Goal: Check status: Check status

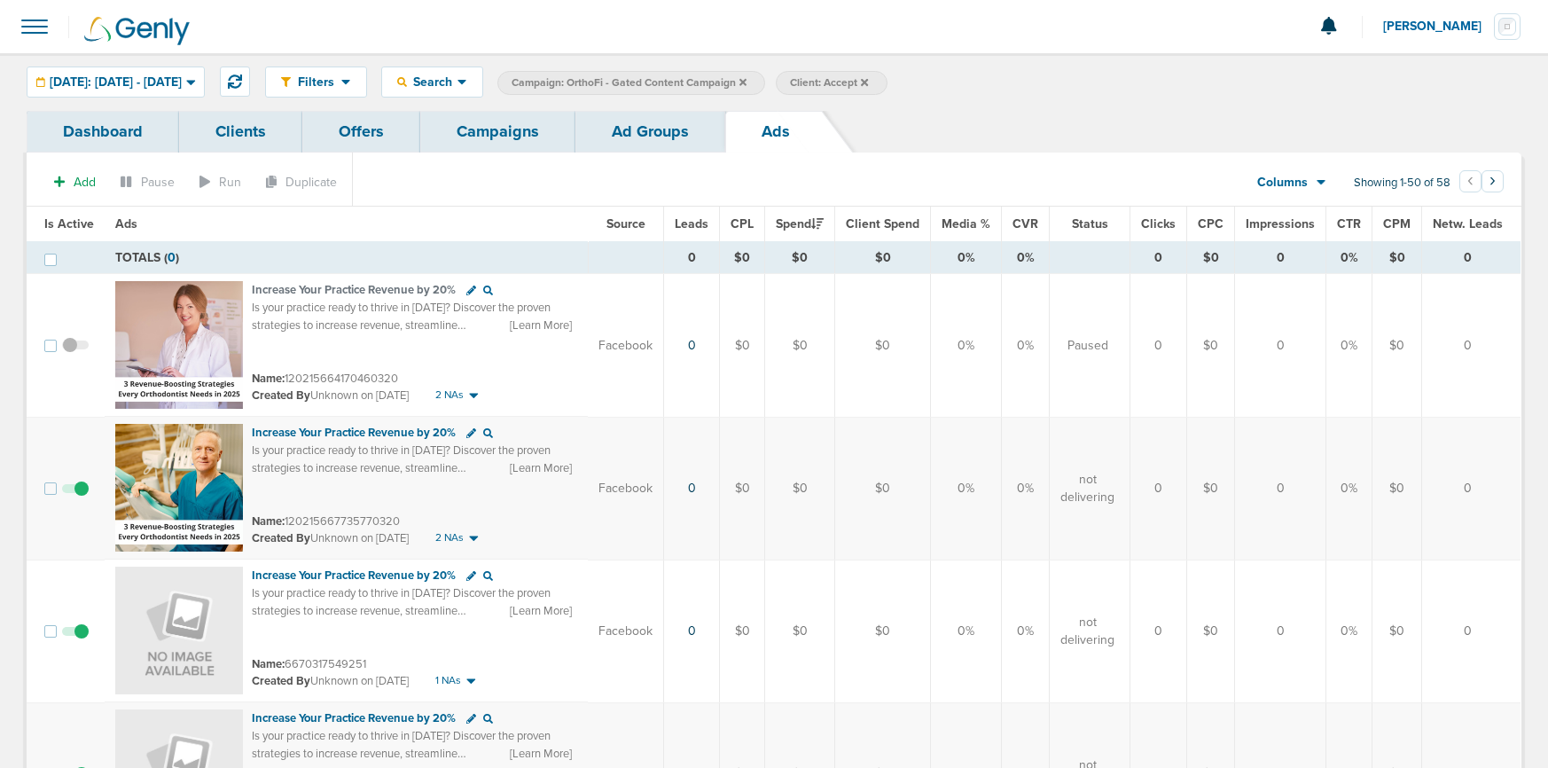
click at [520, 129] on link "Campaigns" at bounding box center [497, 132] width 155 height 42
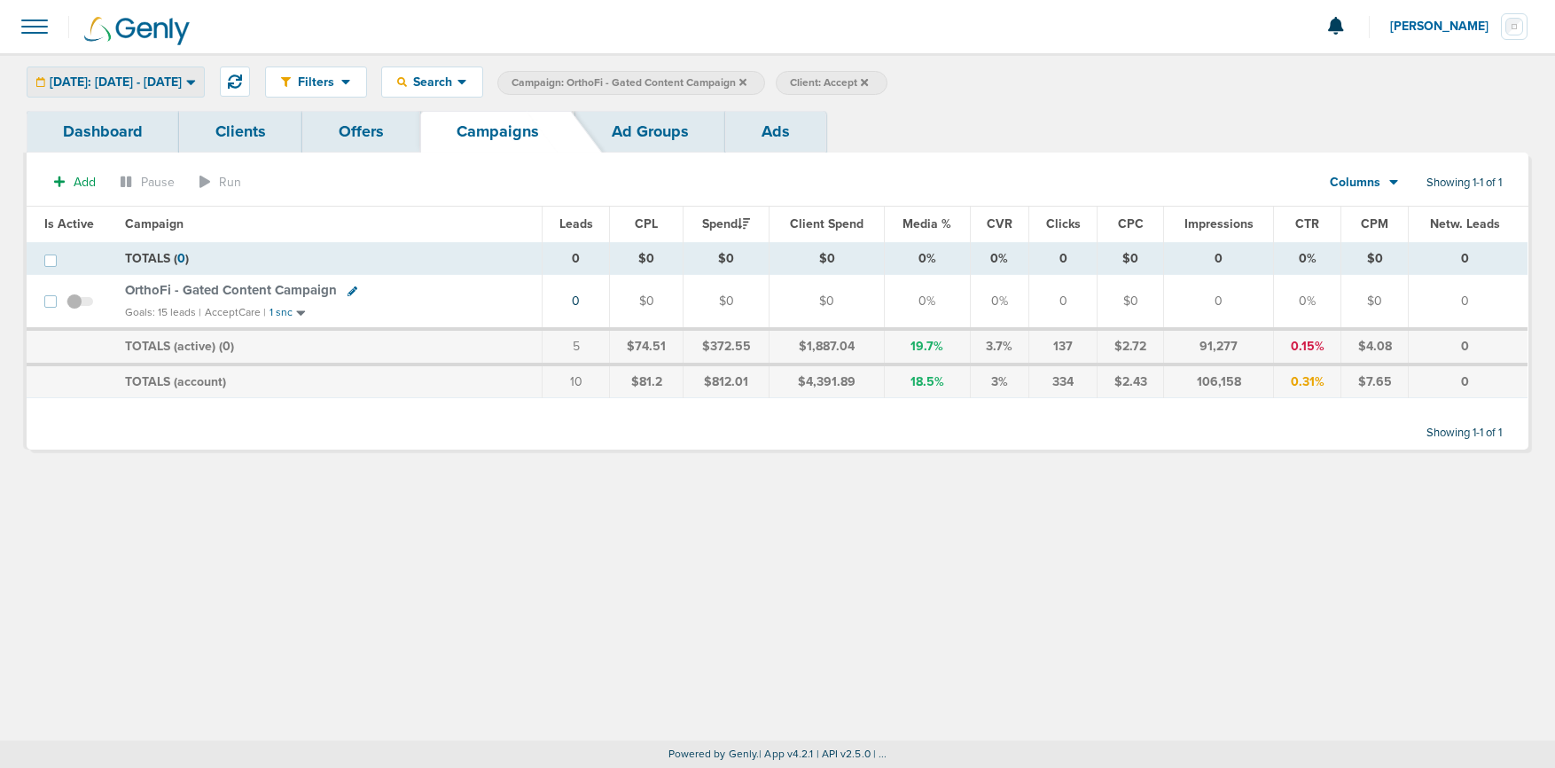
click at [162, 82] on span "[DATE]: [DATE] - [DATE]" at bounding box center [116, 82] width 132 height 12
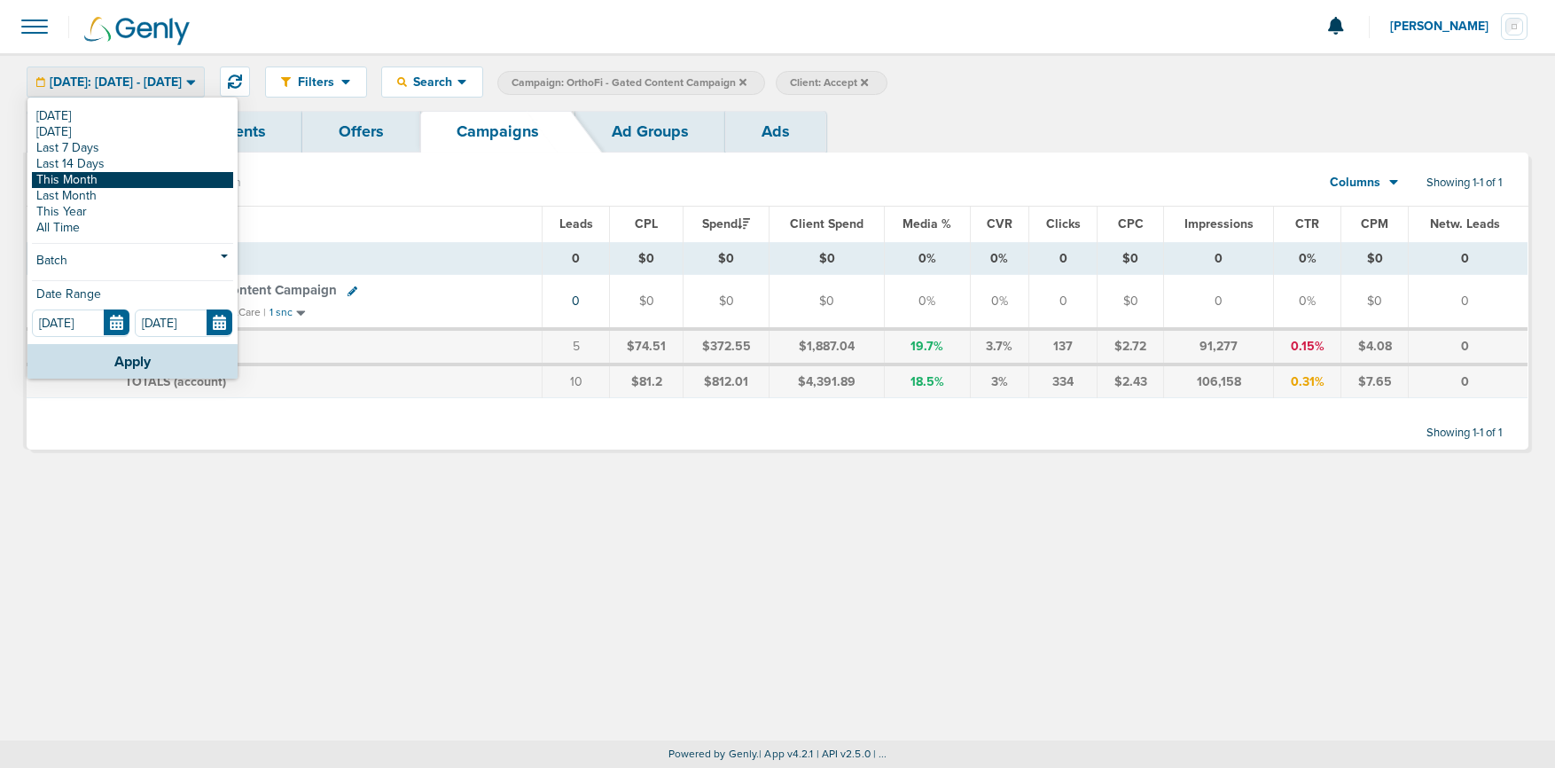
click at [113, 183] on link "This Month" at bounding box center [132, 180] width 201 height 16
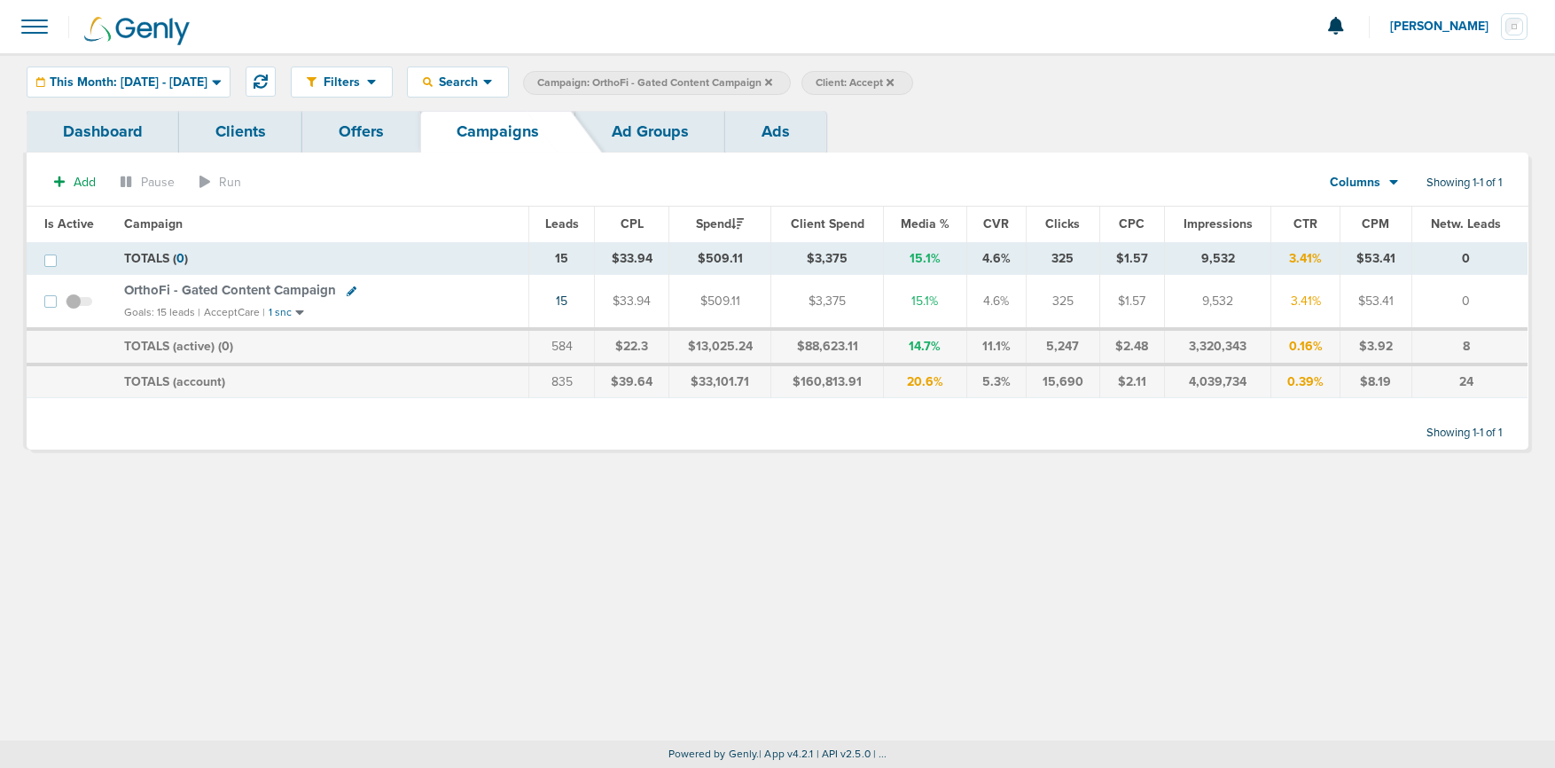
click at [772, 82] on icon at bounding box center [768, 82] width 7 height 11
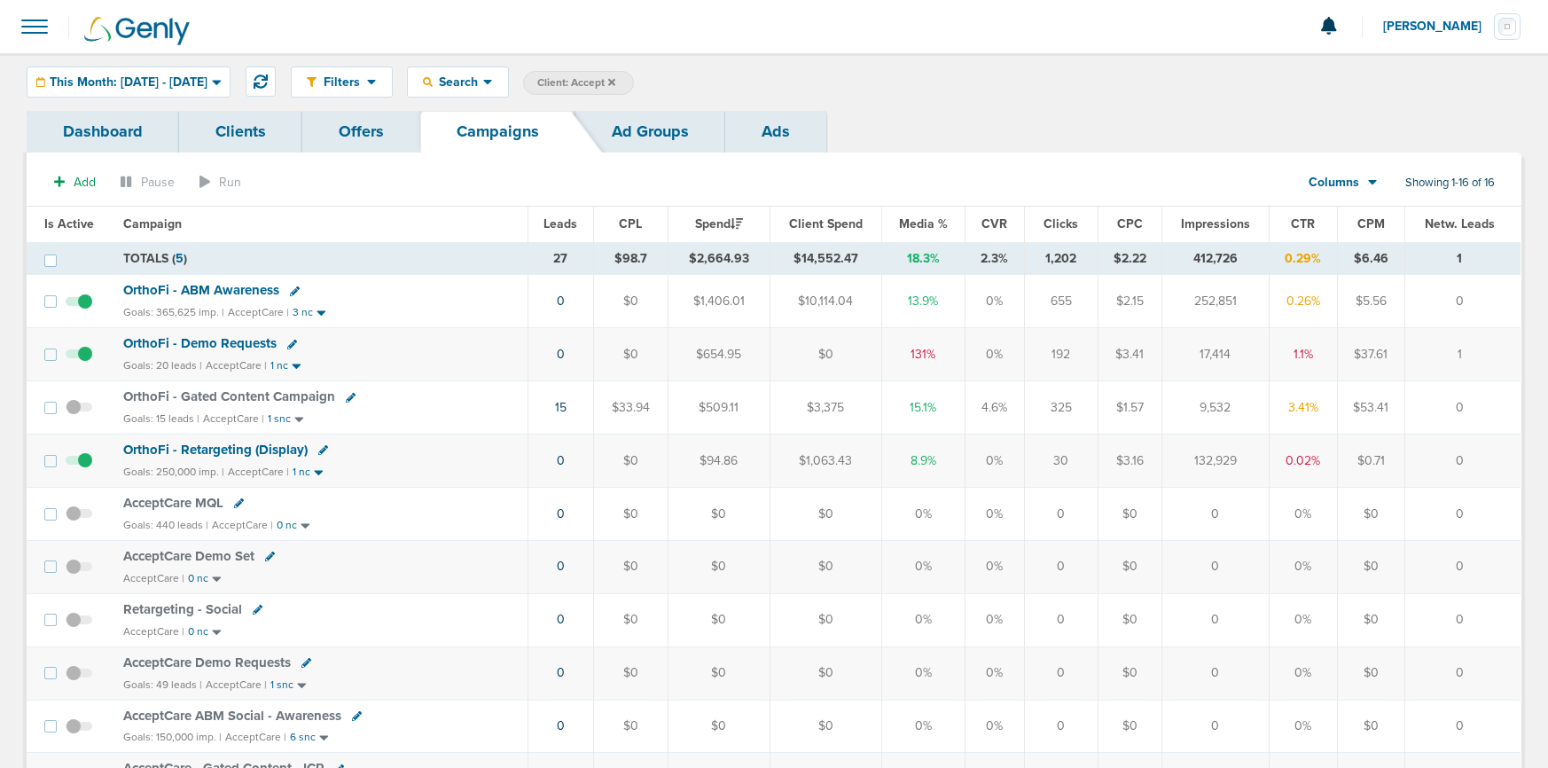
click at [615, 81] on icon at bounding box center [611, 81] width 7 height 7
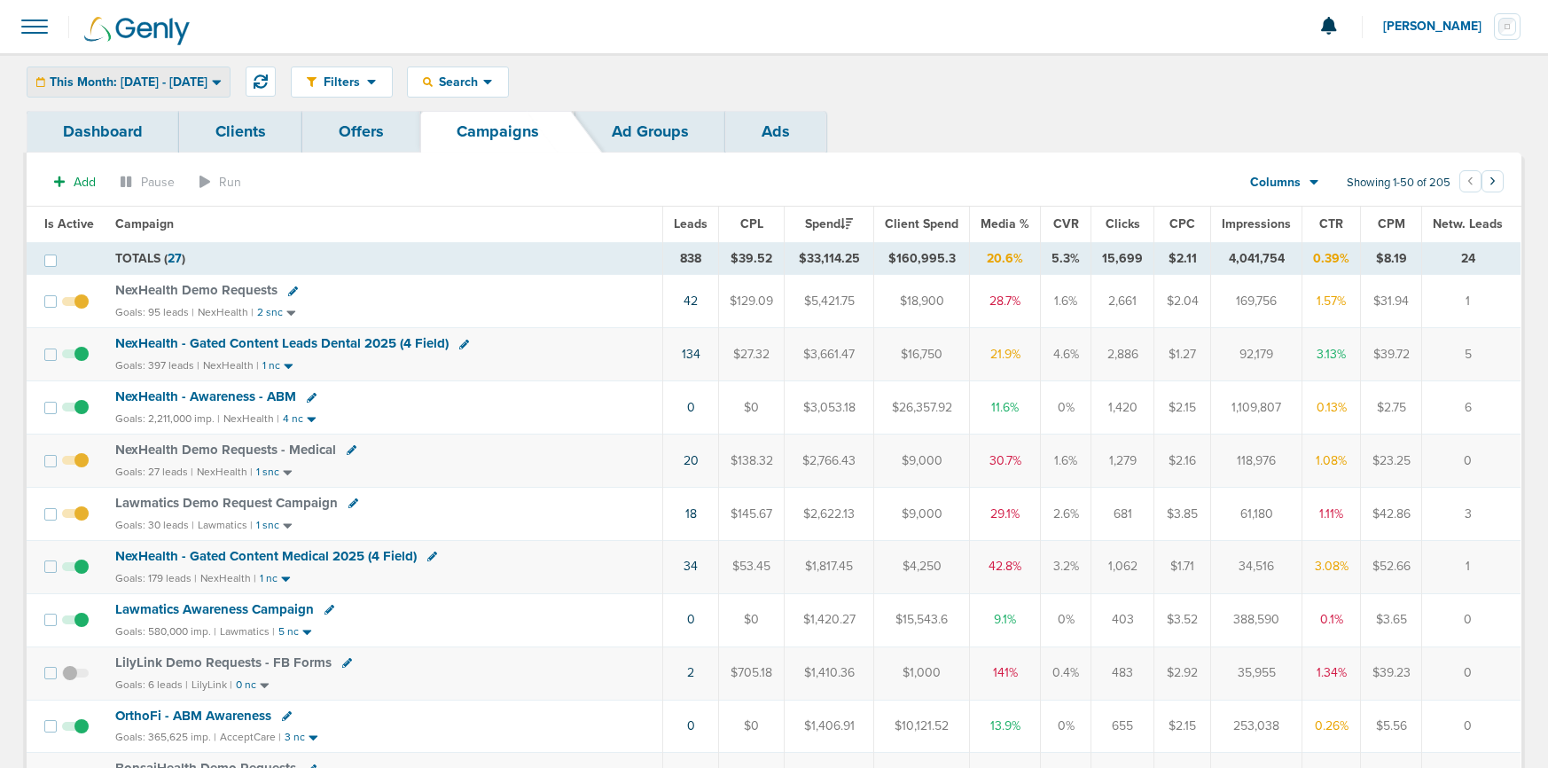
click at [193, 77] on span "This Month: [DATE] - [DATE]" at bounding box center [129, 82] width 158 height 12
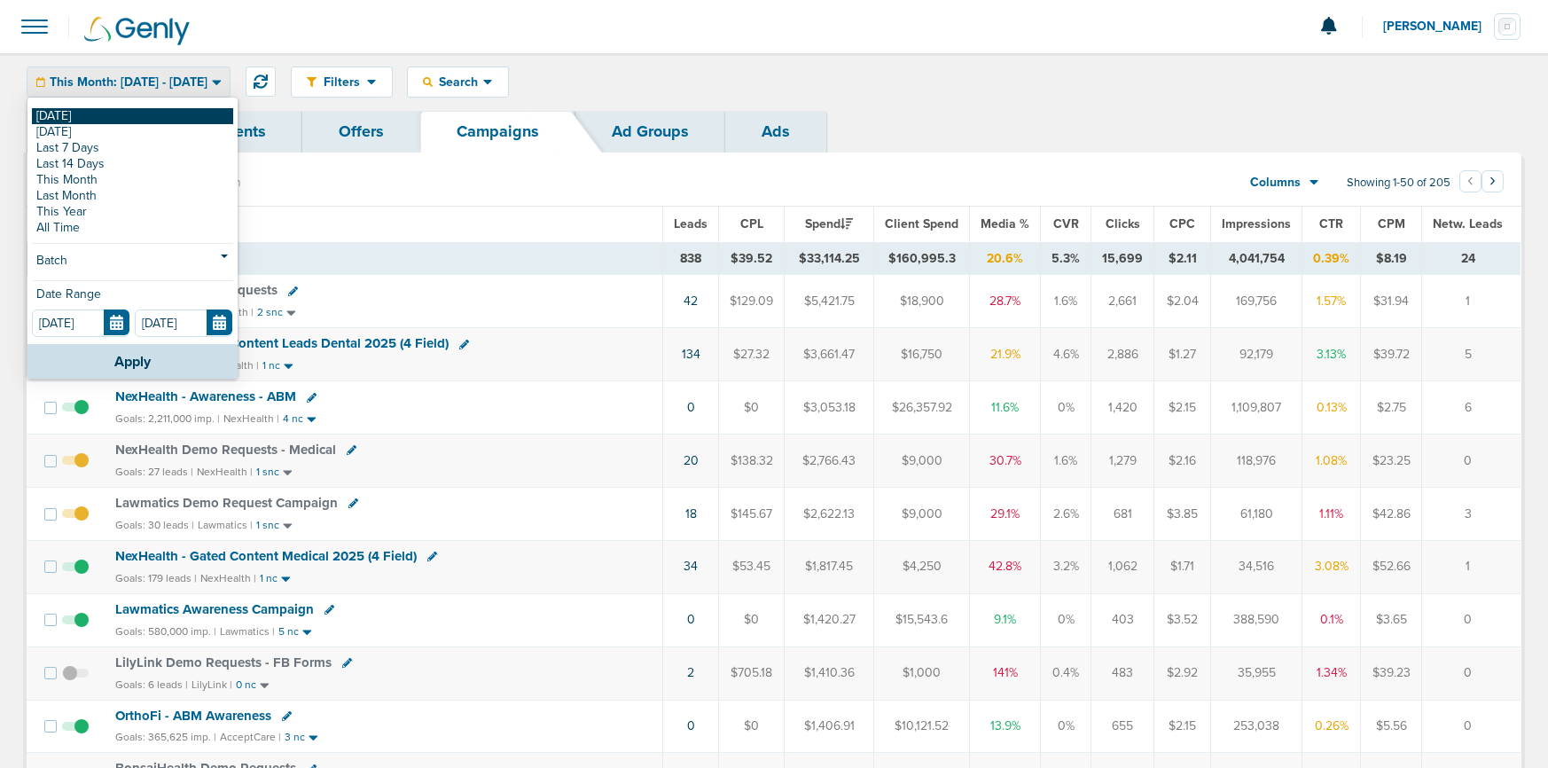
click at [155, 112] on link "[DATE]" at bounding box center [132, 116] width 201 height 16
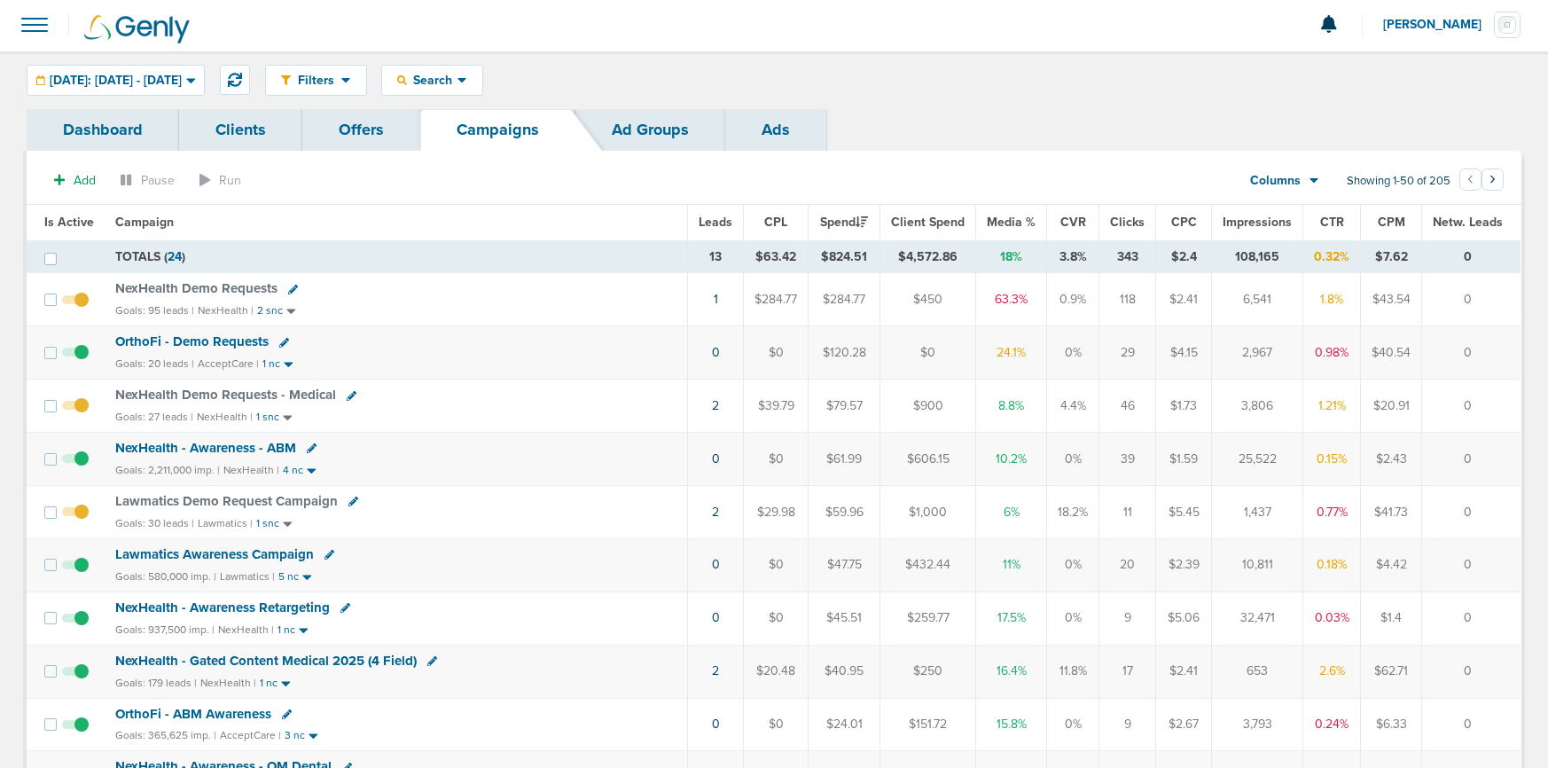
scroll to position [3, 0]
click at [279, 342] on icon at bounding box center [284, 342] width 10 height 10
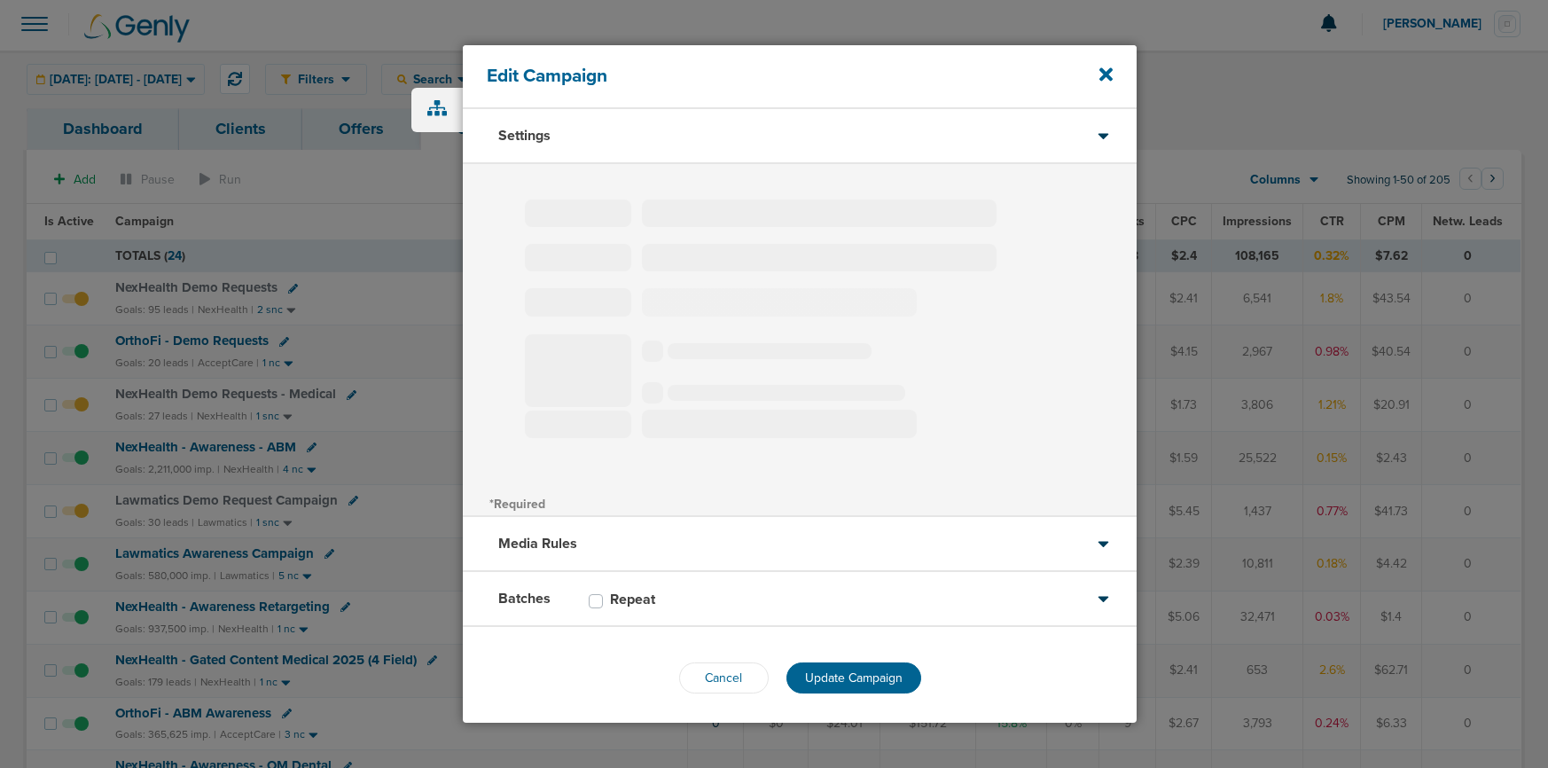
type input "OrthoFi - Demo Requests"
select select "Leads"
radio input "true"
select select "readOnly"
select select "1"
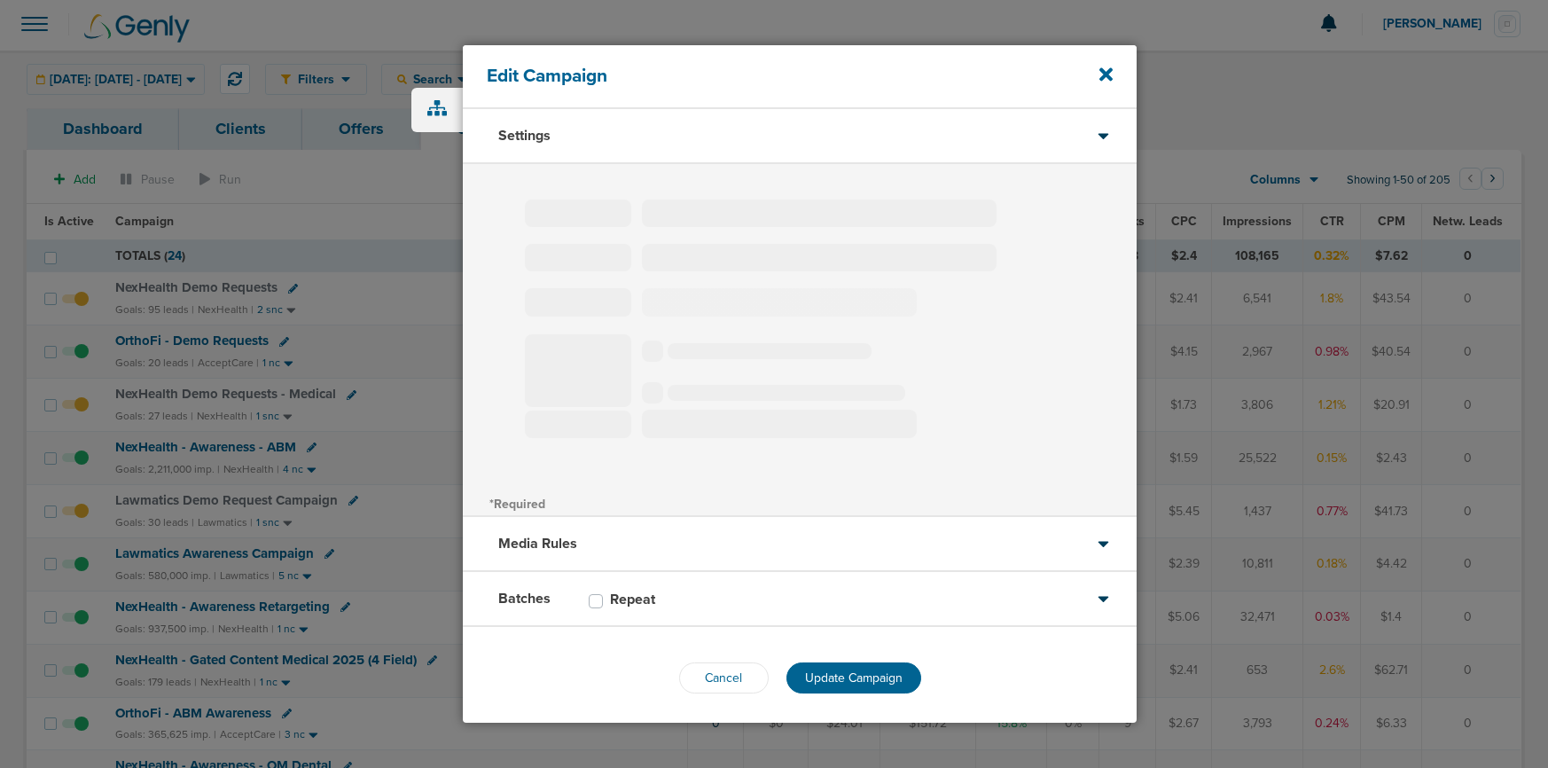
select select "2"
select select "3"
select select "4"
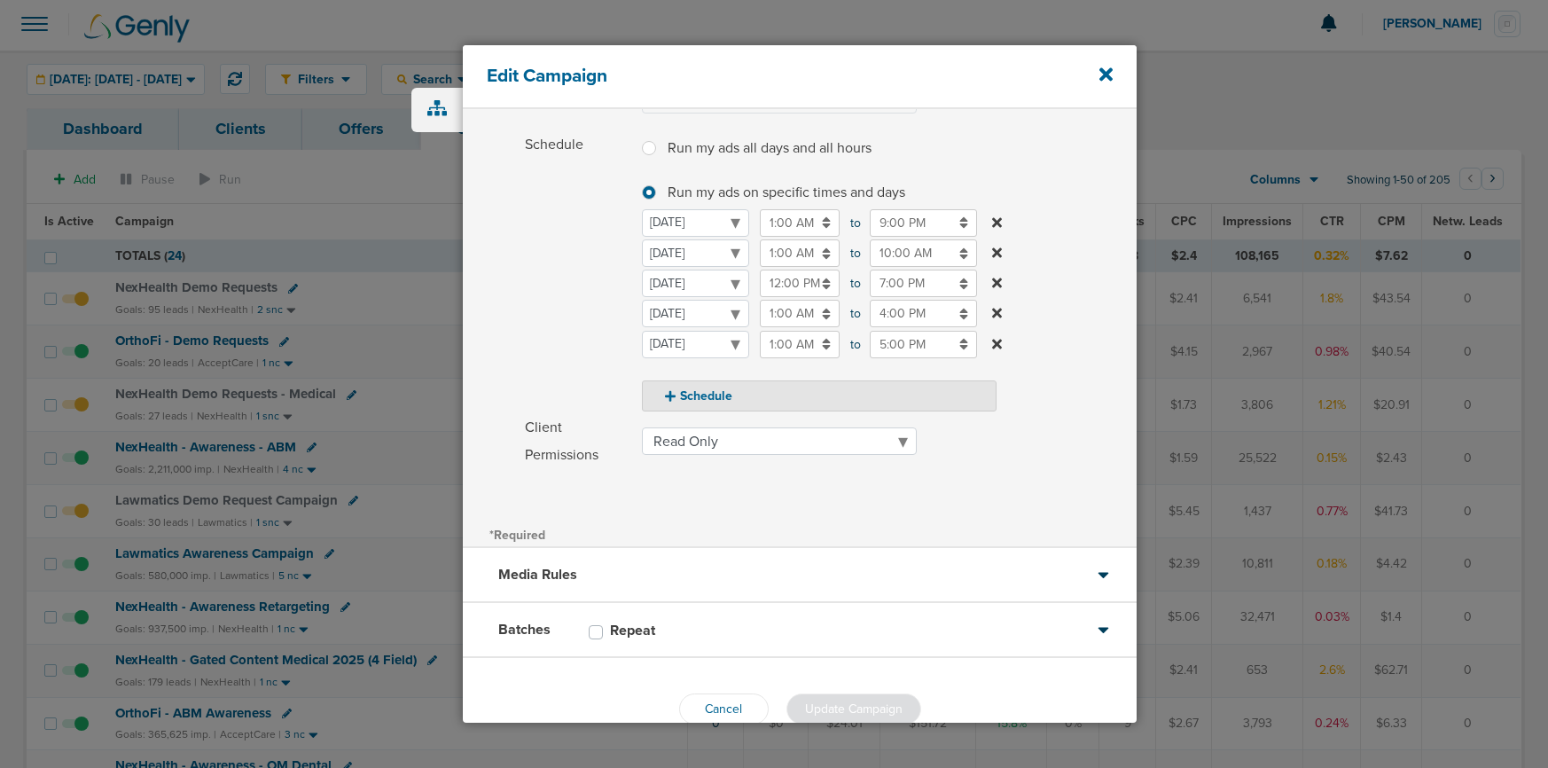
scroll to position [239, 0]
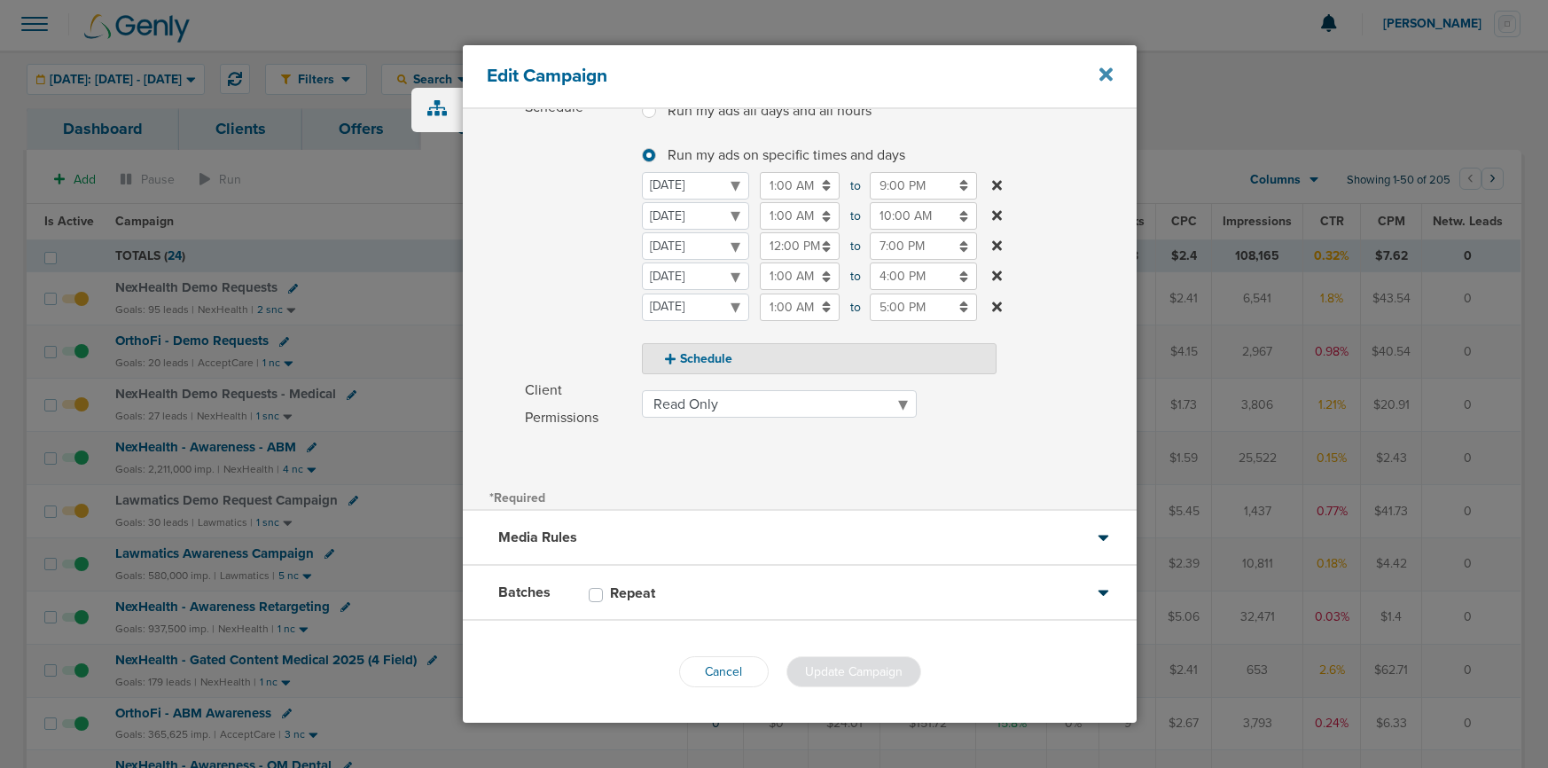
click at [1101, 76] on icon at bounding box center [1105, 74] width 13 height 13
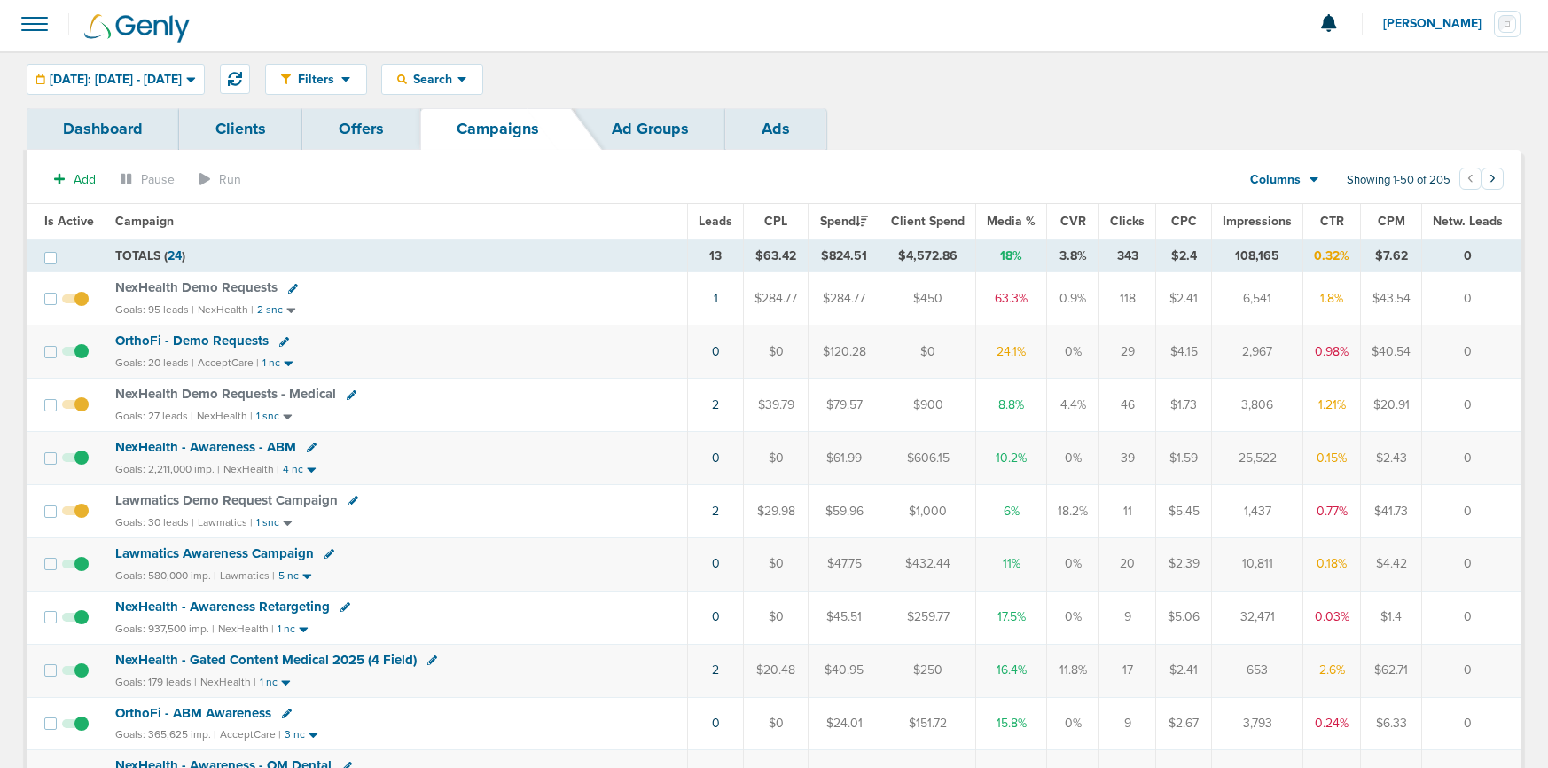
click at [230, 334] on span "OrthoFi - Demo Requests" at bounding box center [191, 341] width 153 height 16
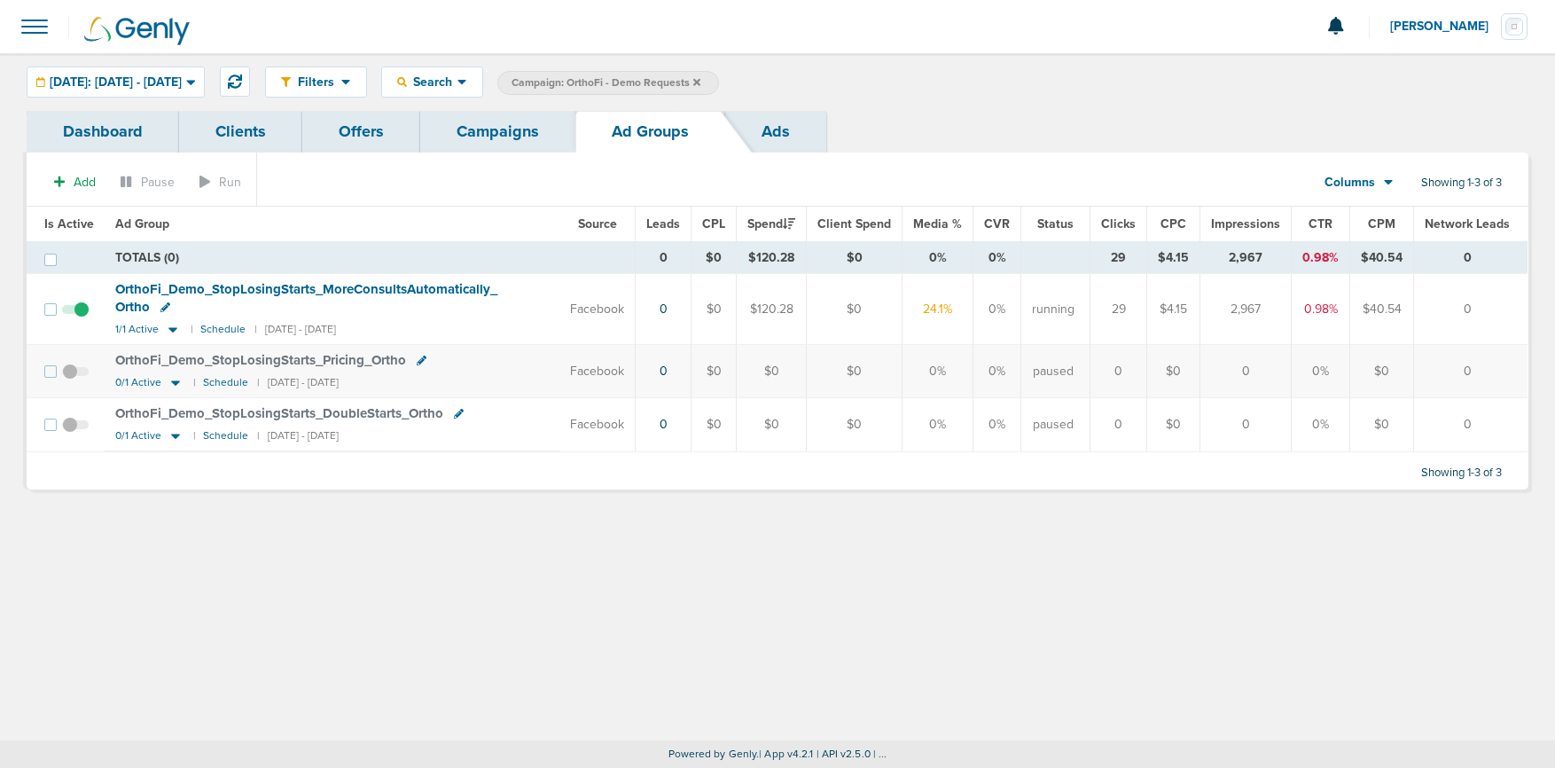
click at [82, 318] on span at bounding box center [75, 318] width 27 height 0
click at [75, 313] on input "checkbox" at bounding box center [75, 313] width 0 height 0
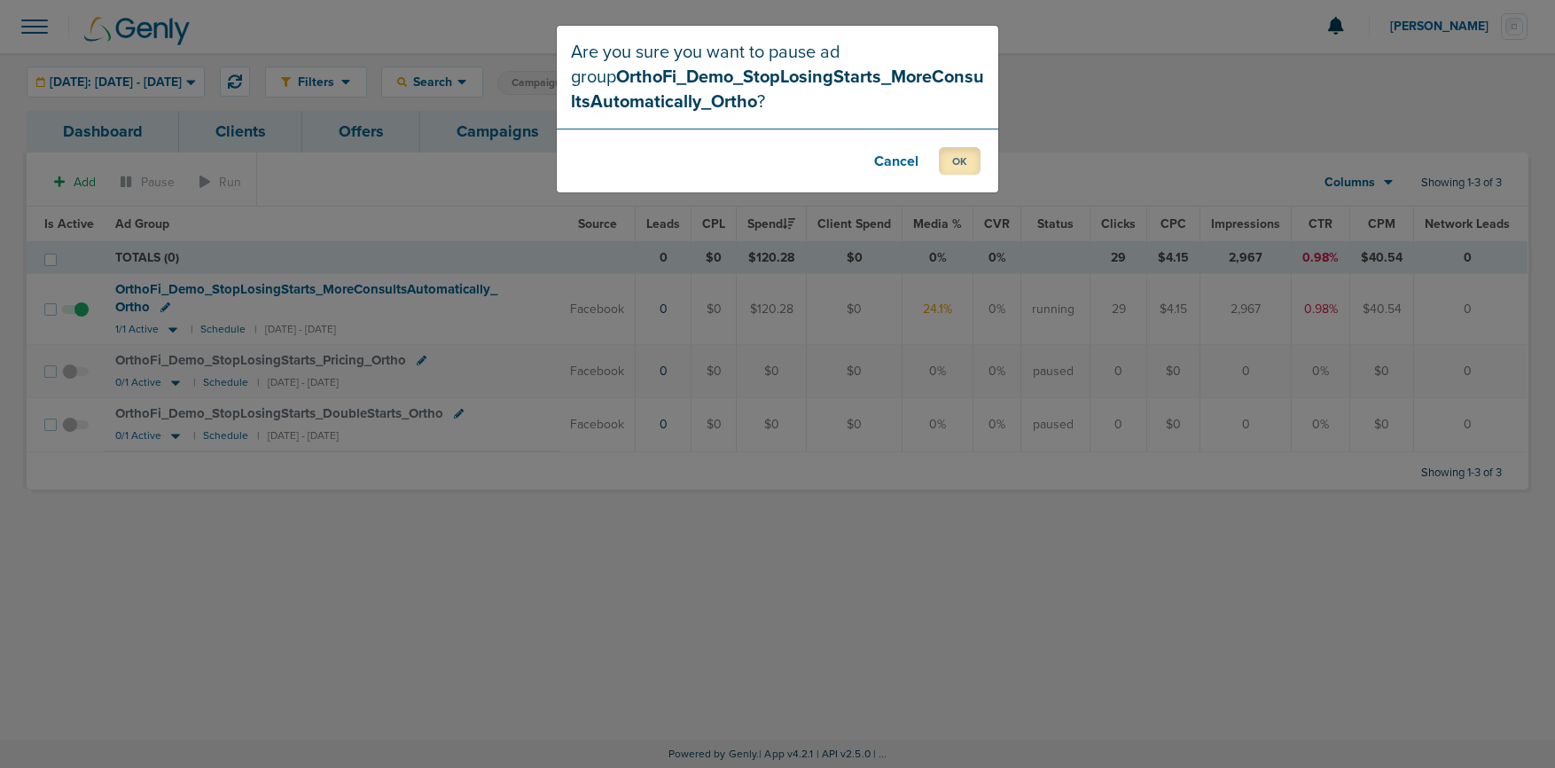
click at [956, 164] on button "OK" at bounding box center [960, 160] width 42 height 27
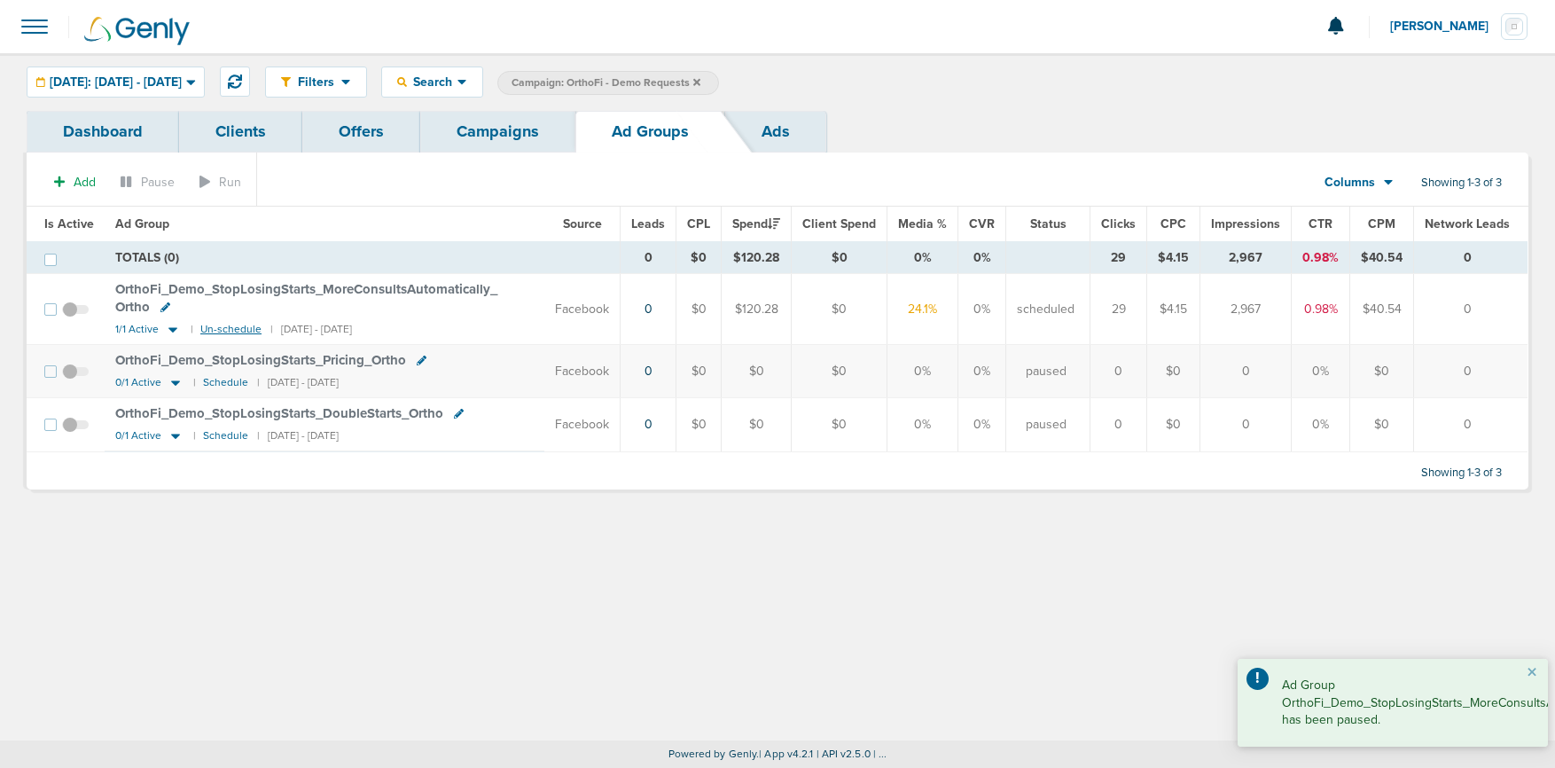
click at [231, 332] on small "Un-schedule" at bounding box center [230, 329] width 61 height 13
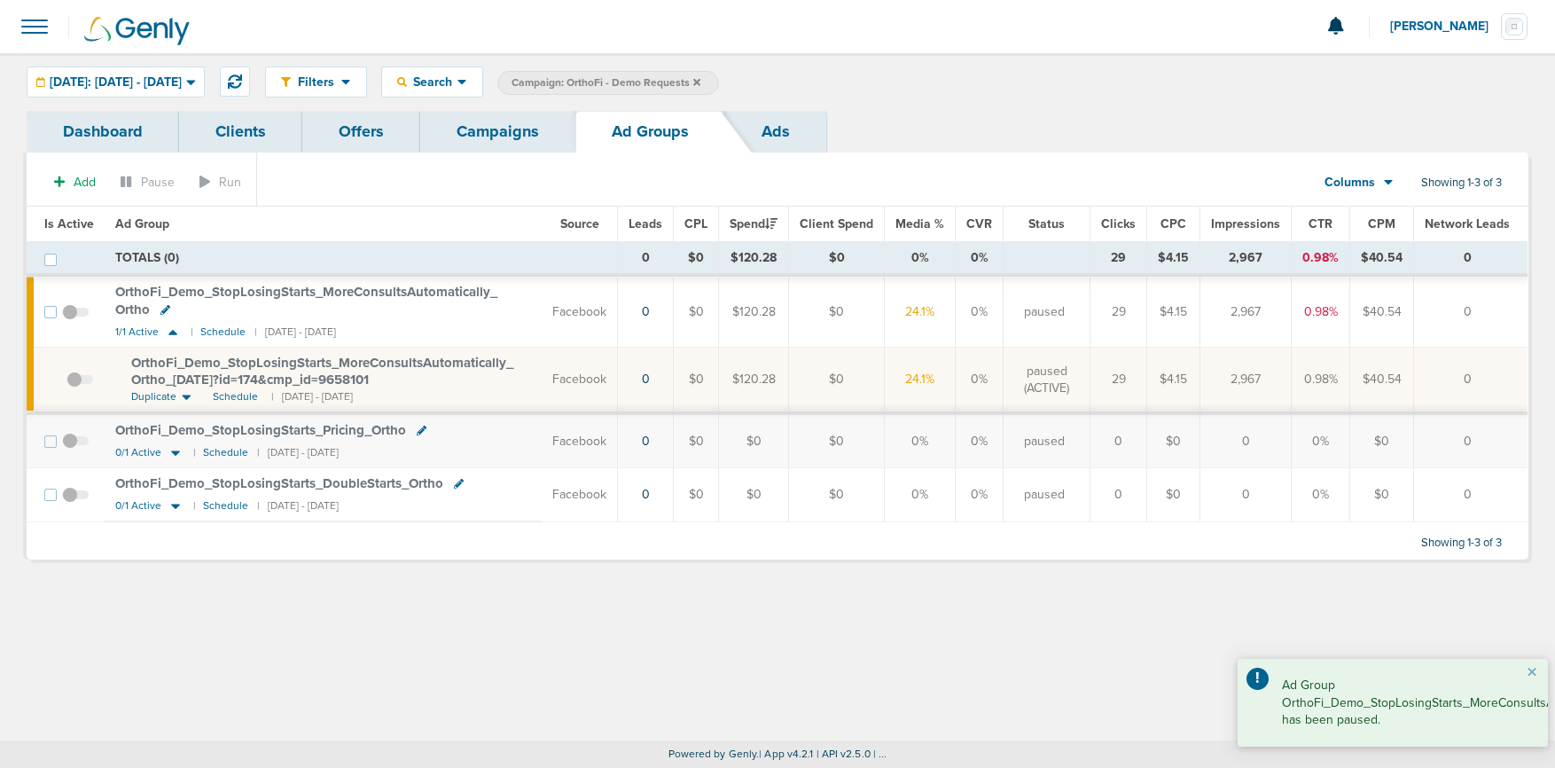
click at [498, 144] on link "Campaigns" at bounding box center [497, 132] width 155 height 42
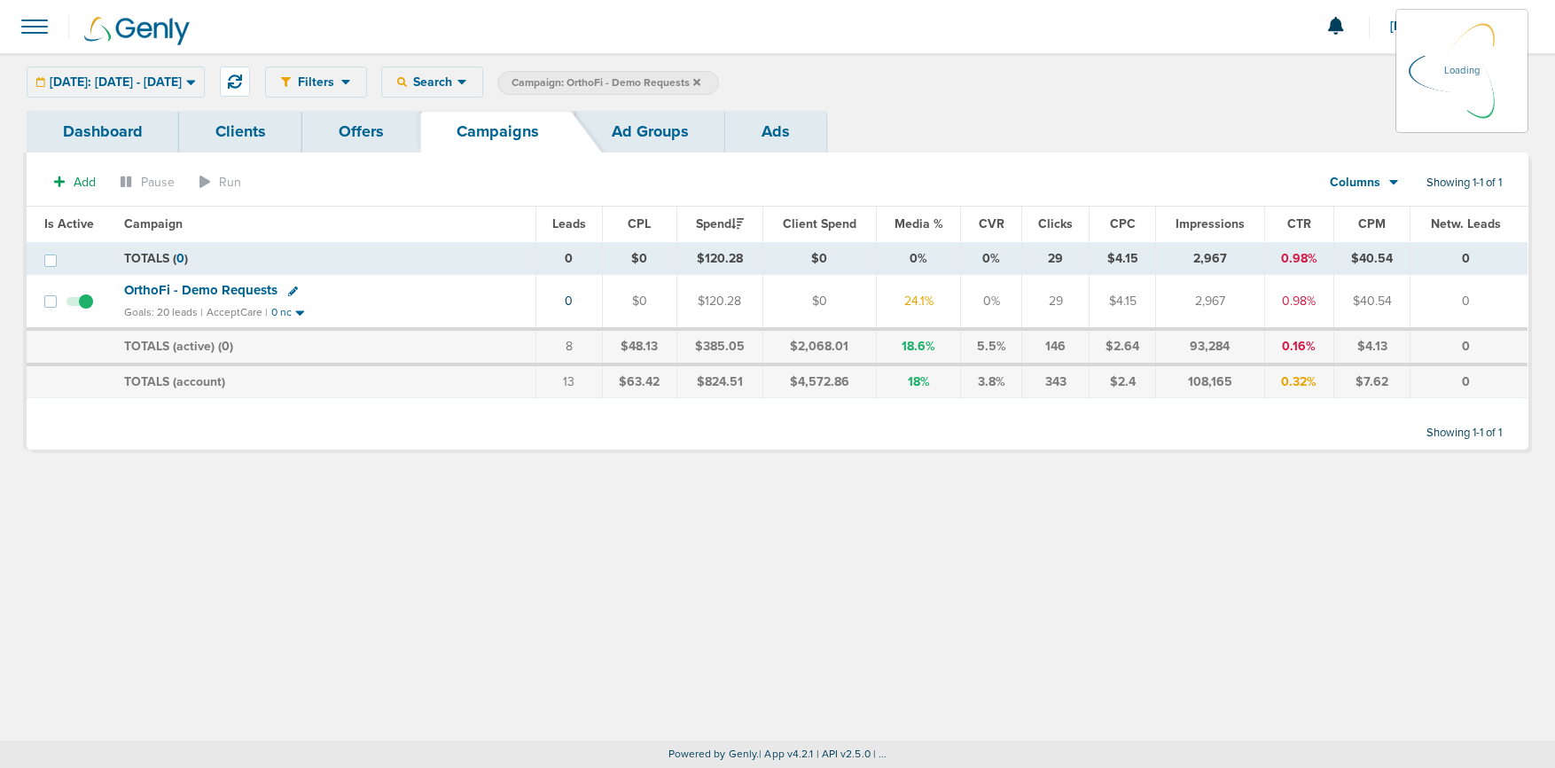
click at [700, 77] on icon at bounding box center [696, 82] width 7 height 11
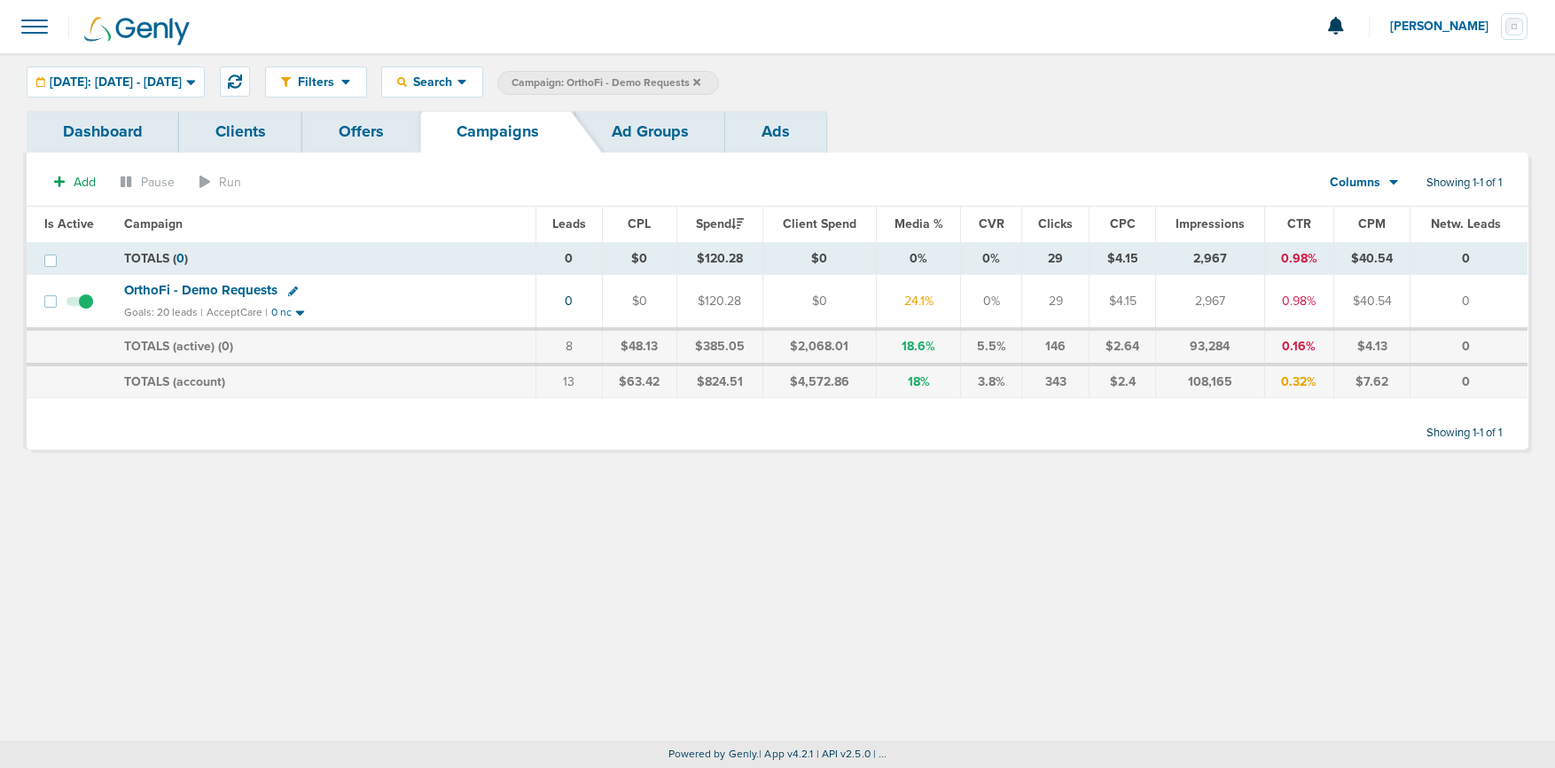
click at [700, 80] on icon at bounding box center [696, 81] width 7 height 7
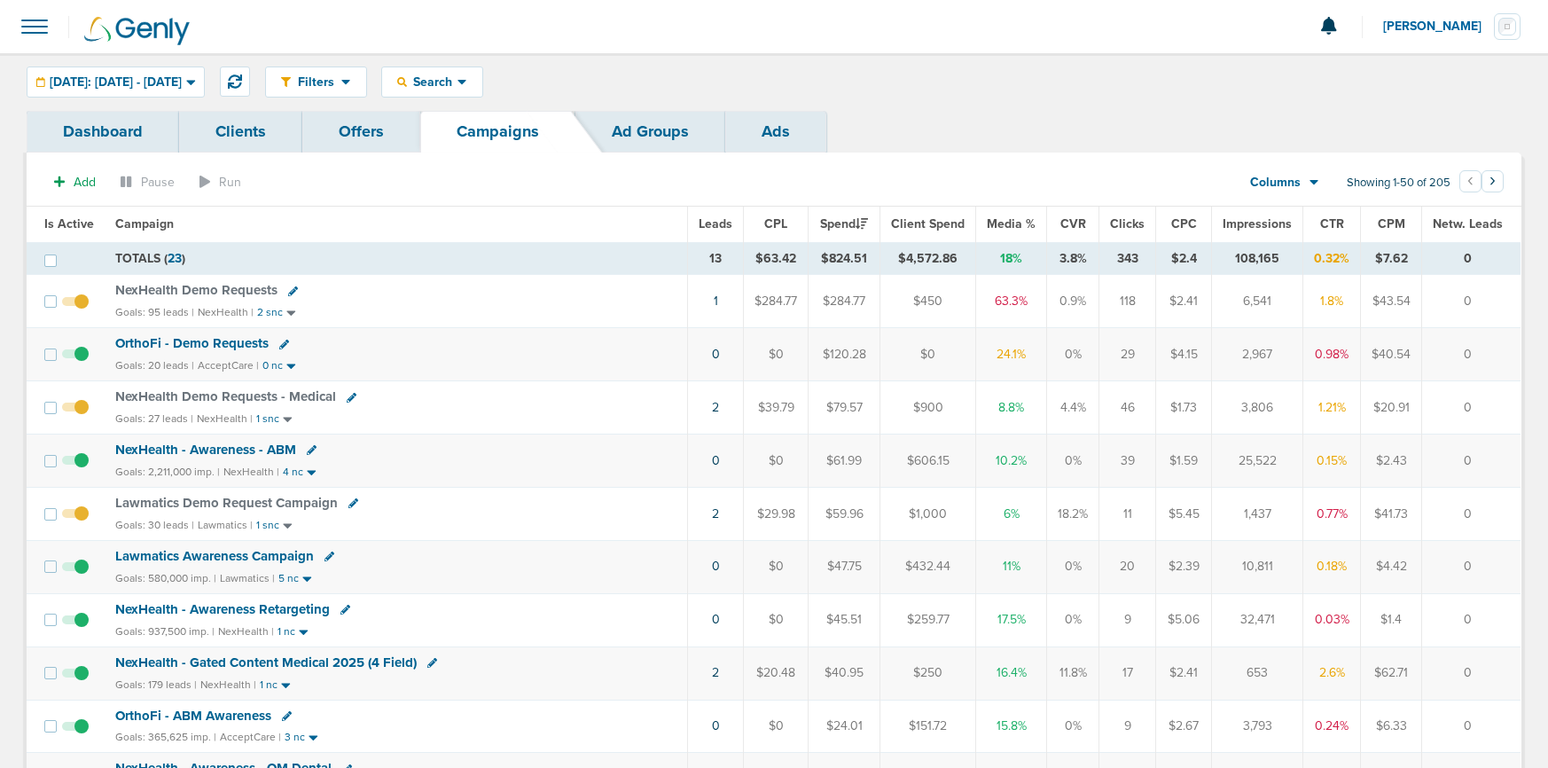
click at [251, 551] on span "Lawmatics Awareness Campaign" at bounding box center [214, 556] width 199 height 16
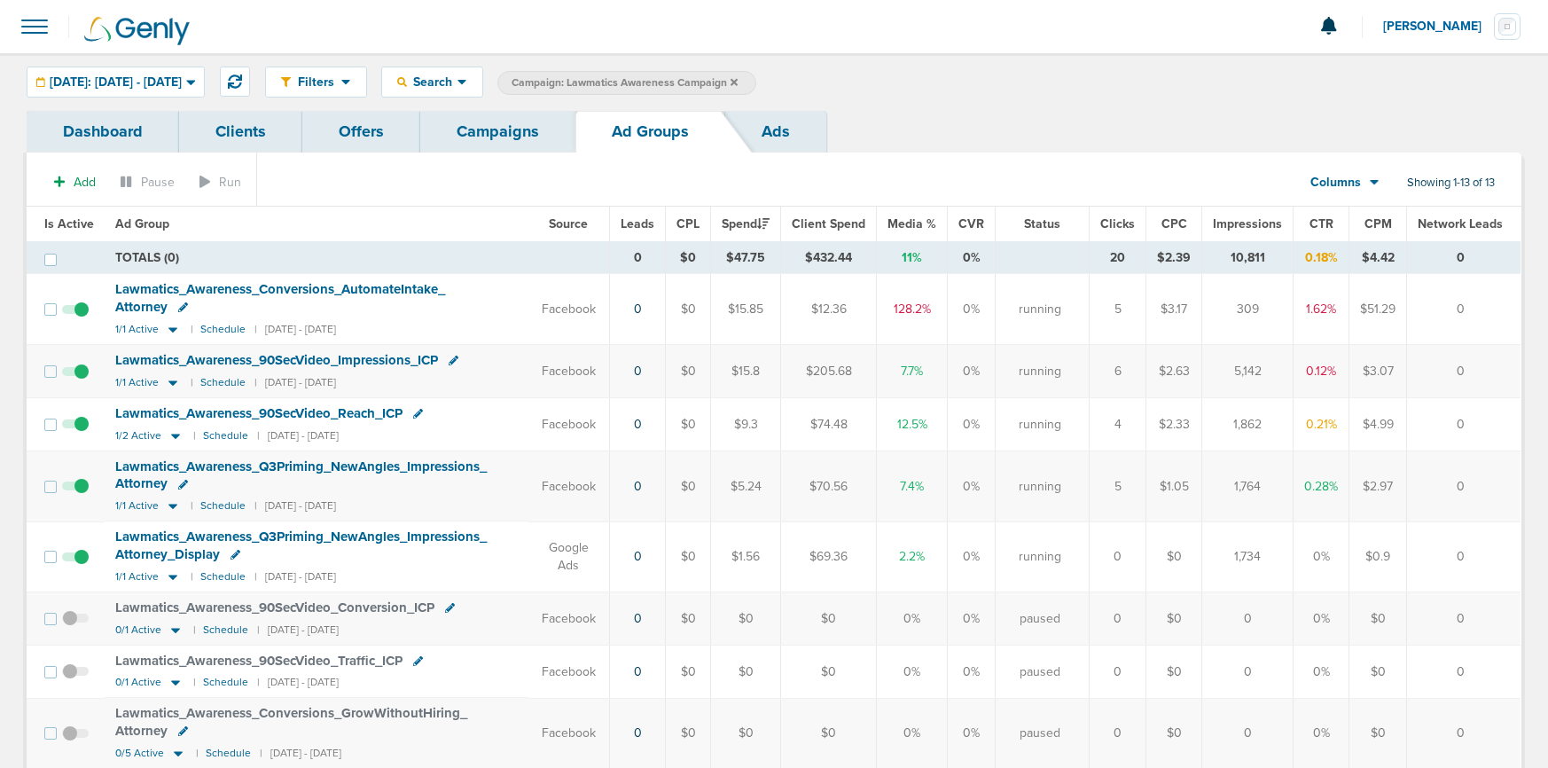
click at [492, 122] on link "Campaigns" at bounding box center [497, 132] width 155 height 42
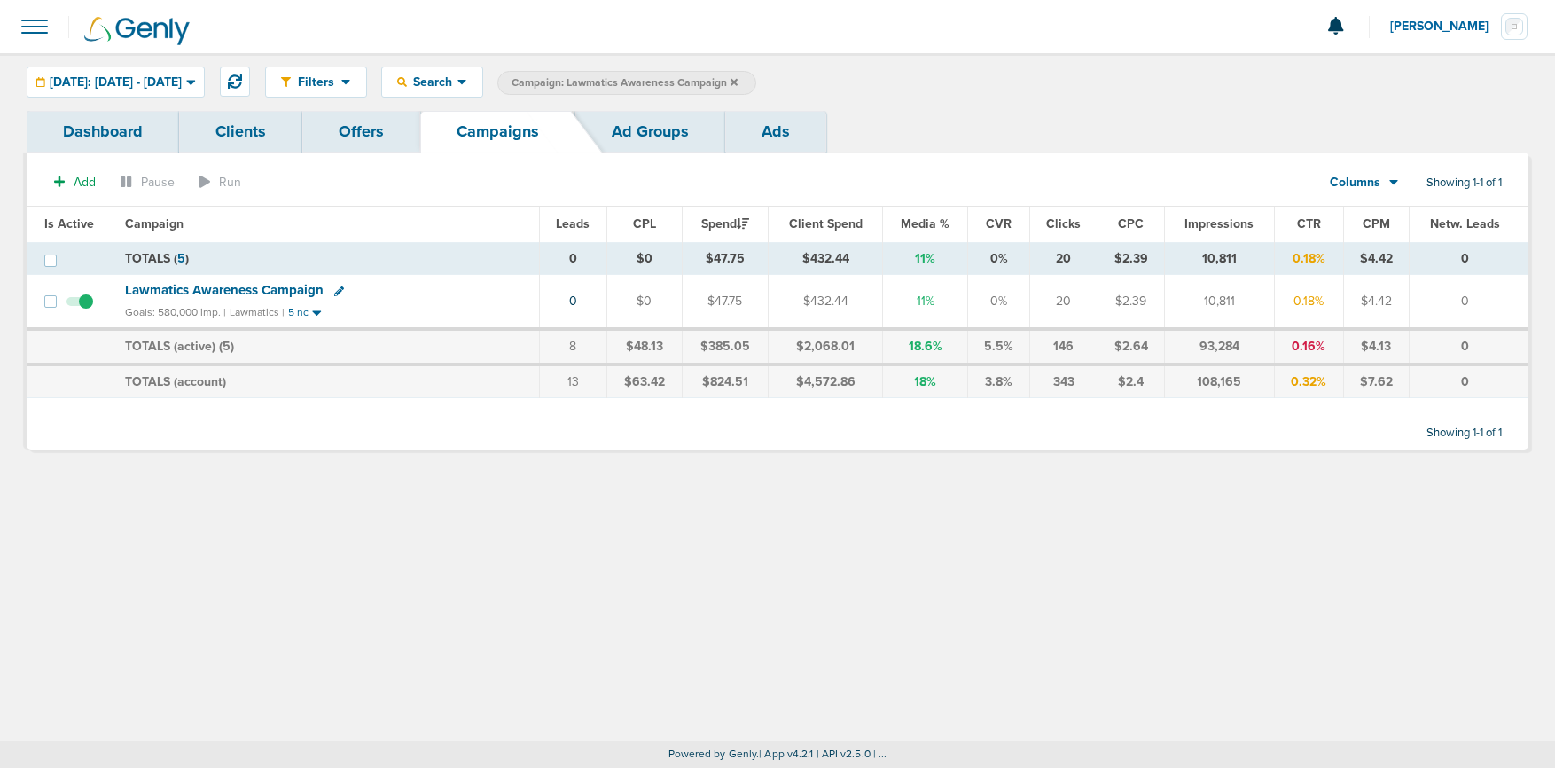
click at [738, 78] on icon at bounding box center [734, 81] width 7 height 7
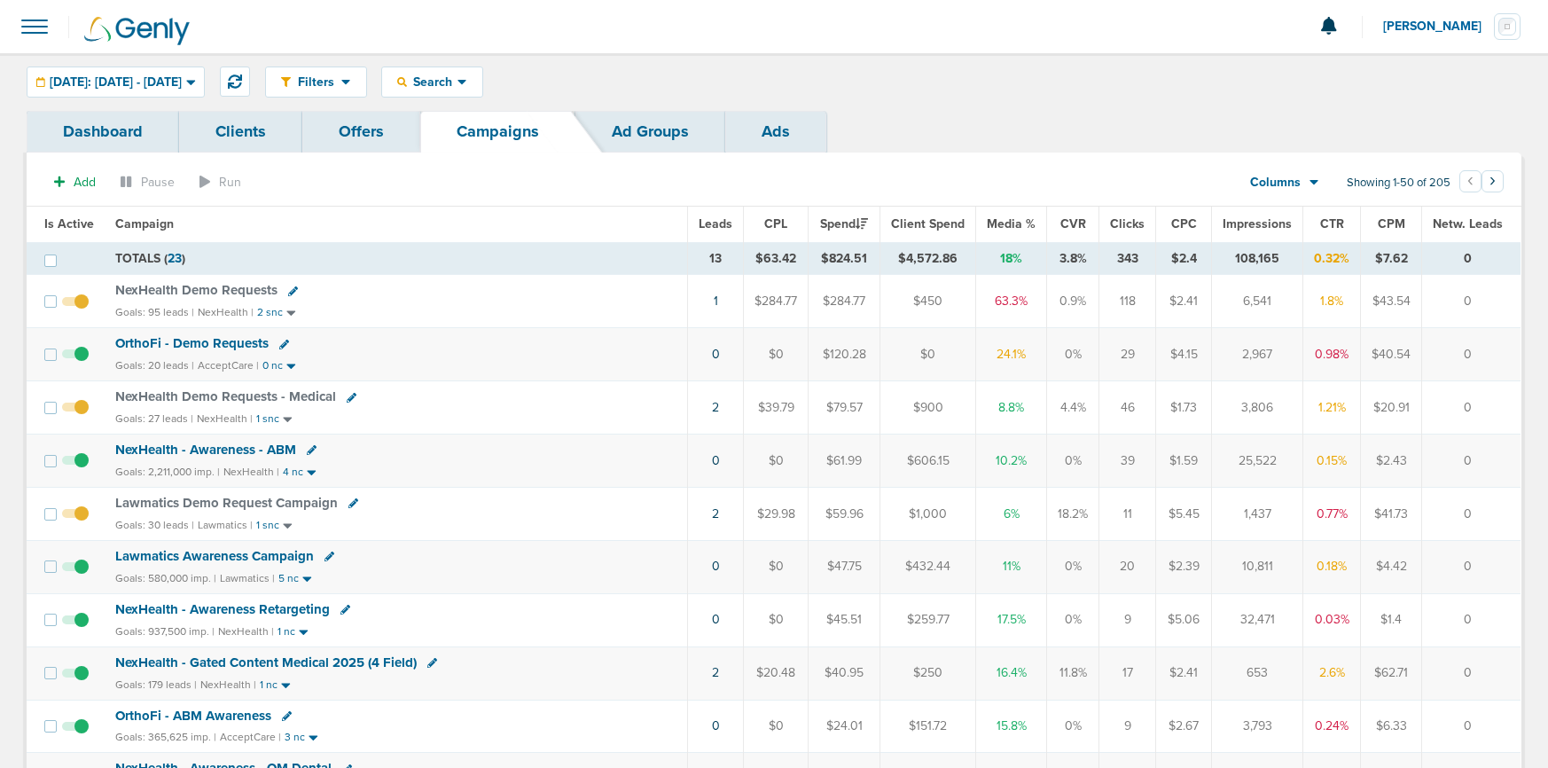
click at [124, 303] on td "NexHealth Demo Requests Goals: 95 leads | NexHealth | 2 snc" at bounding box center [396, 301] width 583 height 53
click at [144, 289] on span "NexHealth Demo Requests" at bounding box center [196, 290] width 162 height 16
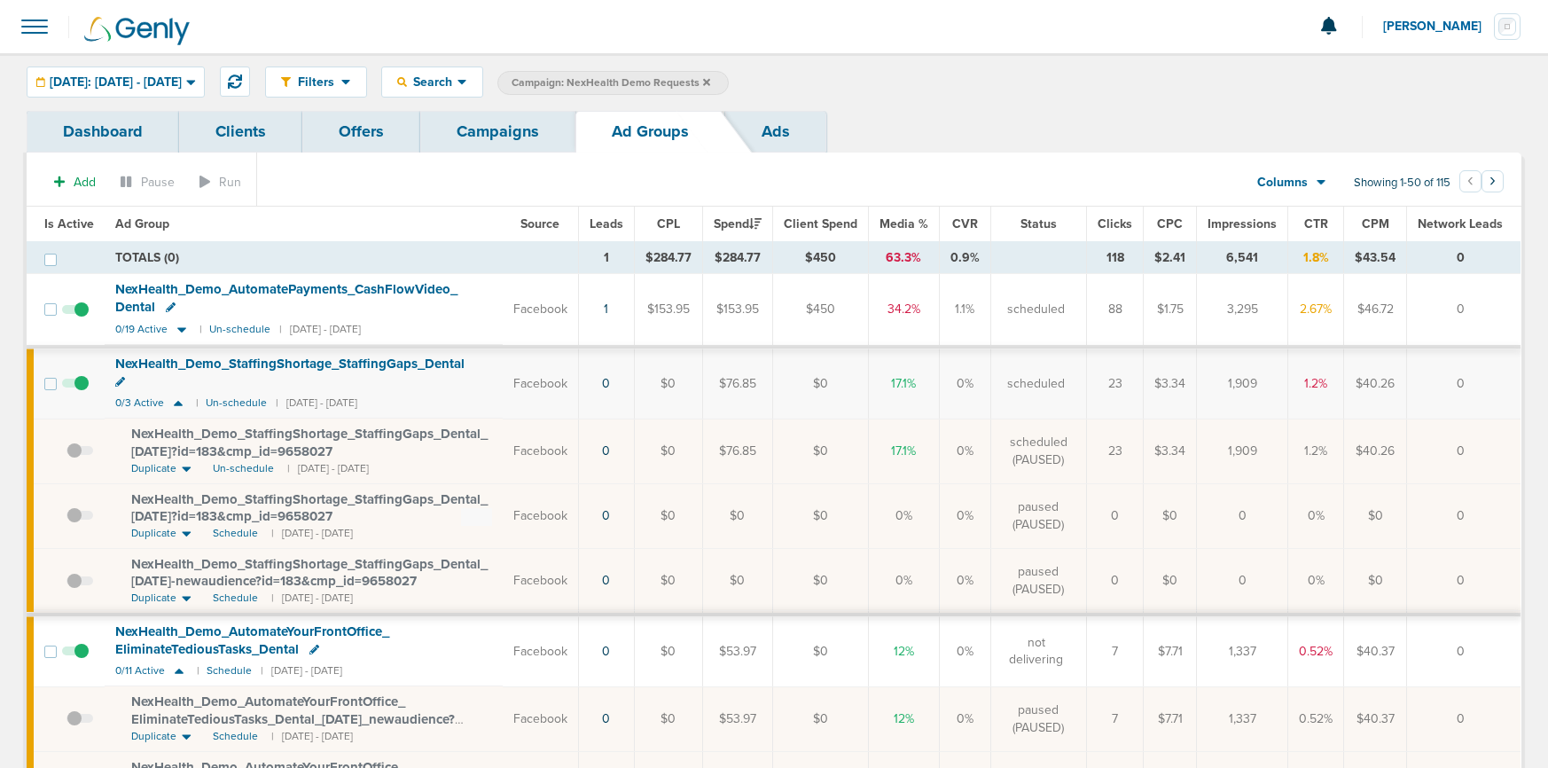
click at [77, 392] on span at bounding box center [75, 392] width 27 height 0
click at [75, 387] on input "checkbox" at bounding box center [75, 387] width 0 height 0
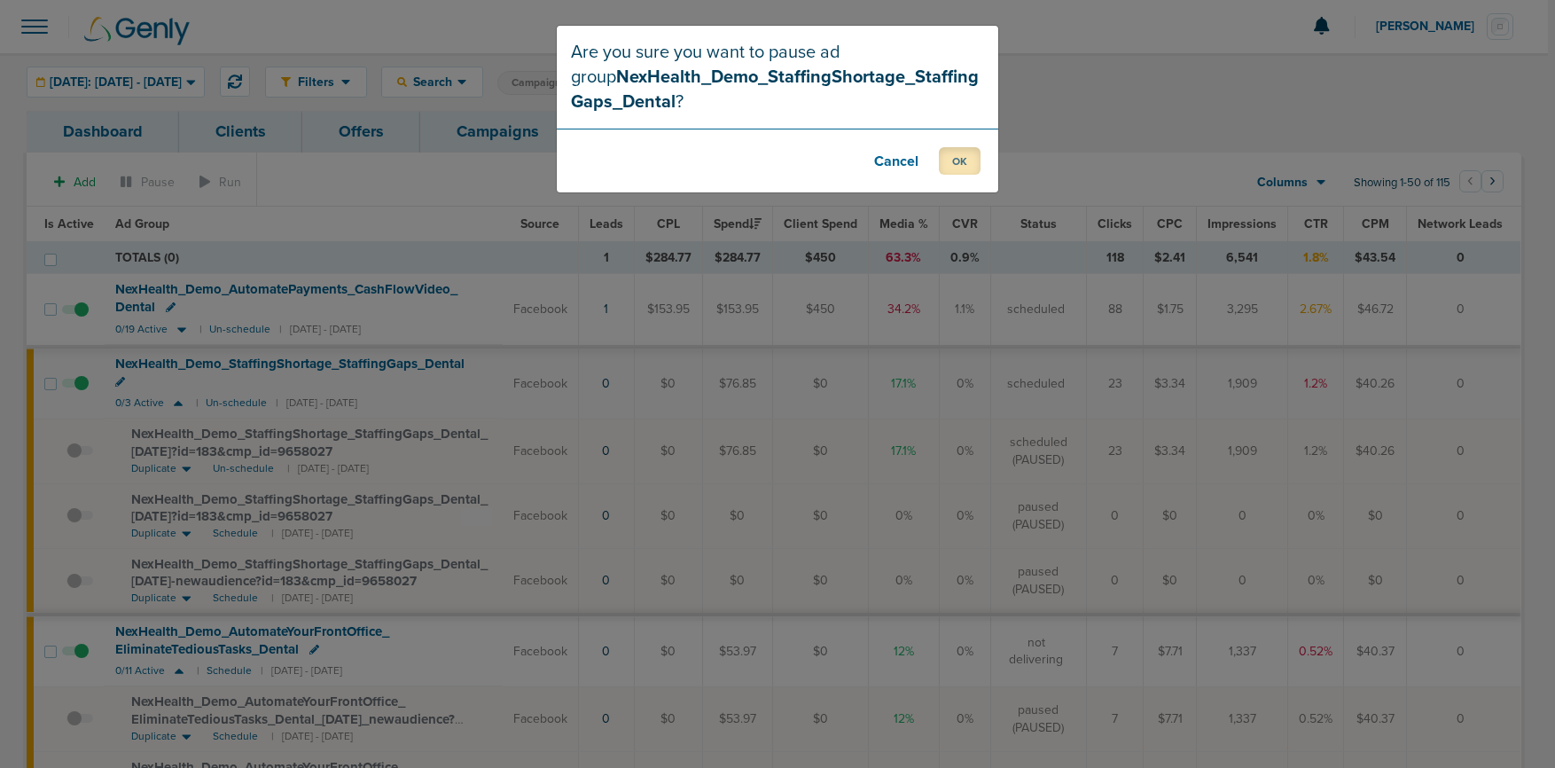
click at [962, 153] on button "OK" at bounding box center [960, 160] width 42 height 27
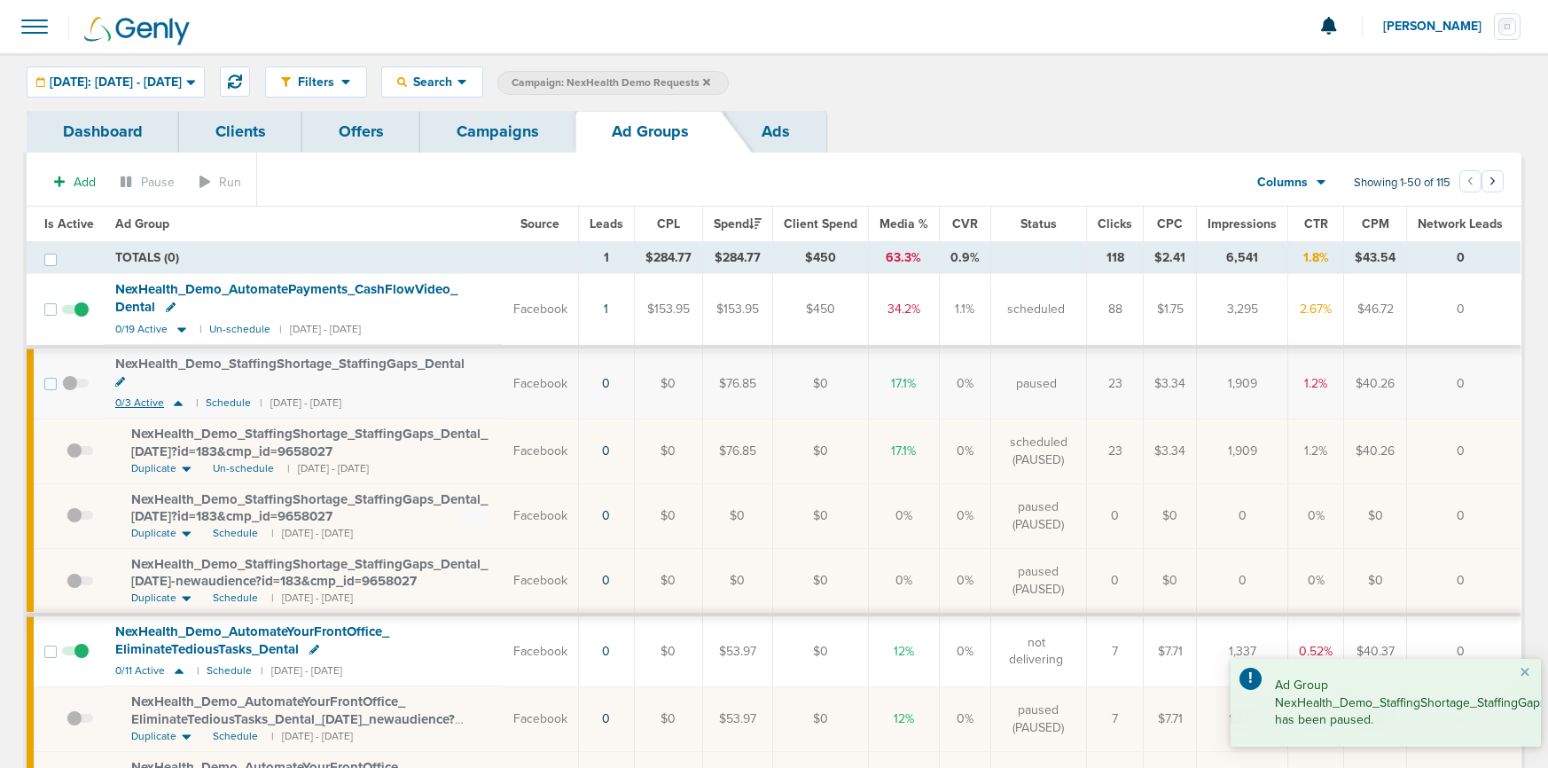
click at [176, 395] on icon at bounding box center [178, 402] width 18 height 15
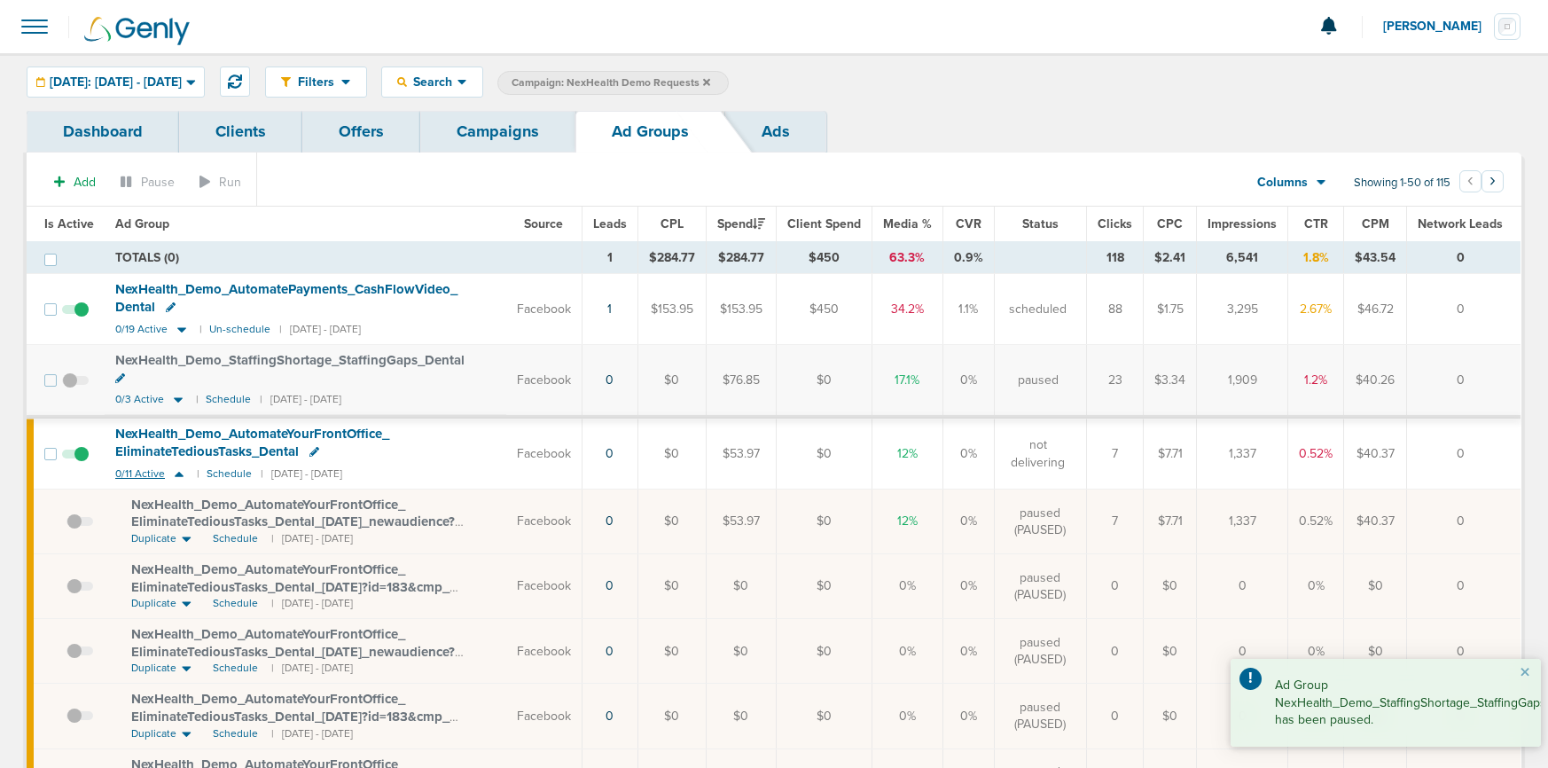
click at [176, 472] on icon at bounding box center [179, 474] width 9 height 5
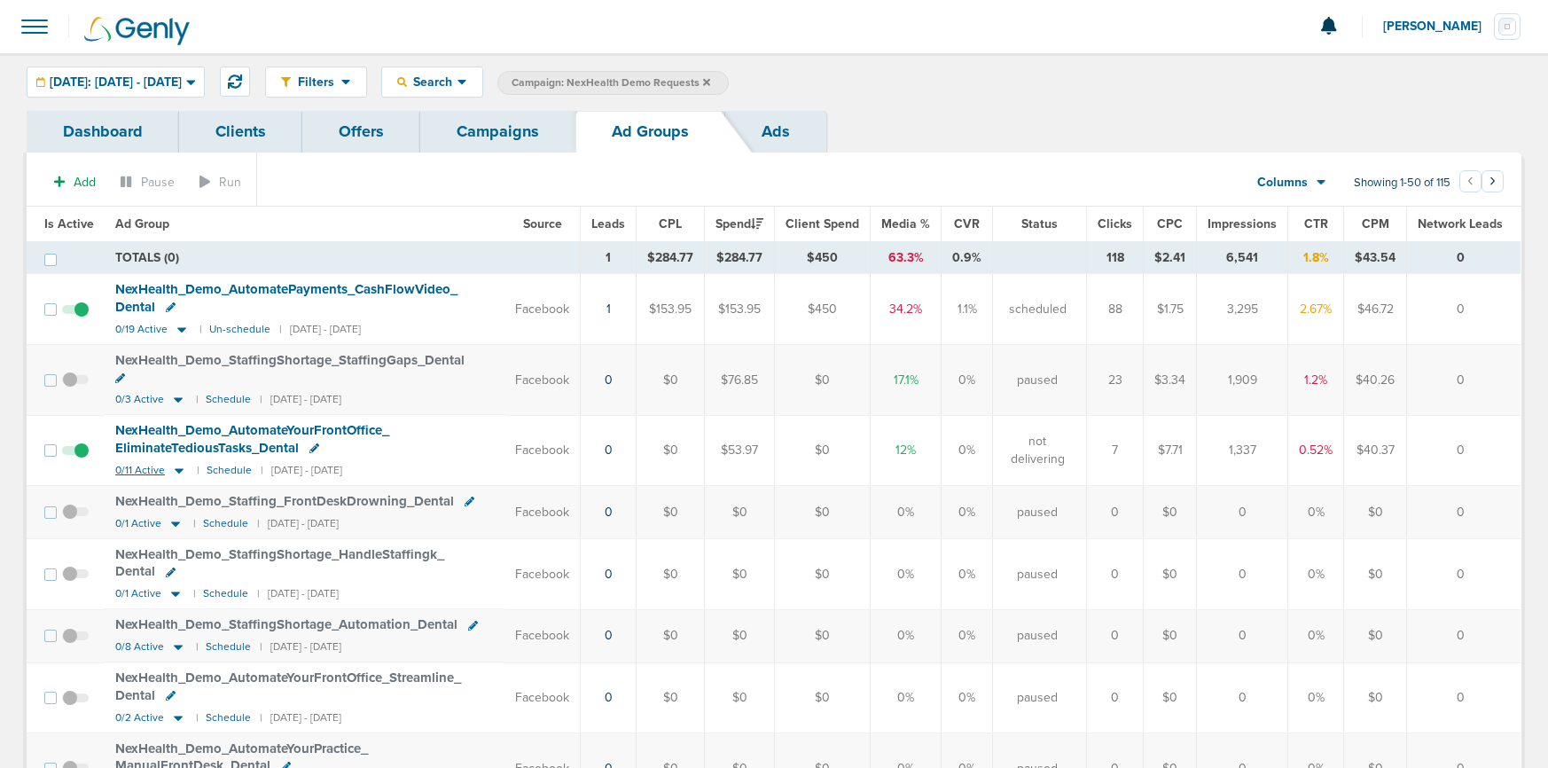
click at [176, 463] on icon at bounding box center [179, 470] width 18 height 15
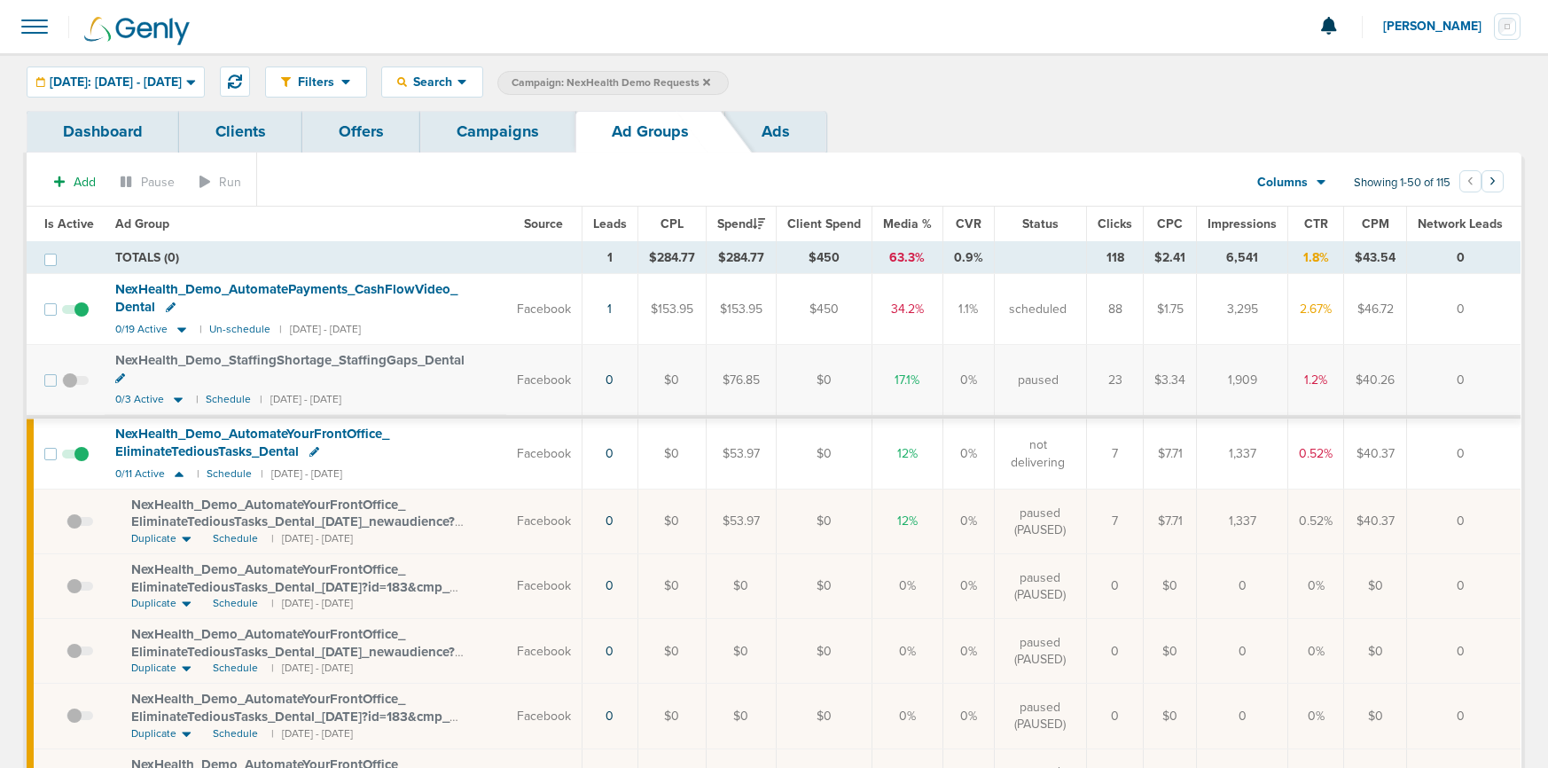
click at [75, 463] on span at bounding box center [75, 463] width 27 height 0
click at [75, 458] on input "checkbox" at bounding box center [75, 458] width 0 height 0
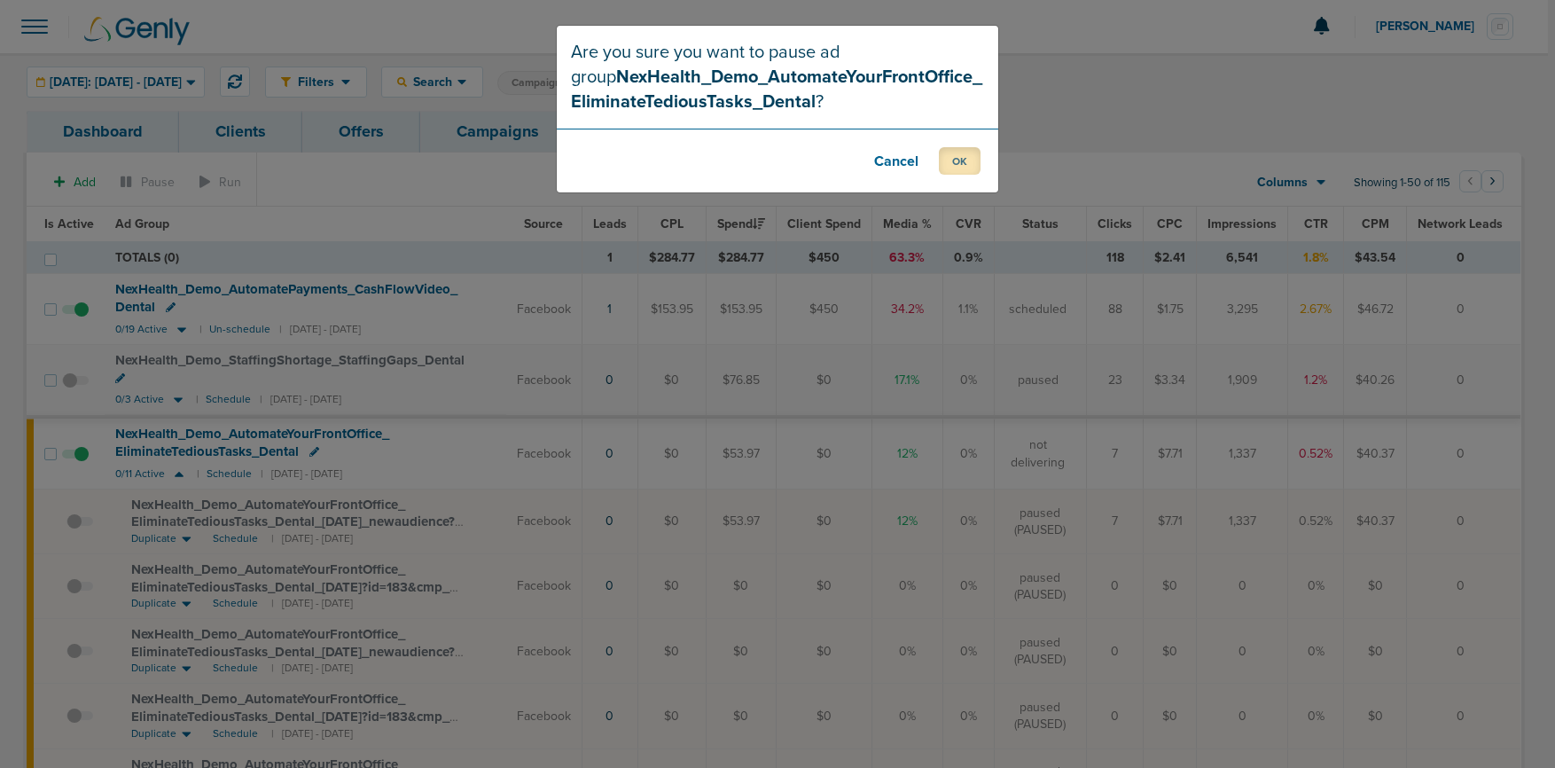
click at [961, 155] on button "OK" at bounding box center [960, 160] width 42 height 27
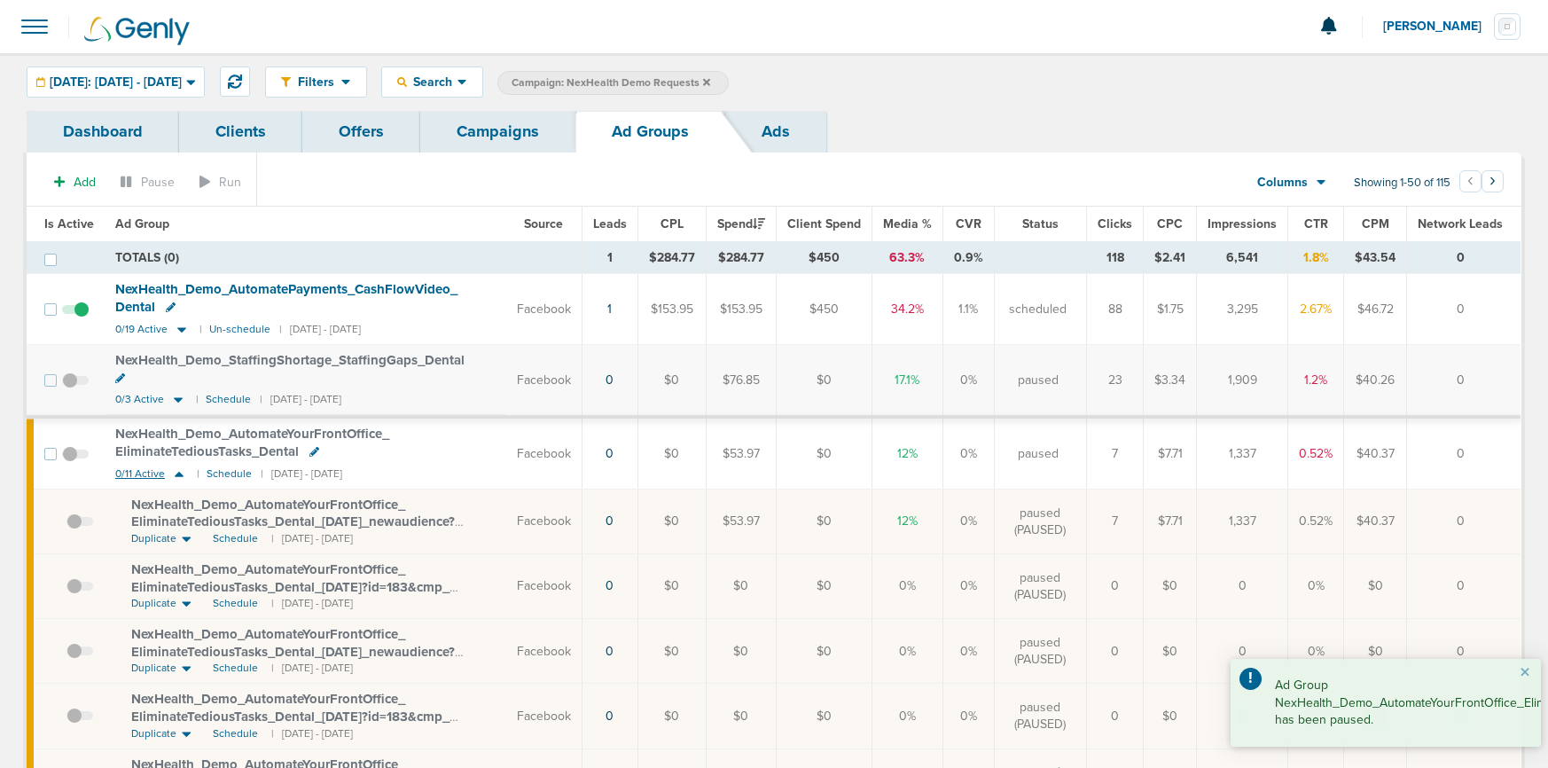
click at [178, 472] on icon at bounding box center [179, 474] width 9 height 5
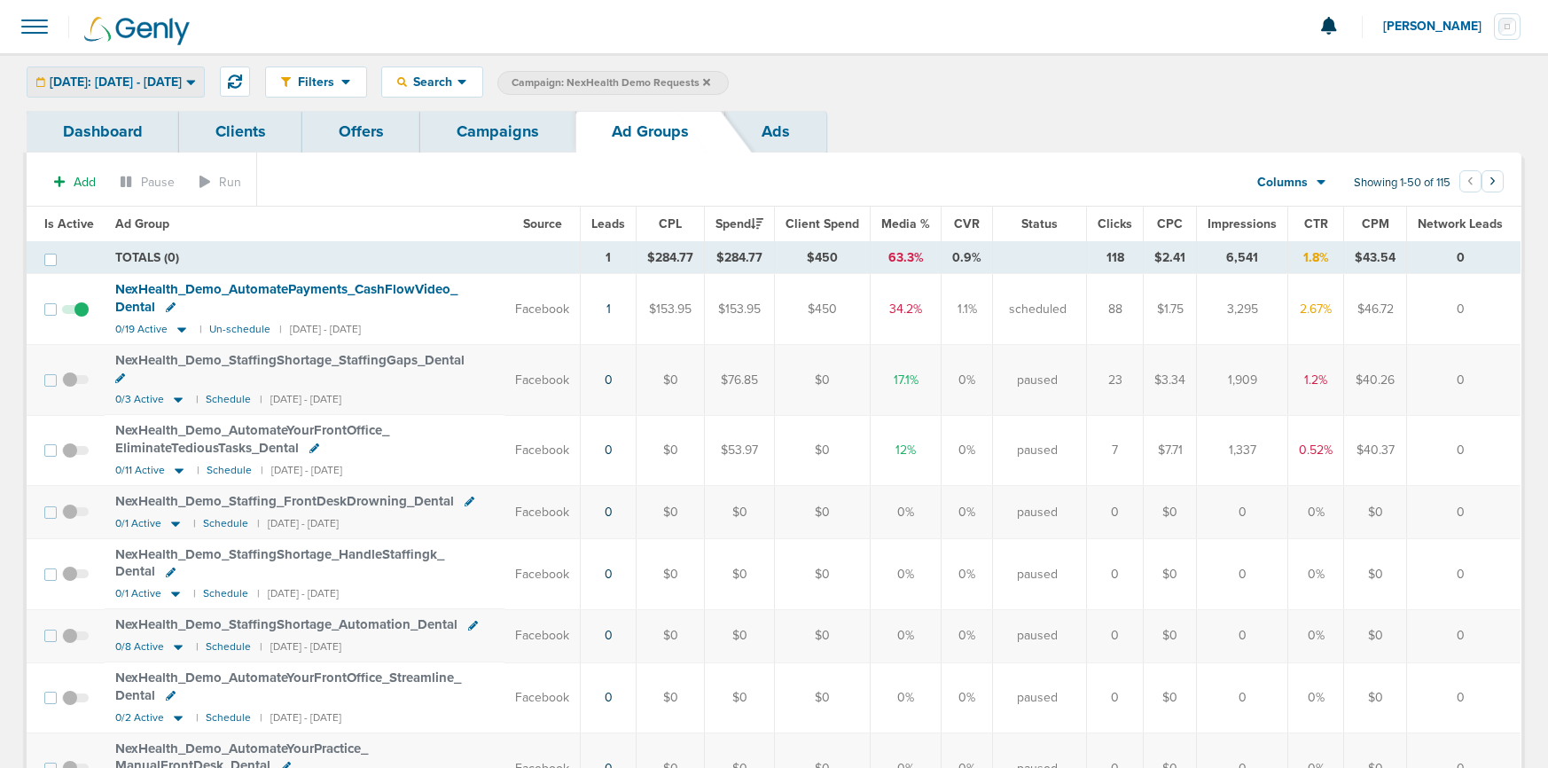
click at [139, 81] on span "[DATE]: [DATE] - [DATE]" at bounding box center [116, 82] width 132 height 12
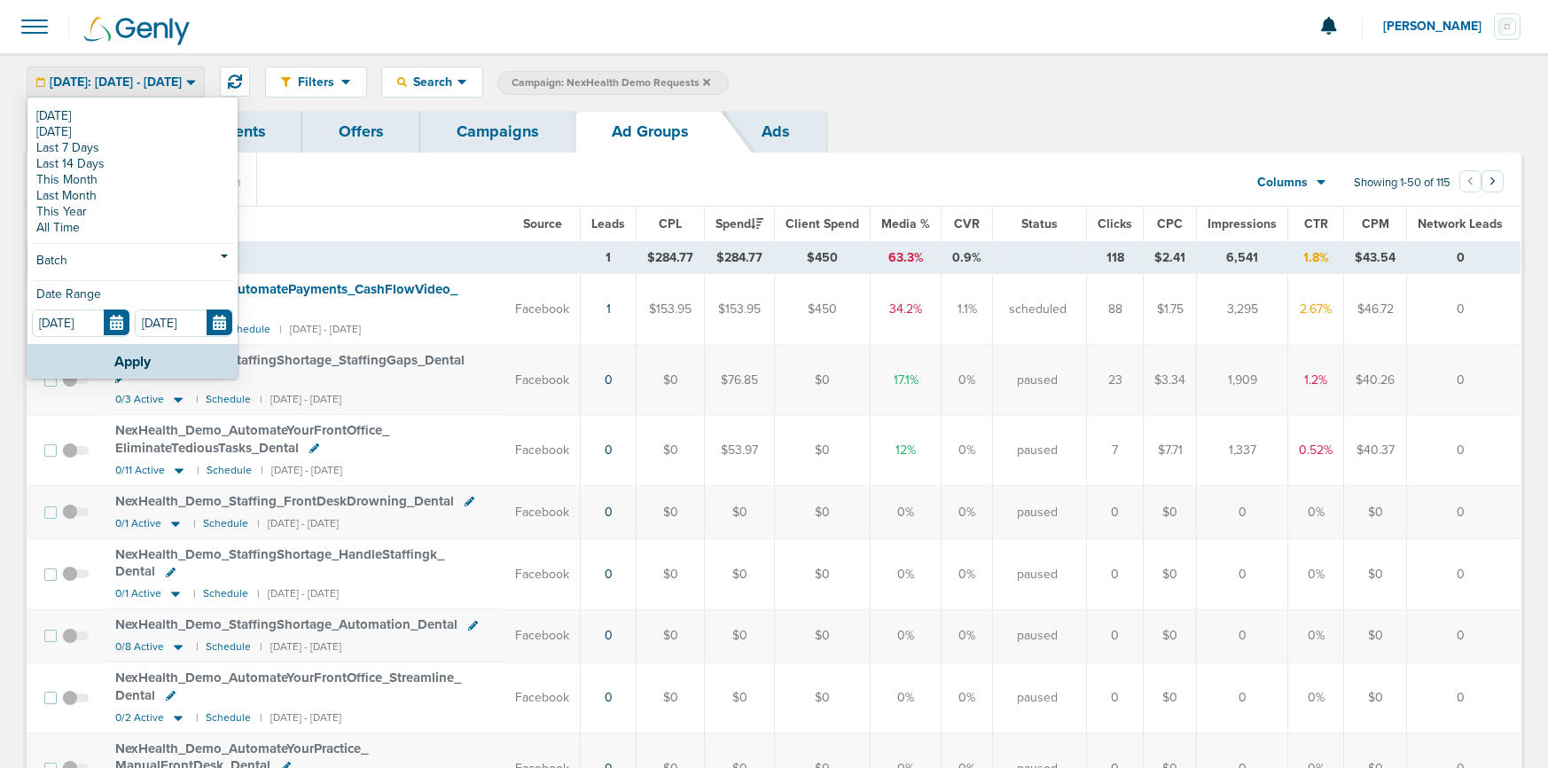
click at [120, 196] on link "Last Month" at bounding box center [132, 196] width 201 height 16
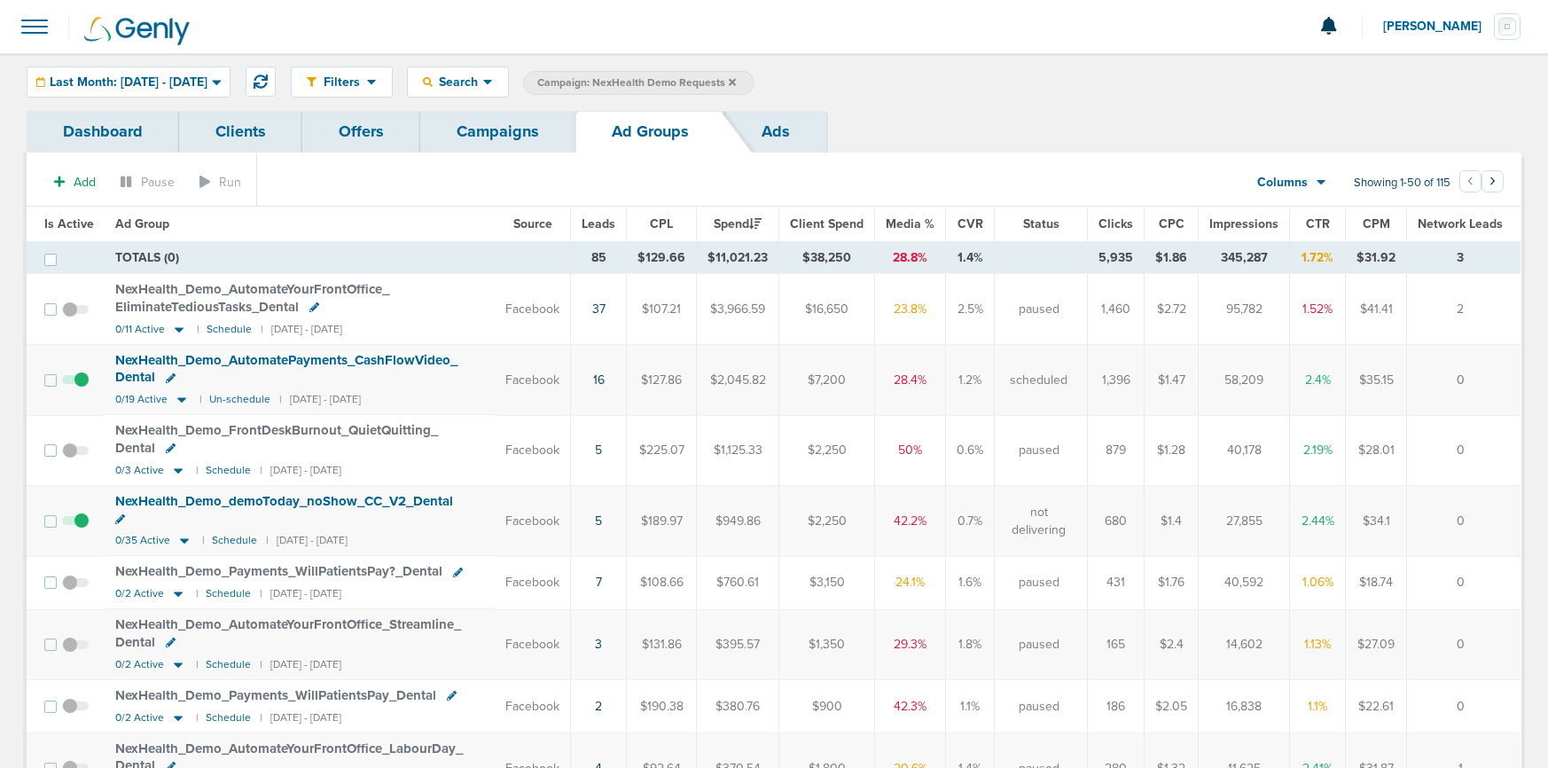
click at [76, 529] on span at bounding box center [75, 529] width 27 height 0
click at [75, 525] on input "checkbox" at bounding box center [75, 525] width 0 height 0
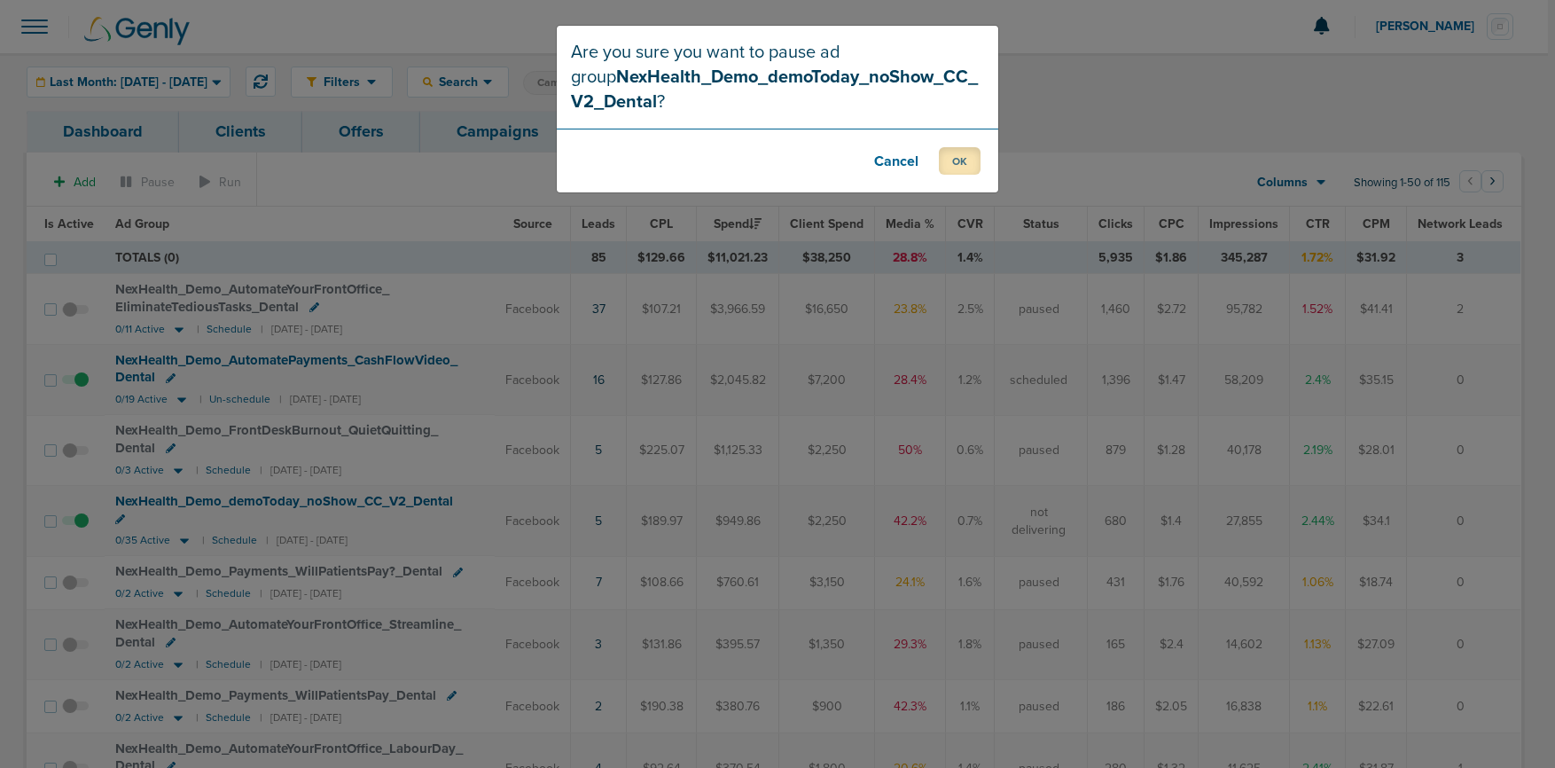
drag, startPoint x: 951, startPoint y: 161, endPoint x: 847, endPoint y: 269, distance: 149.9
click at [951, 162] on button "OK" at bounding box center [960, 160] width 42 height 27
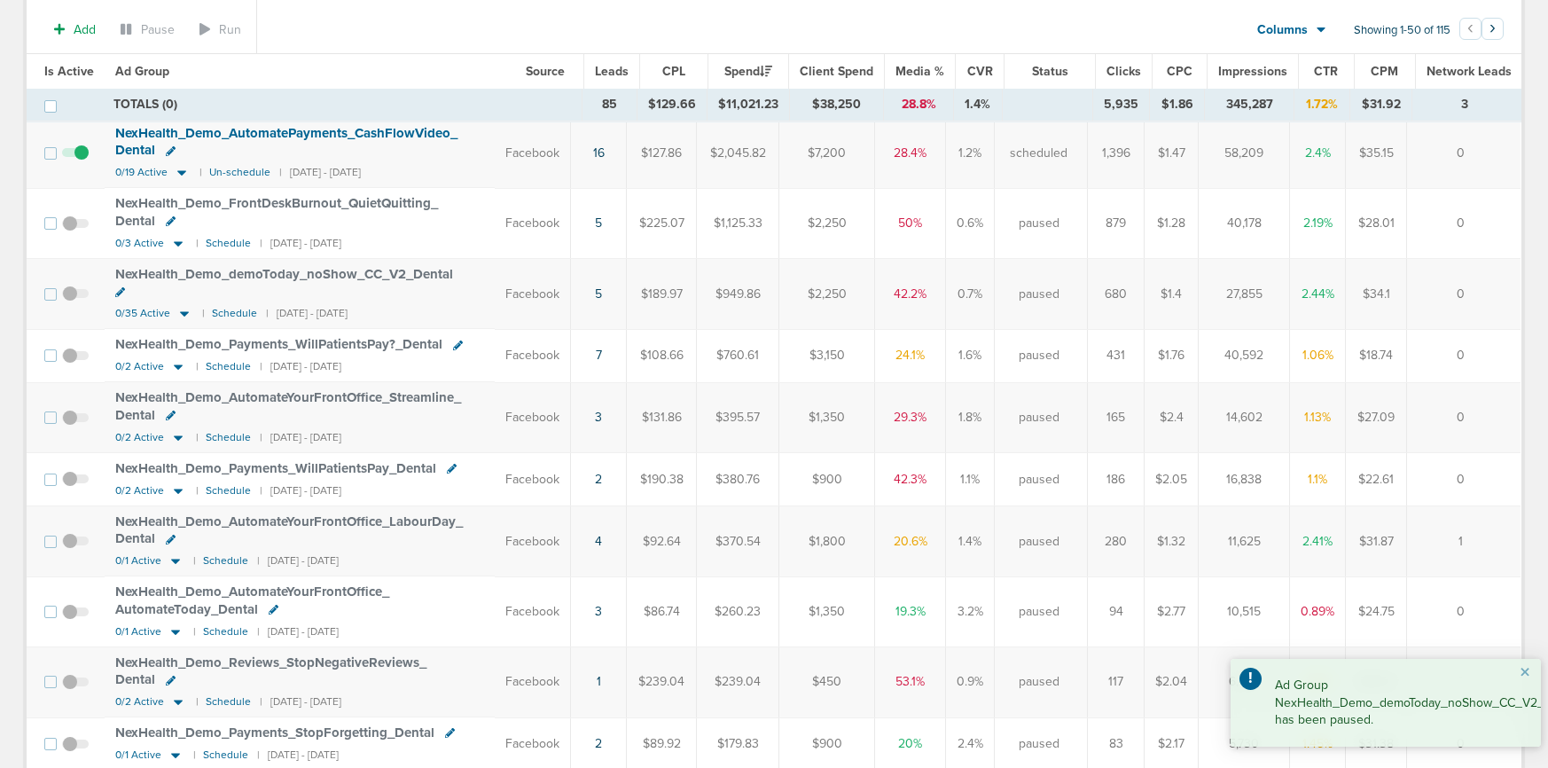
scroll to position [231, 0]
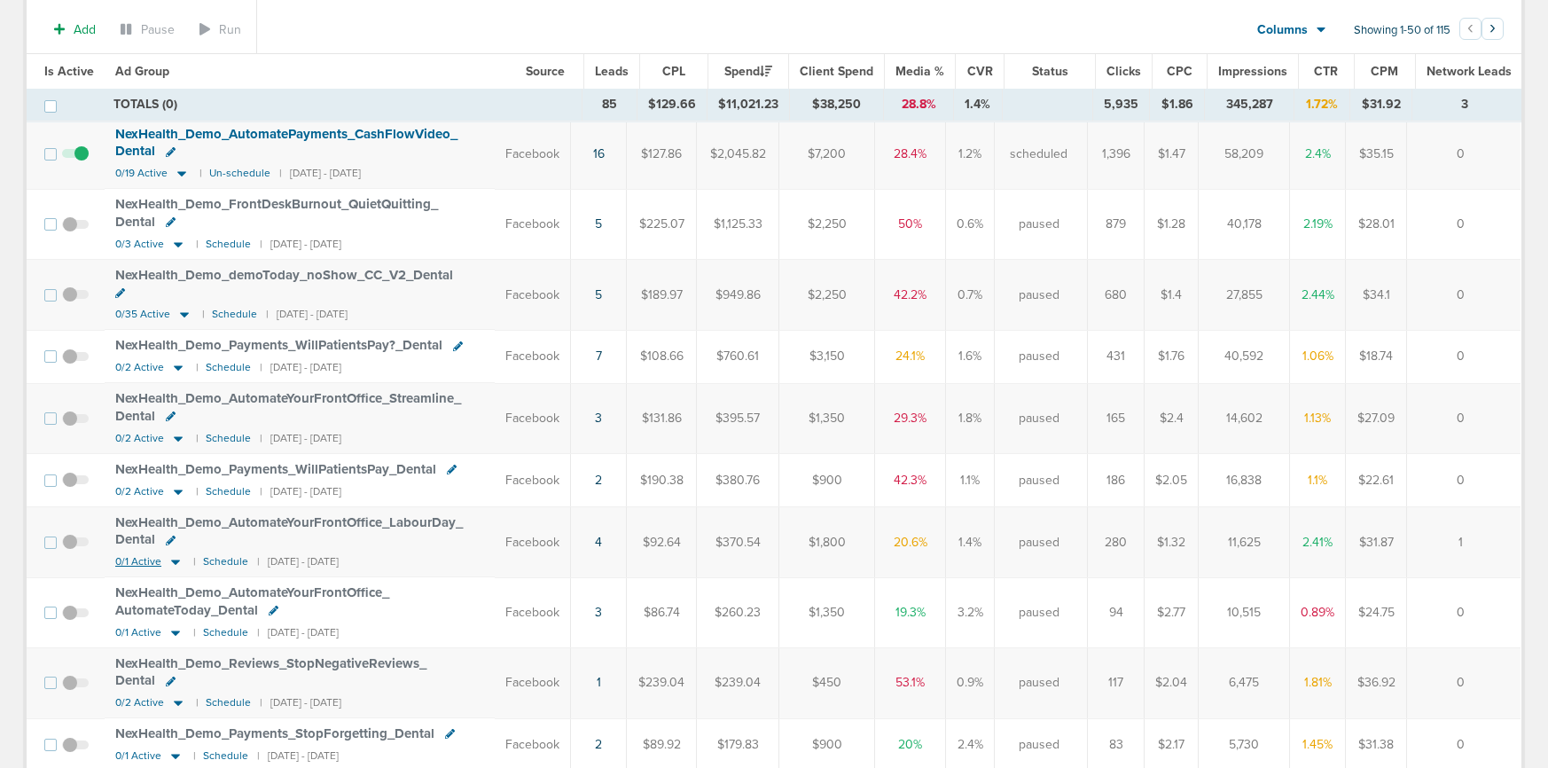
click at [172, 560] on icon at bounding box center [175, 562] width 9 height 5
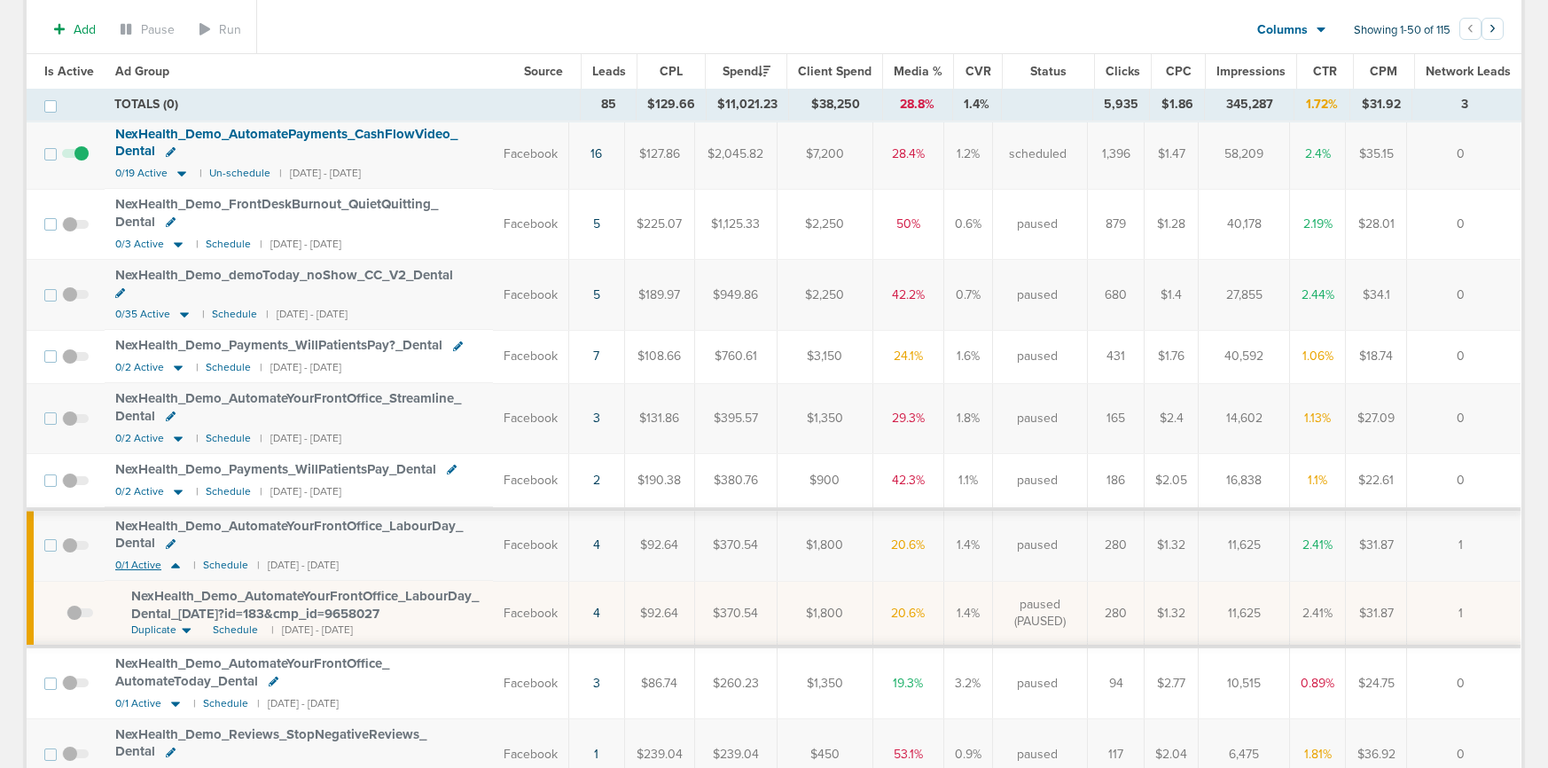
click at [170, 558] on icon at bounding box center [176, 565] width 18 height 15
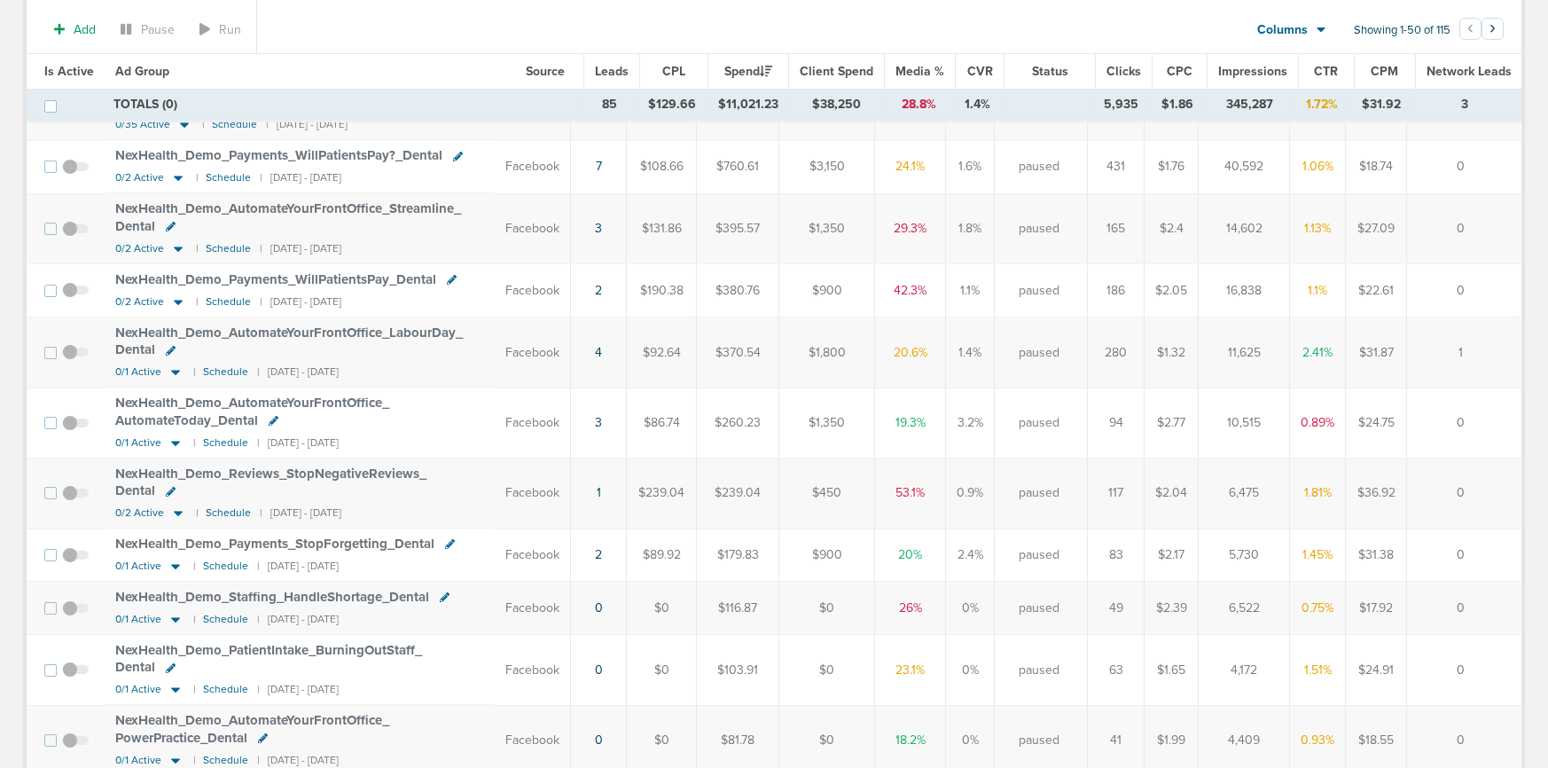
scroll to position [481, 0]
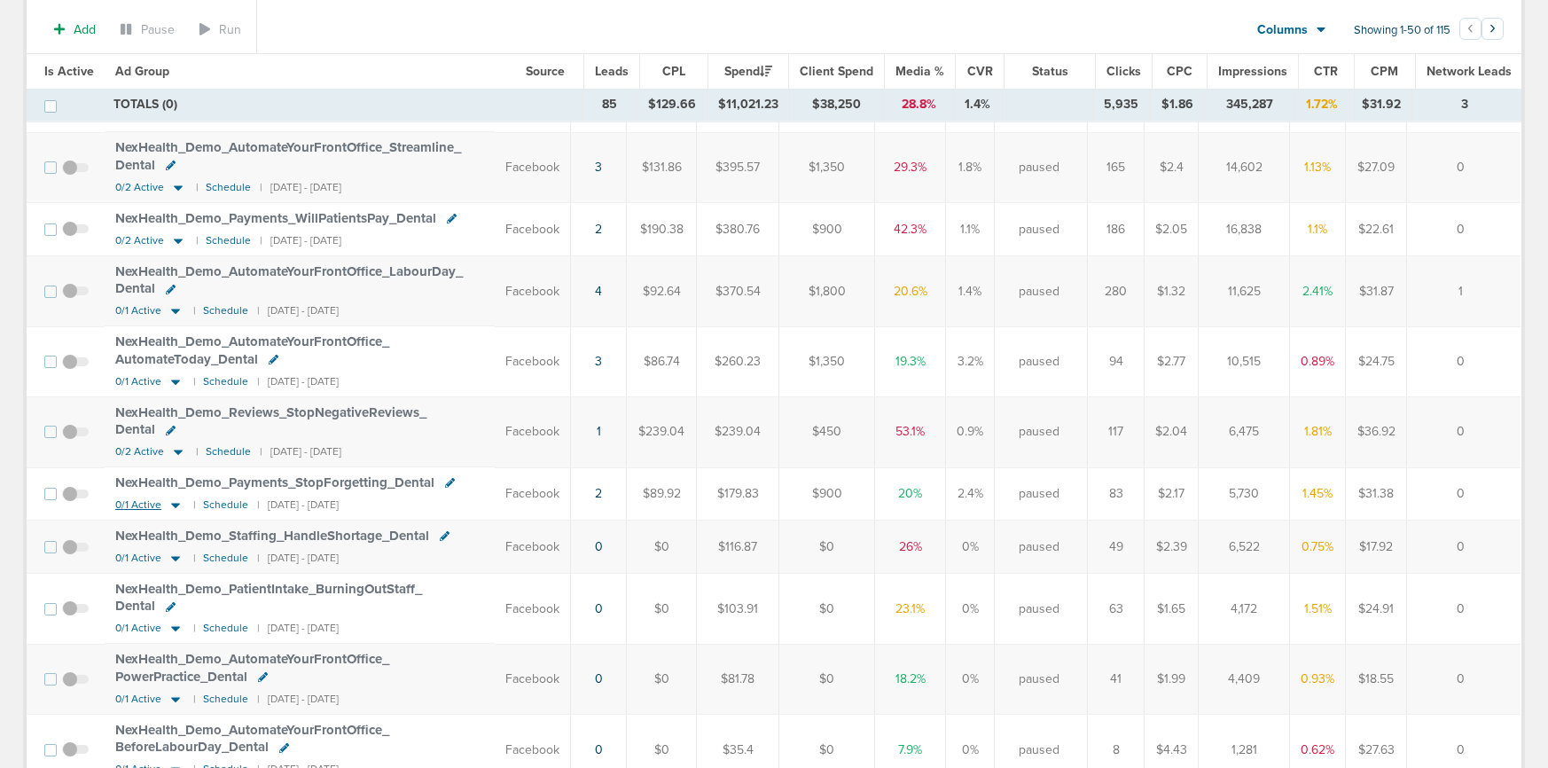
click at [173, 503] on icon at bounding box center [175, 505] width 9 height 5
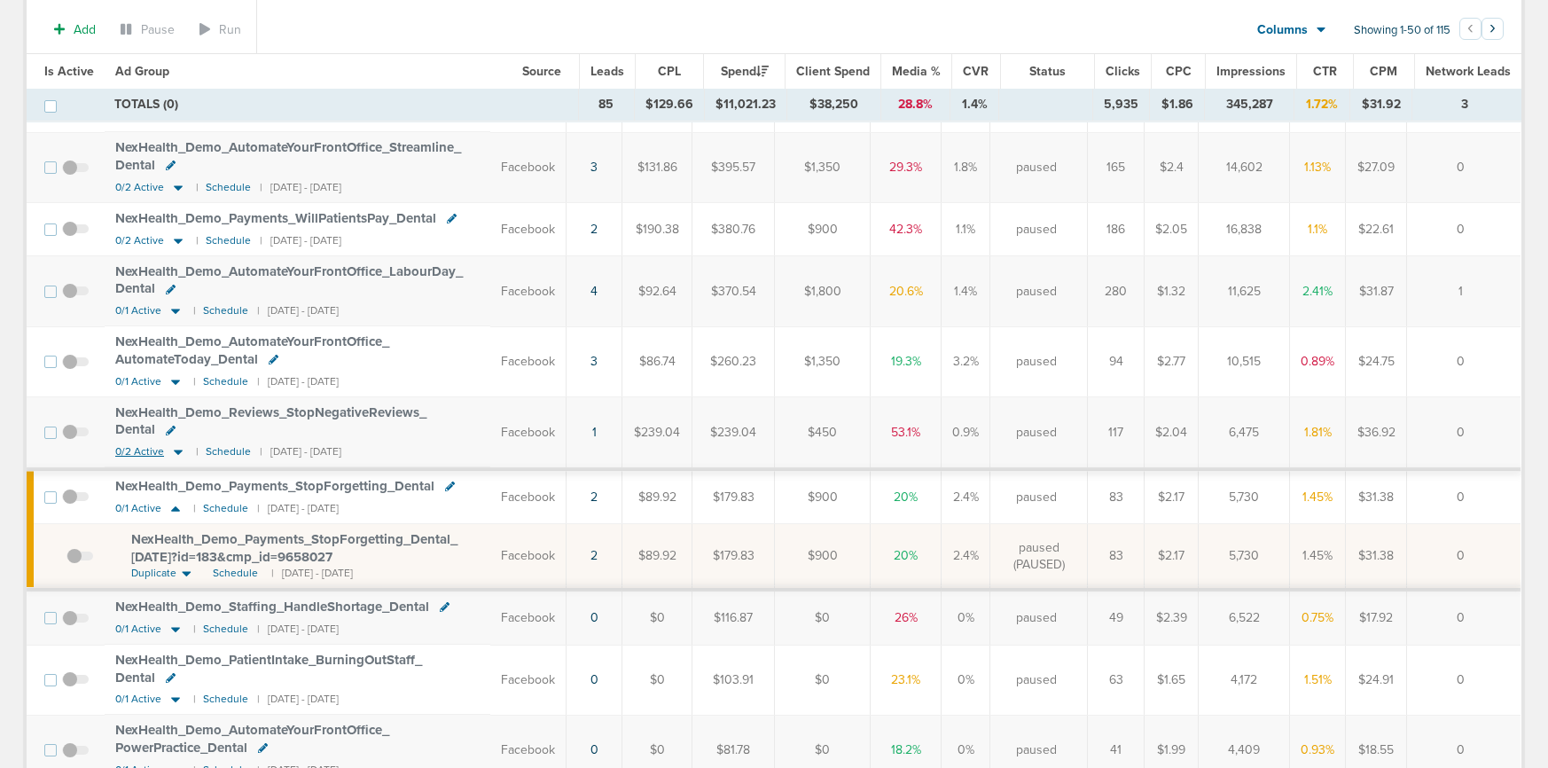
click at [171, 444] on icon at bounding box center [178, 451] width 18 height 15
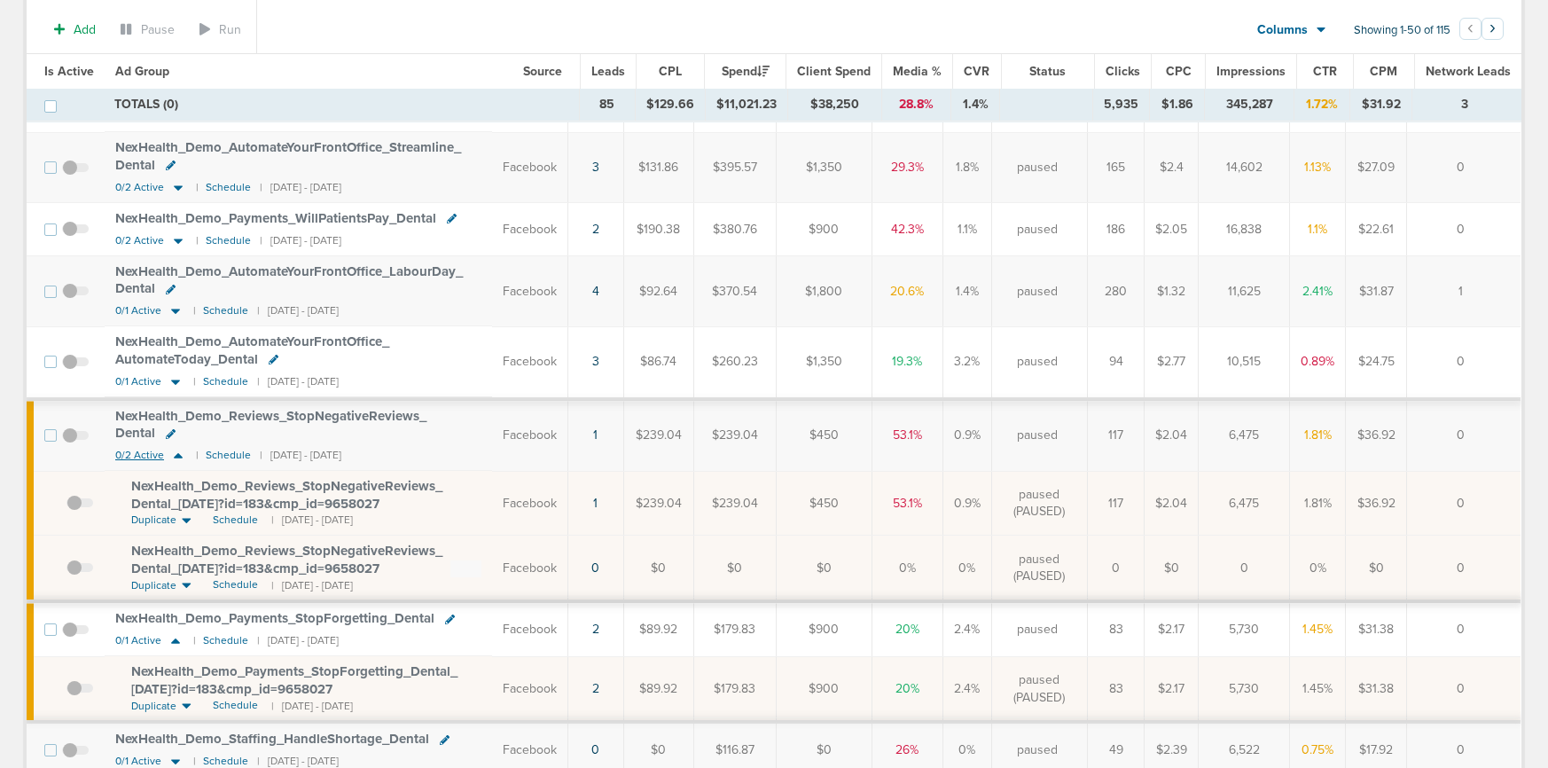
click at [176, 448] on icon at bounding box center [178, 455] width 18 height 15
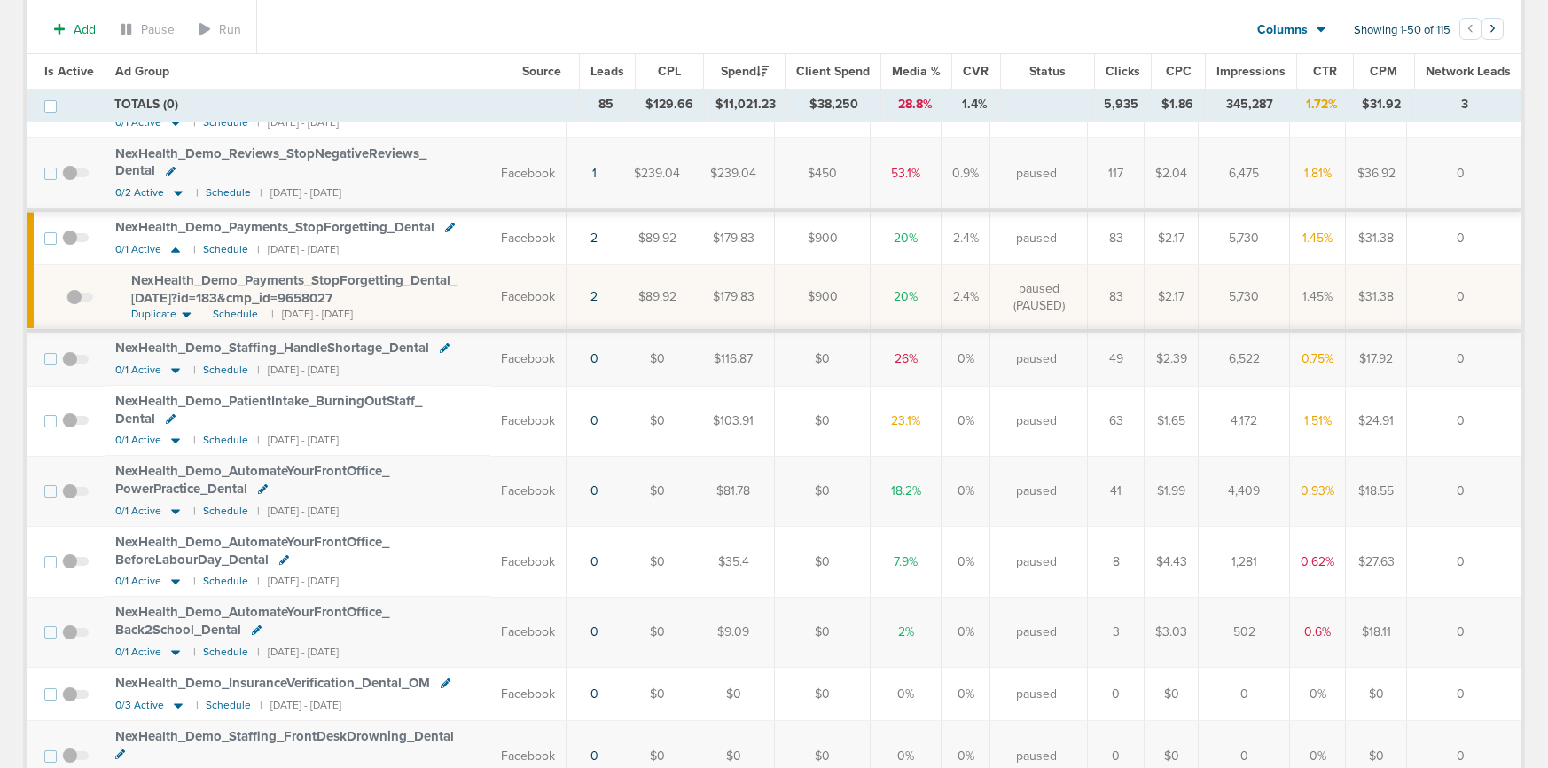
scroll to position [730, 0]
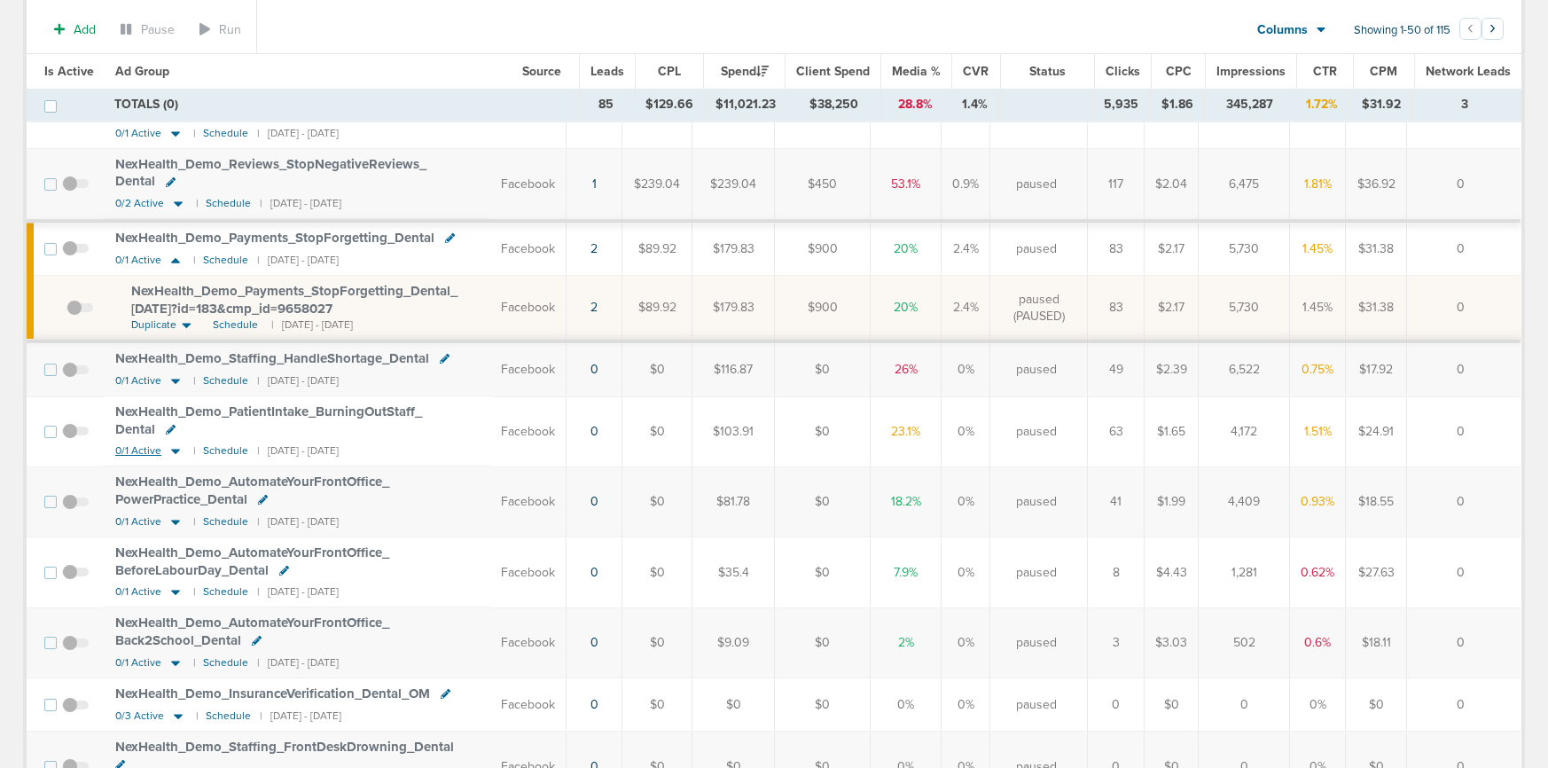
click at [179, 443] on icon at bounding box center [176, 450] width 18 height 15
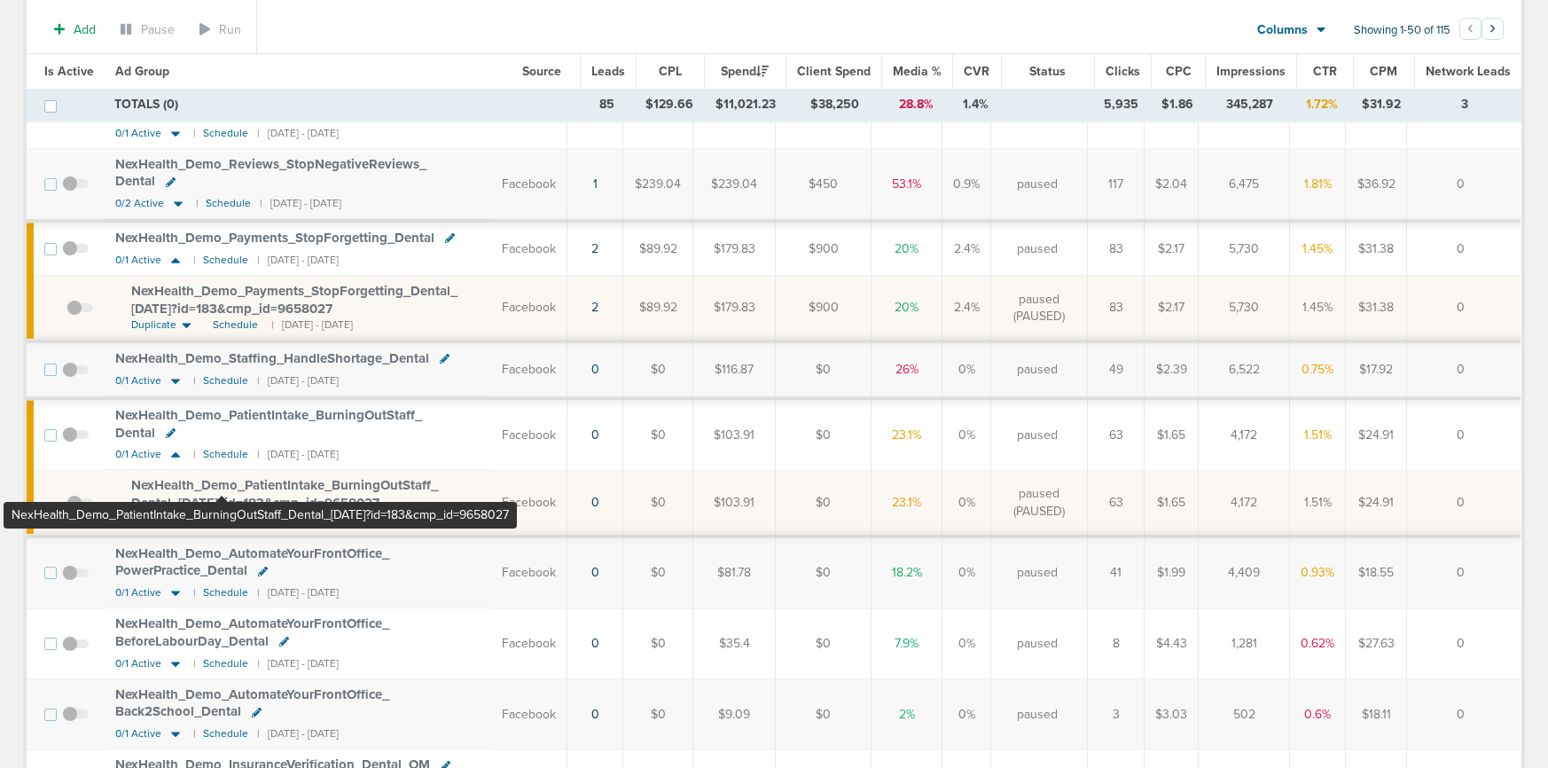
click at [222, 481] on span "NexHealth_ Demo_ PatientIntake_ BurningOutStaff_ Dental_ [DATE]?id=183&cmp_ id=…" at bounding box center [284, 494] width 307 height 34
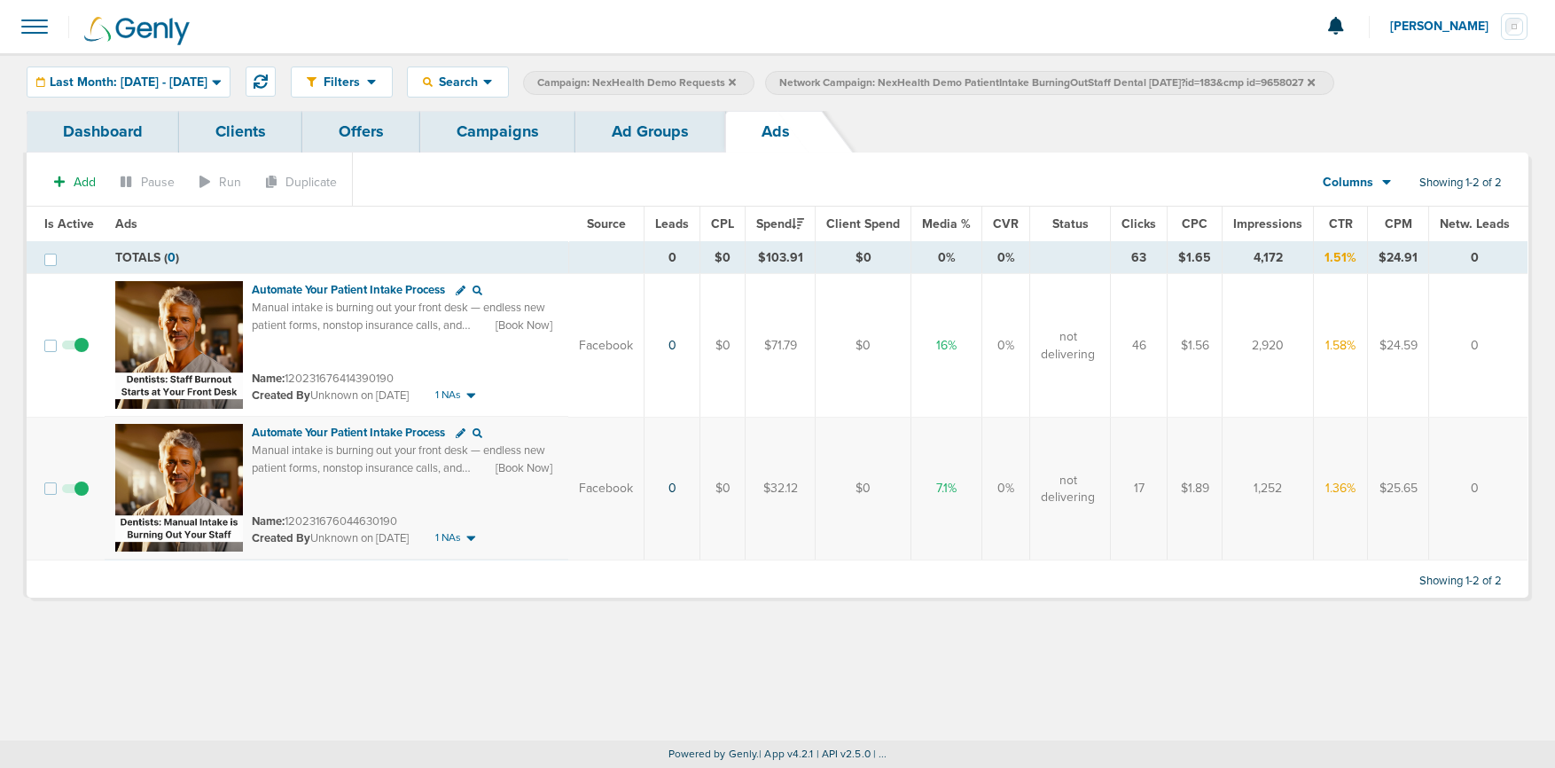
click at [637, 139] on link "Ad Groups" at bounding box center [650, 132] width 150 height 42
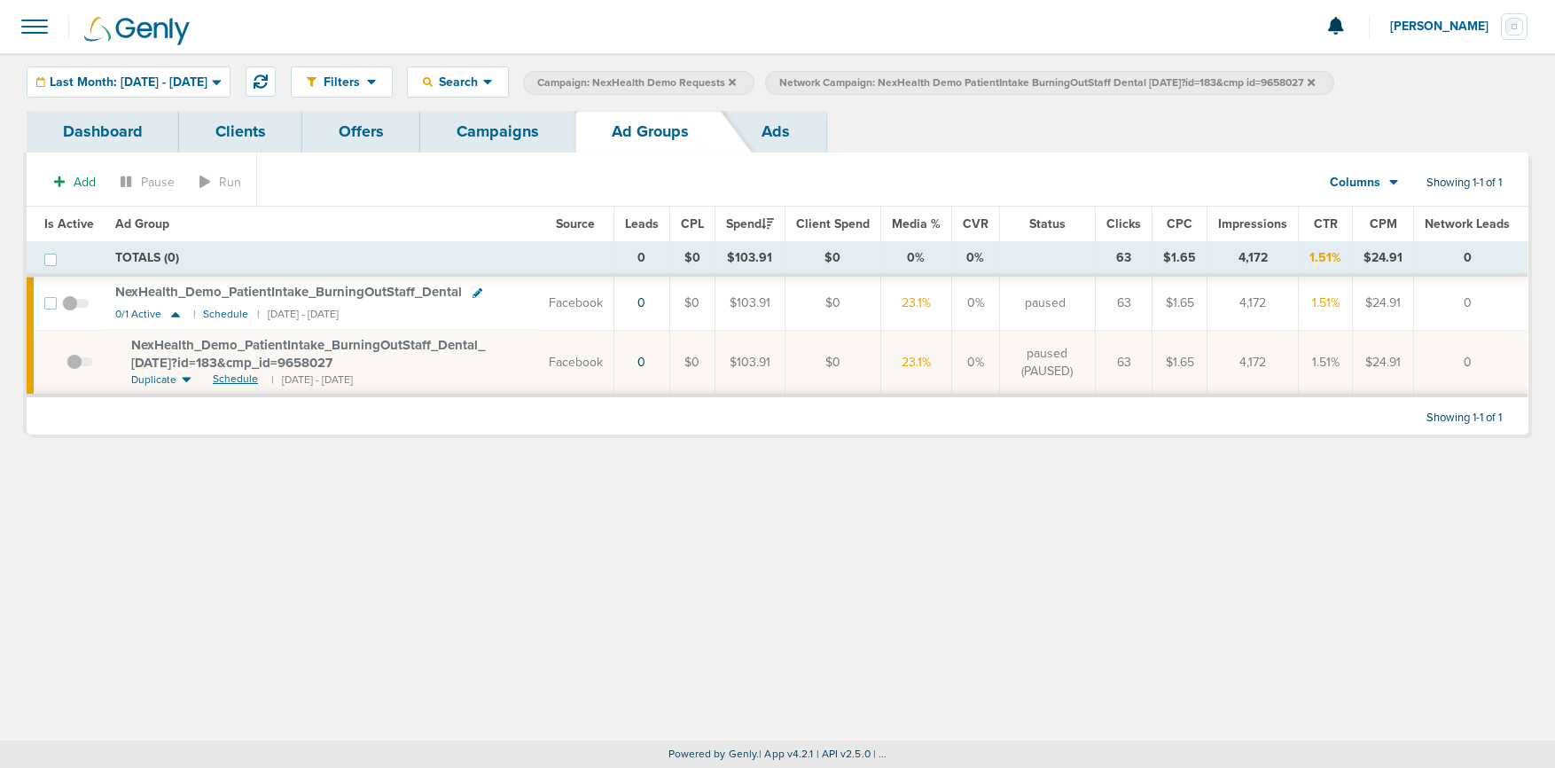
click at [232, 378] on span "Schedule" at bounding box center [235, 379] width 45 height 15
click at [71, 312] on span at bounding box center [75, 312] width 27 height 0
click at [75, 307] on input "checkbox" at bounding box center [75, 307] width 0 height 0
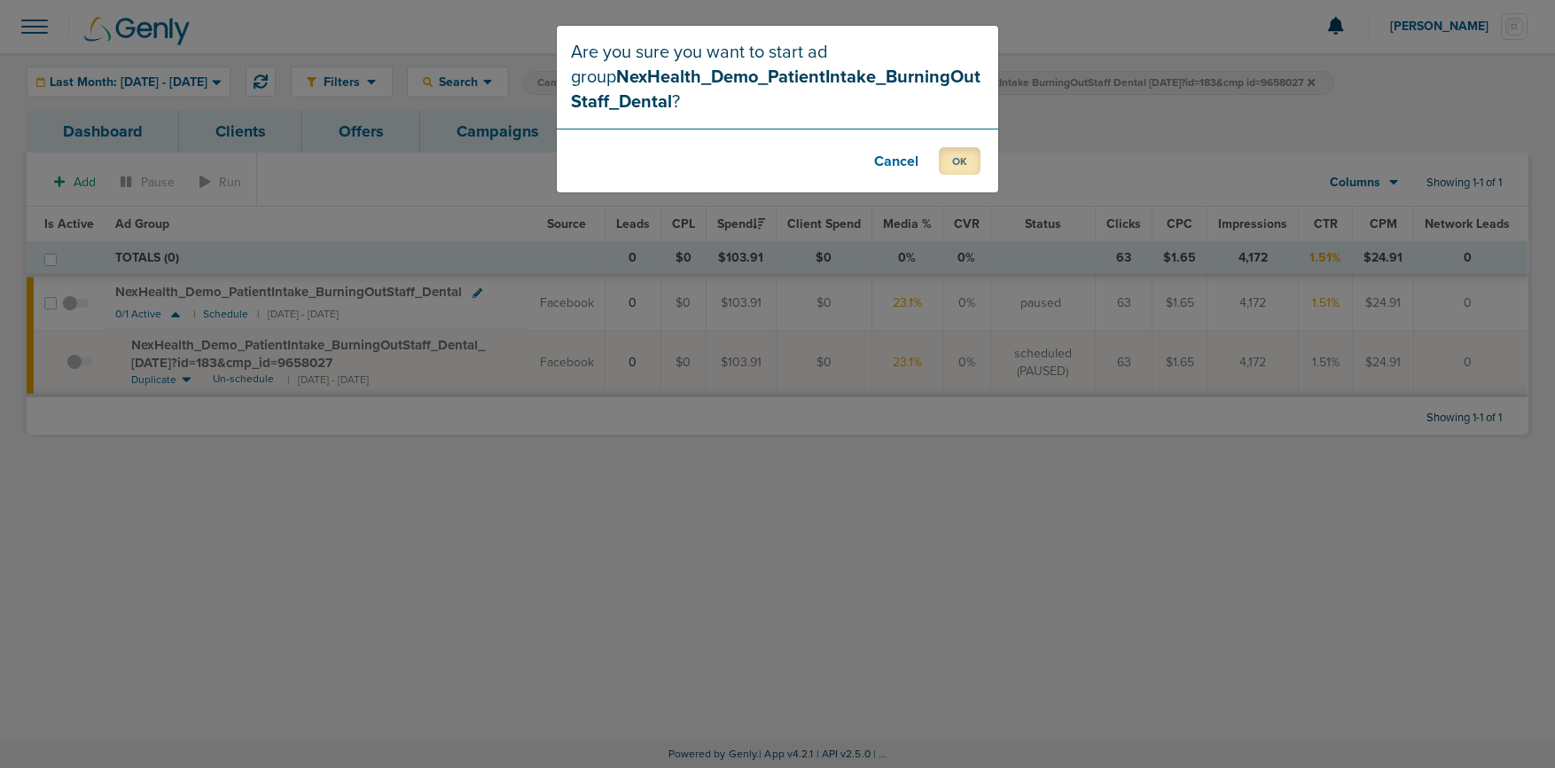
click at [957, 159] on button "OK" at bounding box center [960, 160] width 42 height 27
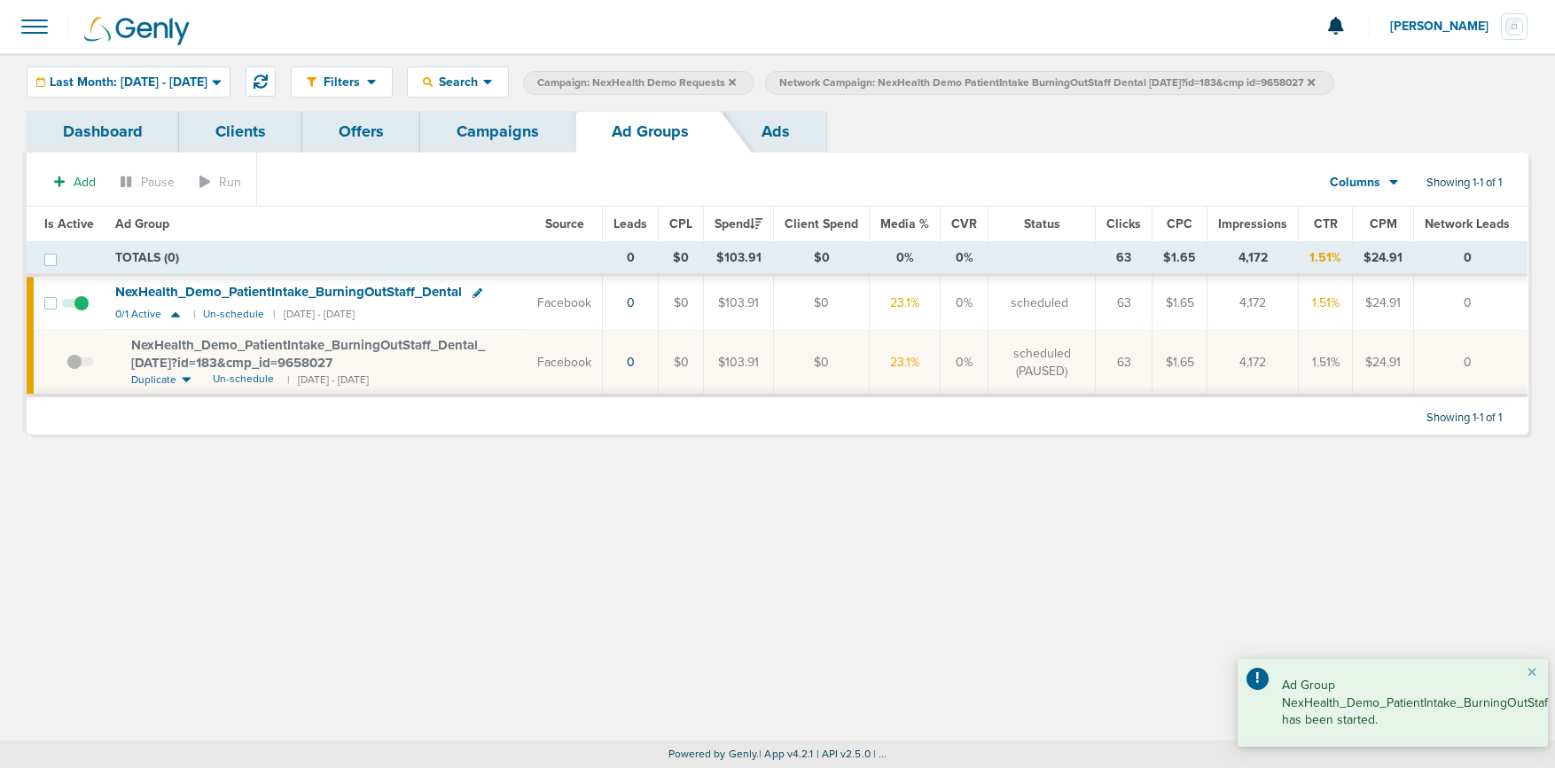
click at [515, 131] on link "Campaigns" at bounding box center [497, 132] width 155 height 42
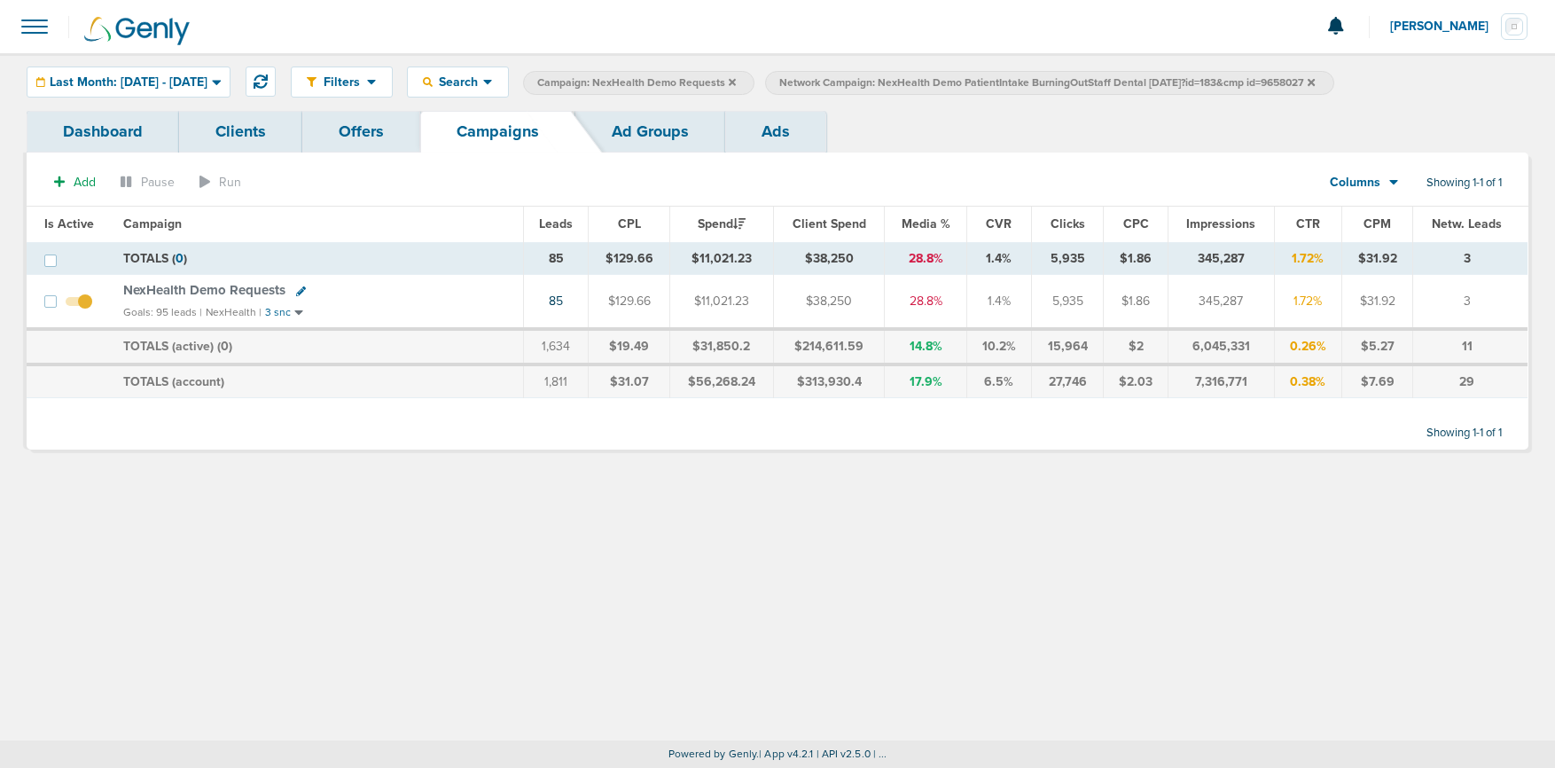
click at [211, 290] on span "NexHealth Demo Requests" at bounding box center [204, 290] width 162 height 16
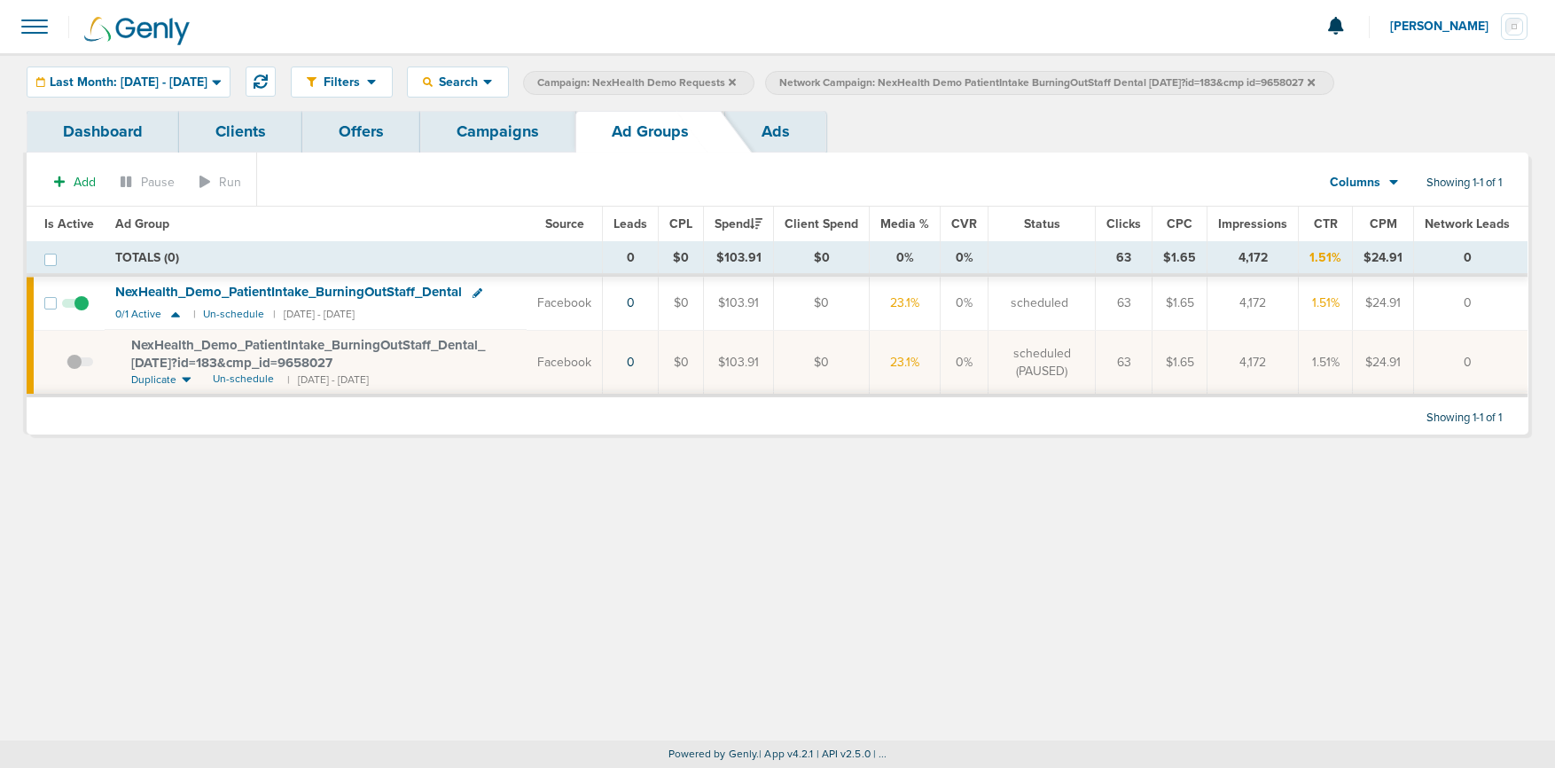
click at [1192, 82] on icon at bounding box center [1311, 81] width 7 height 7
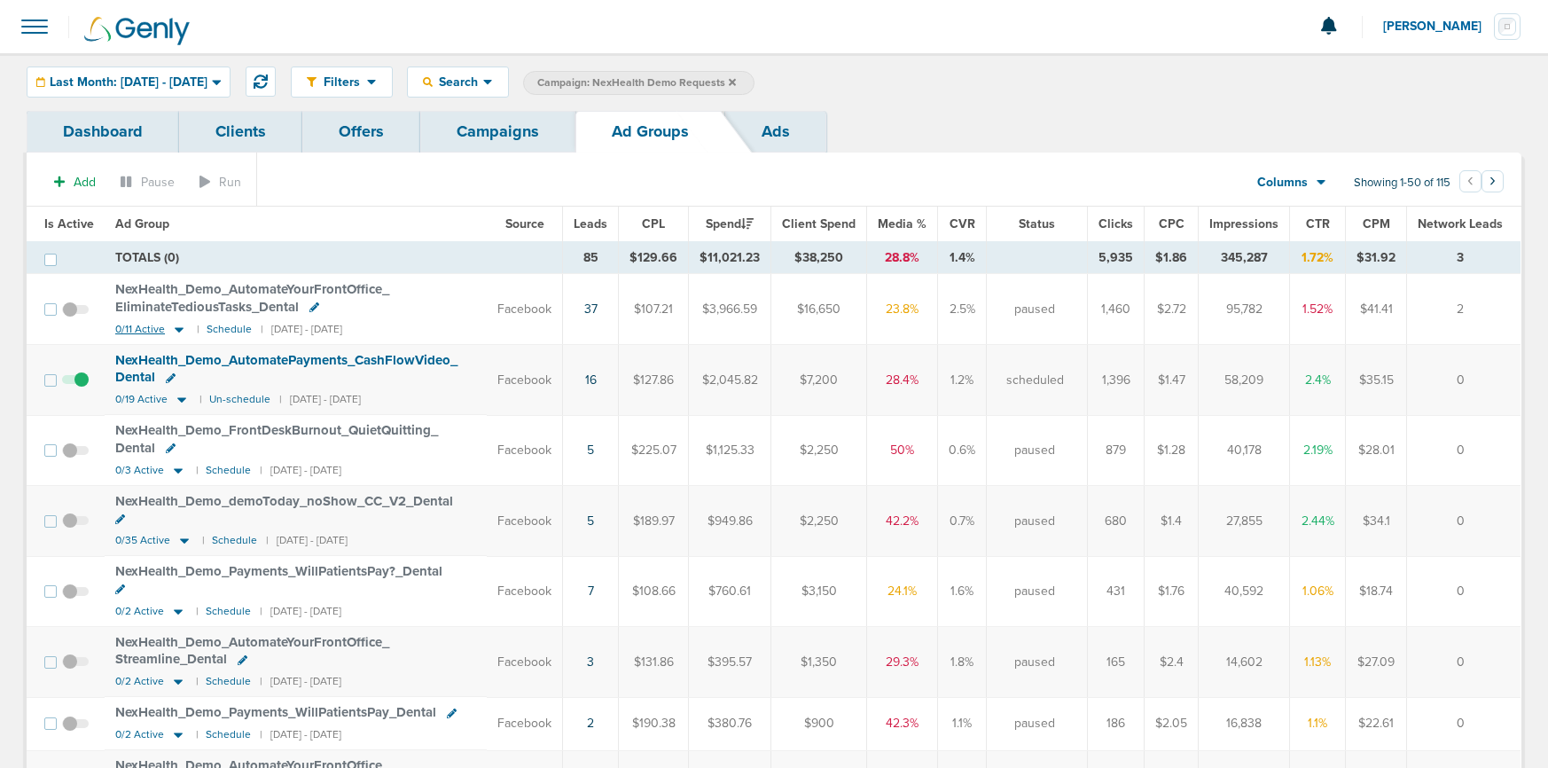
click at [178, 327] on icon at bounding box center [179, 329] width 9 height 5
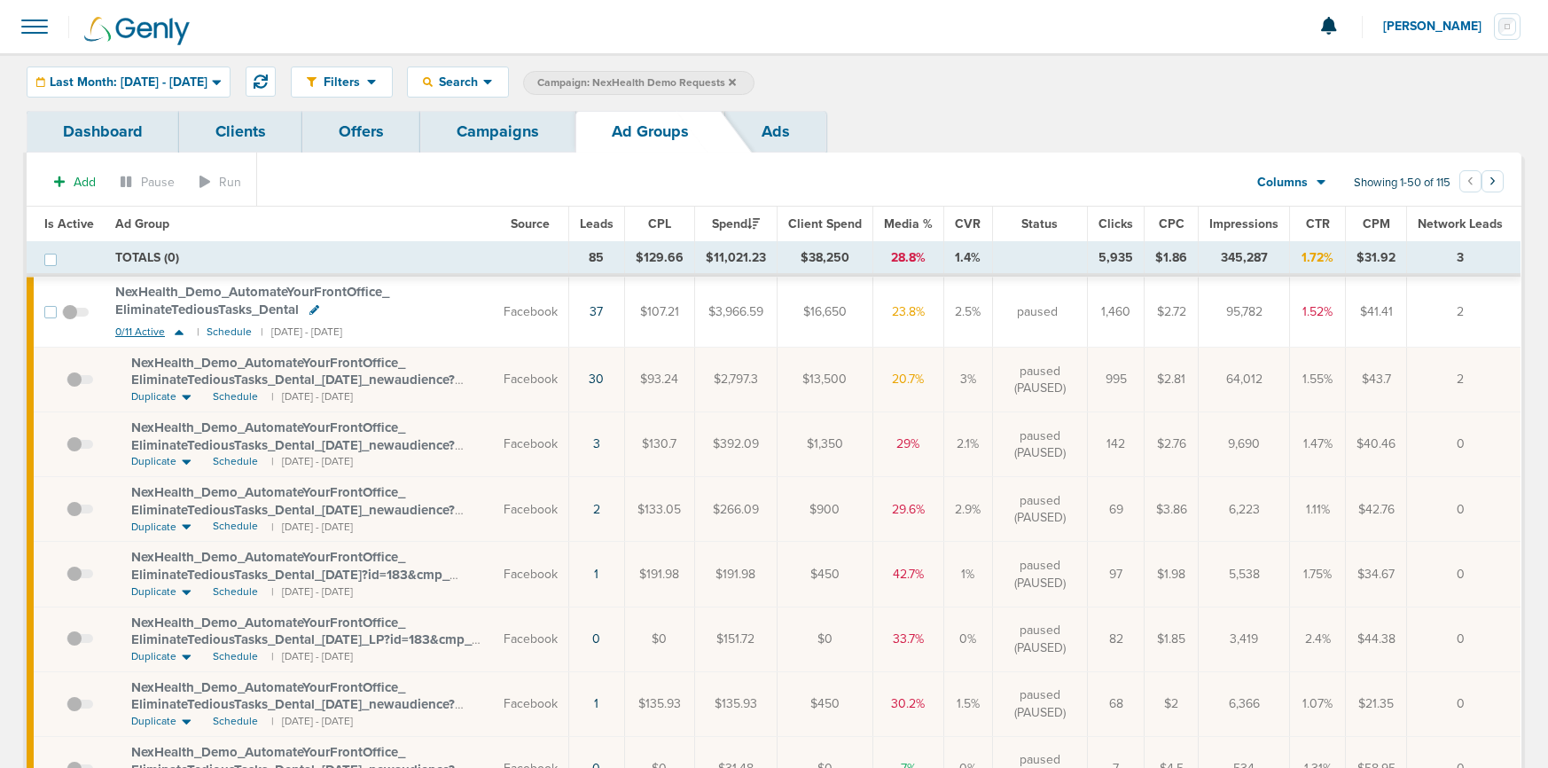
click at [176, 334] on icon at bounding box center [179, 332] width 18 height 15
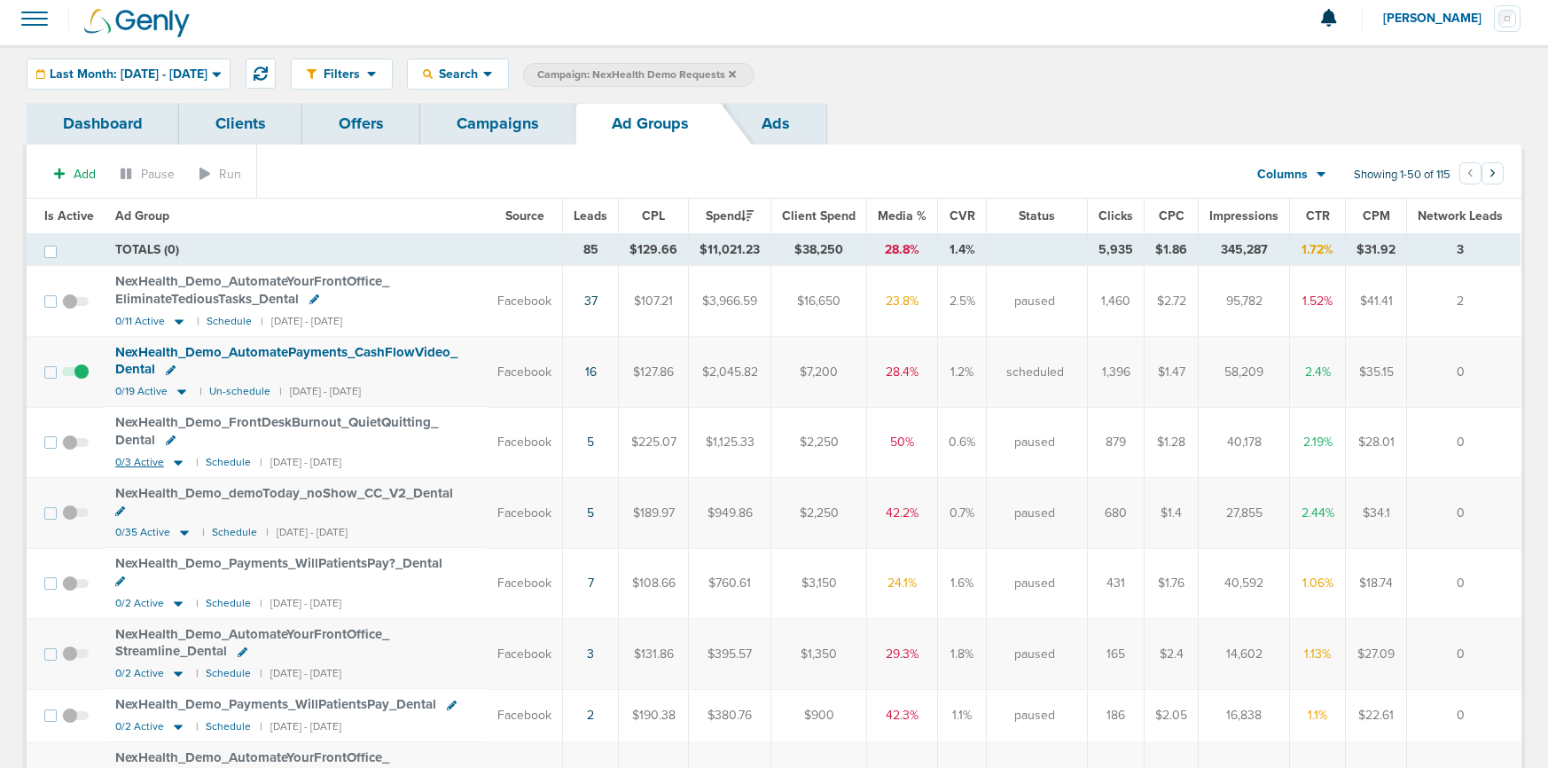
scroll to position [9, 0]
click at [495, 82] on div "Search" at bounding box center [458, 73] width 100 height 29
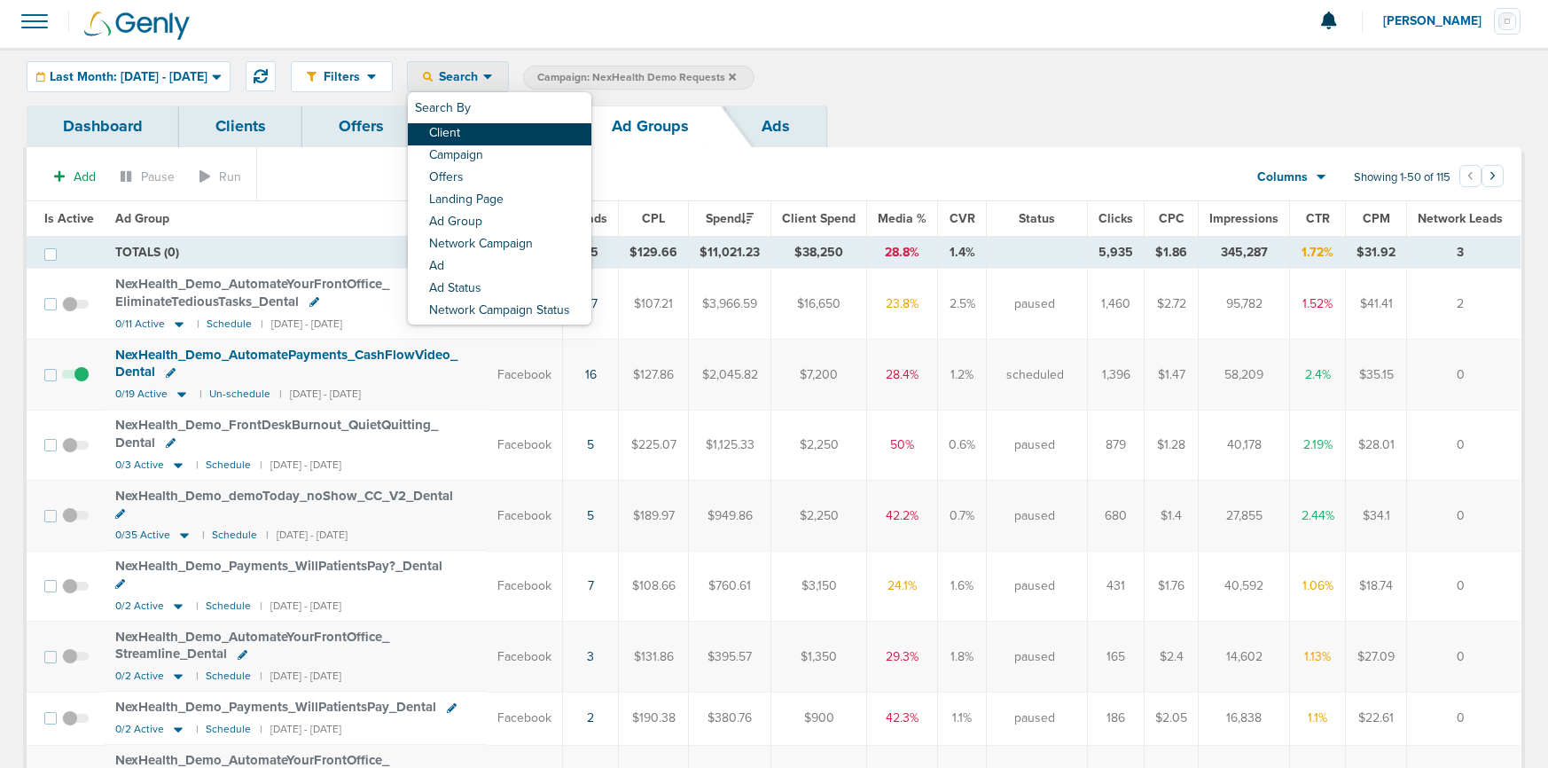
scroll to position [6, 0]
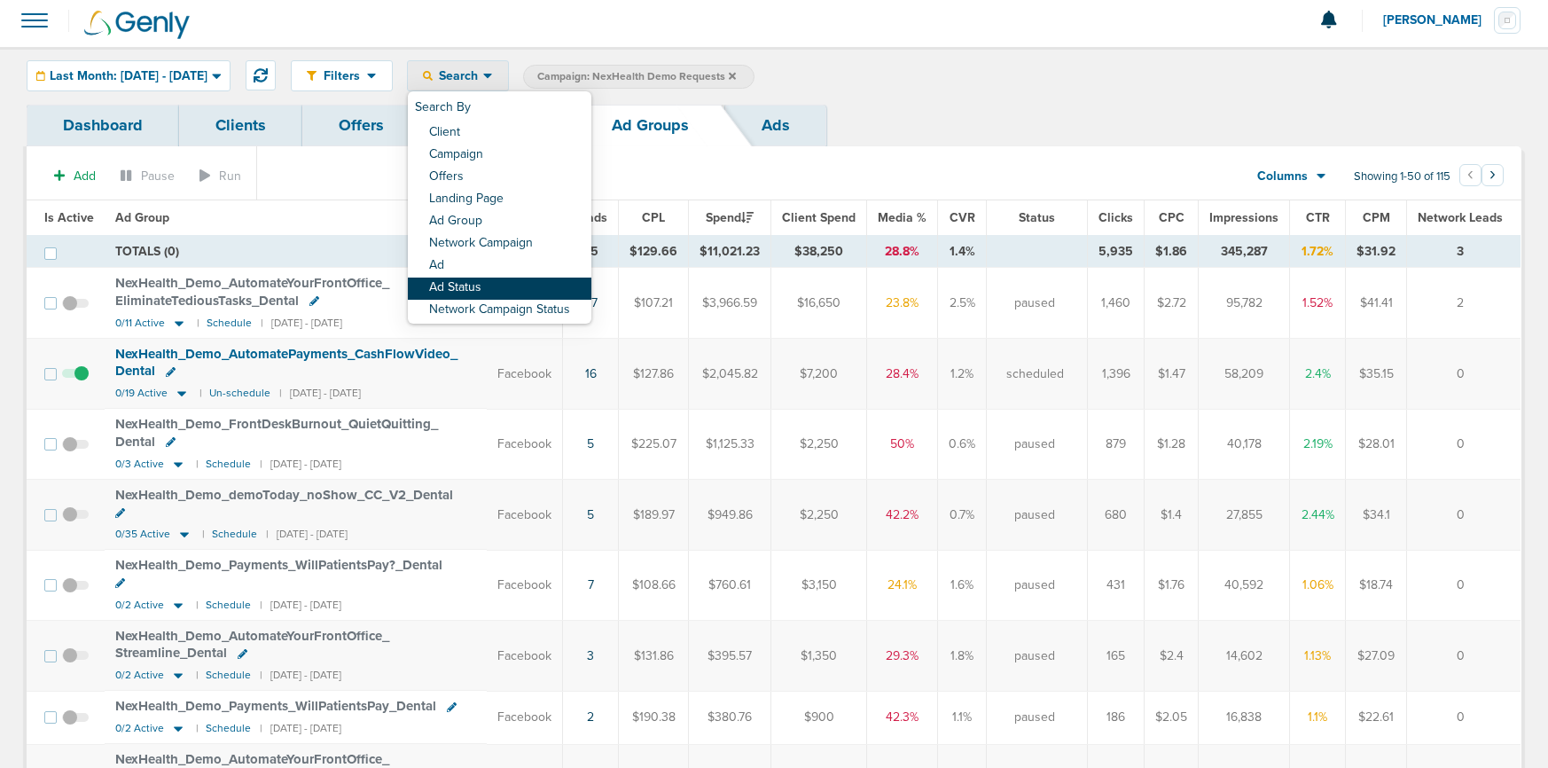
click at [507, 295] on link "Ad Status" at bounding box center [500, 289] width 184 height 22
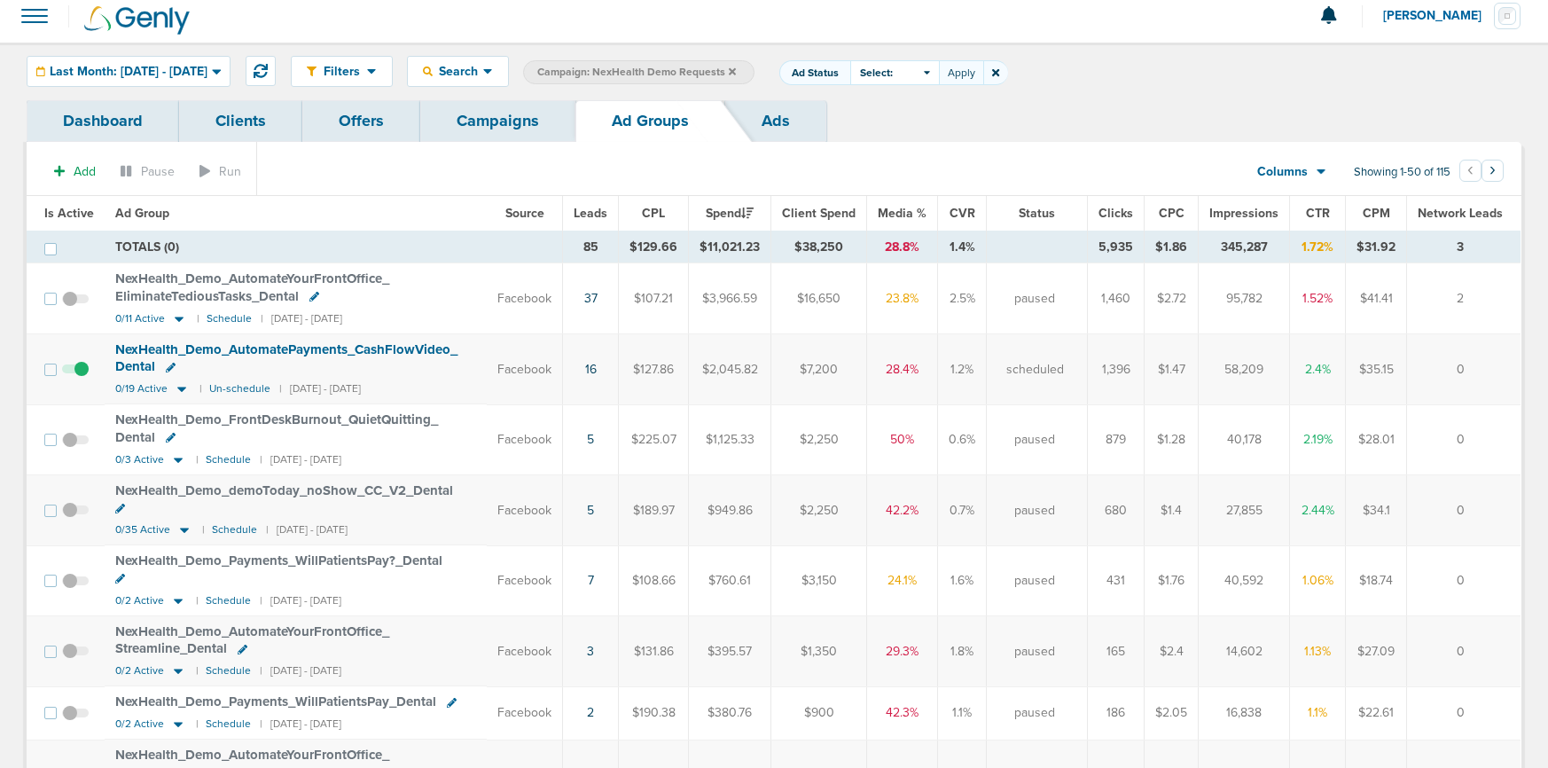
scroll to position [0, 0]
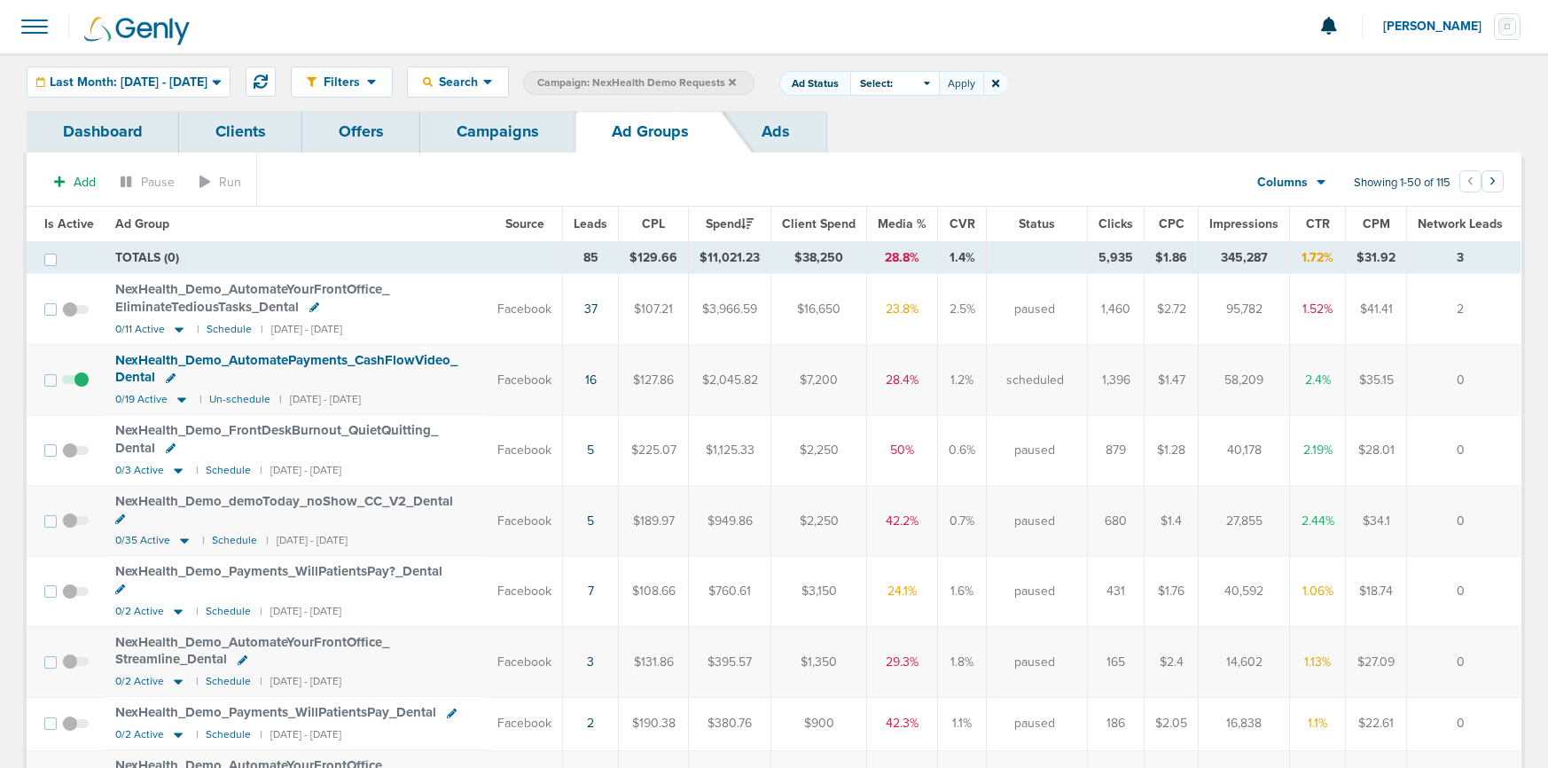
click at [893, 85] on span "Select:" at bounding box center [876, 83] width 33 height 15
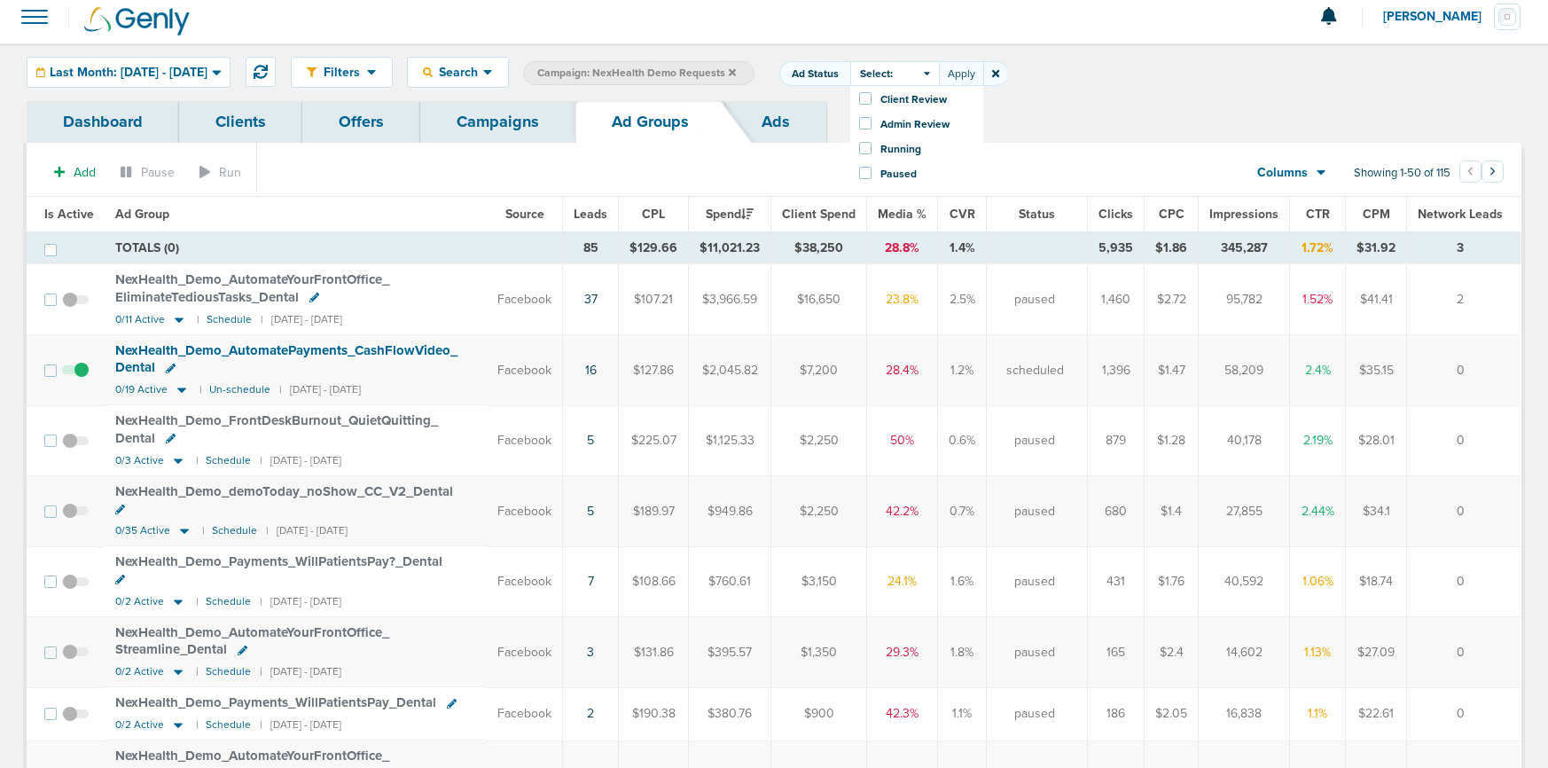
scroll to position [9, 0]
drag, startPoint x: 1047, startPoint y: 72, endPoint x: 1033, endPoint y: 74, distance: 14.4
click at [999, 73] on icon at bounding box center [995, 74] width 7 height 11
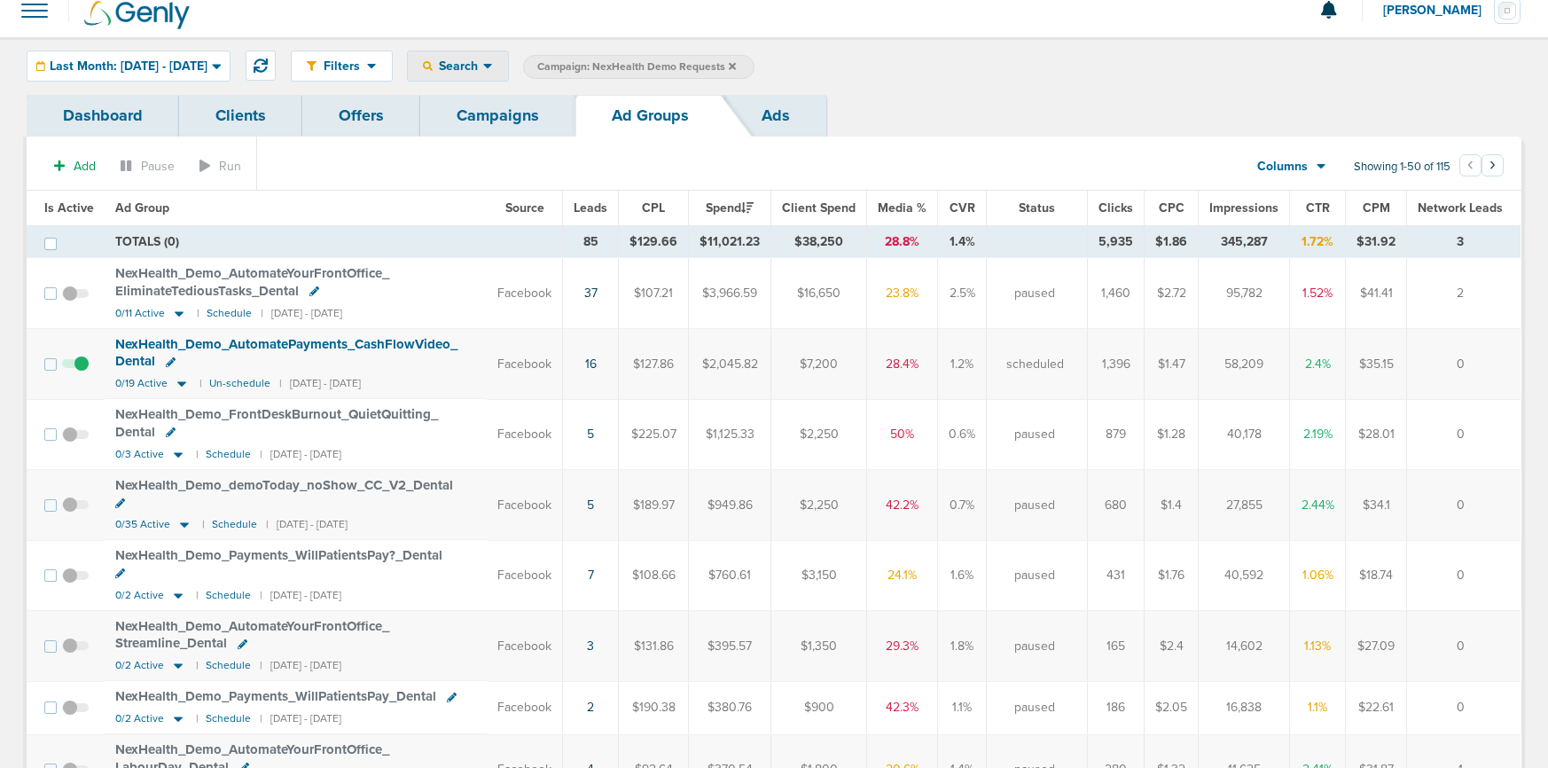
drag, startPoint x: 536, startPoint y: 74, endPoint x: 516, endPoint y: 100, distance: 32.3
click at [508, 75] on div "Search" at bounding box center [458, 65] width 100 height 29
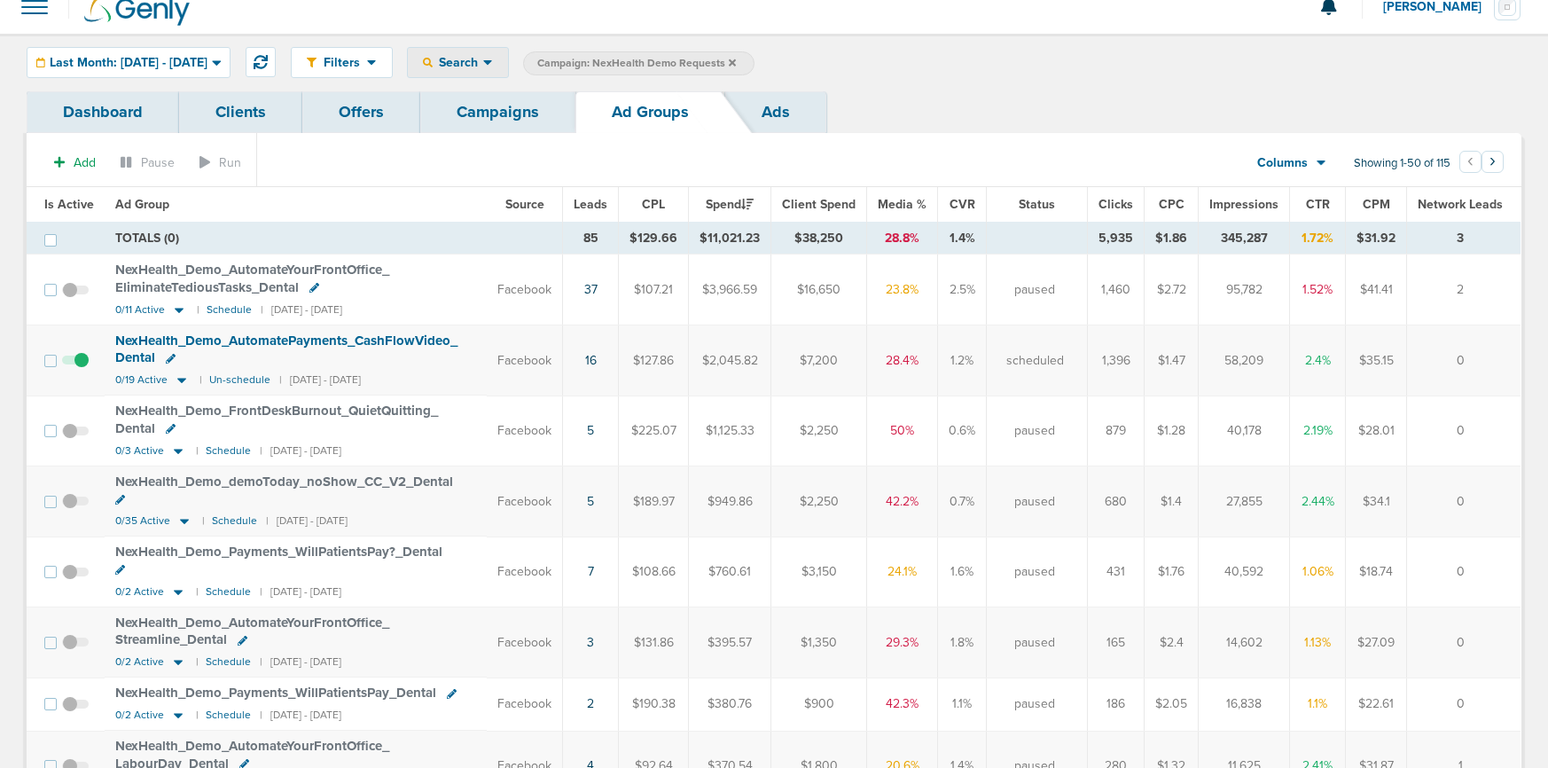
scroll to position [20, 0]
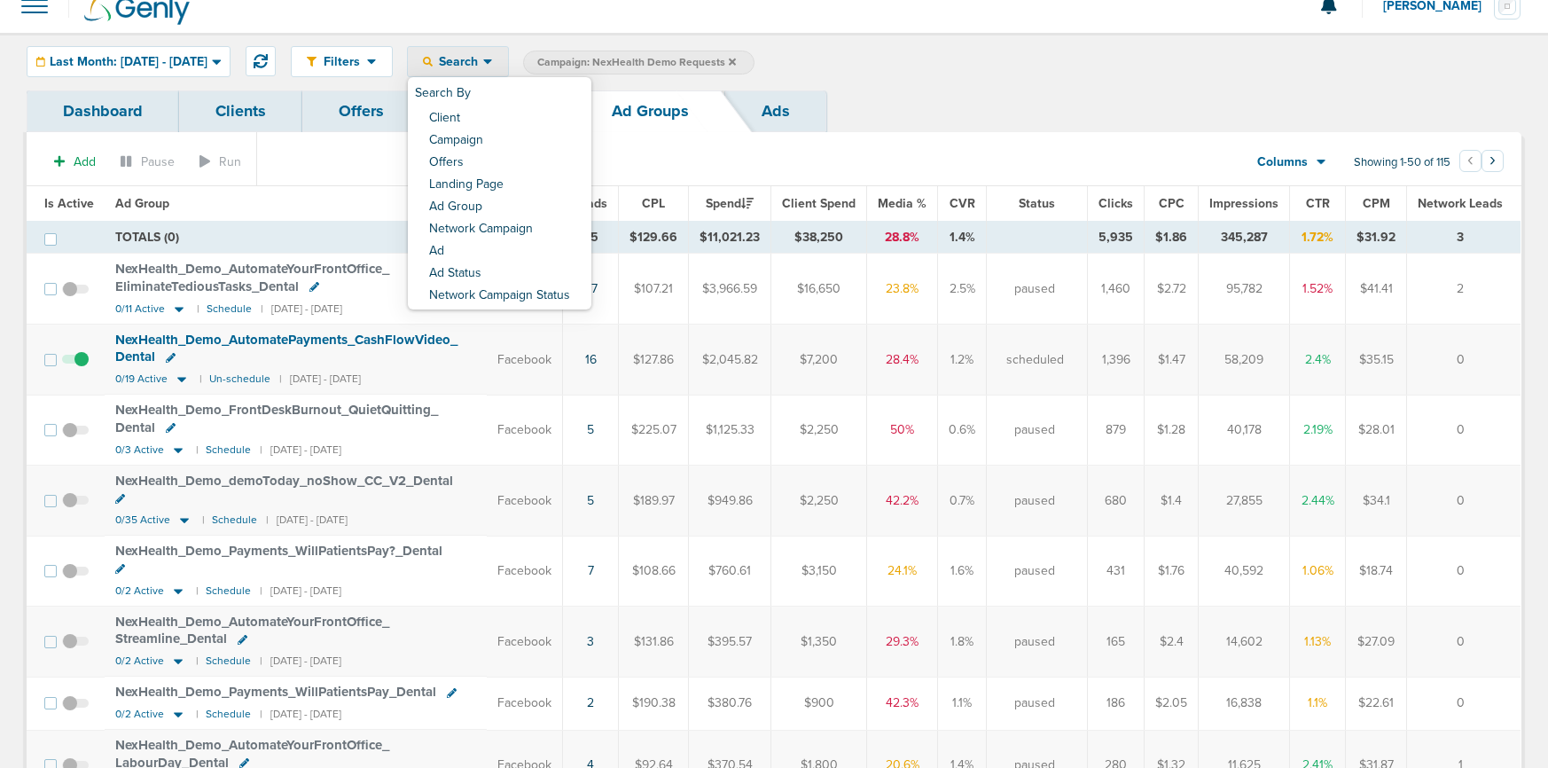
click at [491, 291] on link "Network Campaign Status" at bounding box center [500, 297] width 184 height 22
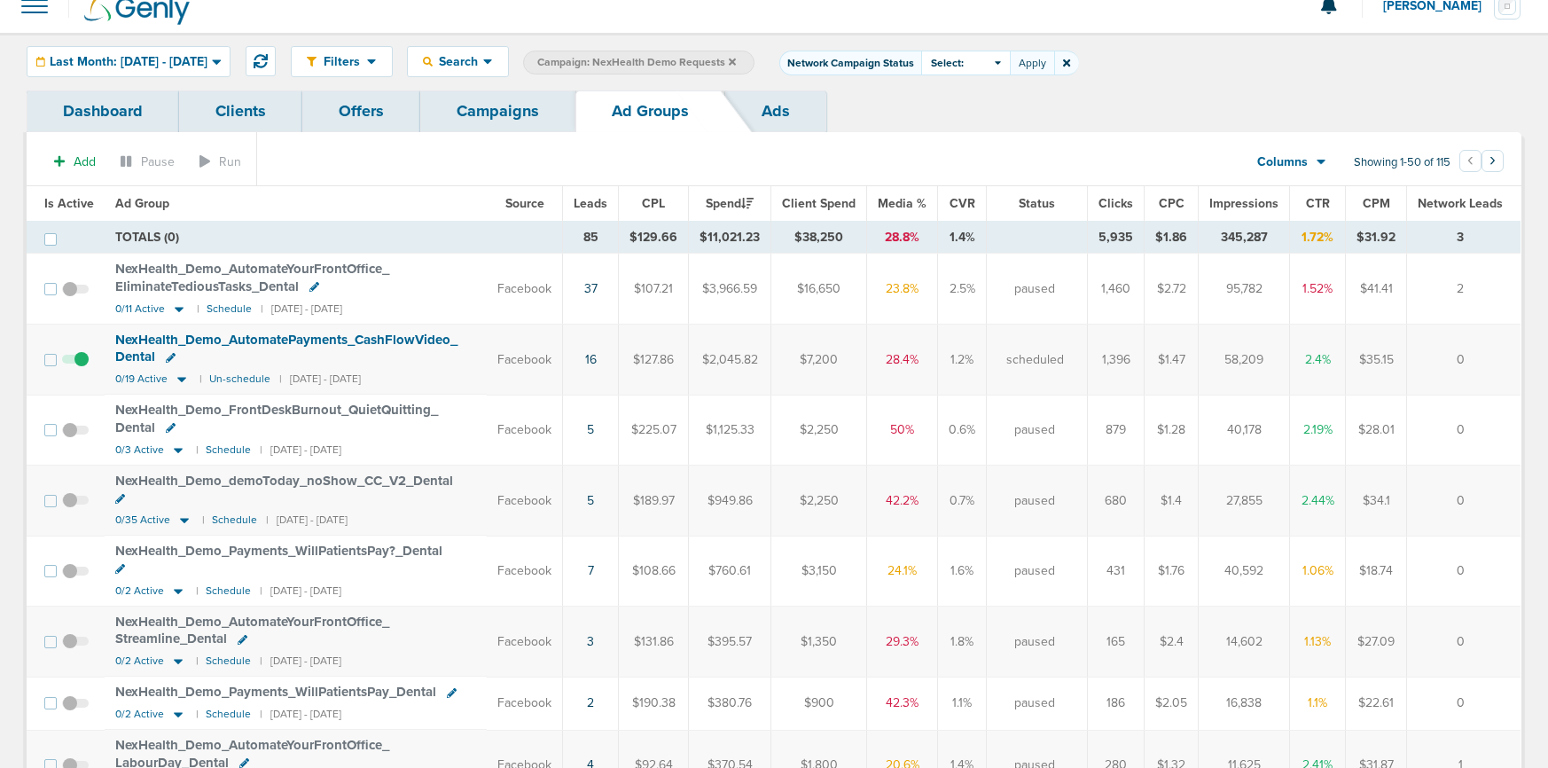
click at [1010, 62] on div "Select:" at bounding box center [965, 63] width 89 height 25
click at [943, 133] on span at bounding box center [936, 137] width 12 height 12
click at [951, 131] on input "Scheduled" at bounding box center [951, 131] width 0 height 0
click at [1054, 58] on button "Apply" at bounding box center [1032, 63] width 44 height 25
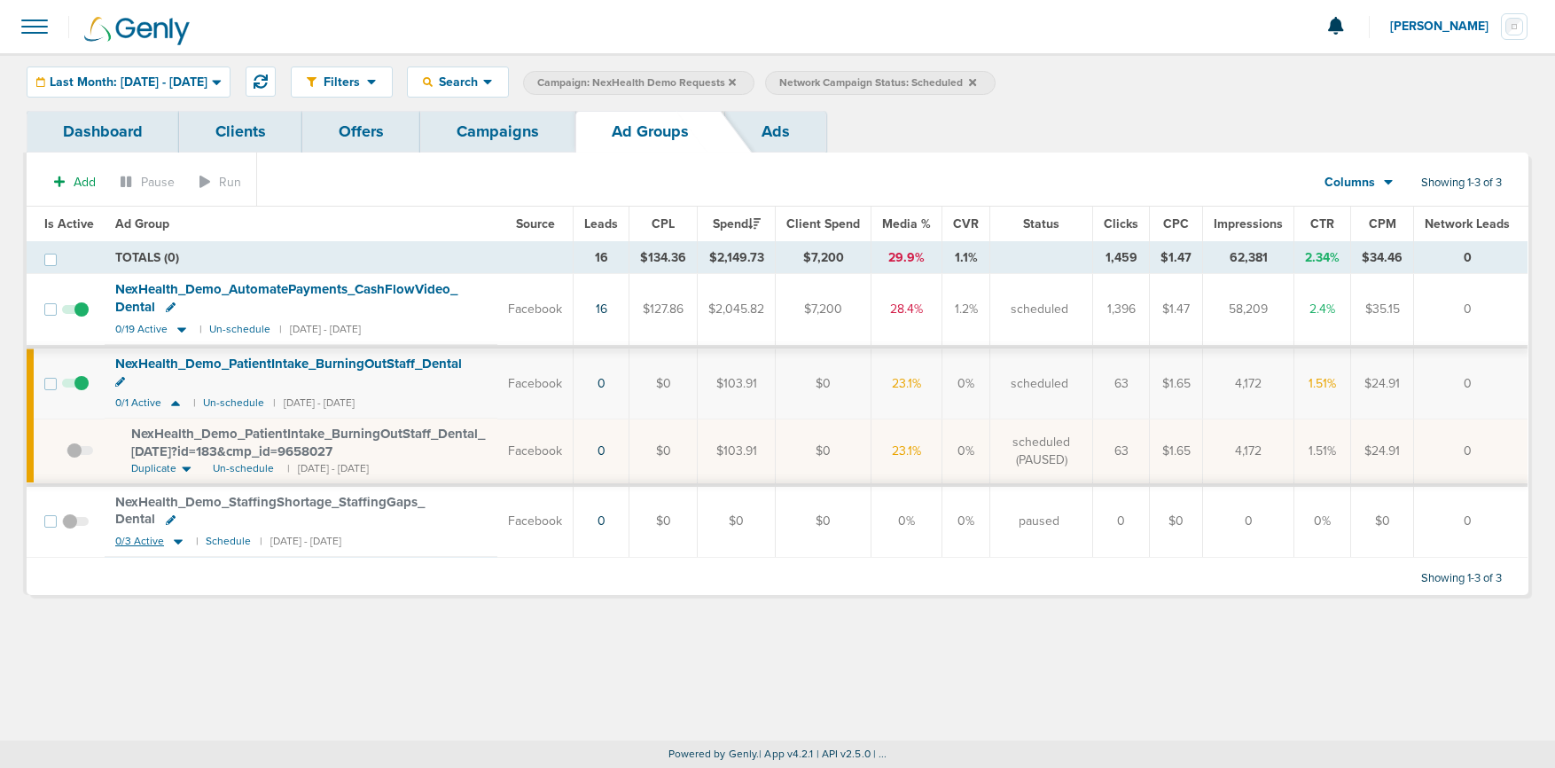
click at [174, 539] on icon at bounding box center [178, 541] width 9 height 5
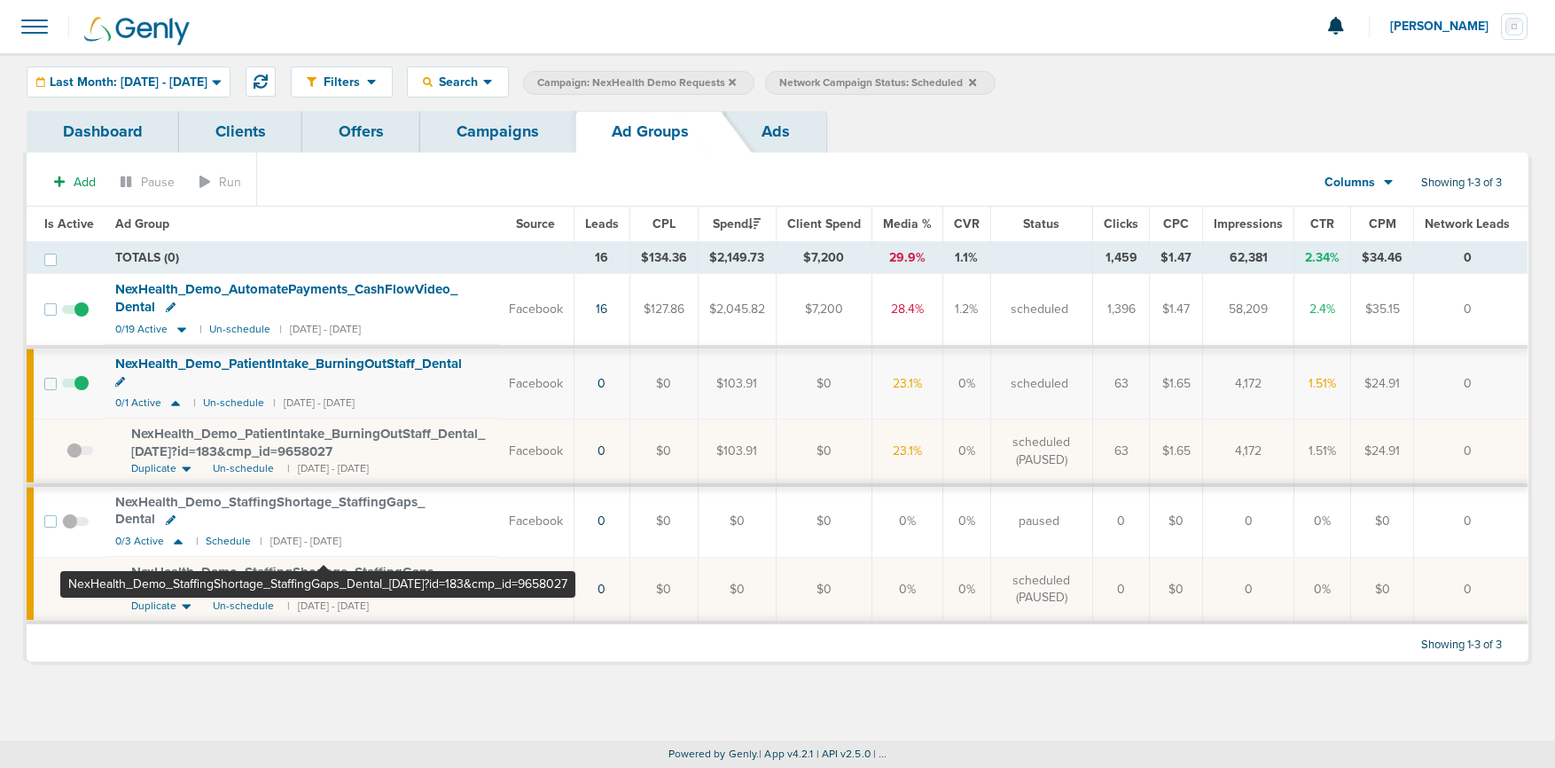
click at [324, 564] on span "NexHealth_ Demo_ StaffingShortage_ StaffingGaps_ Dental_ [DATE]?id=183&cmp_ id=…" at bounding box center [285, 581] width 309 height 34
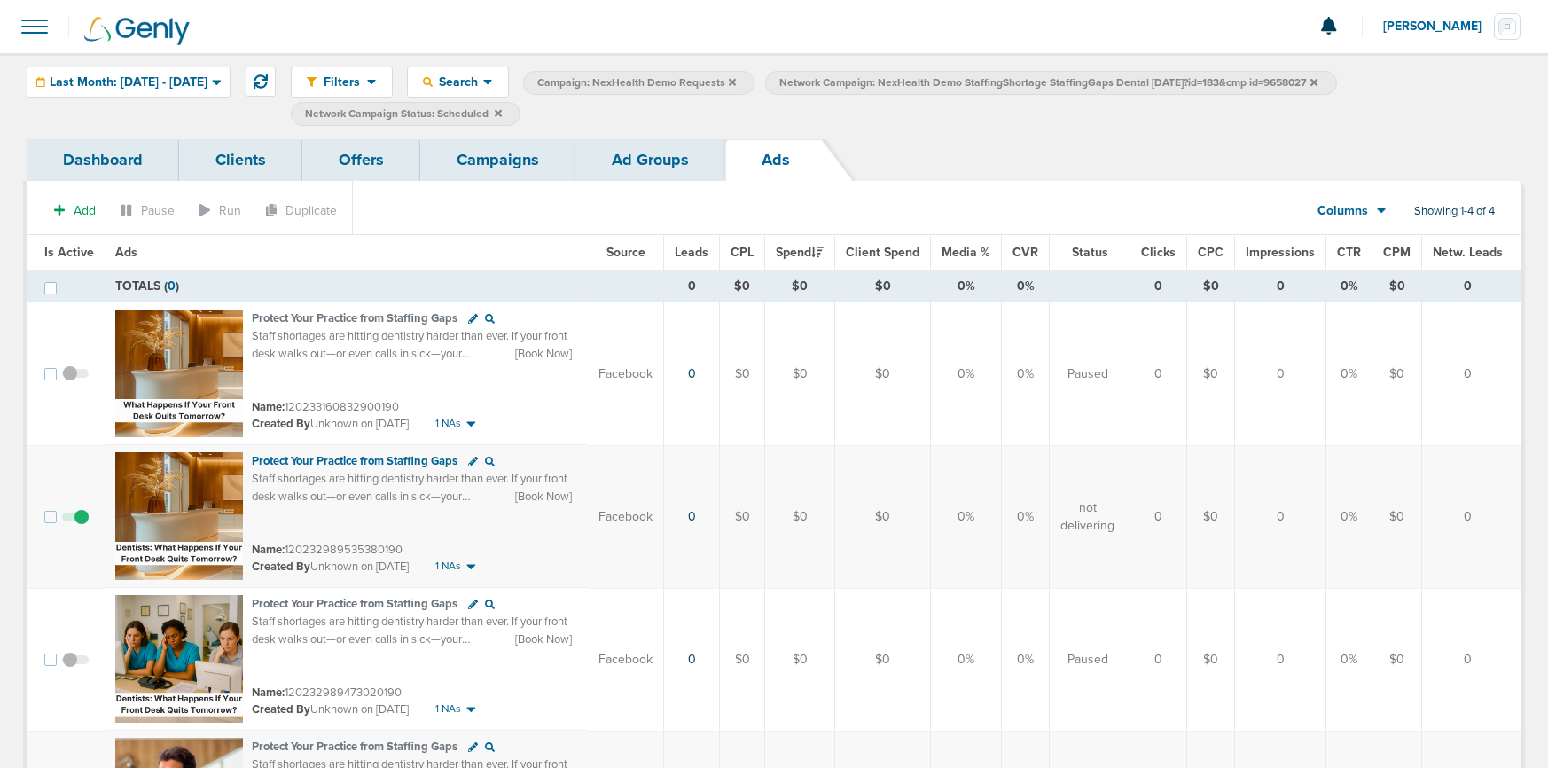
scroll to position [5, 0]
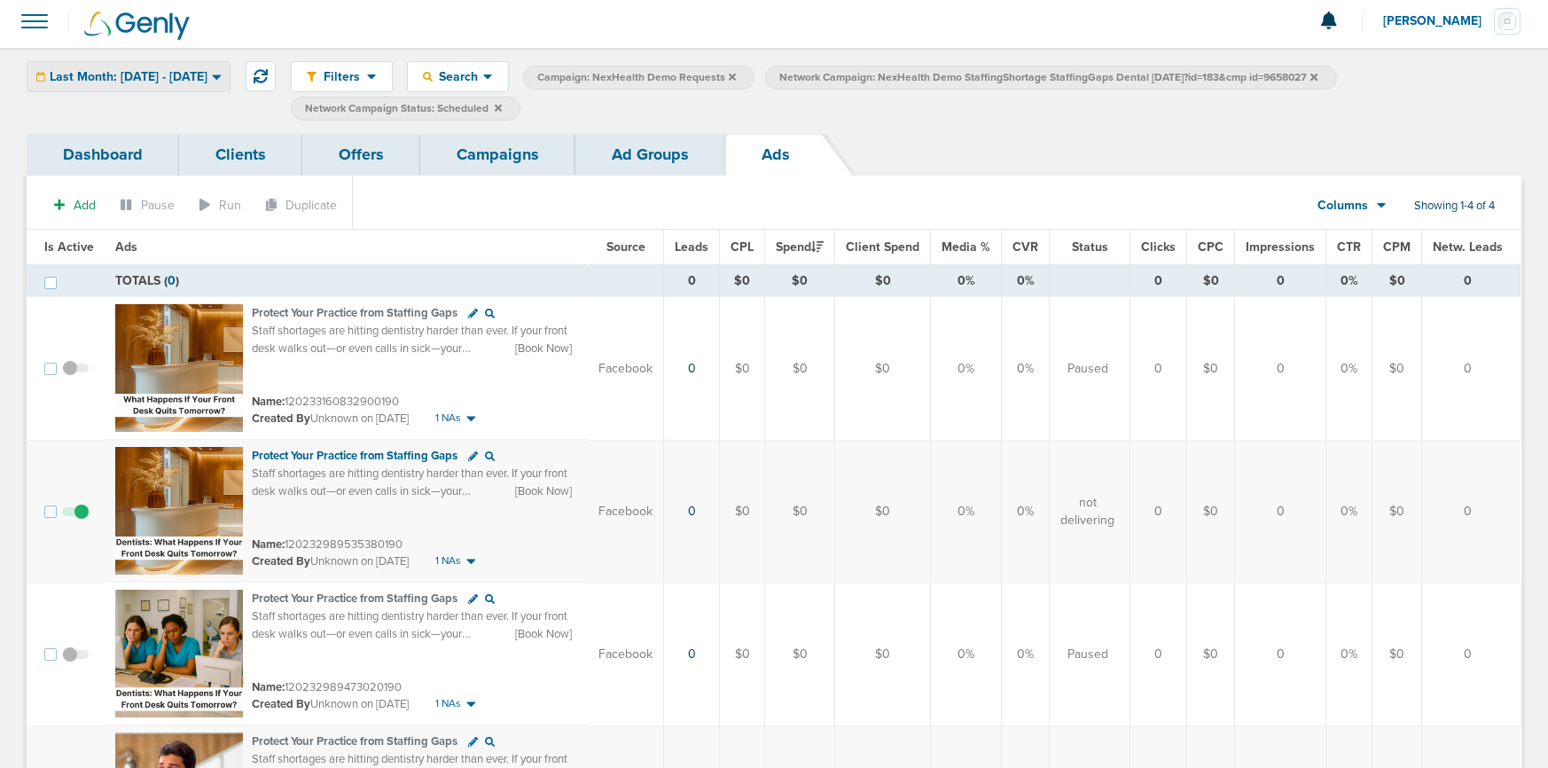
click at [198, 89] on div "Last Month: [DATE] - [DATE]" at bounding box center [128, 76] width 202 height 29
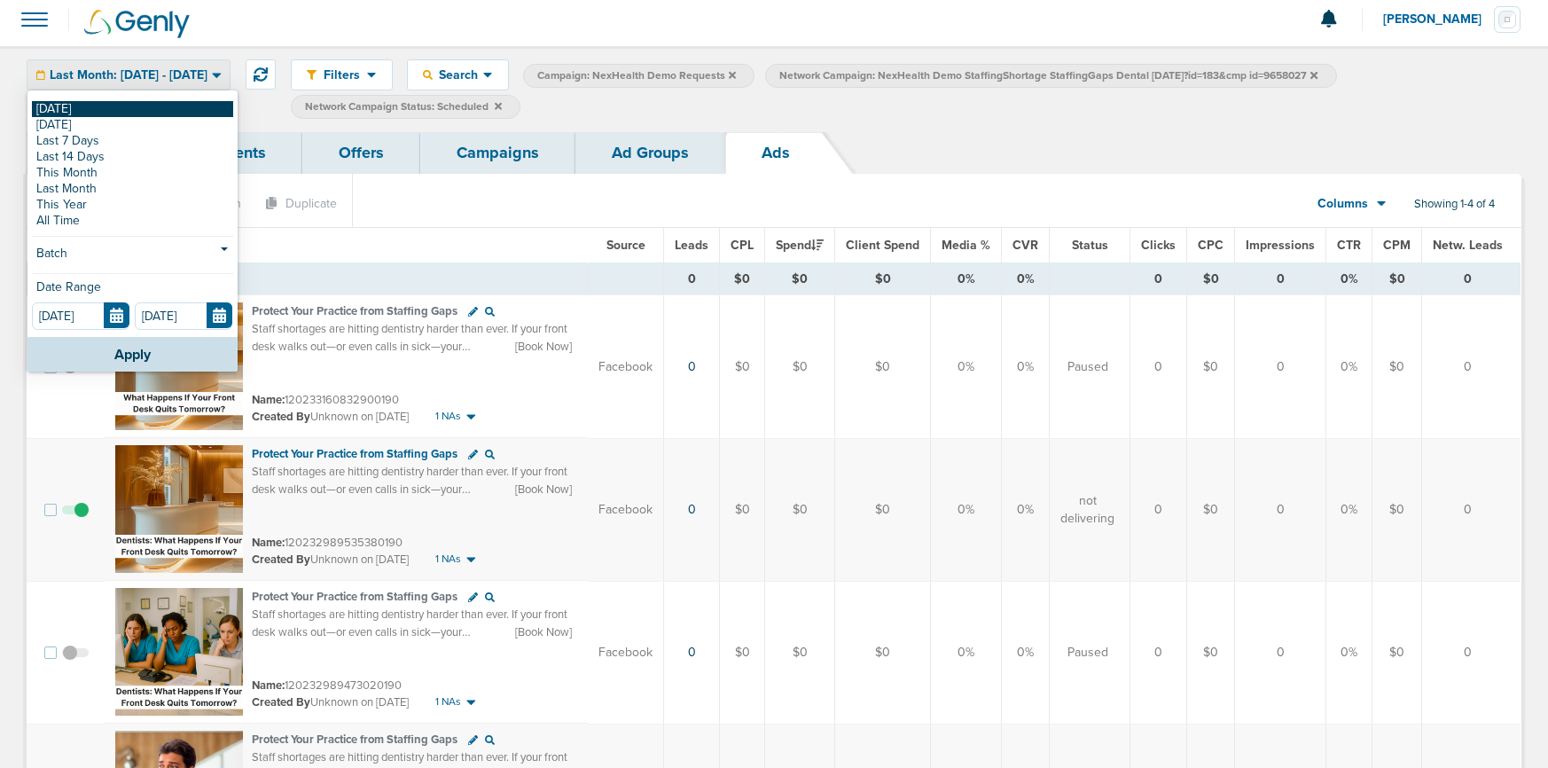
click at [164, 105] on link "[DATE]" at bounding box center [132, 109] width 201 height 16
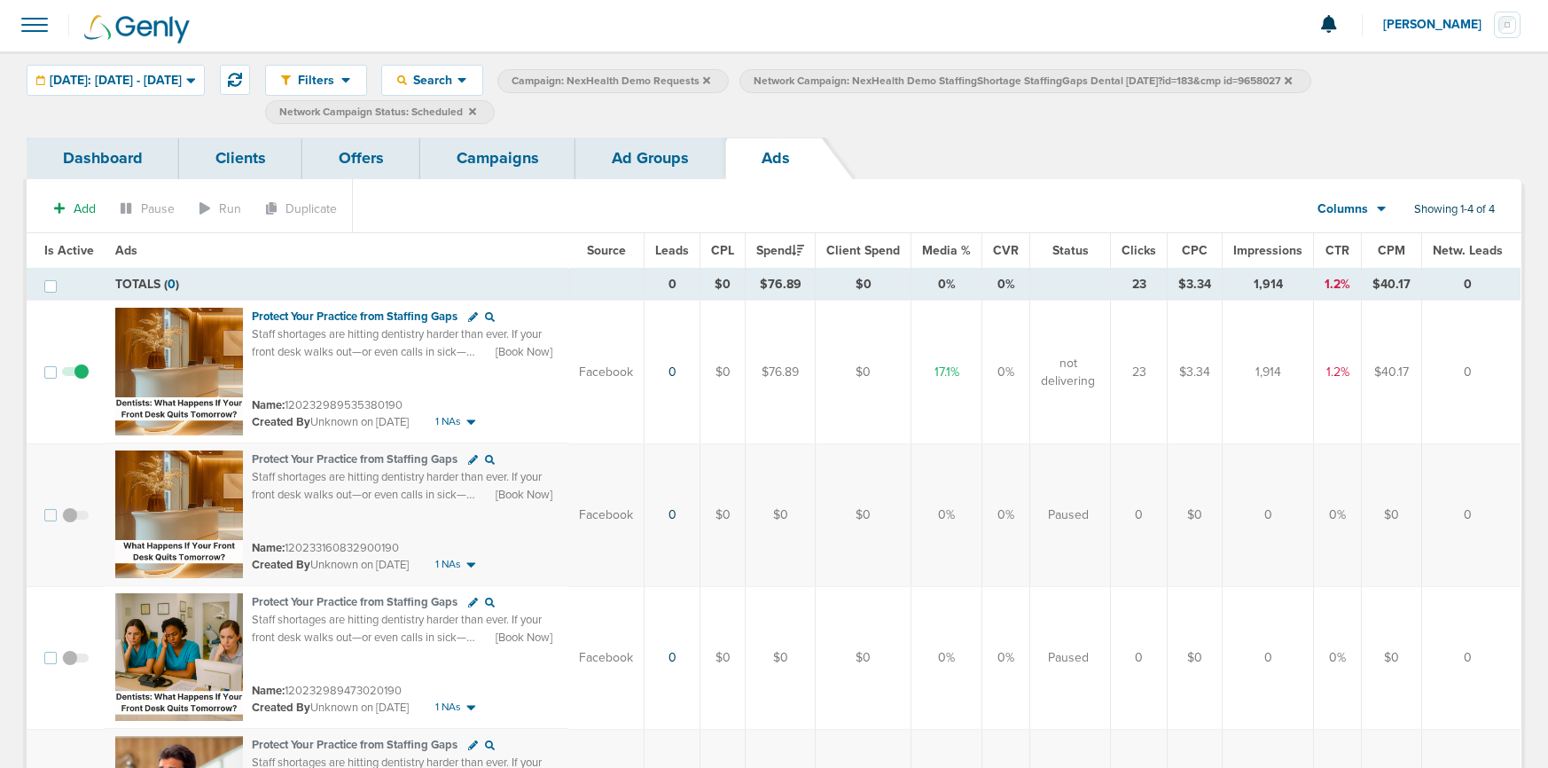
scroll to position [4, 0]
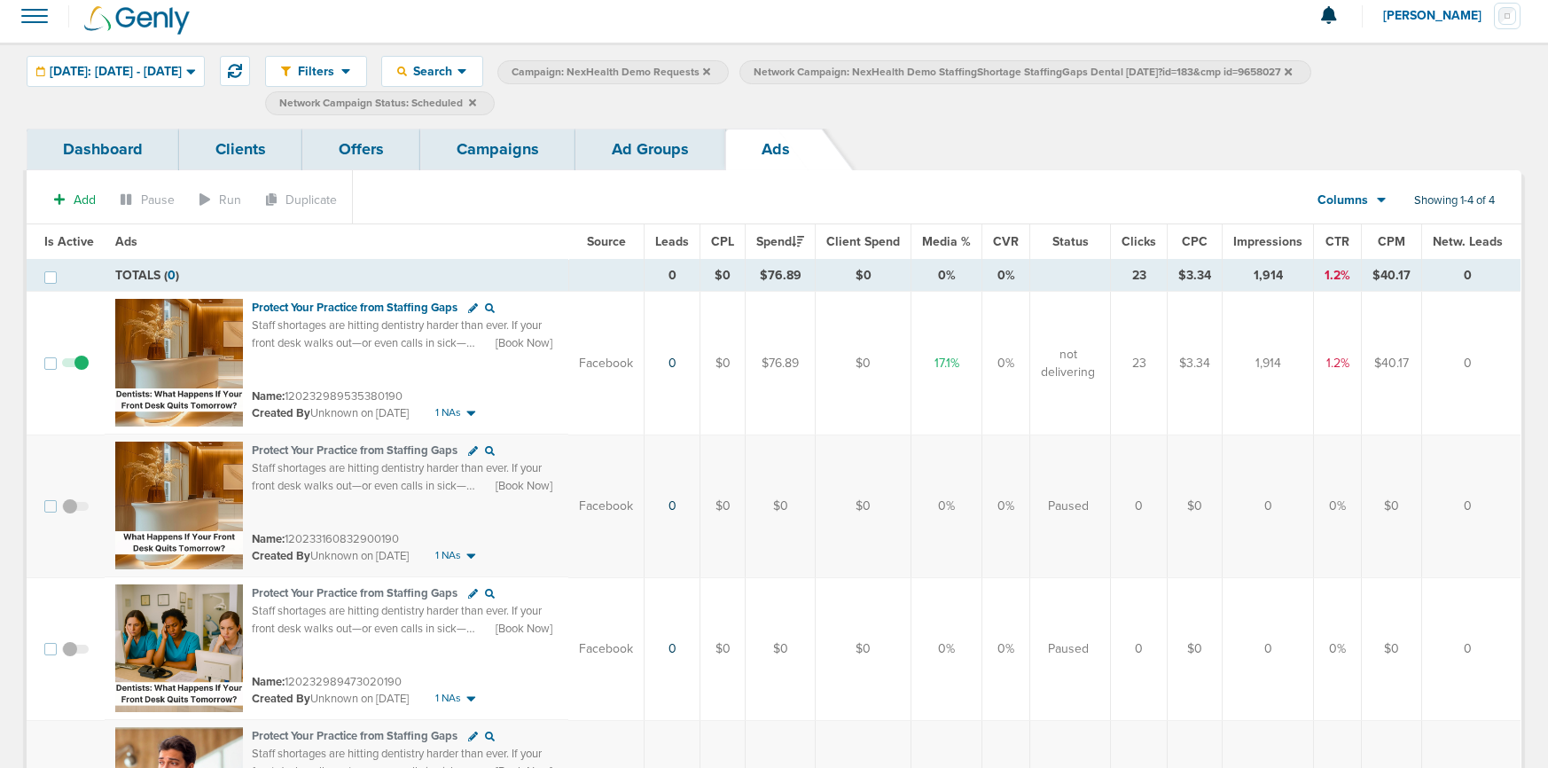
click at [642, 148] on link "Ad Groups" at bounding box center [650, 150] width 150 height 42
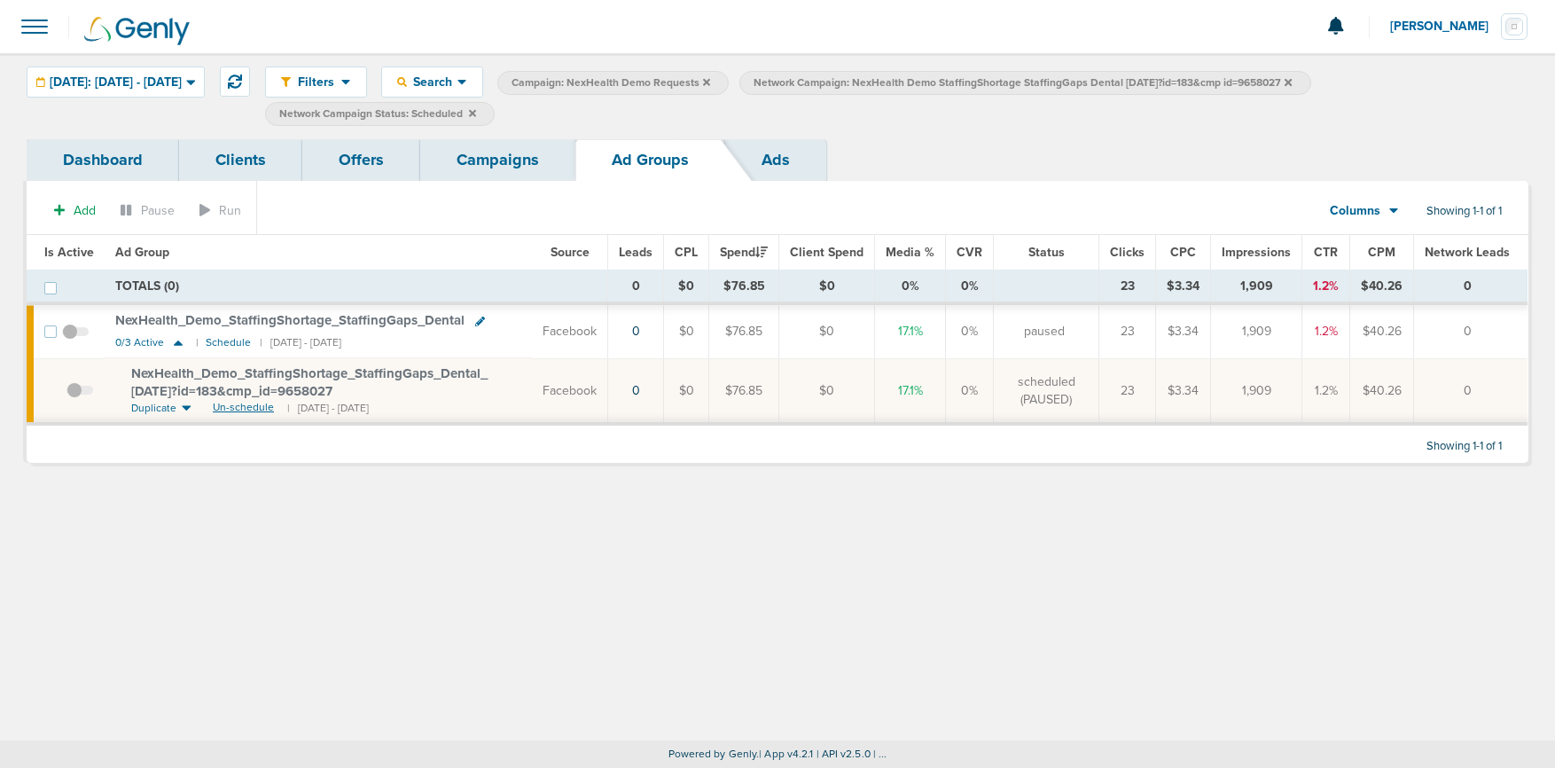
click at [227, 409] on span "Un-schedule" at bounding box center [243, 407] width 61 height 15
click at [513, 160] on link "Campaigns" at bounding box center [497, 160] width 155 height 42
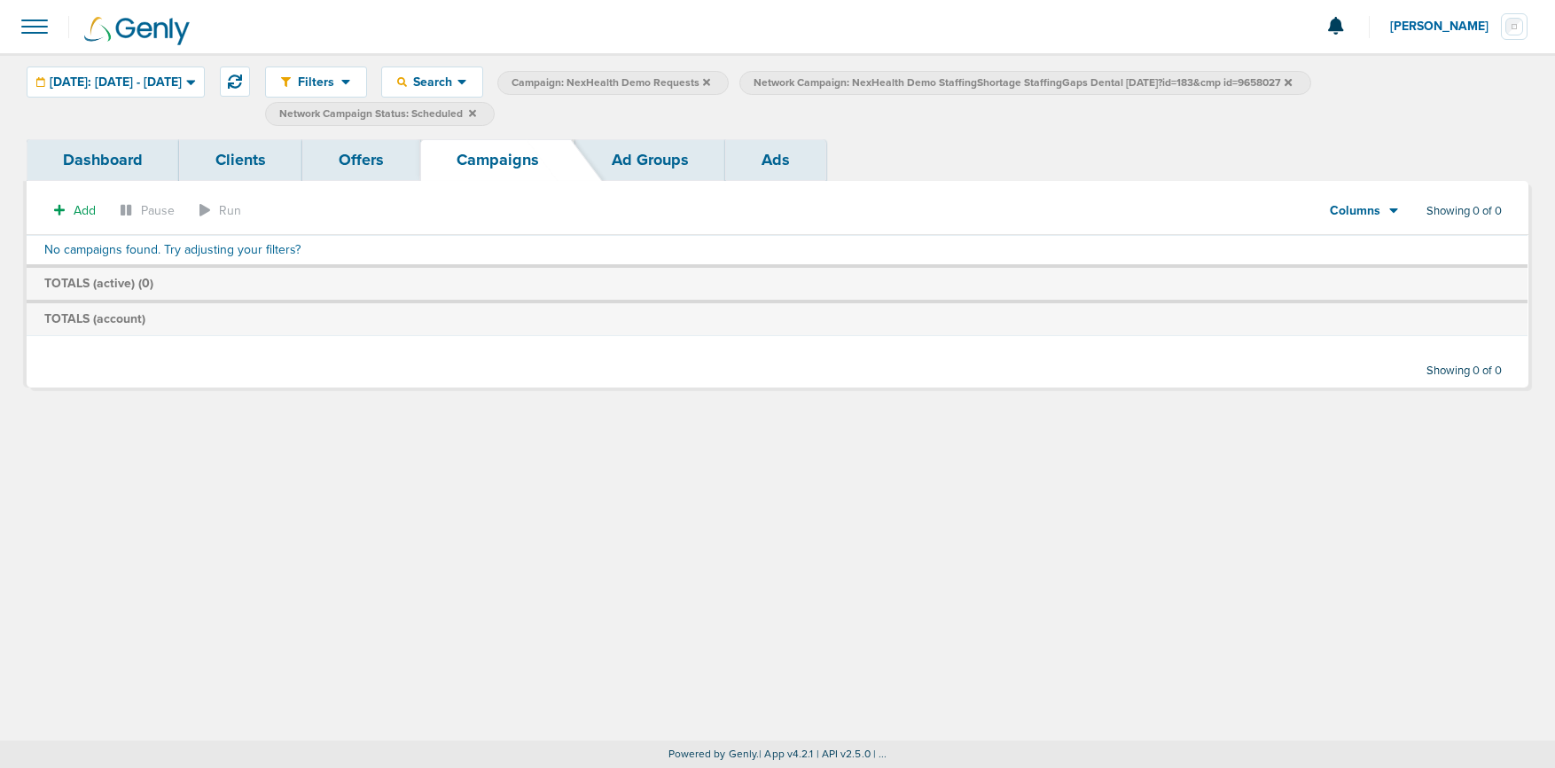
click at [630, 158] on link "Ad Groups" at bounding box center [650, 160] width 150 height 42
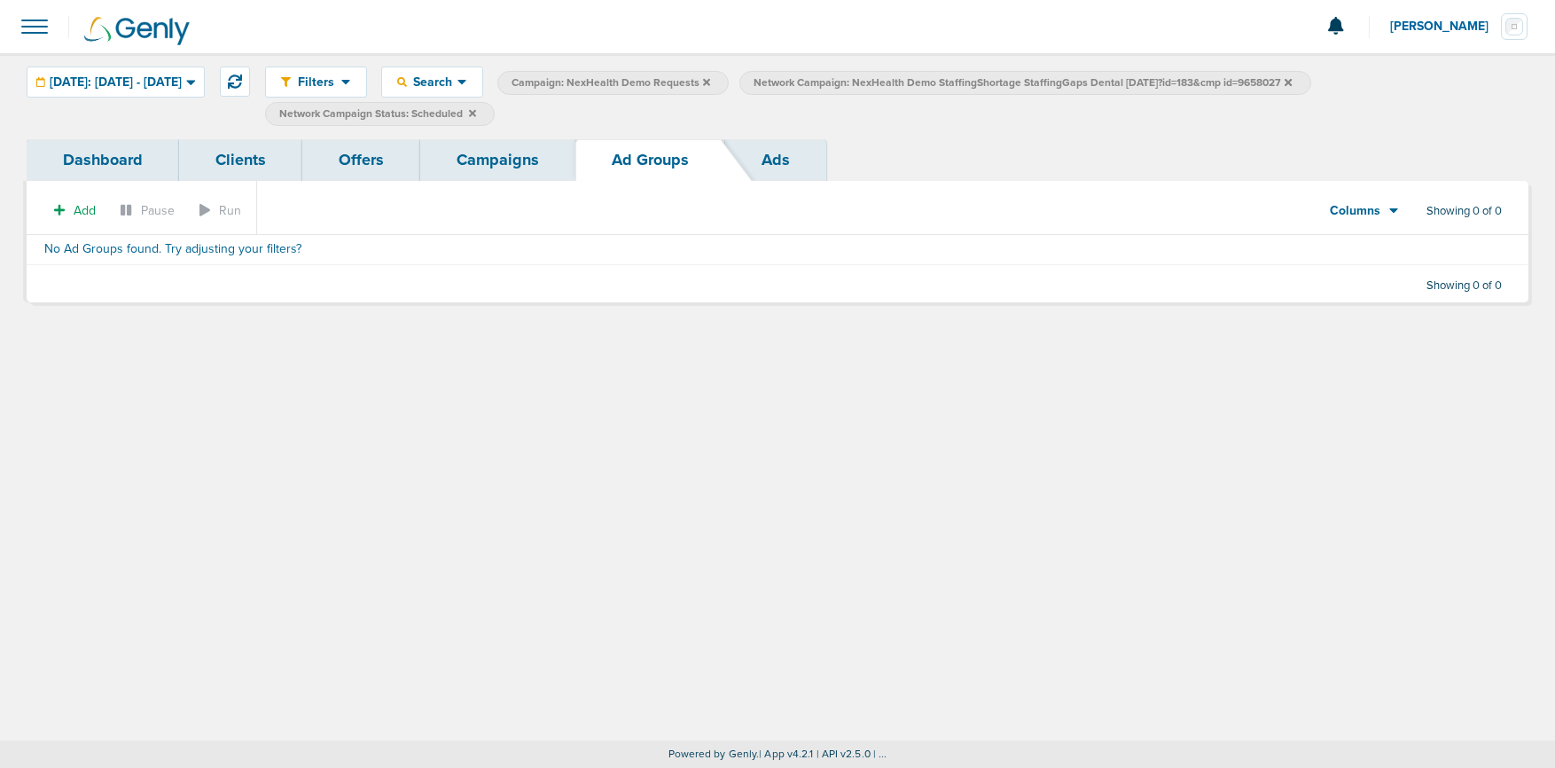
click at [495, 113] on label "Network Campaign Status: Scheduled" at bounding box center [380, 114] width 230 height 24
click at [476, 113] on icon at bounding box center [472, 112] width 7 height 7
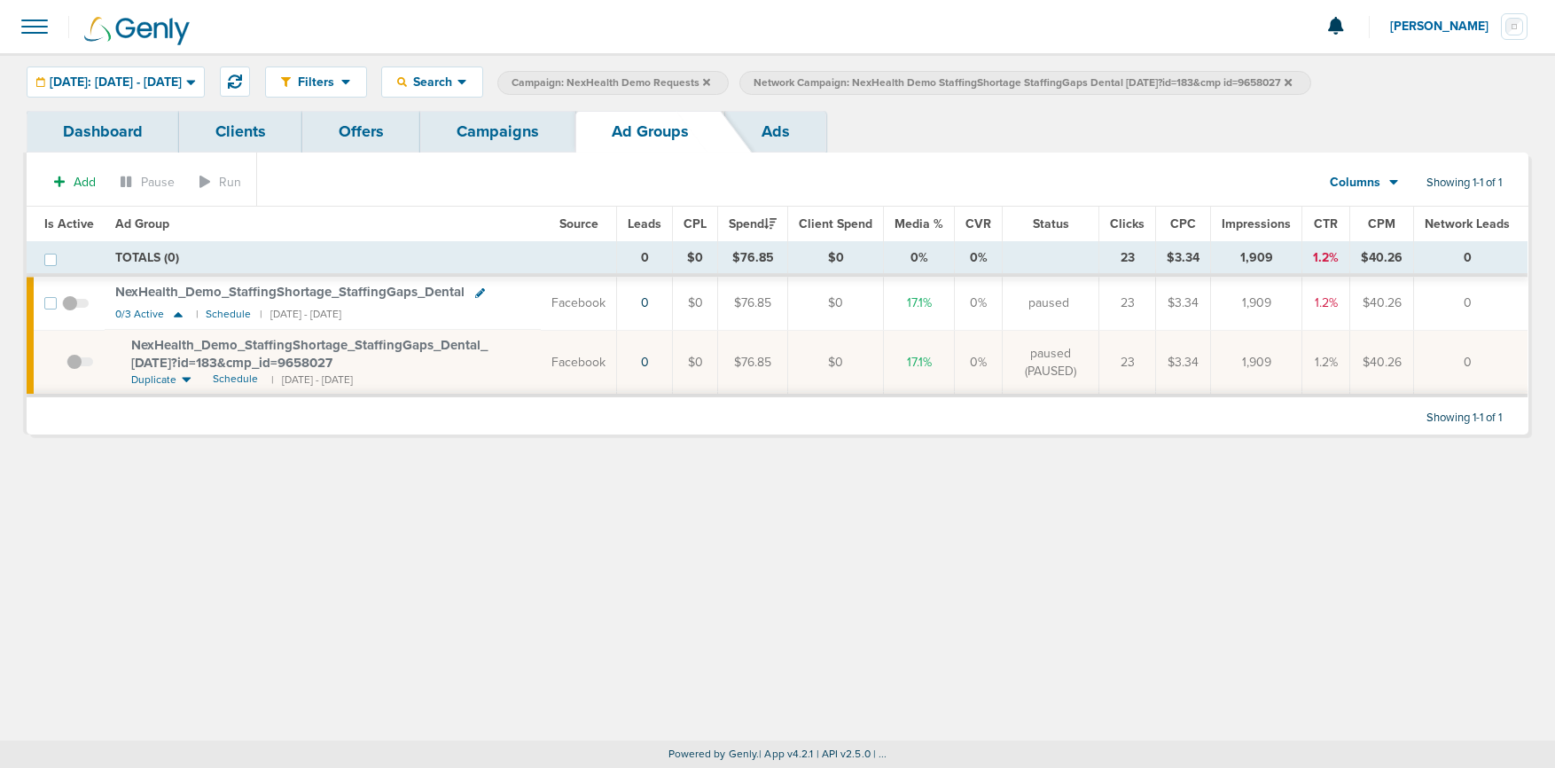
click at [1192, 84] on label "Network Campaign: NexHealth Demo StaffingShortage StaffingGaps Dental [DATE]?id…" at bounding box center [1025, 83] width 571 height 24
click at [1192, 81] on icon at bounding box center [1288, 81] width 7 height 7
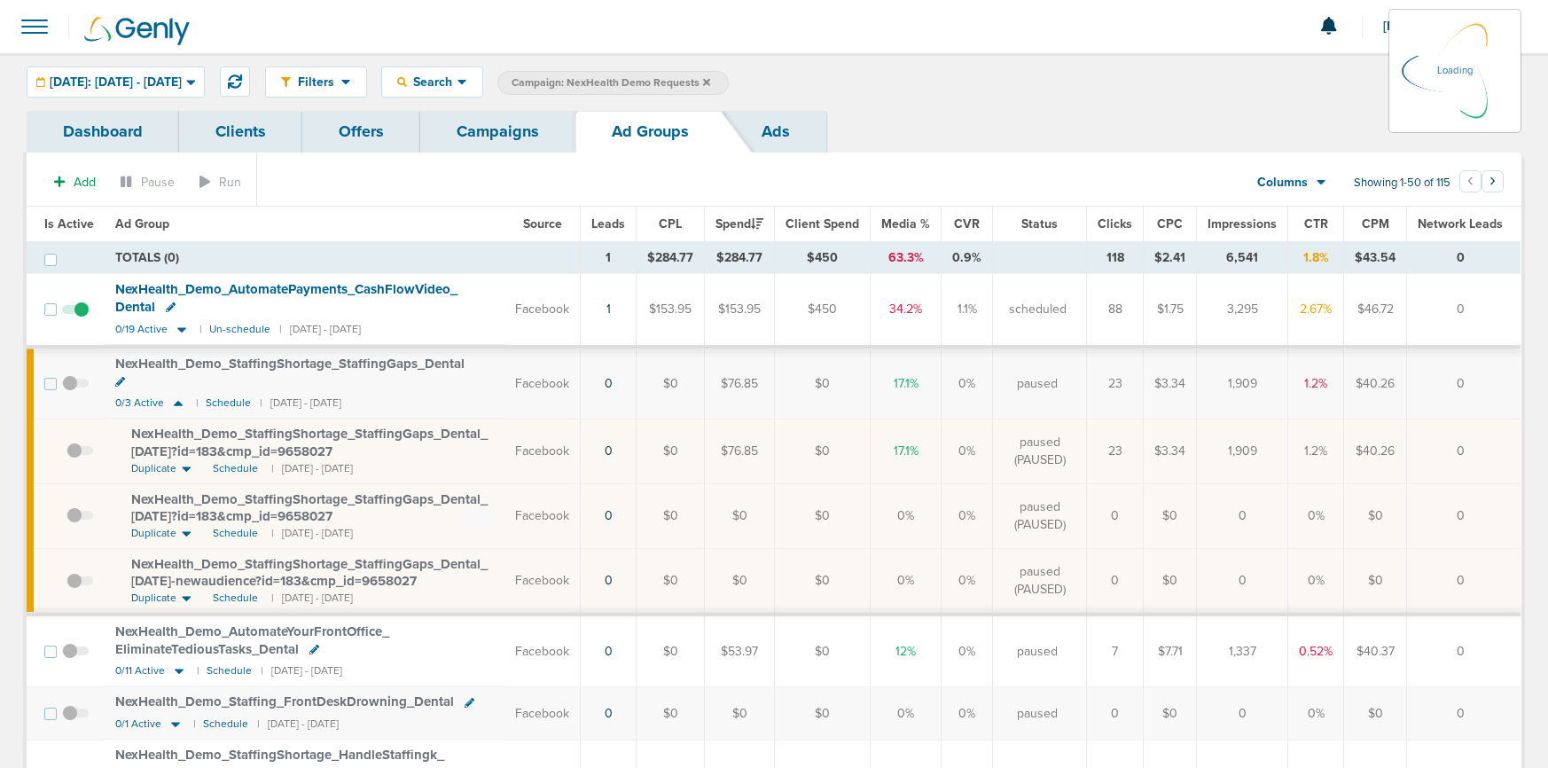
scroll to position [2, 0]
click at [174, 394] on icon at bounding box center [178, 401] width 18 height 15
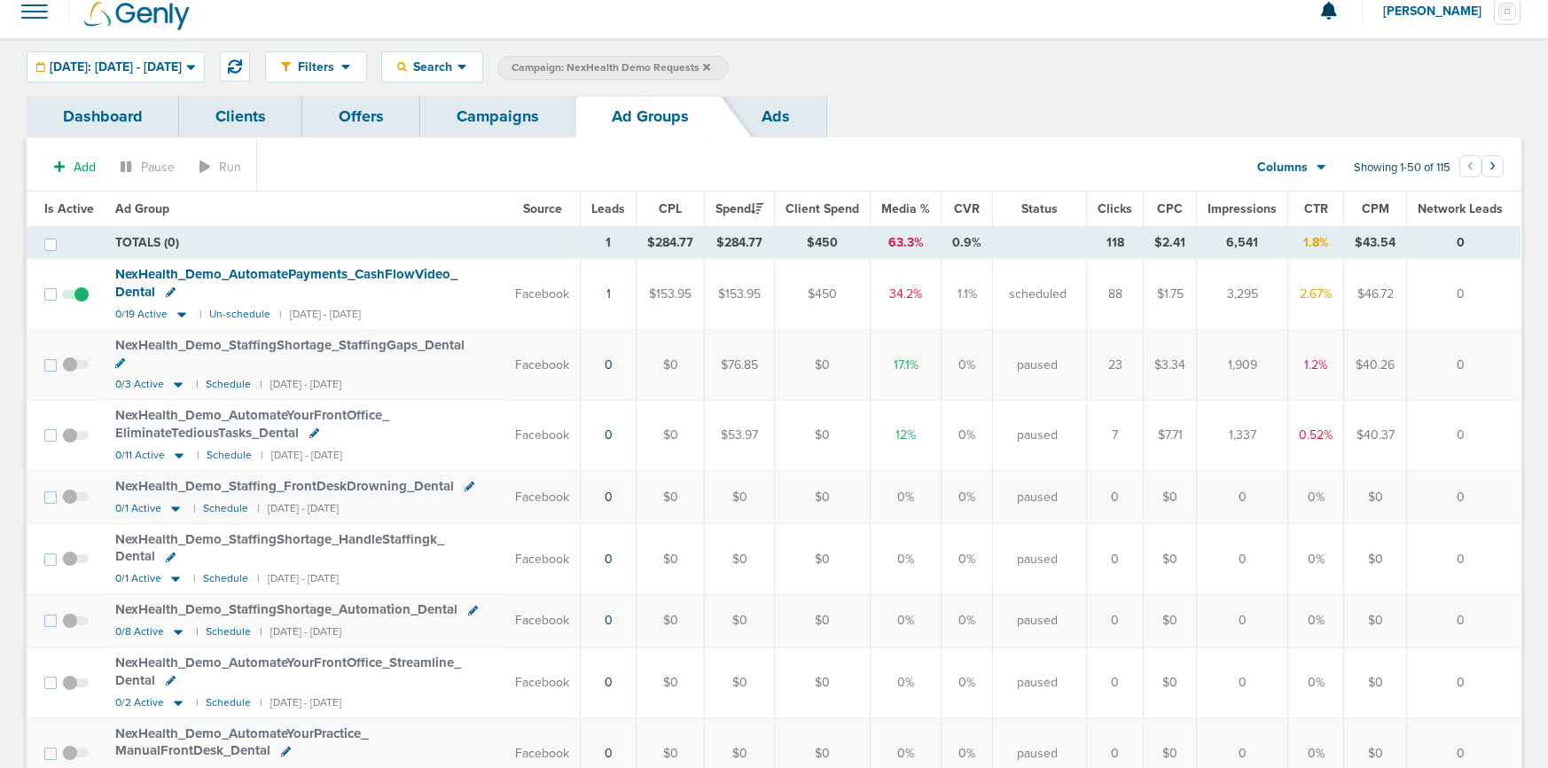
scroll to position [19, 0]
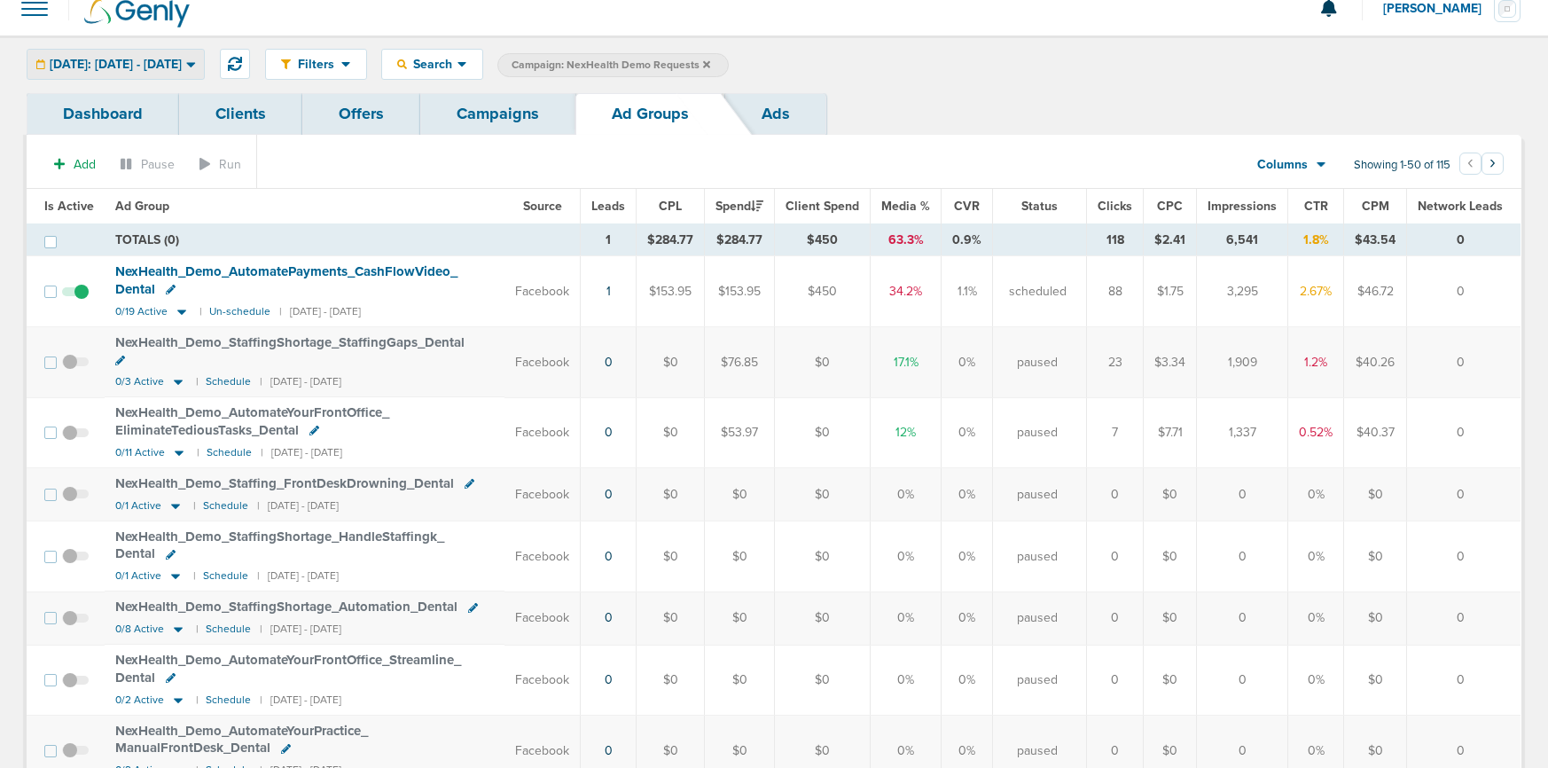
click at [176, 59] on span "[DATE]: [DATE] - [DATE]" at bounding box center [116, 65] width 132 height 12
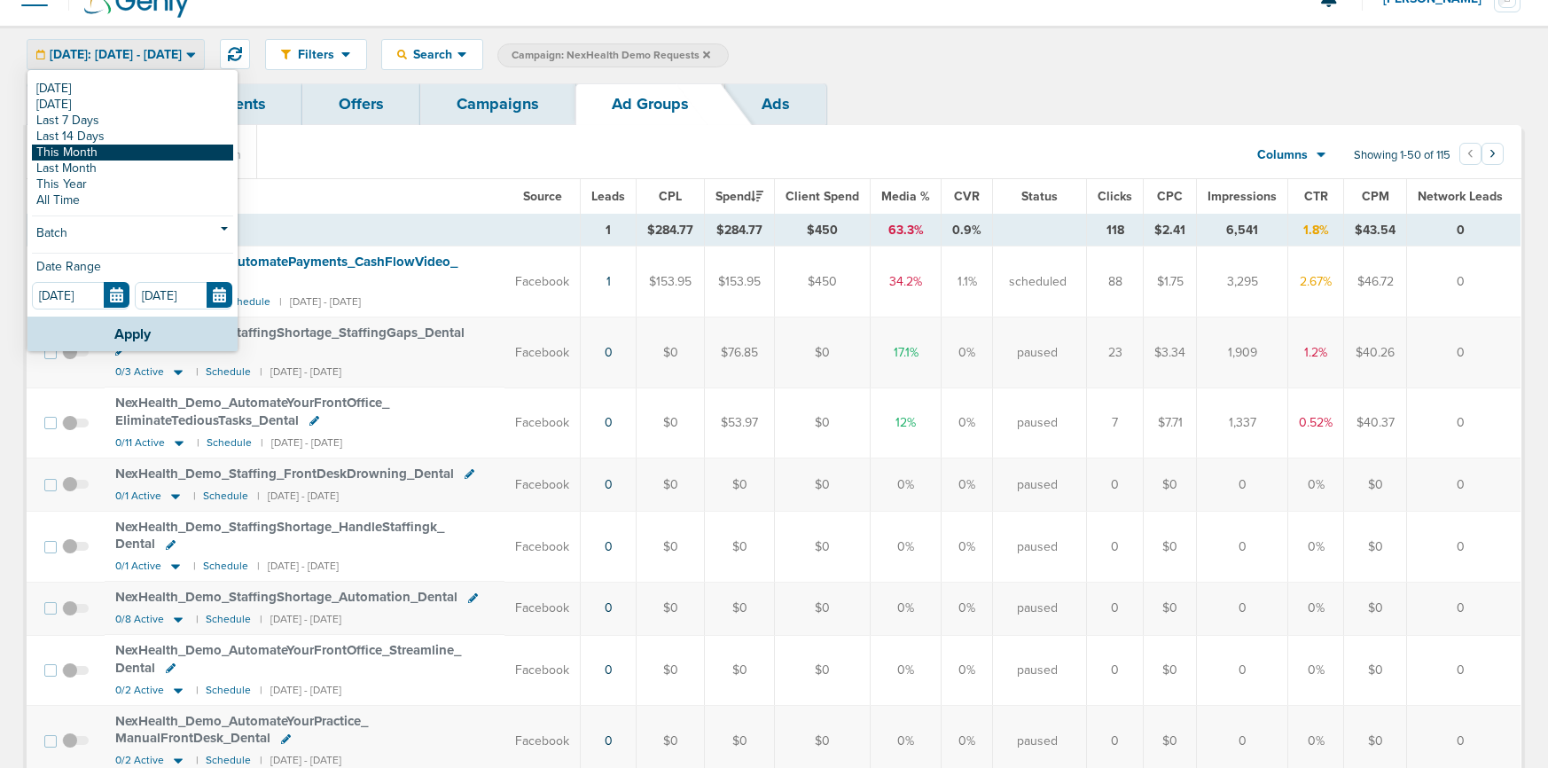
scroll to position [28, 0]
click at [485, 163] on section "Add Pause Run Columns Media Stats Sales Performance Custom Showing 1-50 of 115 …" at bounding box center [774, 157] width 1495 height 41
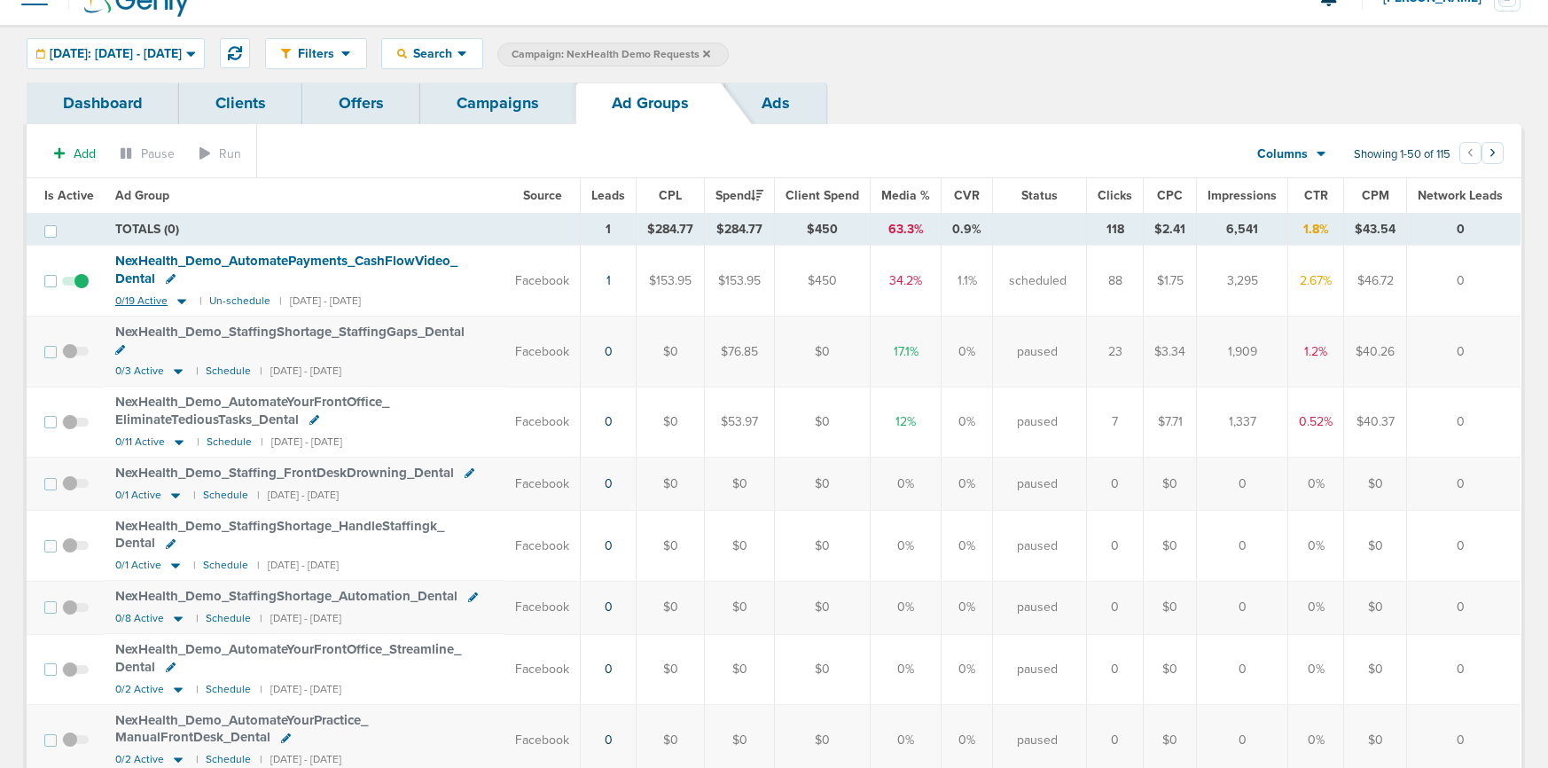
click at [184, 301] on icon at bounding box center [182, 300] width 18 height 15
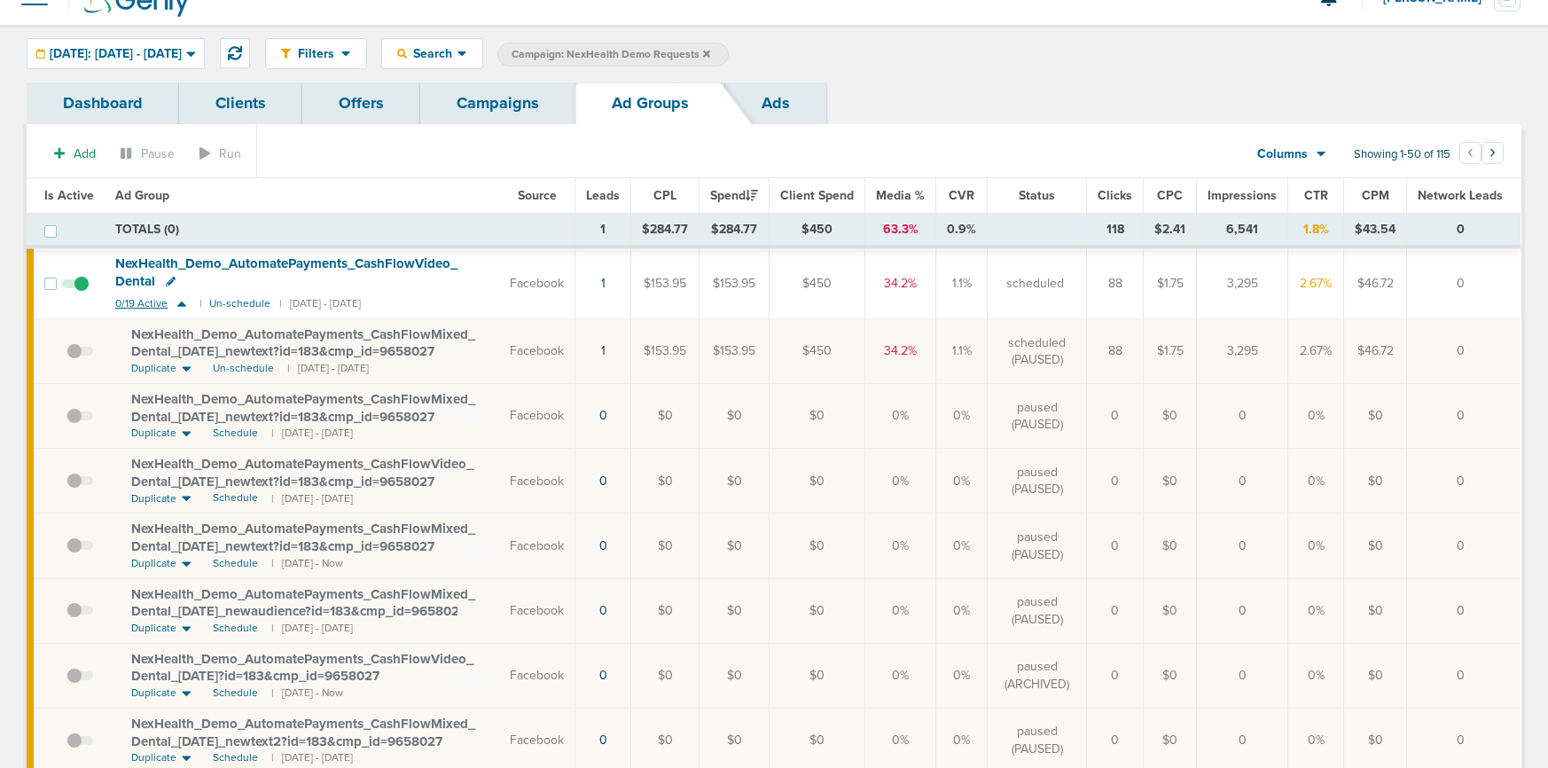
click at [184, 301] on icon at bounding box center [182, 303] width 18 height 15
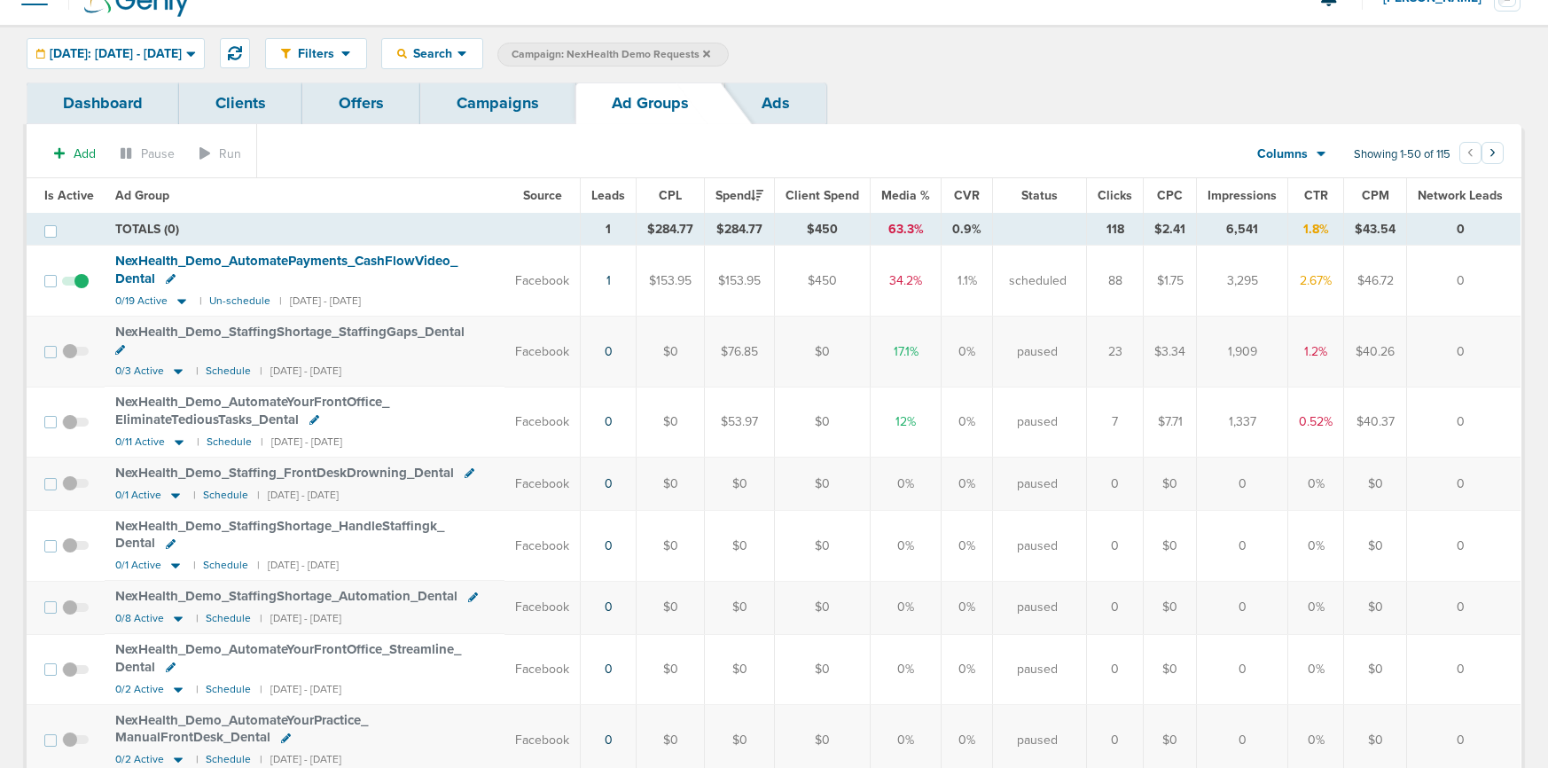
scroll to position [29, 0]
click at [490, 103] on link "Campaigns" at bounding box center [497, 103] width 155 height 42
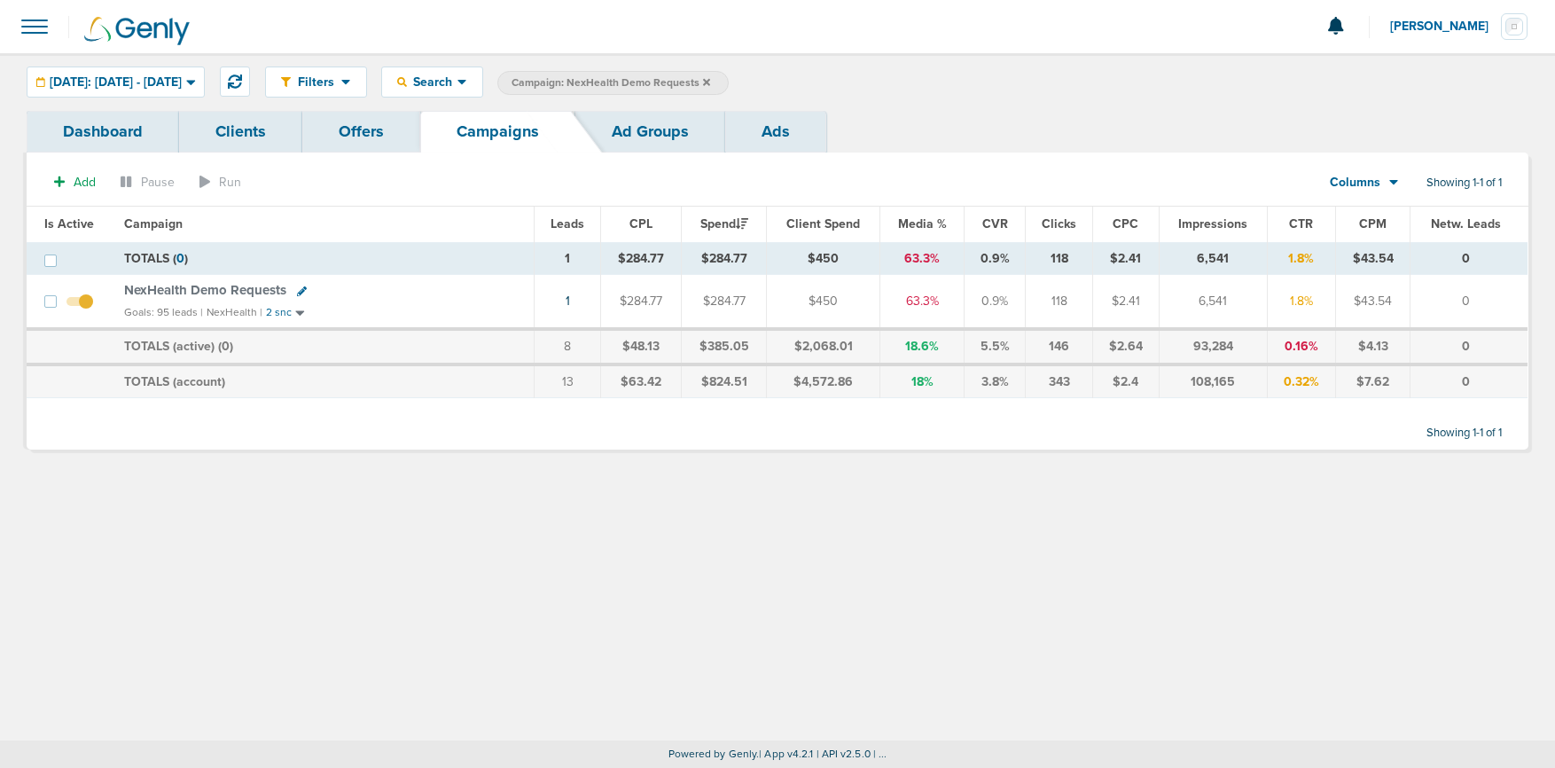
click at [651, 136] on link "Ad Groups" at bounding box center [650, 132] width 150 height 42
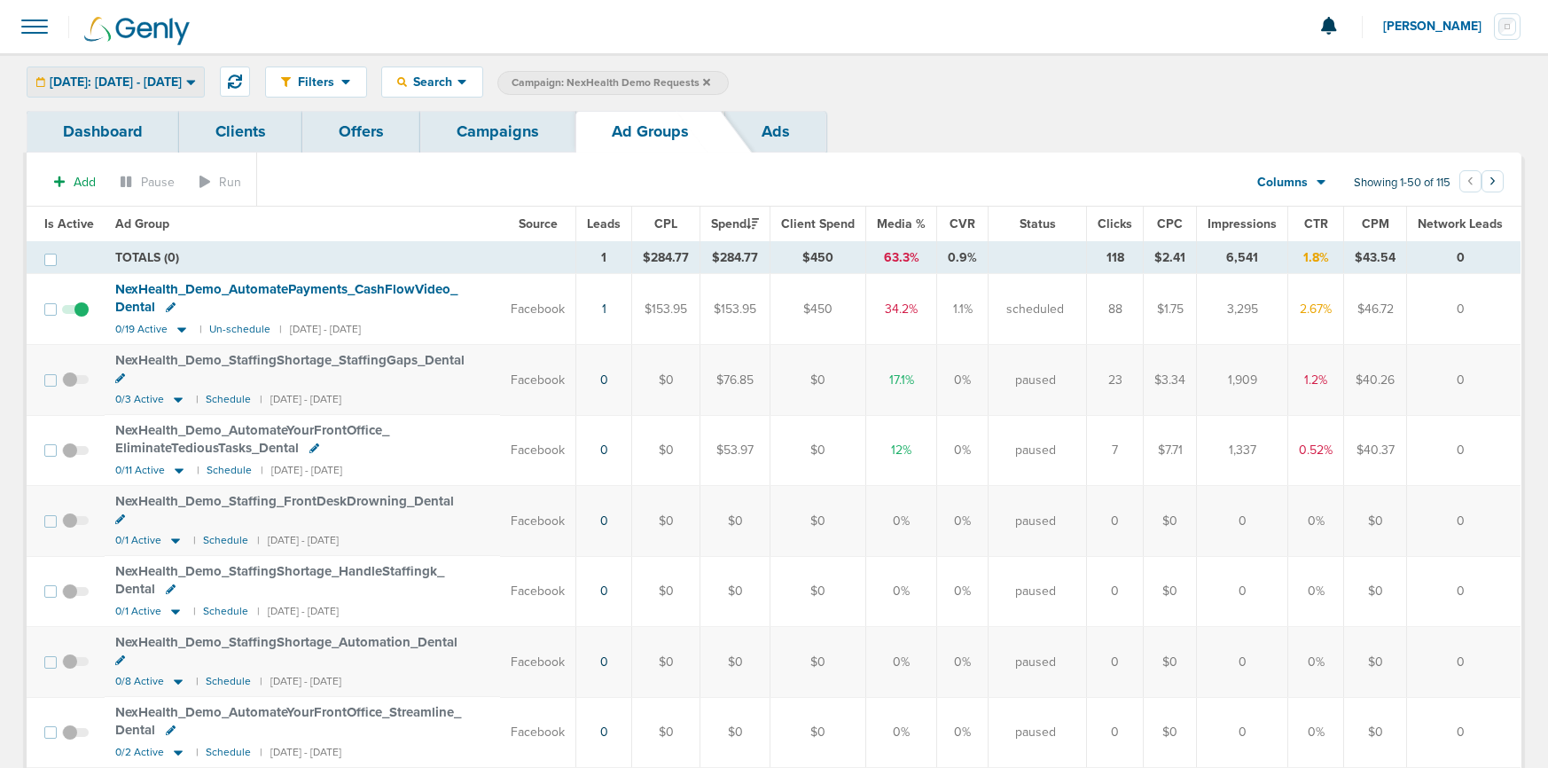
click at [181, 78] on span "[DATE]: [DATE] - [DATE]" at bounding box center [116, 82] width 132 height 12
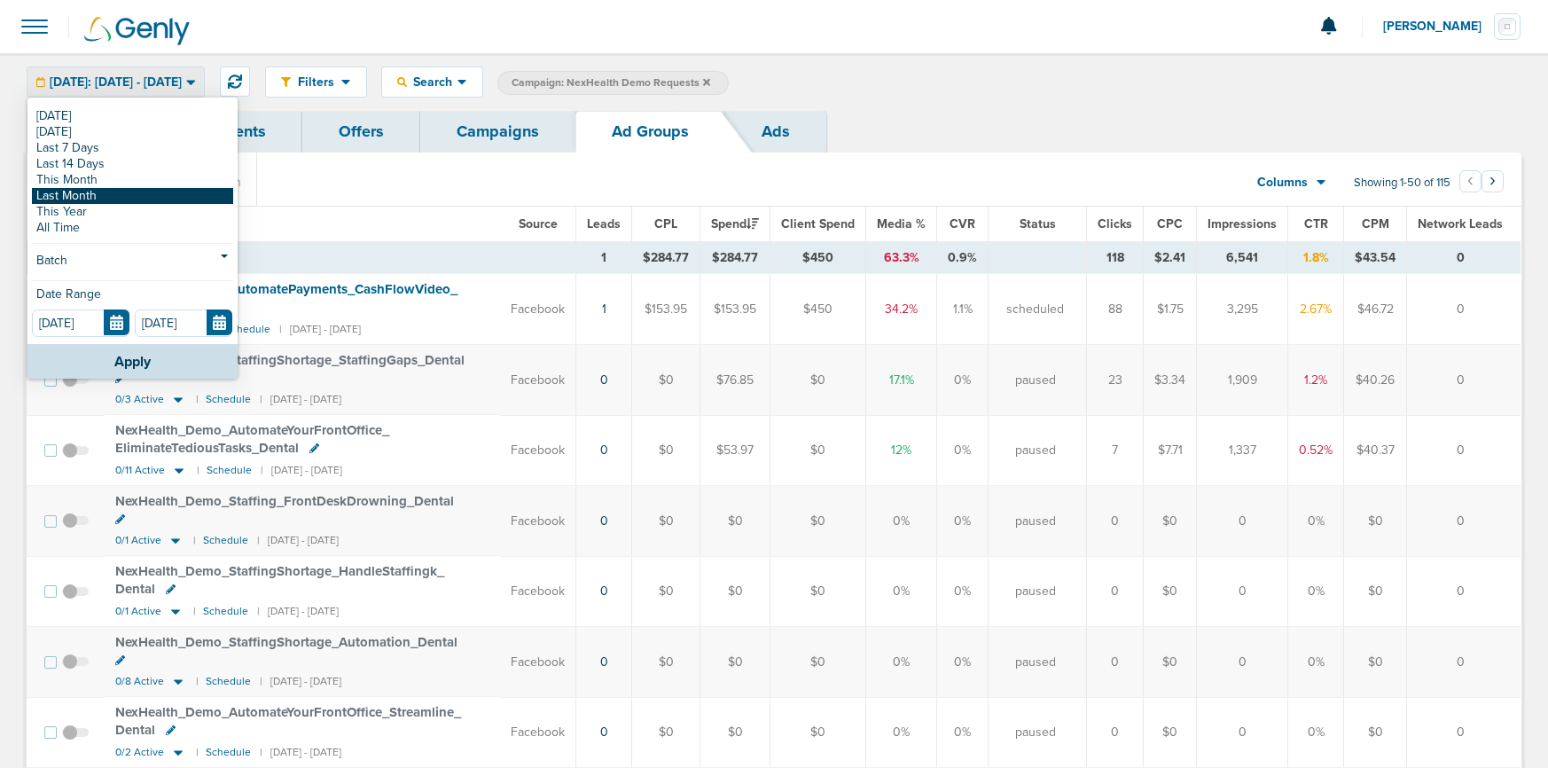
click at [139, 201] on link "Last Month" at bounding box center [132, 196] width 201 height 16
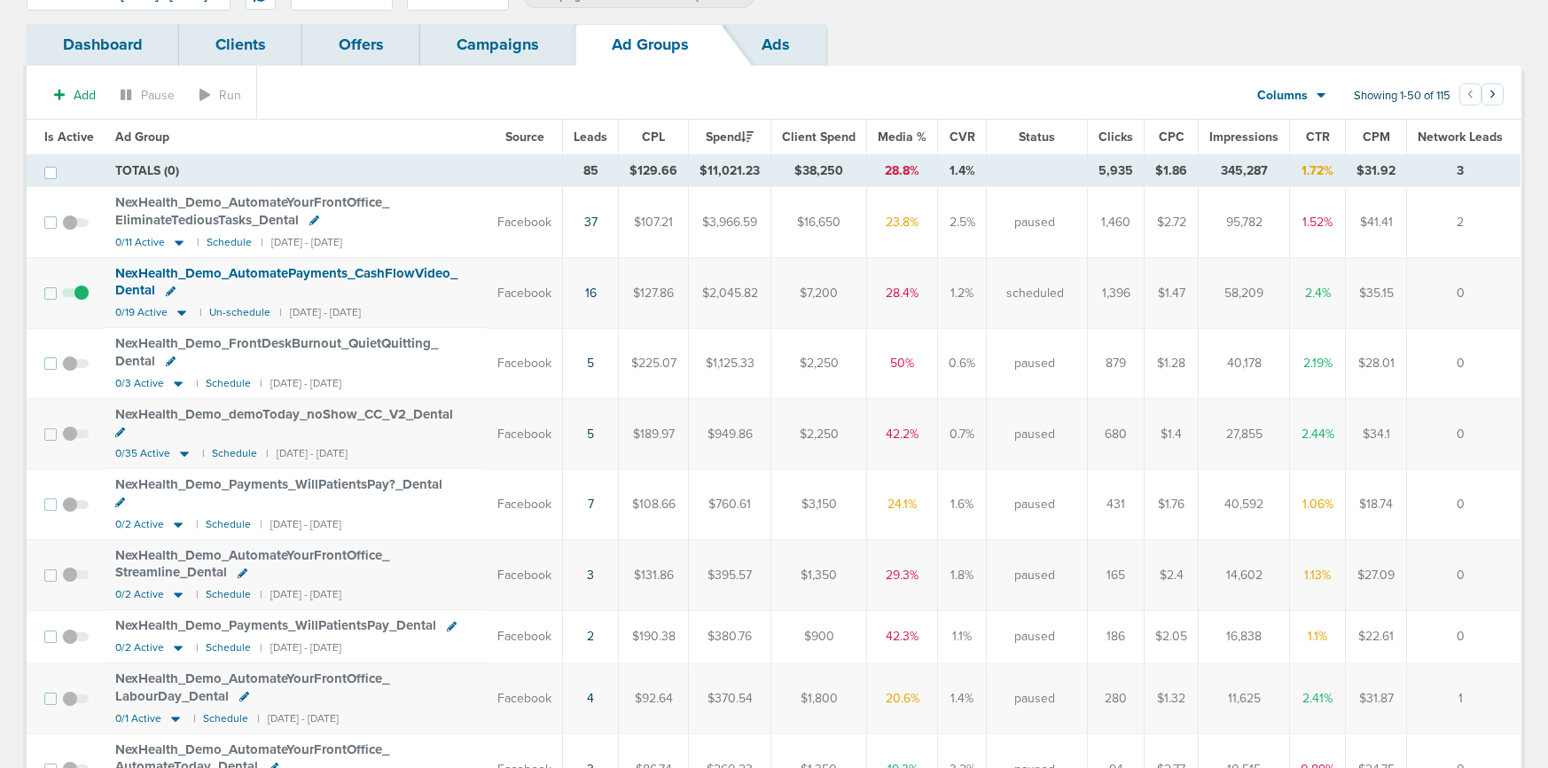
scroll to position [103, 0]
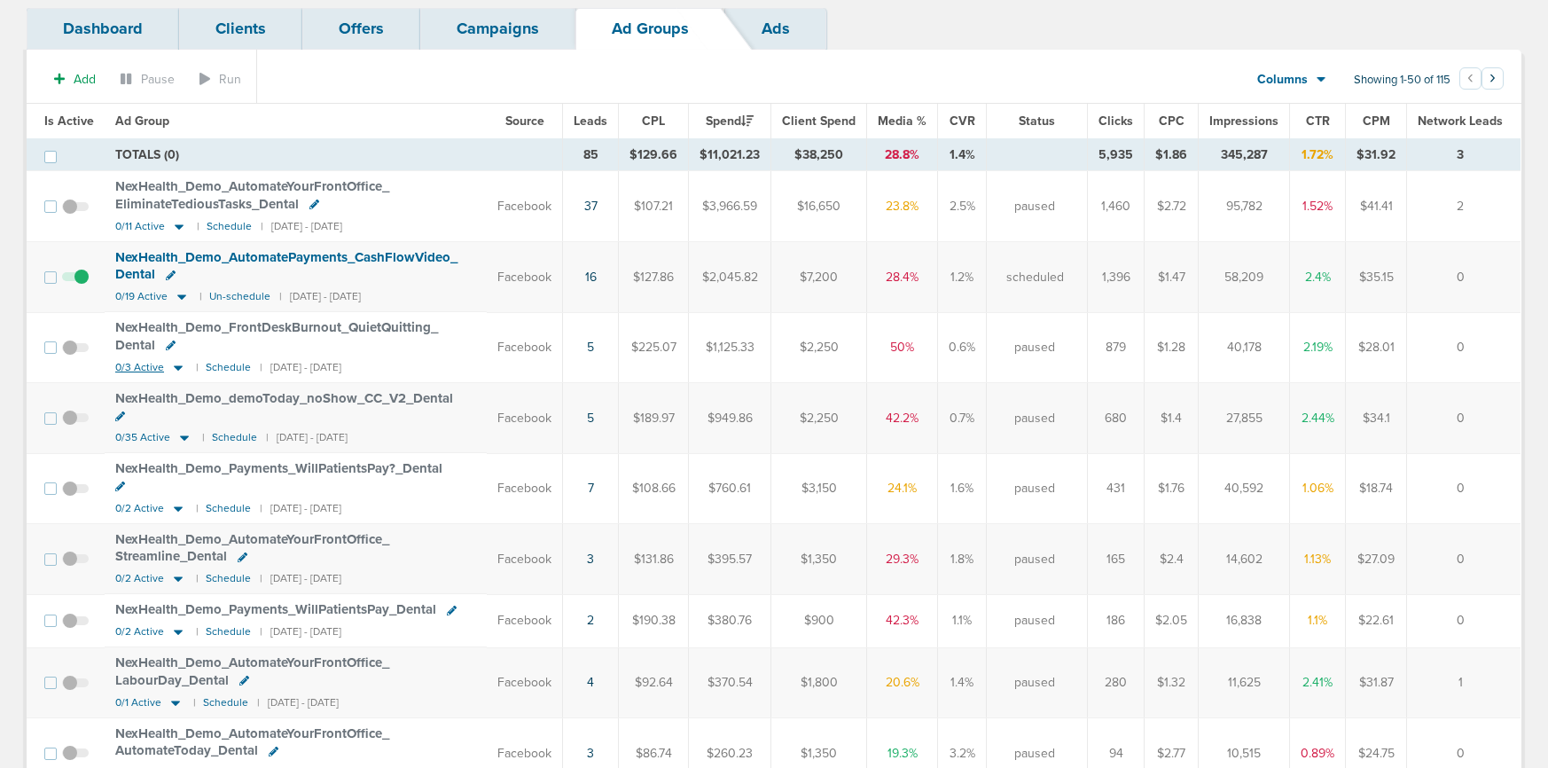
click at [179, 368] on icon at bounding box center [178, 367] width 18 height 15
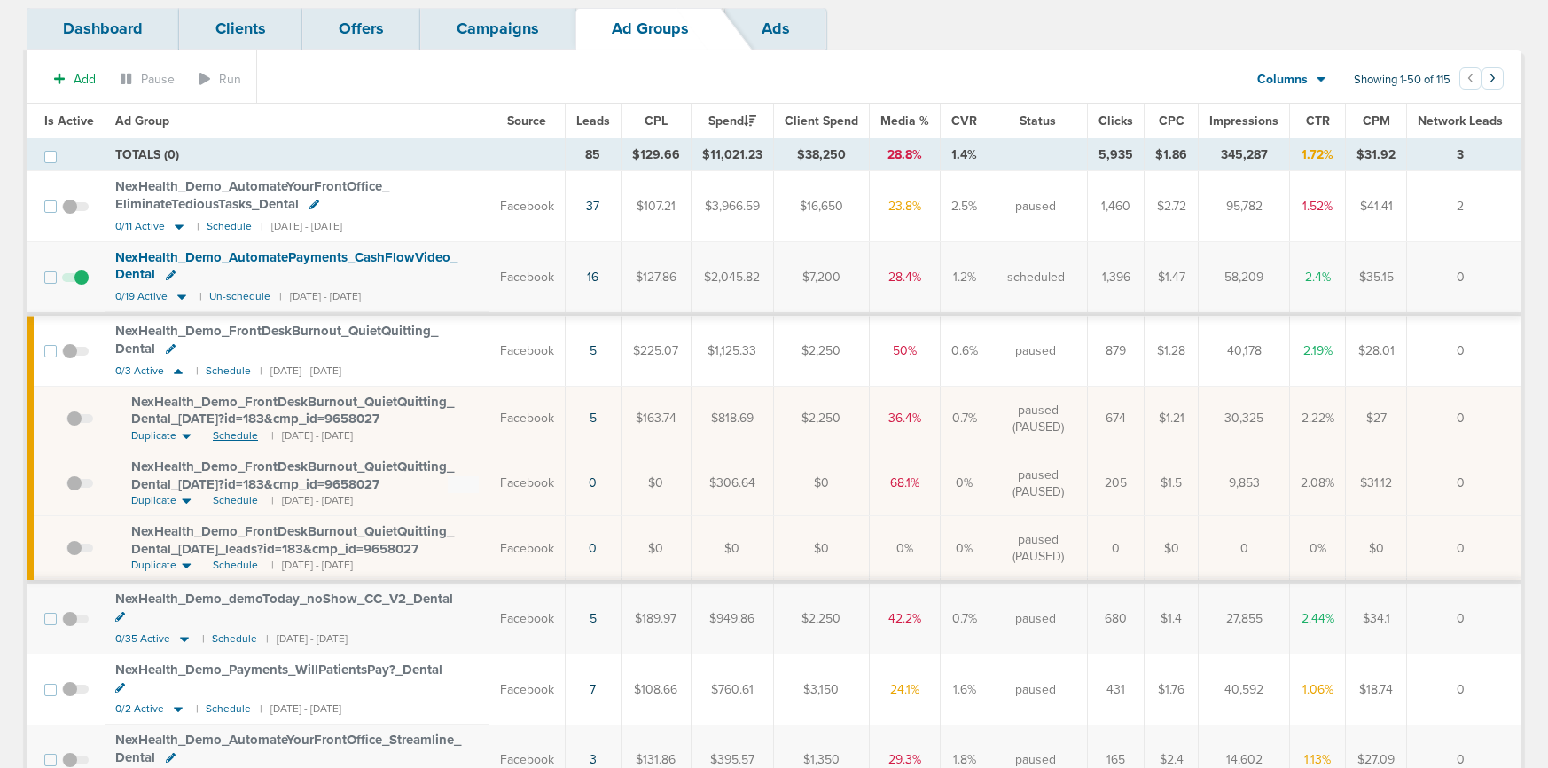
click at [234, 437] on span "Schedule" at bounding box center [235, 435] width 45 height 15
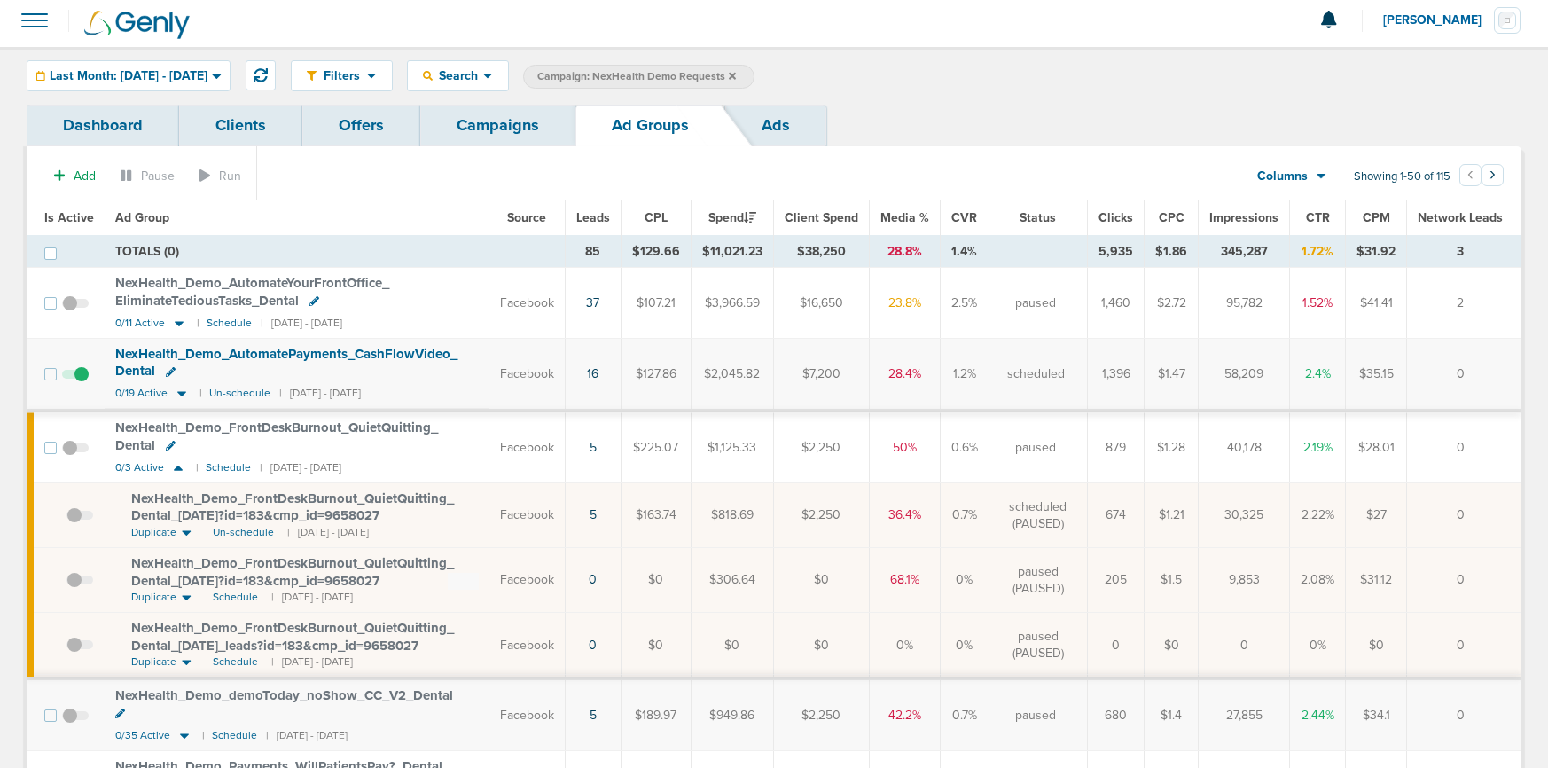
scroll to position [5, 0]
click at [520, 132] on link "Campaigns" at bounding box center [497, 127] width 155 height 42
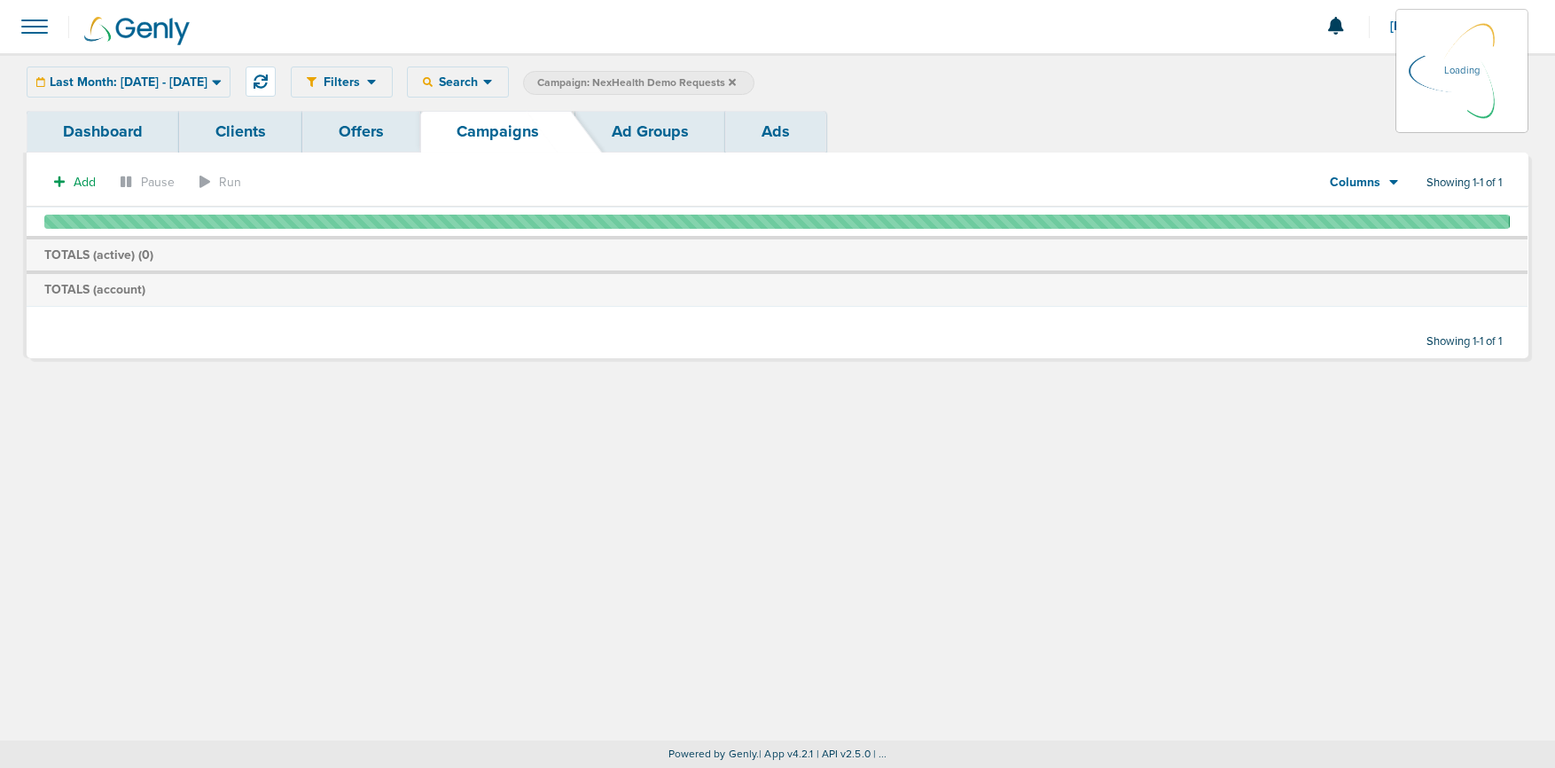
click at [736, 82] on icon at bounding box center [732, 82] width 7 height 11
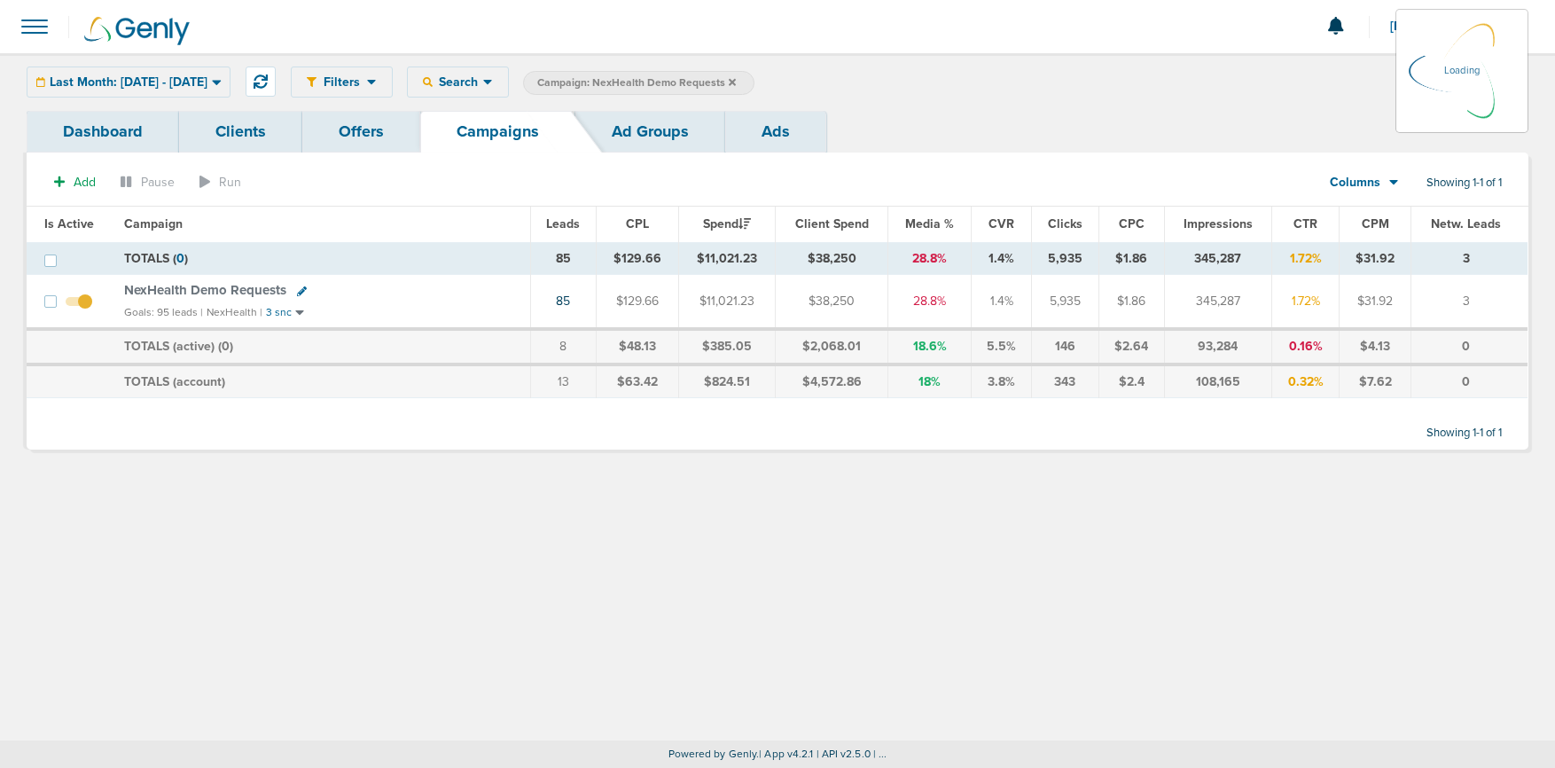
click at [736, 81] on icon at bounding box center [732, 82] width 7 height 11
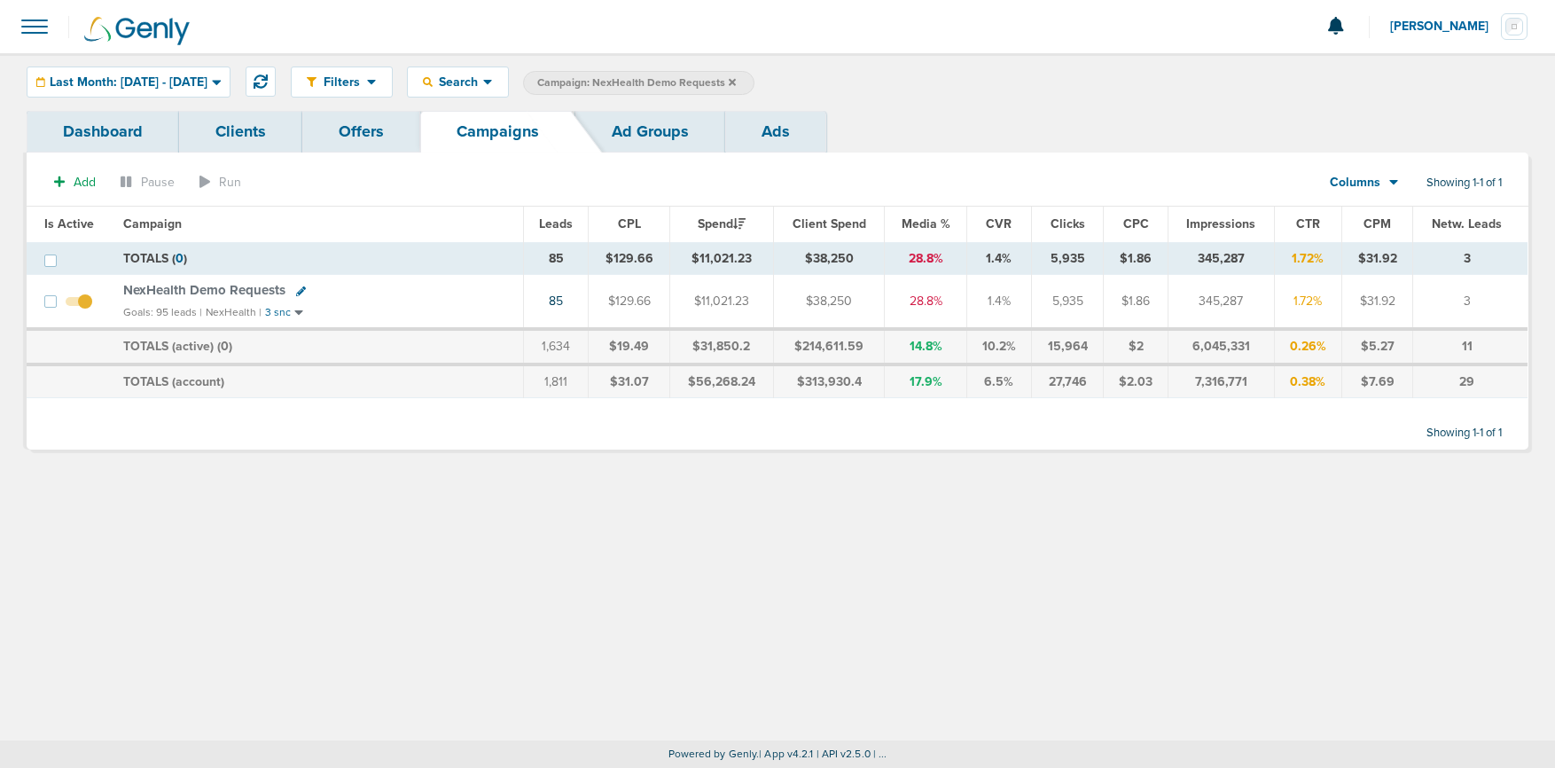
click at [736, 82] on icon at bounding box center [732, 81] width 7 height 7
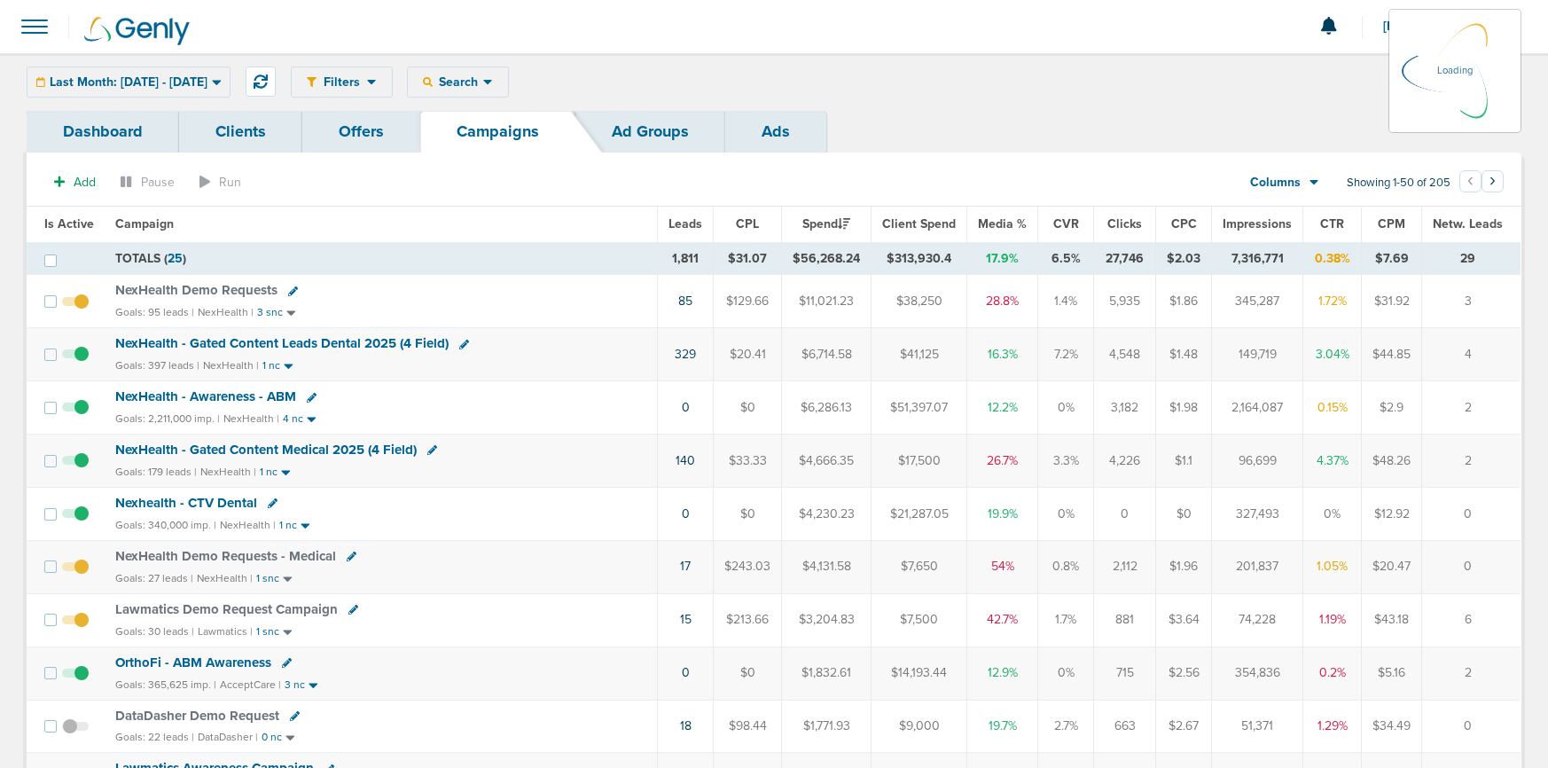
click at [110, 83] on div "Last Month: [DATE] - [DATE] [DATE] [DATE] Last 7 Days Last 14 Days This Month L…" at bounding box center [129, 82] width 204 height 31
click at [108, 73] on div "Last Month: [DATE] - [DATE]" at bounding box center [128, 81] width 202 height 29
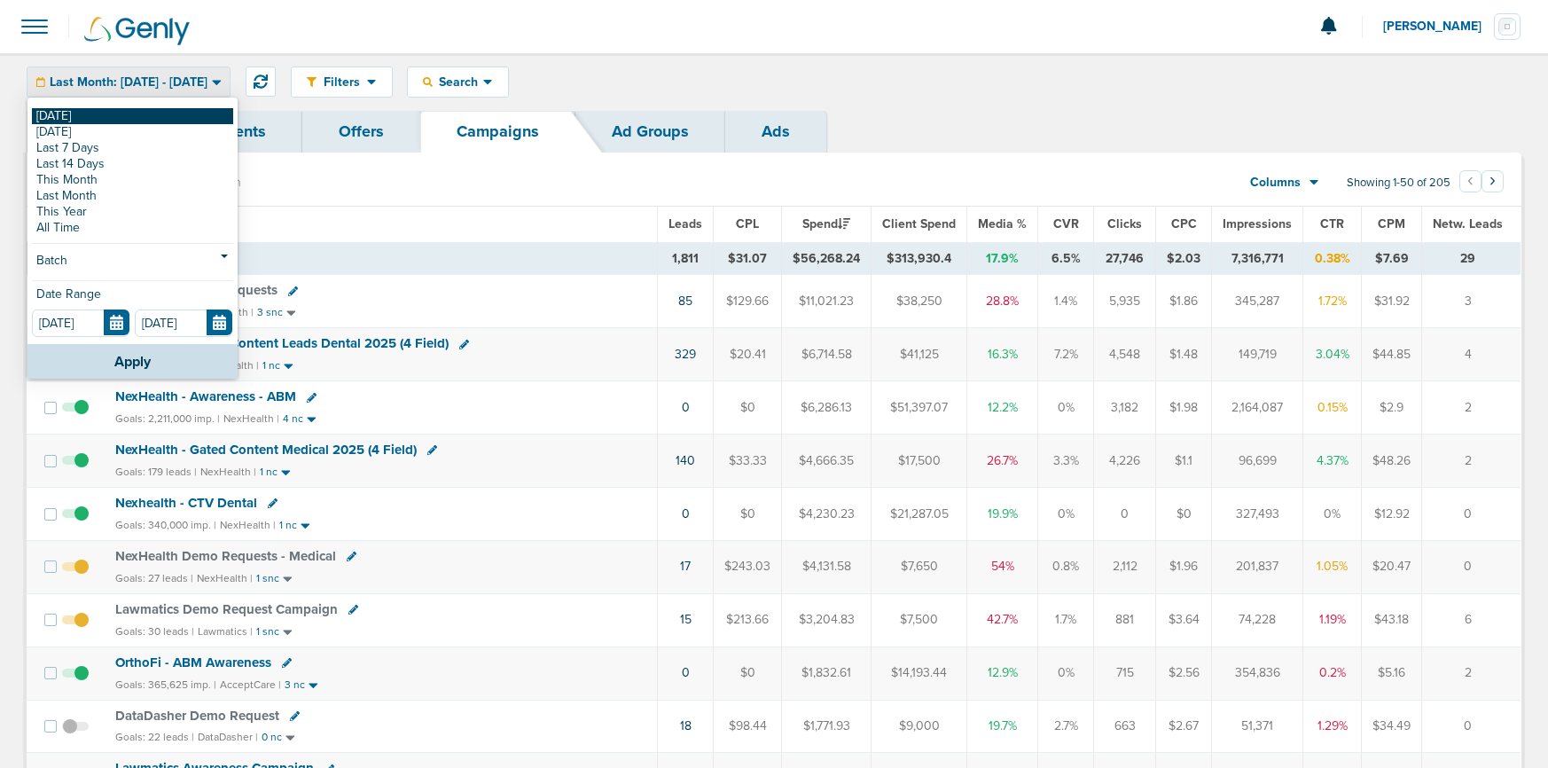
click at [101, 111] on link "[DATE]" at bounding box center [132, 116] width 201 height 16
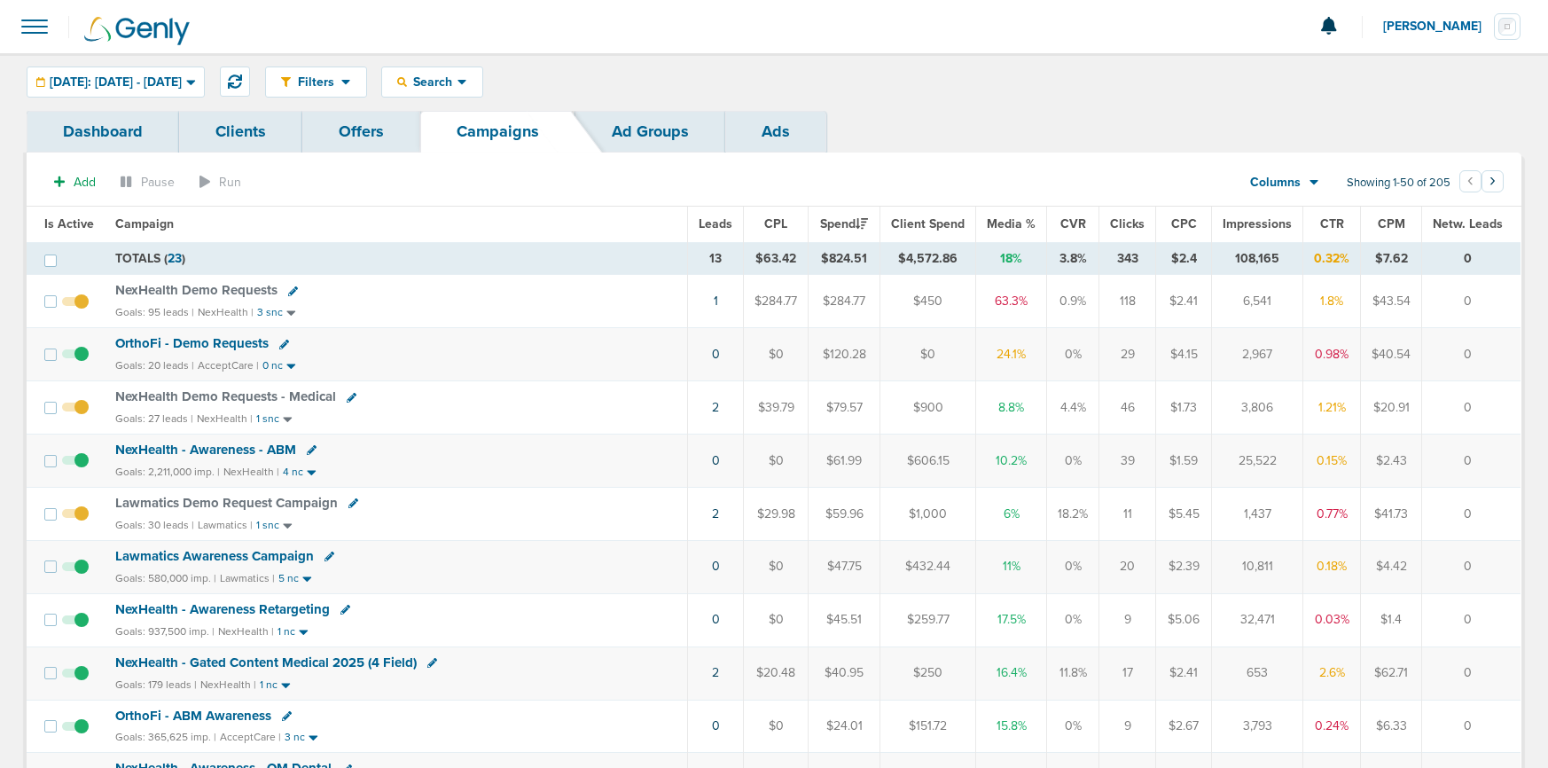
click at [291, 291] on icon at bounding box center [293, 291] width 10 height 10
select select
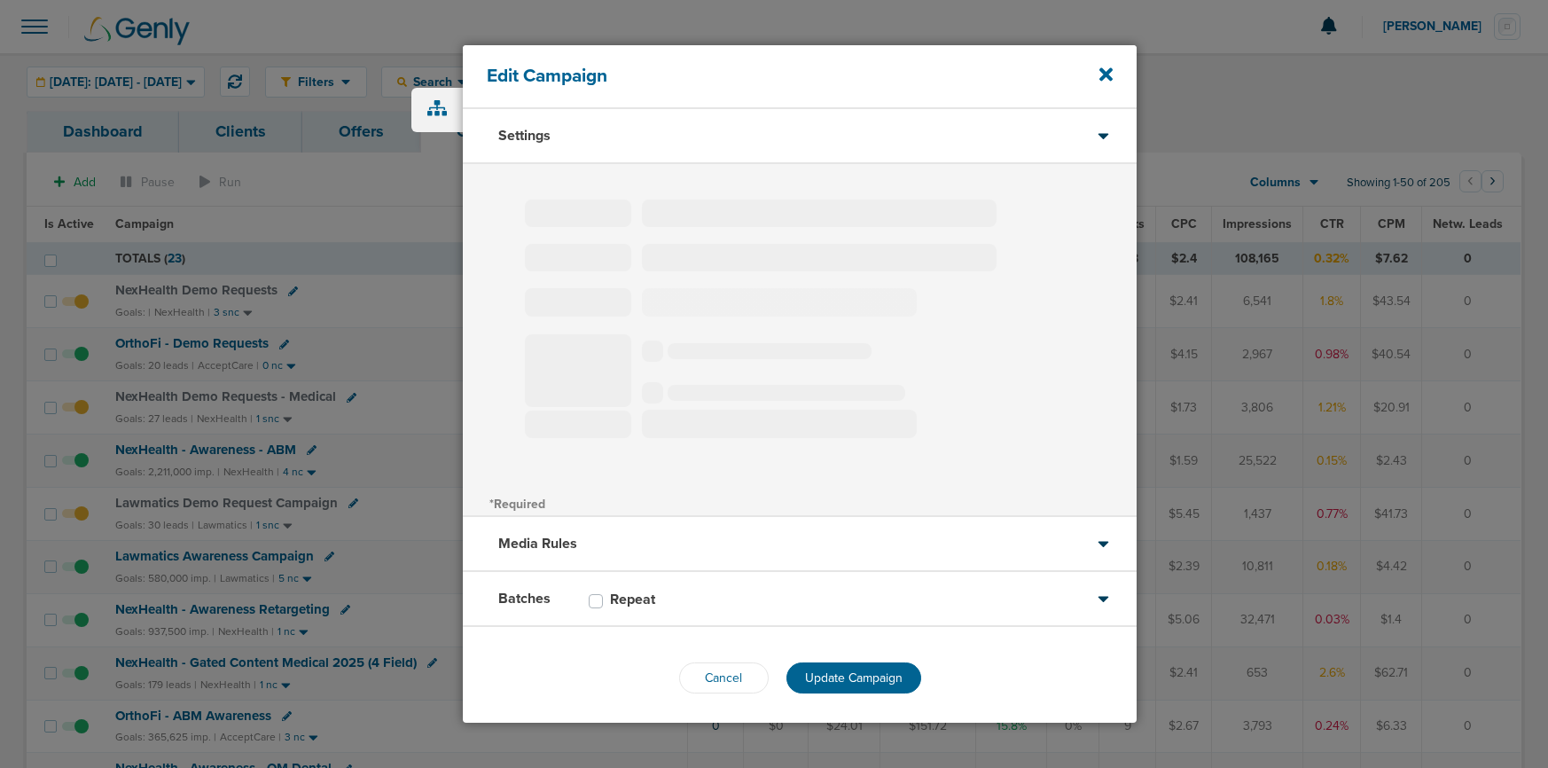
type input "NexHealth Demo Requests"
select select "Leads"
radio input "true"
select select "readWrite"
select select "1"
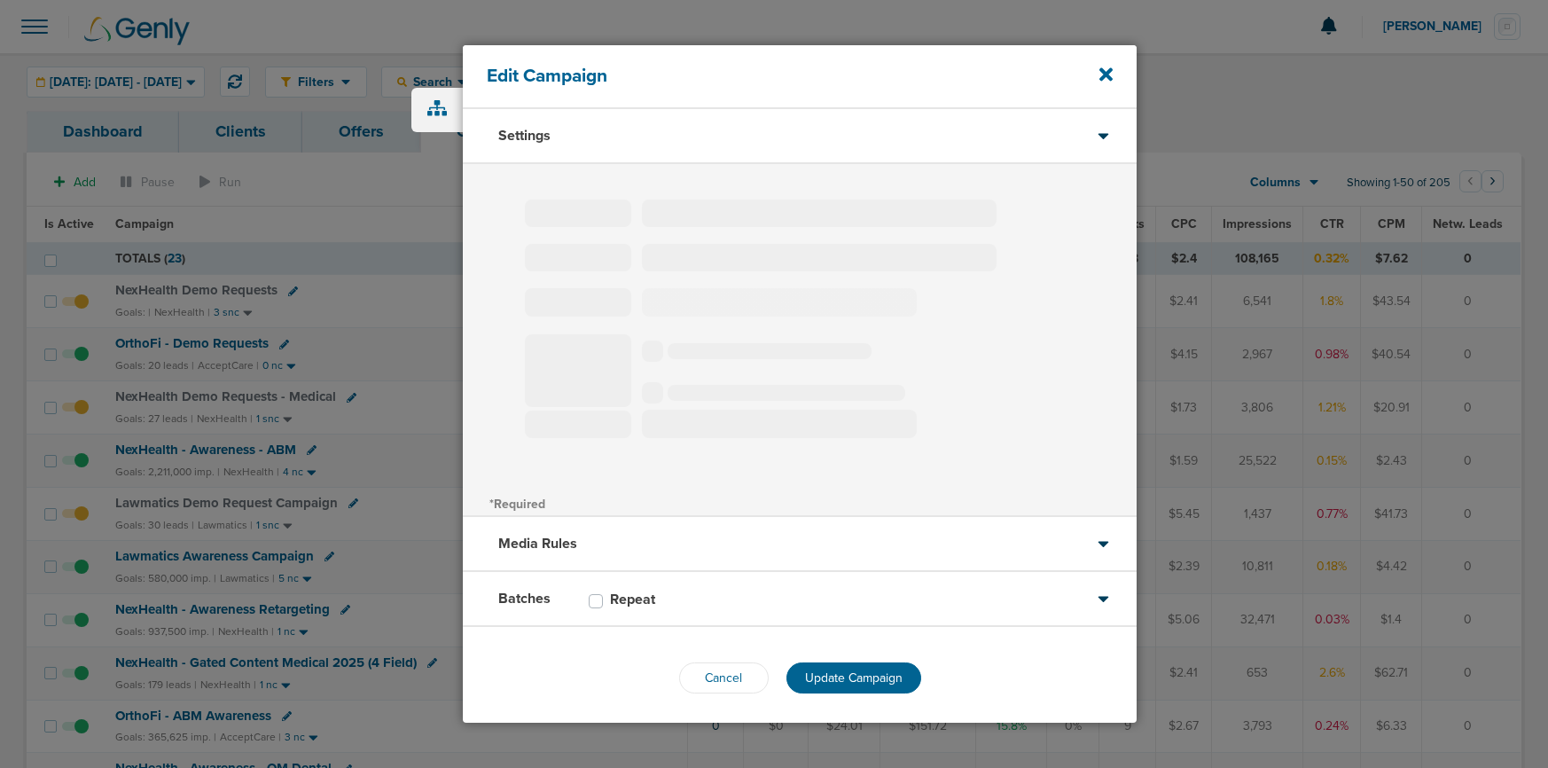
select select "1"
select select "2"
select select "3"
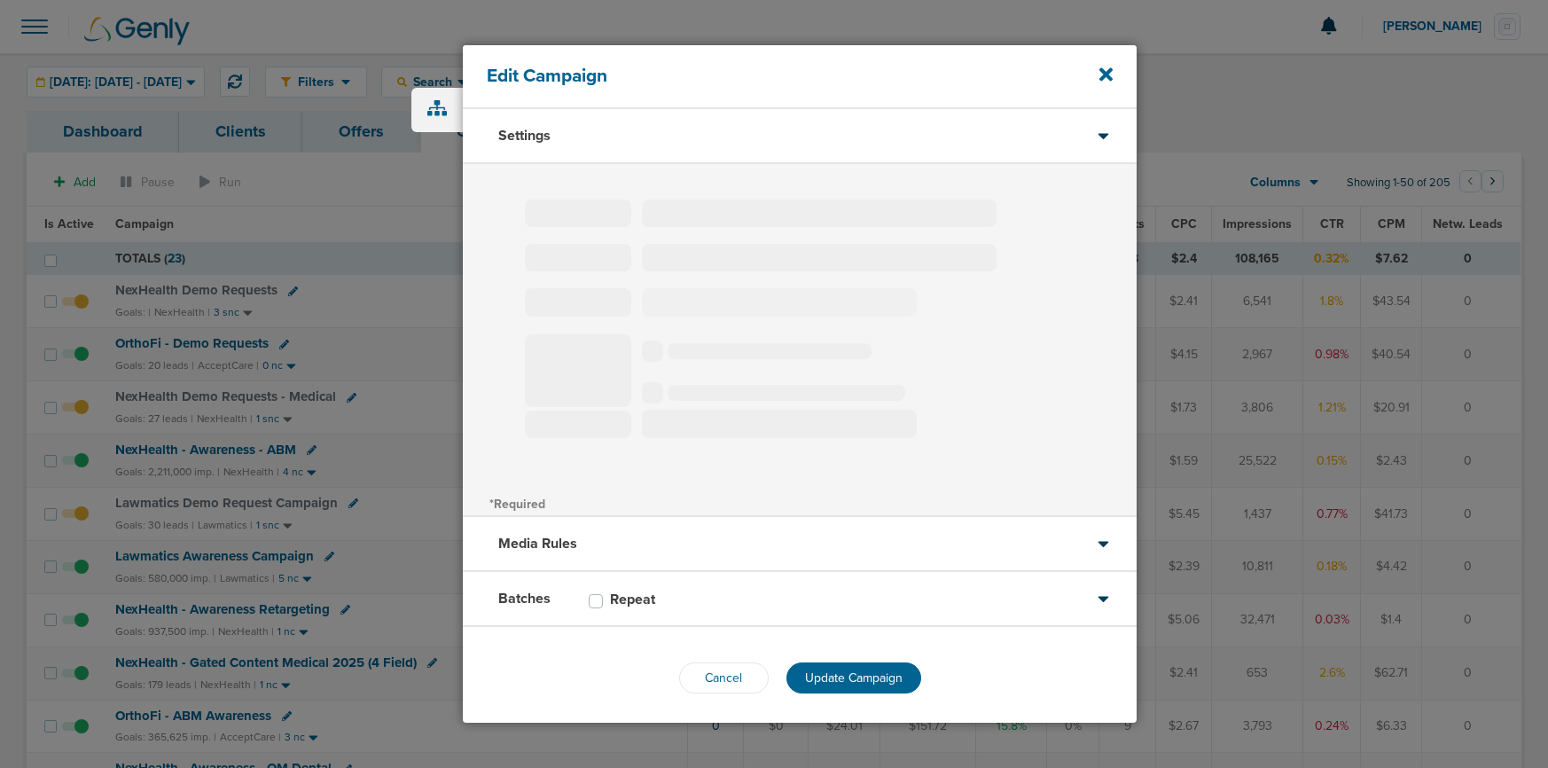
select select "4"
select select "6"
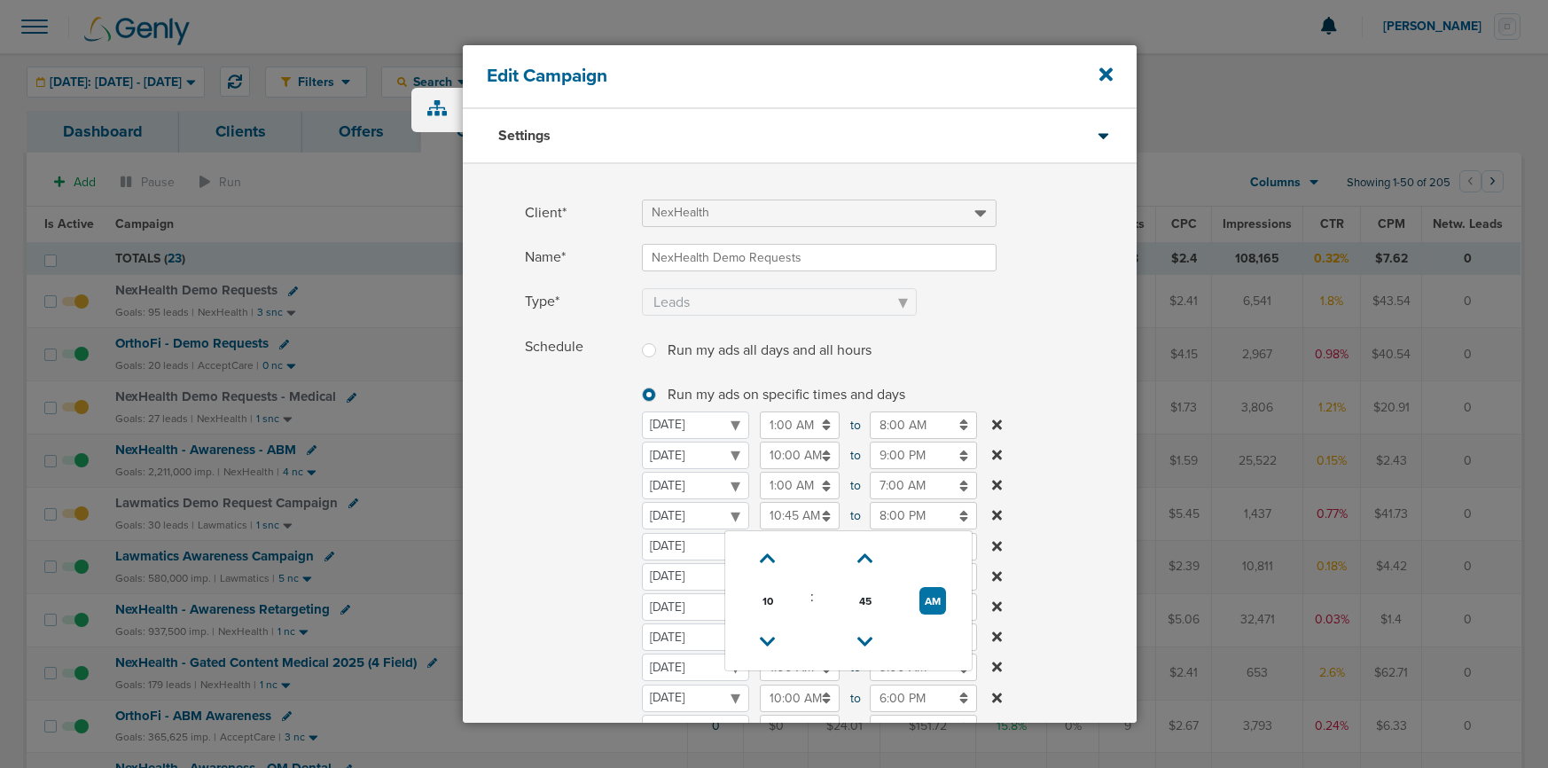
click at [784, 513] on input "10:45 AM" at bounding box center [800, 515] width 80 height 27
click at [763, 641] on icon at bounding box center [768, 642] width 16 height 11
type input "9:45 AM"
click at [545, 558] on span "Schedule" at bounding box center [578, 564] width 106 height 462
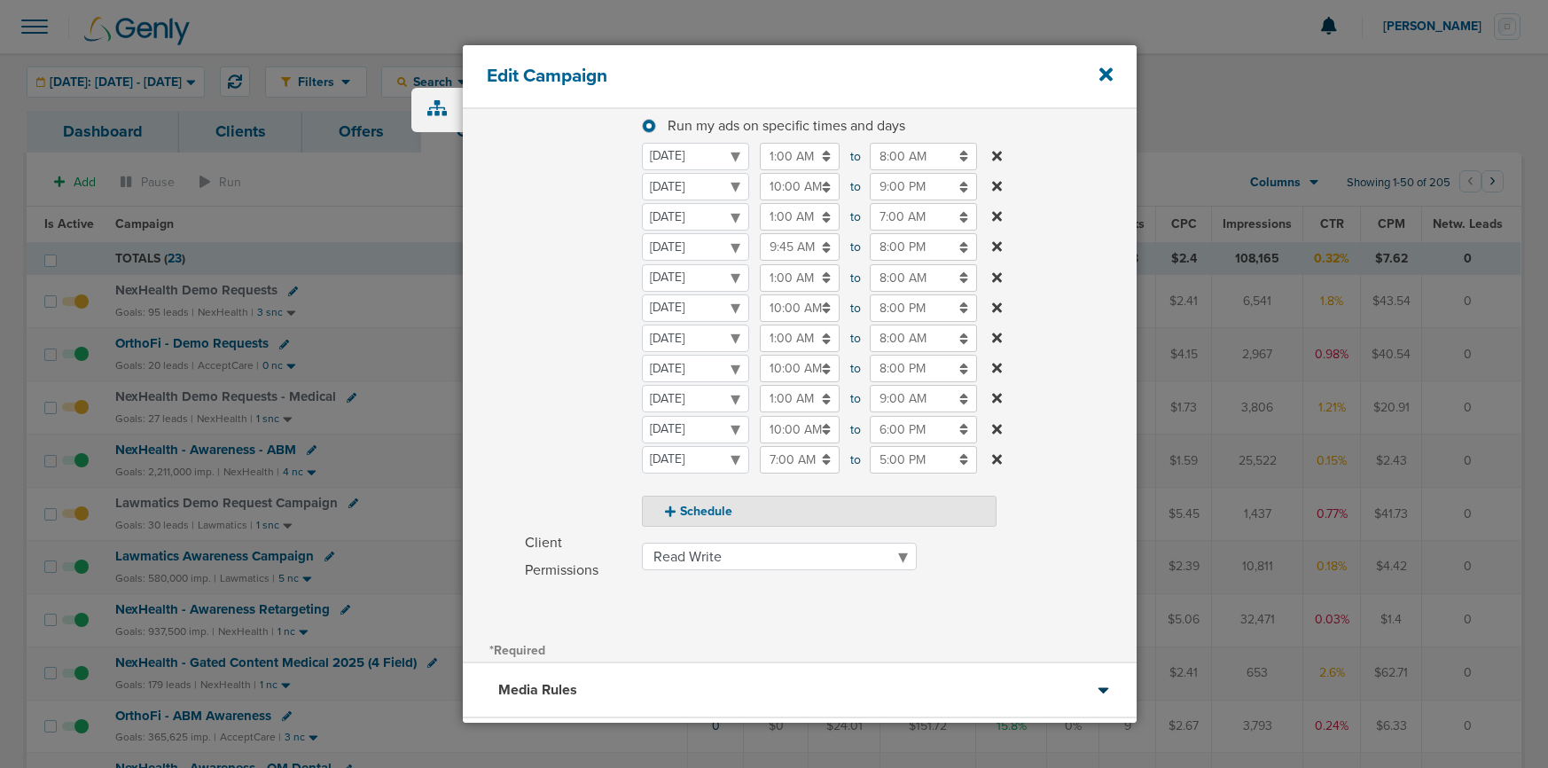
scroll to position [421, 0]
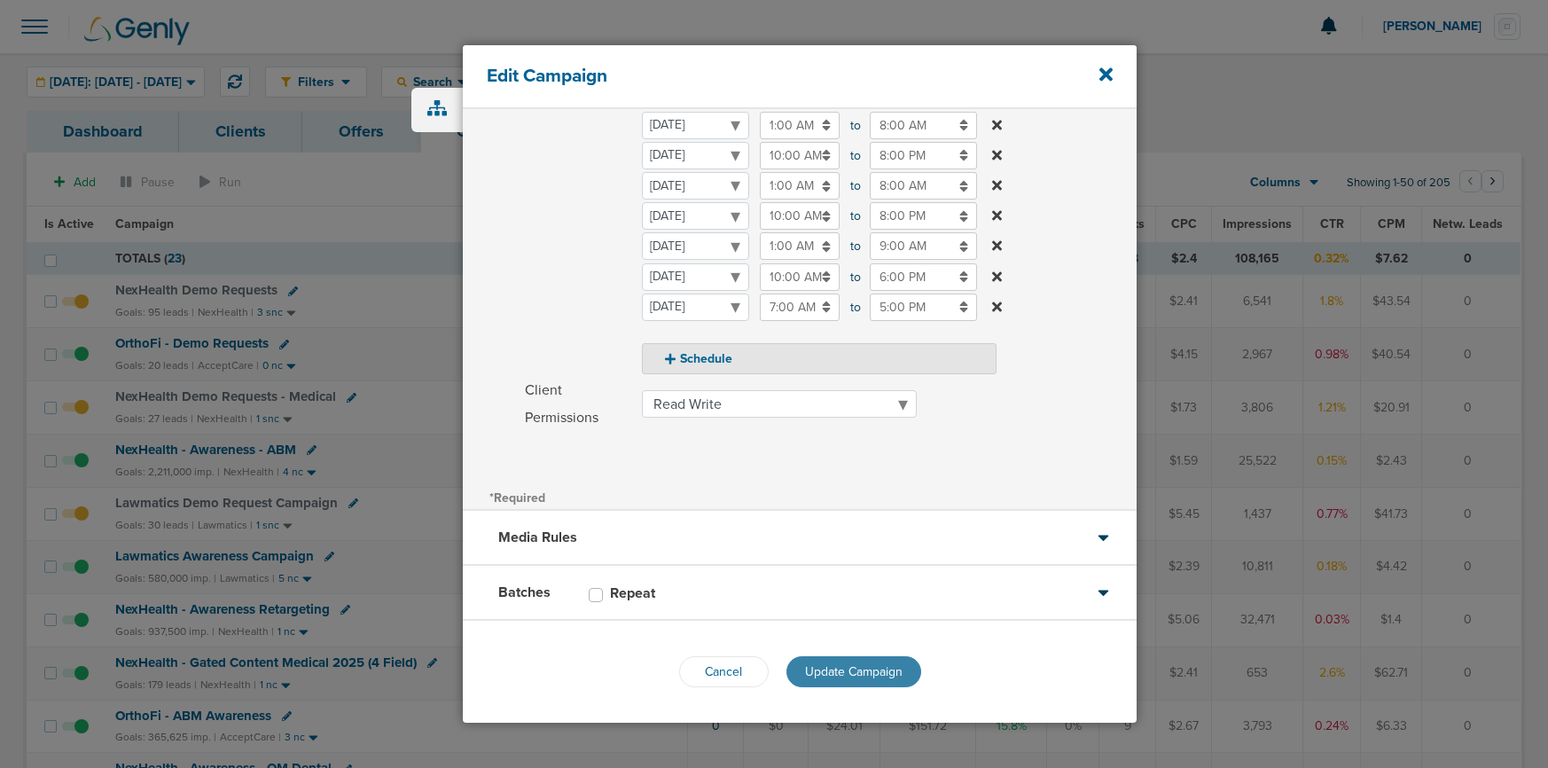
click at [830, 641] on button "Update Campaign" at bounding box center [853, 671] width 135 height 31
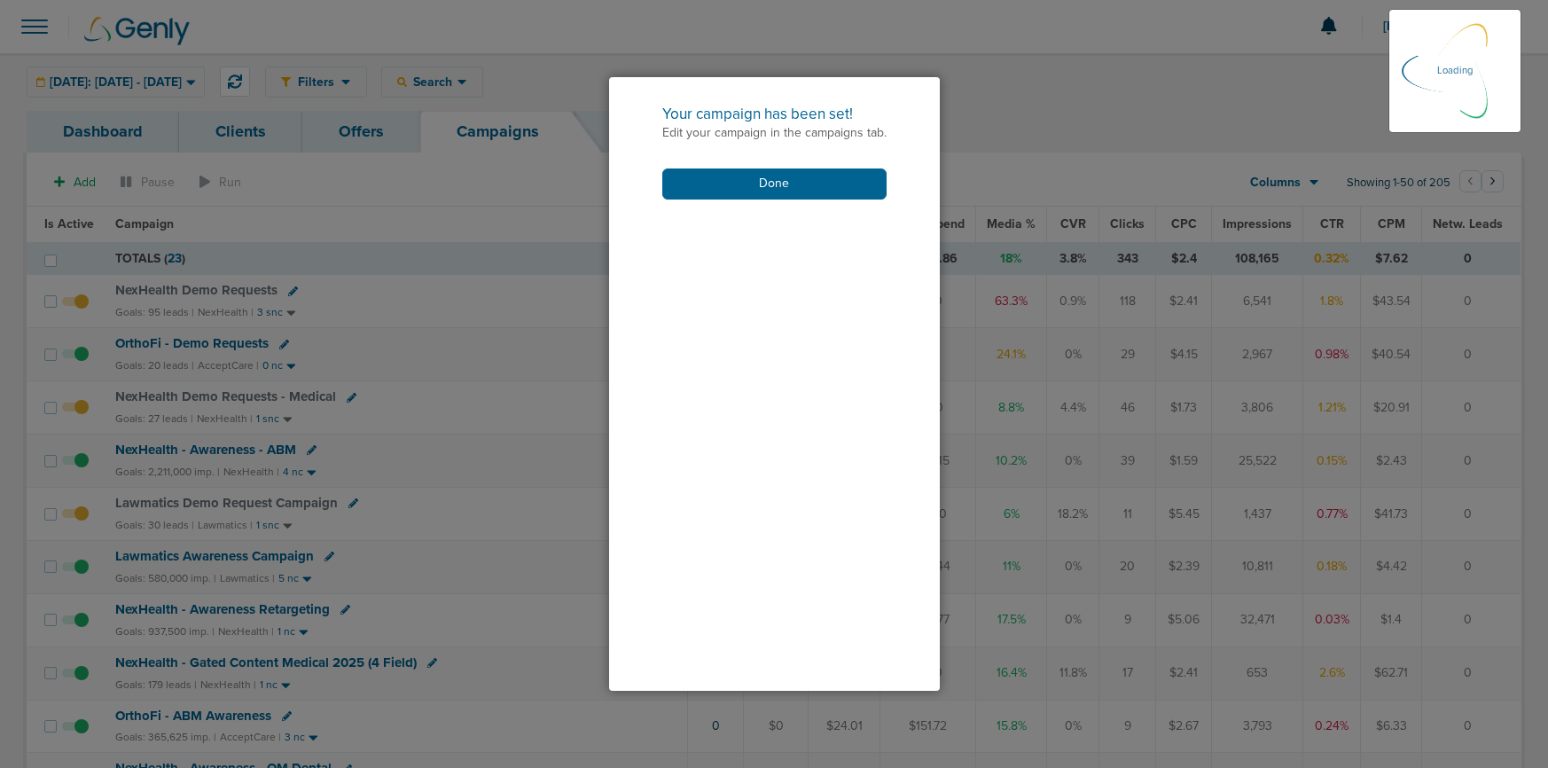
scroll to position [365, 0]
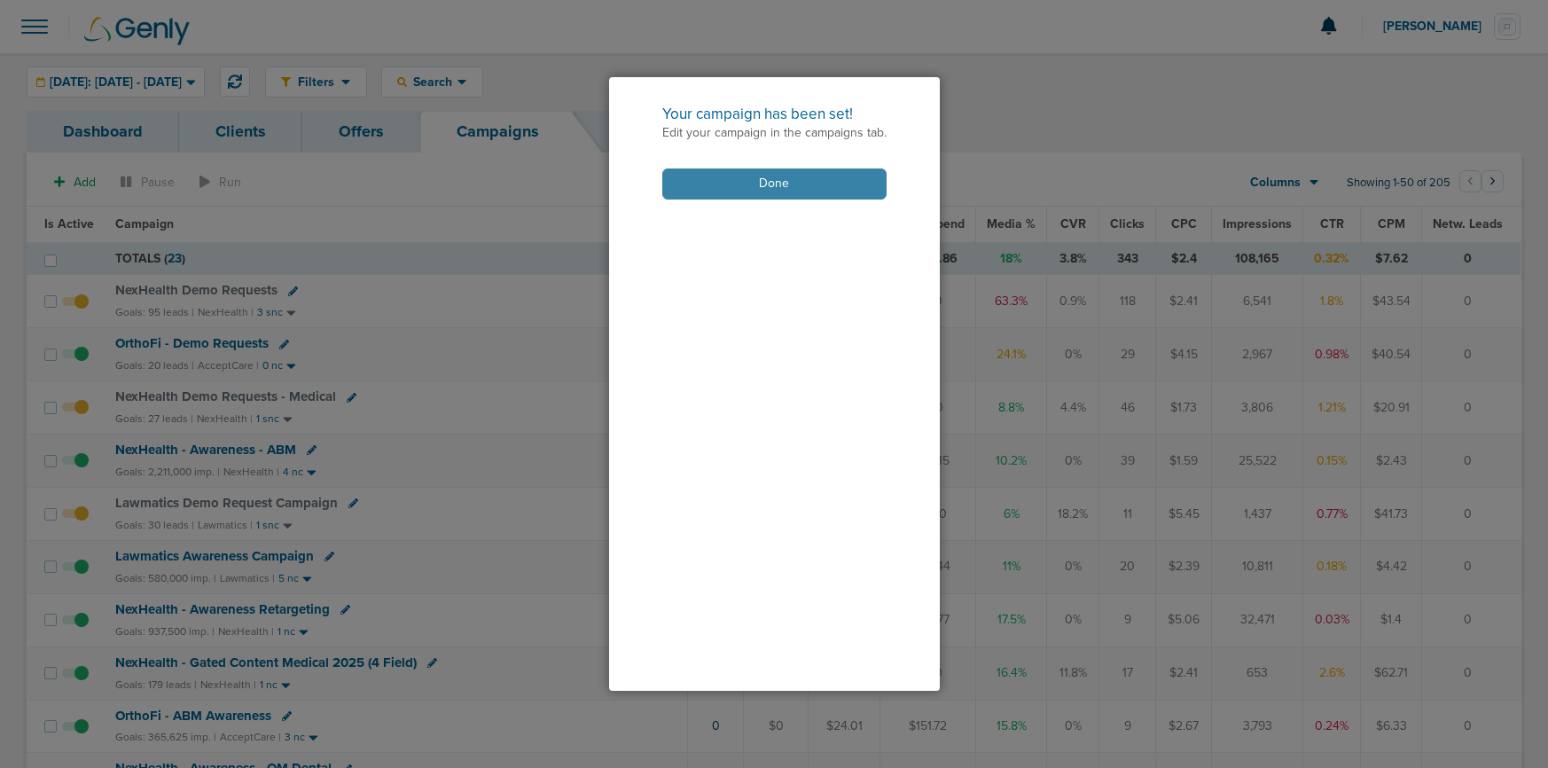
click at [757, 185] on button "Done" at bounding box center [774, 183] width 224 height 31
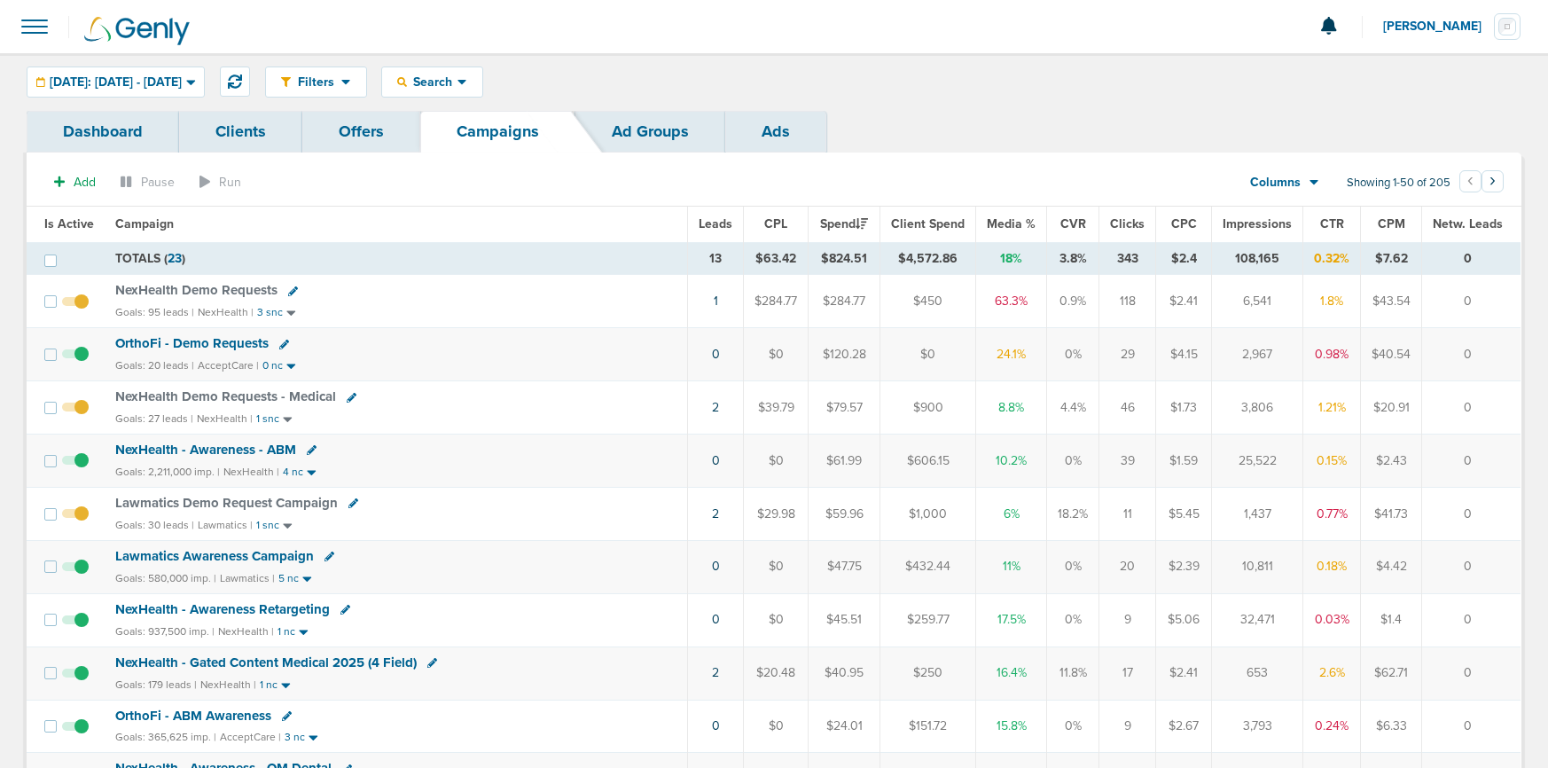
click at [348, 504] on icon at bounding box center [353, 503] width 10 height 10
select select
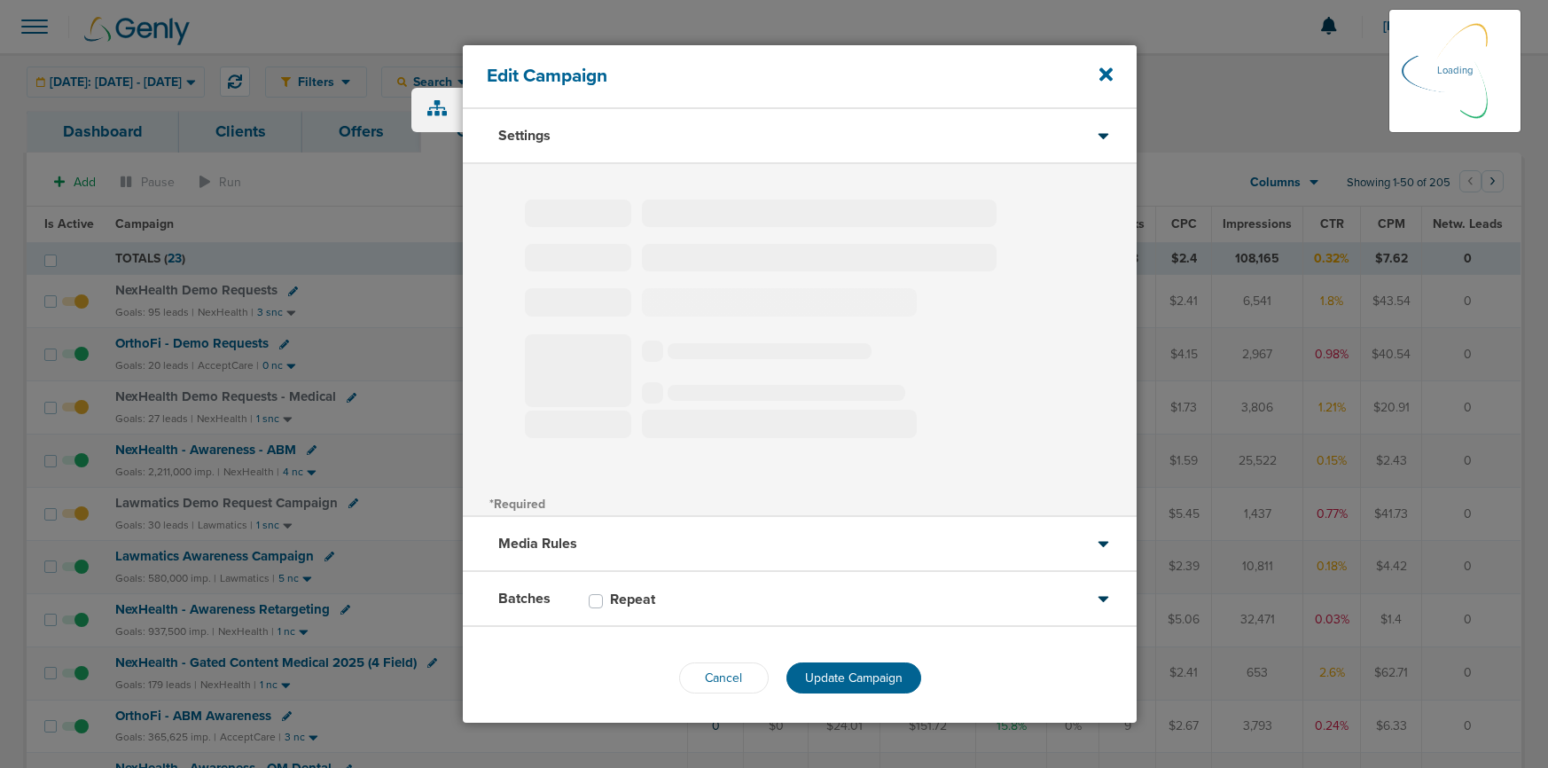
type input "Lawmatics Demo Request Campaign"
select select "Leads"
radio input "true"
select select "readWrite"
select select "1"
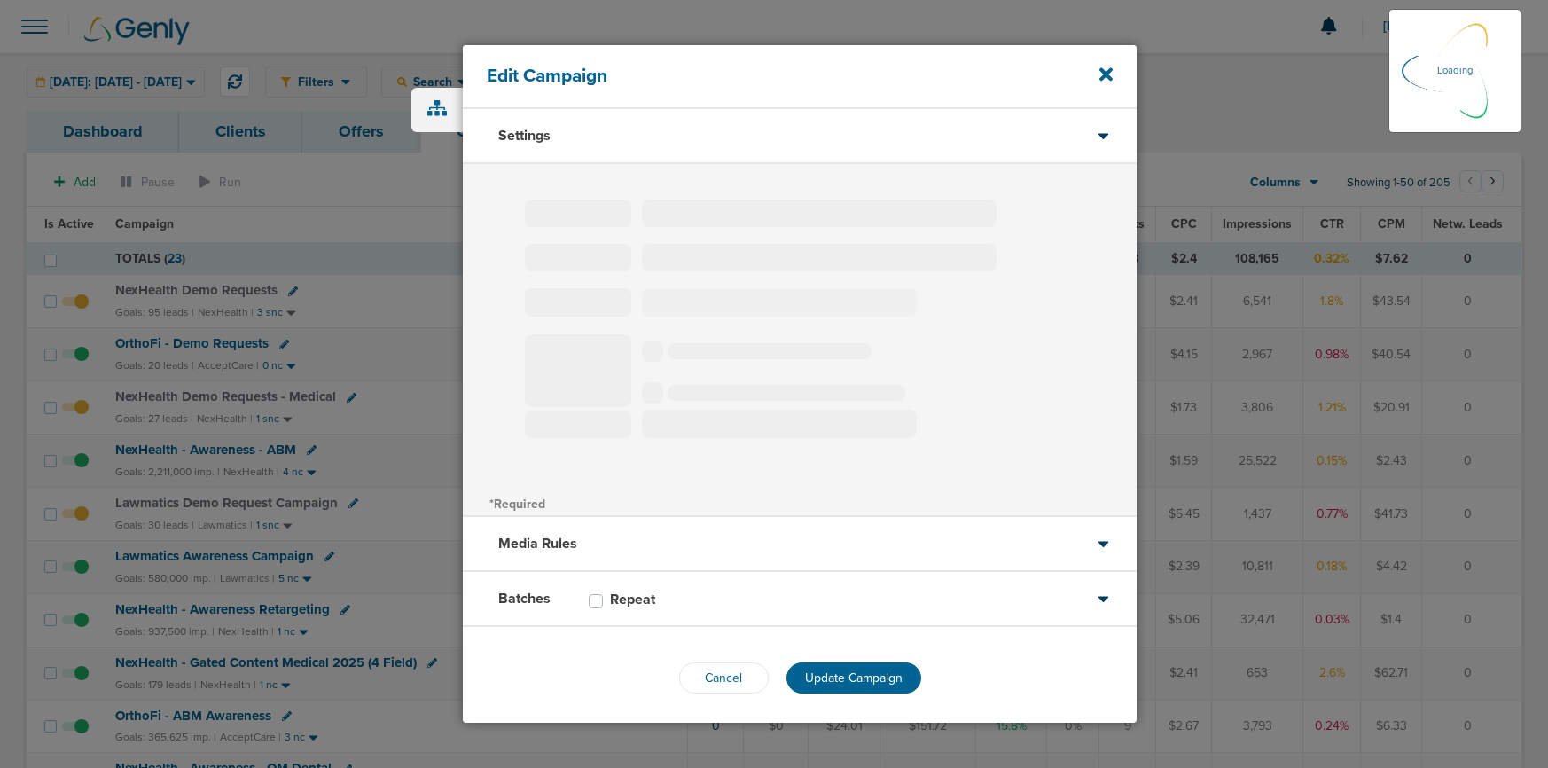
select select "1"
select select "2"
select select "3"
select select "4"
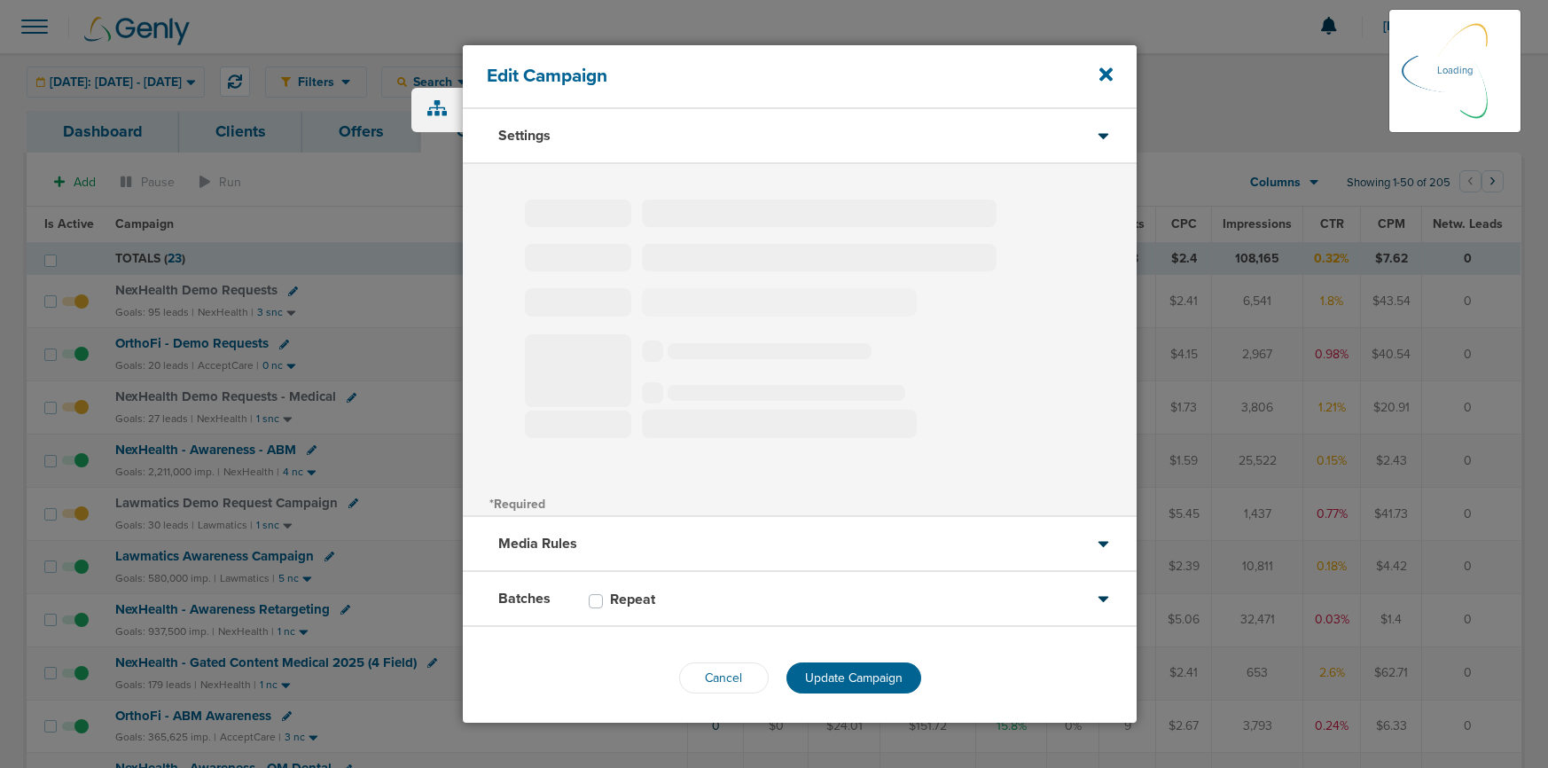
select select "6"
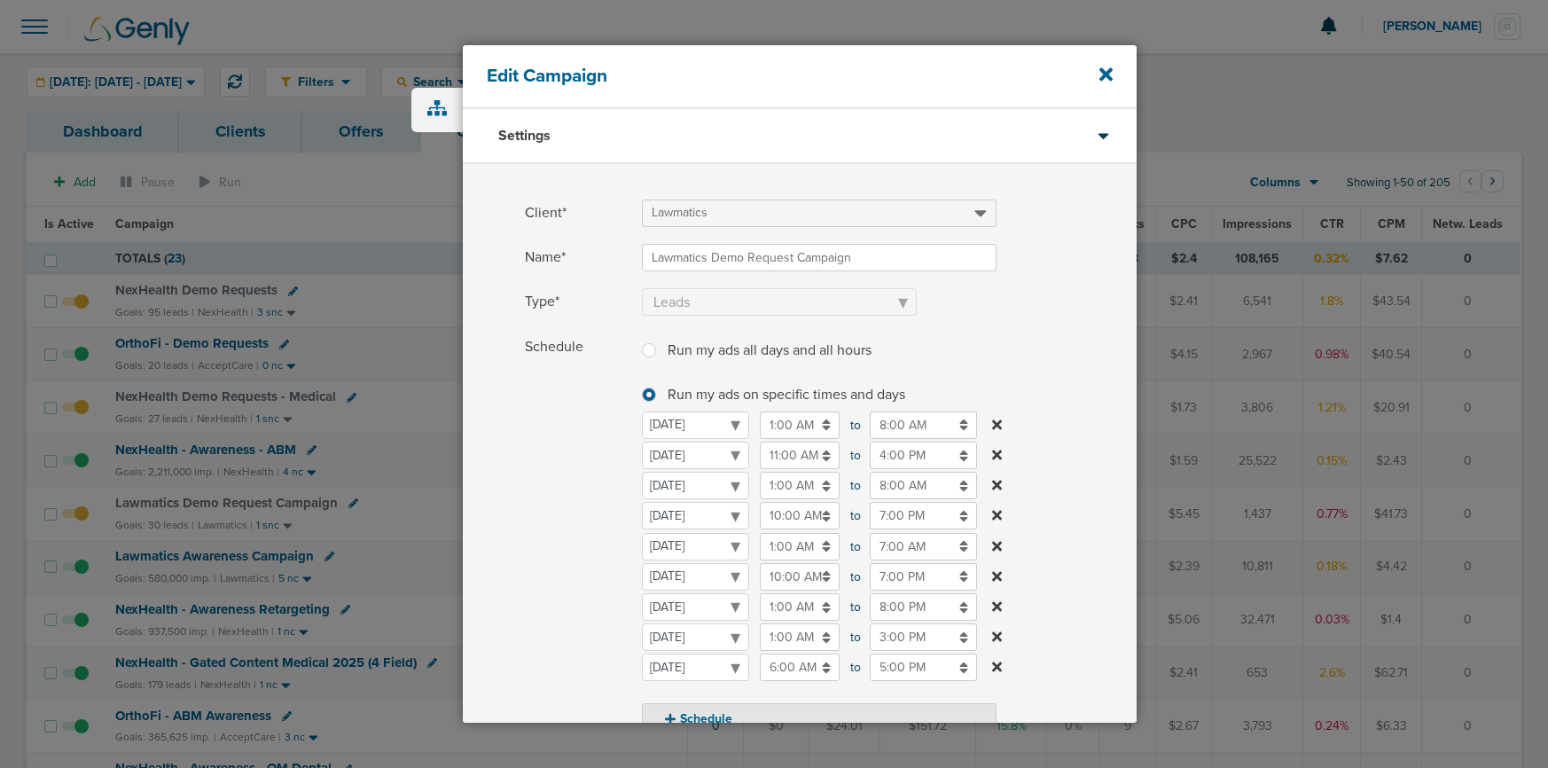
drag, startPoint x: 1105, startPoint y: 73, endPoint x: 993, endPoint y: 185, distance: 158.6
click at [1104, 75] on icon at bounding box center [1105, 74] width 13 height 13
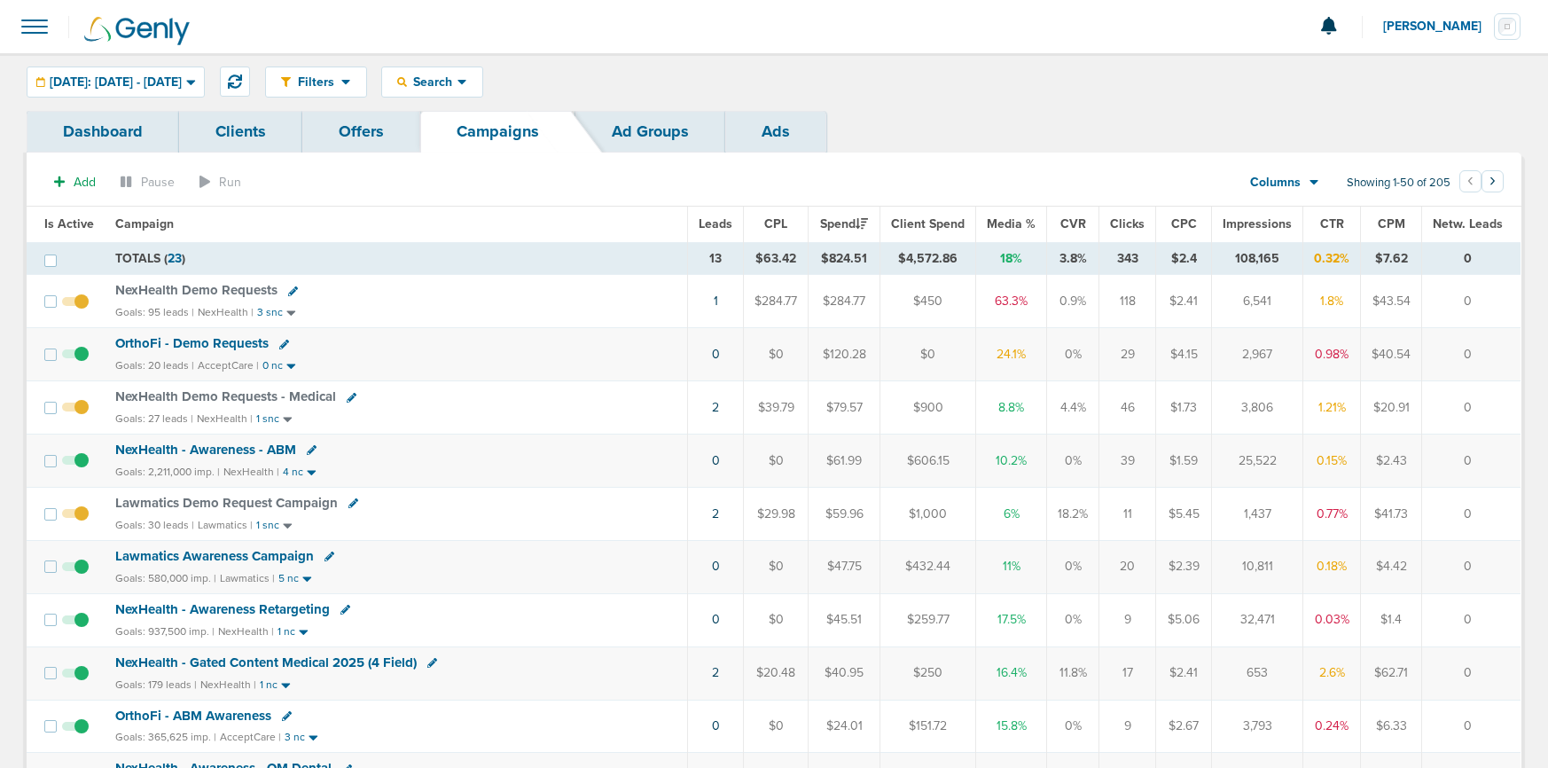
click at [163, 296] on span "NexHealth Demo Requests" at bounding box center [196, 290] width 162 height 16
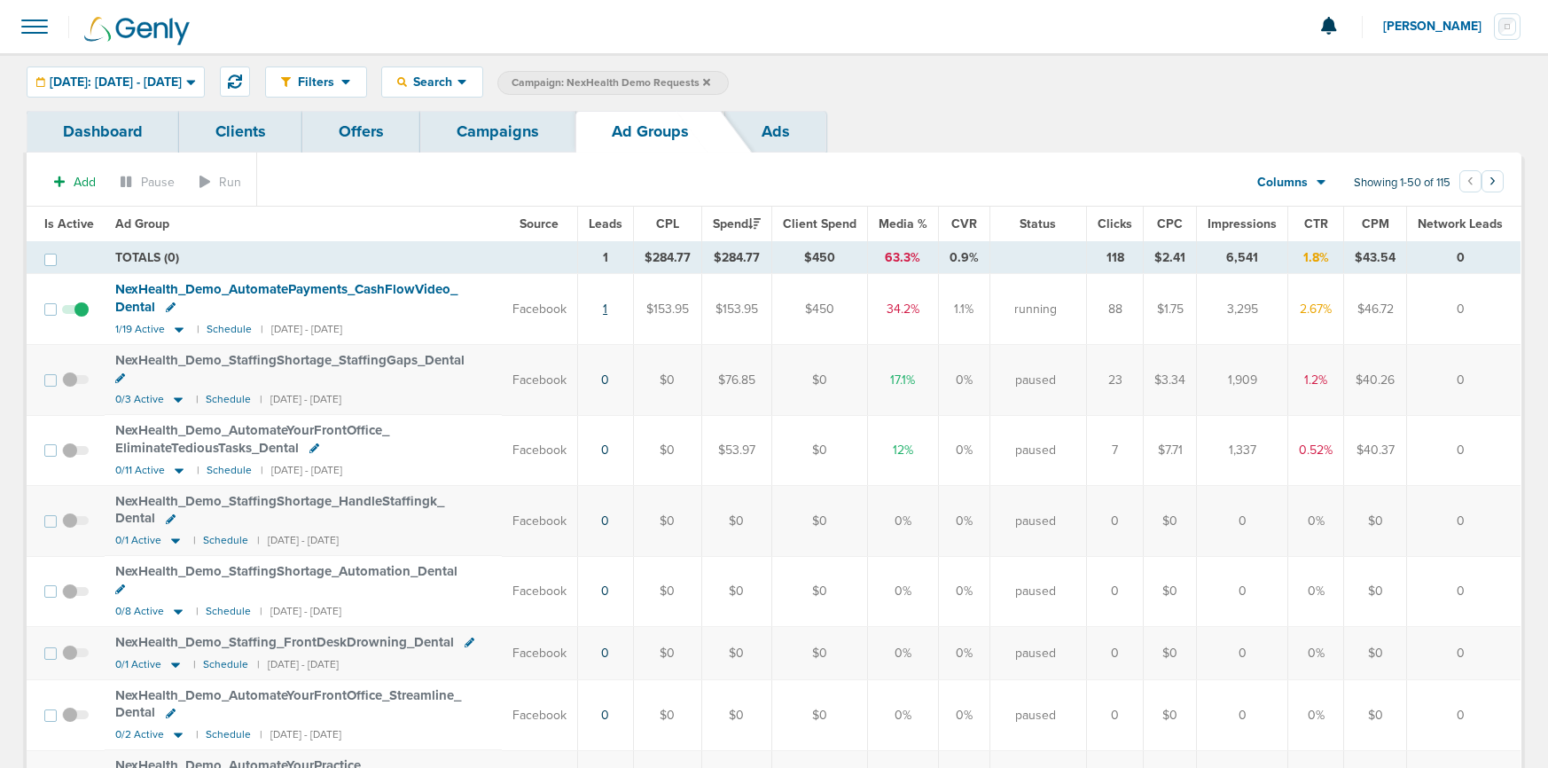
click at [607, 308] on link "1" at bounding box center [605, 308] width 4 height 15
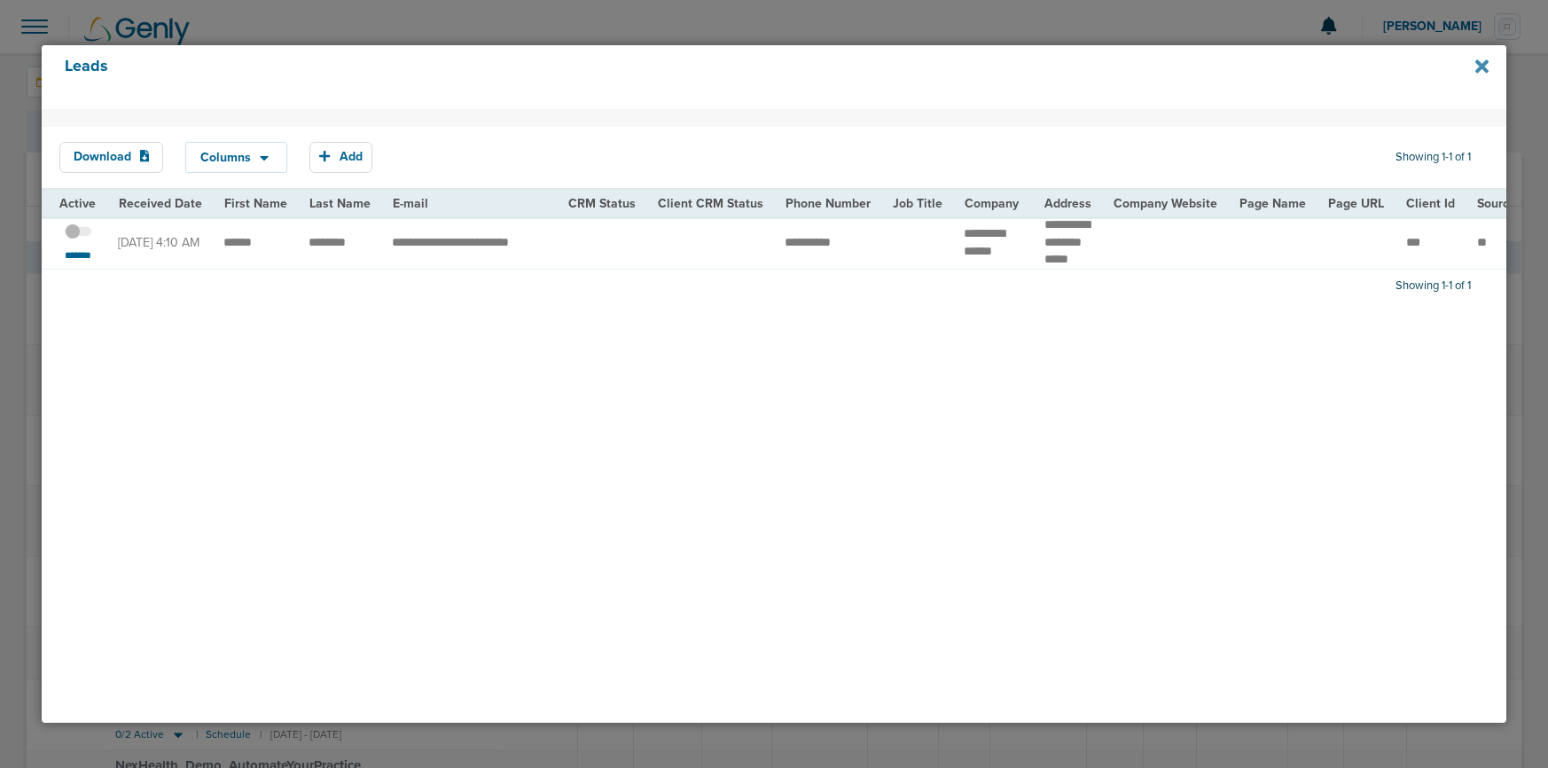
click at [1192, 69] on icon at bounding box center [1481, 65] width 13 height 13
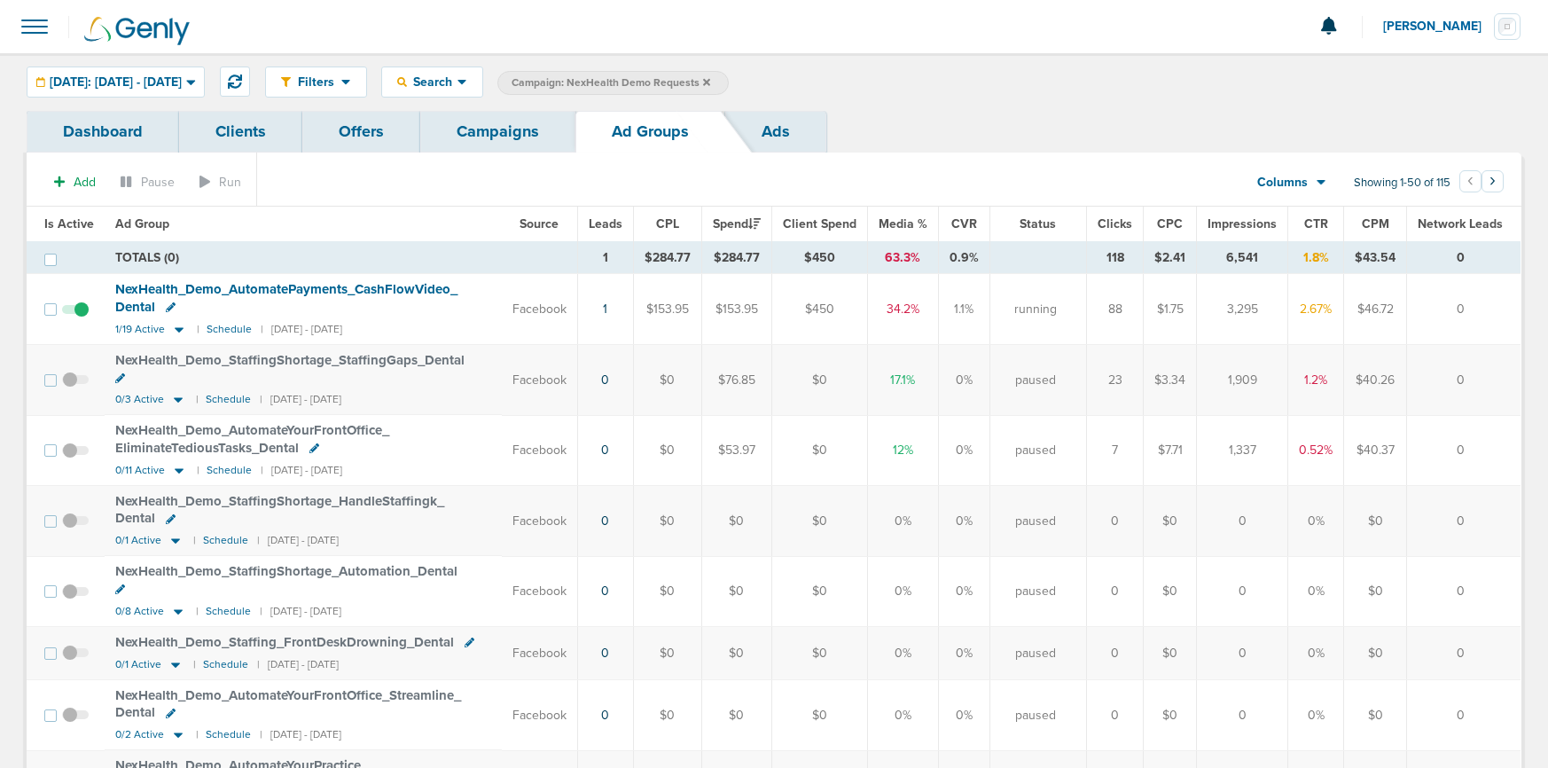
click at [490, 135] on link "Campaigns" at bounding box center [497, 132] width 155 height 42
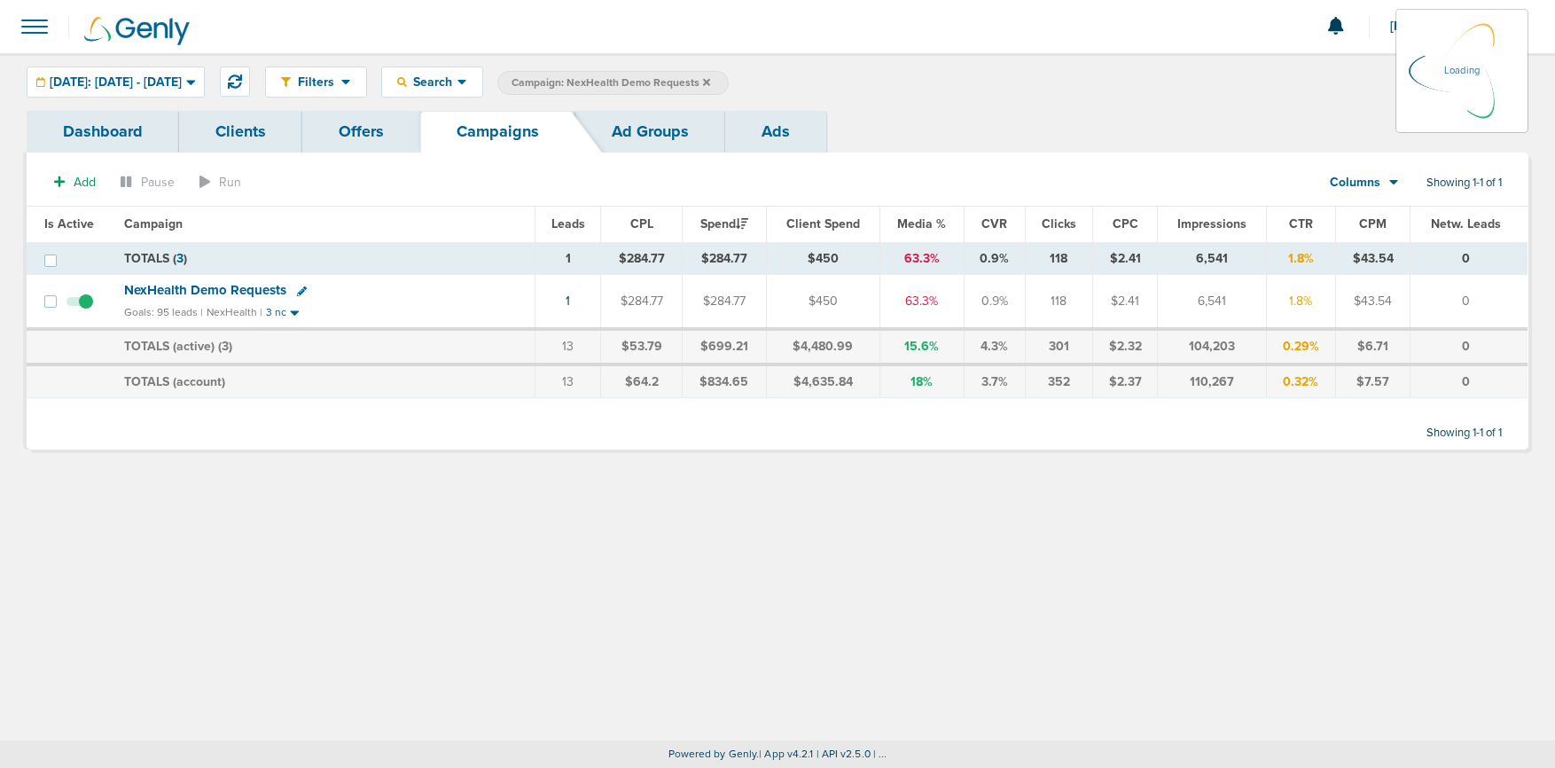
click at [710, 82] on icon at bounding box center [706, 81] width 7 height 7
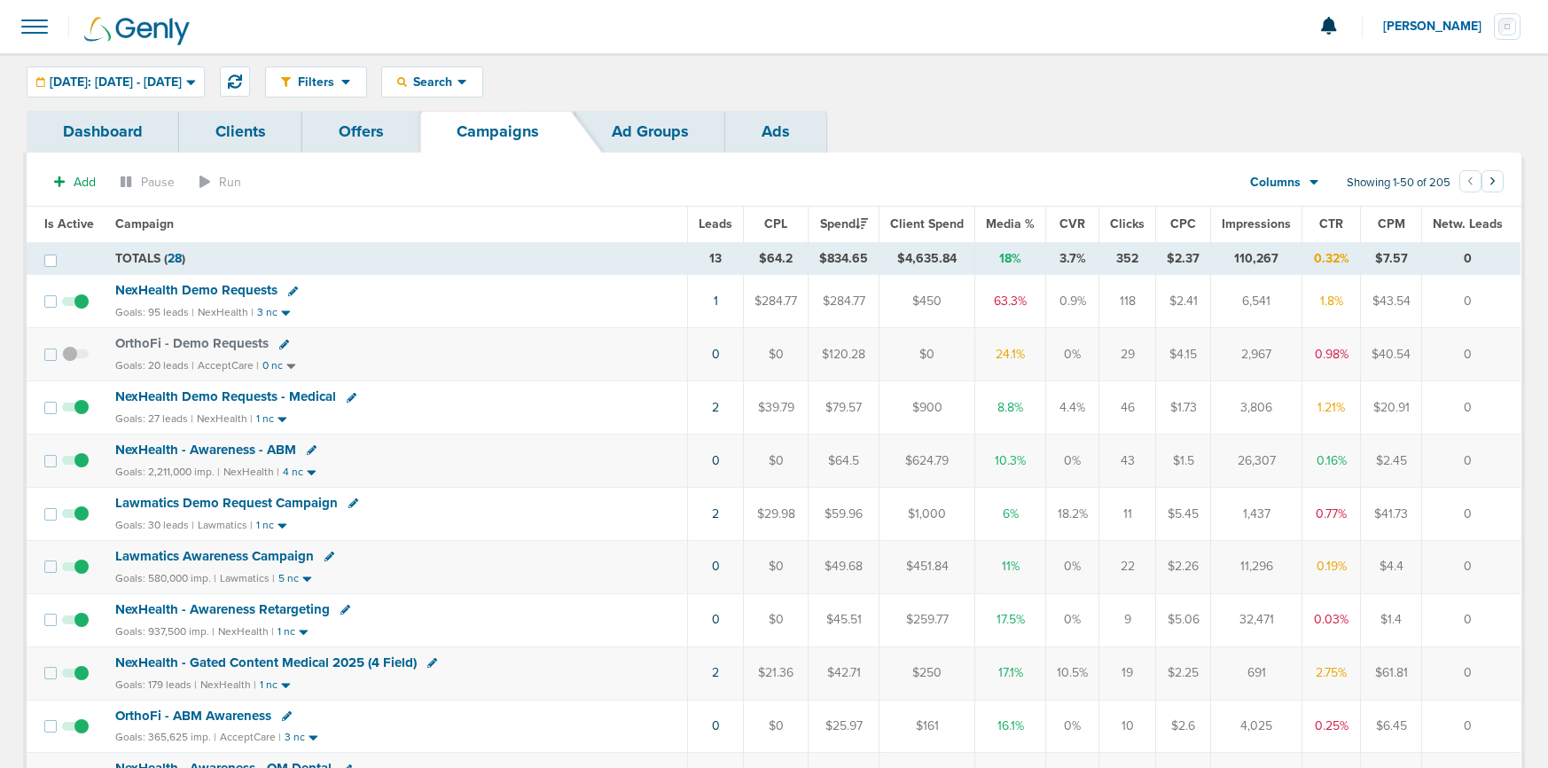
click at [195, 291] on span "NexHealth Demo Requests" at bounding box center [196, 290] width 162 height 16
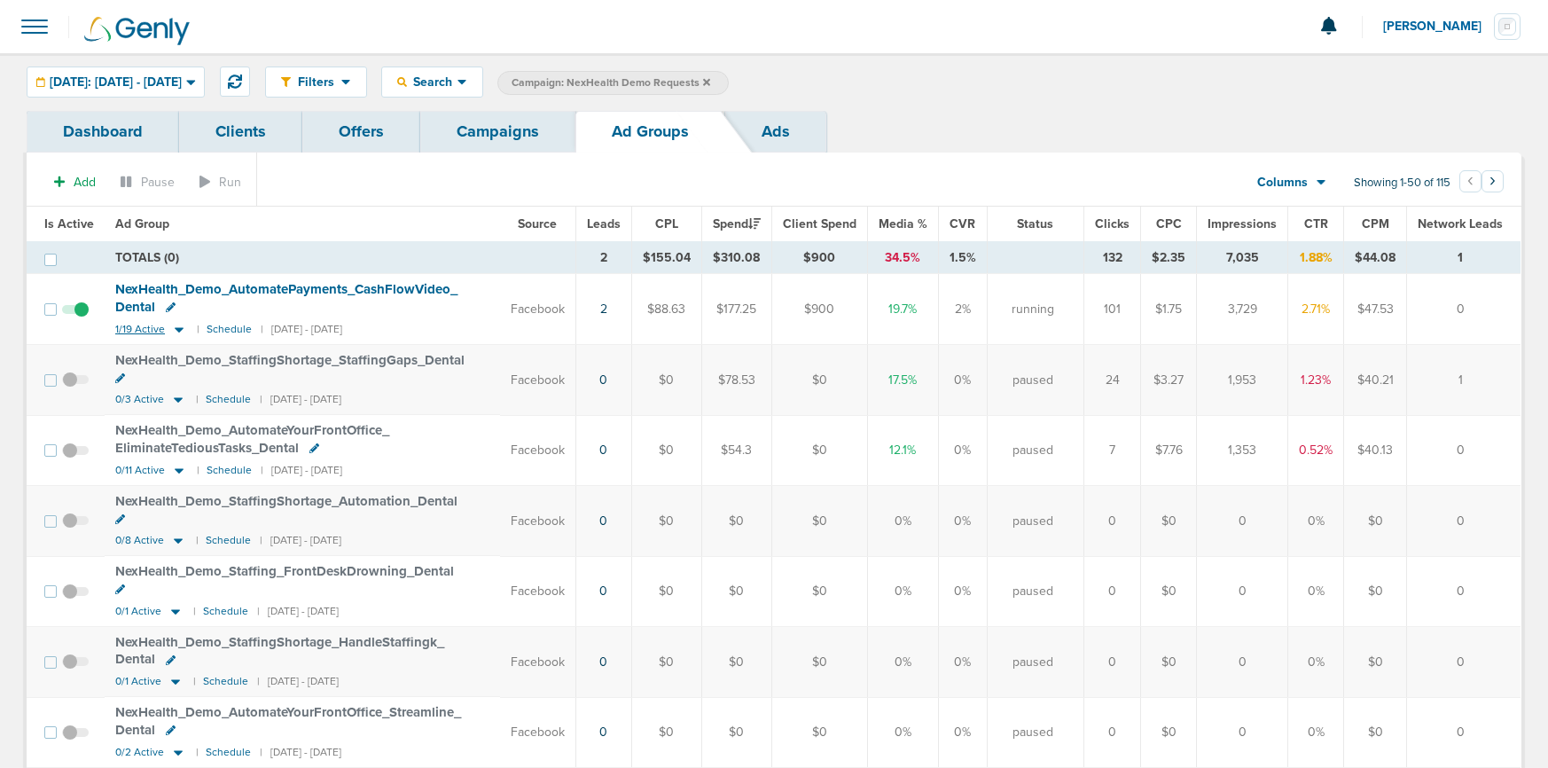
click at [181, 330] on icon at bounding box center [179, 329] width 18 height 15
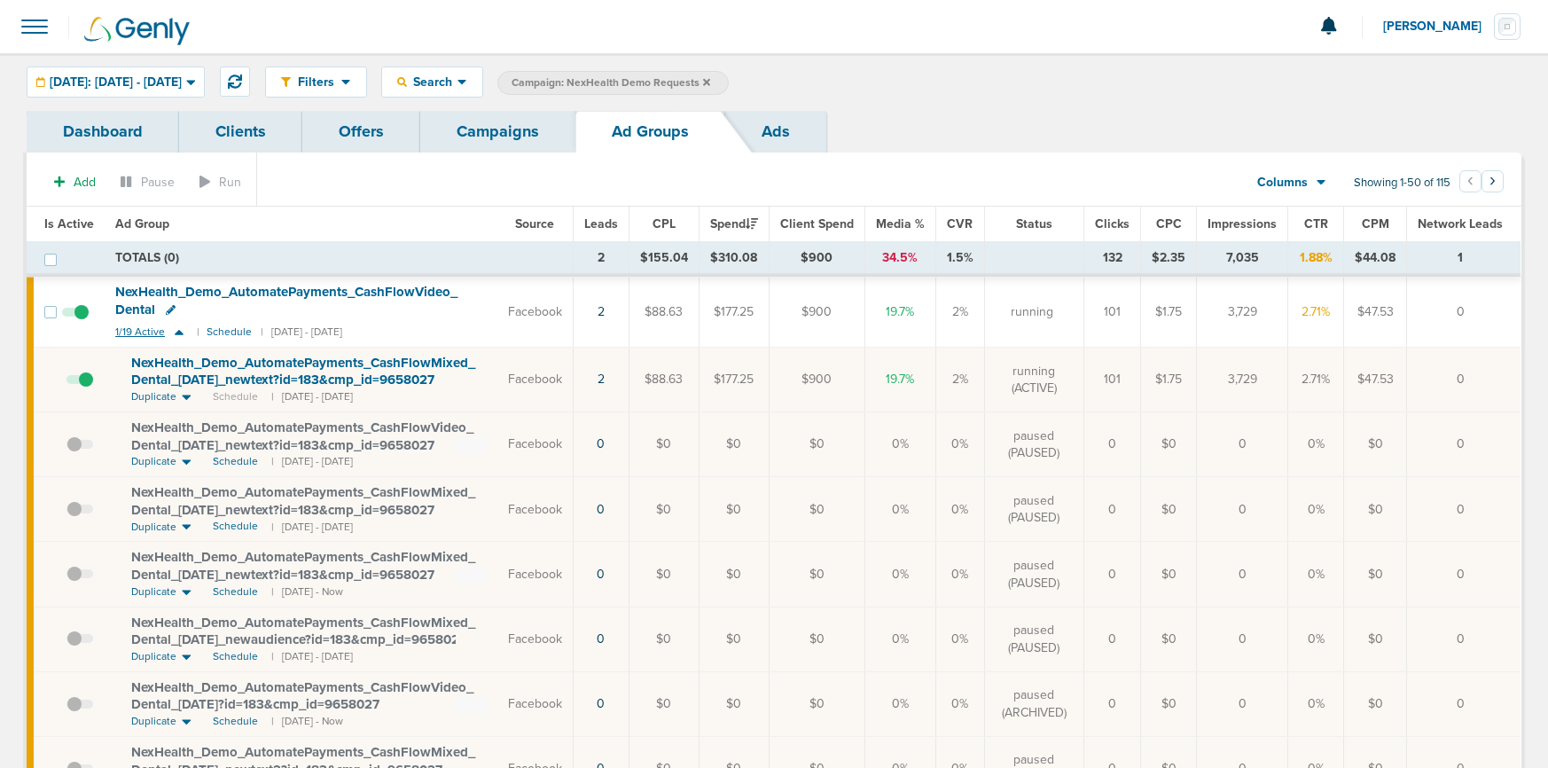
click at [181, 330] on icon at bounding box center [179, 332] width 18 height 15
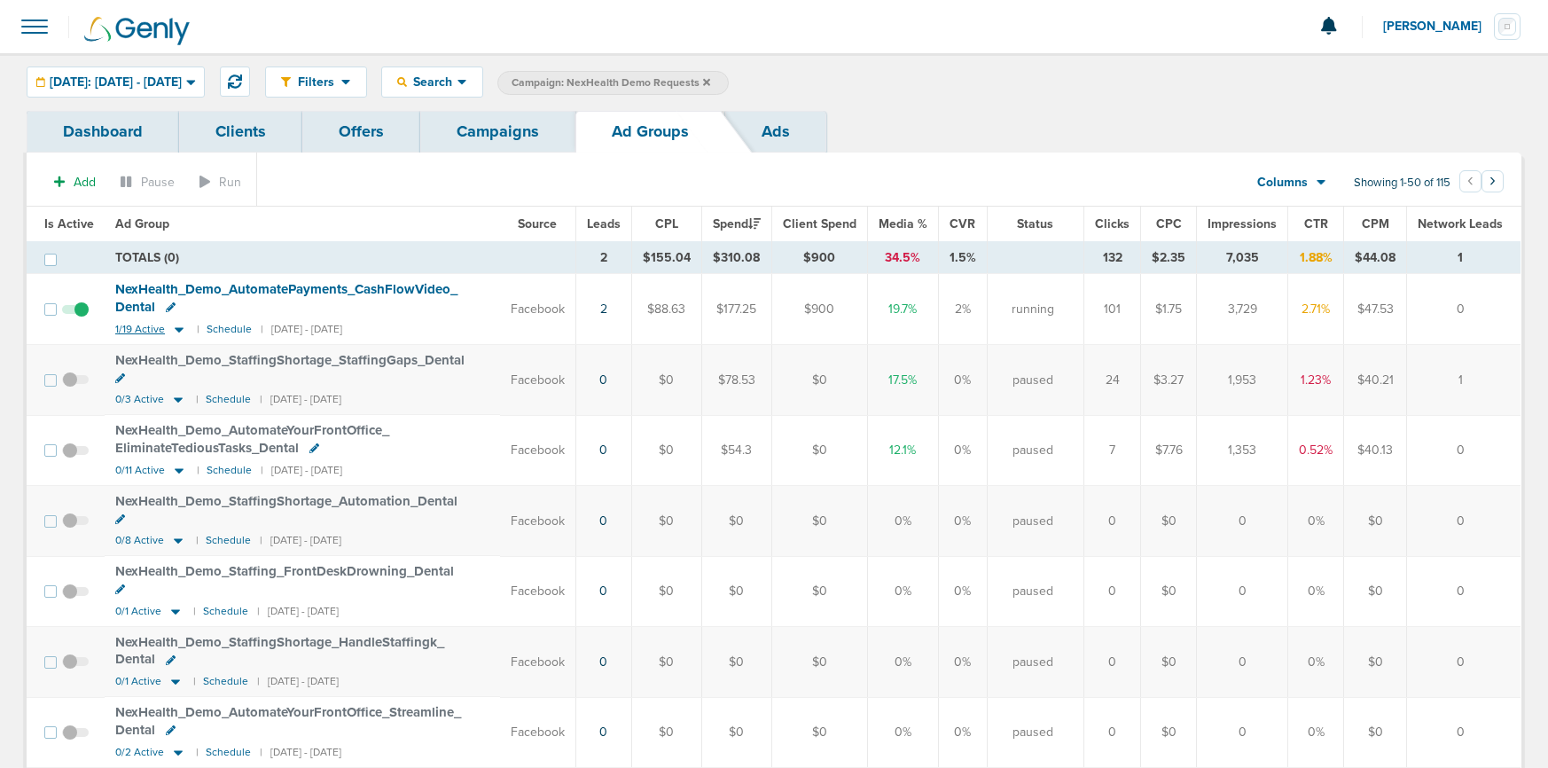
click at [181, 330] on icon at bounding box center [179, 329] width 18 height 15
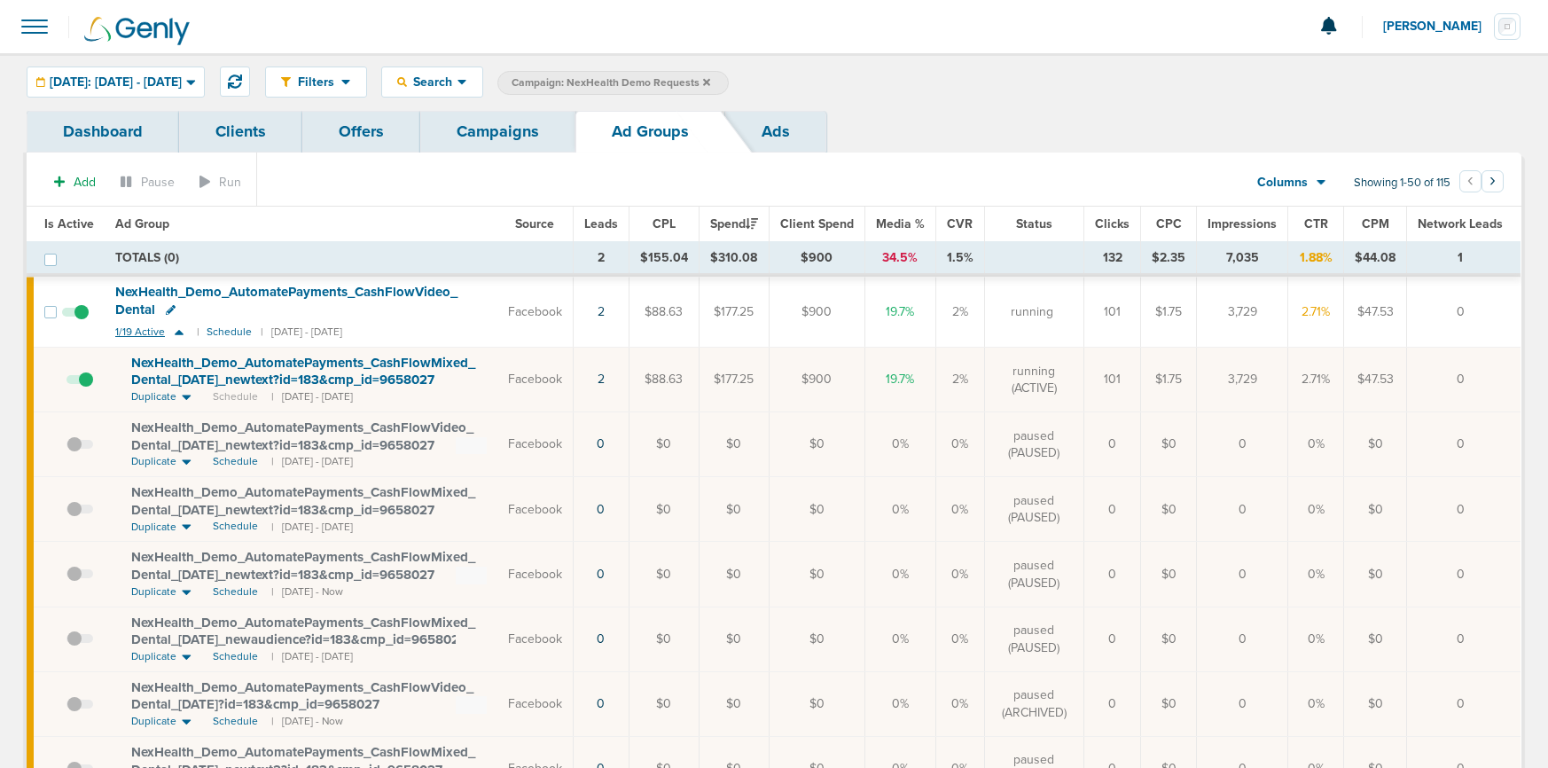
click at [181, 330] on icon at bounding box center [179, 332] width 18 height 15
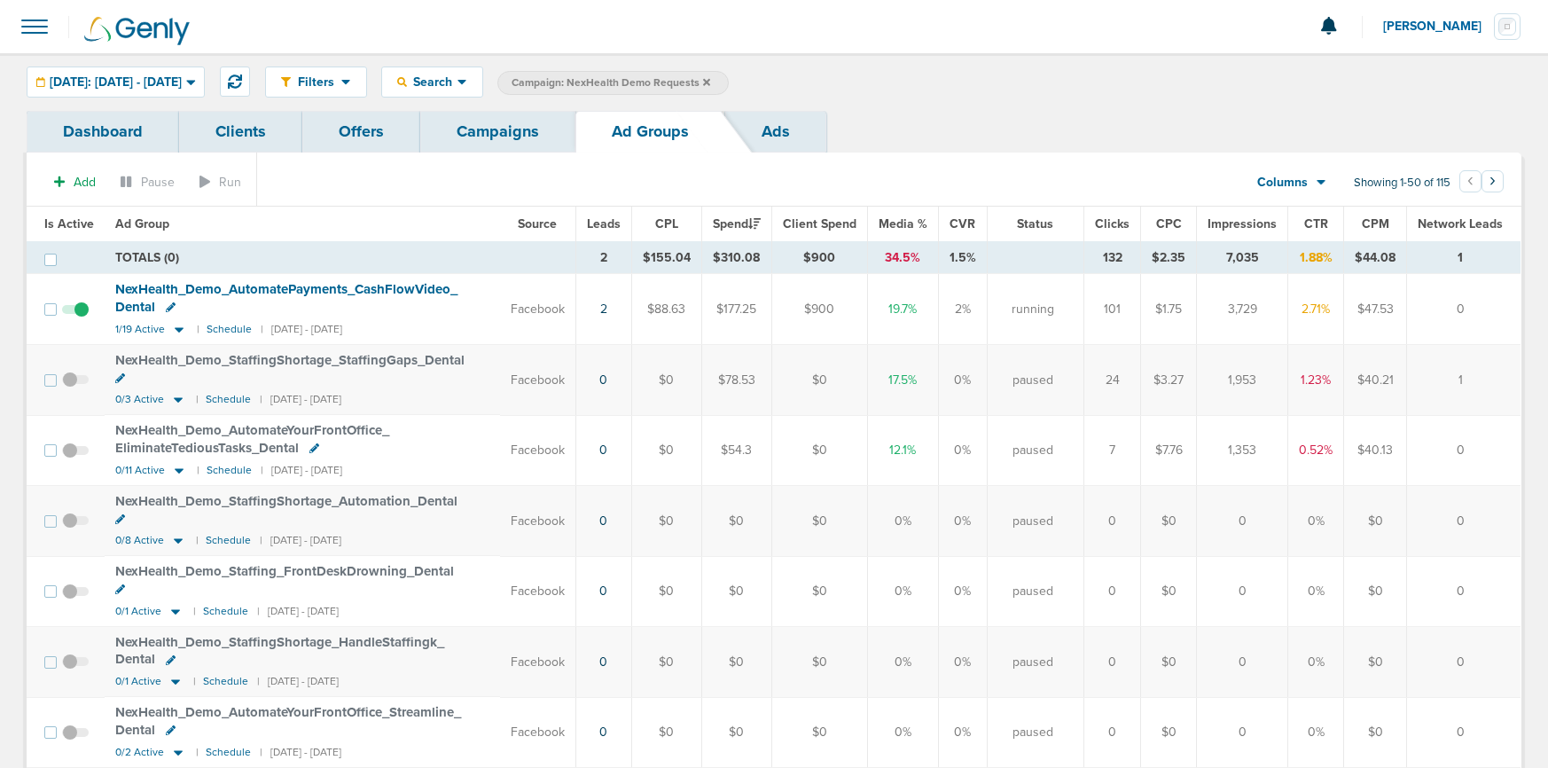
drag, startPoint x: 489, startPoint y: 144, endPoint x: 458, endPoint y: 142, distance: 32.0
click at [489, 145] on link "Campaigns" at bounding box center [497, 132] width 155 height 42
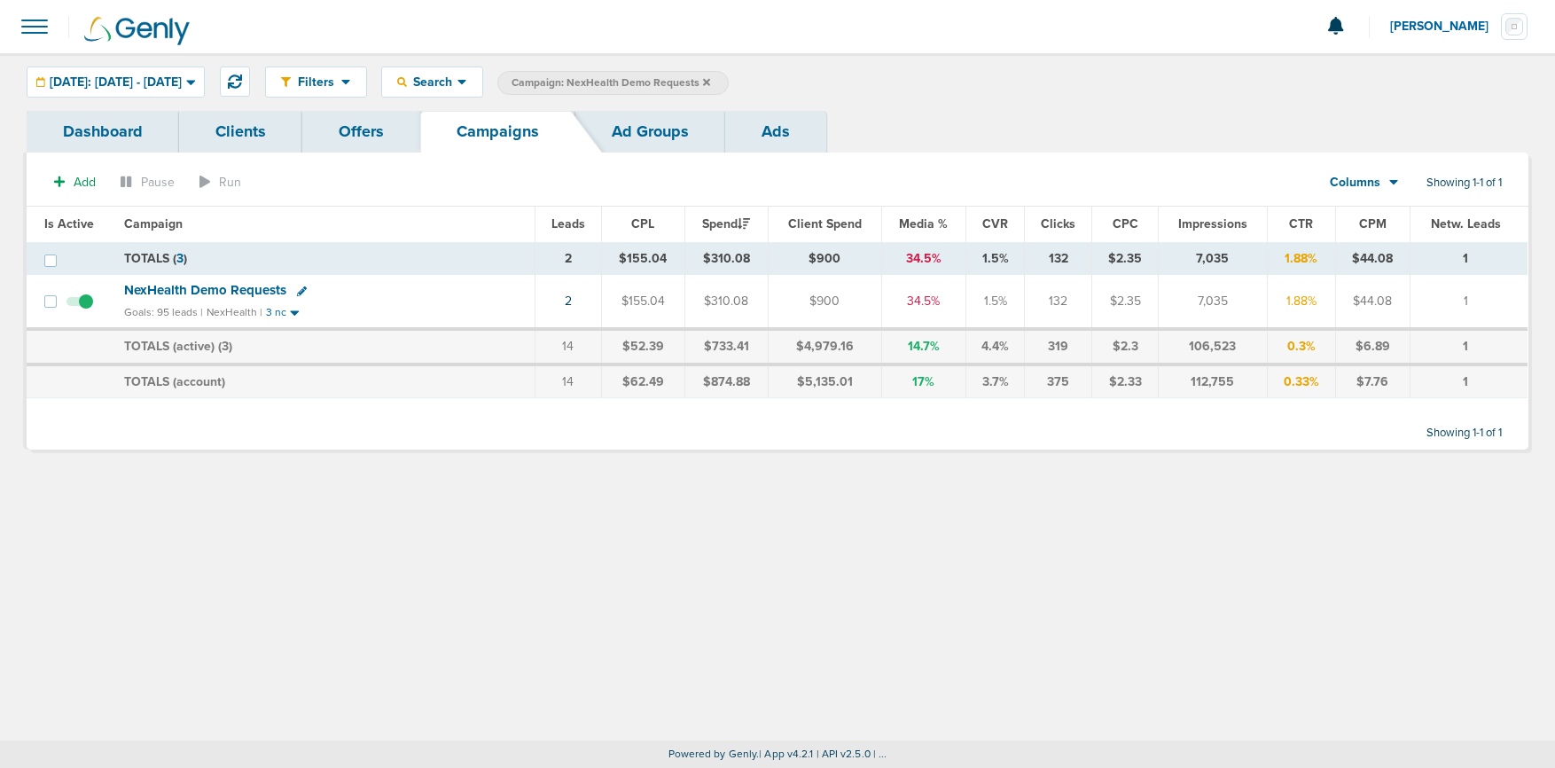
click at [729, 83] on label "Campaign: NexHealth Demo Requests" at bounding box center [612, 83] width 231 height 24
click at [710, 80] on icon at bounding box center [706, 81] width 7 height 7
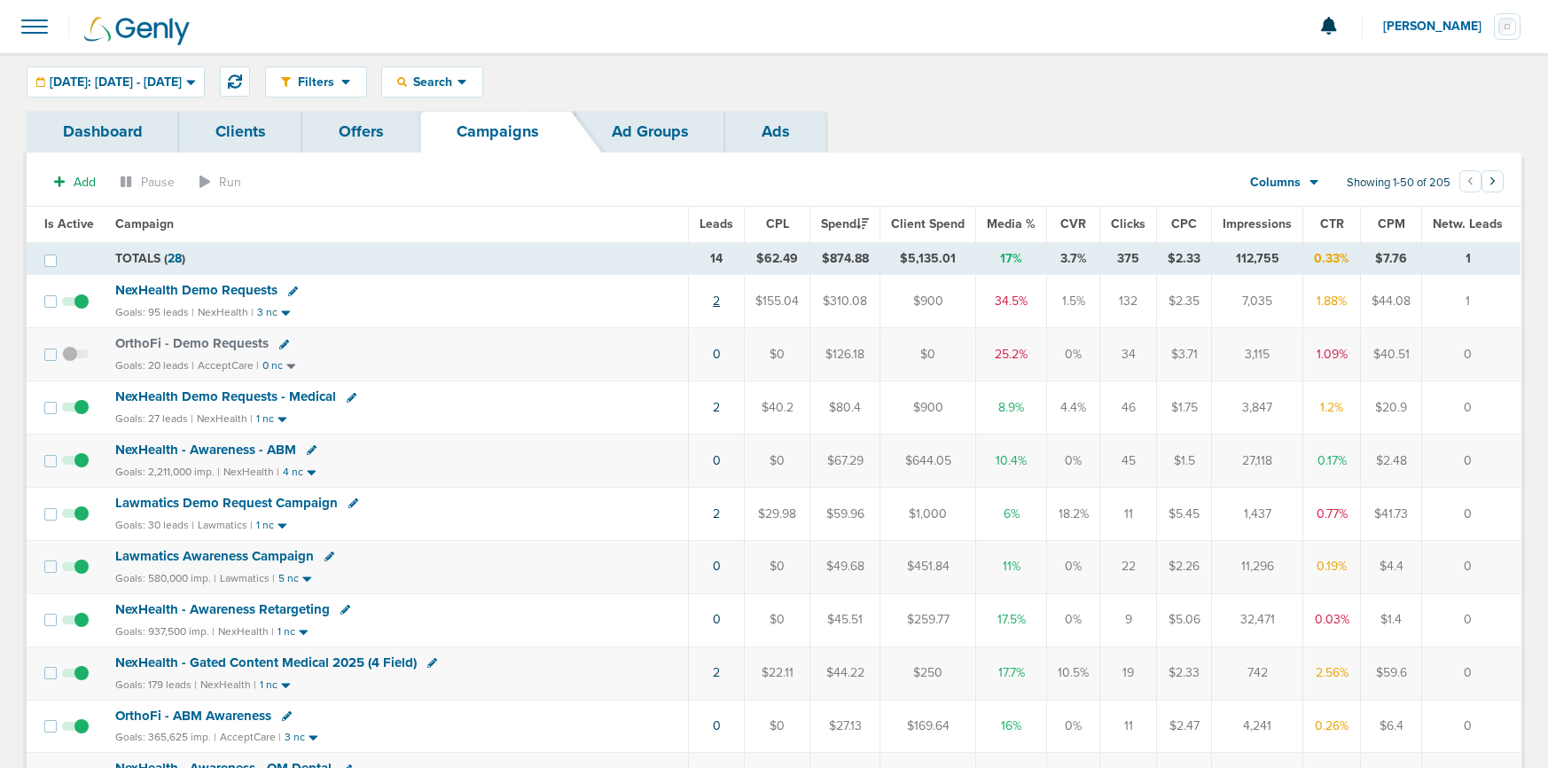
click at [719, 303] on link "2" at bounding box center [716, 300] width 7 height 15
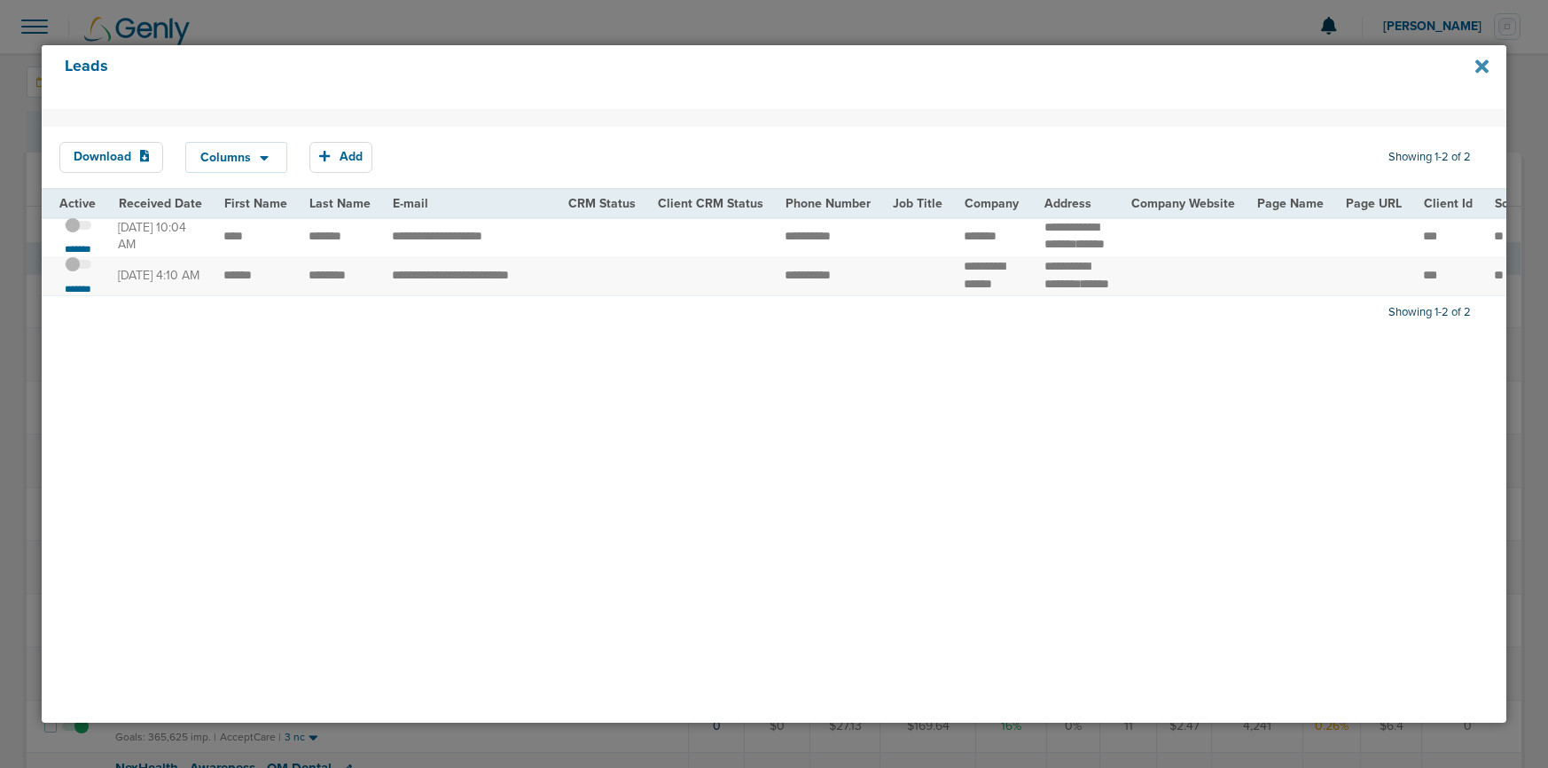
click at [1192, 63] on icon at bounding box center [1481, 65] width 13 height 13
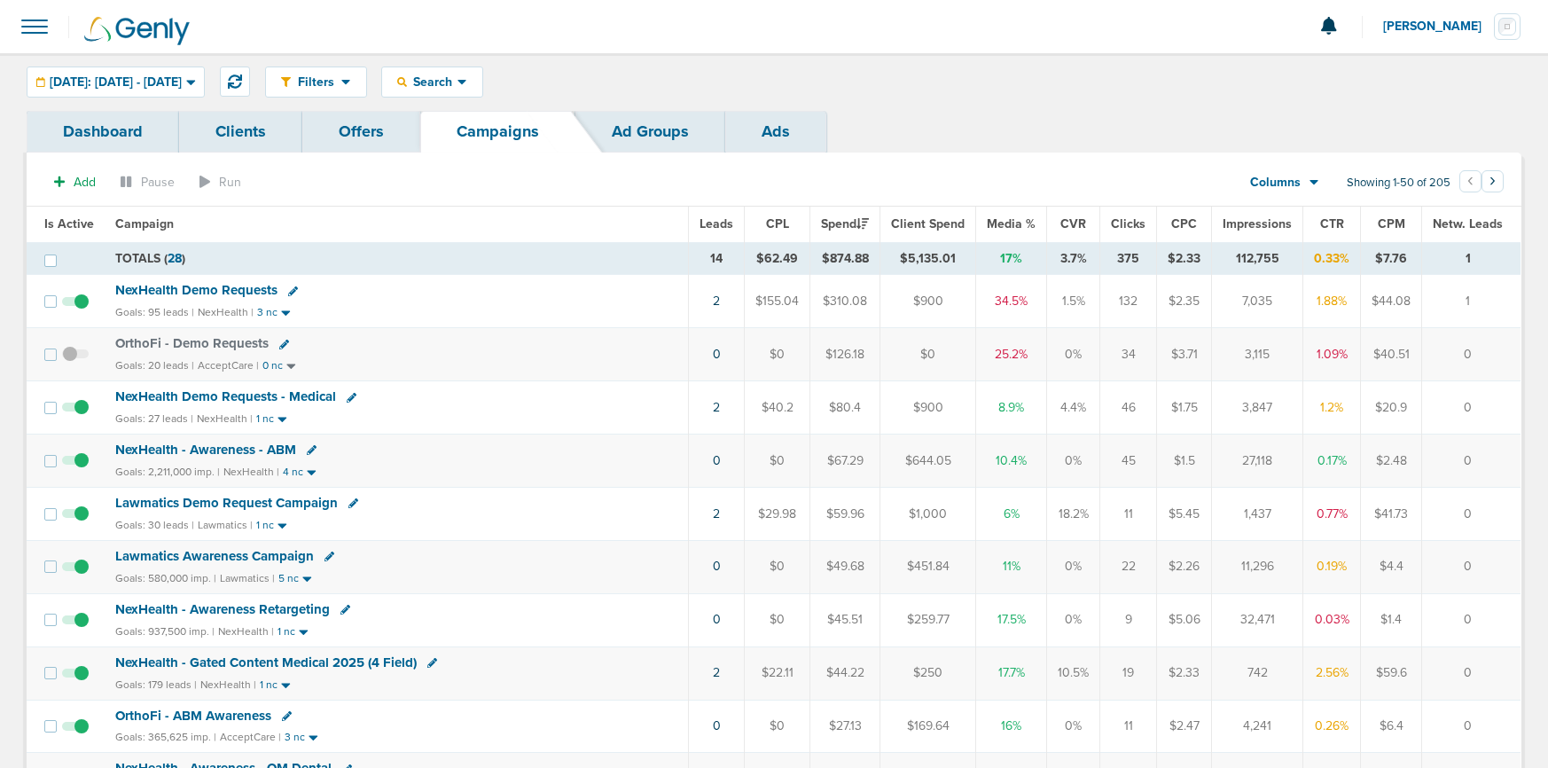
click at [32, 26] on span at bounding box center [34, 26] width 39 height 39
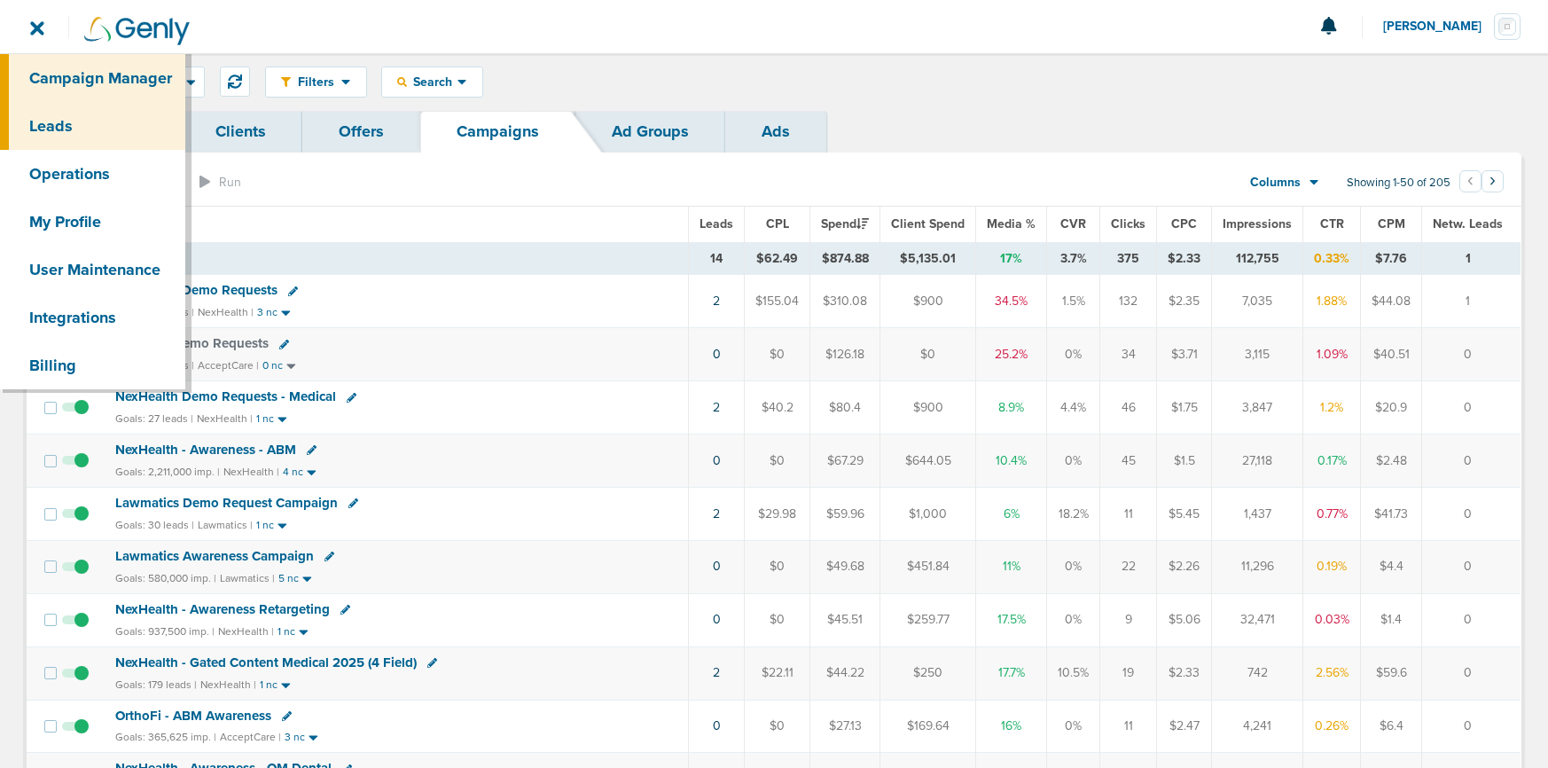
click at [52, 120] on link "Leads" at bounding box center [92, 126] width 185 height 48
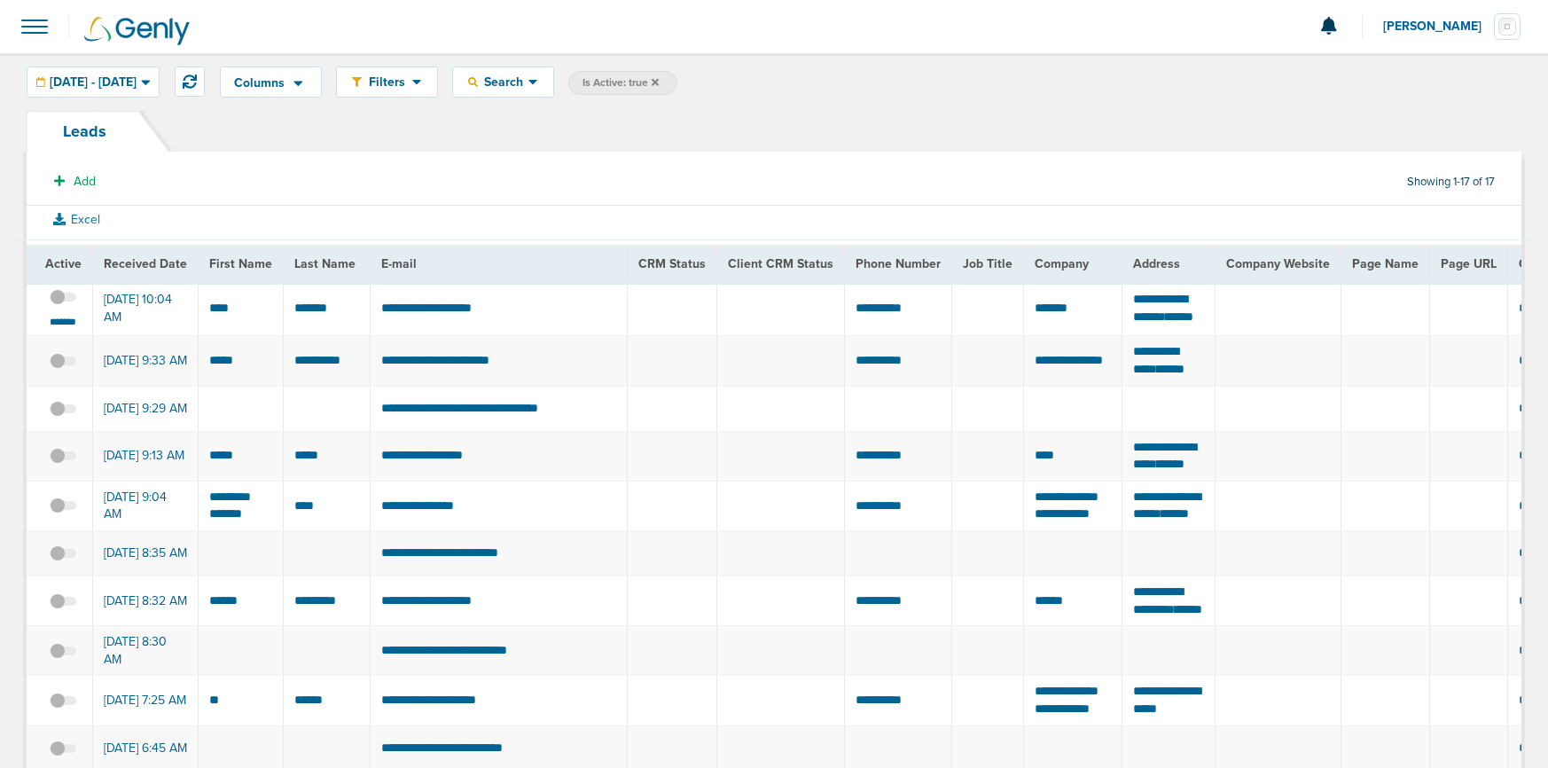
drag, startPoint x: 710, startPoint y: 82, endPoint x: 615, endPoint y: 83, distance: 94.9
click at [677, 83] on span "Is Active: true" at bounding box center [622, 83] width 109 height 24
click at [659, 81] on icon at bounding box center [655, 81] width 7 height 7
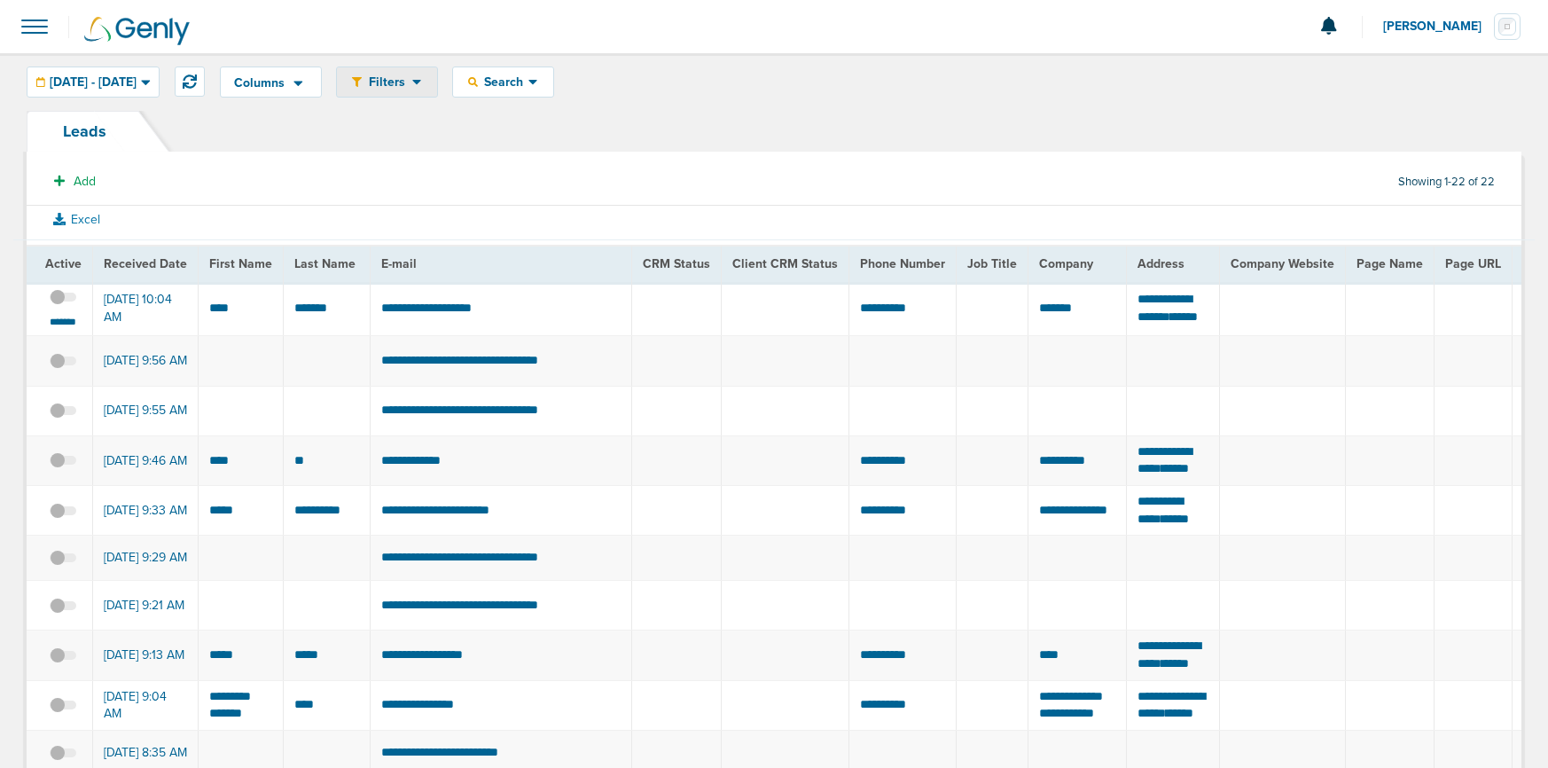
click at [412, 74] on span "Filters" at bounding box center [387, 81] width 51 height 15
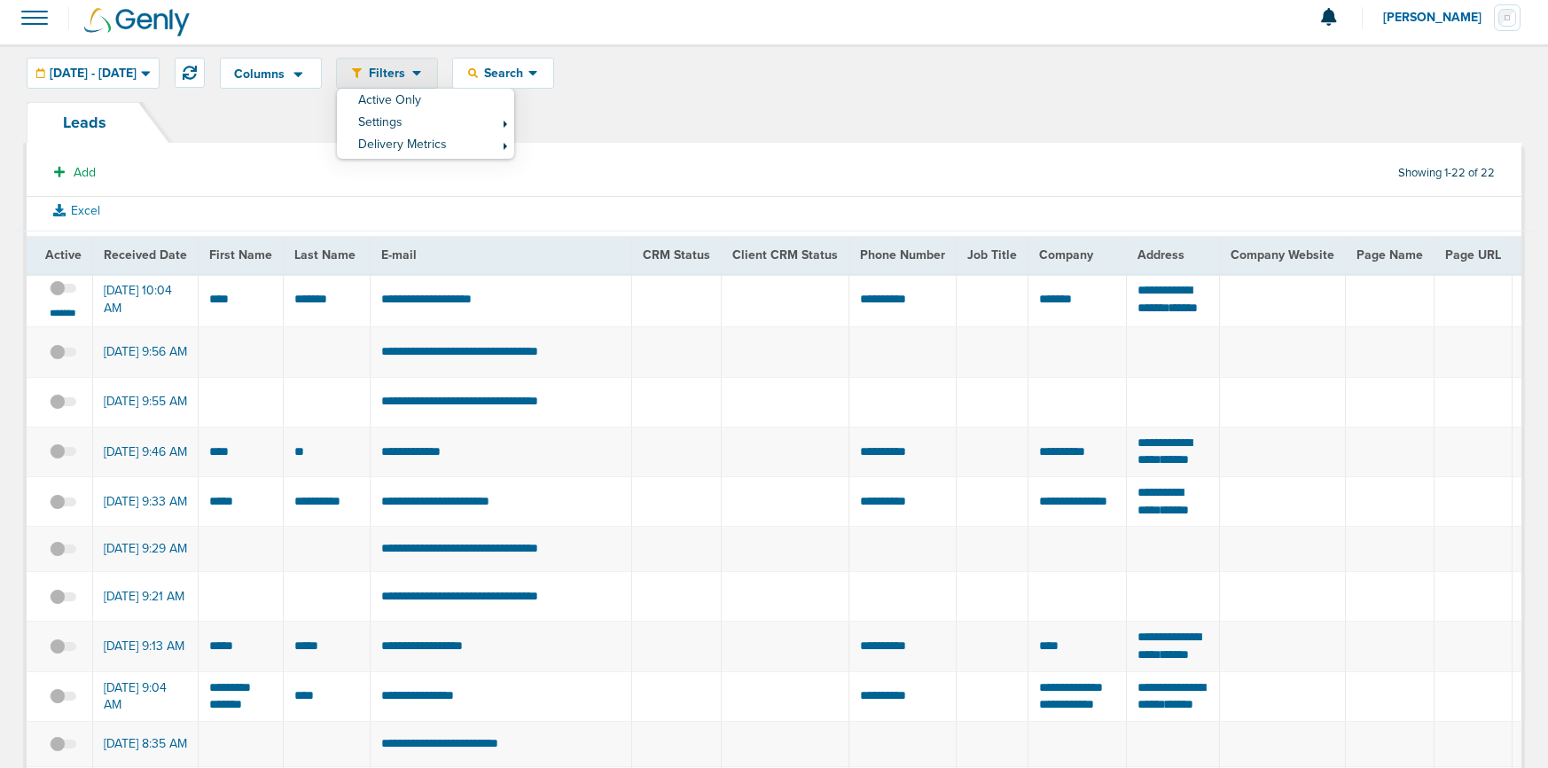
scroll to position [12, 0]
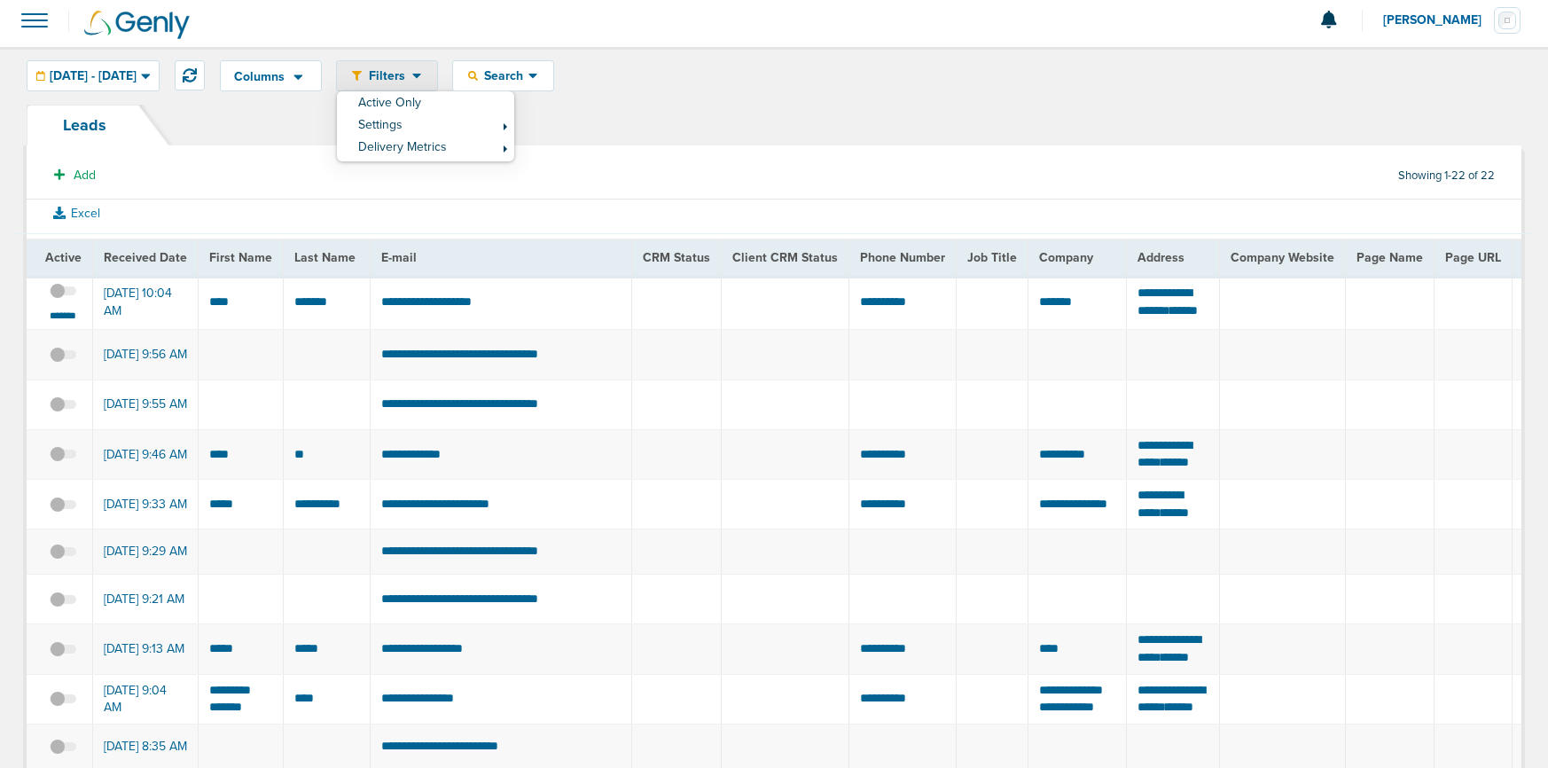
click at [309, 113] on div "Leads" at bounding box center [774, 125] width 1495 height 41
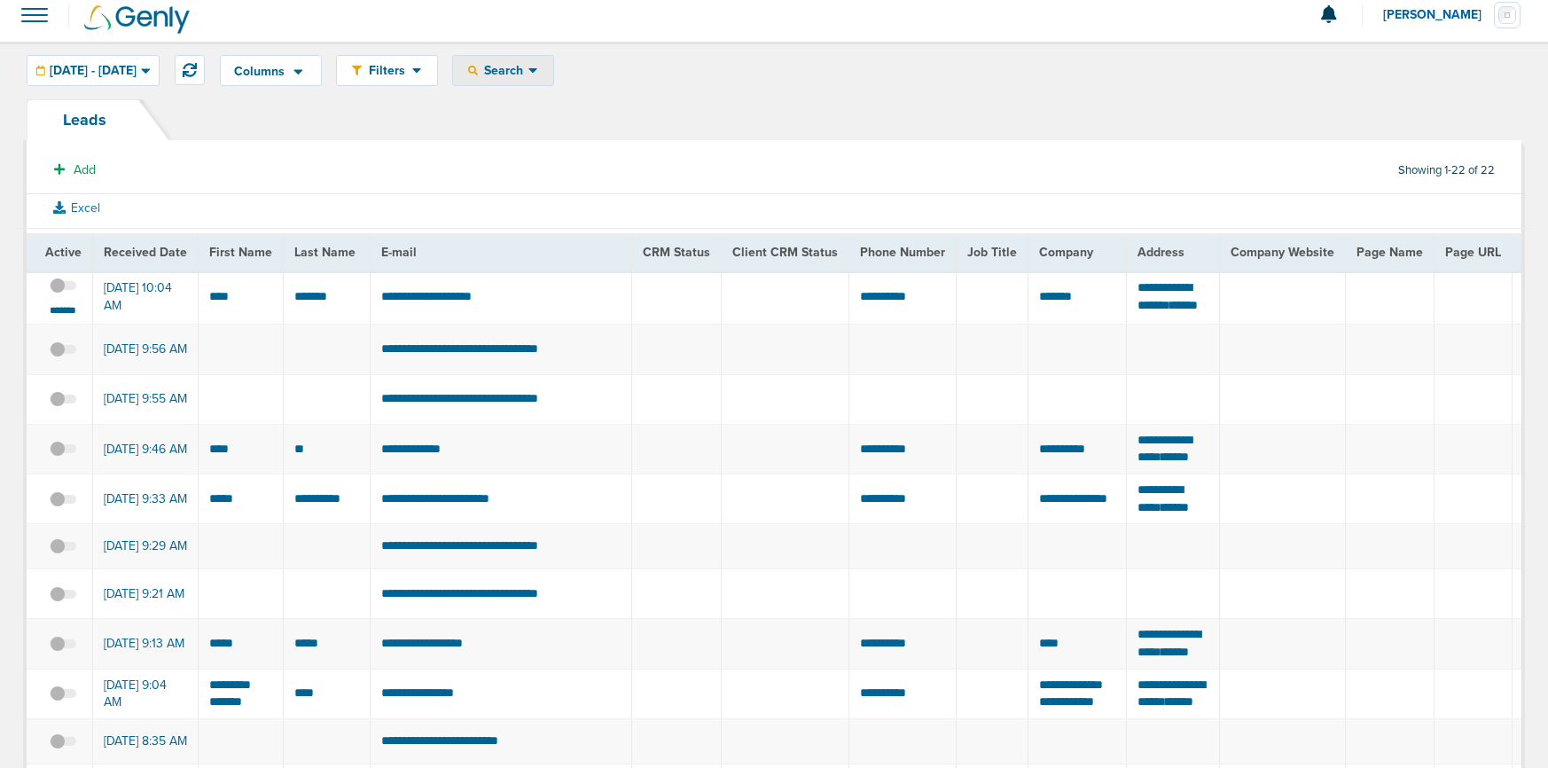
click at [478, 66] on icon at bounding box center [473, 71] width 10 height 10
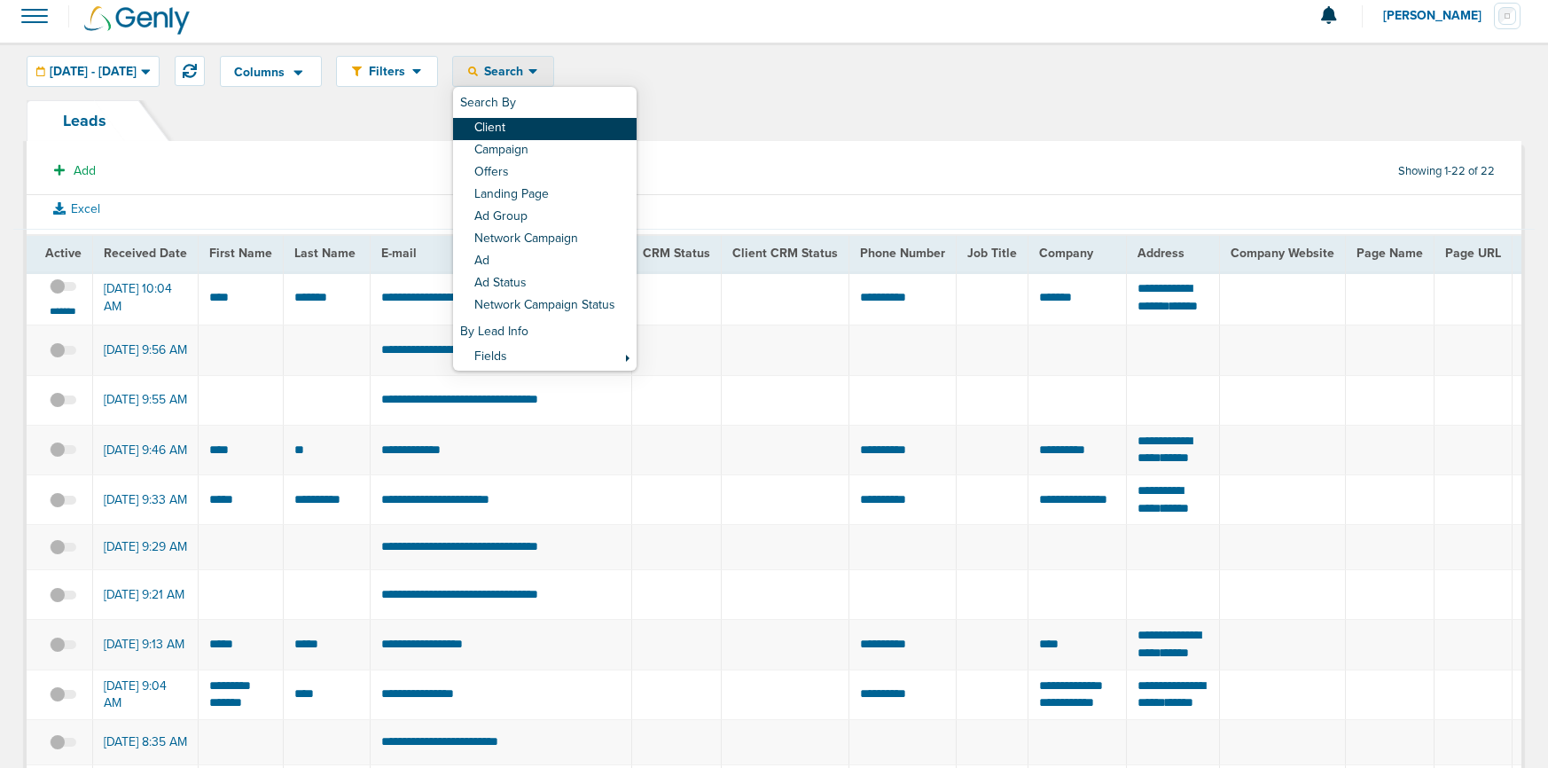
scroll to position [8, 0]
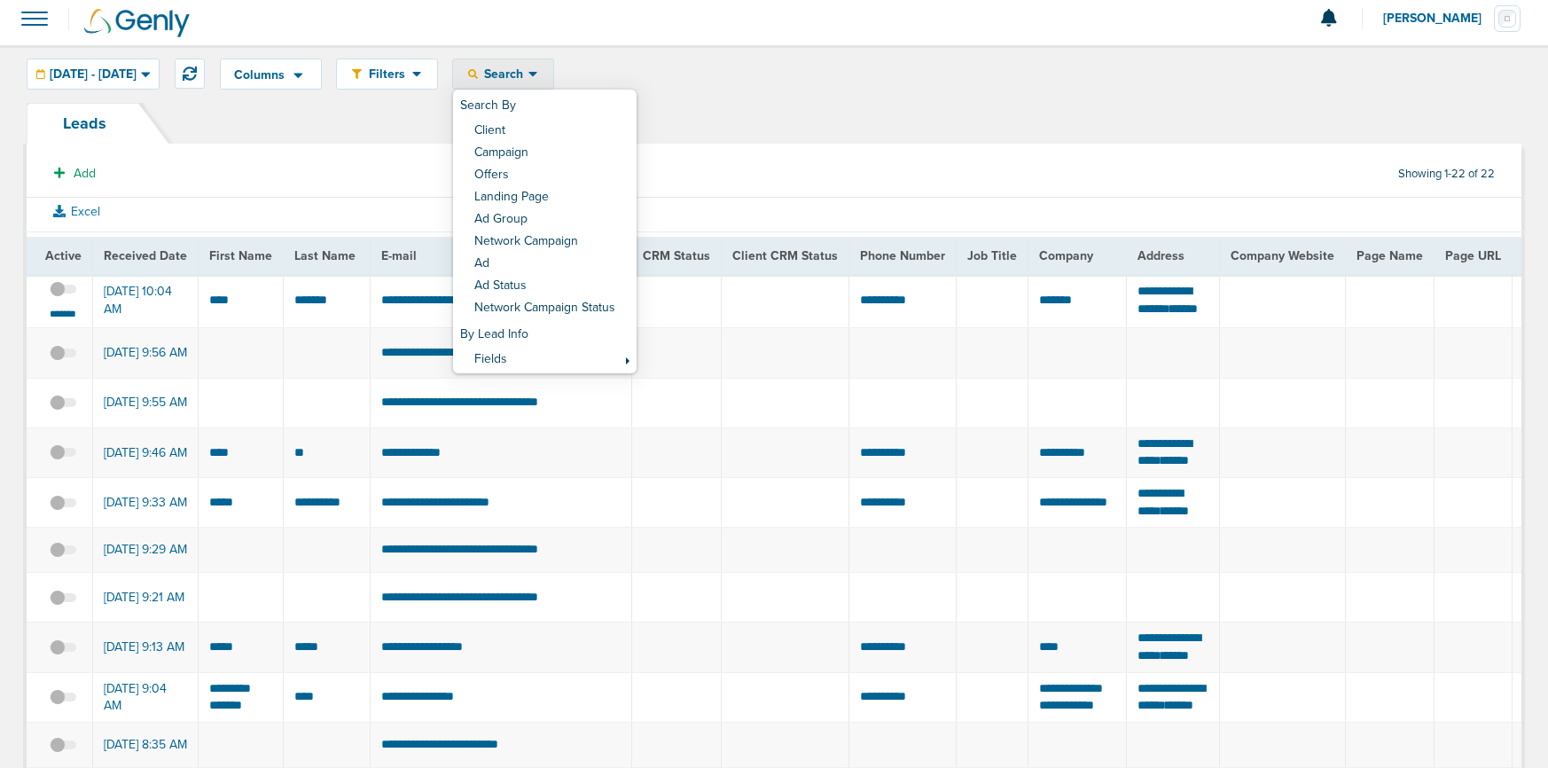
click at [392, 101] on div "Columns Save selections Reset to defaults Is Active Received Date First Name La…" at bounding box center [774, 759] width 1548 height 1429
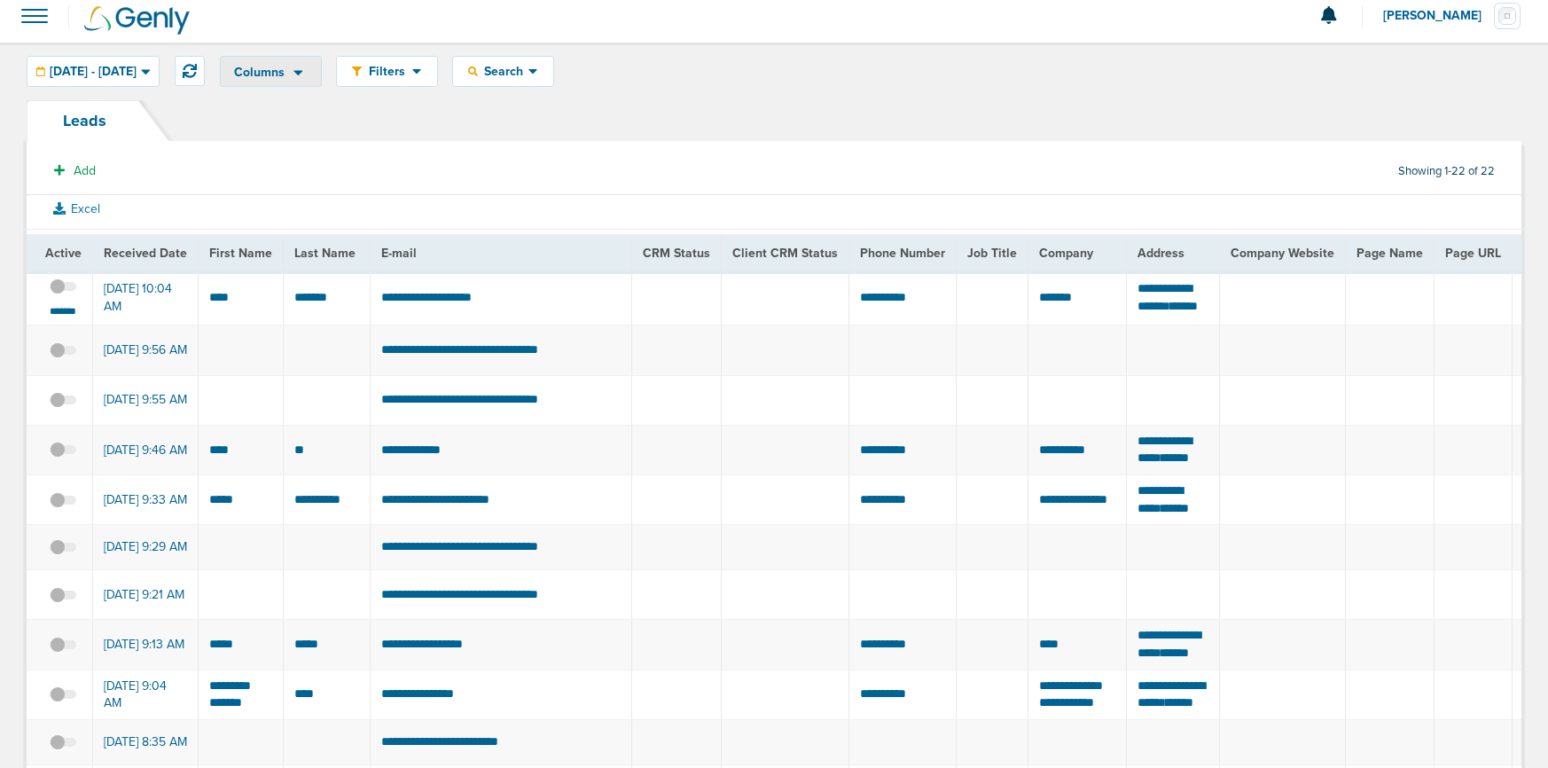
click at [303, 71] on icon at bounding box center [298, 72] width 9 height 5
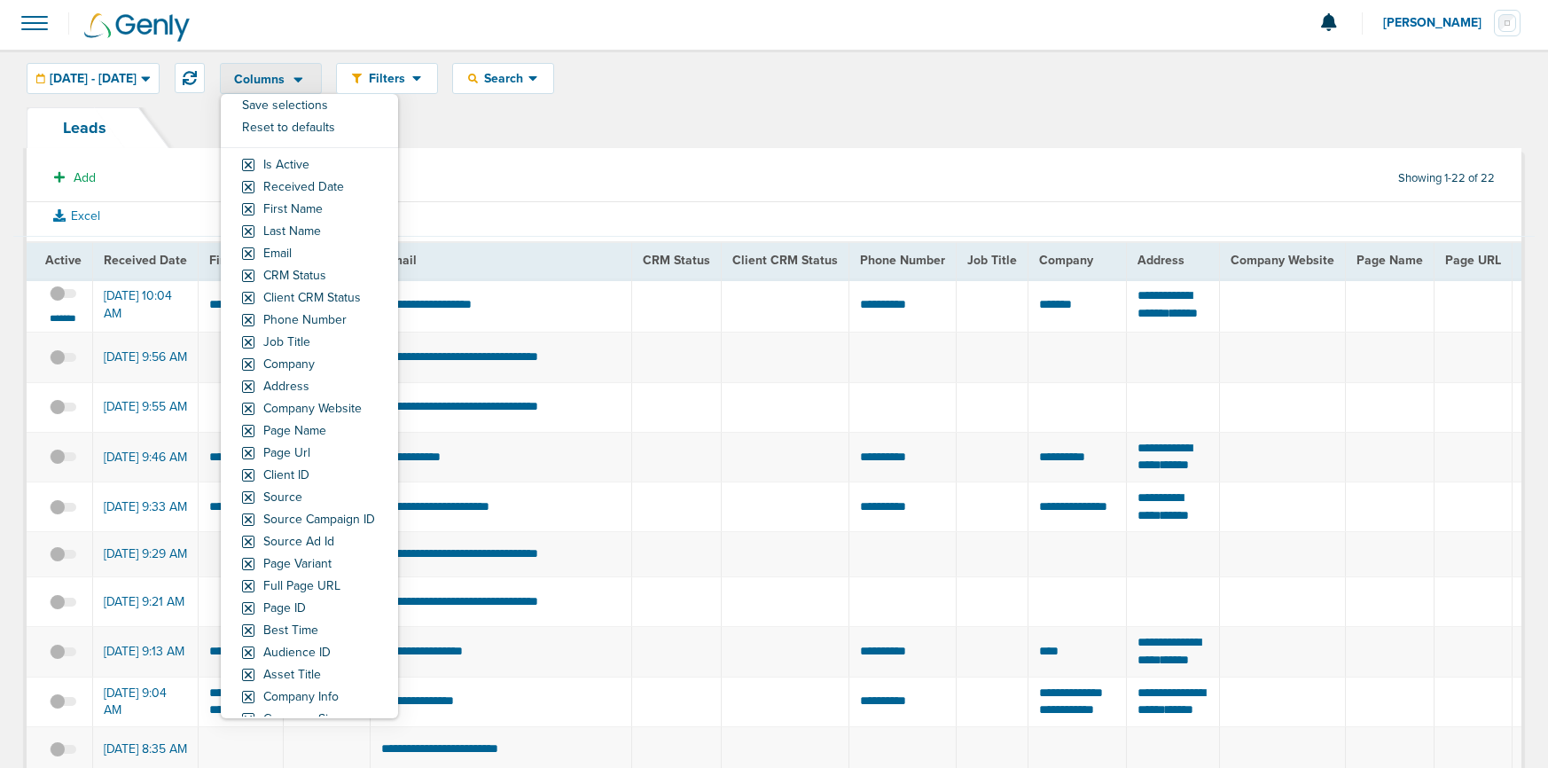
scroll to position [2, 0]
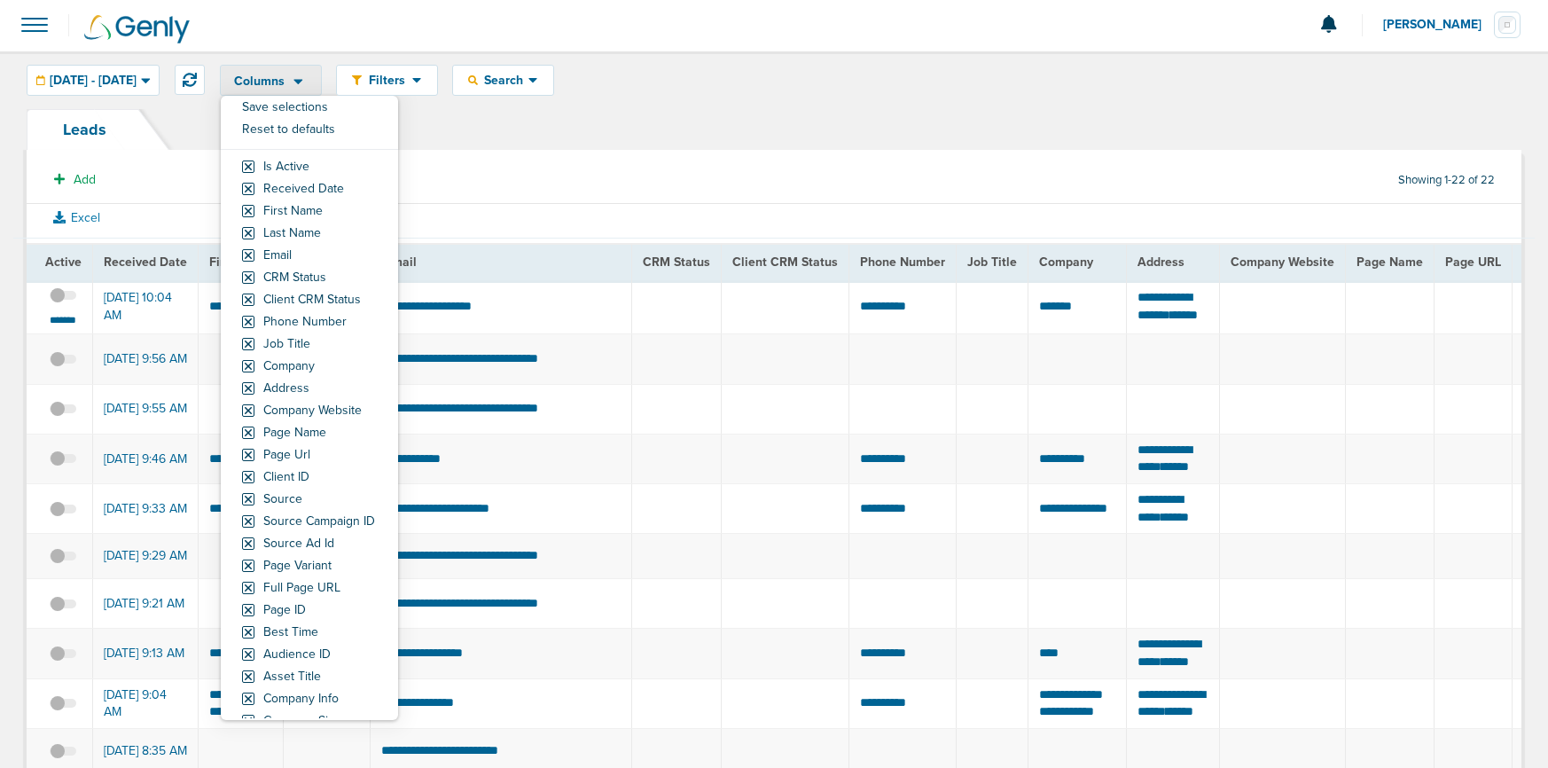
click at [627, 119] on div "Leads" at bounding box center [774, 129] width 1495 height 41
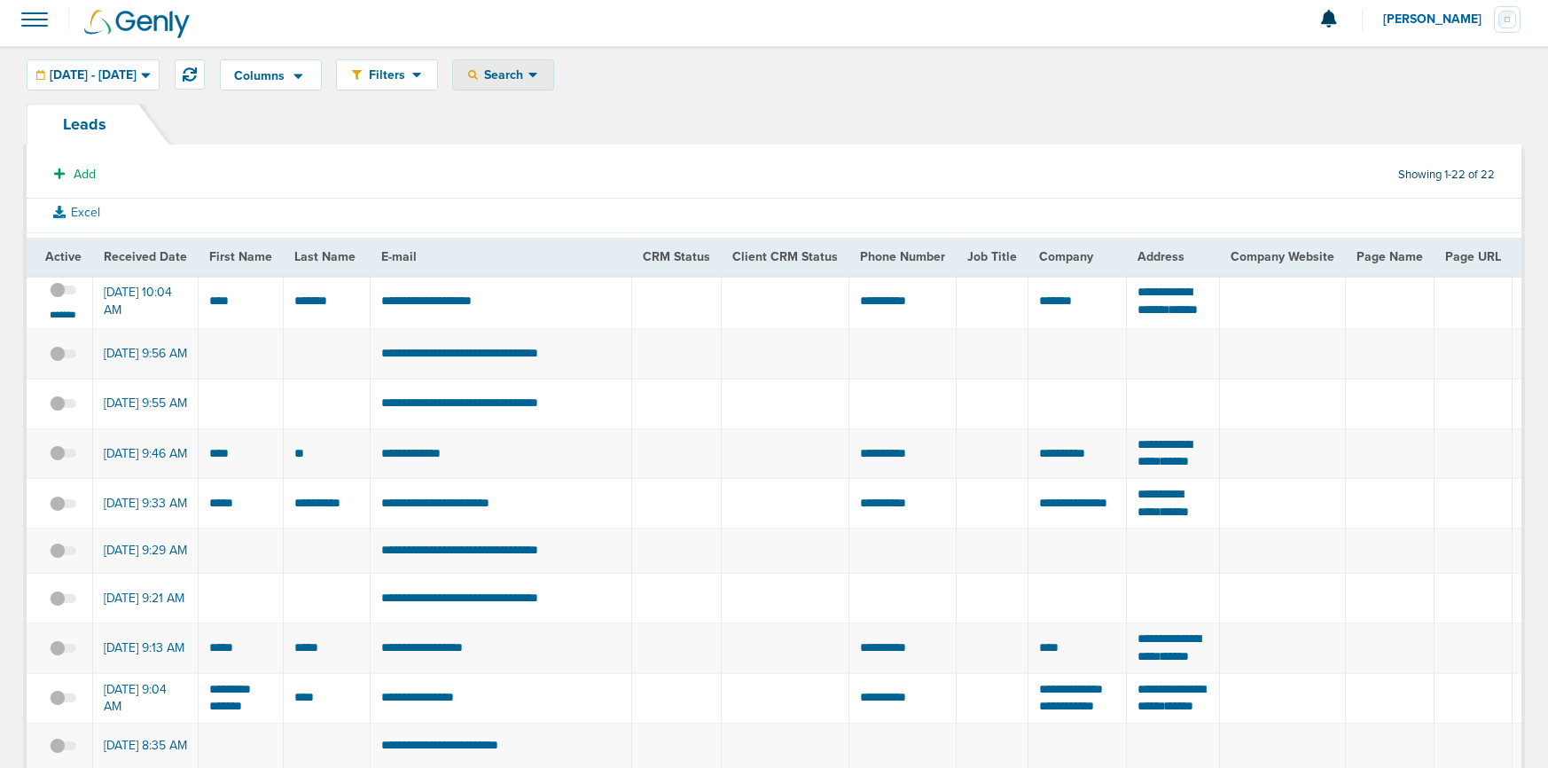
click at [528, 74] on span "Search" at bounding box center [503, 74] width 51 height 15
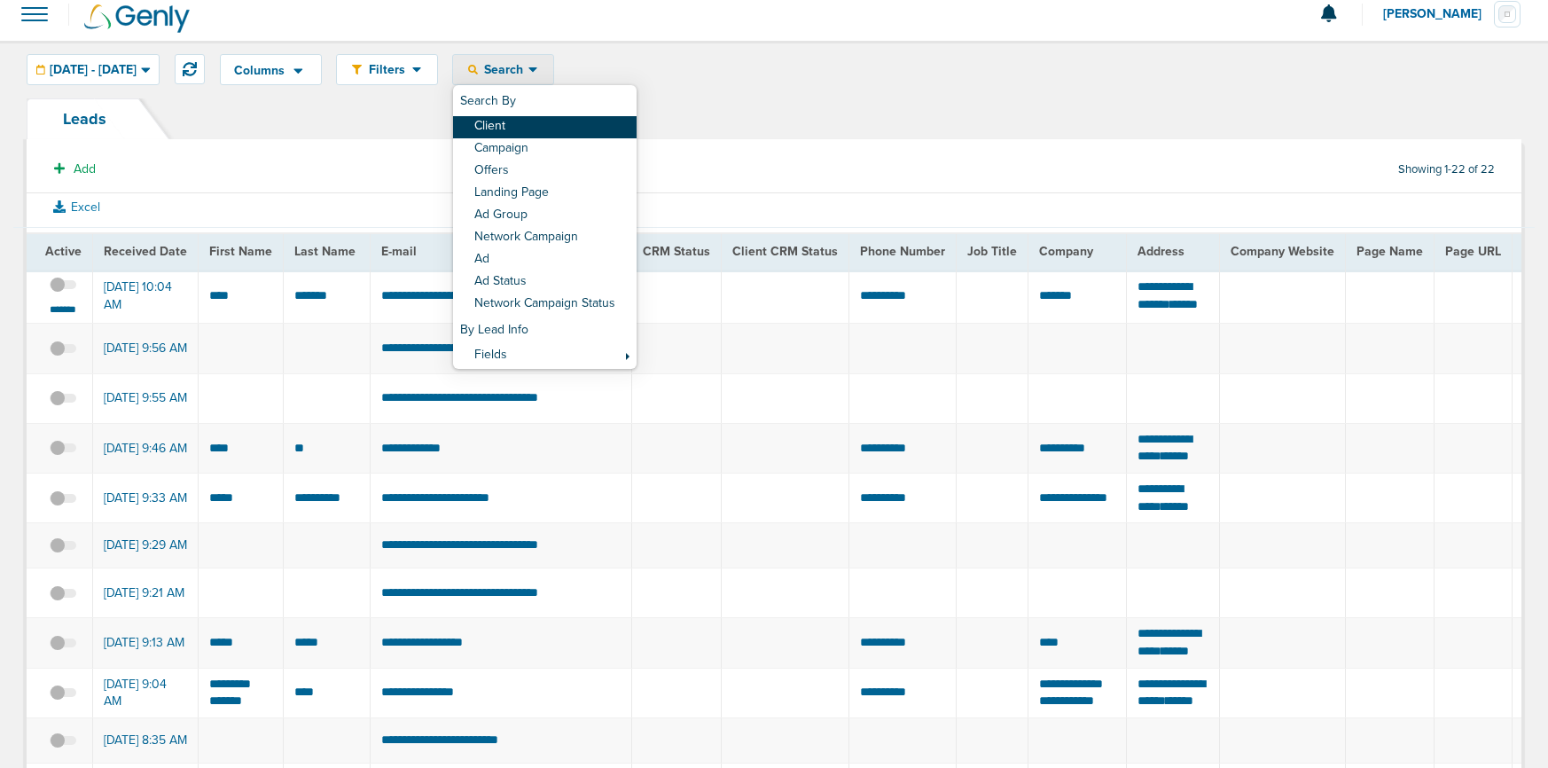
click at [568, 125] on link "Client" at bounding box center [545, 127] width 184 height 22
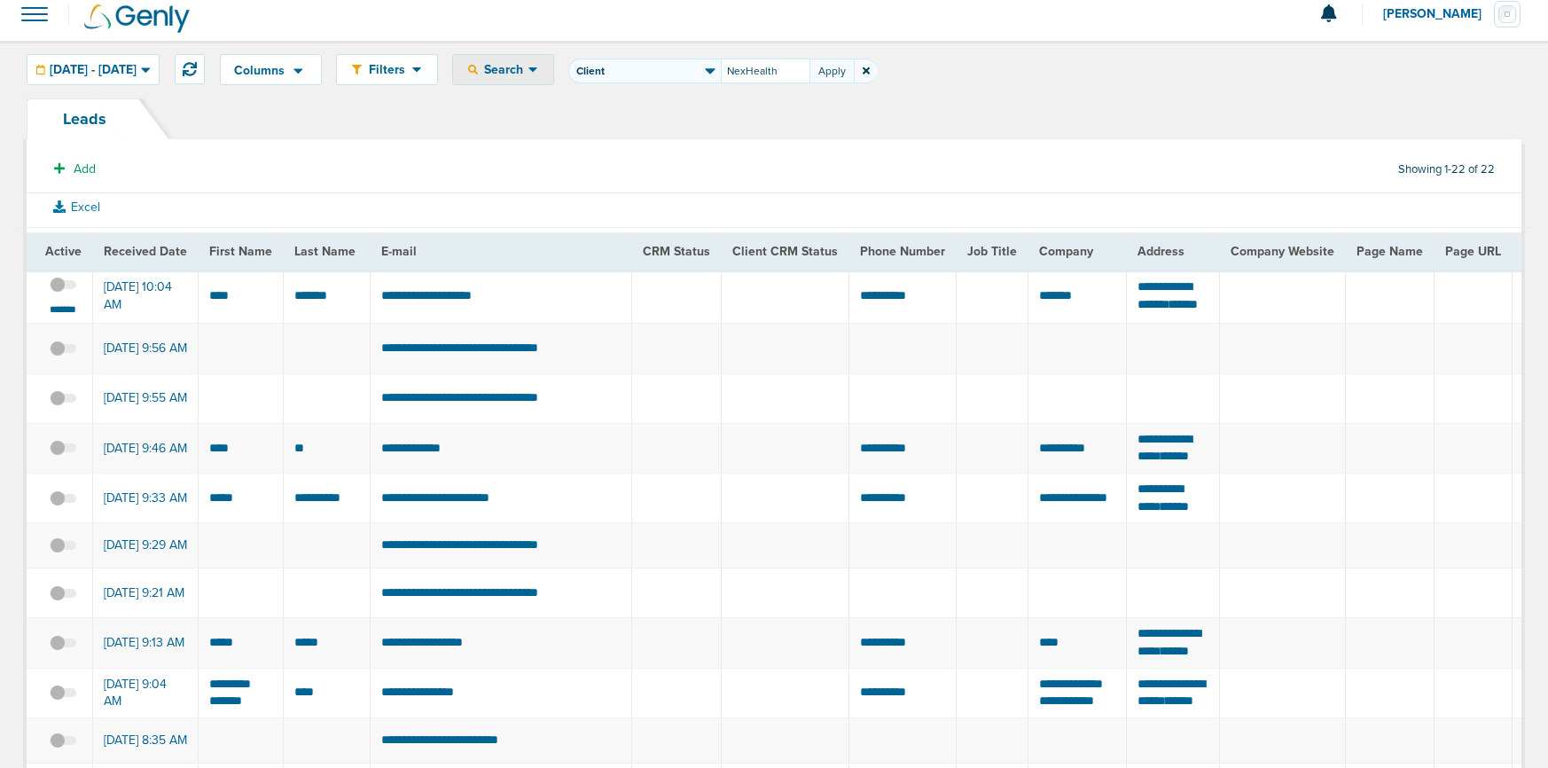
type input "NexHealth"
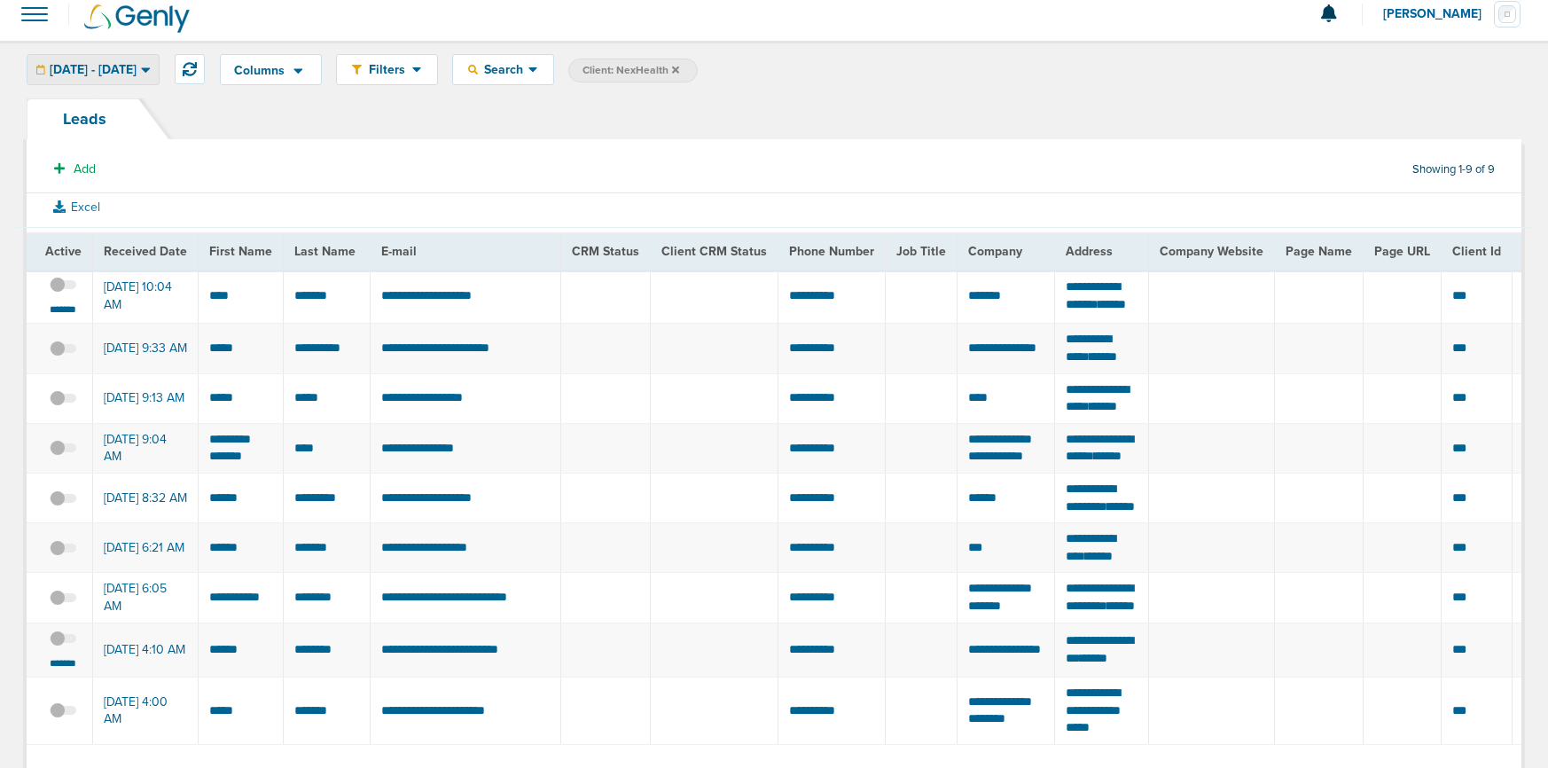
click at [147, 56] on div "[DATE] - [DATE]" at bounding box center [92, 69] width 131 height 29
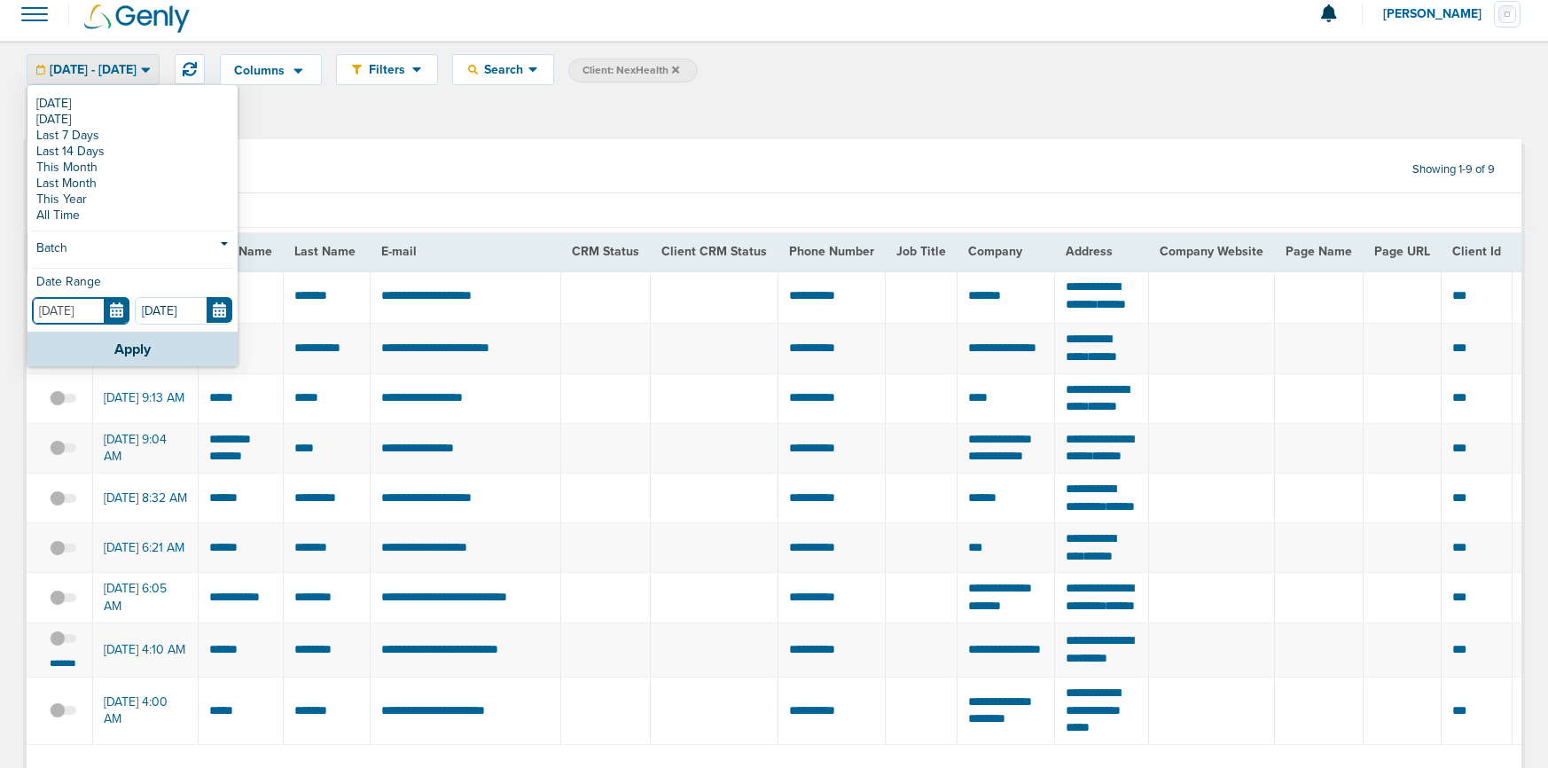
click at [115, 322] on input "[DATE]" at bounding box center [81, 310] width 98 height 27
click at [67, 131] on link "Last 7 Days" at bounding box center [132, 136] width 201 height 16
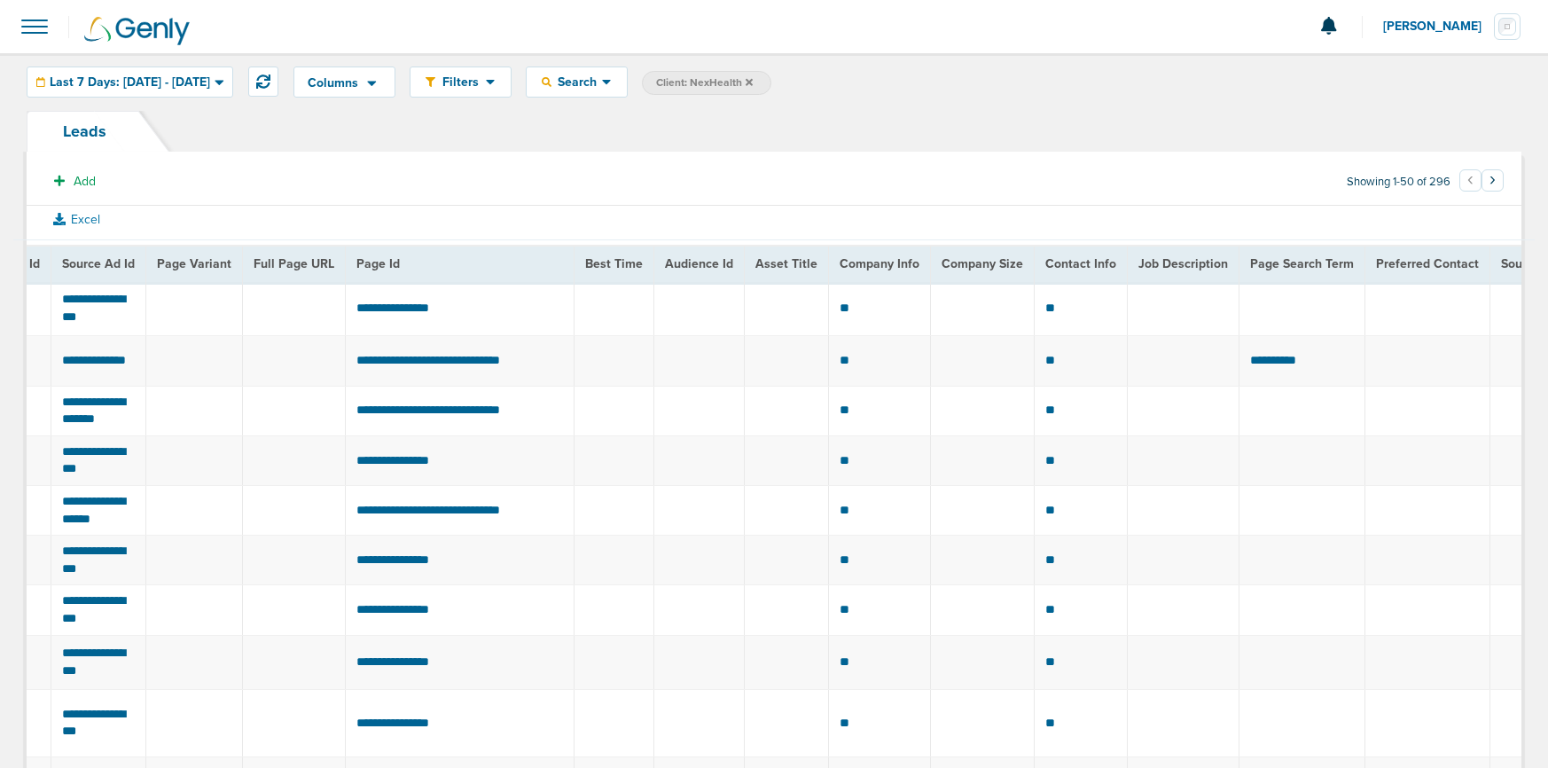
scroll to position [0, 1477]
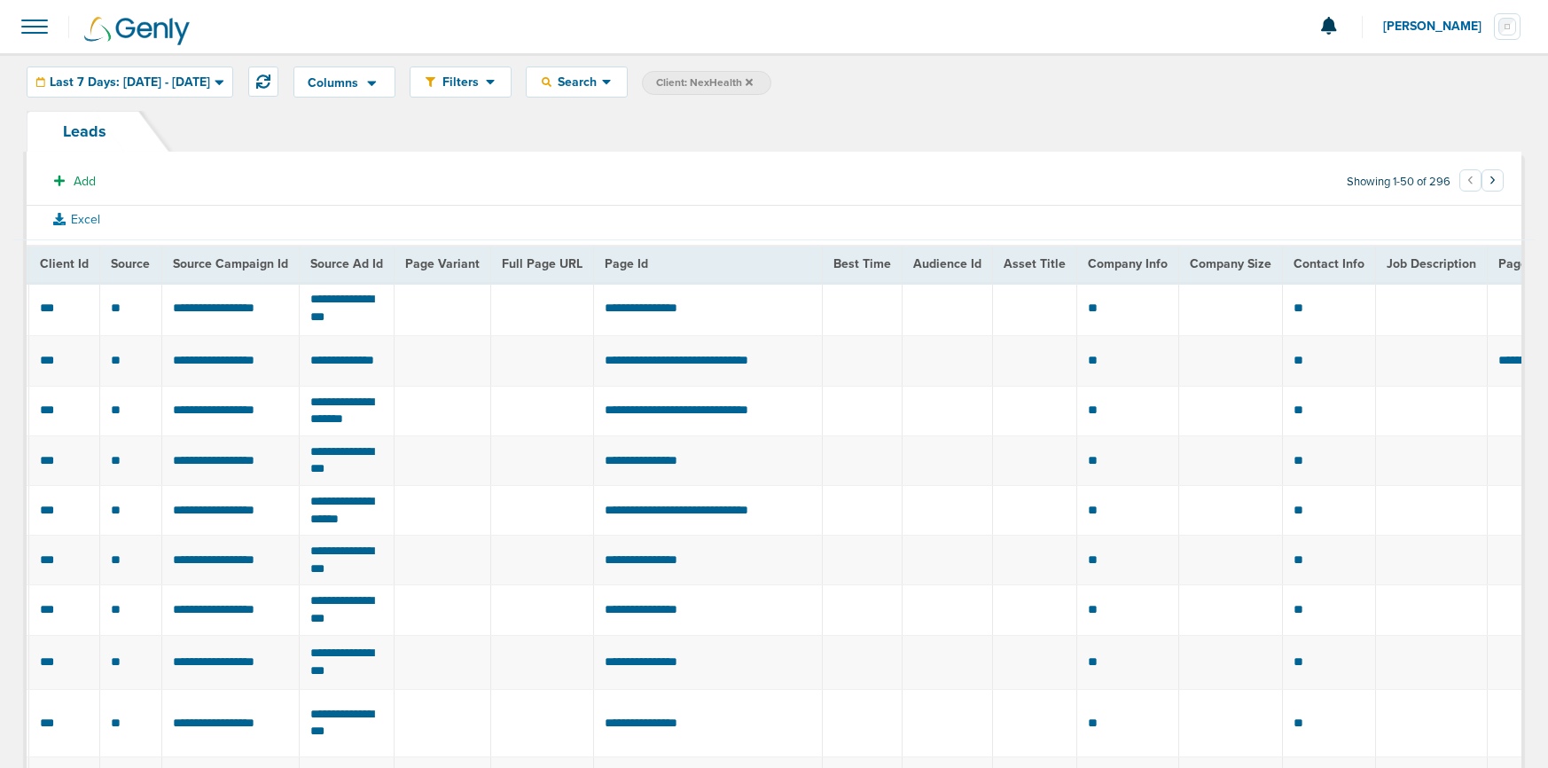
click at [239, 261] on span "Source Campaign Id" at bounding box center [230, 263] width 115 height 15
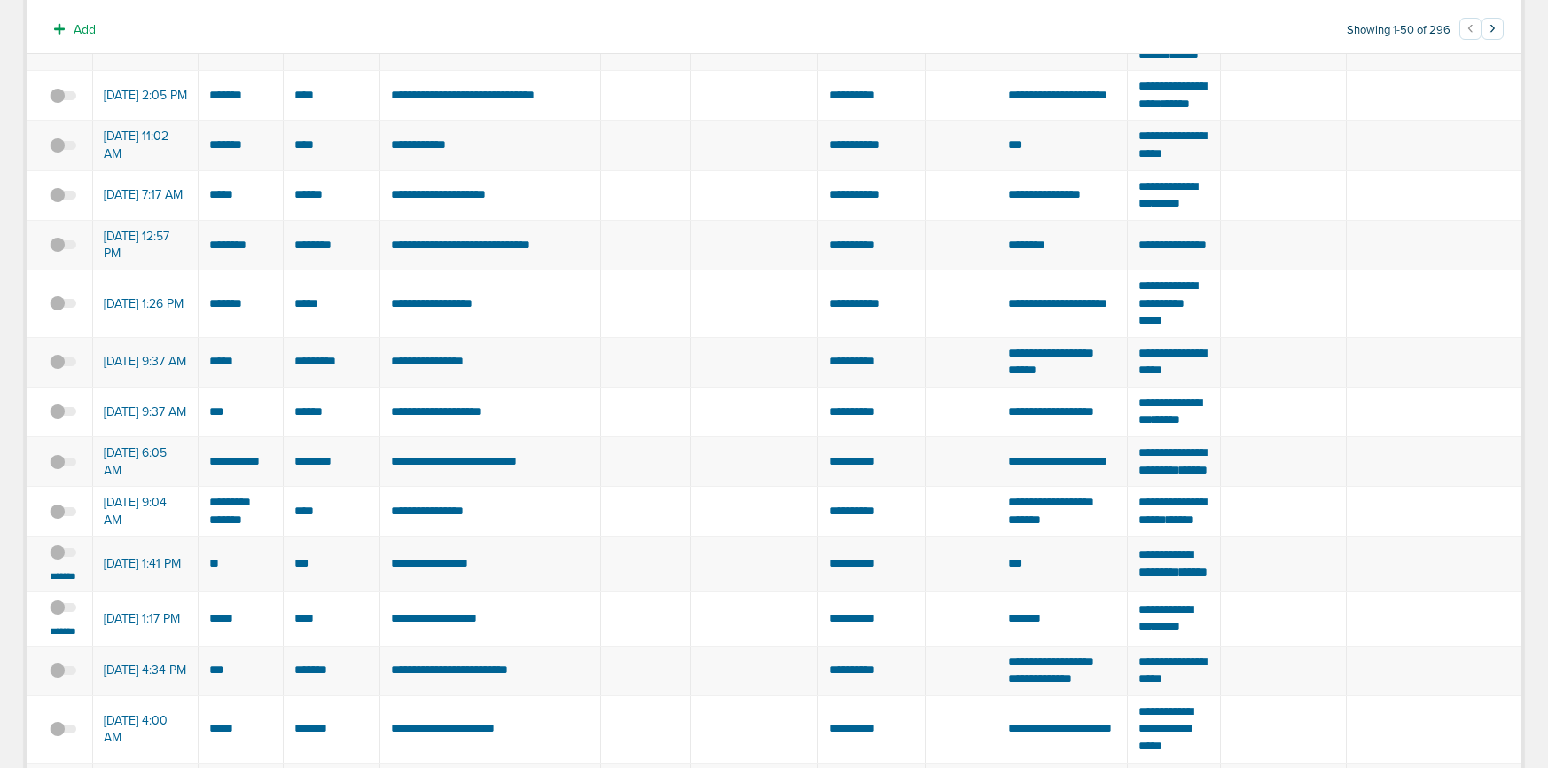
scroll to position [0, 0]
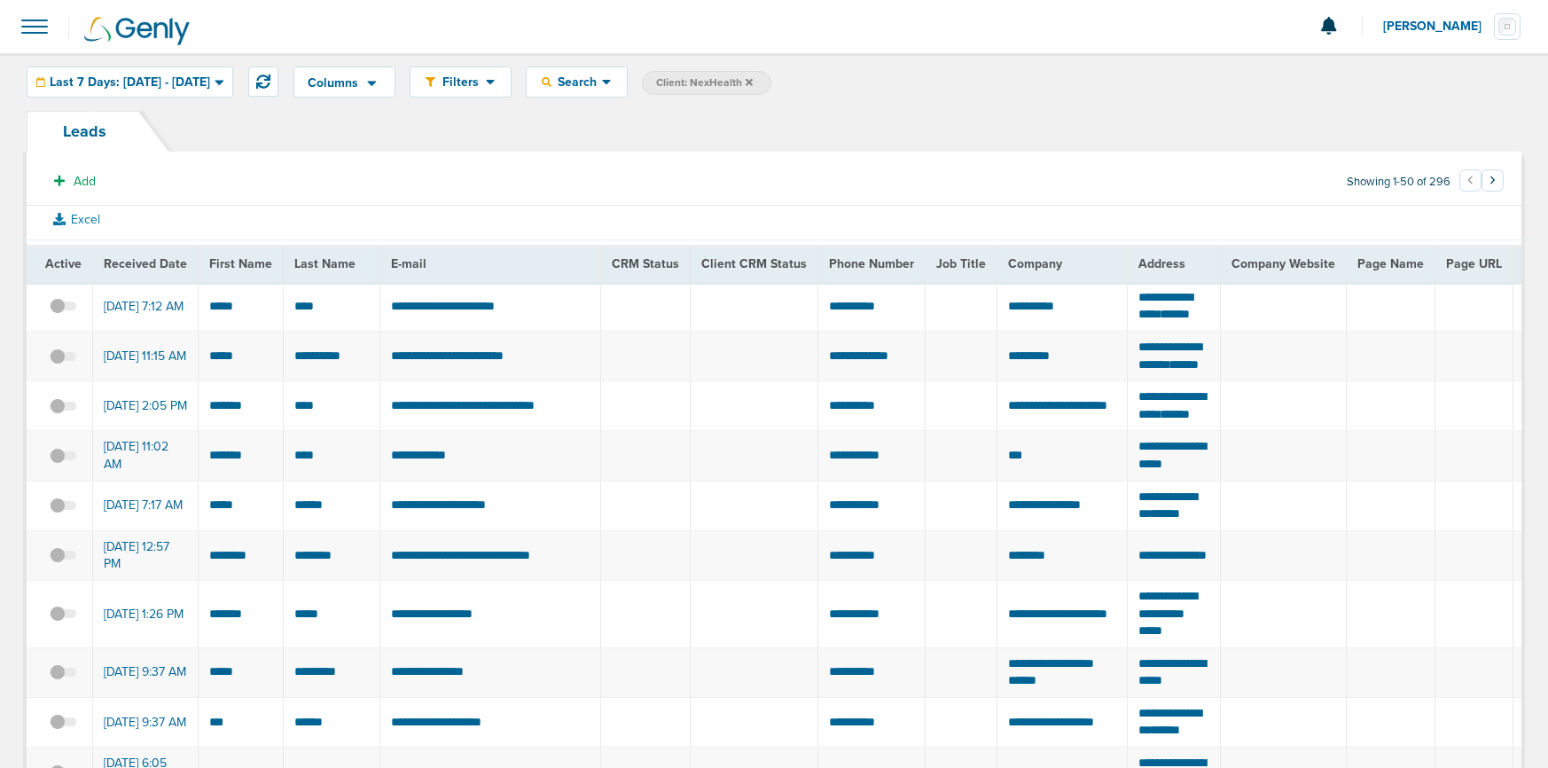
click at [26, 30] on span at bounding box center [34, 26] width 39 height 39
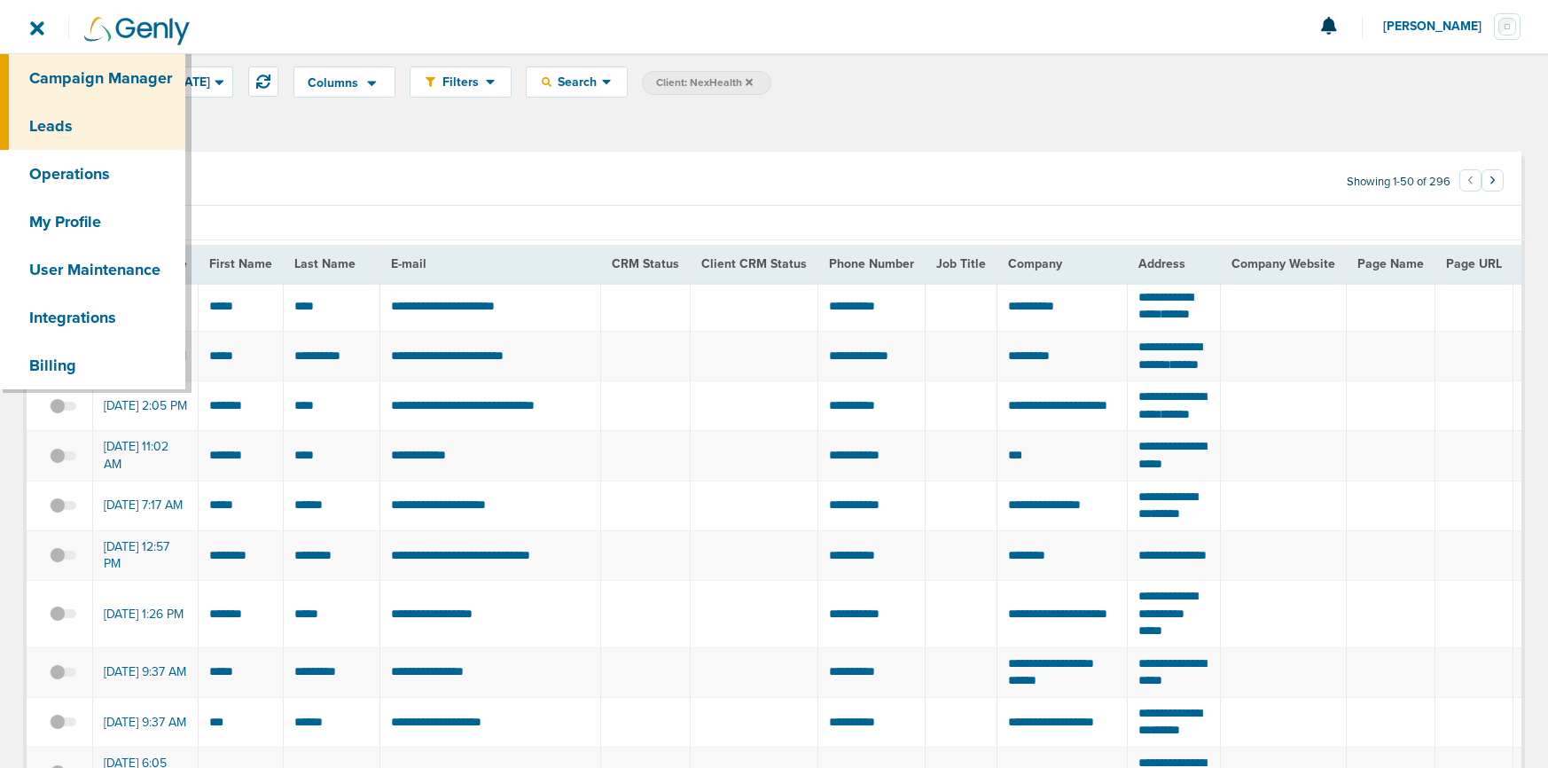
click at [64, 83] on link "Campaign Manager" at bounding box center [92, 78] width 185 height 48
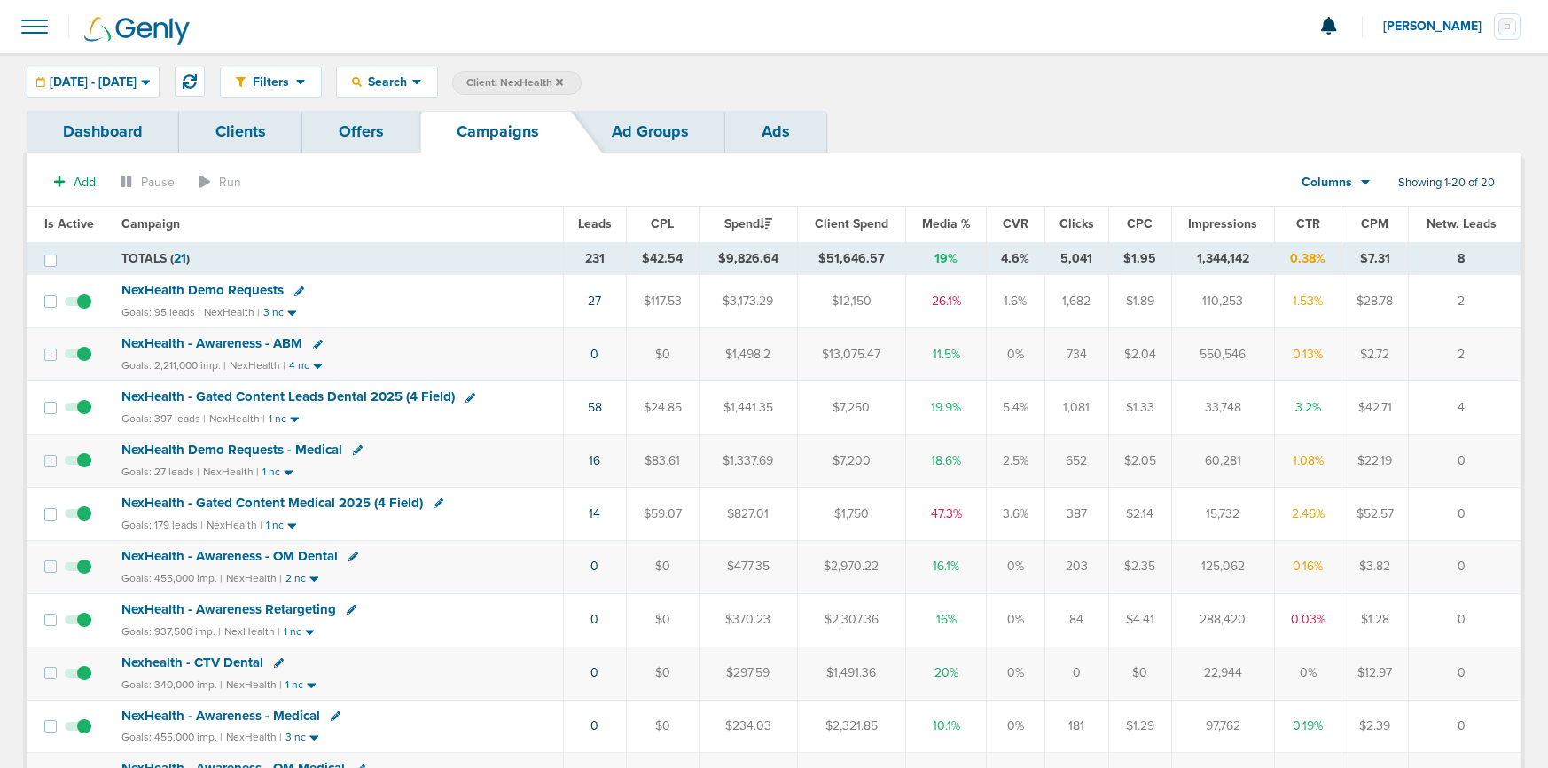
click at [563, 82] on icon at bounding box center [559, 82] width 7 height 11
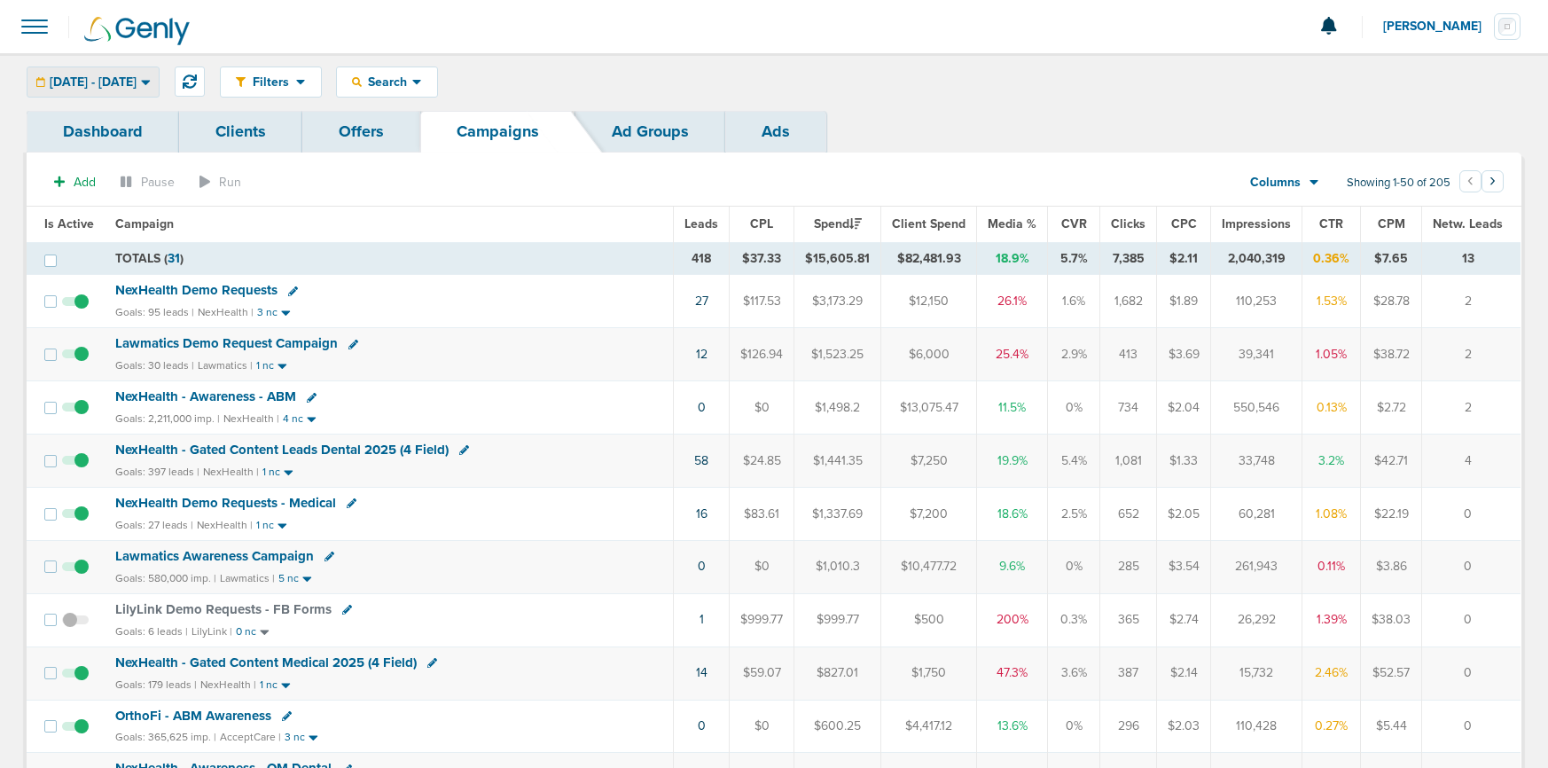
click at [98, 80] on span "[DATE] - [DATE]" at bounding box center [93, 82] width 87 height 12
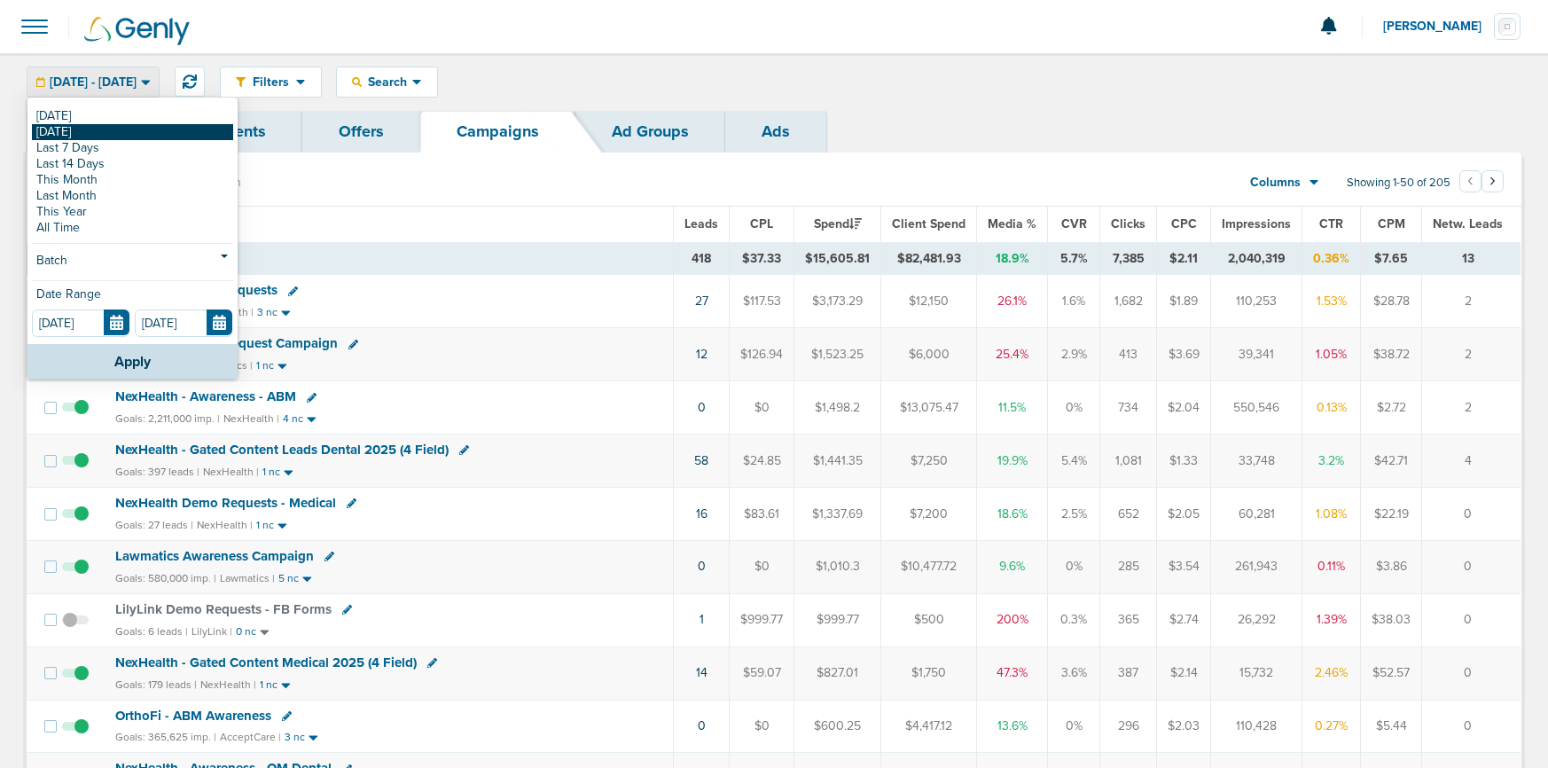
click at [69, 127] on link "[DATE]" at bounding box center [132, 132] width 201 height 16
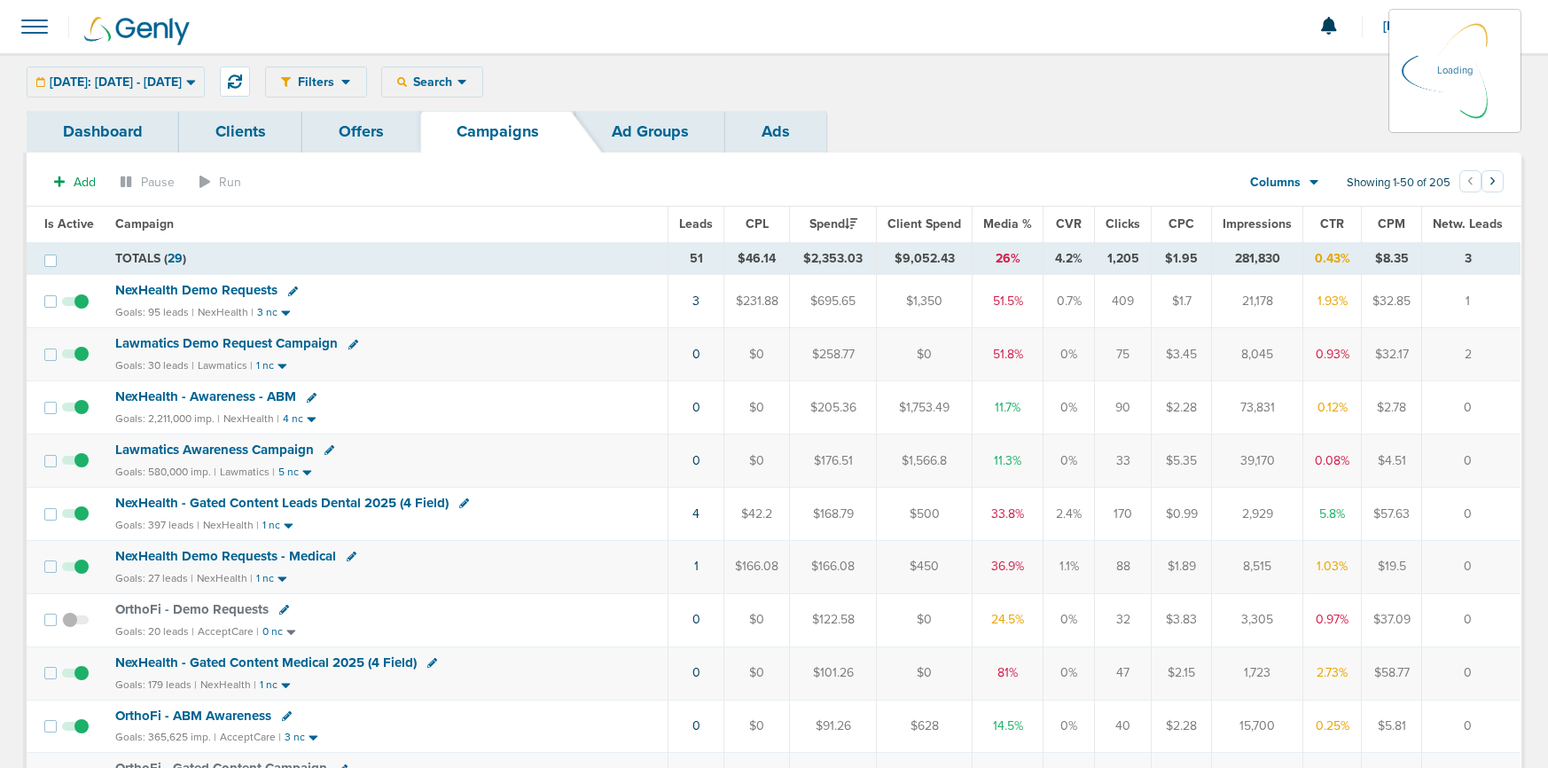
click at [79, 75] on div "[DATE]: [DATE] - [DATE] [DATE] [DATE] Last 7 Days Last 14 Days This Month Last …" at bounding box center [116, 82] width 178 height 31
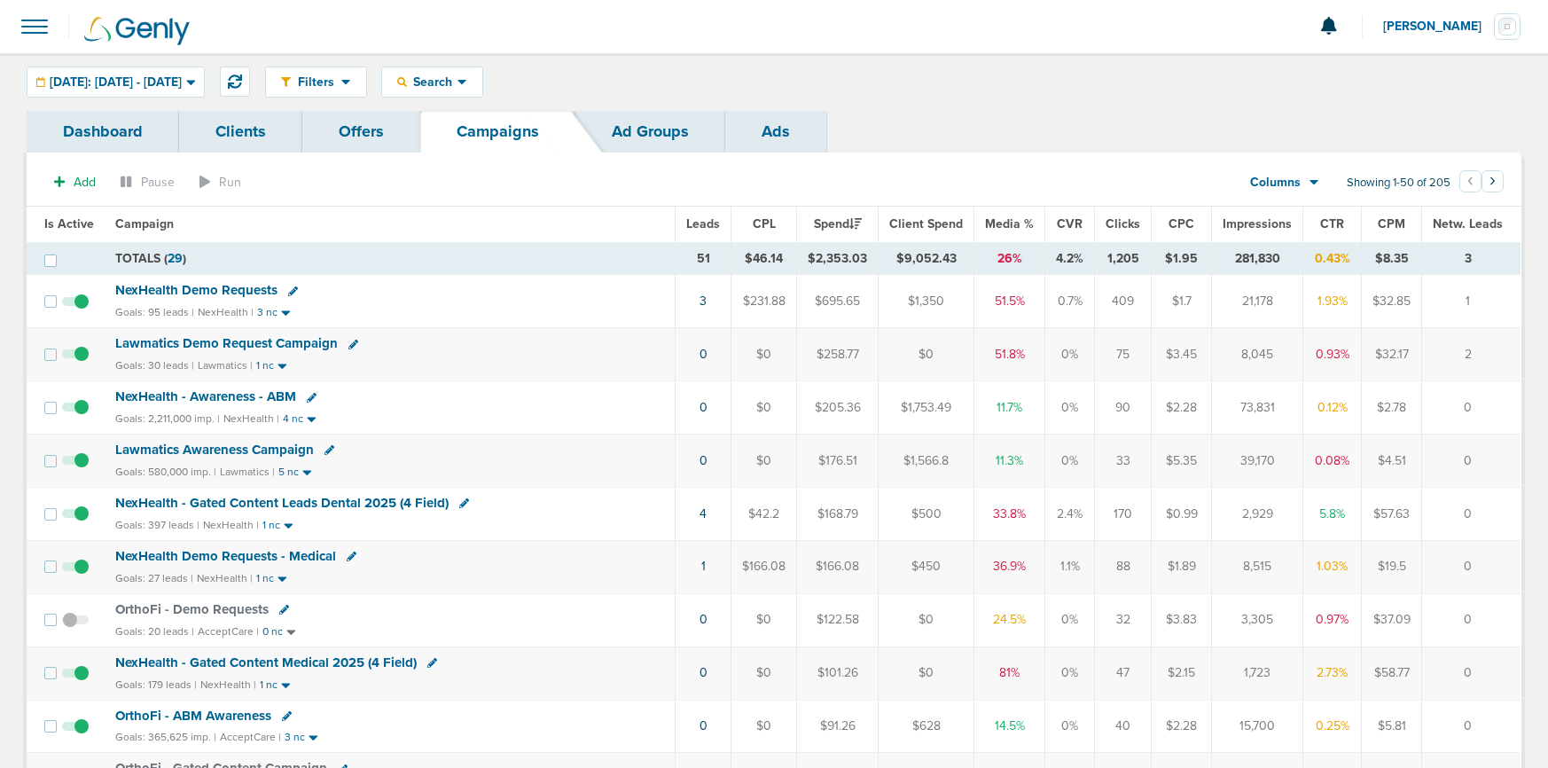
click at [188, 83] on div "[DATE]: [DATE] - [DATE] [DATE] [DATE] Last 7 Days Last 14 Days This Month Last …" at bounding box center [116, 82] width 178 height 31
click at [104, 76] on span "[DATE]: [DATE] - [DATE]" at bounding box center [116, 82] width 132 height 12
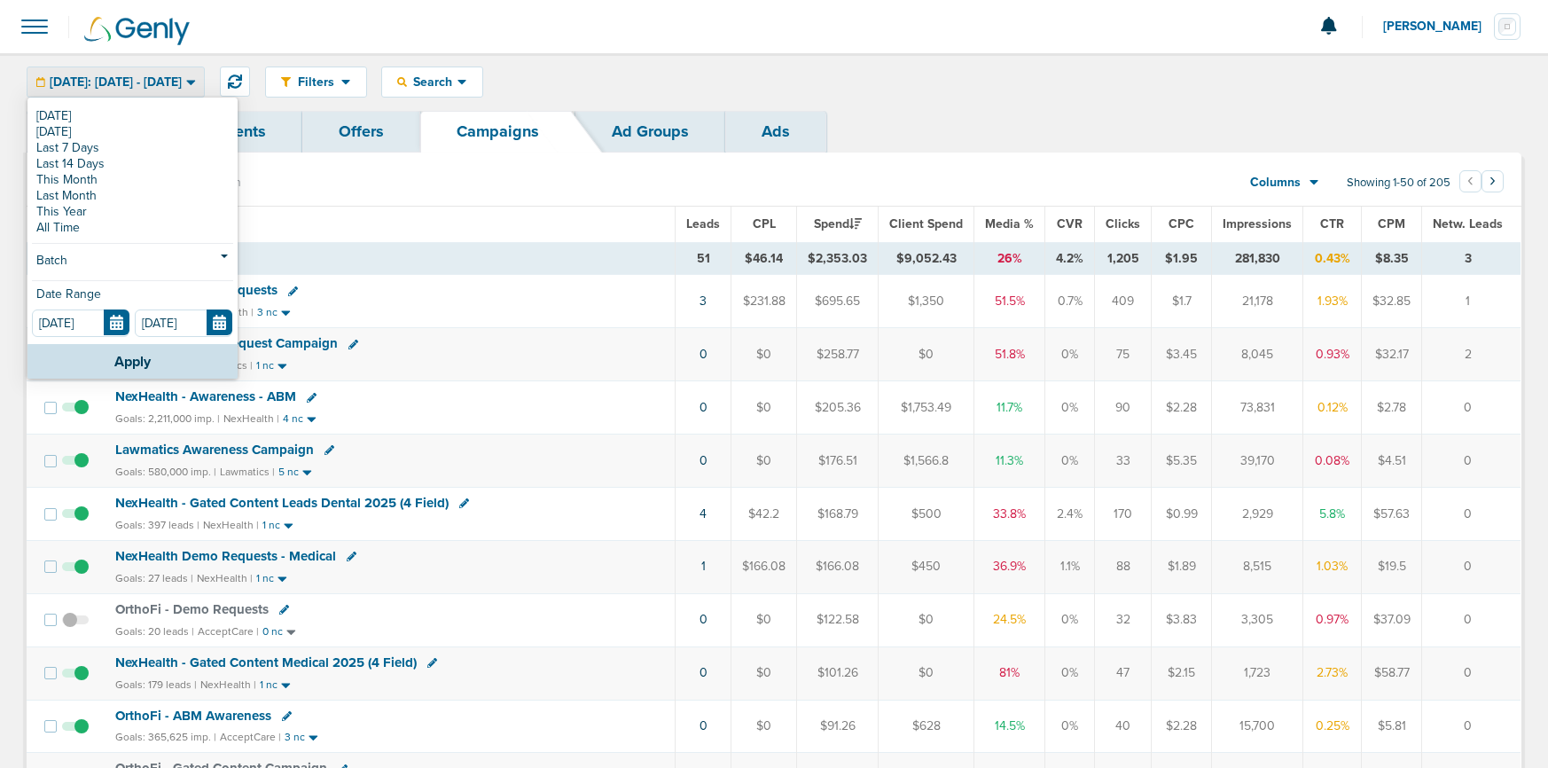
click at [106, 108] on link "[DATE]" at bounding box center [132, 116] width 201 height 16
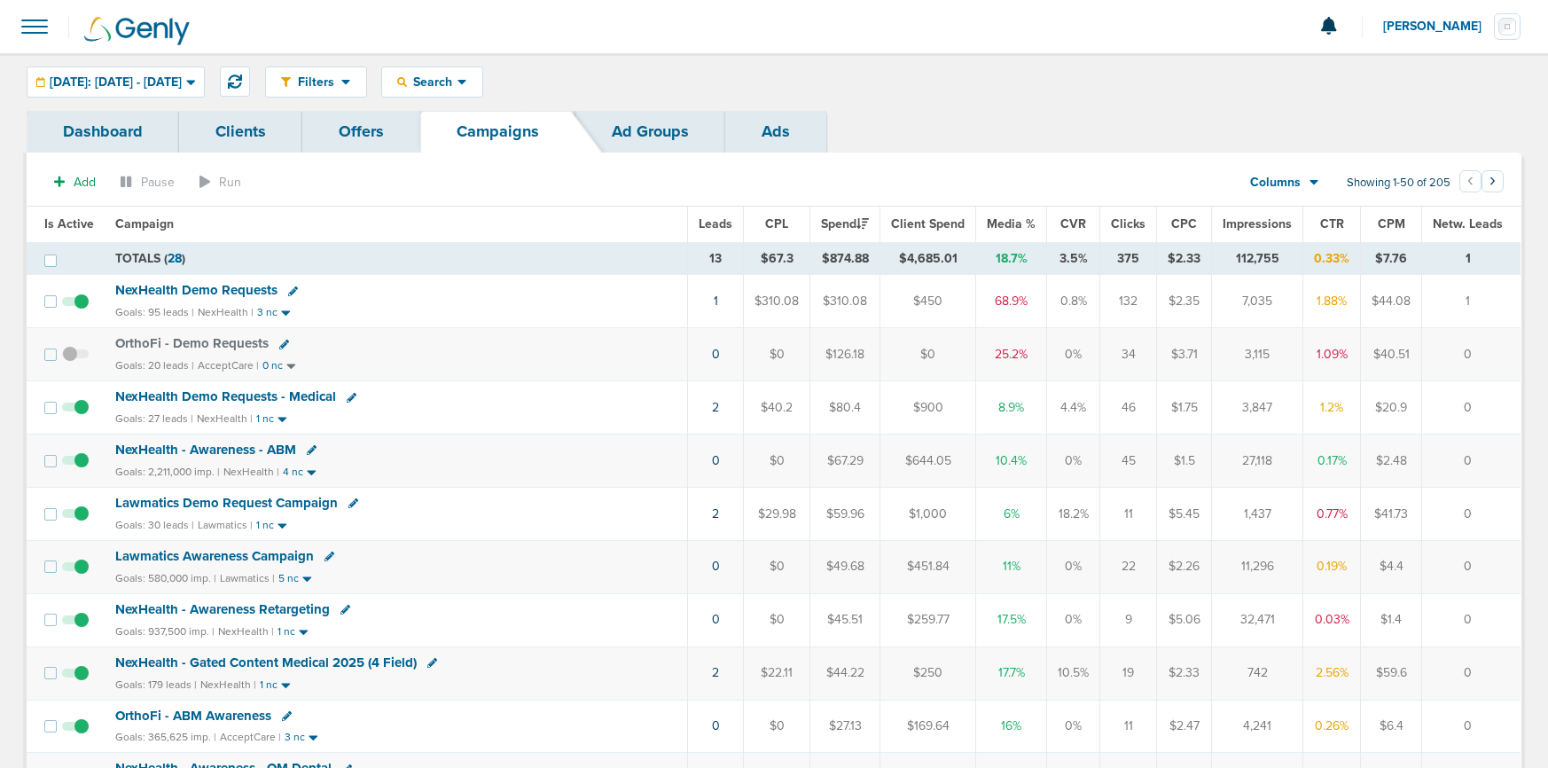
click at [180, 287] on span "NexHealth Demo Requests" at bounding box center [196, 290] width 162 height 16
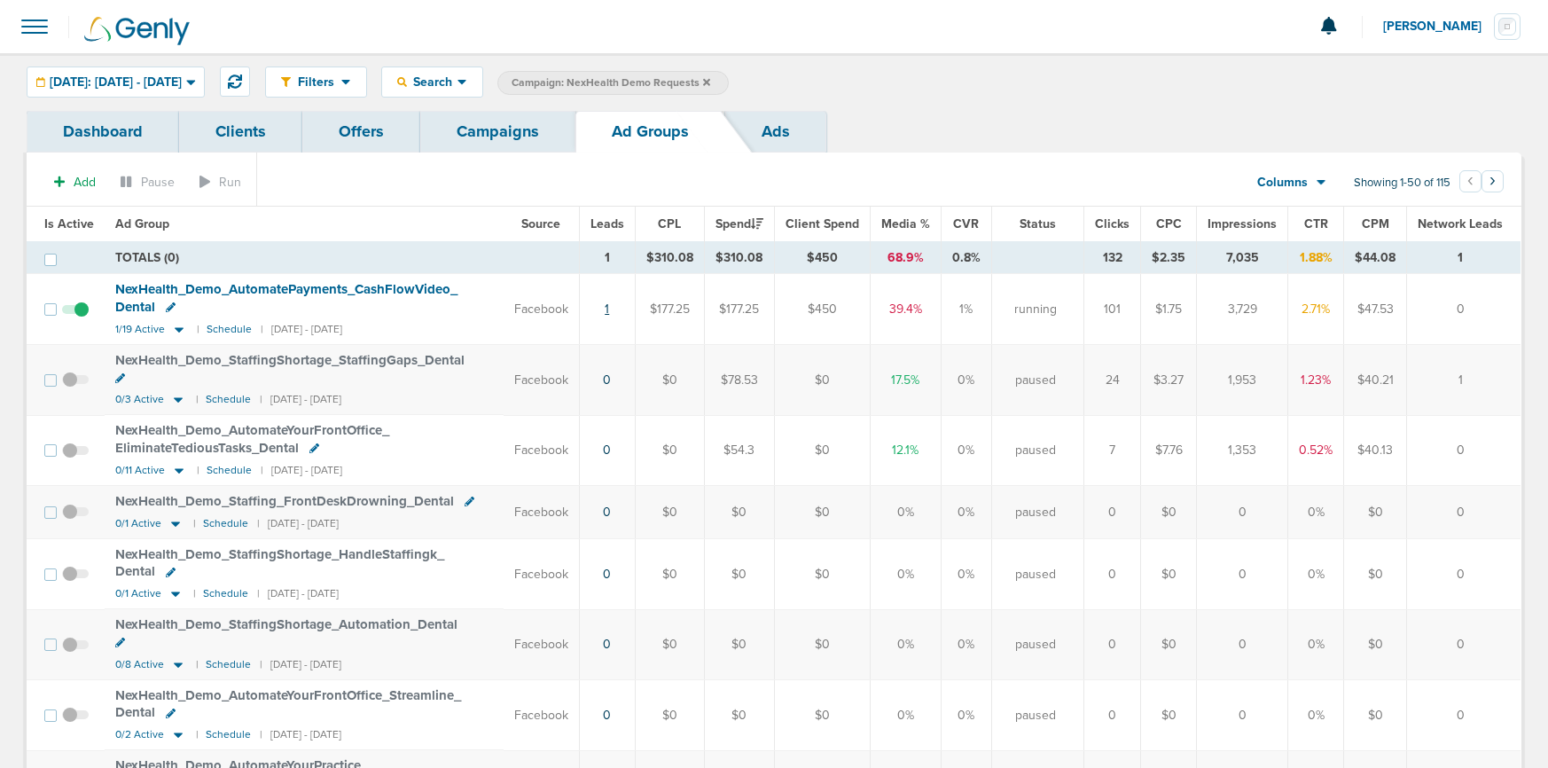
click at [609, 309] on link "1" at bounding box center [607, 308] width 4 height 15
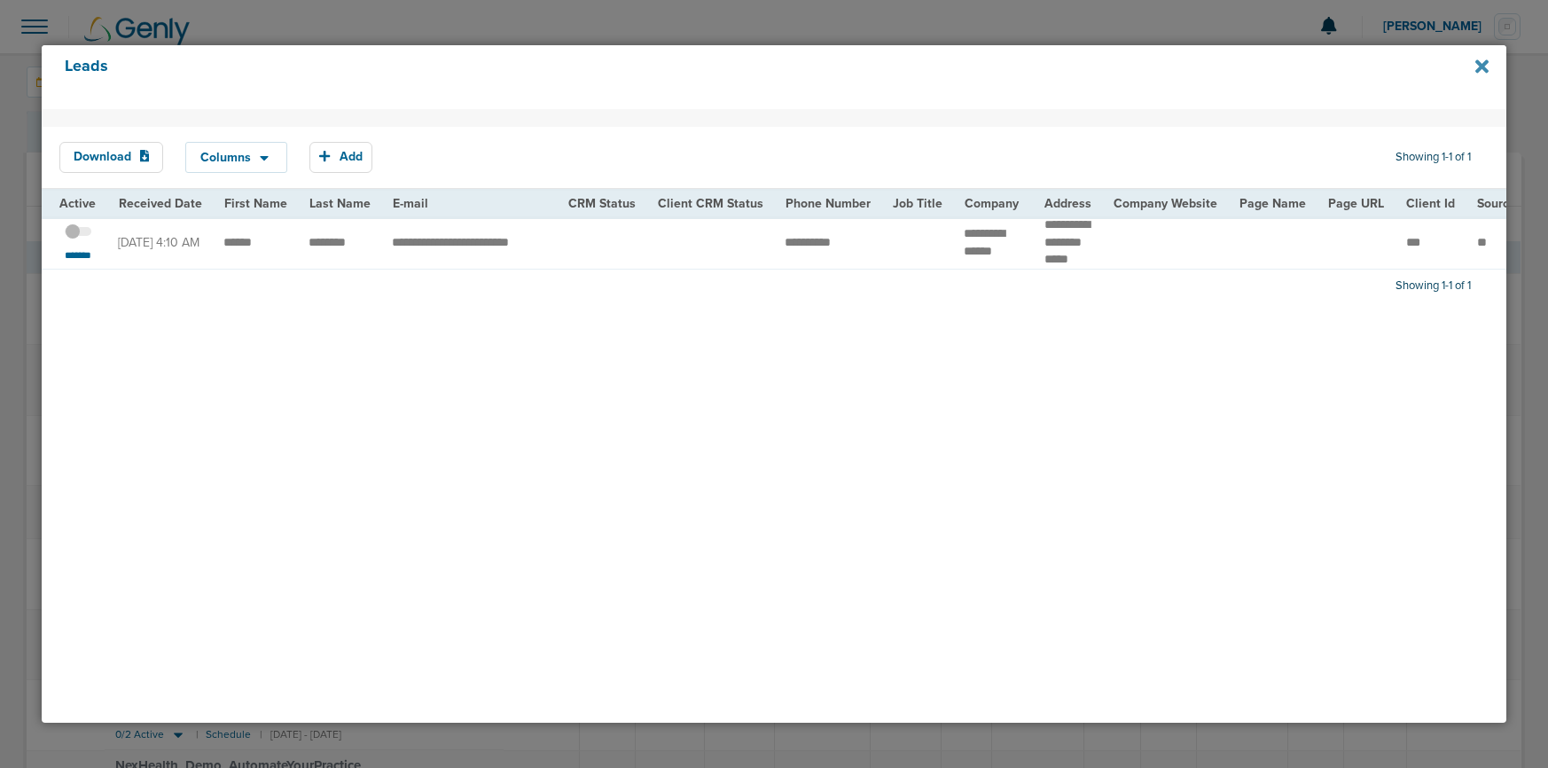
click at [1192, 66] on icon at bounding box center [1481, 65] width 13 height 13
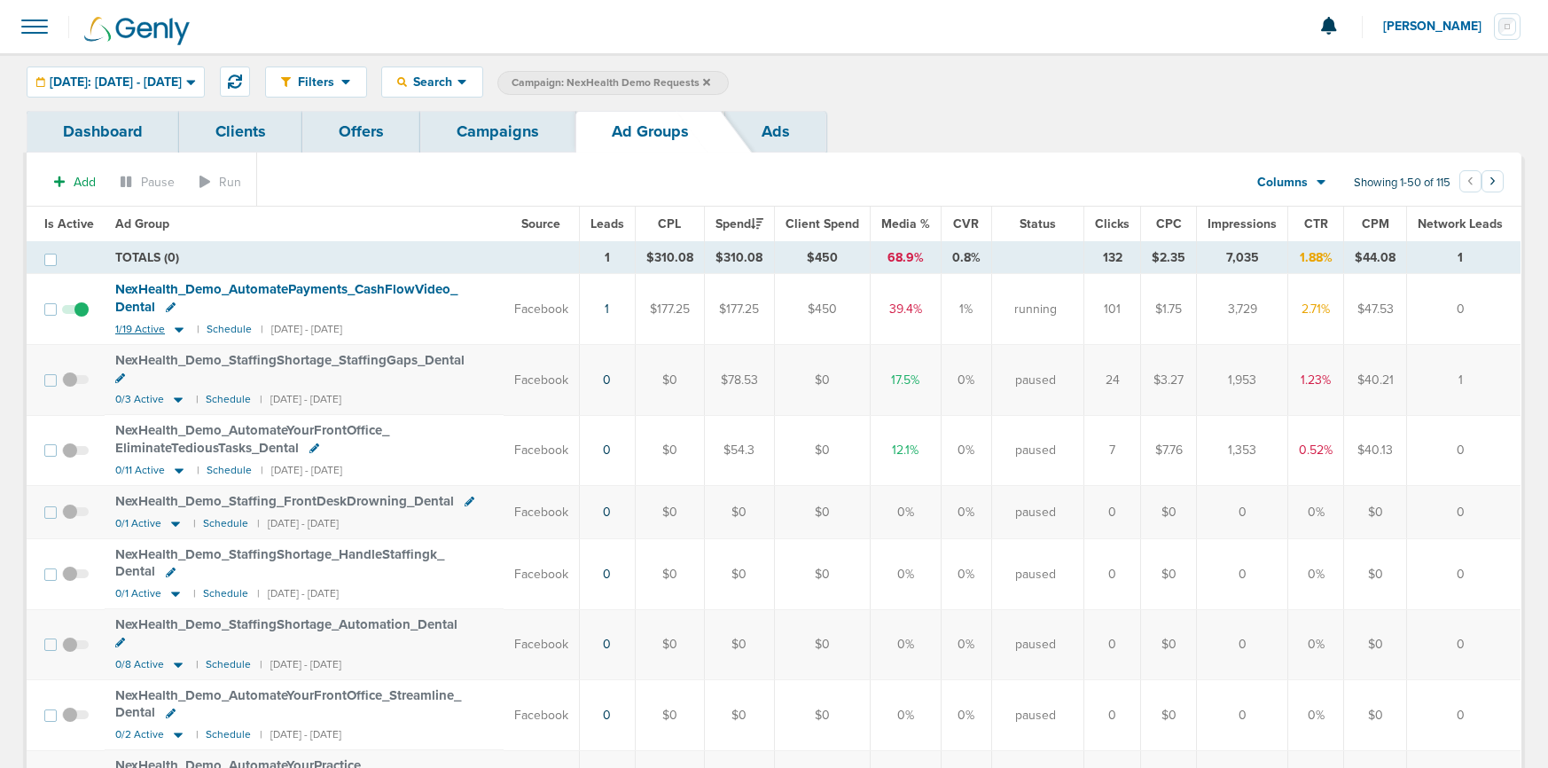
click at [176, 330] on icon at bounding box center [179, 329] width 9 height 5
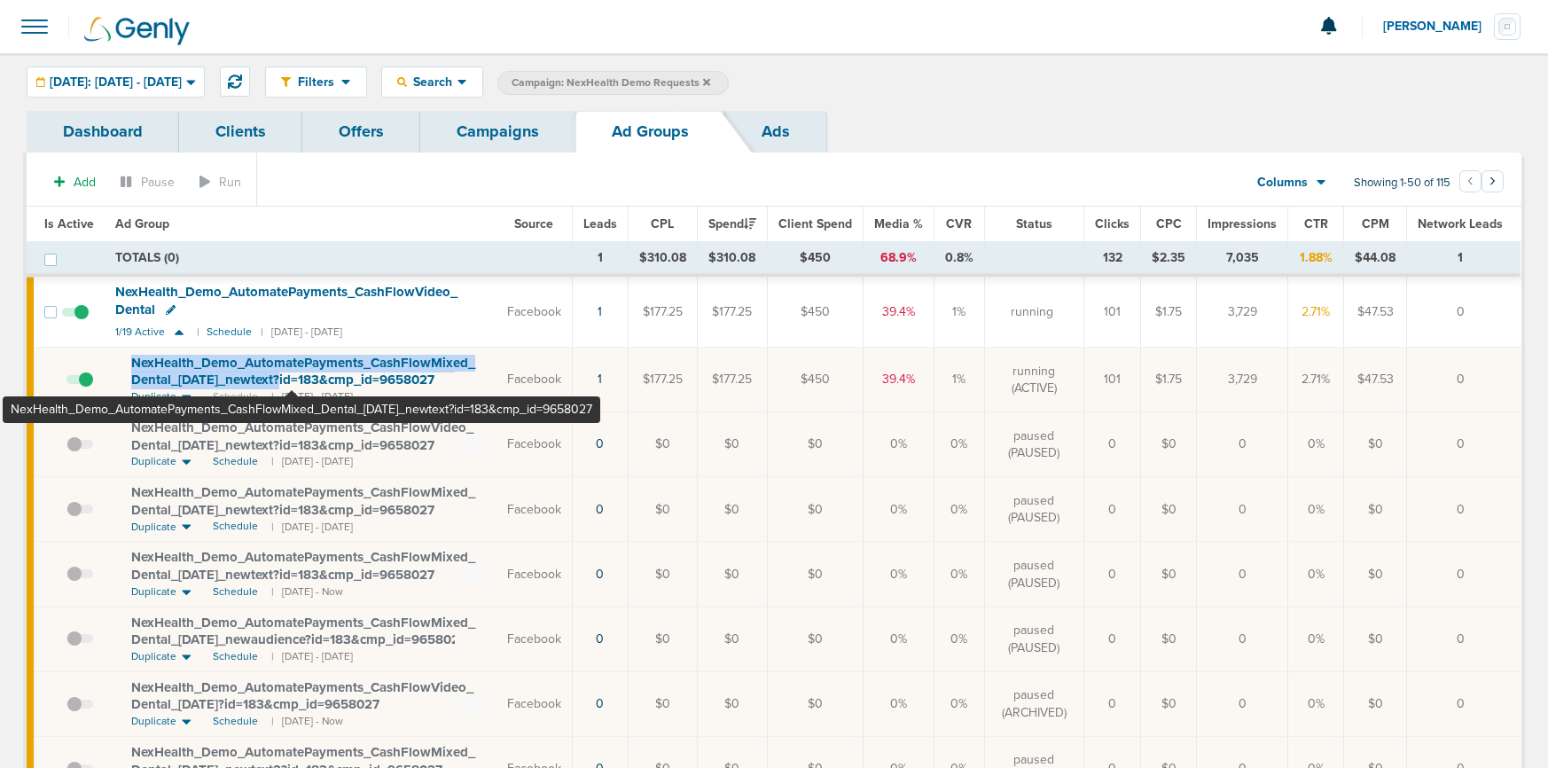
drag, startPoint x: 122, startPoint y: 356, endPoint x: 293, endPoint y: 381, distance: 172.2
click at [293, 381] on td "NexHealth_ Demo_ AutomatePayments_ CashFlowMixed_ Dental_ [DATE]_ newtext?id=18…" at bounding box center [301, 380] width 392 height 65
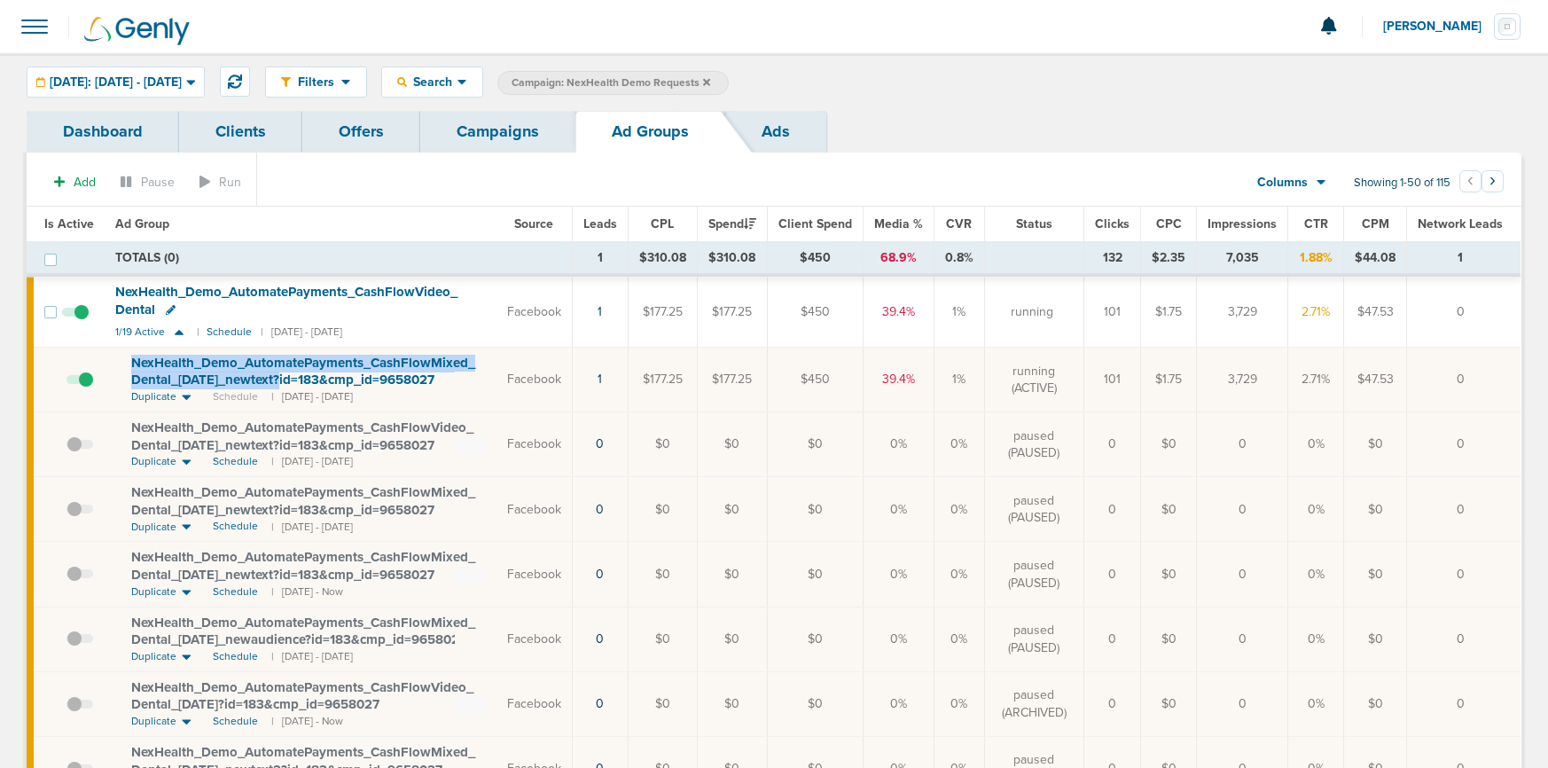
copy span "NexHealth_ Demo_ AutomatePayments_ CashFlowMixed_ Dental_ [DATE]_ newtext?"
click at [474, 117] on link "Campaigns" at bounding box center [497, 132] width 155 height 42
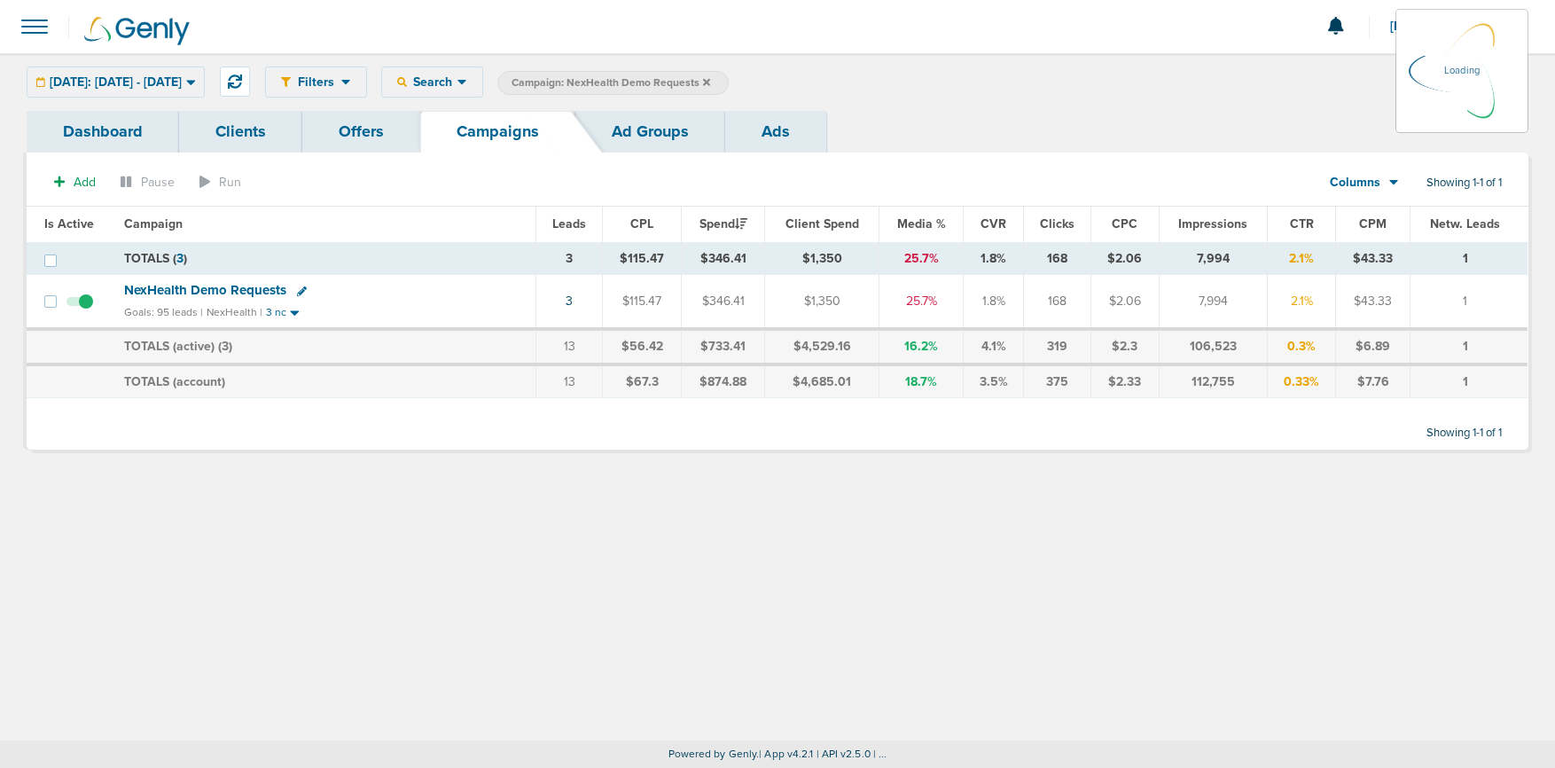
click at [710, 81] on icon at bounding box center [706, 81] width 7 height 7
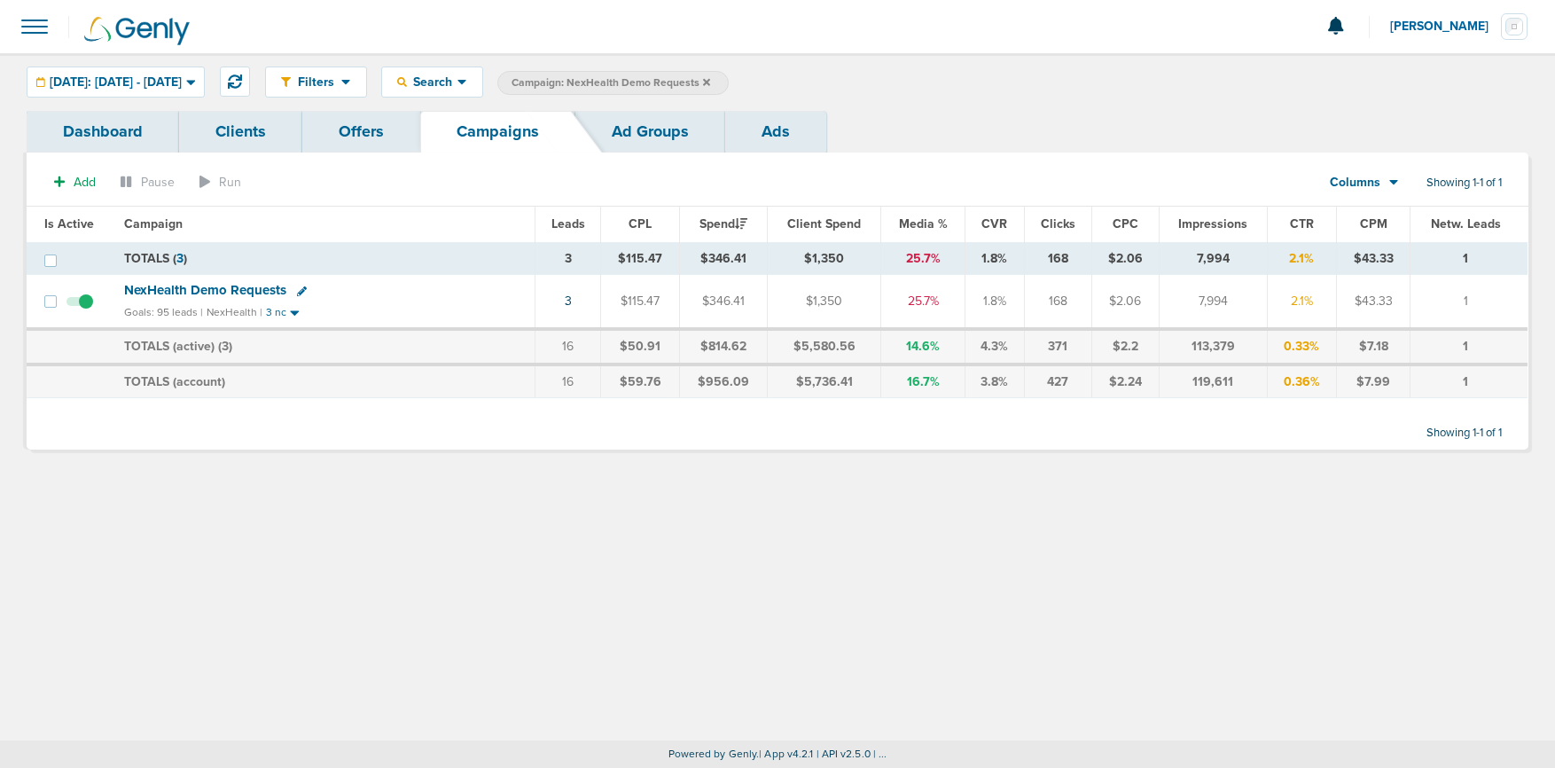
click at [710, 77] on icon at bounding box center [706, 82] width 7 height 11
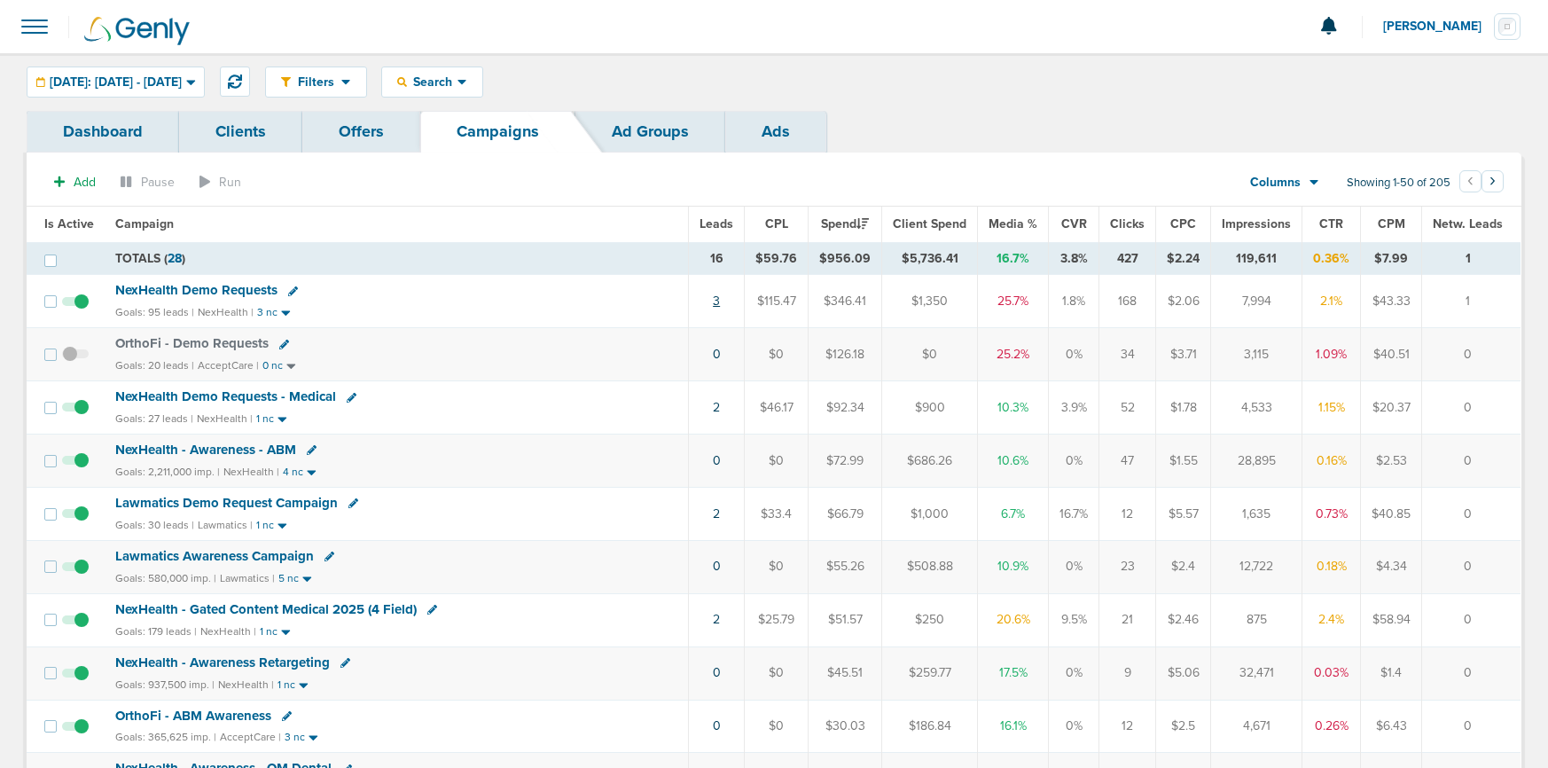
click at [720, 300] on link "3" at bounding box center [716, 300] width 7 height 15
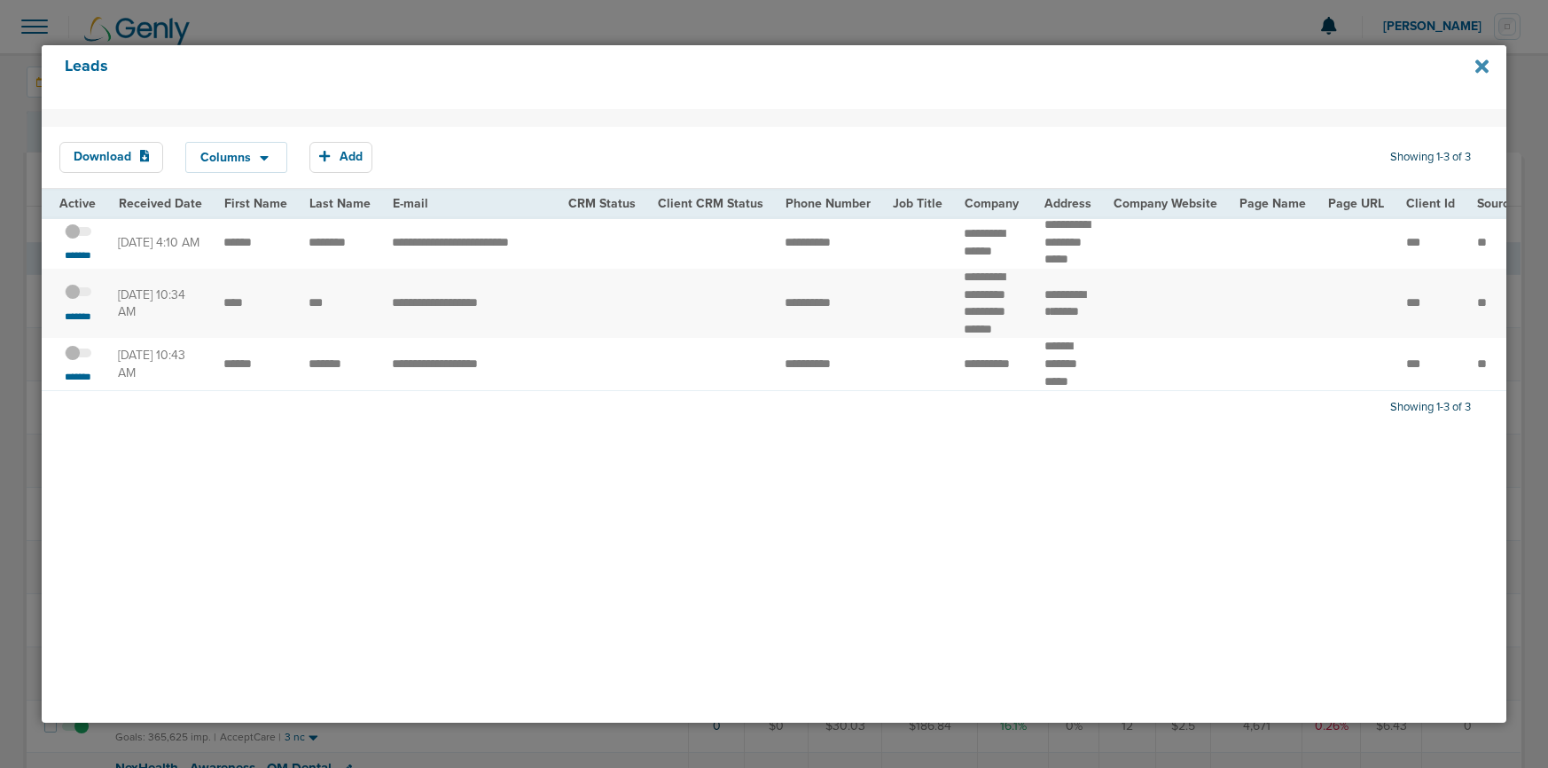
click at [1192, 66] on icon at bounding box center [1481, 67] width 13 height 20
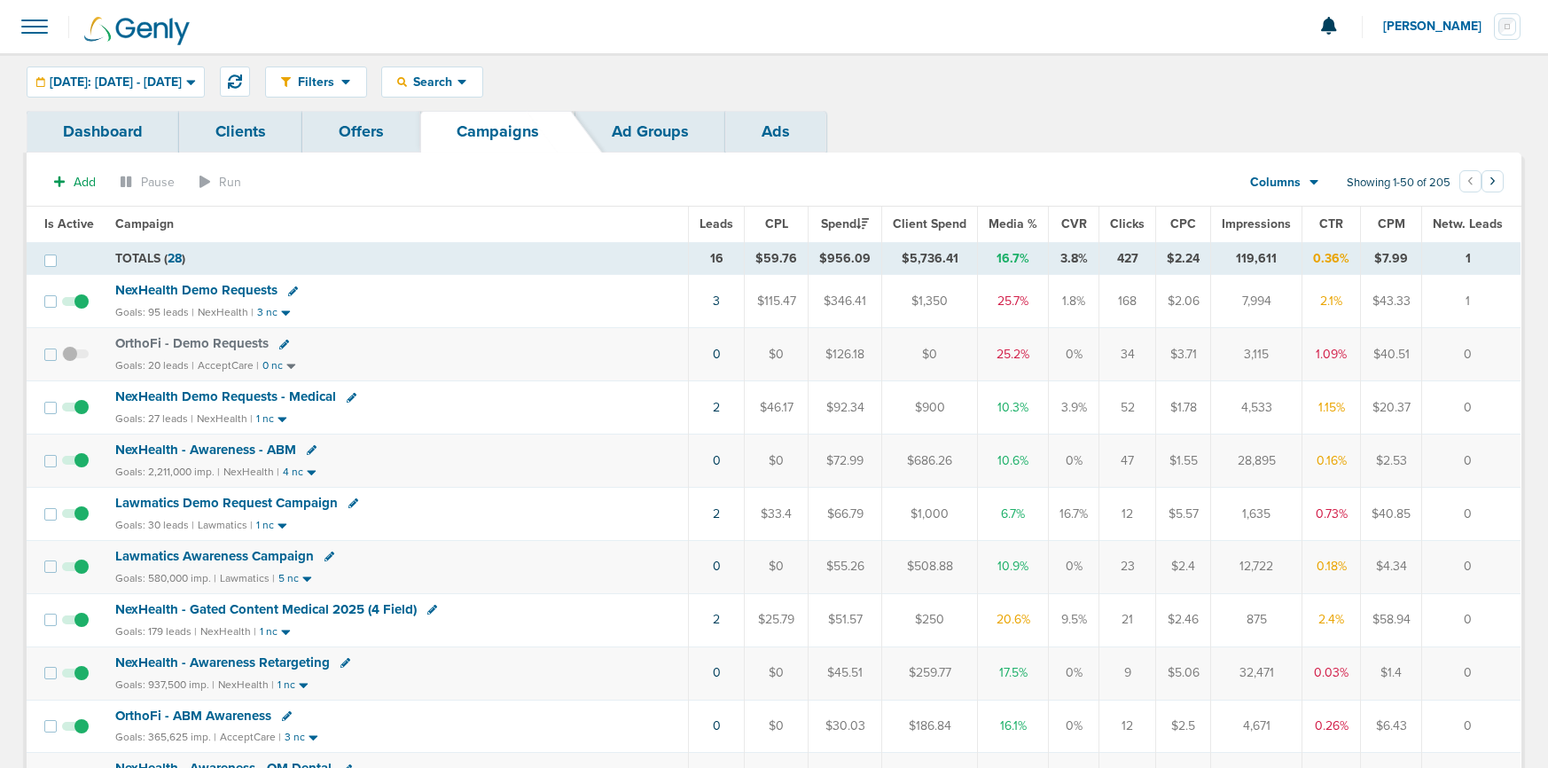
click at [208, 291] on span "NexHealth Demo Requests" at bounding box center [196, 290] width 162 height 16
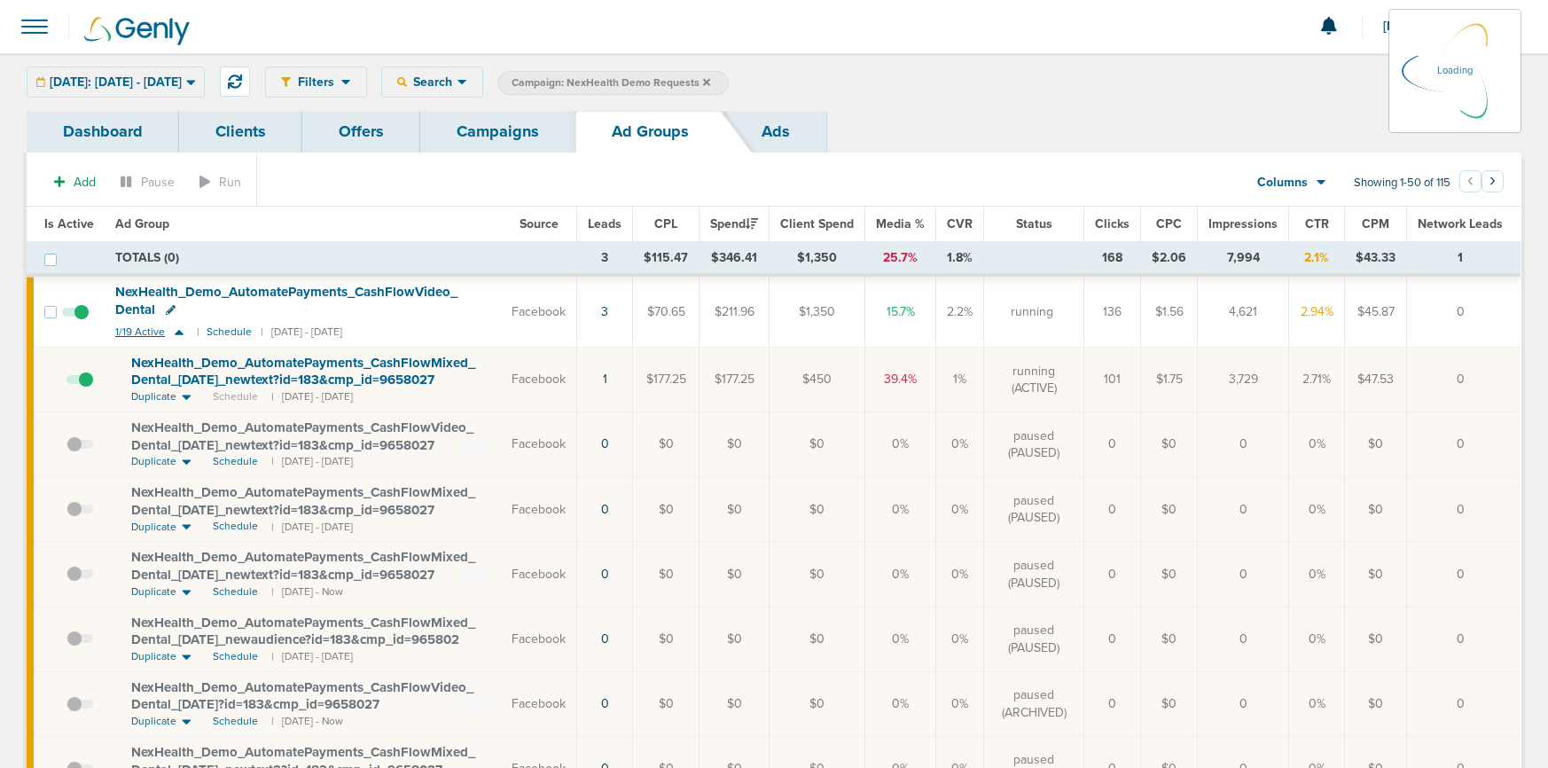
click at [177, 333] on icon at bounding box center [179, 332] width 9 height 5
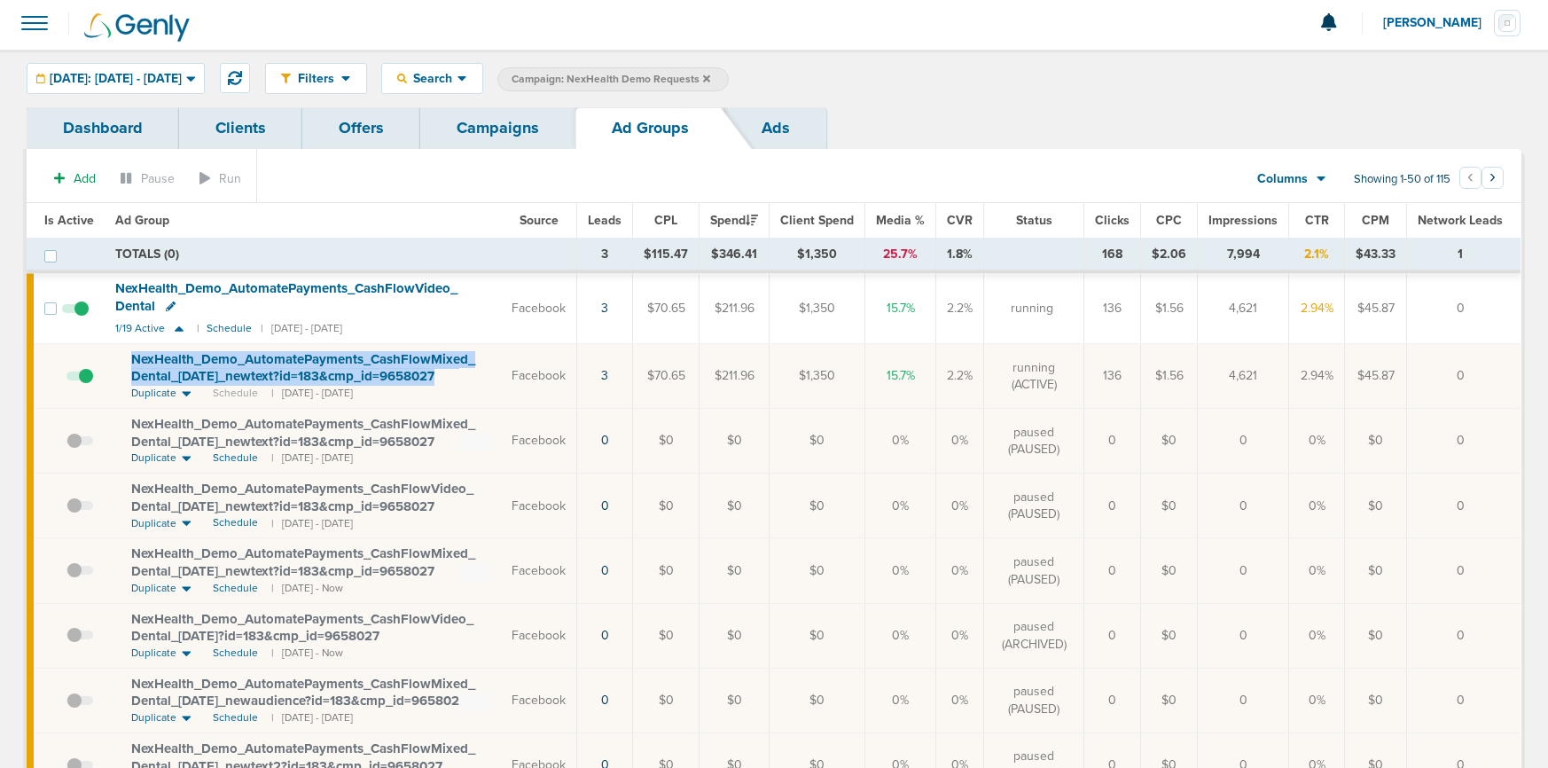
drag, startPoint x: 125, startPoint y: 355, endPoint x: 461, endPoint y: 378, distance: 336.8
click at [461, 379] on td "NexHealth_ Demo_ AutomatePayments_ CashFlowMixed_ Dental_ [DATE]_ newtext?id=18…" at bounding box center [303, 376] width 396 height 65
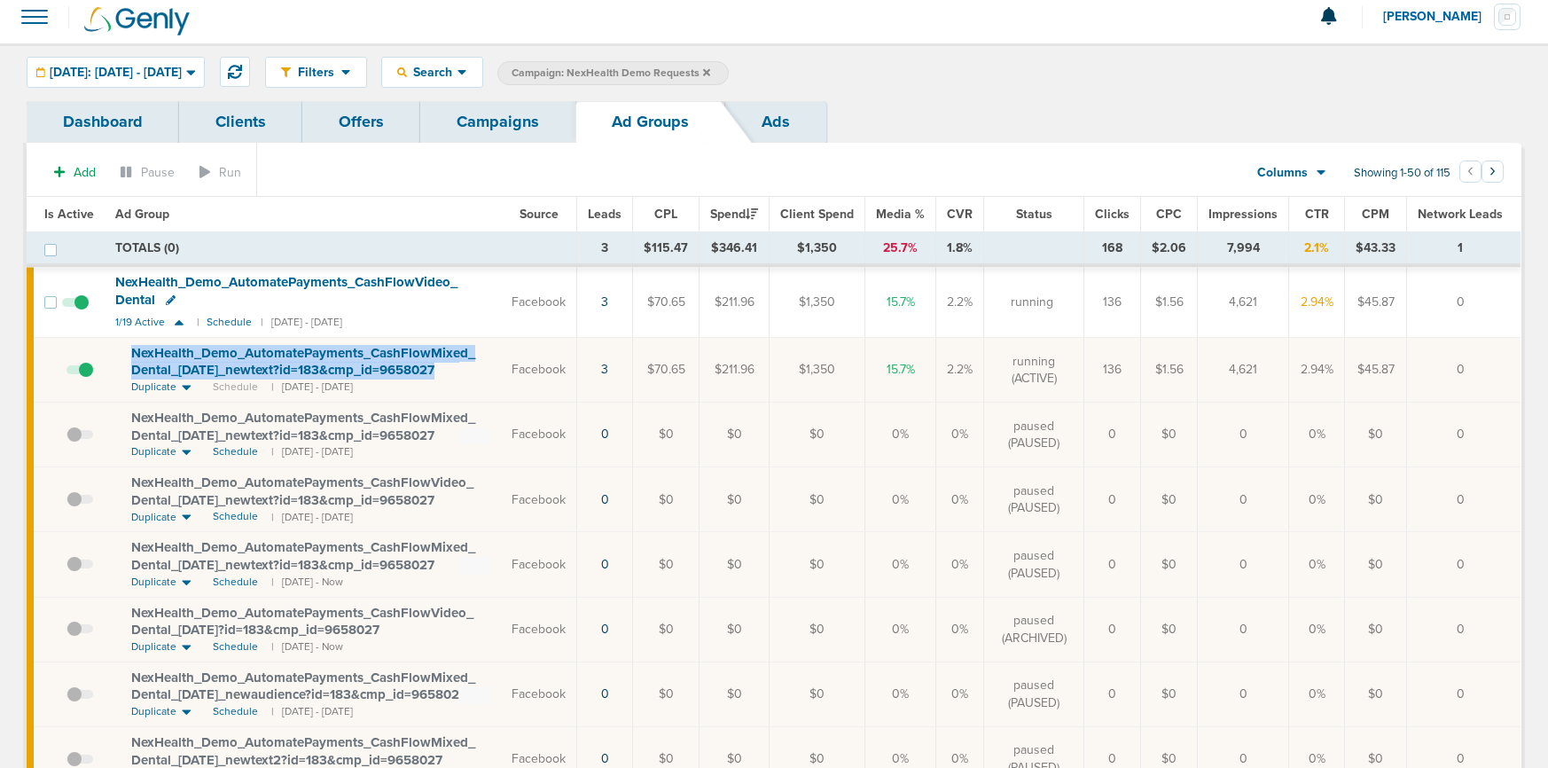
scroll to position [13, 0]
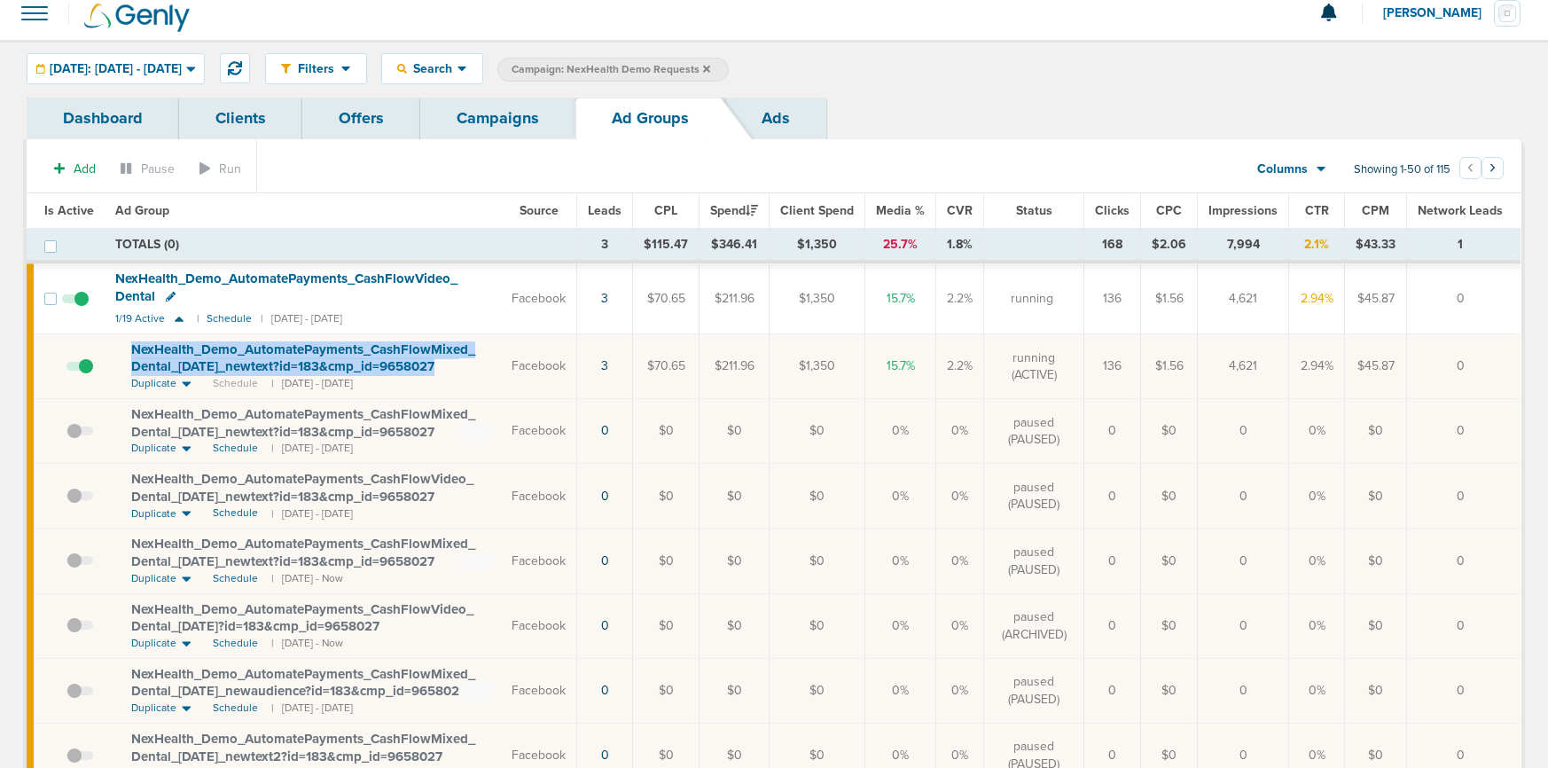
copy span "NexHealth_ Demo_ AutomatePayments_ CashFlowMixed_ Dental_ [DATE]_ newtext?id=18…"
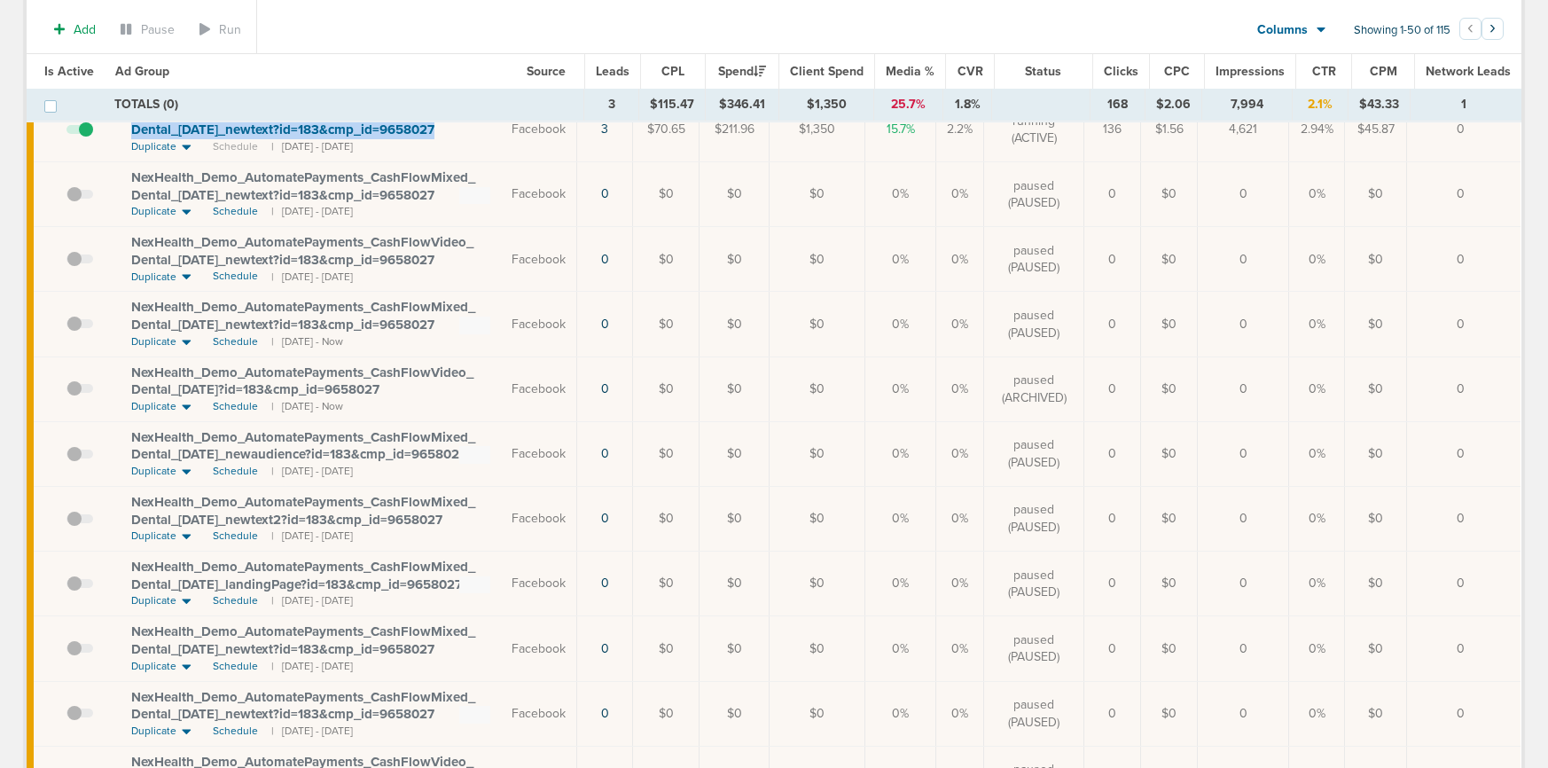
scroll to position [0, 0]
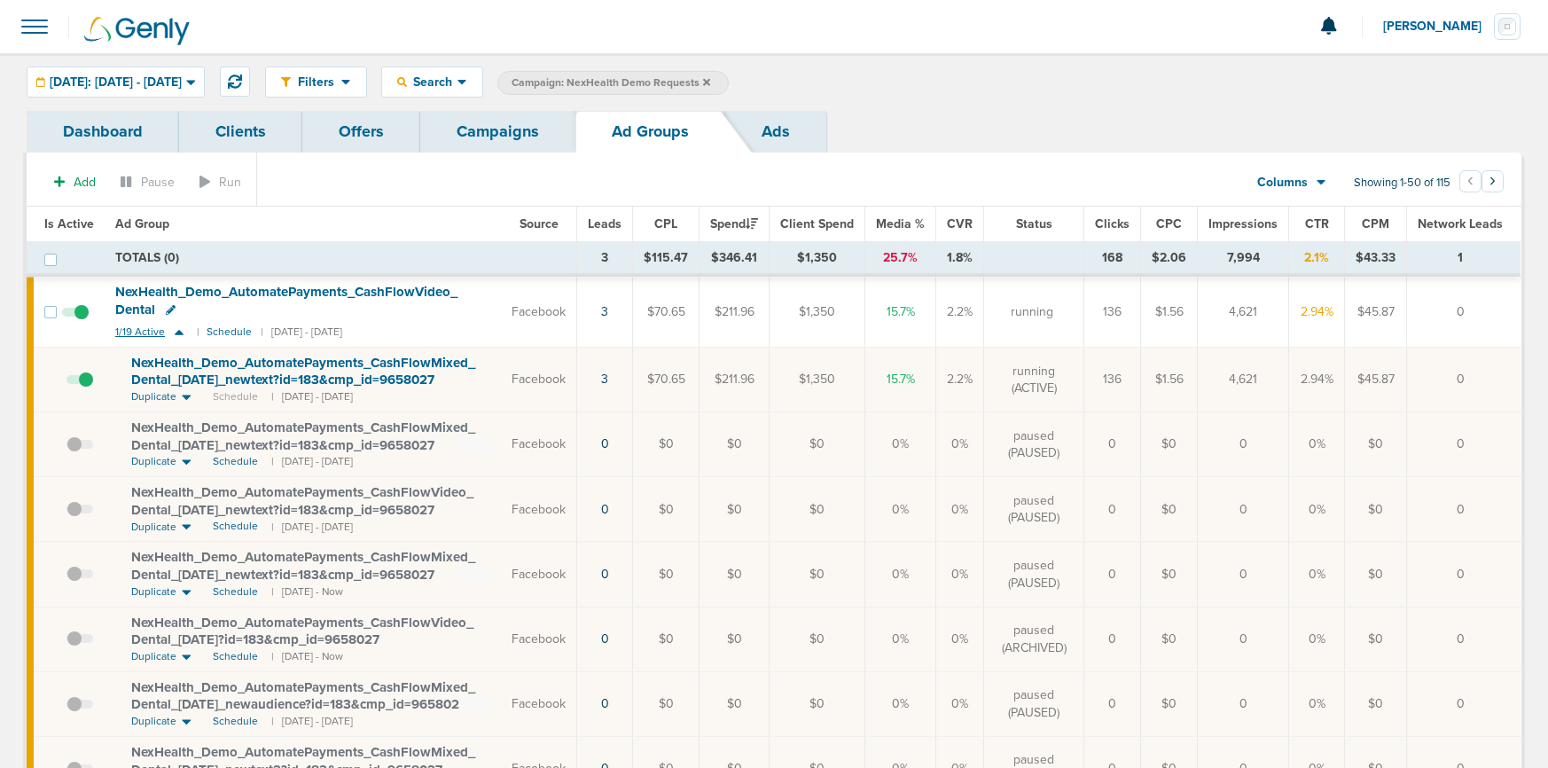
click at [177, 333] on icon at bounding box center [179, 332] width 9 height 5
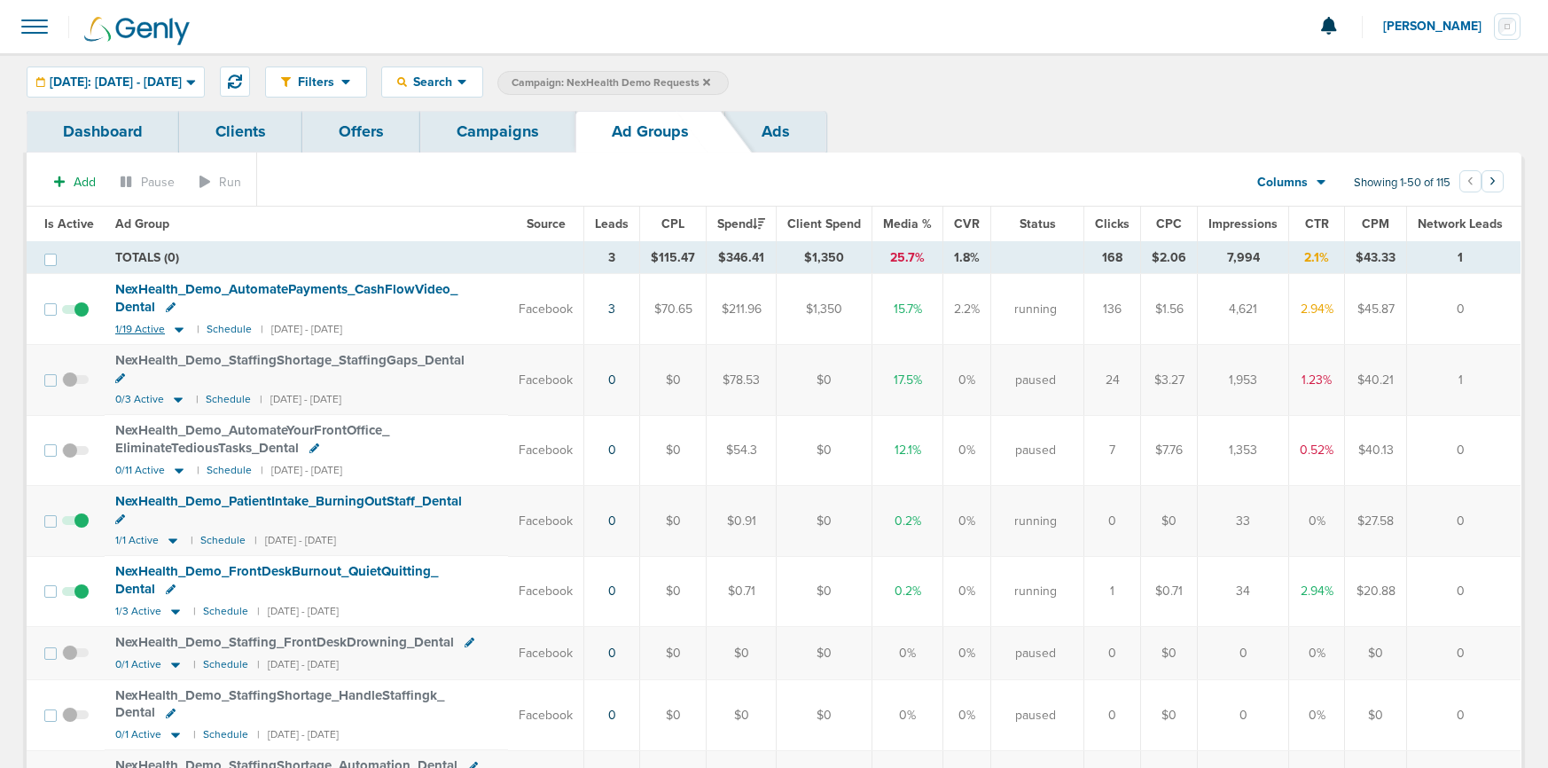
click at [178, 329] on icon at bounding box center [179, 329] width 9 height 5
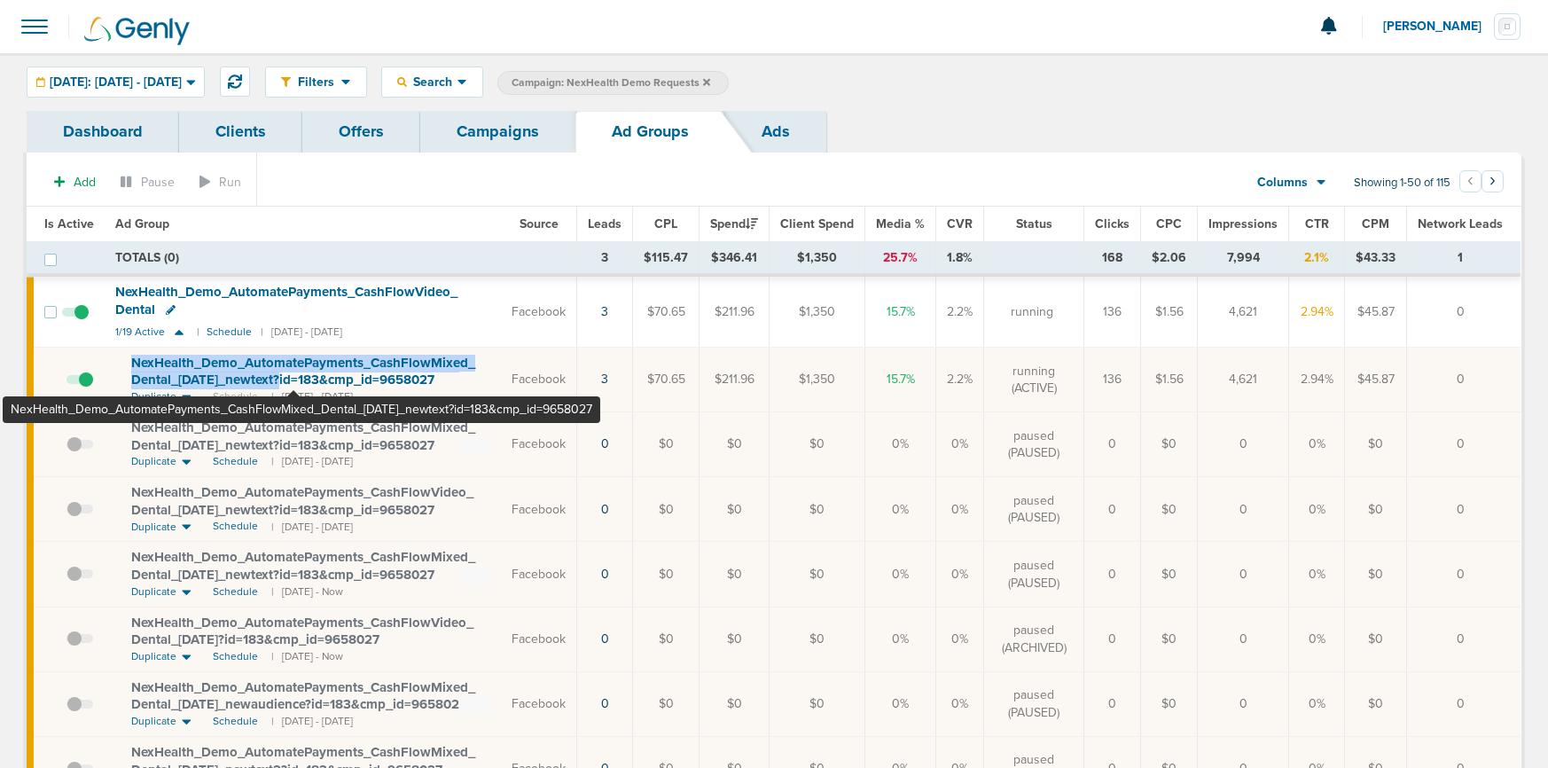
drag, startPoint x: 126, startPoint y: 355, endPoint x: 294, endPoint y: 381, distance: 170.6
click at [294, 381] on td "NexHealth_ Demo_ AutomatePayments_ CashFlowMixed_ Dental_ [DATE]_ newtext?id=18…" at bounding box center [303, 380] width 396 height 65
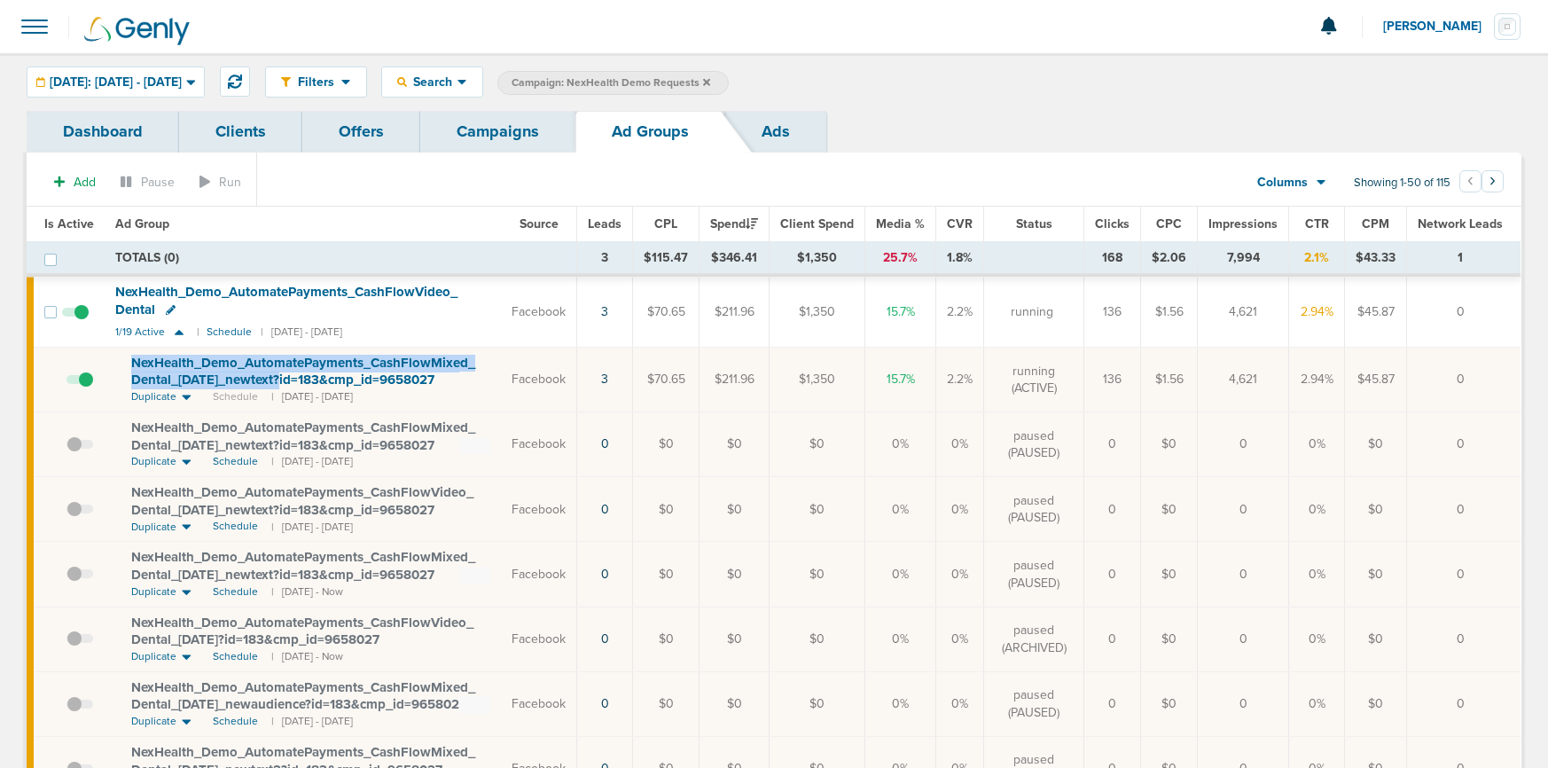
copy span "NexHealth_ Demo_ AutomatePayments_ CashFlowMixed_ Dental_ [DATE]_ newtext?"
click at [729, 79] on label "Campaign: NexHealth Demo Requests" at bounding box center [612, 83] width 231 height 24
click at [465, 142] on link "Campaigns" at bounding box center [497, 132] width 155 height 42
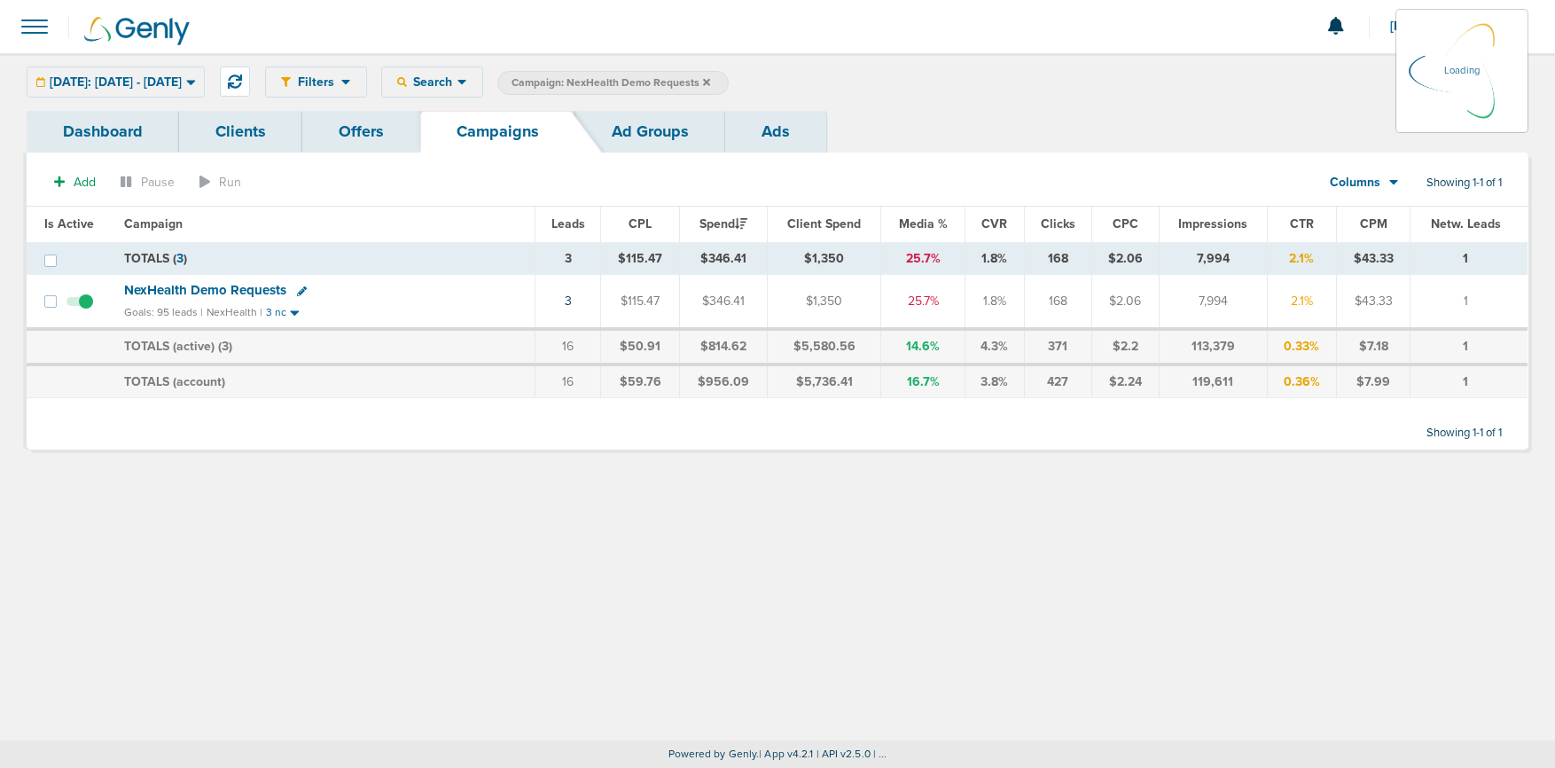
click at [612, 132] on link "Ad Groups" at bounding box center [650, 132] width 150 height 42
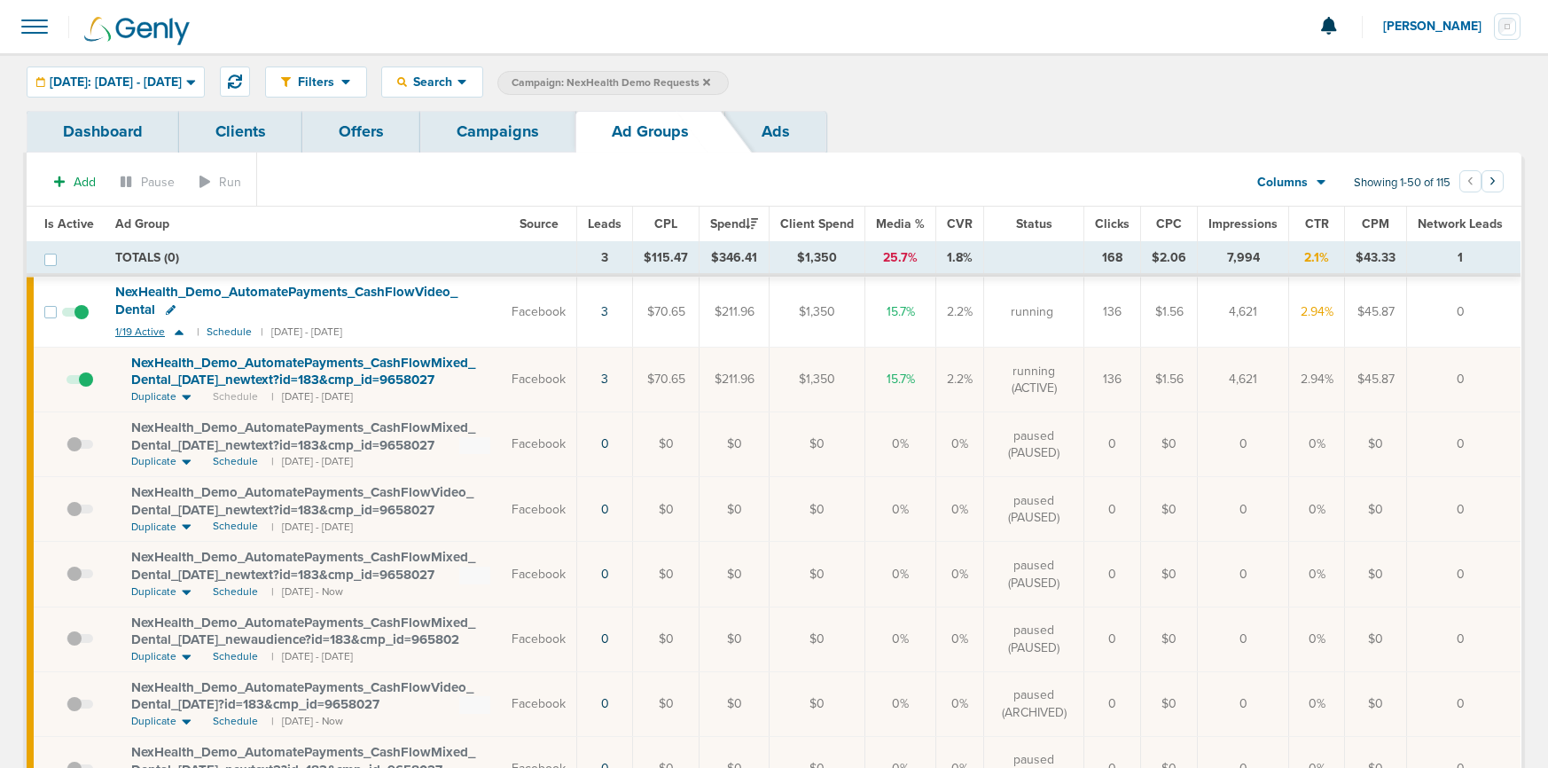
click at [180, 335] on icon at bounding box center [179, 332] width 18 height 15
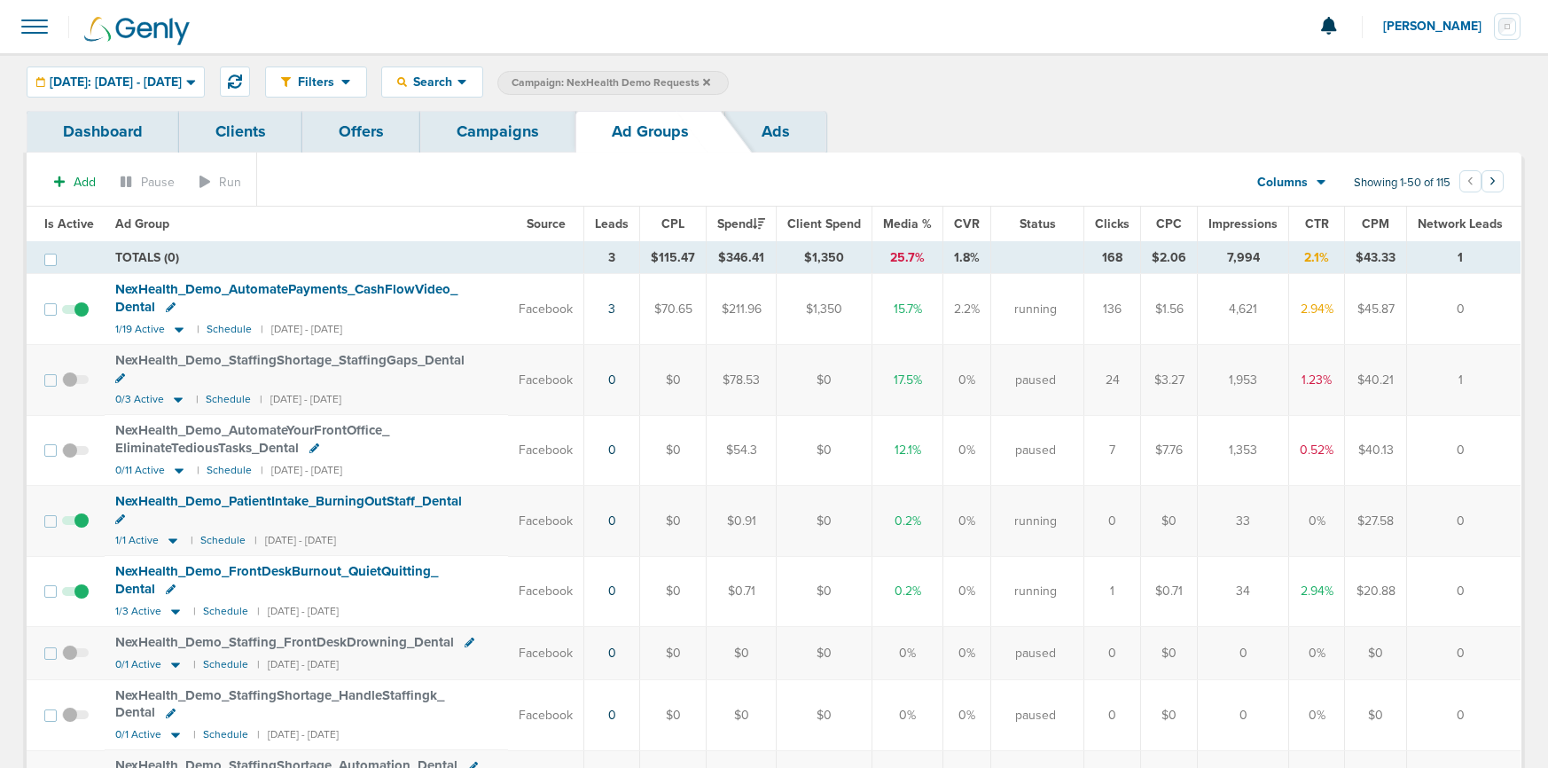
click at [81, 318] on span at bounding box center [75, 318] width 27 height 0
click at [75, 313] on input "checkbox" at bounding box center [75, 313] width 0 height 0
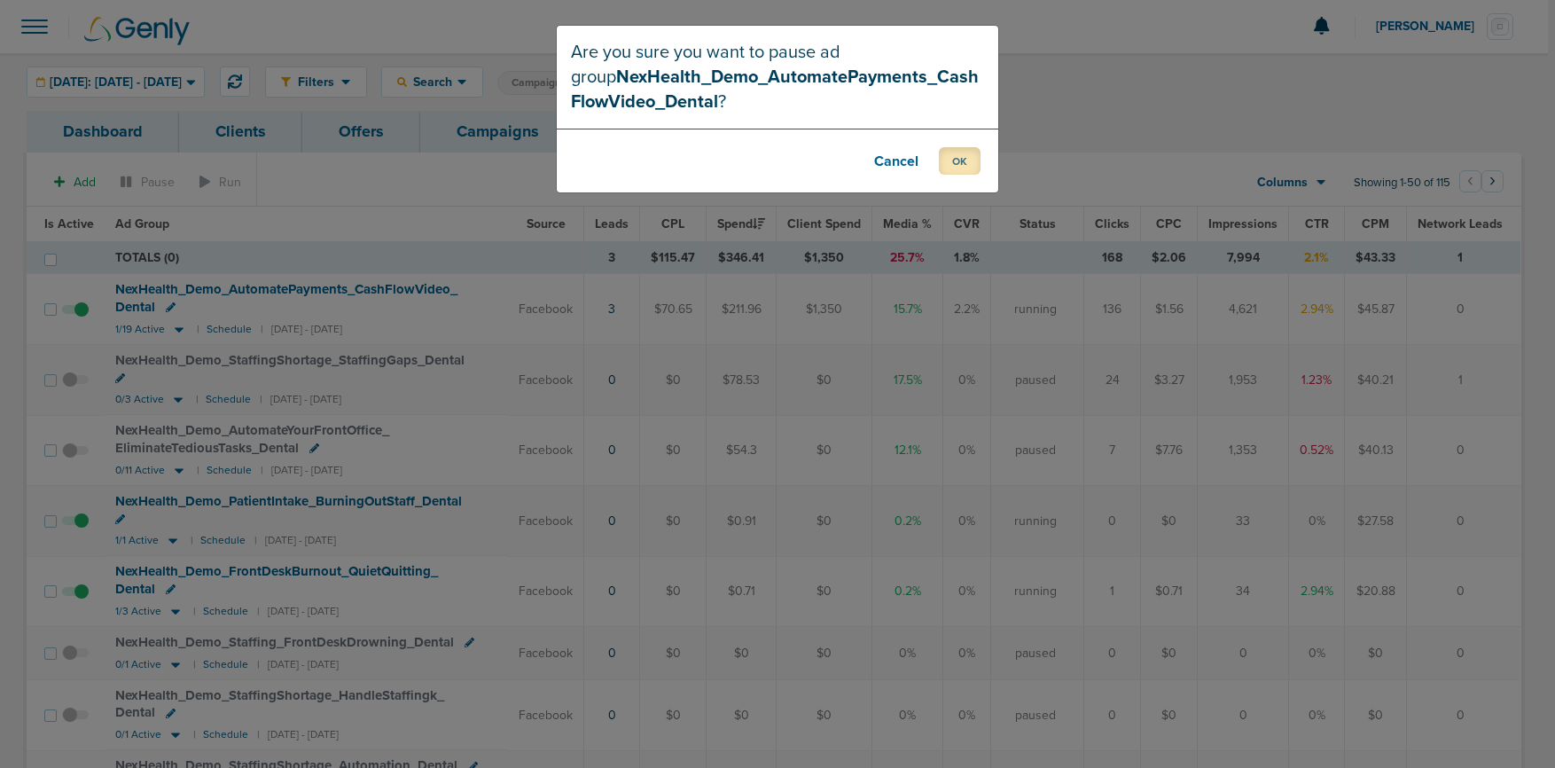
click at [959, 162] on button "OK" at bounding box center [960, 160] width 42 height 27
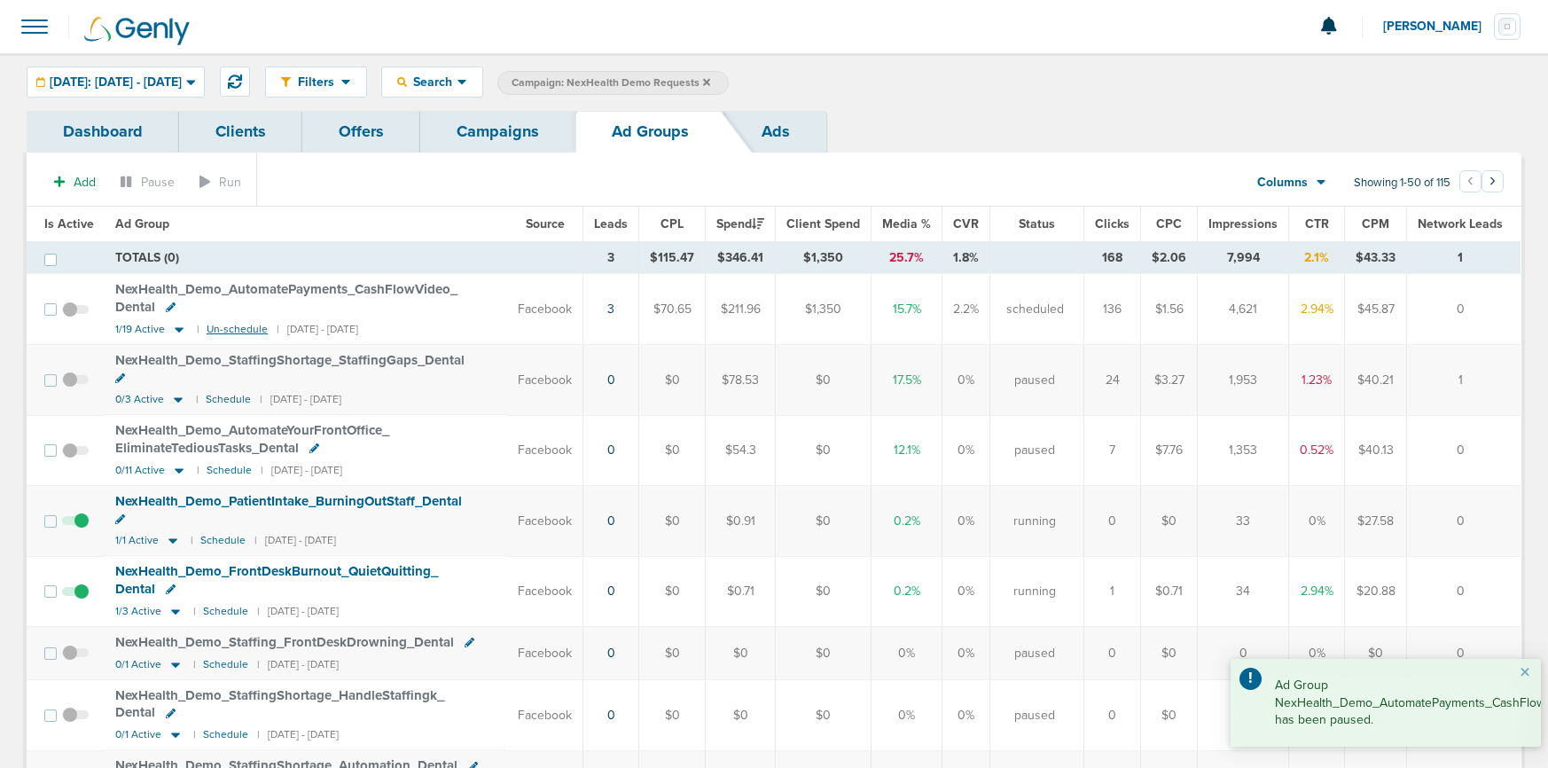
click at [228, 330] on small "Un-schedule" at bounding box center [237, 329] width 61 height 13
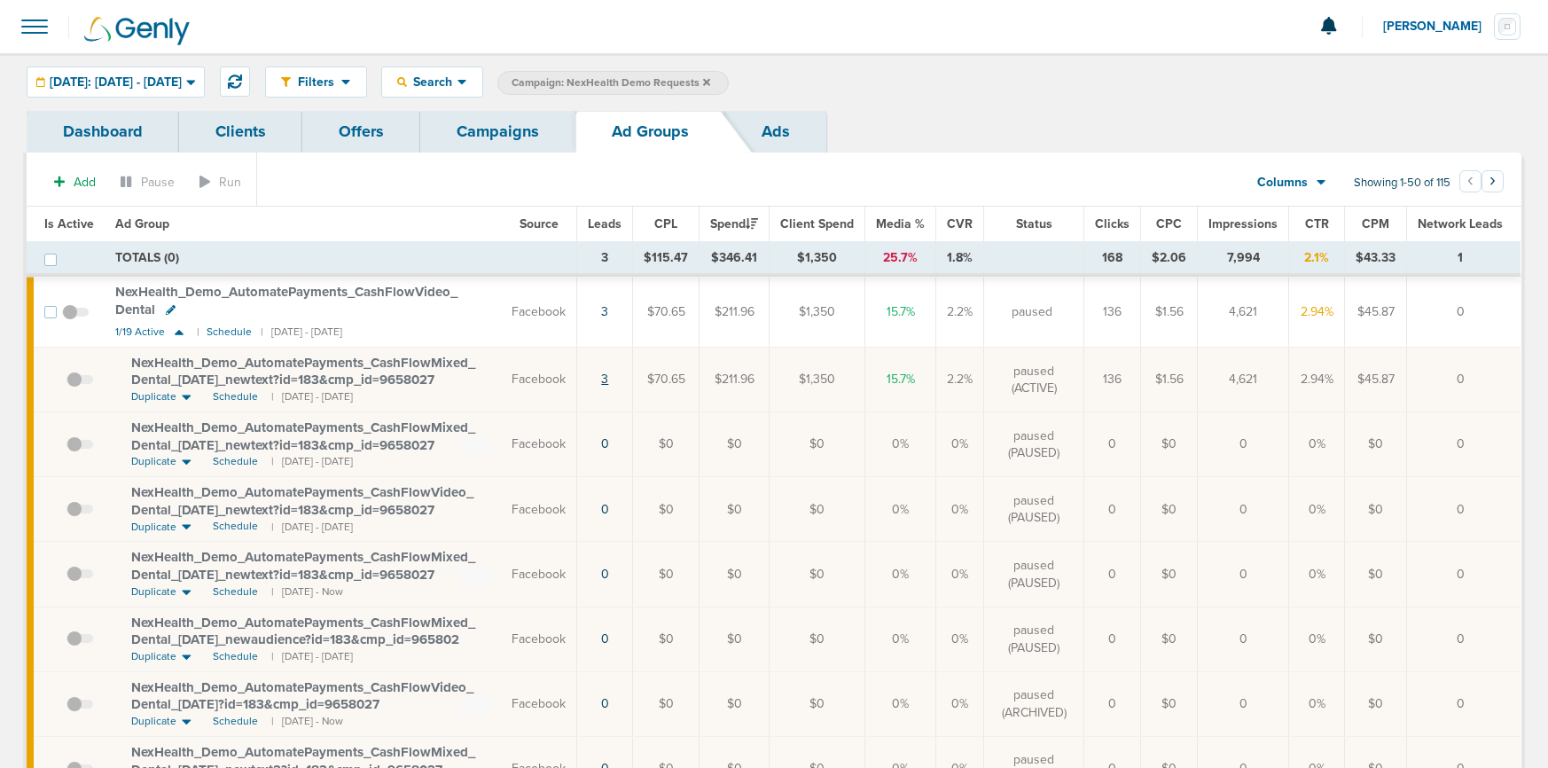
click at [608, 378] on link "3" at bounding box center [604, 379] width 7 height 15
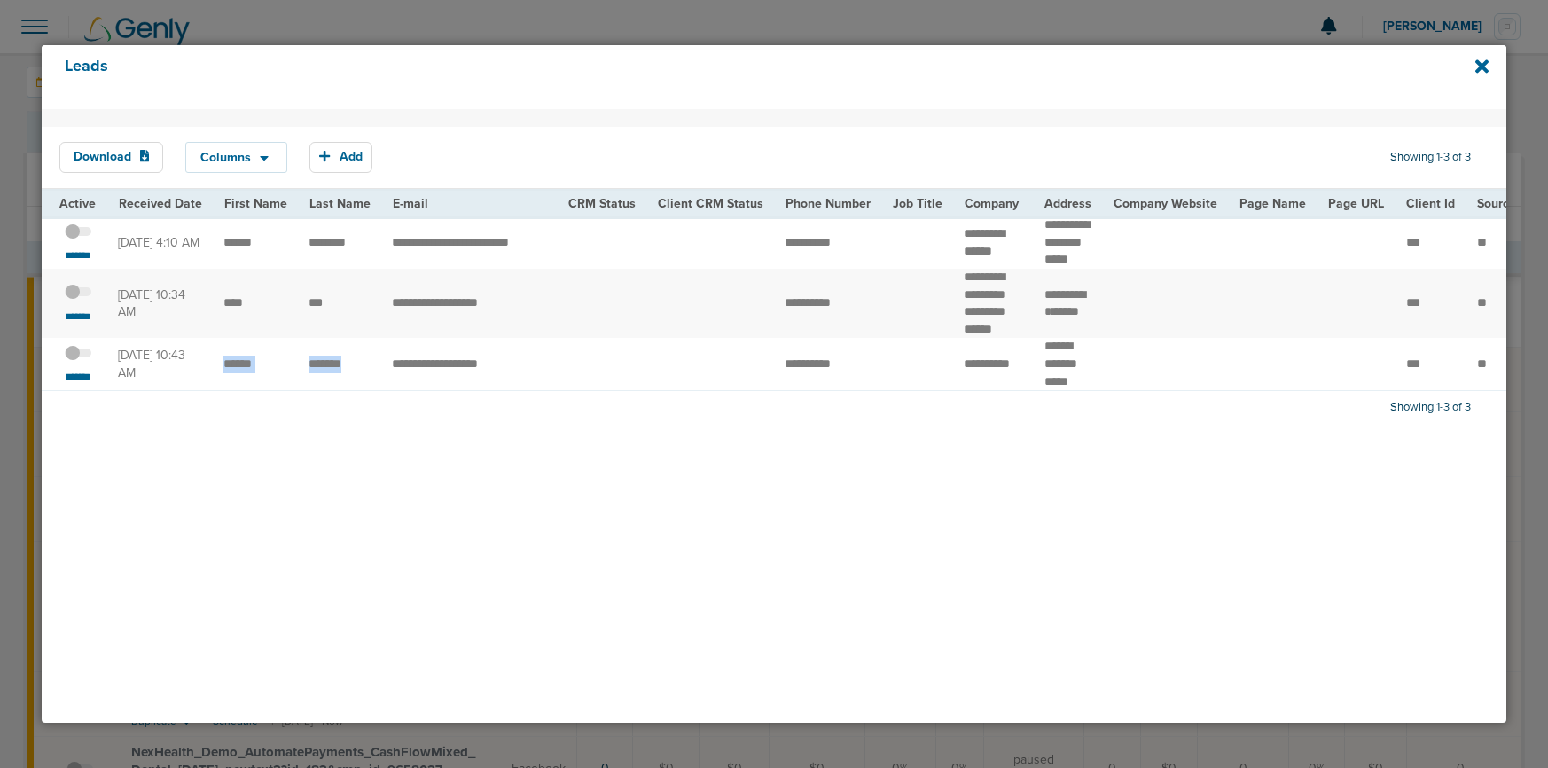
drag, startPoint x: 216, startPoint y: 381, endPoint x: 362, endPoint y: 385, distance: 145.5
drag, startPoint x: 1033, startPoint y: 366, endPoint x: 1084, endPoint y: 383, distance: 54.1
click at [1084, 383] on td "****** ******* *****" at bounding box center [1068, 364] width 69 height 52
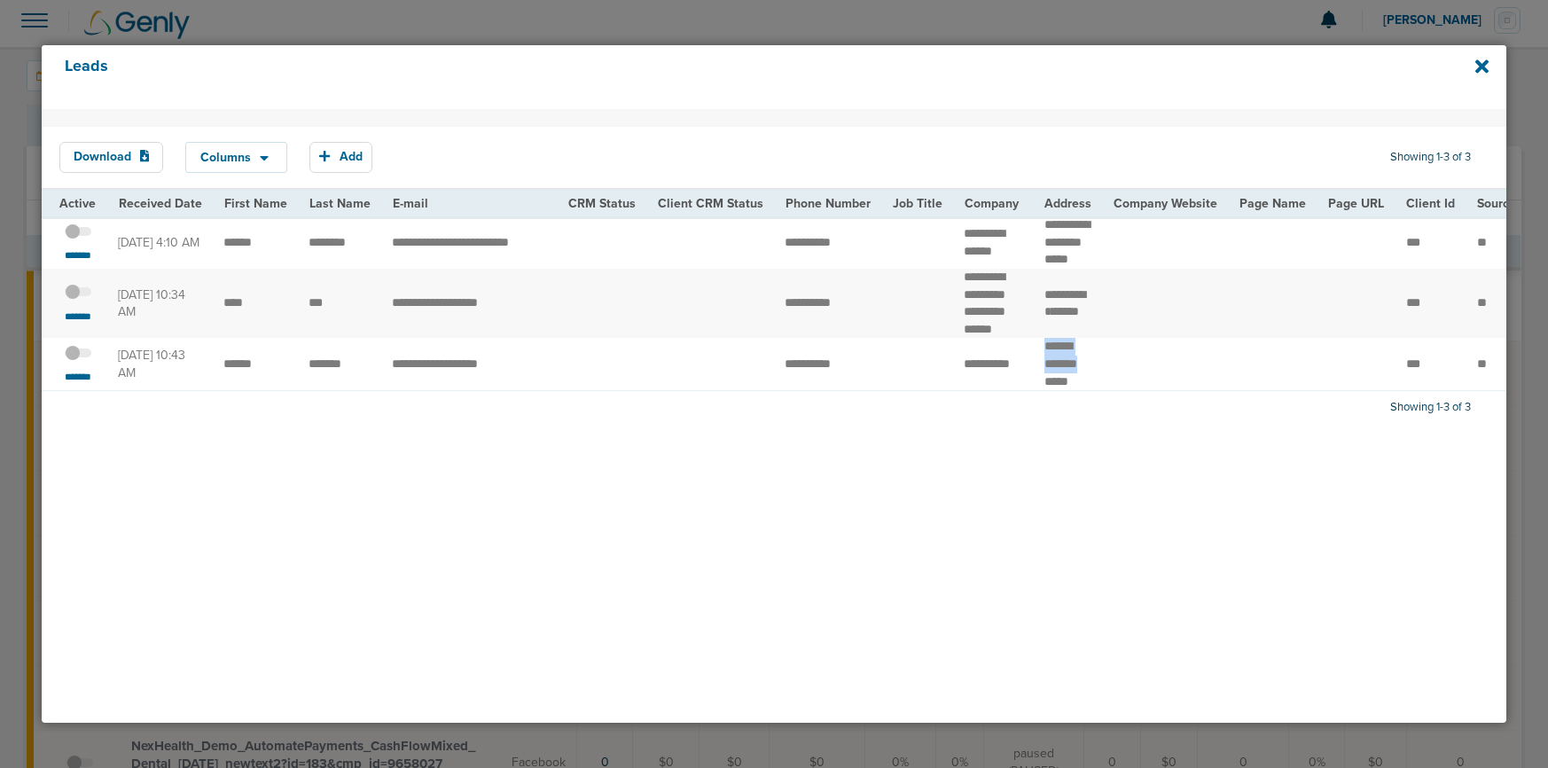
copy td "****** *******"
click at [80, 362] on span at bounding box center [78, 362] width 27 height 0
click at [78, 356] on input "checkbox" at bounding box center [78, 356] width 0 height 0
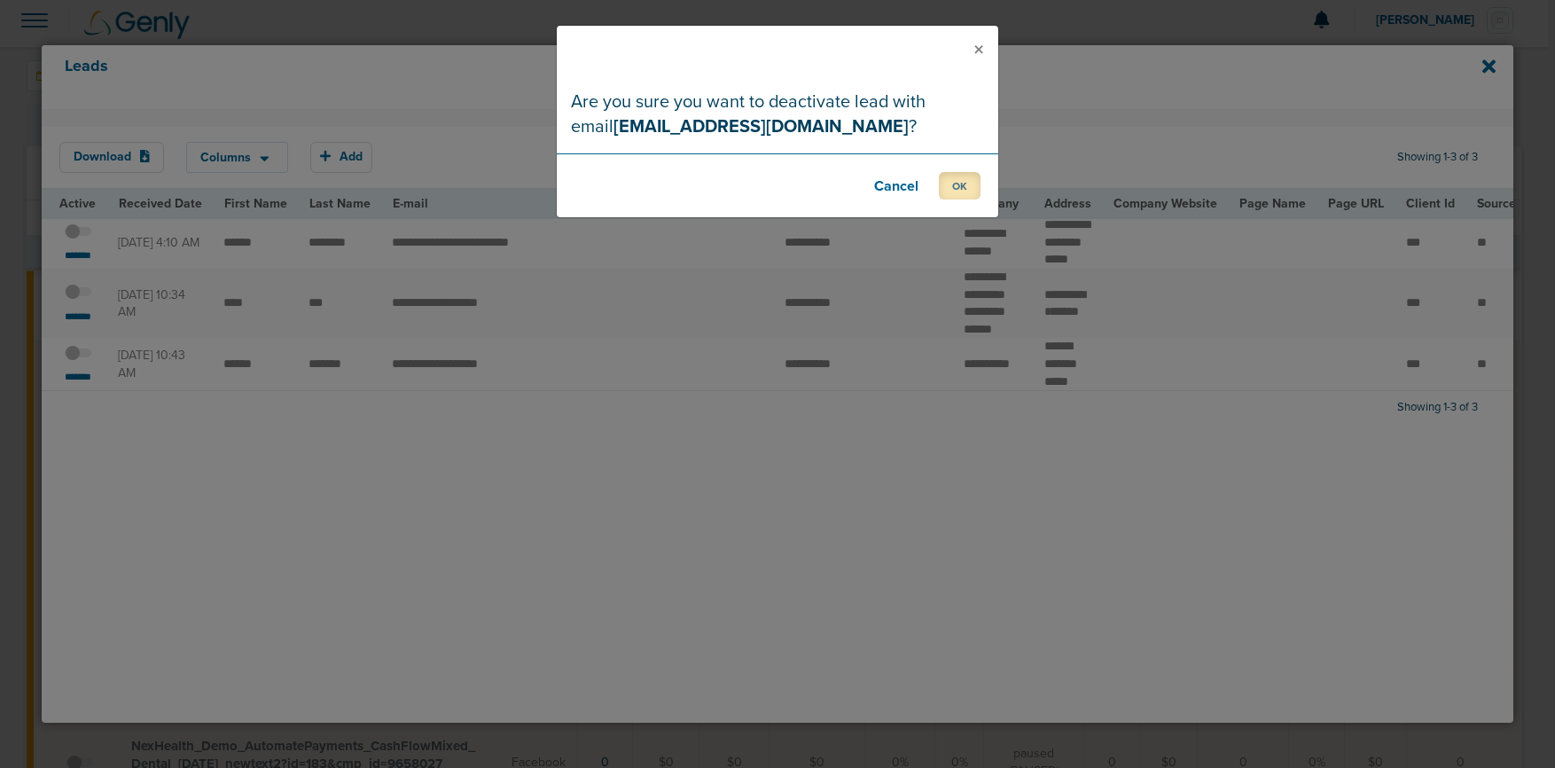
click at [961, 188] on button "OK" at bounding box center [960, 185] width 42 height 27
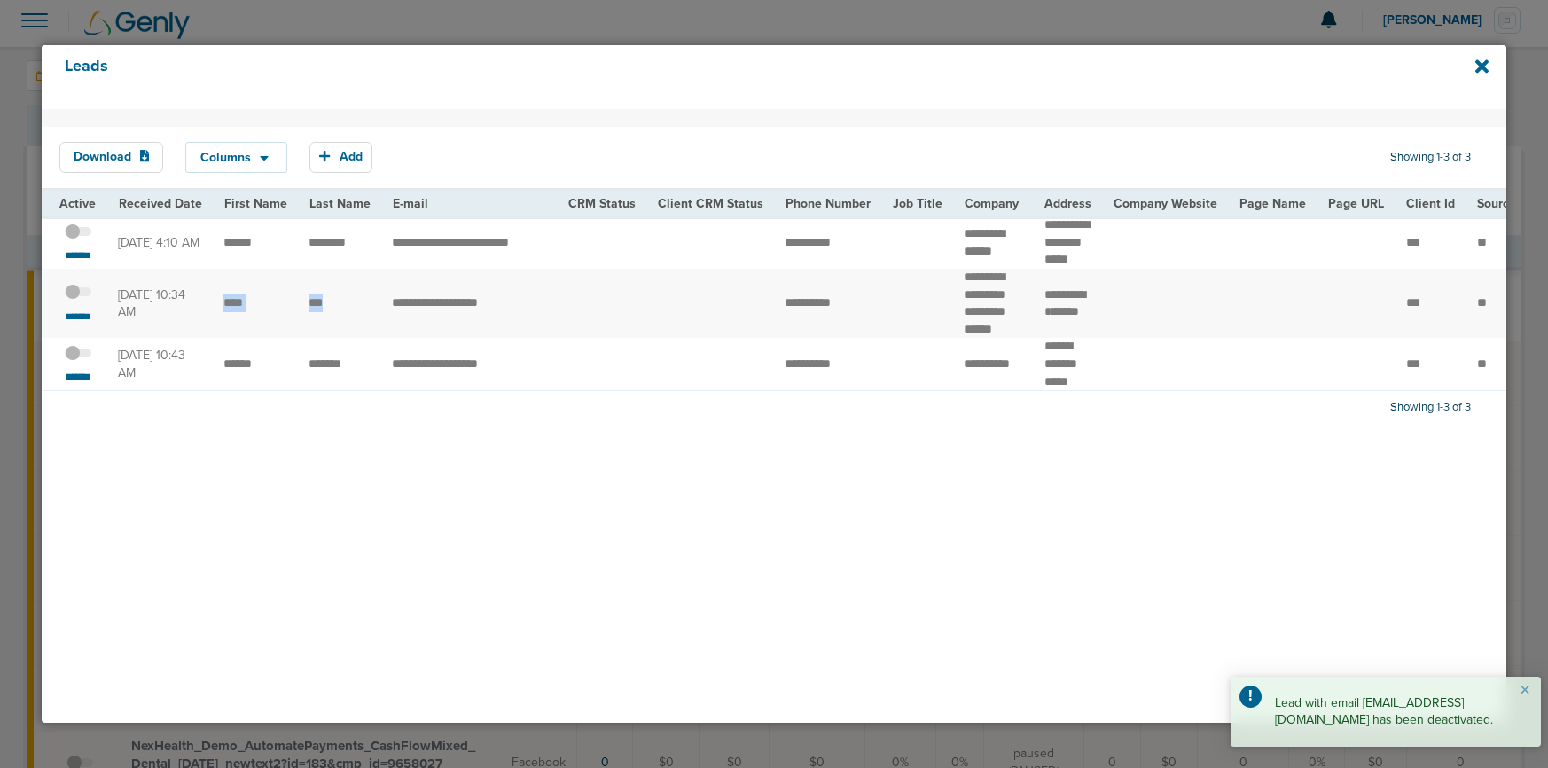
drag, startPoint x: 220, startPoint y: 323, endPoint x: 327, endPoint y: 331, distance: 107.6
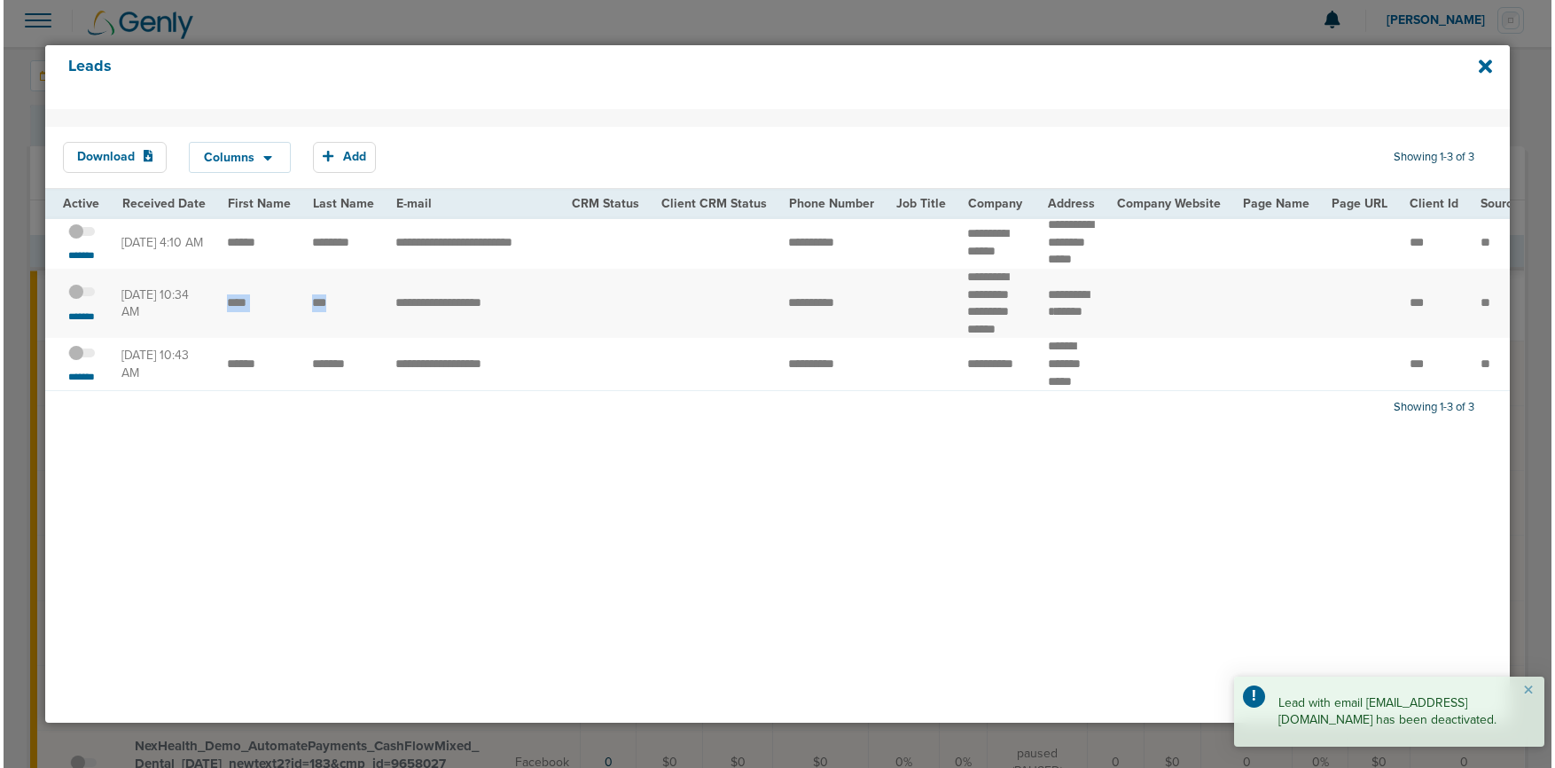
scroll to position [0, 5]
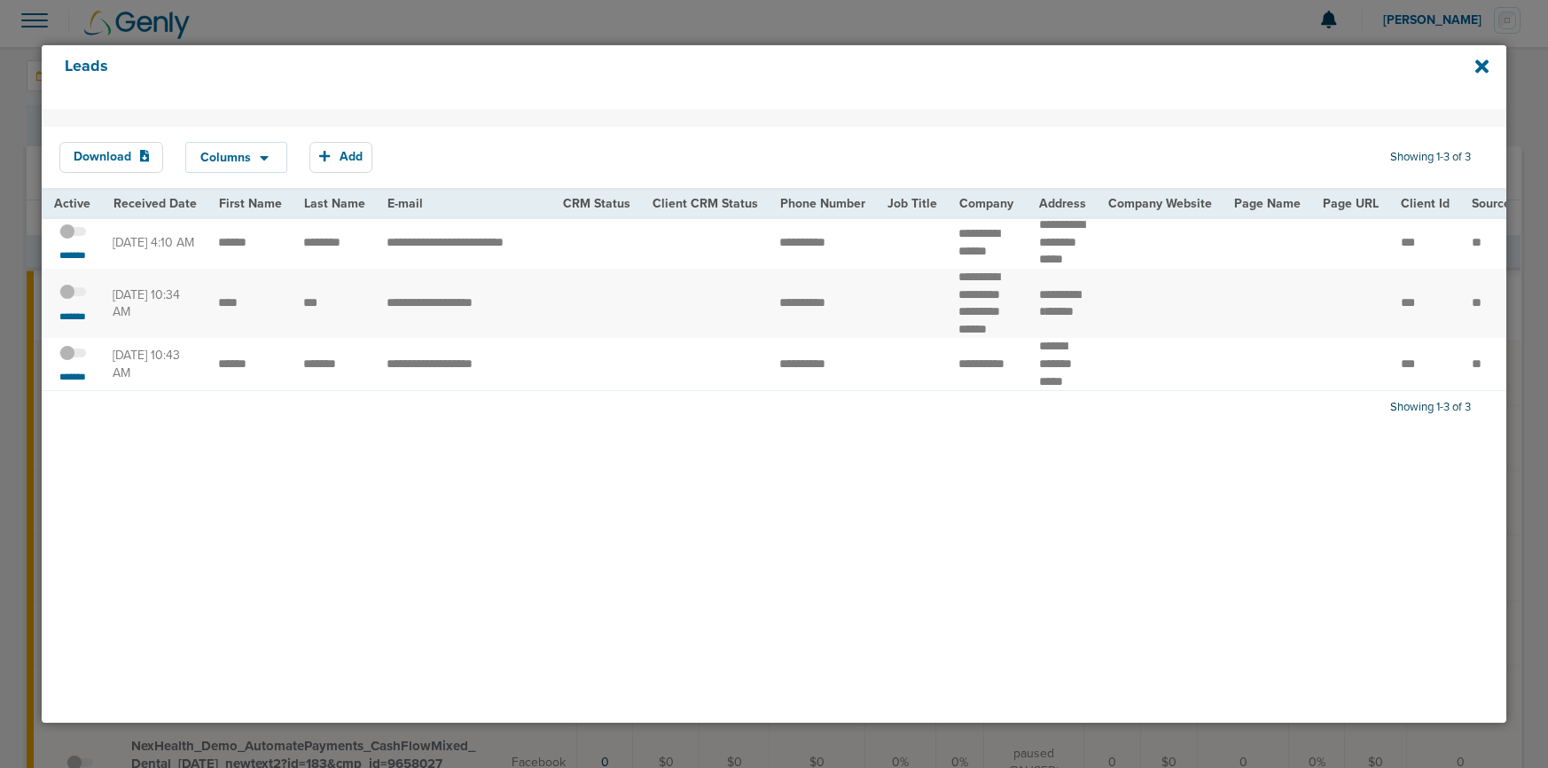
click at [76, 301] on span at bounding box center [72, 301] width 27 height 0
click at [73, 295] on input "checkbox" at bounding box center [73, 295] width 0 height 0
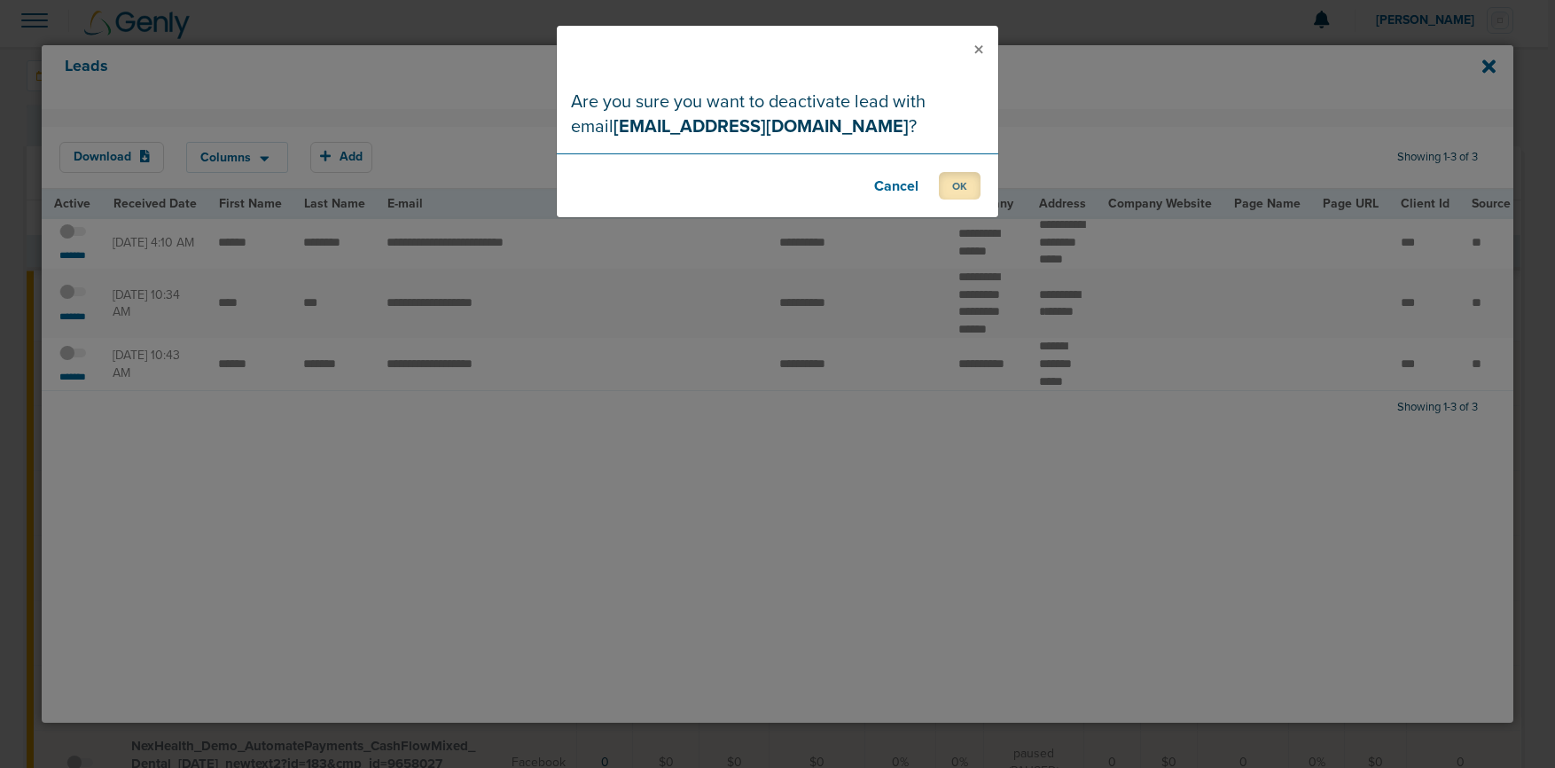
click at [956, 185] on button "OK" at bounding box center [960, 185] width 42 height 27
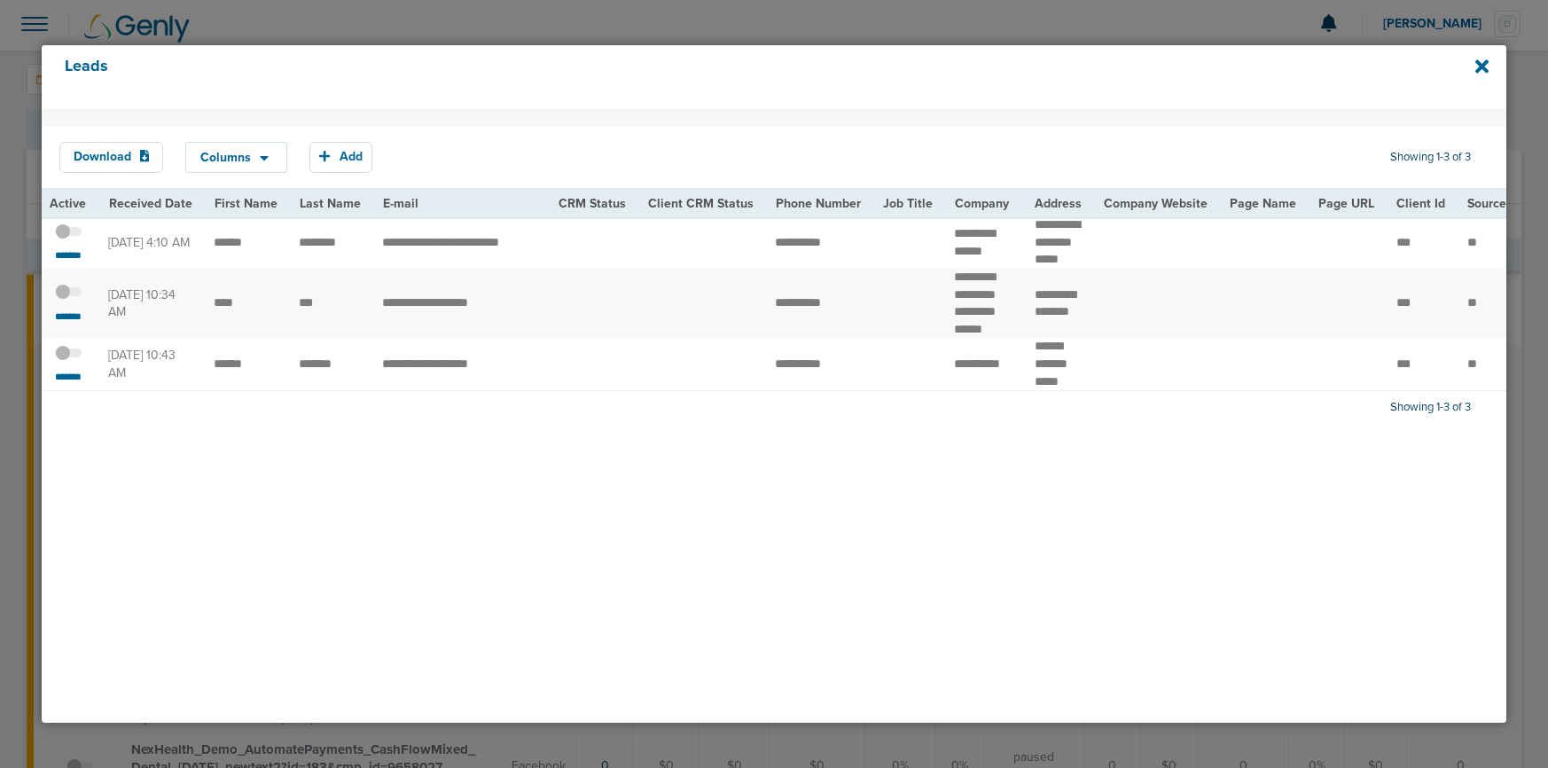
scroll to position [2, 0]
drag, startPoint x: 342, startPoint y: 253, endPoint x: 200, endPoint y: 248, distance: 142.8
click at [376, 244] on td "**********" at bounding box center [460, 242] width 176 height 52
drag, startPoint x: 359, startPoint y: 251, endPoint x: 212, endPoint y: 251, distance: 147.2
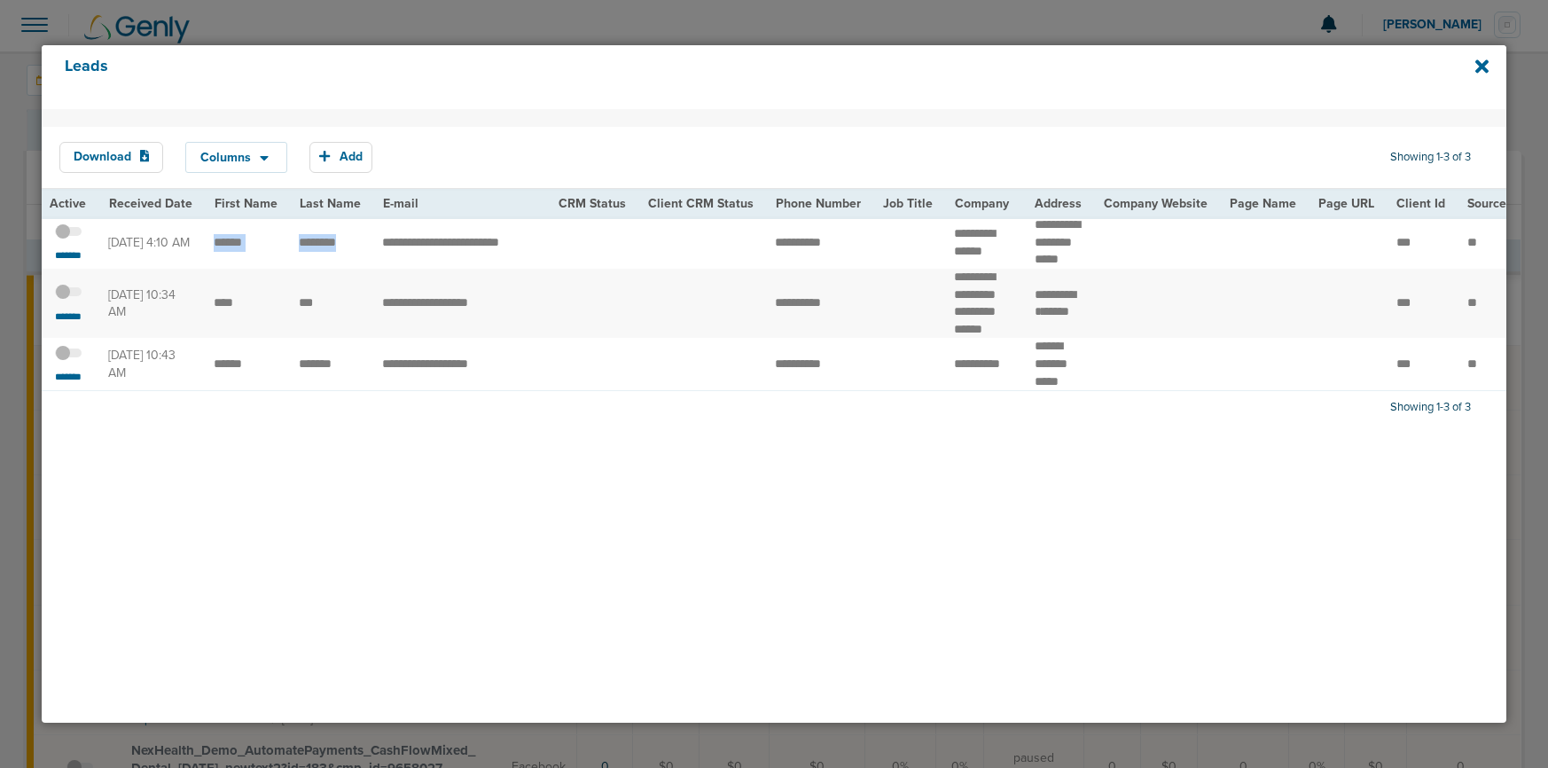
drag, startPoint x: 1024, startPoint y: 225, endPoint x: 1059, endPoint y: 257, distance: 47.1
click at [1059, 257] on td "**********" at bounding box center [1058, 242] width 69 height 52
copy td "**********"
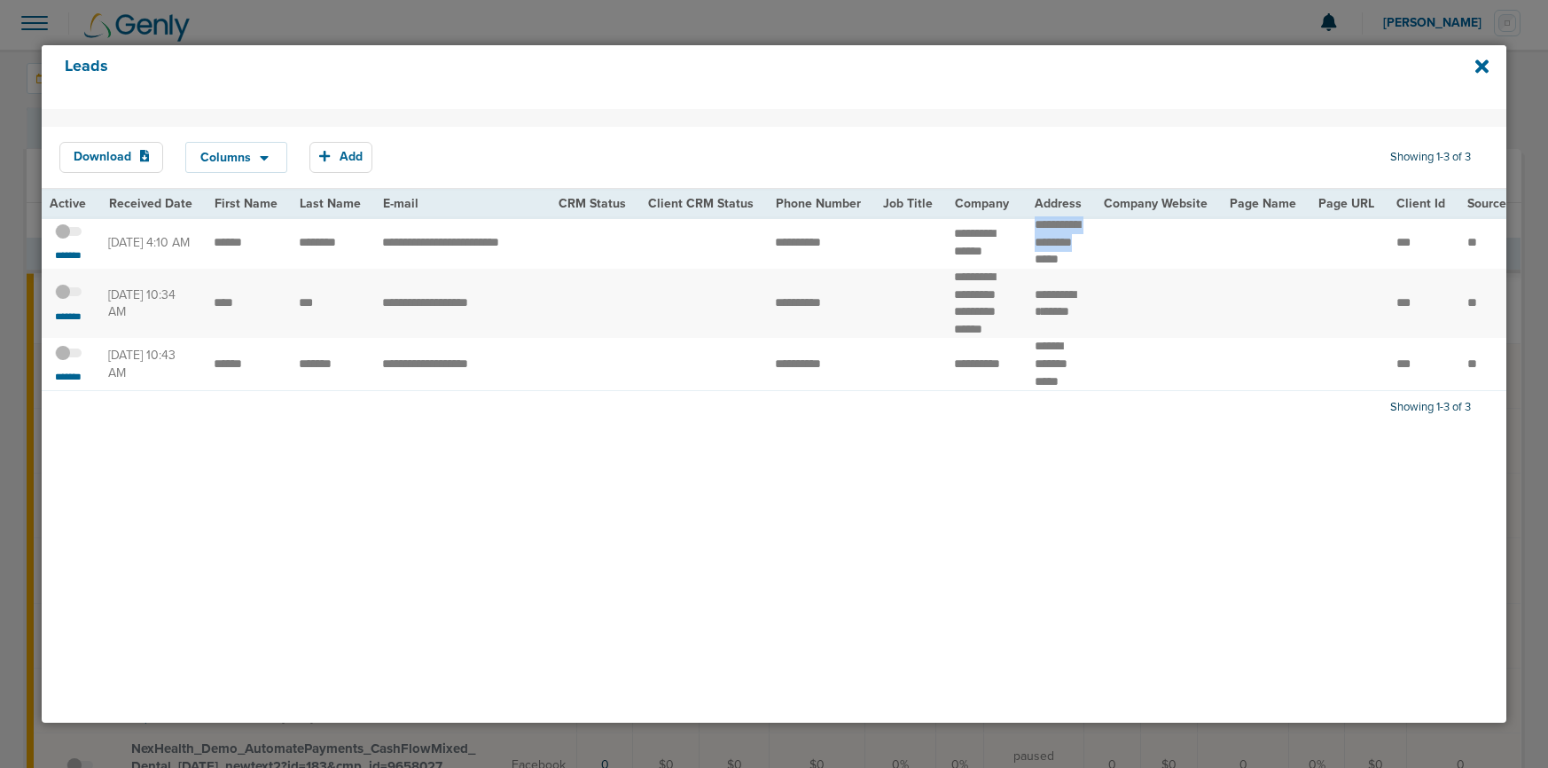
scroll to position [1, 0]
click at [76, 240] on span at bounding box center [68, 240] width 27 height 0
click at [68, 234] on input "checkbox" at bounding box center [68, 234] width 0 height 0
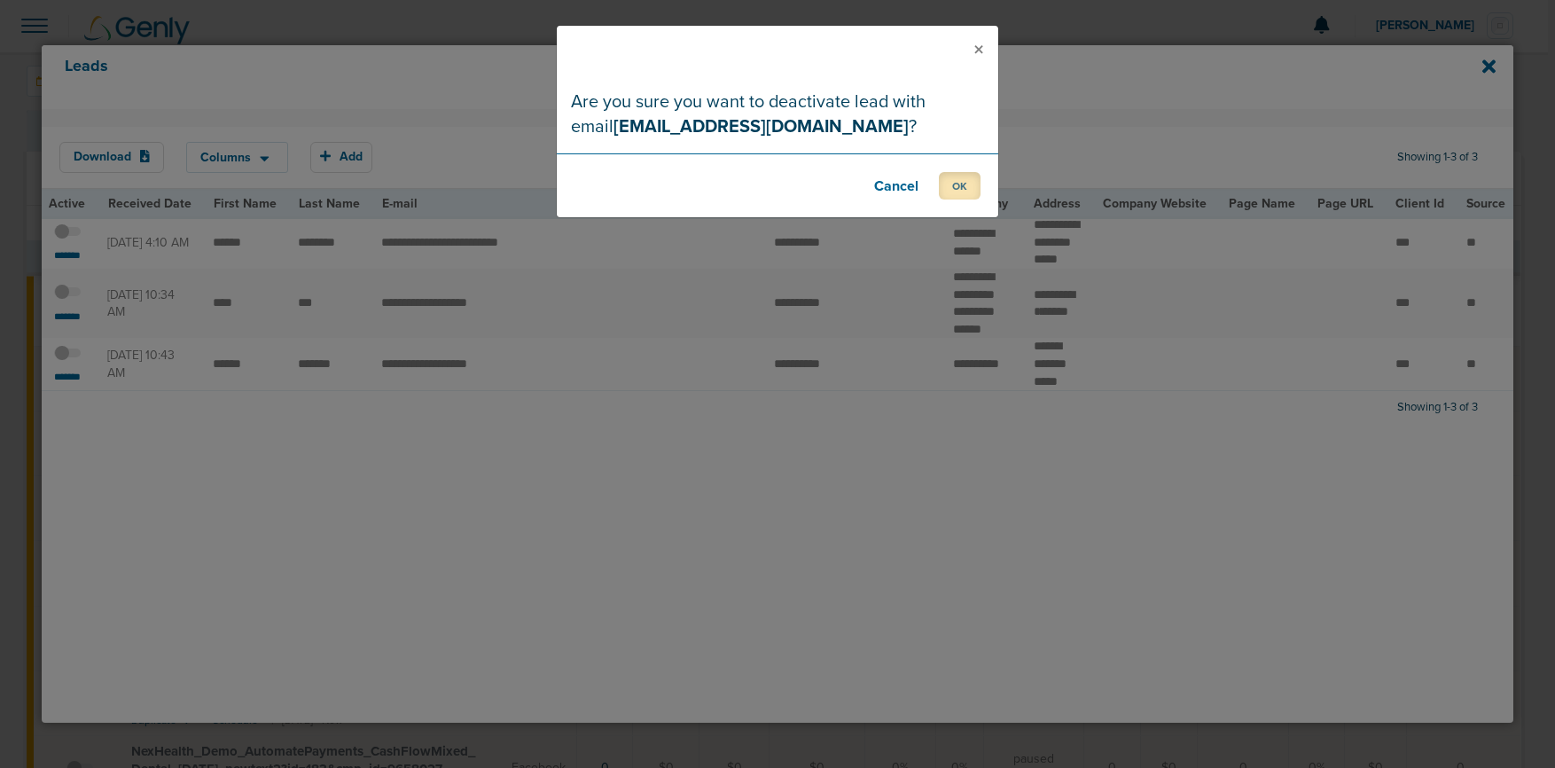
click at [963, 188] on button "OK" at bounding box center [960, 185] width 42 height 27
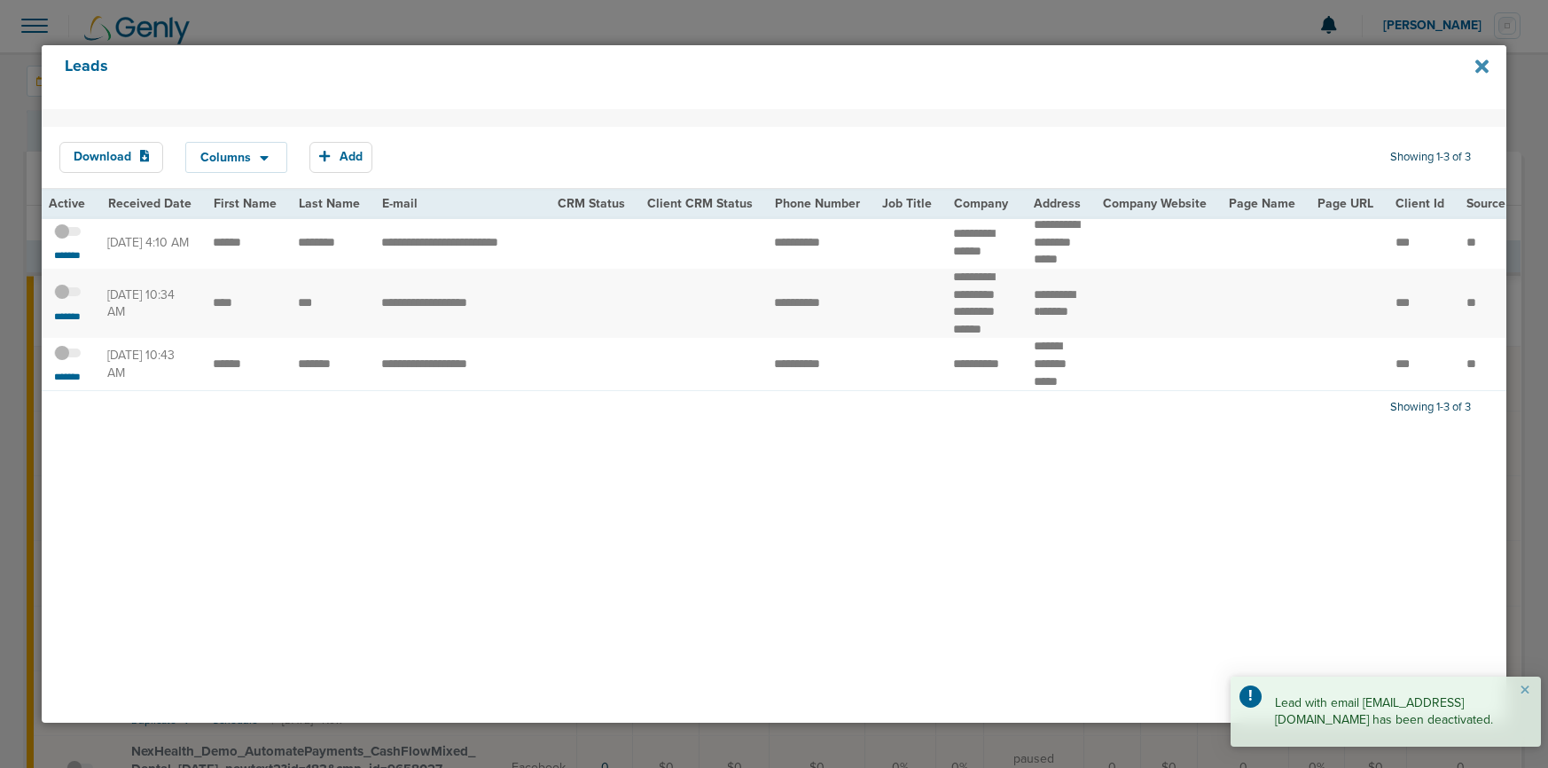
click at [1192, 62] on icon at bounding box center [1481, 65] width 13 height 13
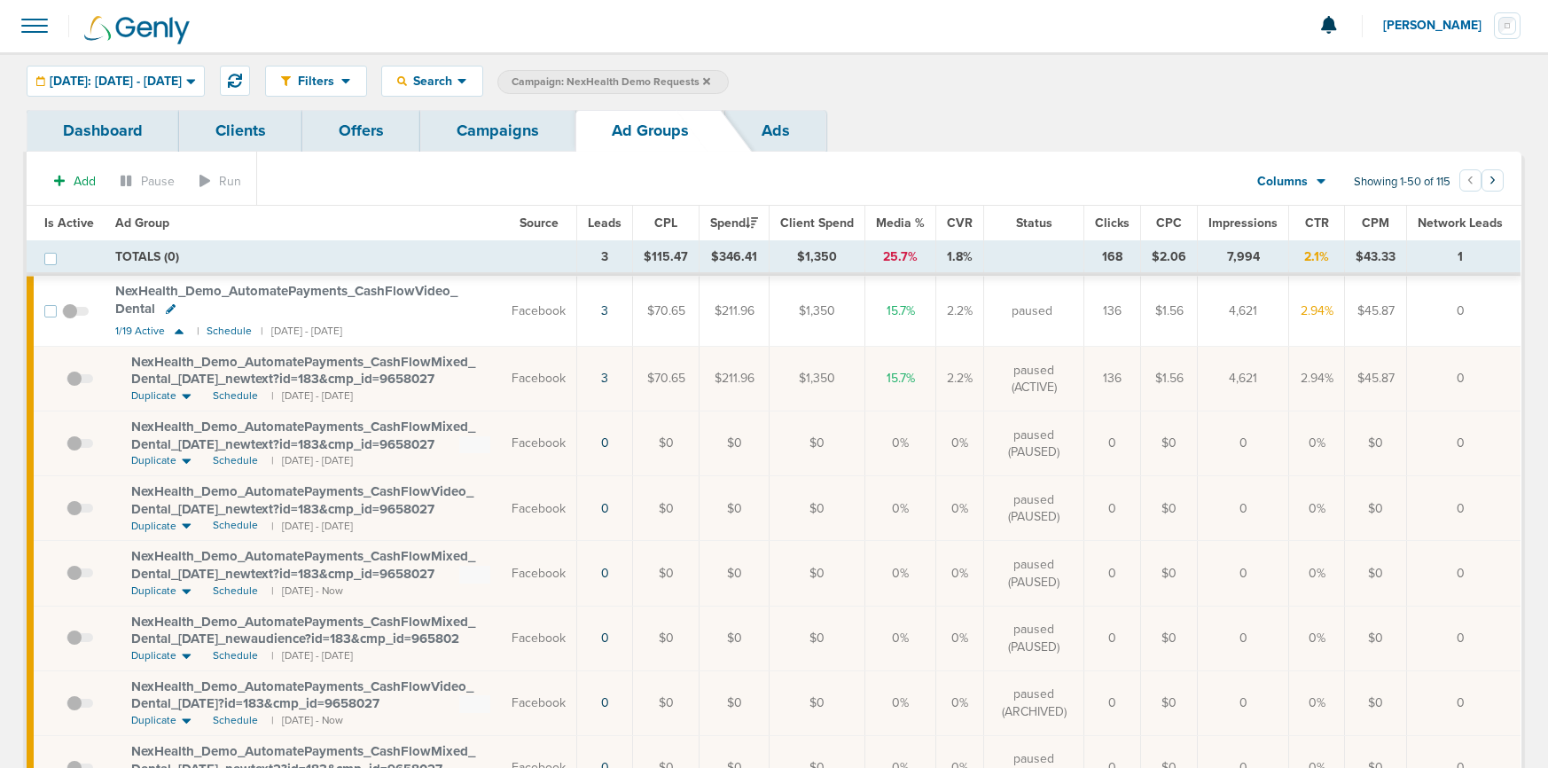
click at [495, 137] on link "Campaigns" at bounding box center [497, 131] width 155 height 42
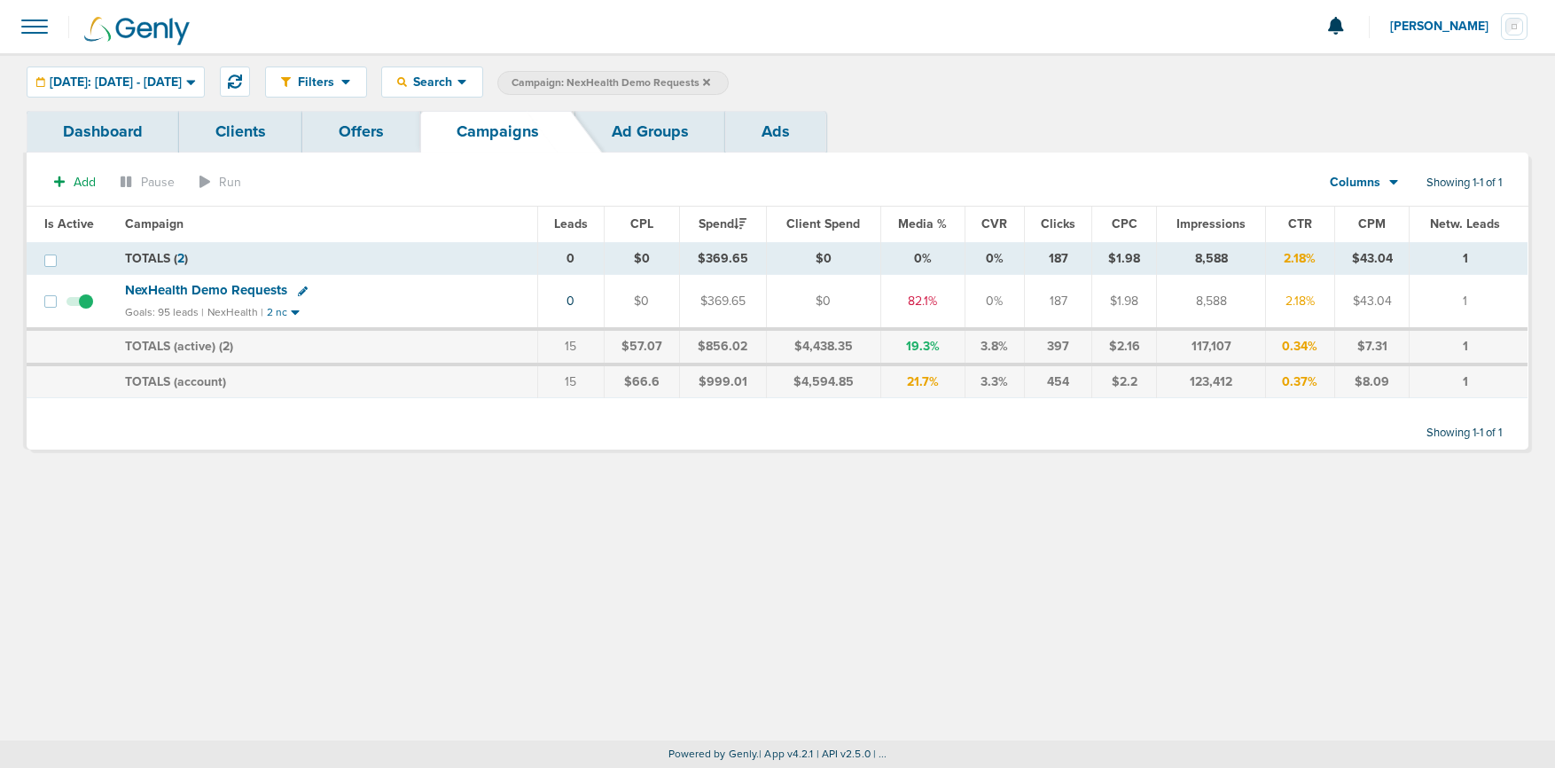
click at [710, 78] on icon at bounding box center [706, 82] width 7 height 11
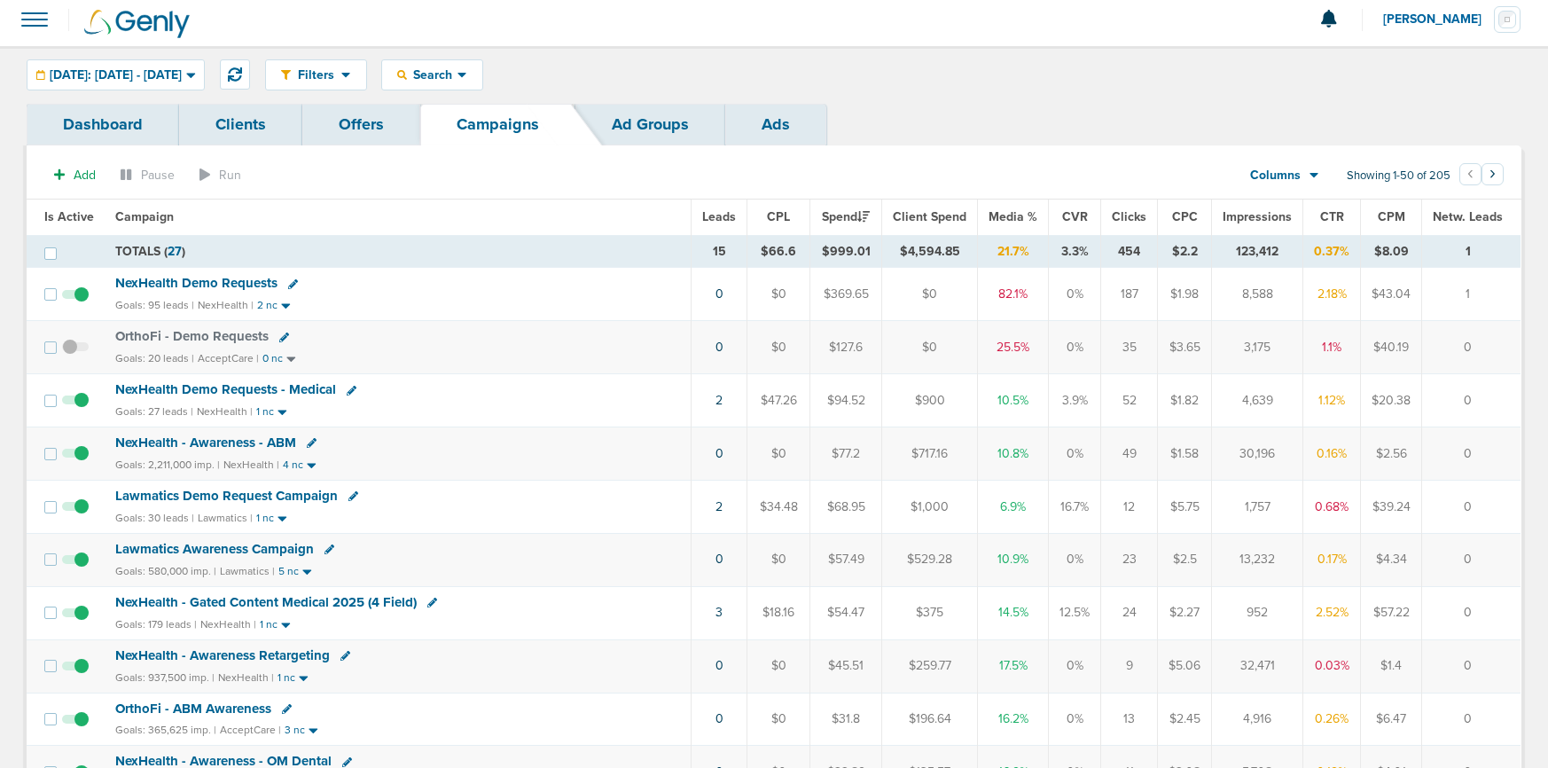
click at [133, 286] on span "NexHealth Demo Requests" at bounding box center [196, 283] width 162 height 16
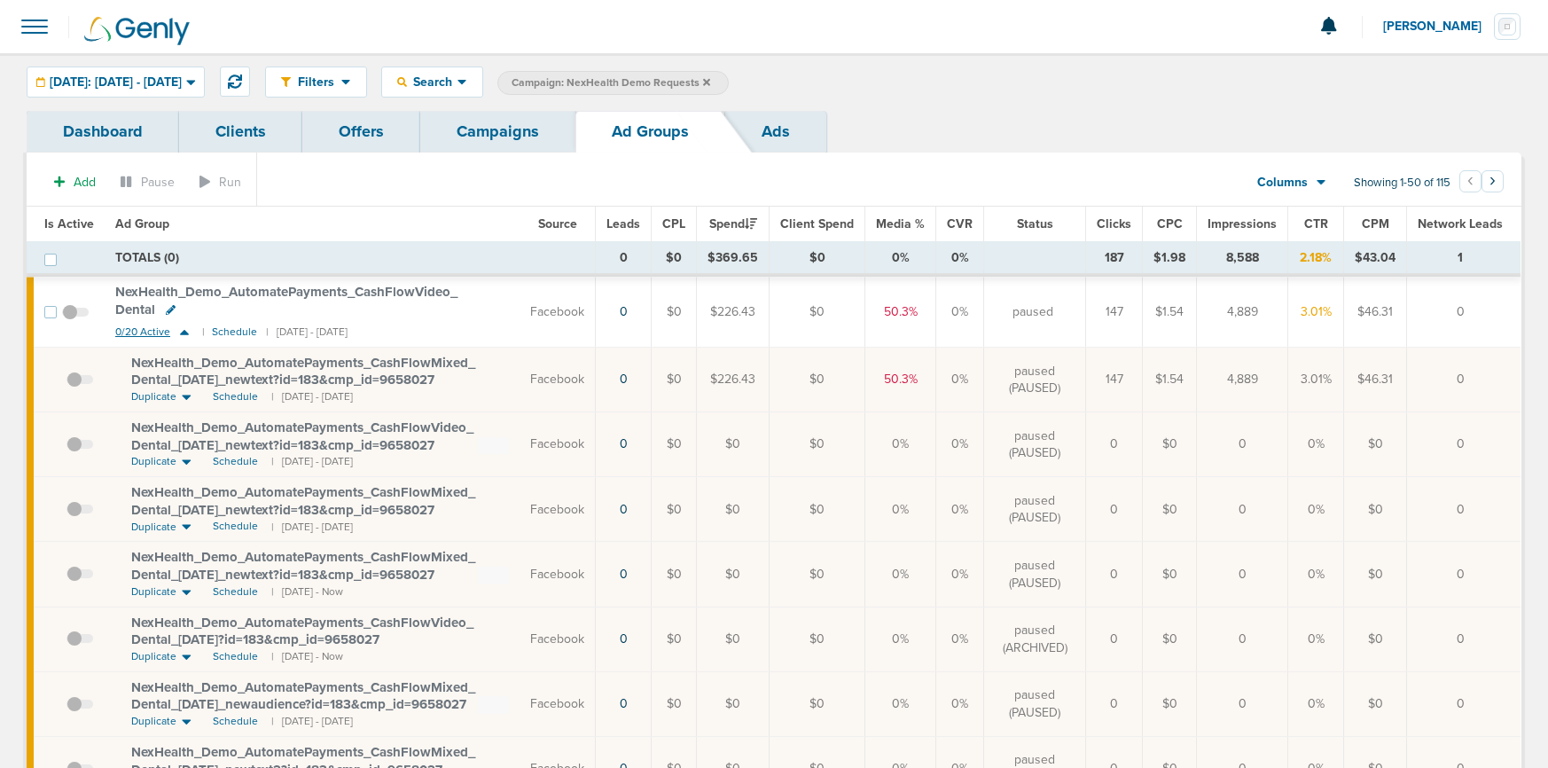
click at [178, 332] on icon at bounding box center [185, 332] width 18 height 15
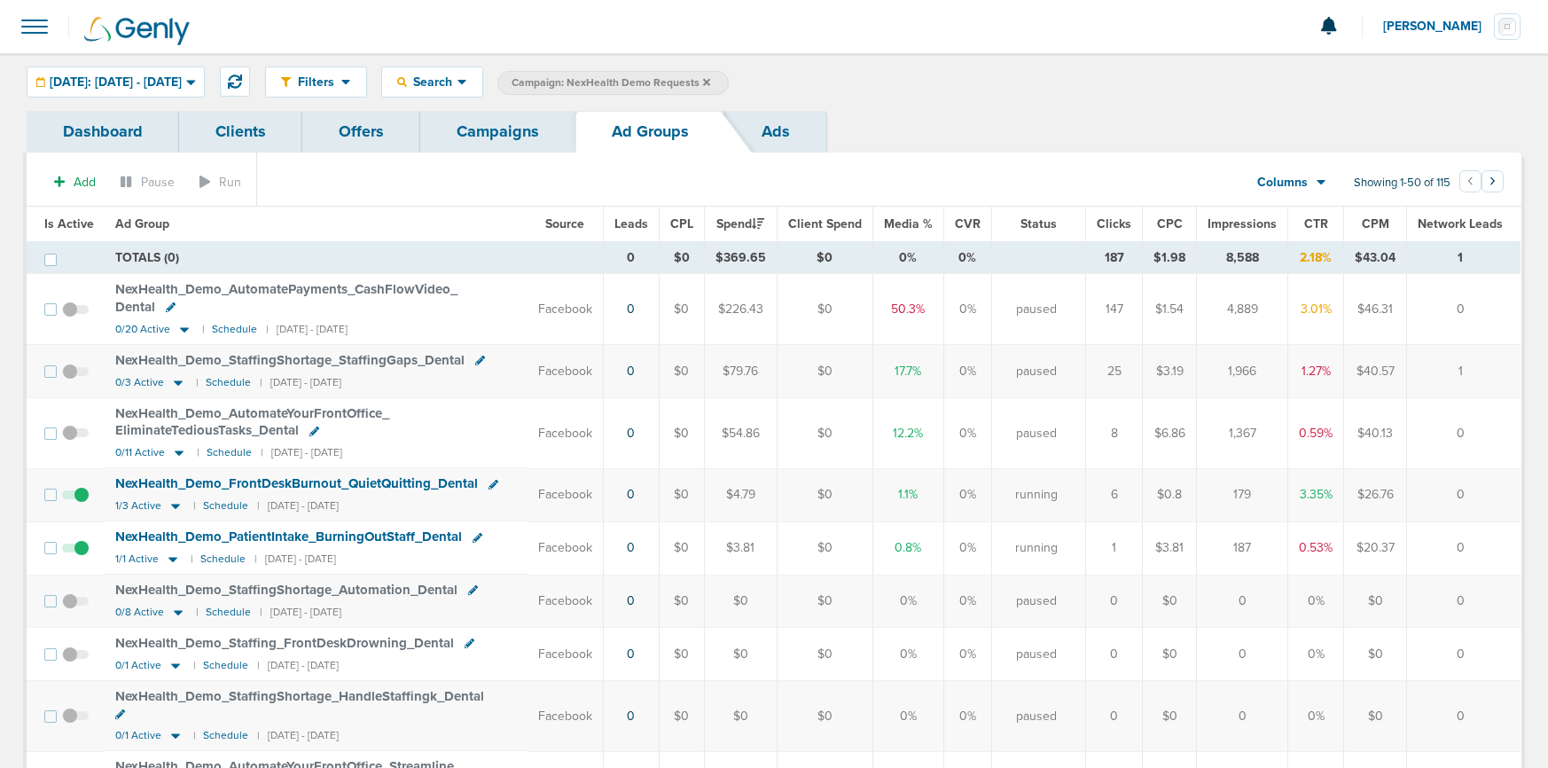
scroll to position [3, 0]
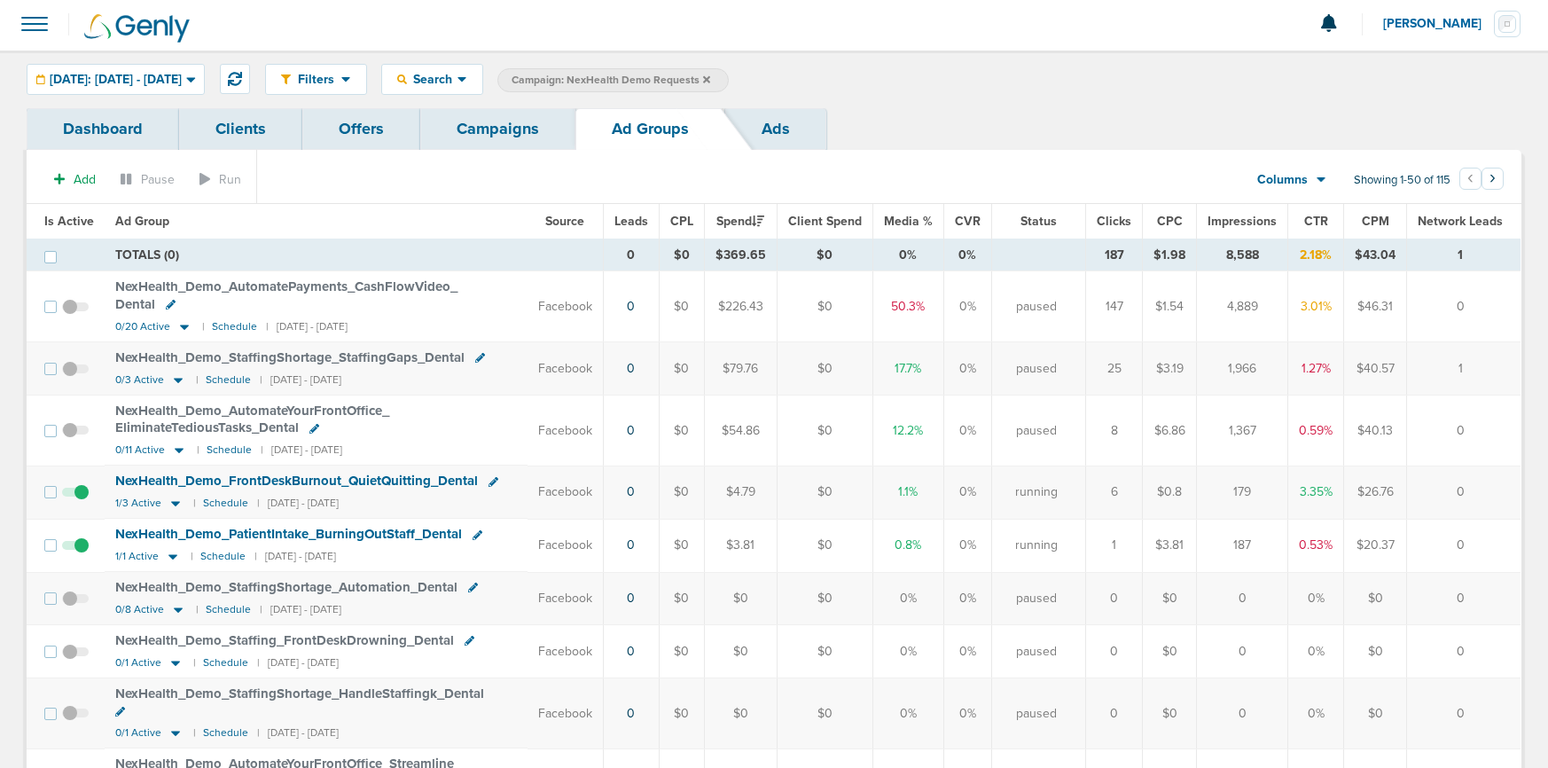
click at [78, 554] on span at bounding box center [75, 554] width 27 height 0
click at [75, 549] on input "checkbox" at bounding box center [75, 549] width 0 height 0
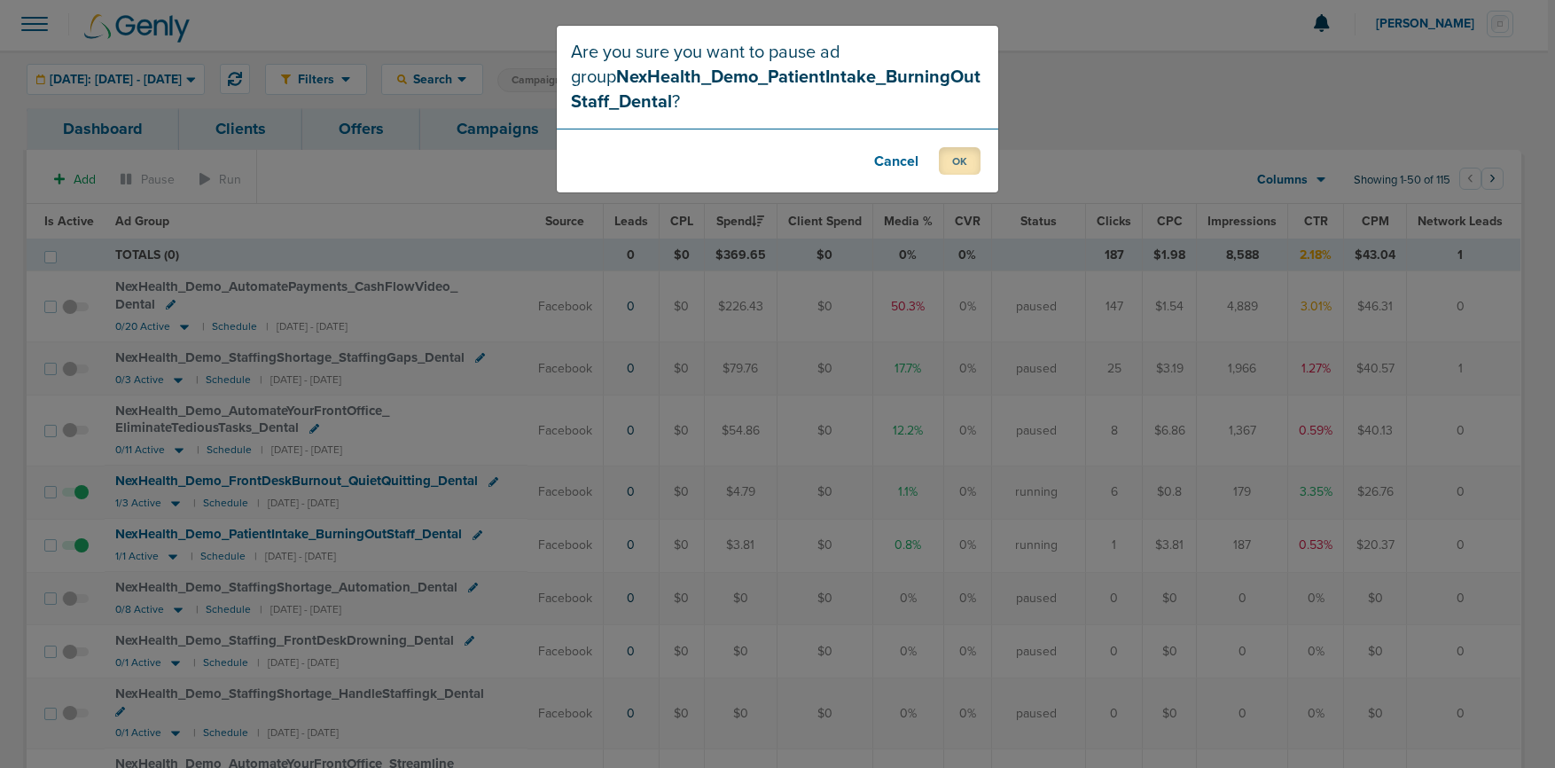
click at [959, 161] on button "OK" at bounding box center [960, 160] width 42 height 27
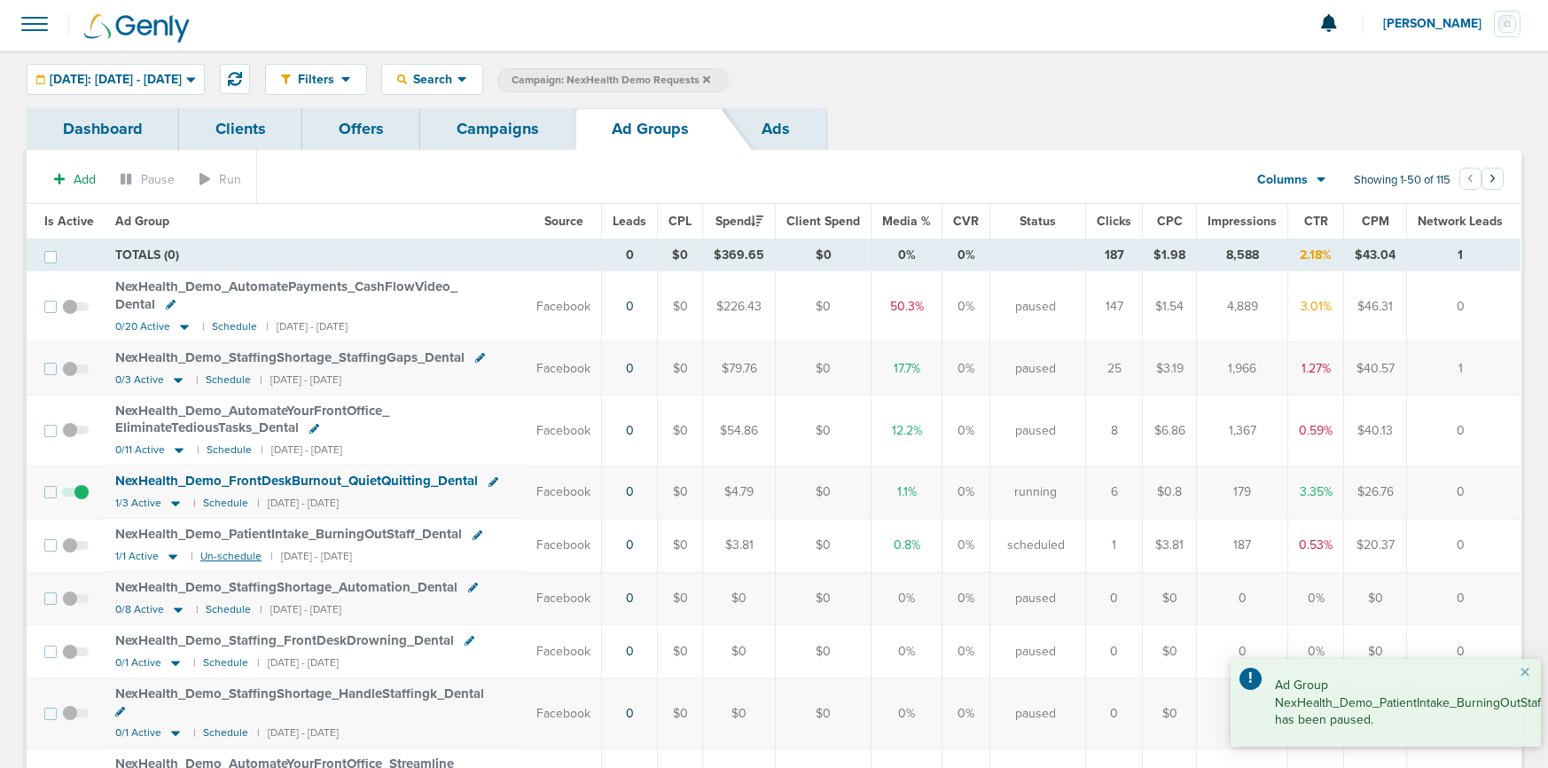
click at [214, 554] on small "Un-schedule" at bounding box center [230, 556] width 61 height 13
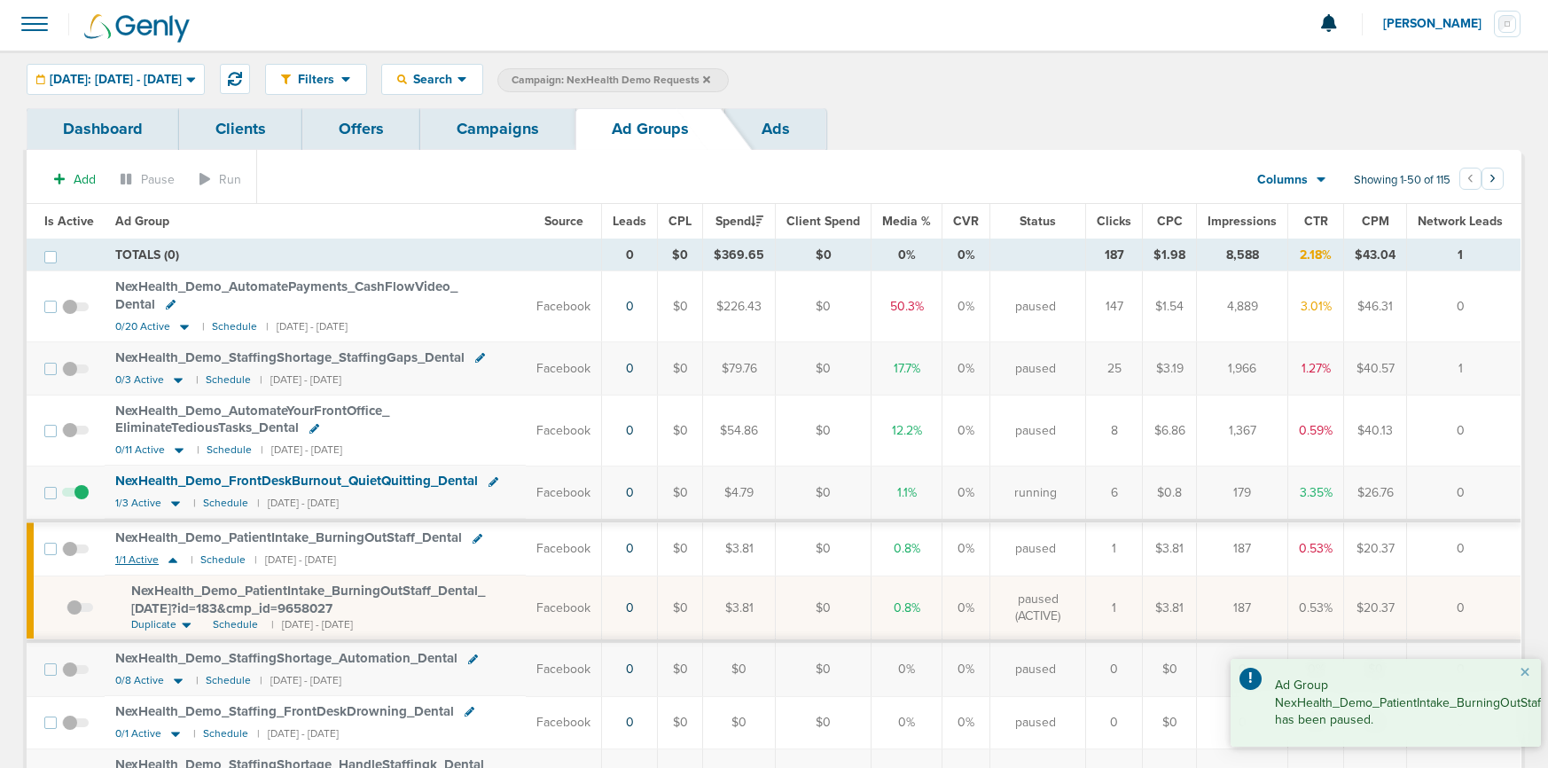
click at [173, 561] on icon at bounding box center [172, 560] width 9 height 5
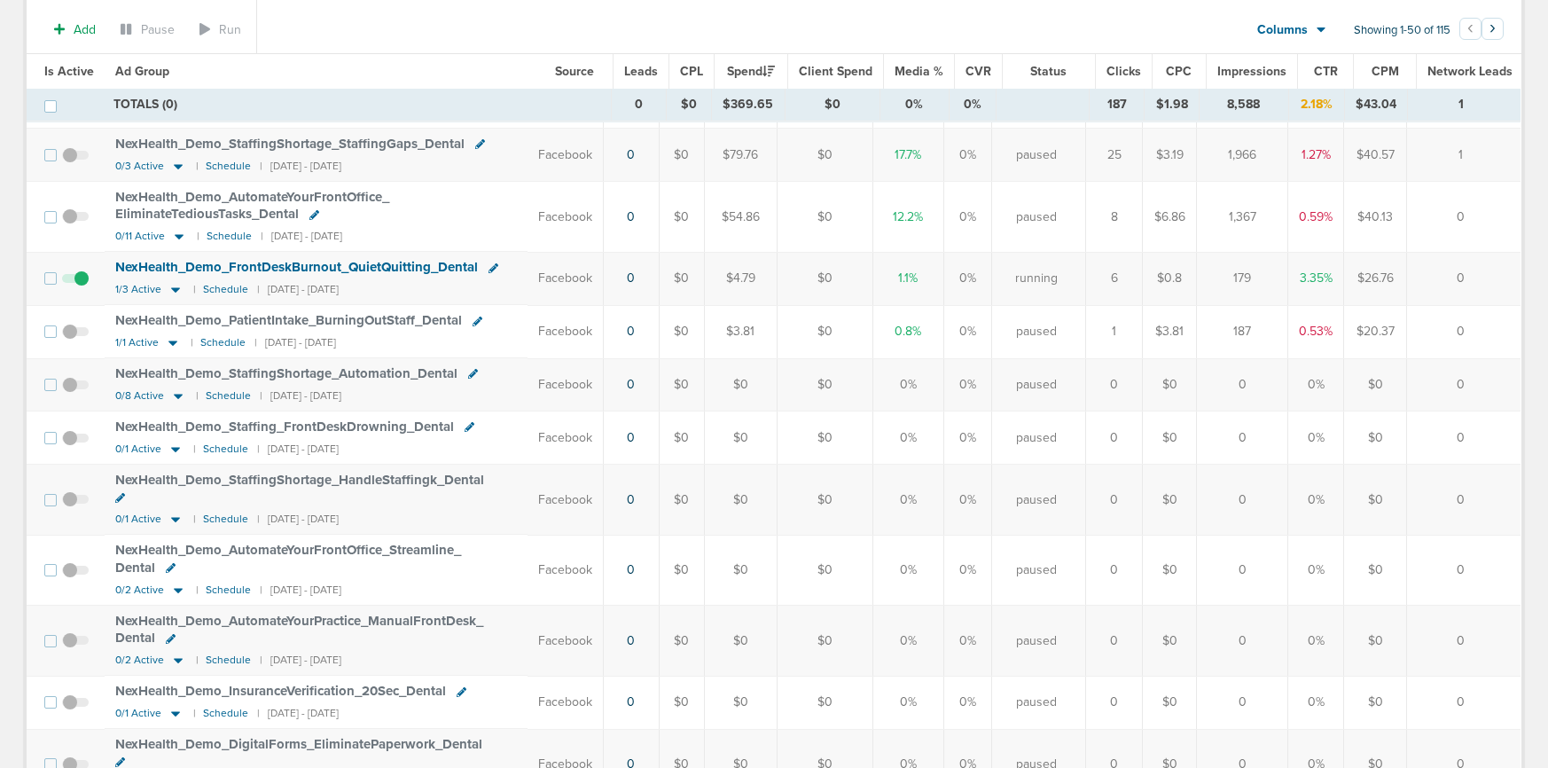
scroll to position [0, 0]
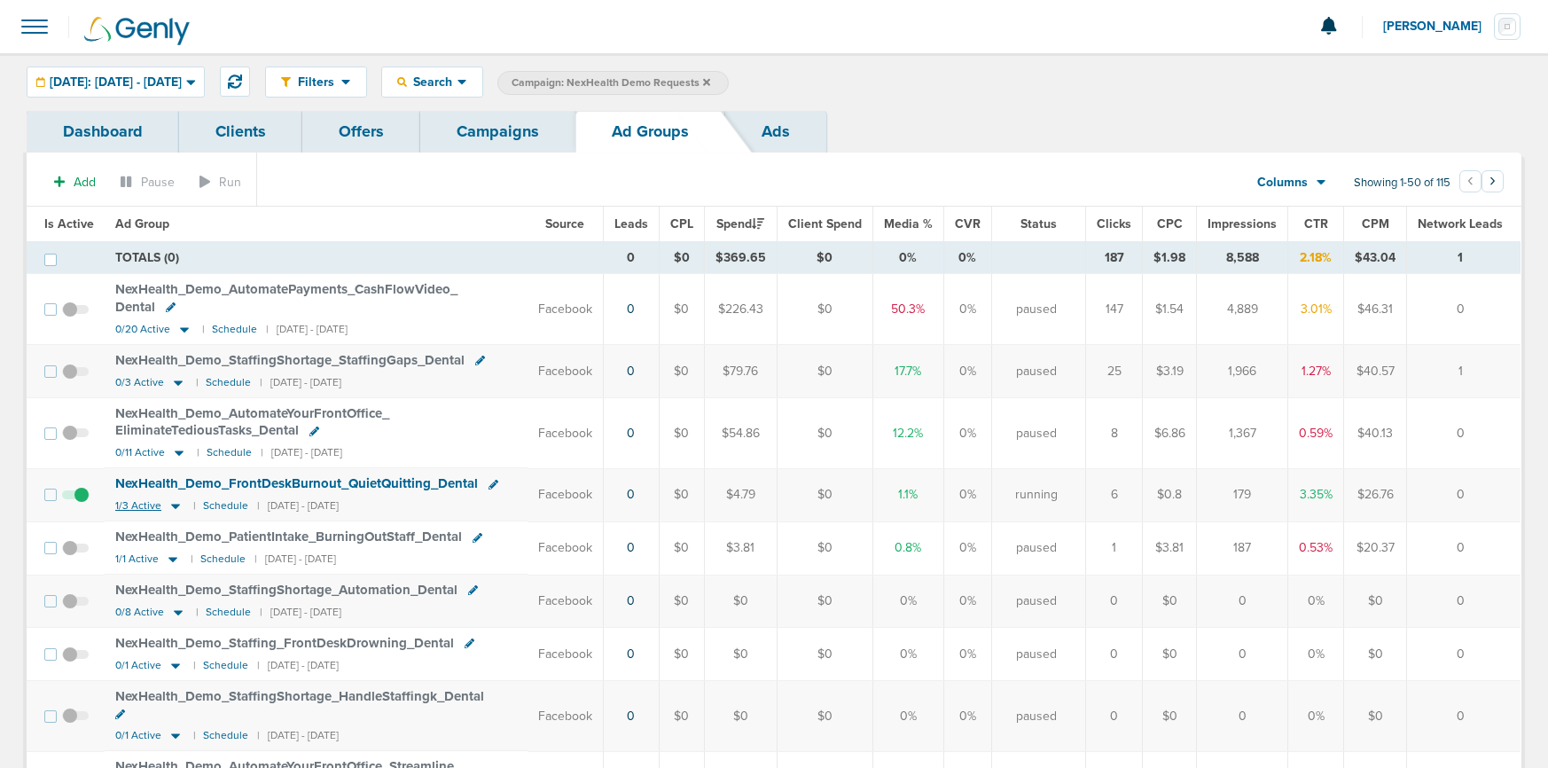
click at [171, 506] on icon at bounding box center [175, 507] width 9 height 5
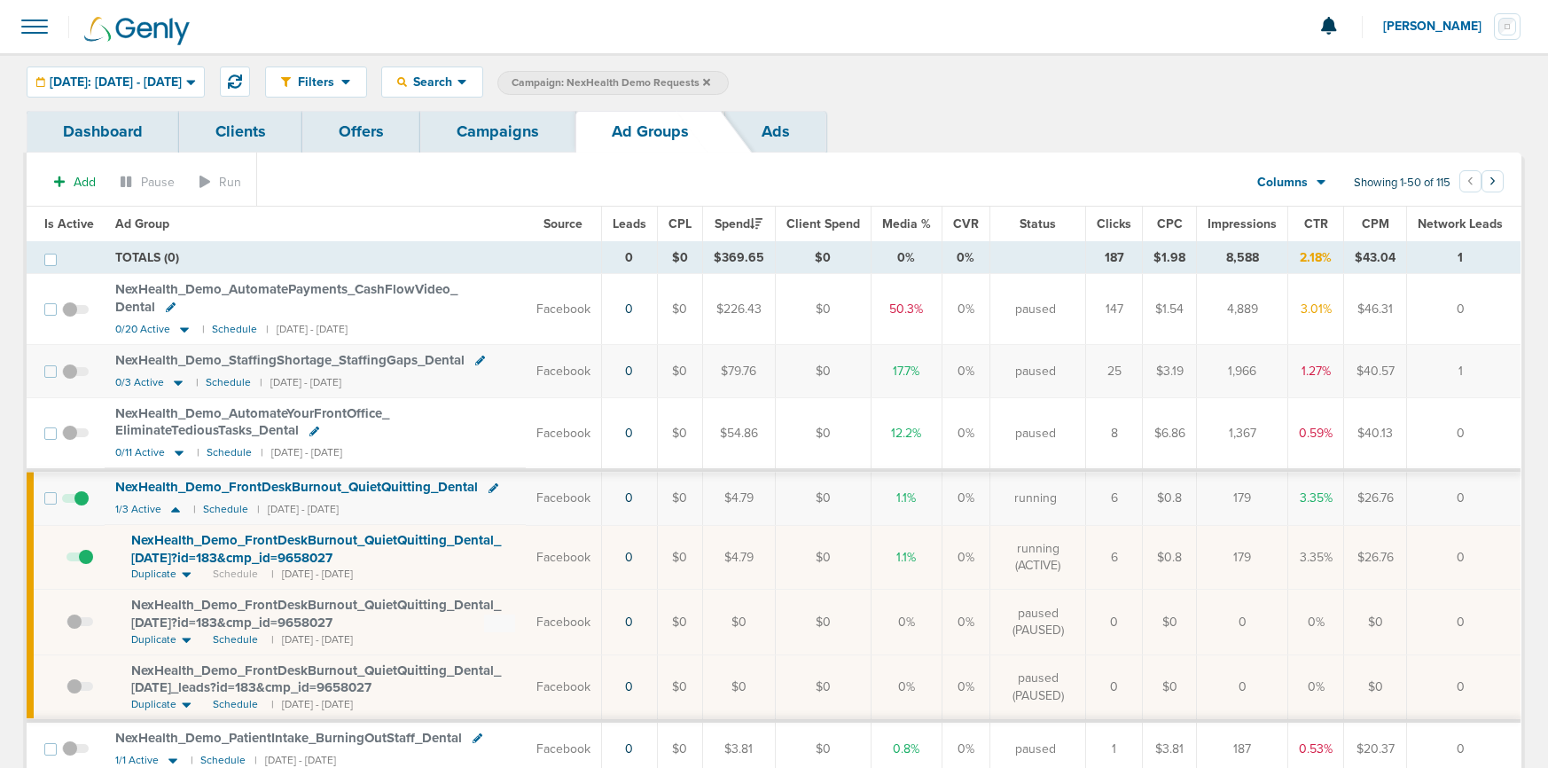
click at [230, 547] on span "NexHealth_ Demo_ FrontDeskBurnout_ QuietQuitting_ Dental_ [DATE]?id=183&cmp_ id…" at bounding box center [316, 549] width 370 height 34
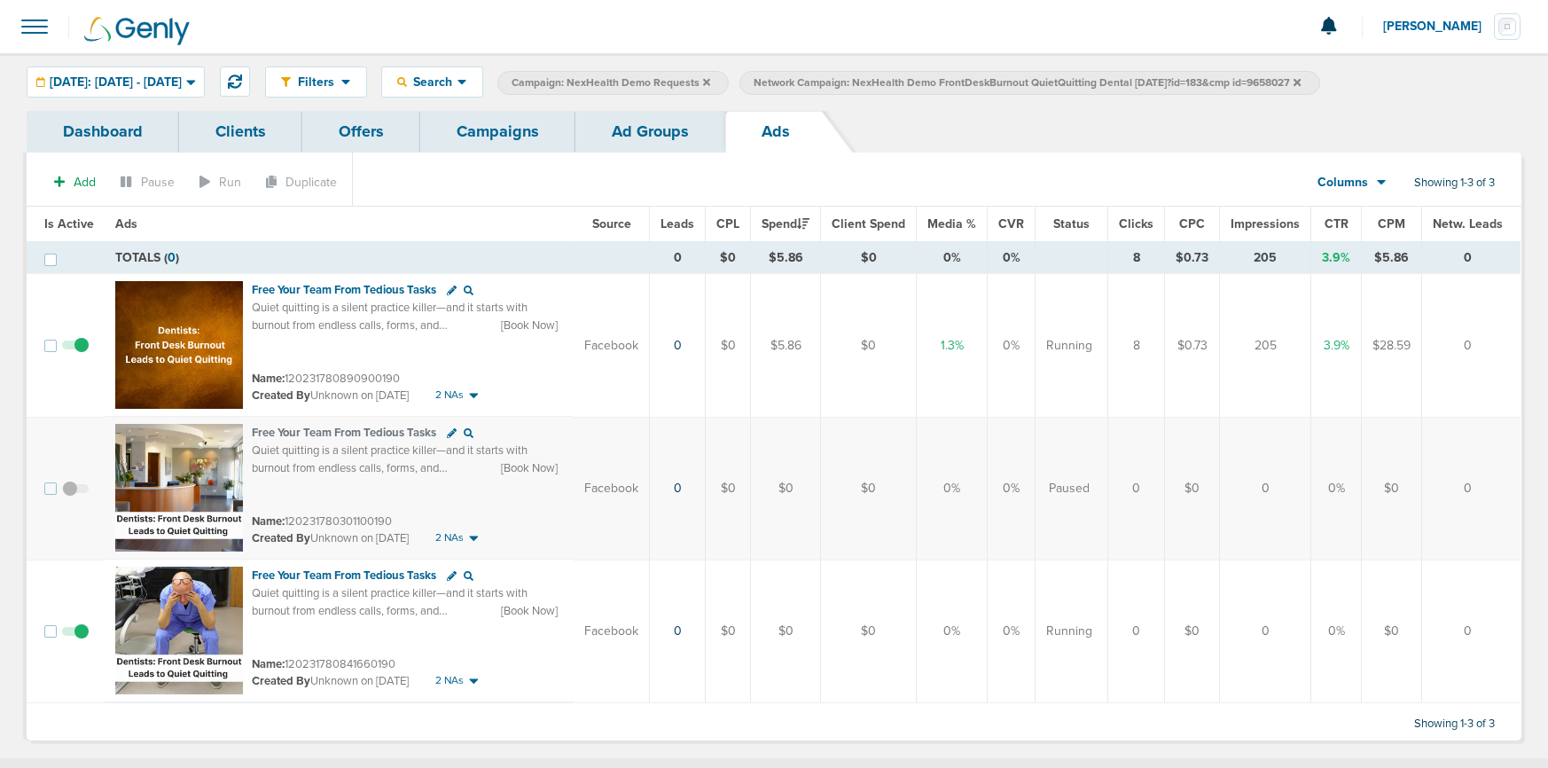
click at [77, 640] on span at bounding box center [75, 640] width 27 height 0
click at [75, 635] on input "checkbox" at bounding box center [75, 635] width 0 height 0
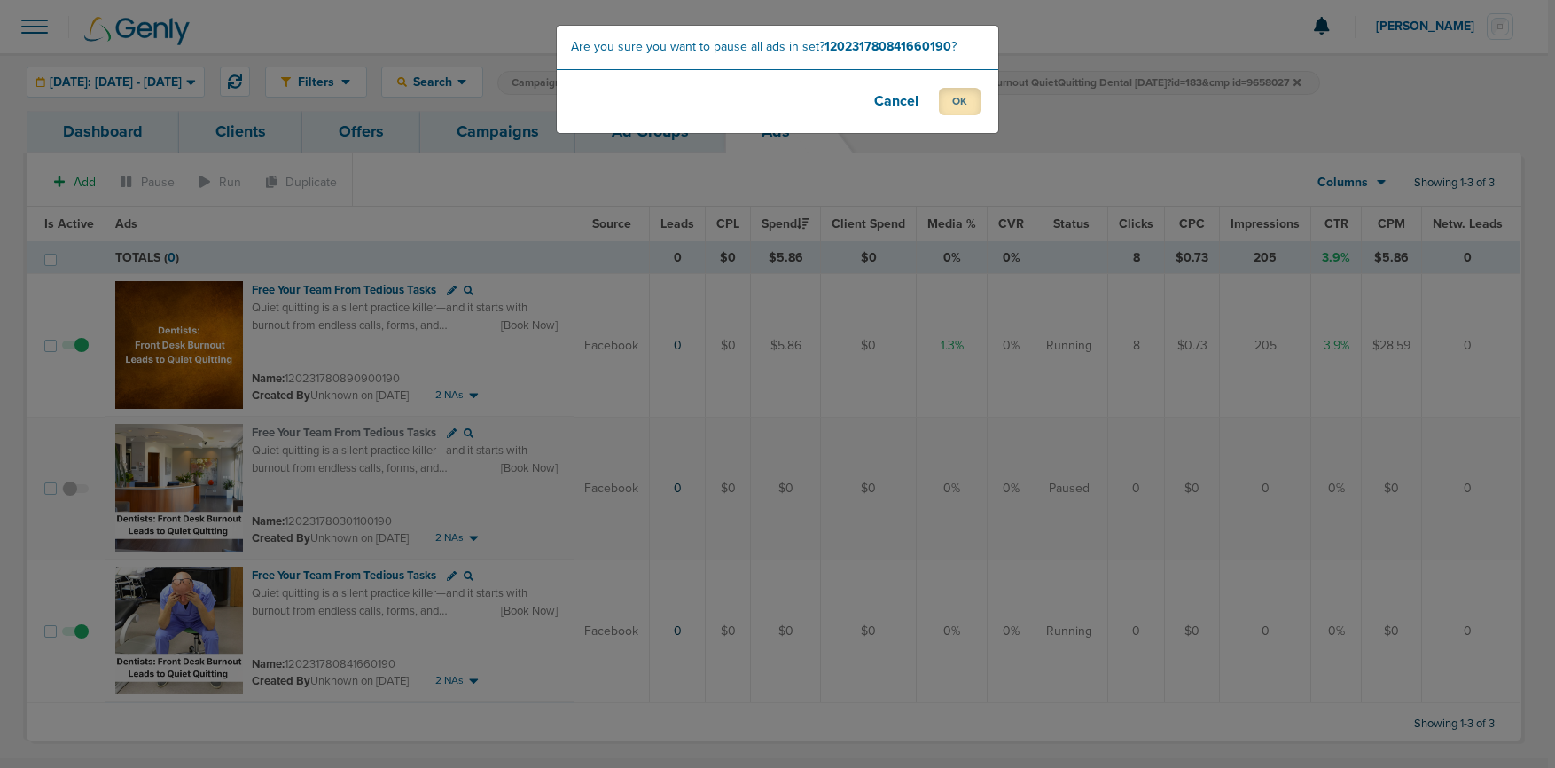
click at [979, 105] on button "OK" at bounding box center [960, 101] width 42 height 27
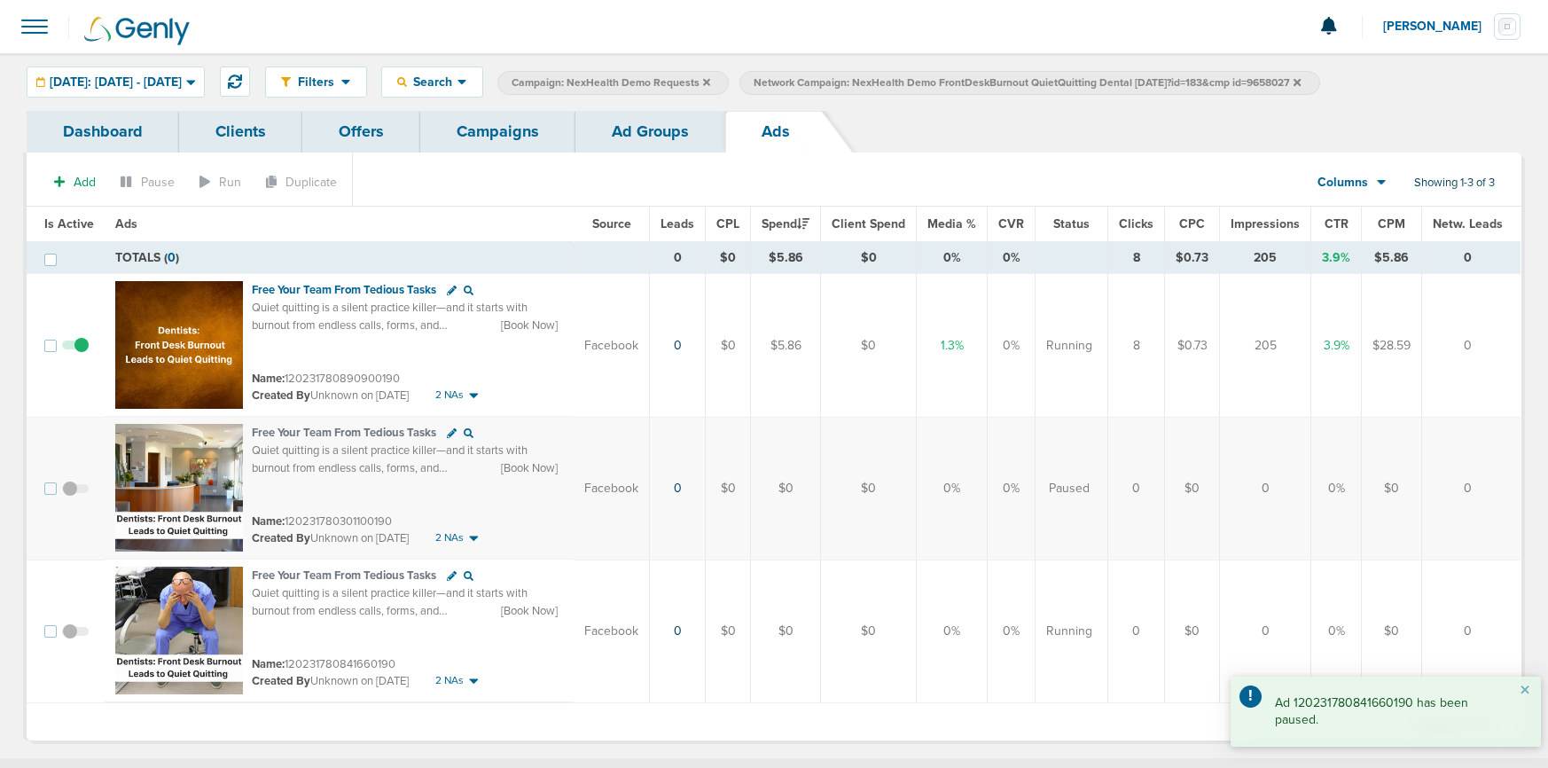
click at [520, 145] on link "Campaigns" at bounding box center [497, 132] width 155 height 42
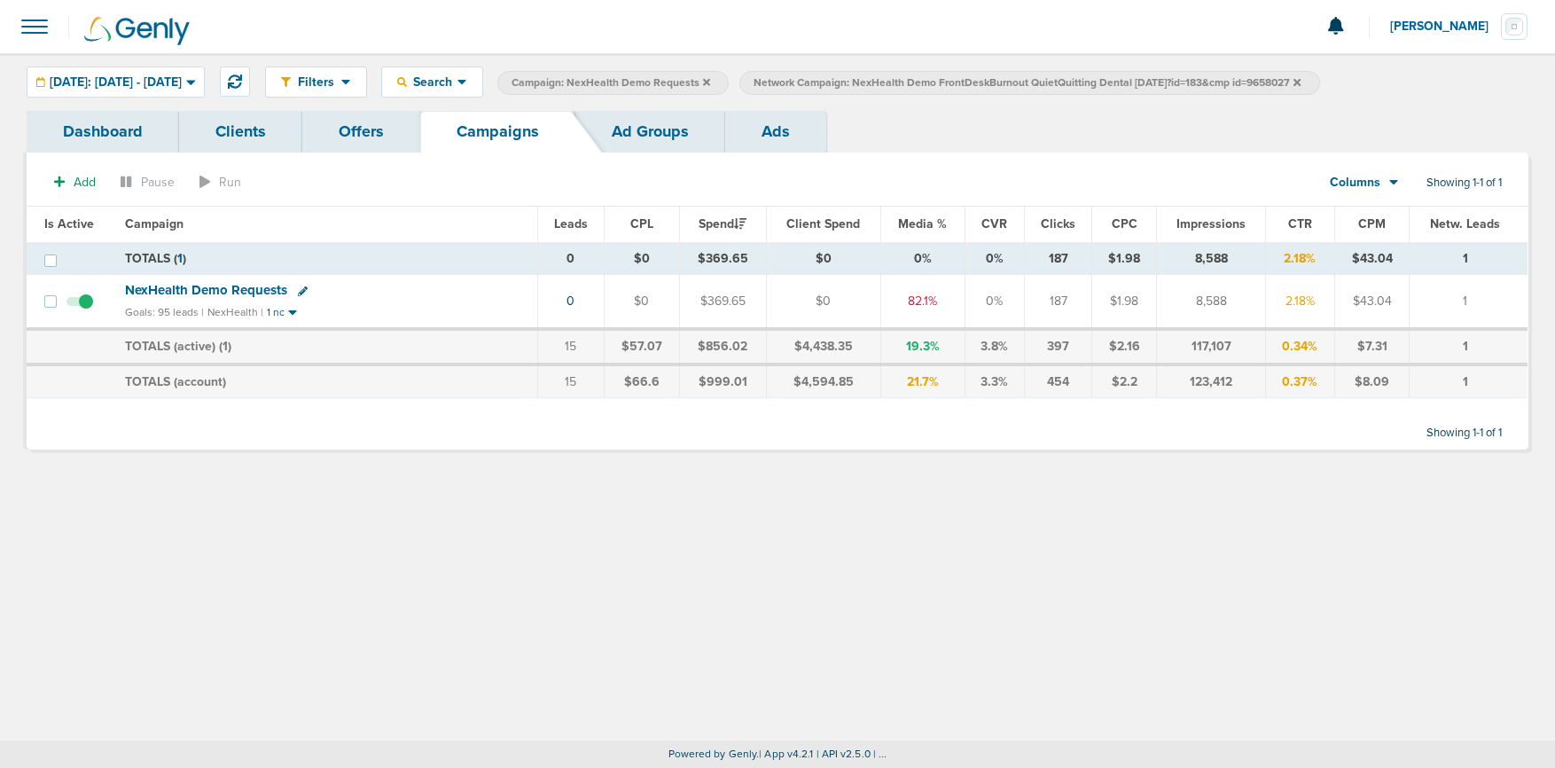
click at [1192, 82] on label "Network Campaign: NexHealth Demo FrontDeskBurnout QuietQuitting Dental [DATE]?i…" at bounding box center [1030, 83] width 580 height 24
drag, startPoint x: 1354, startPoint y: 83, endPoint x: 1209, endPoint y: 81, distance: 144.6
click at [1192, 83] on label "Network Campaign: NexHealth Demo FrontDeskBurnout QuietQuitting Dental [DATE]?i…" at bounding box center [1030, 83] width 580 height 24
click at [1192, 78] on icon at bounding box center [1297, 82] width 7 height 11
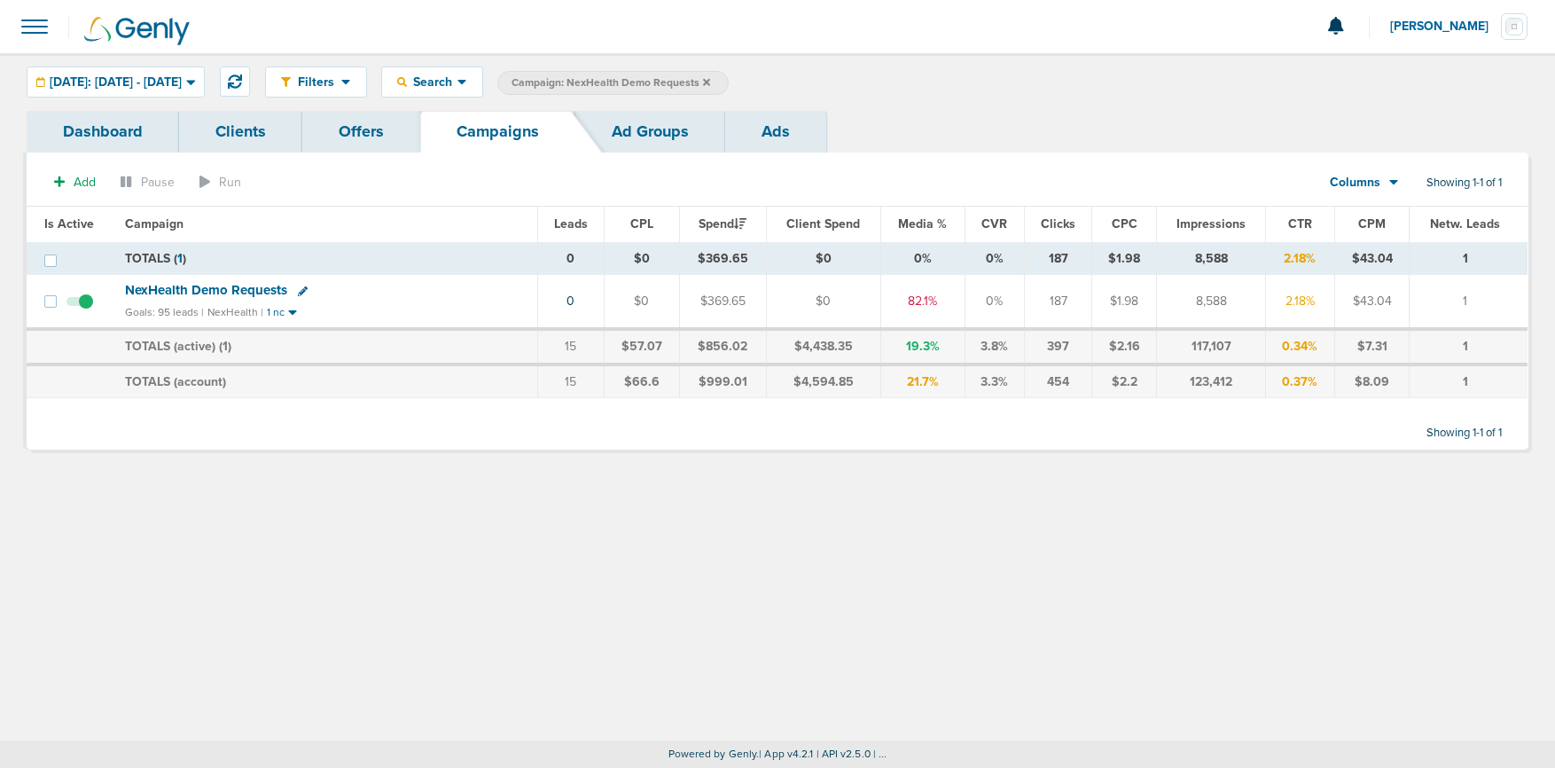
click at [710, 83] on icon at bounding box center [706, 81] width 7 height 7
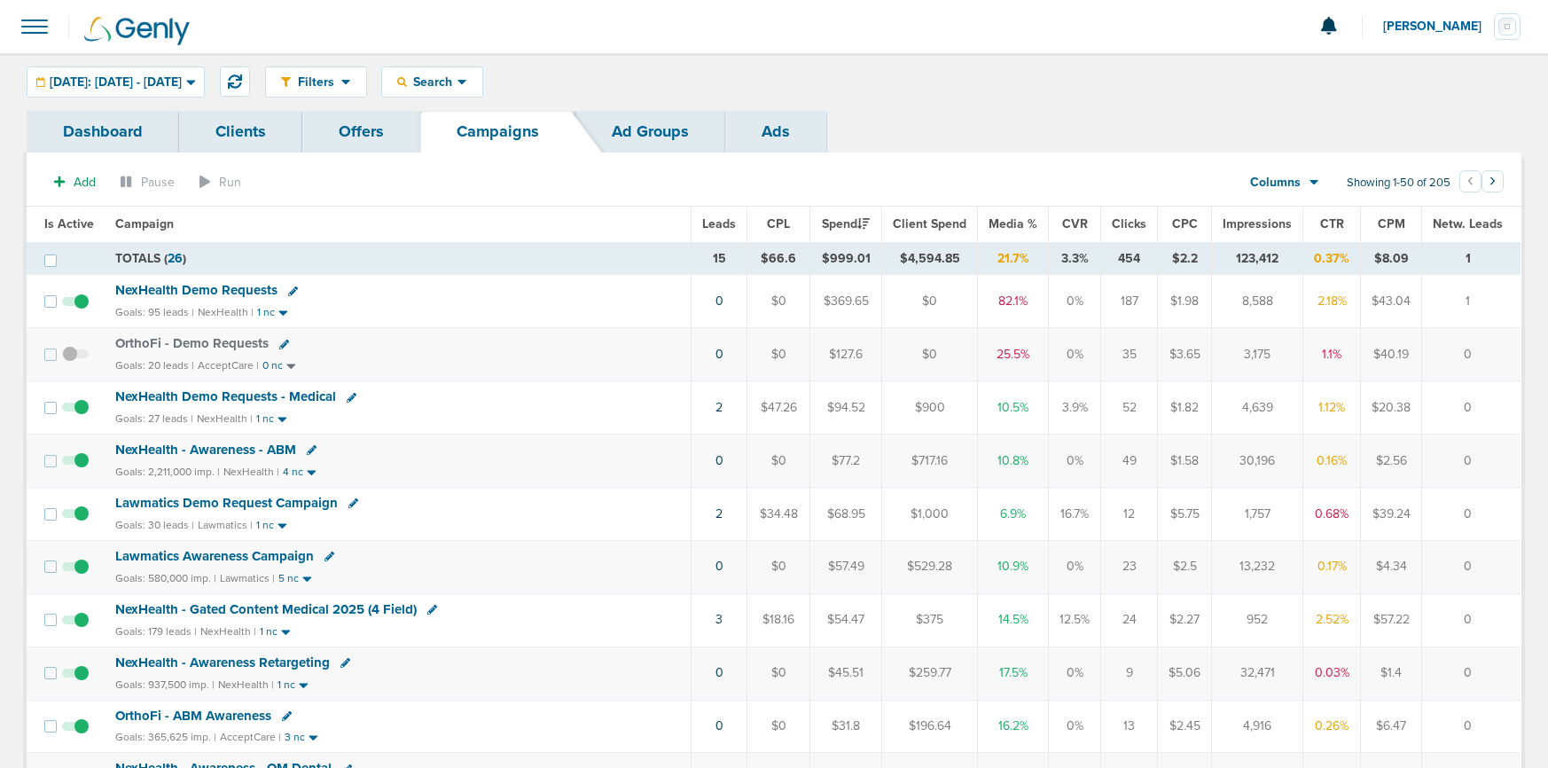
click at [349, 500] on icon at bounding box center [353, 503] width 10 height 10
select select
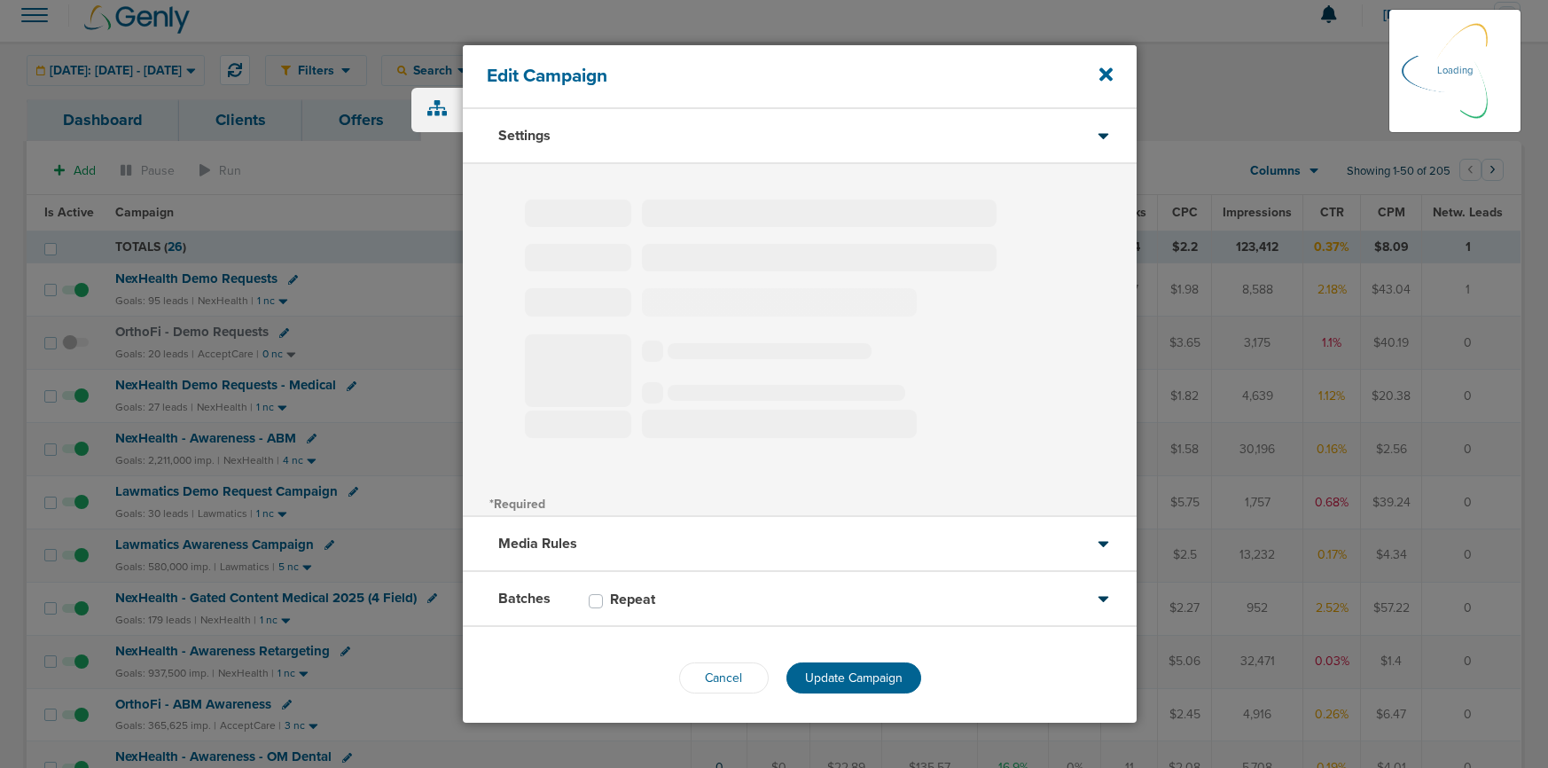
scroll to position [4, 0]
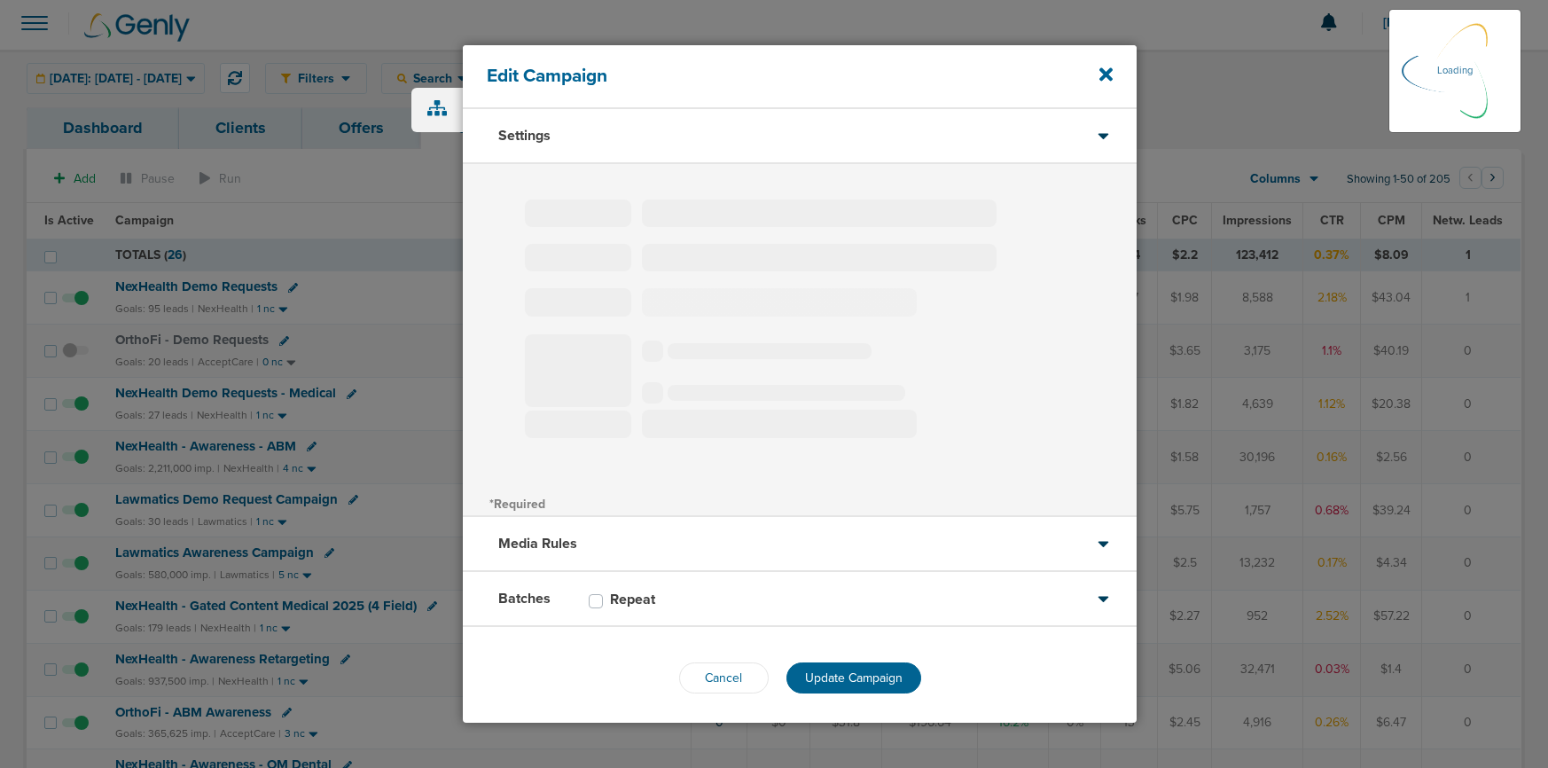
type input "Lawmatics Demo Request Campaign"
select select "Leads"
radio input "true"
select select "readWrite"
select select "1"
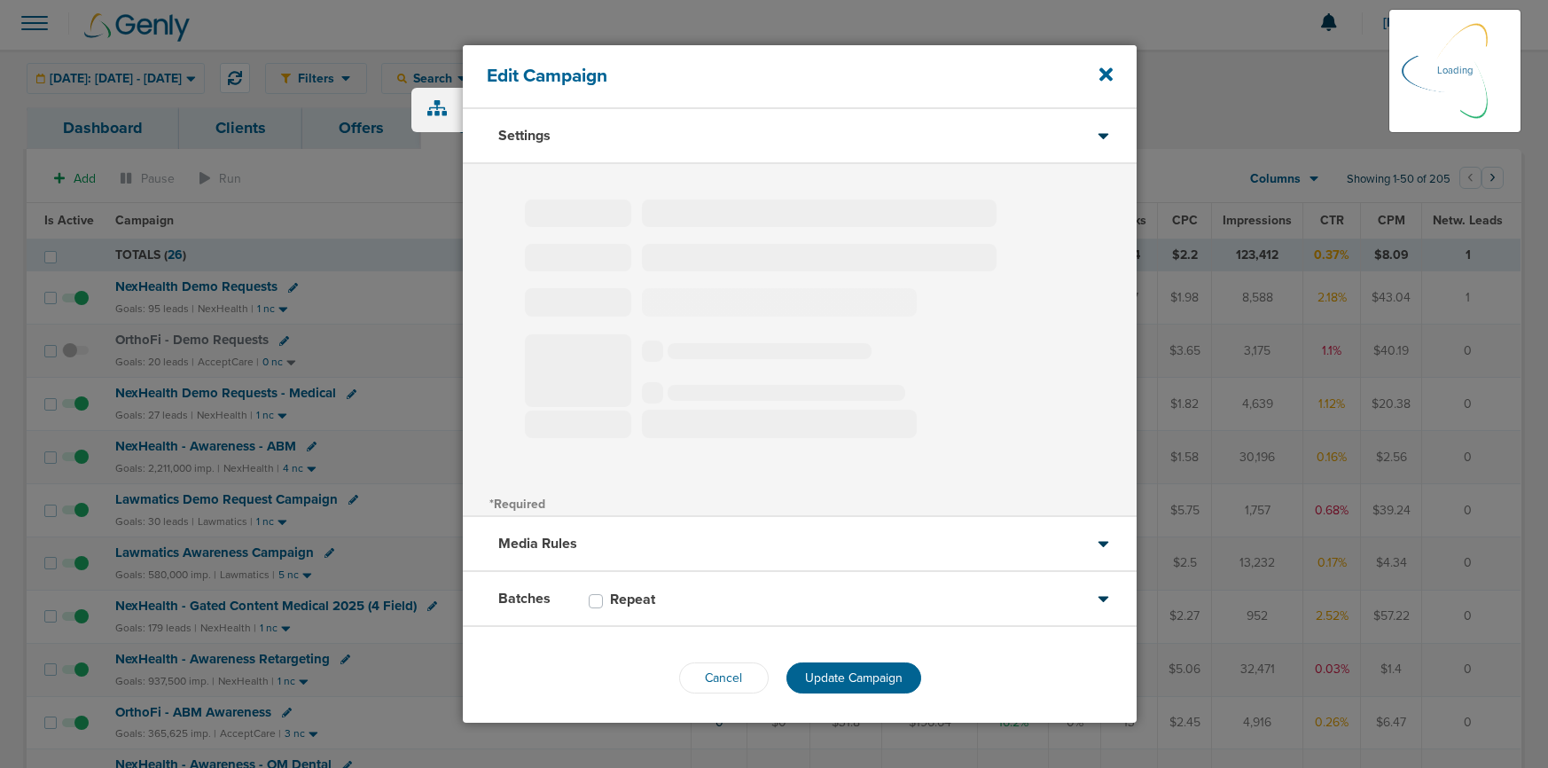
select select "1"
select select "2"
select select "3"
select select "4"
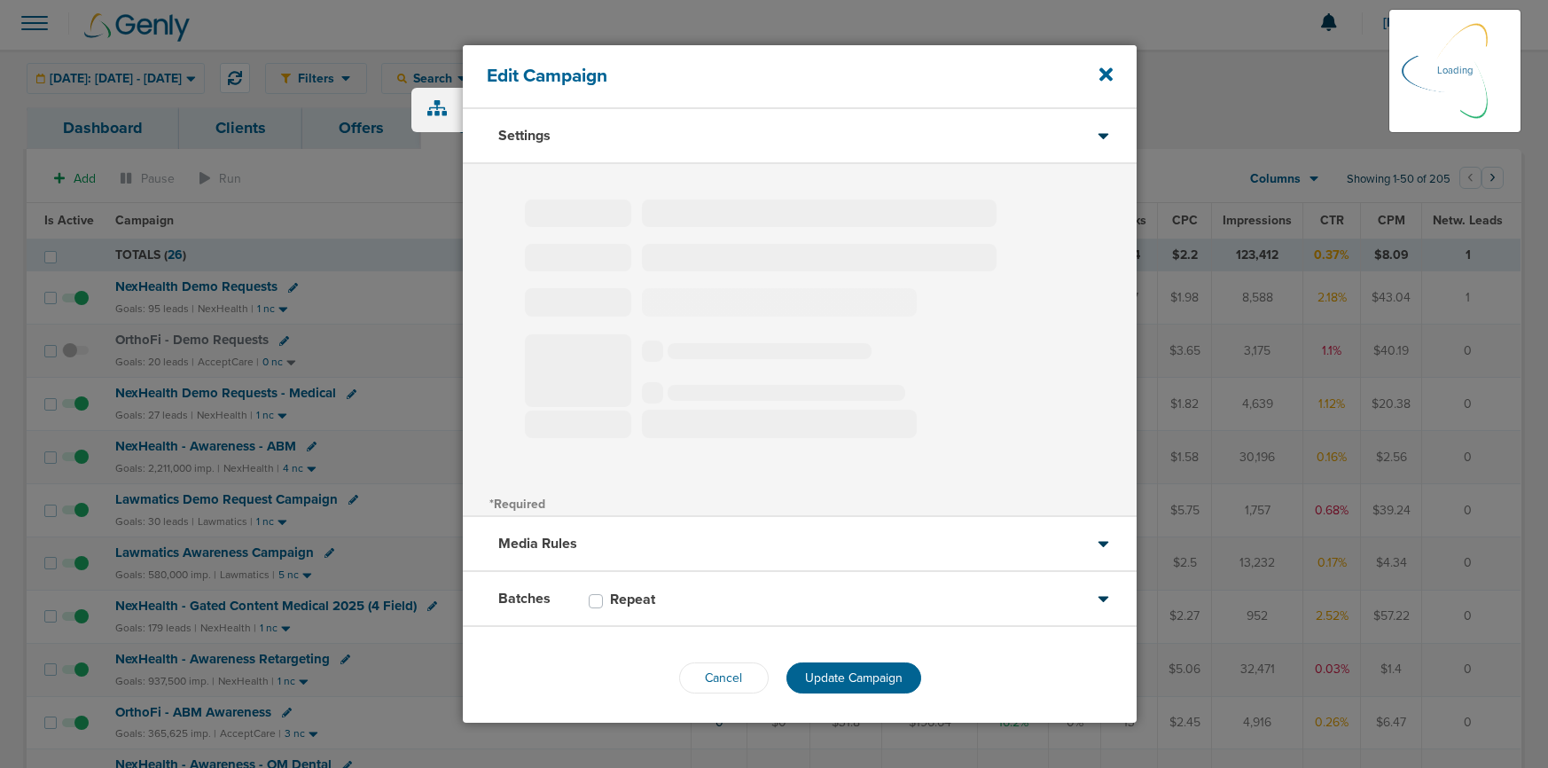
select select "6"
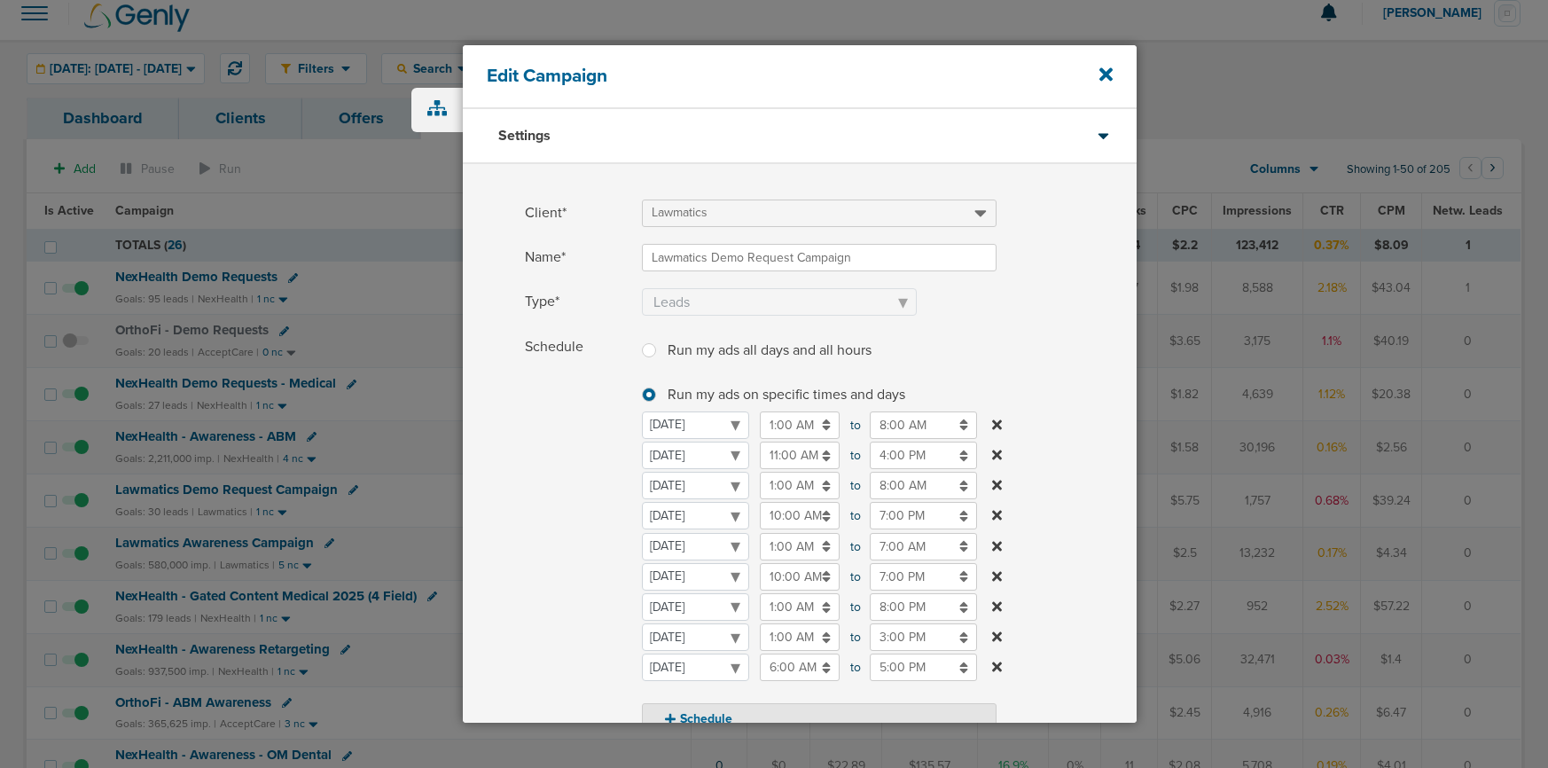
scroll to position [15, 0]
click at [912, 517] on input "7:00 PM" at bounding box center [923, 515] width 107 height 27
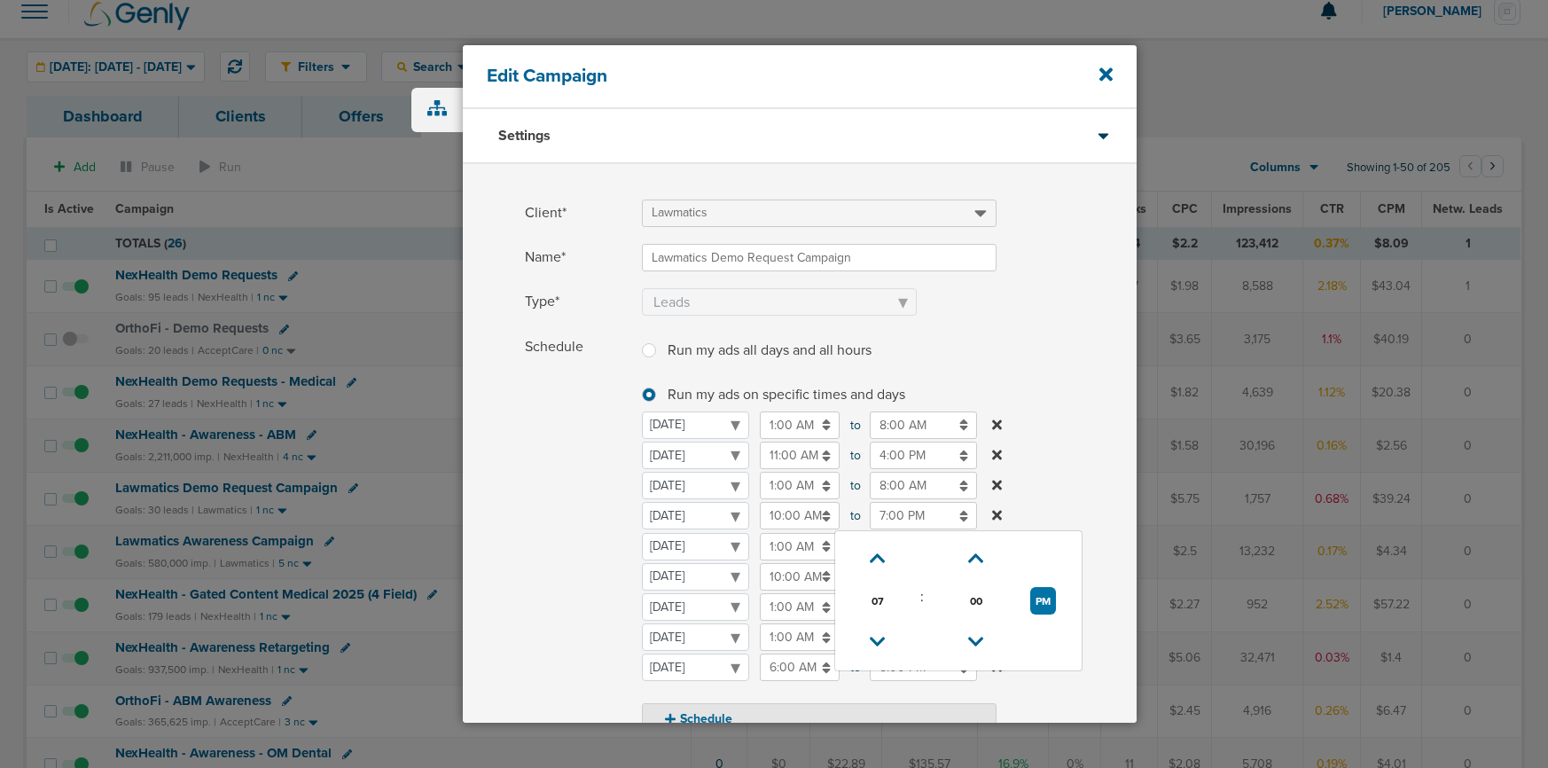
scroll to position [23, 0]
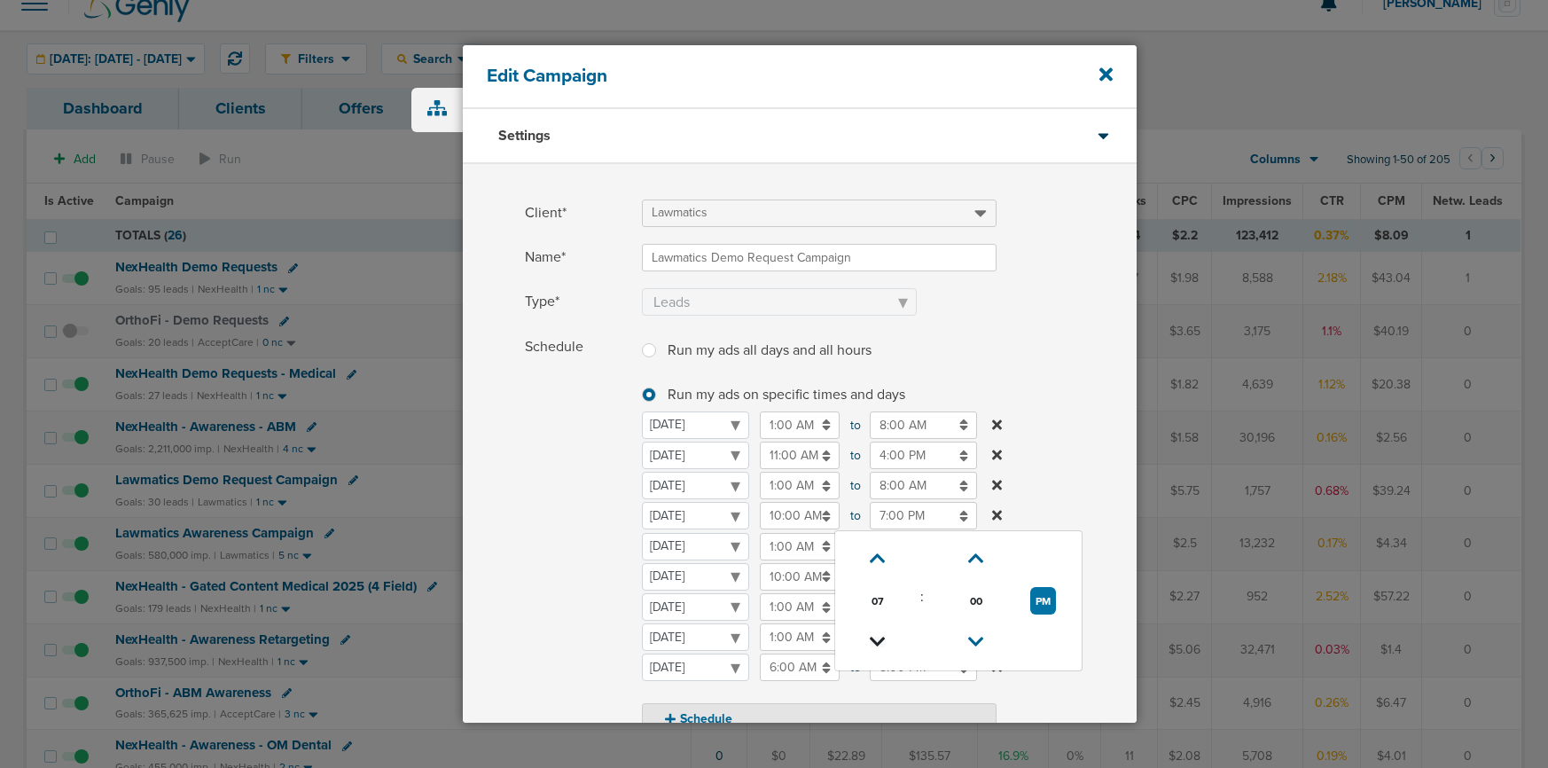
click at [880, 641] on icon at bounding box center [878, 642] width 16 height 11
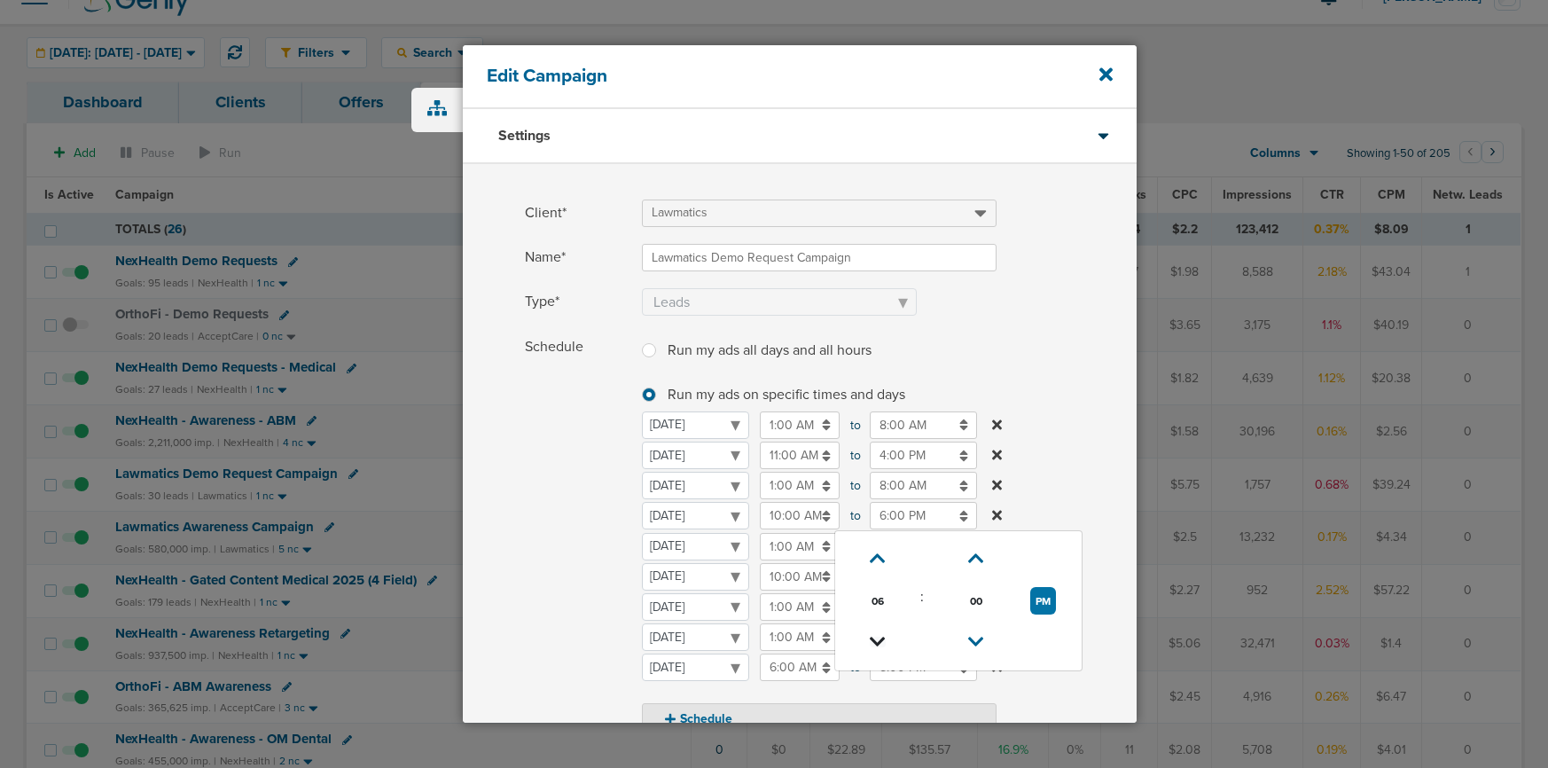
click at [880, 641] on icon at bounding box center [878, 642] width 16 height 11
type input "2:00 PM"
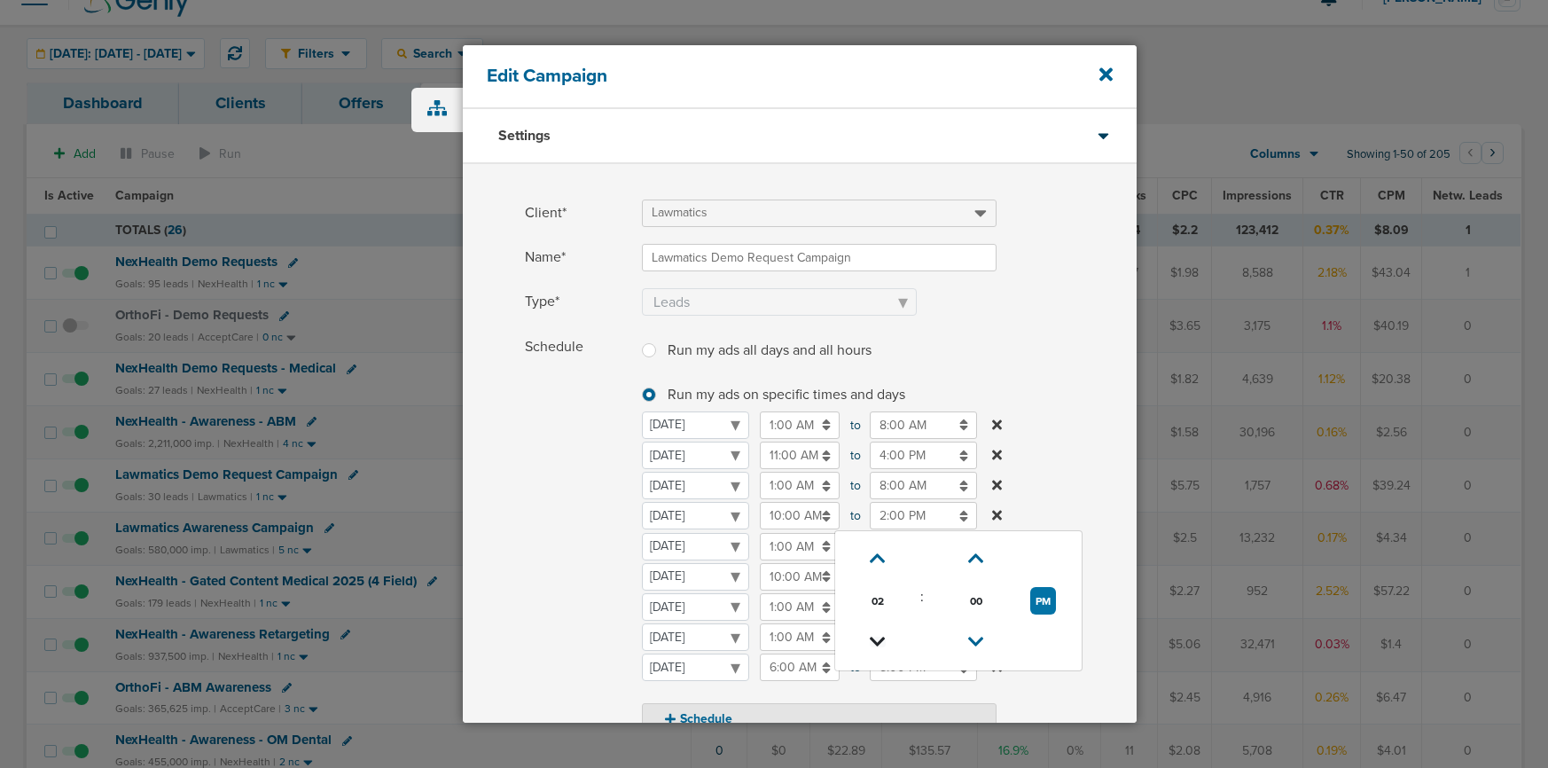
scroll to position [30, 0]
click at [588, 537] on span "Schedule" at bounding box center [578, 534] width 106 height 402
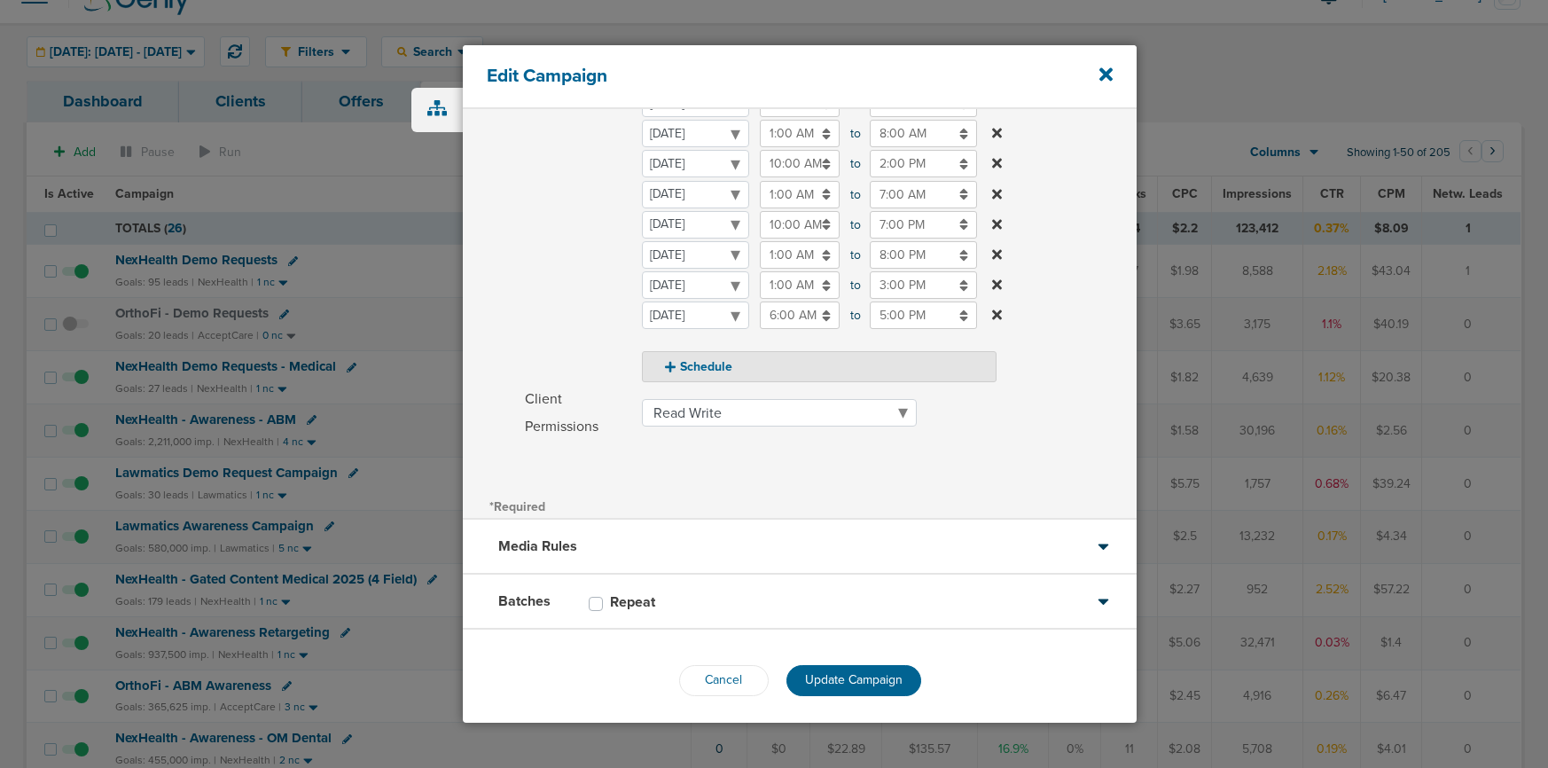
scroll to position [360, 0]
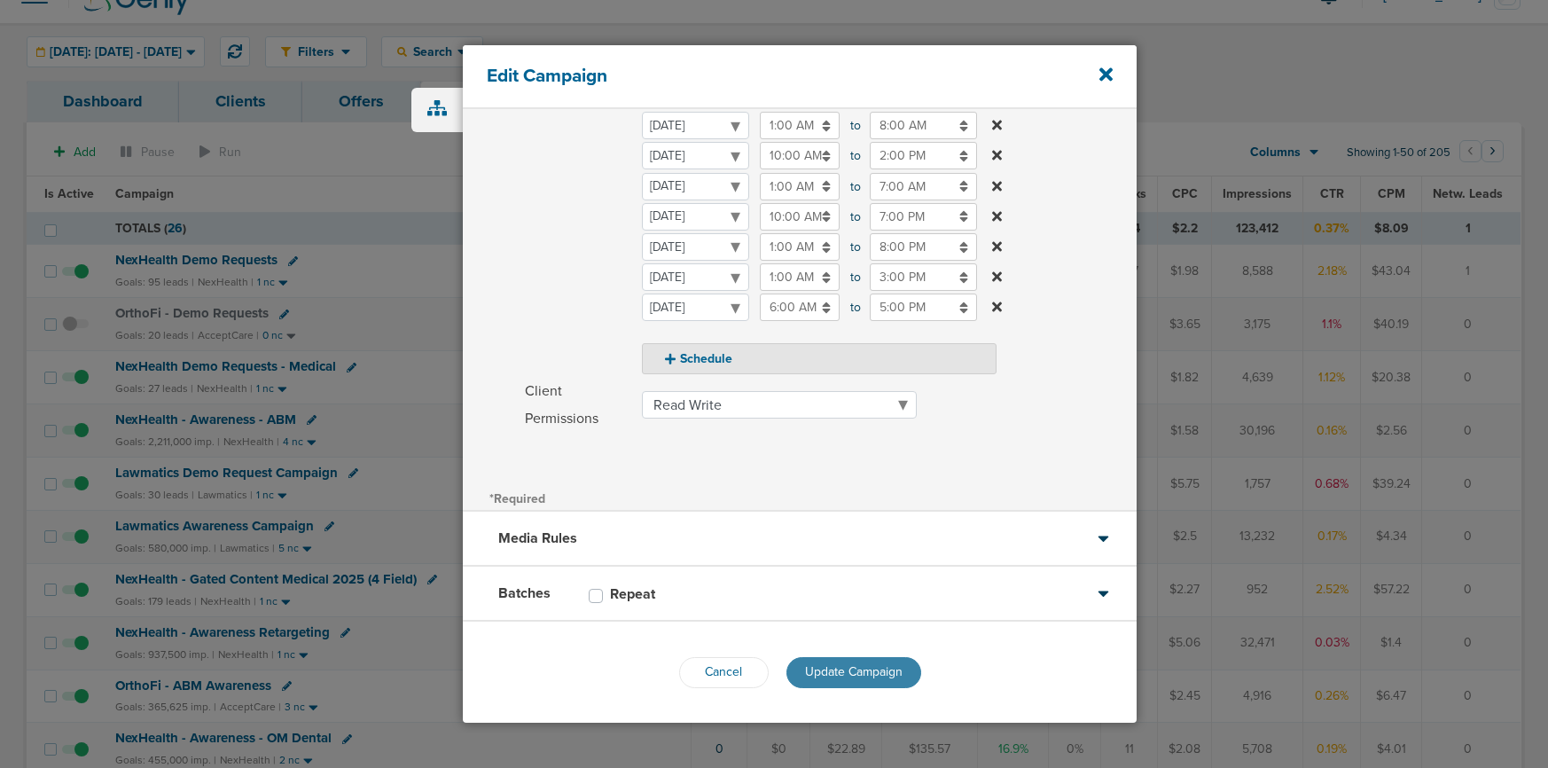
click at [810, 641] on span "Update Campaign" at bounding box center [854, 671] width 98 height 15
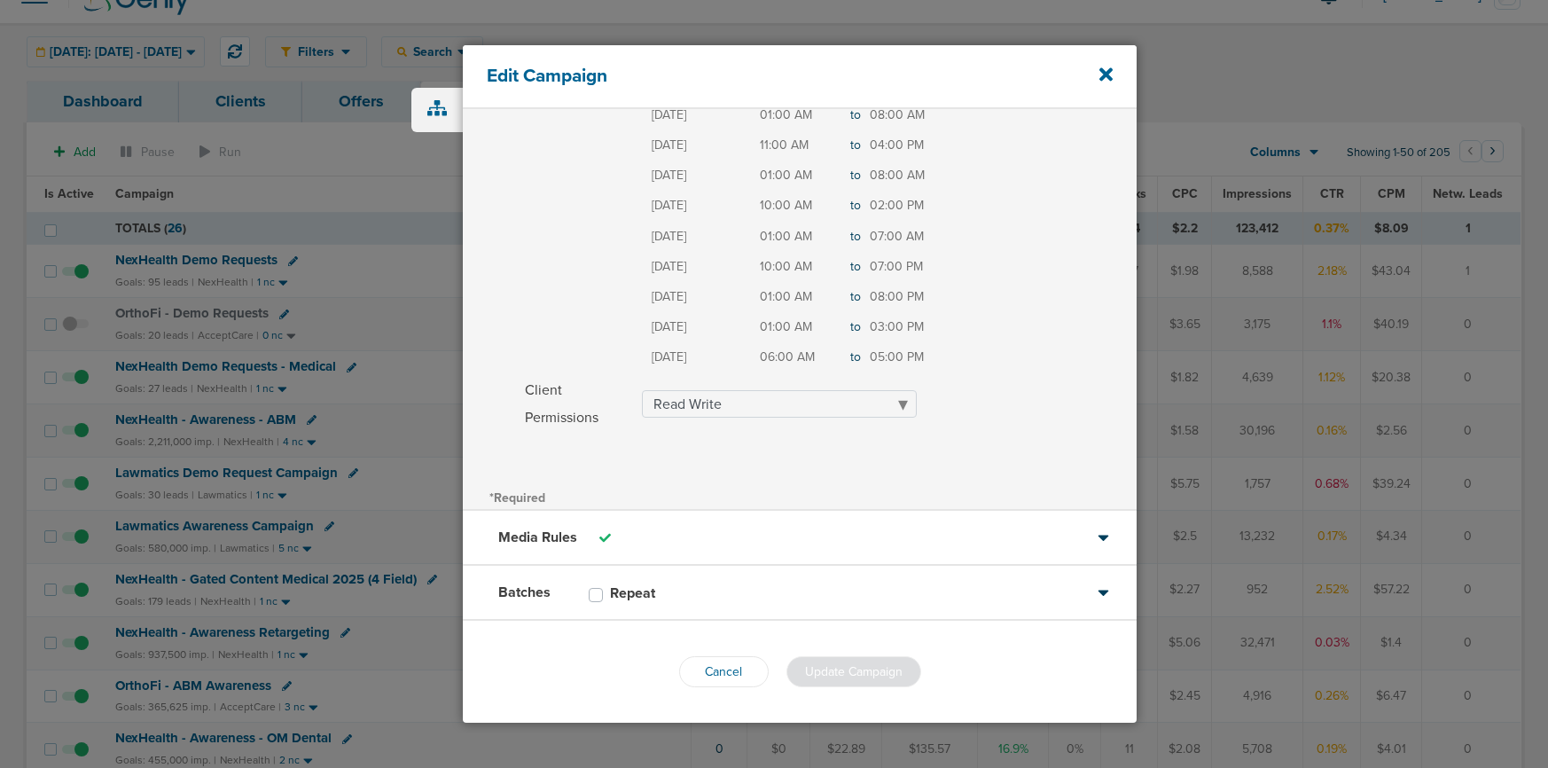
scroll to position [305, 0]
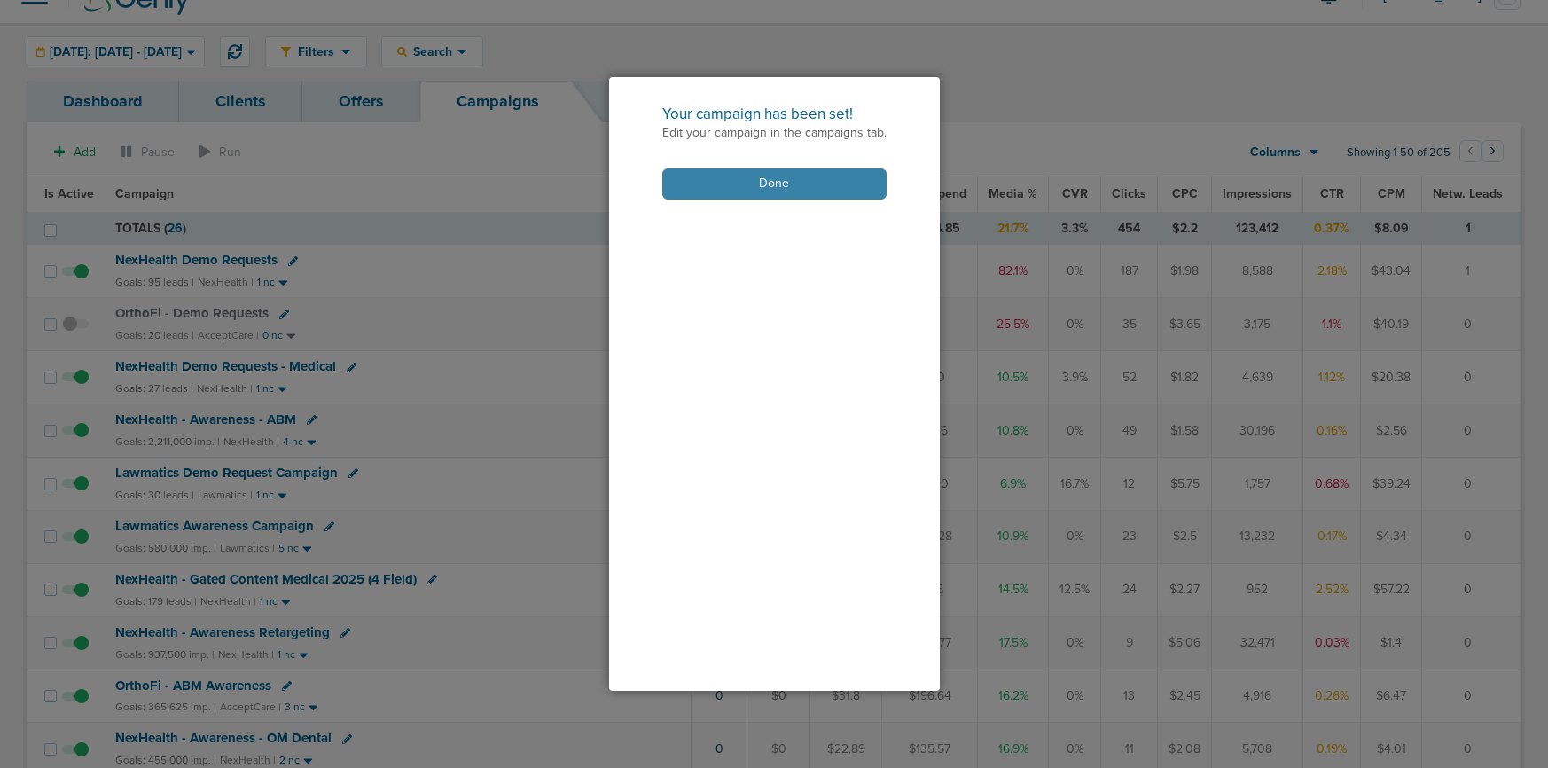
click at [718, 190] on button "Done" at bounding box center [774, 183] width 224 height 31
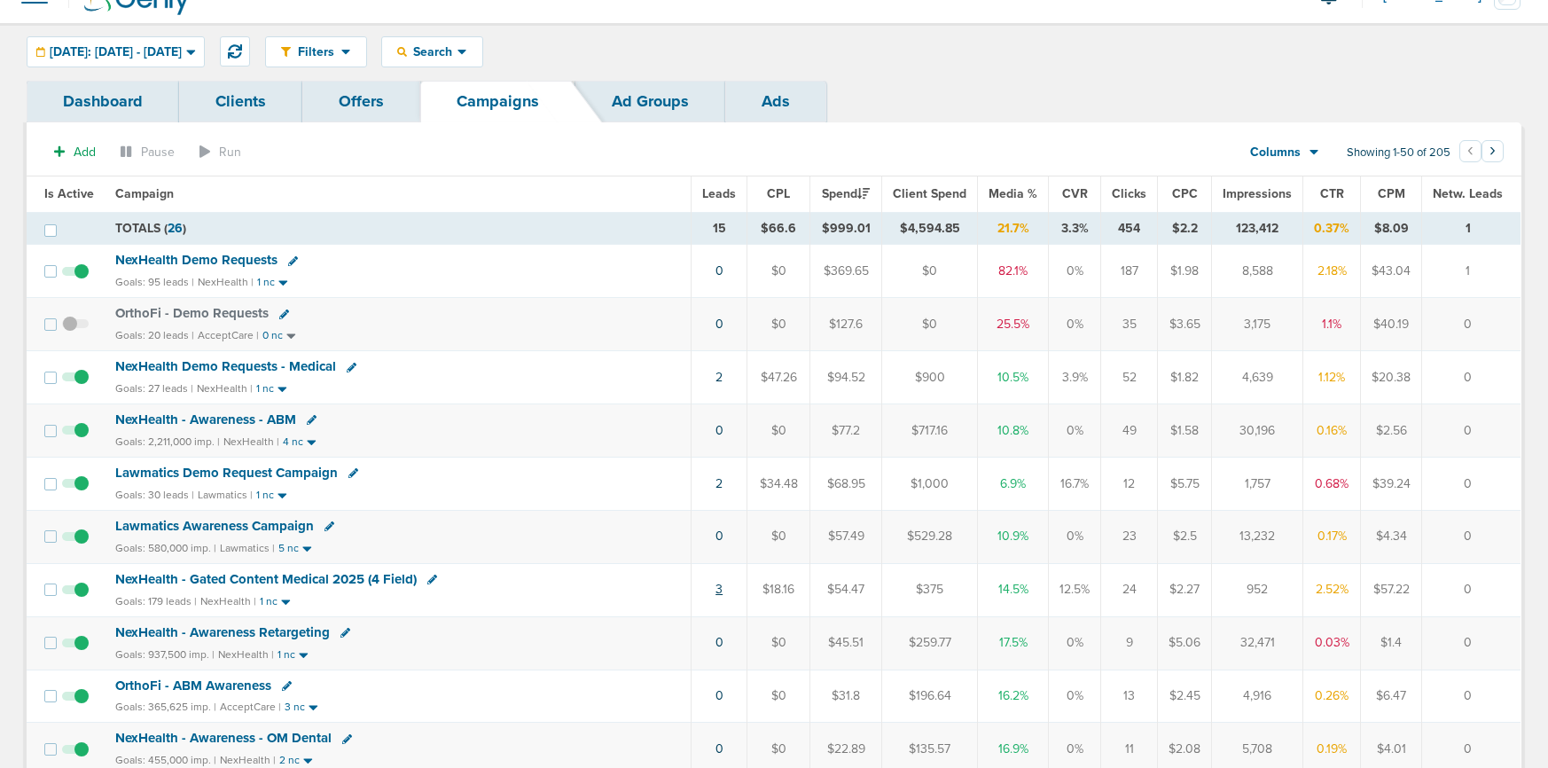
click at [723, 591] on link "3" at bounding box center [719, 589] width 7 height 15
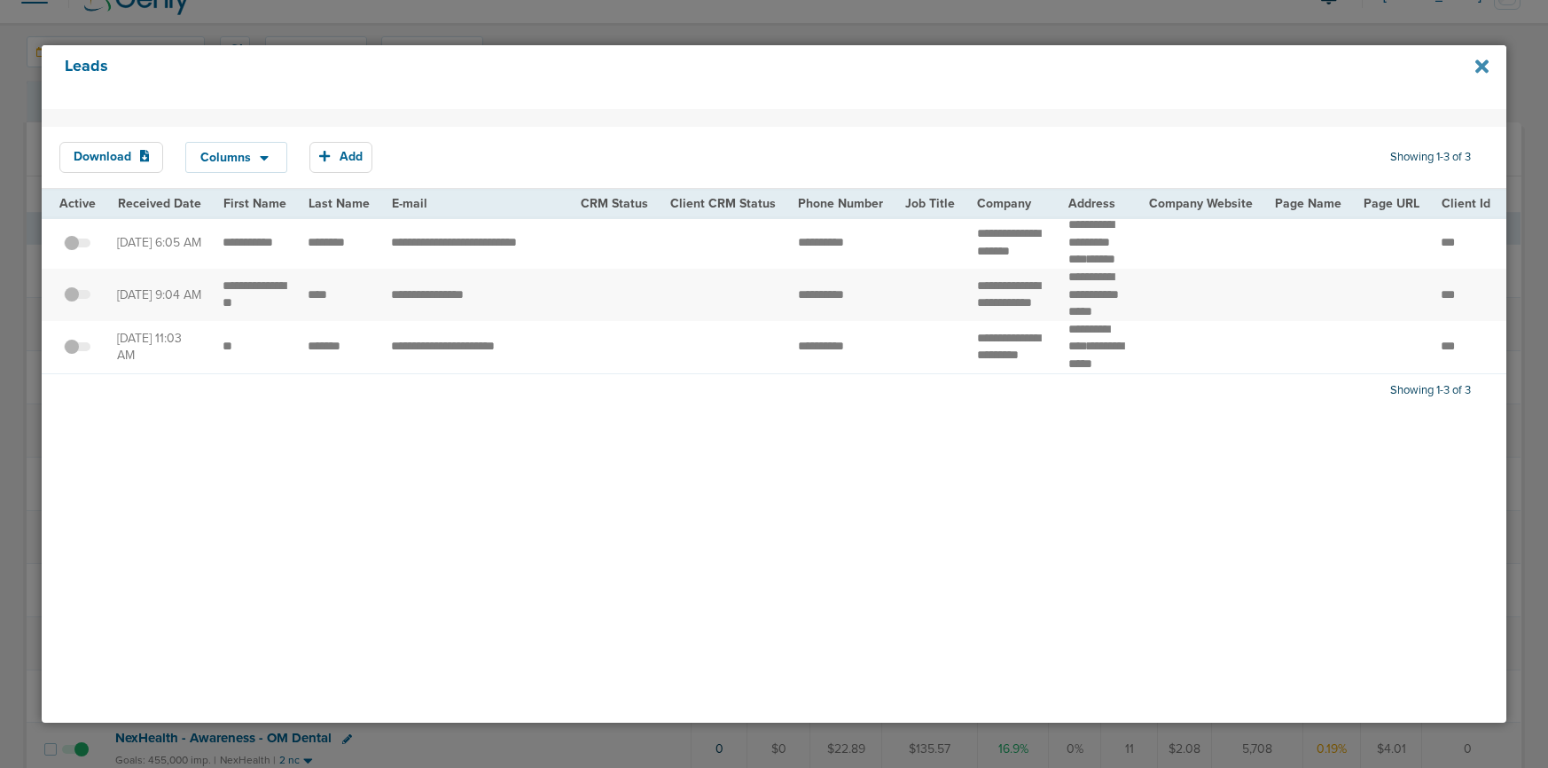
click at [1192, 67] on icon at bounding box center [1481, 67] width 13 height 20
click at [1192, 67] on icon at bounding box center [1481, 65] width 13 height 13
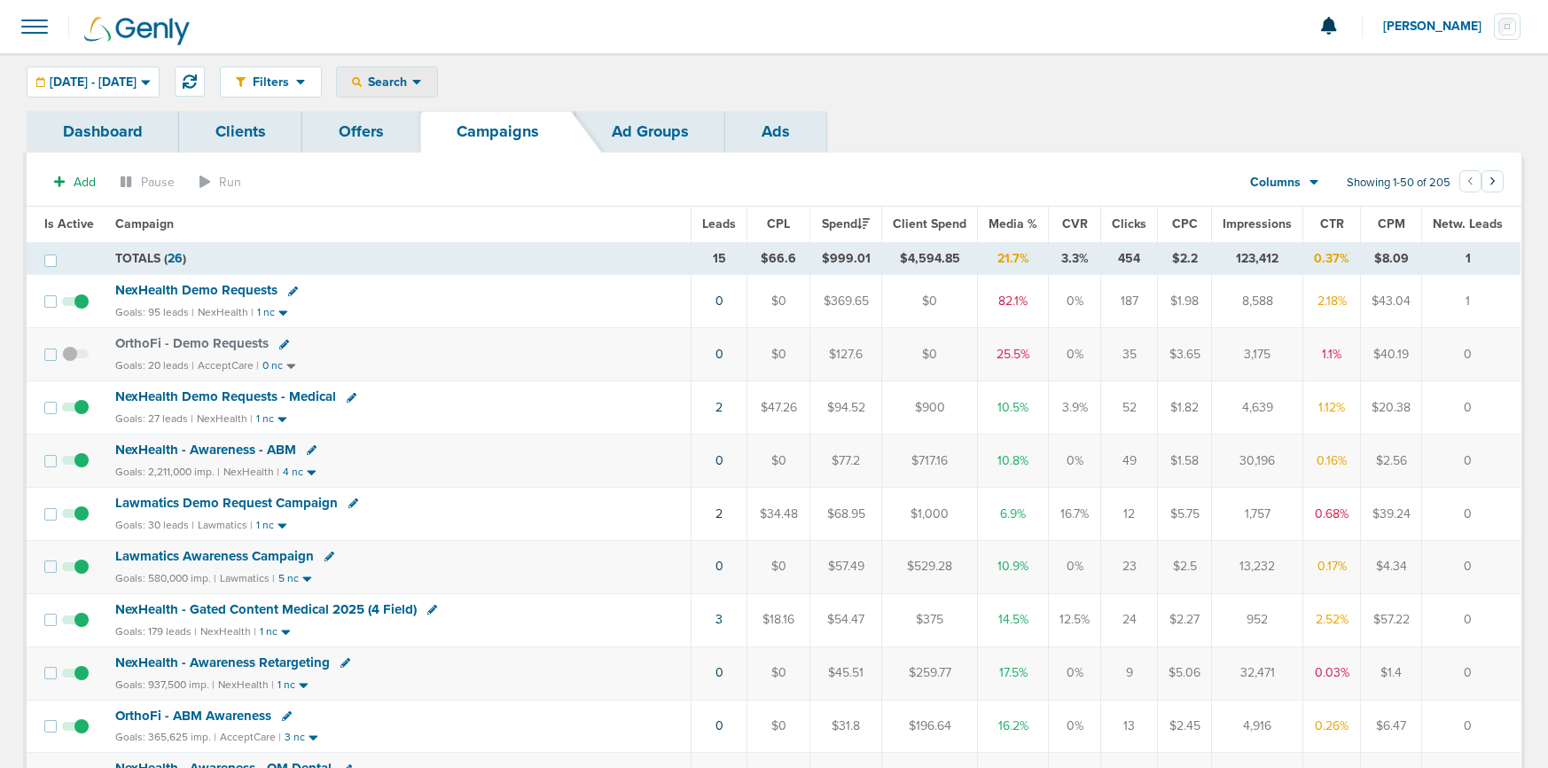
click at [422, 80] on icon at bounding box center [417, 81] width 10 height 15
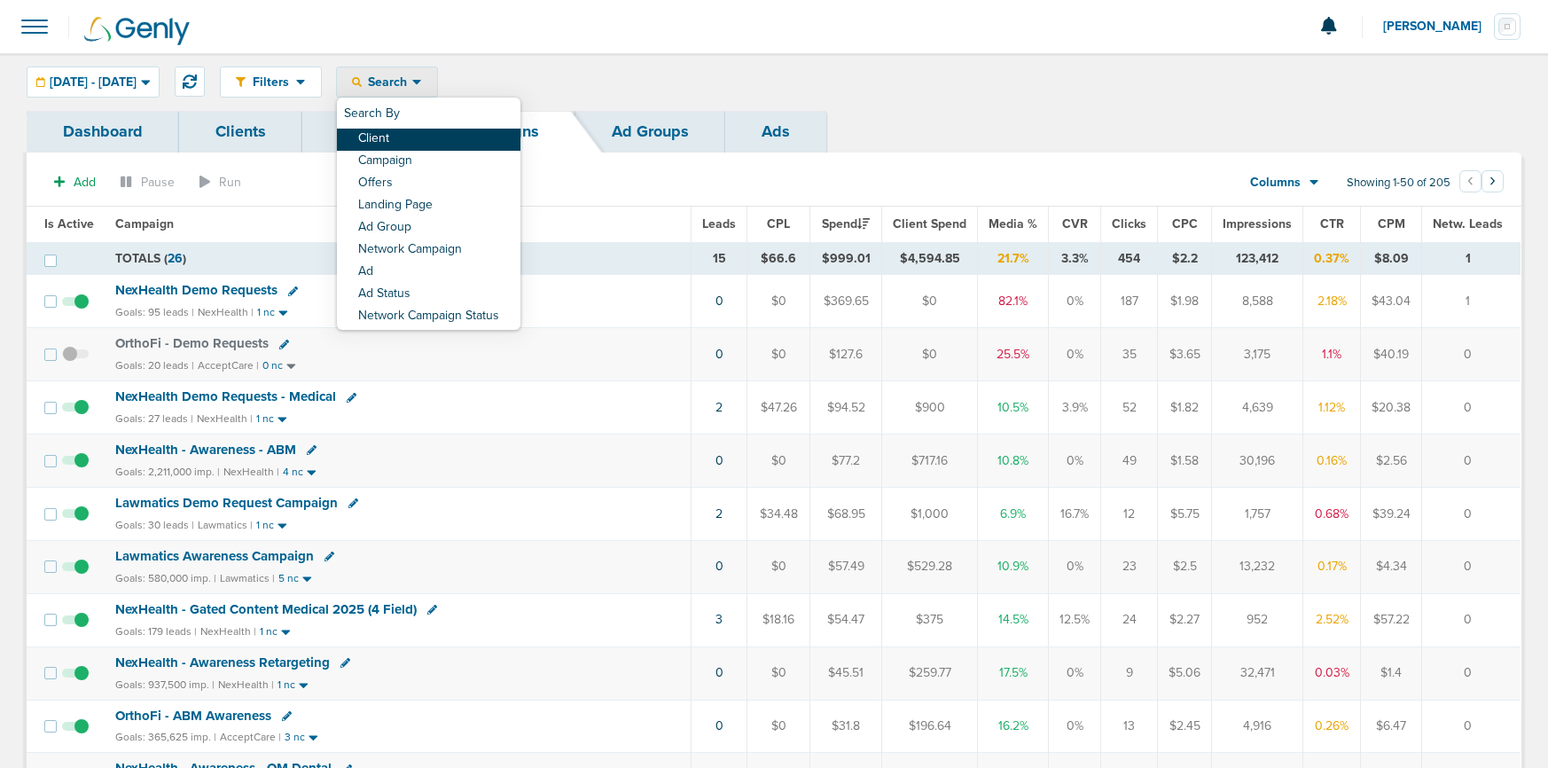
click at [428, 137] on link "Client" at bounding box center [429, 140] width 184 height 22
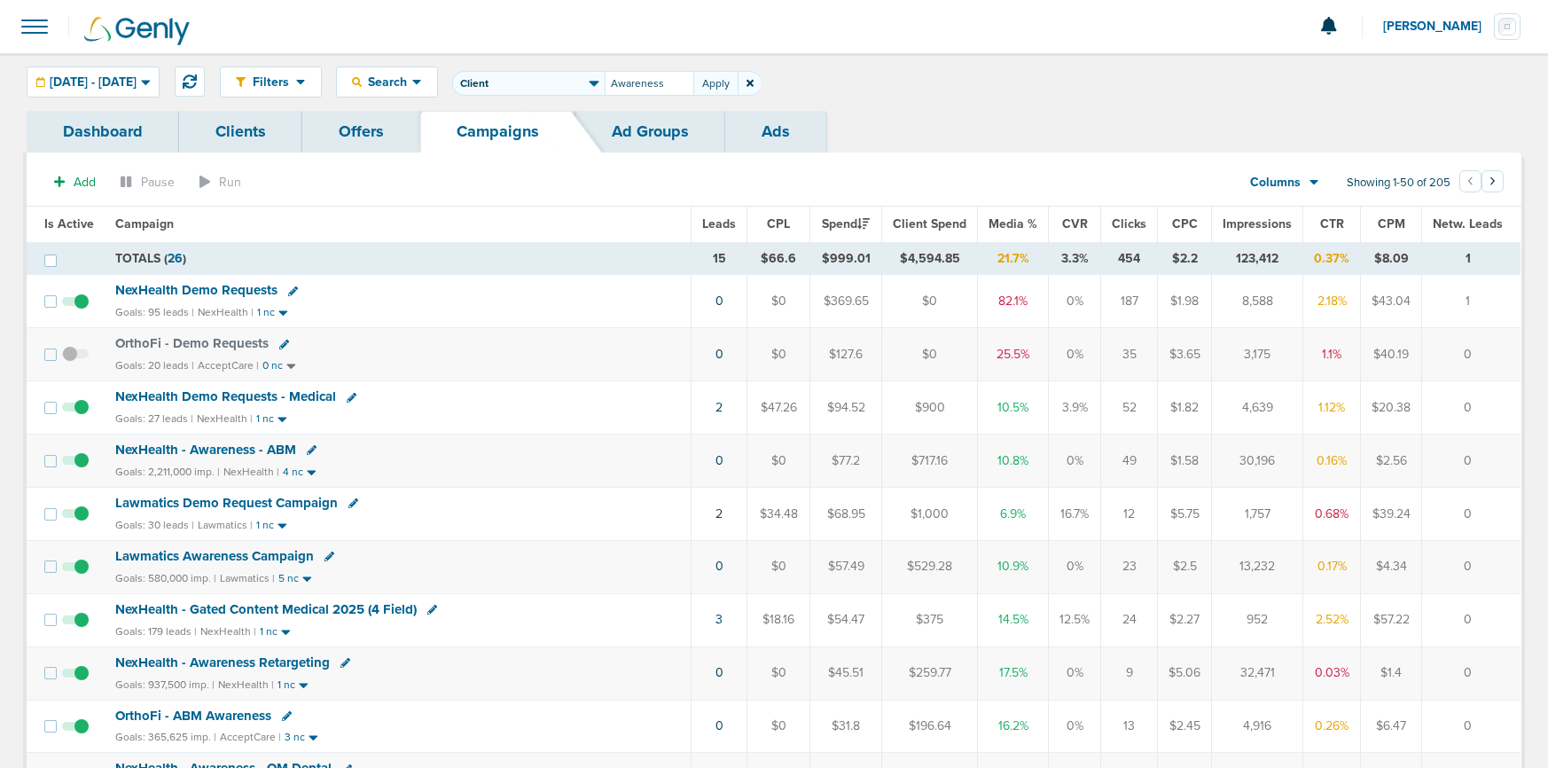
type input "Awareness"
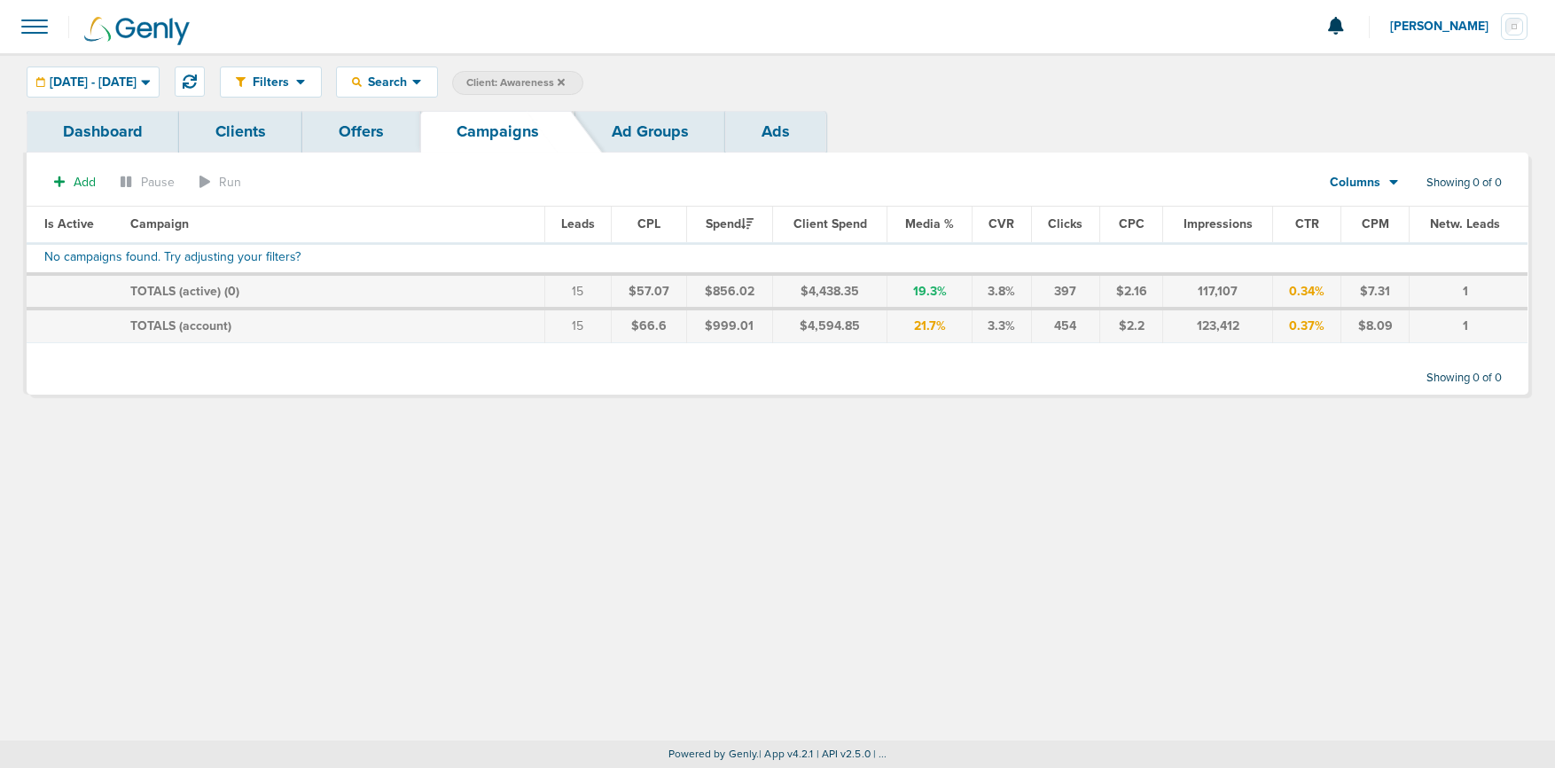
click at [583, 85] on label "Client: Awareness" at bounding box center [517, 83] width 131 height 24
click at [583, 81] on label "Client: Awareness" at bounding box center [517, 83] width 131 height 24
click at [565, 82] on icon at bounding box center [561, 81] width 7 height 7
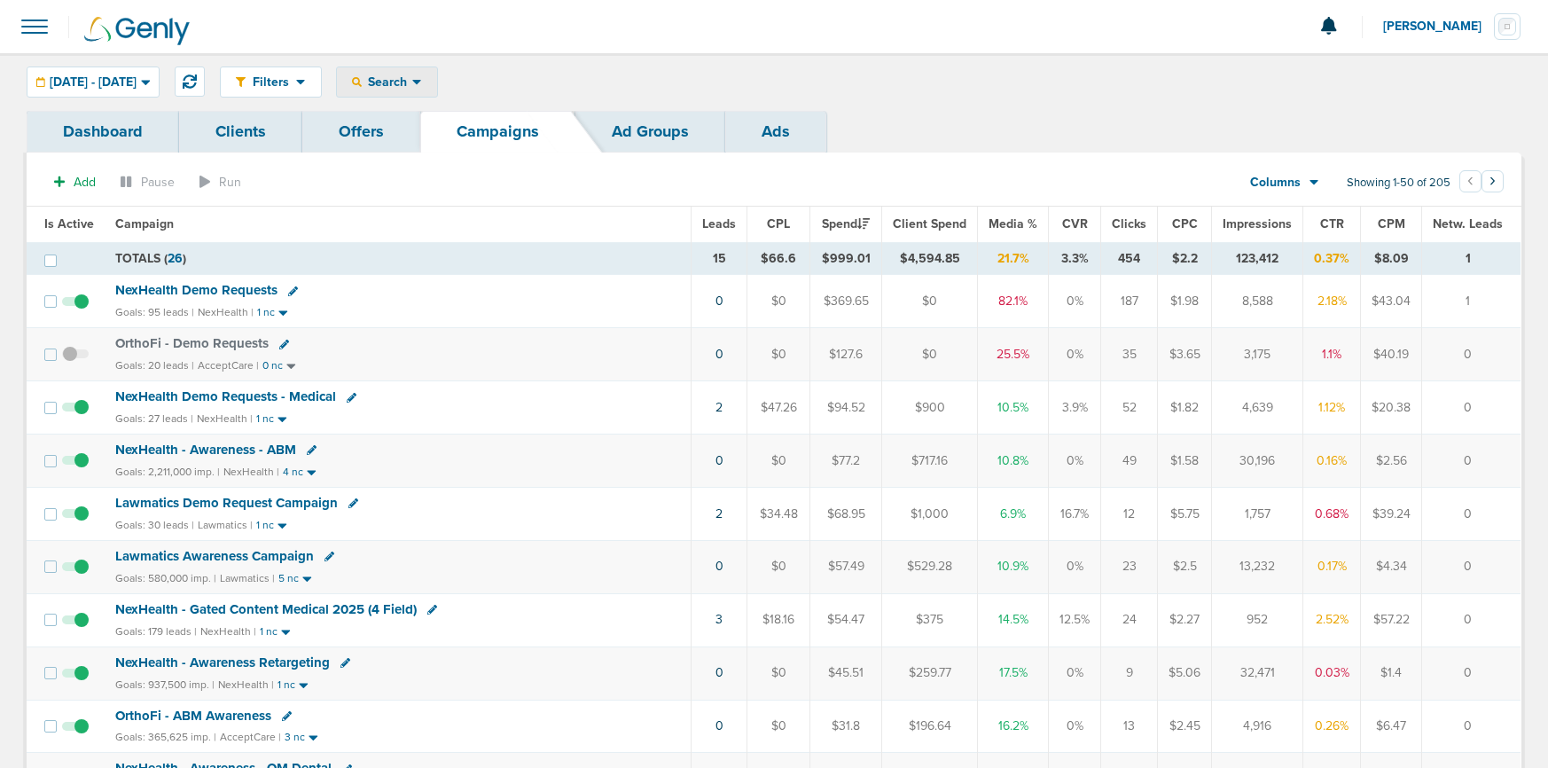
drag, startPoint x: 413, startPoint y: 78, endPoint x: 450, endPoint y: 114, distance: 51.4
click at [412, 82] on span "Search" at bounding box center [387, 81] width 51 height 15
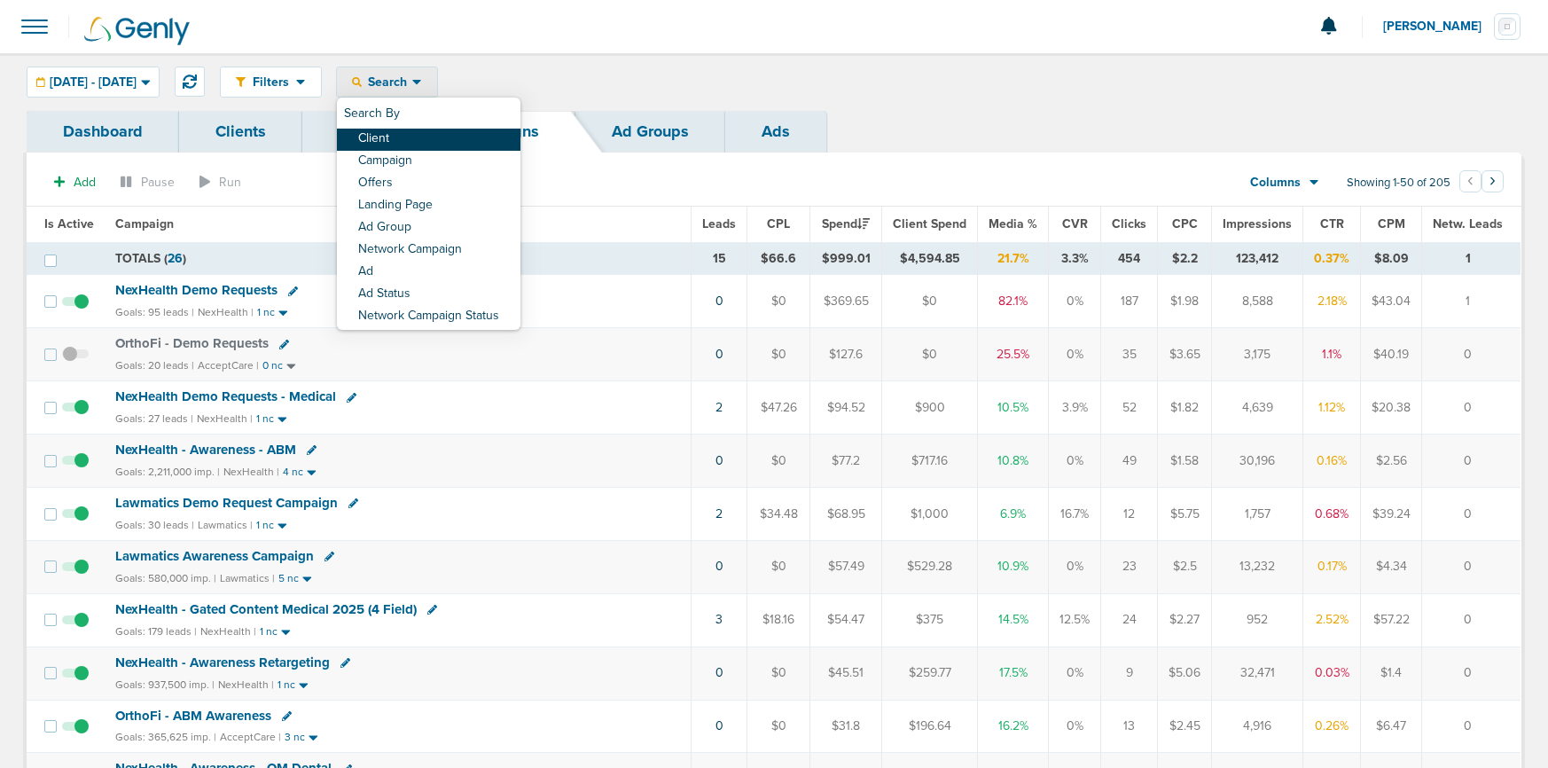
click at [451, 141] on link "Client" at bounding box center [429, 140] width 184 height 22
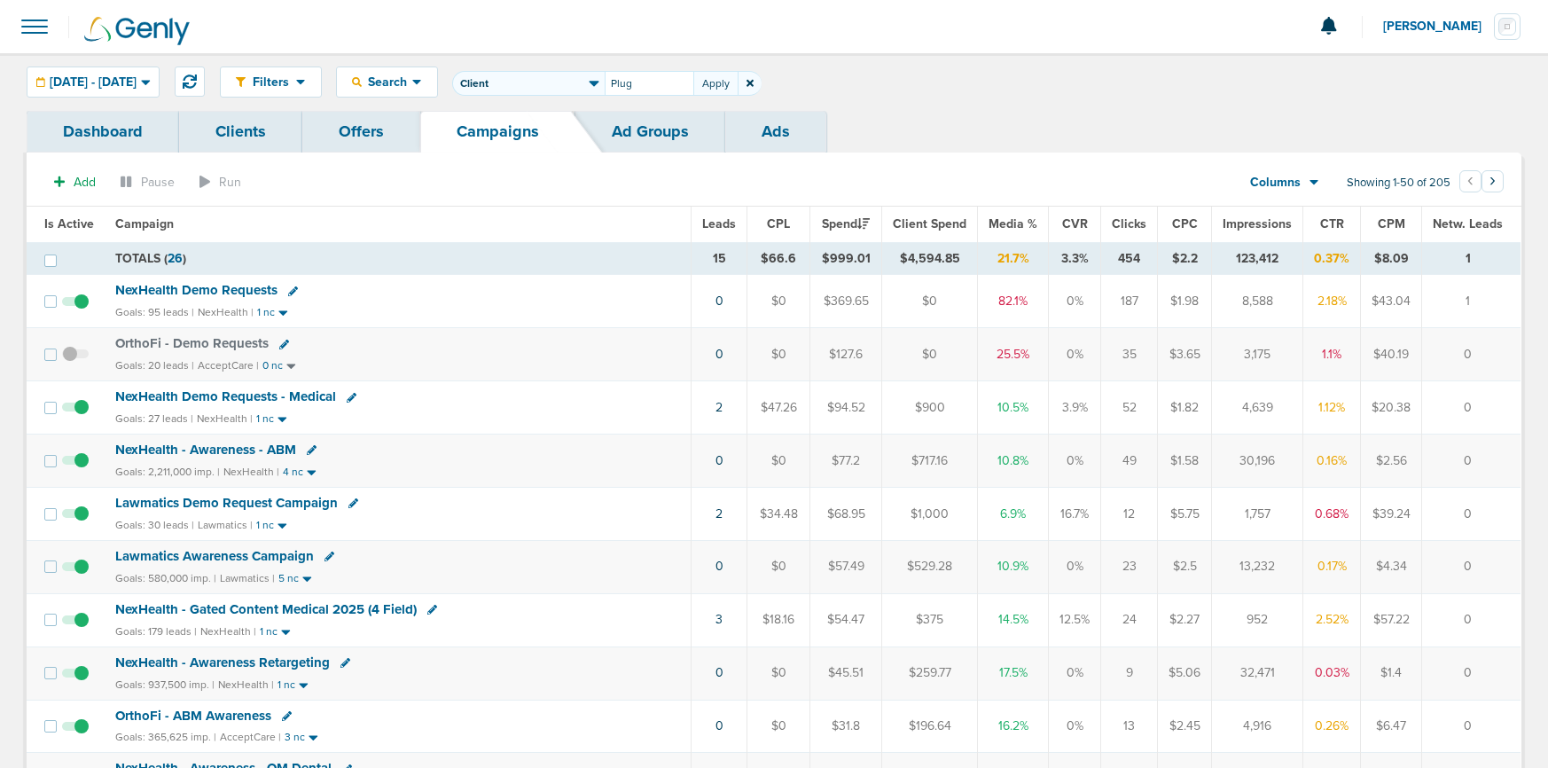
type input "Plug"
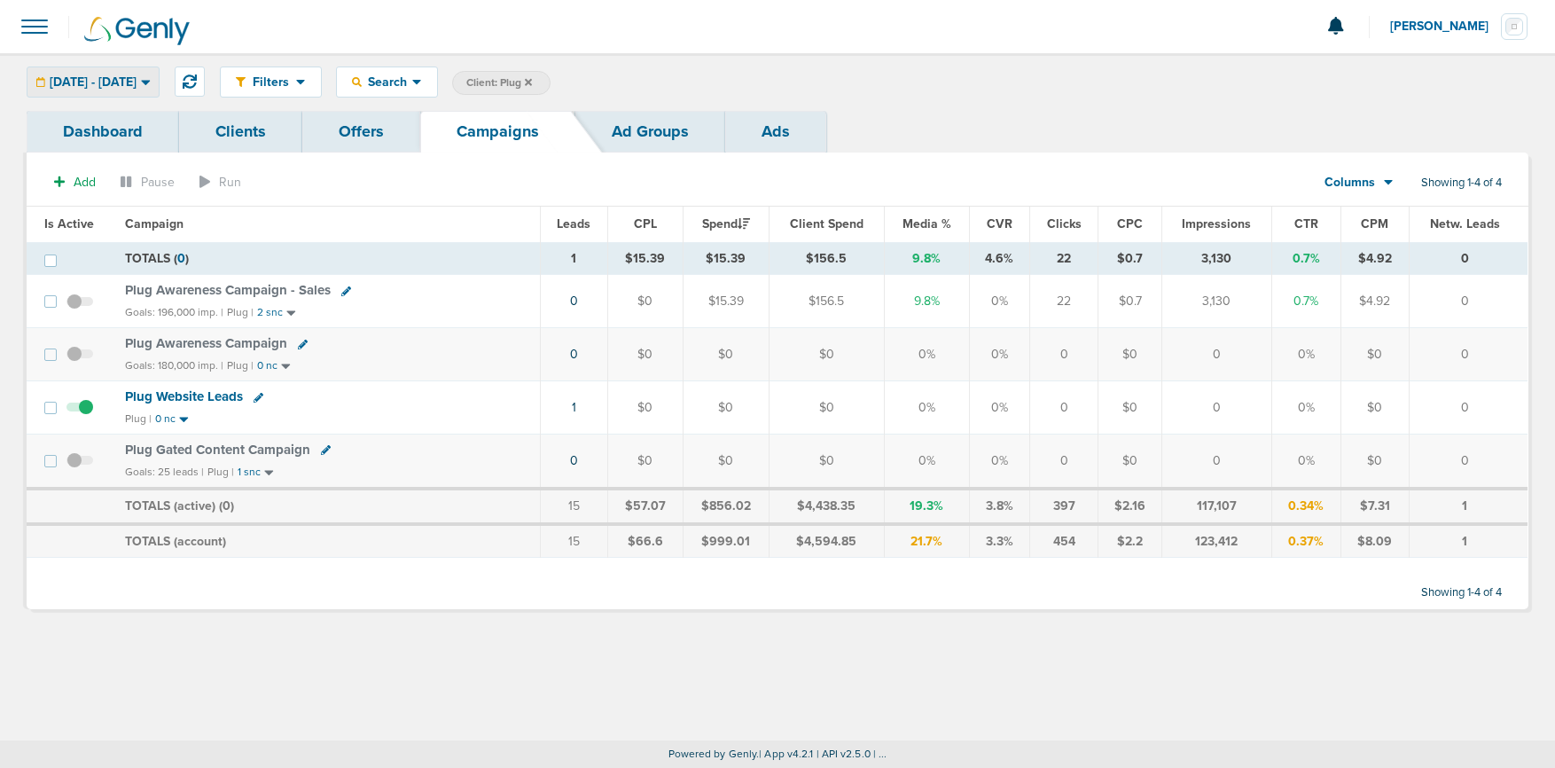
click at [85, 76] on span "[DATE] - [DATE]" at bounding box center [93, 82] width 87 height 12
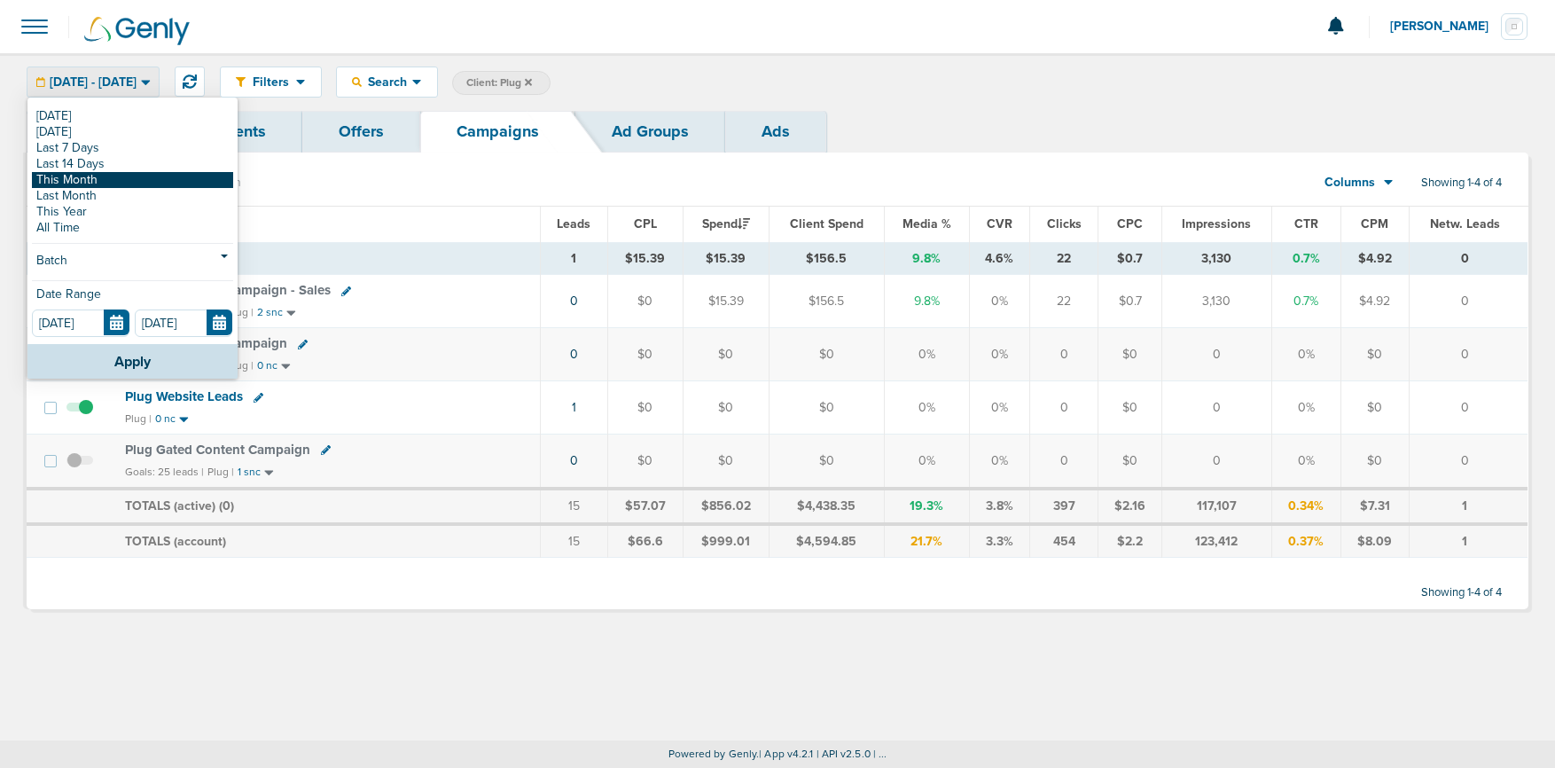
click at [82, 176] on link "This Month" at bounding box center [132, 180] width 201 height 16
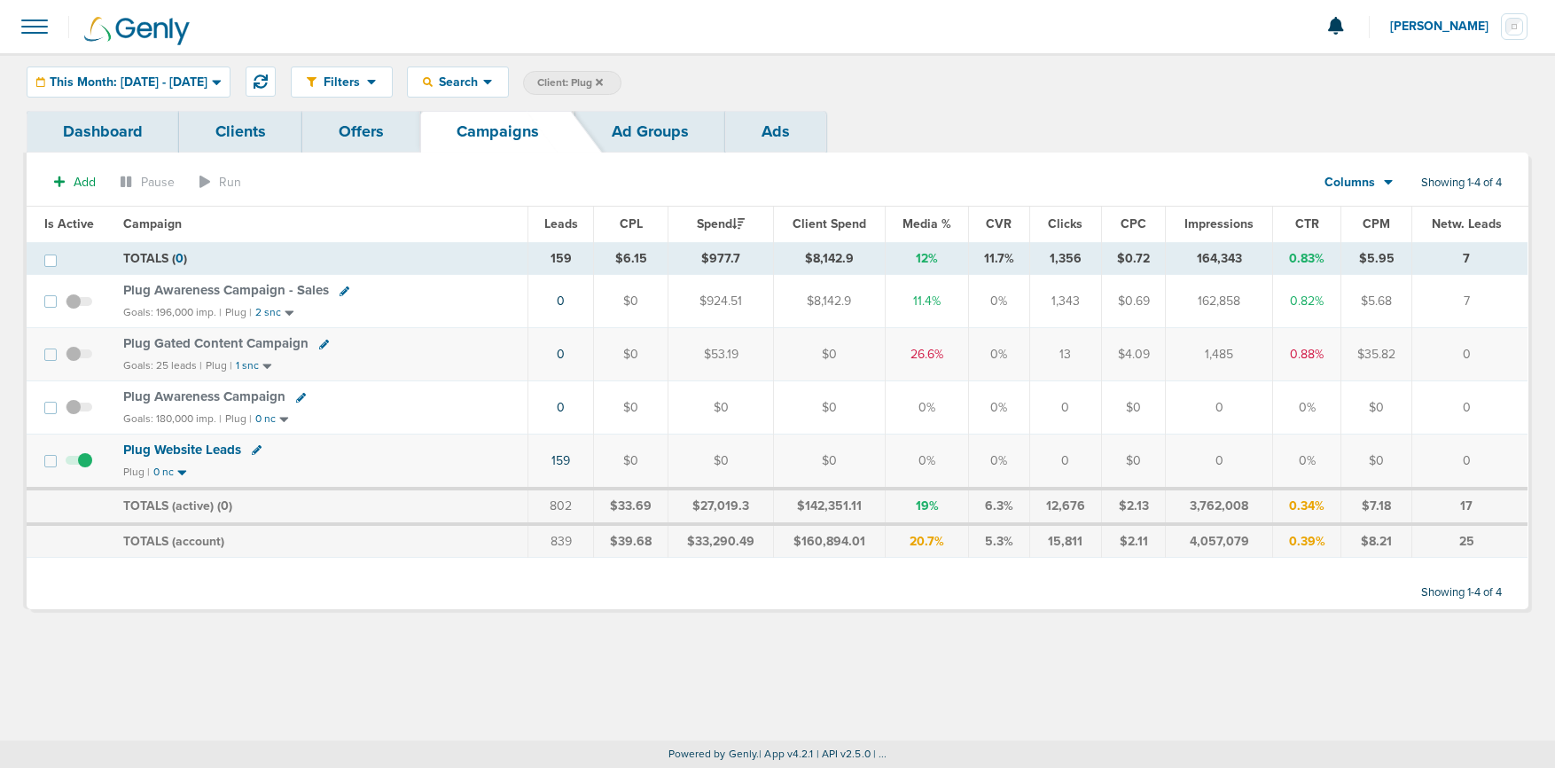
click at [603, 86] on icon at bounding box center [599, 82] width 7 height 11
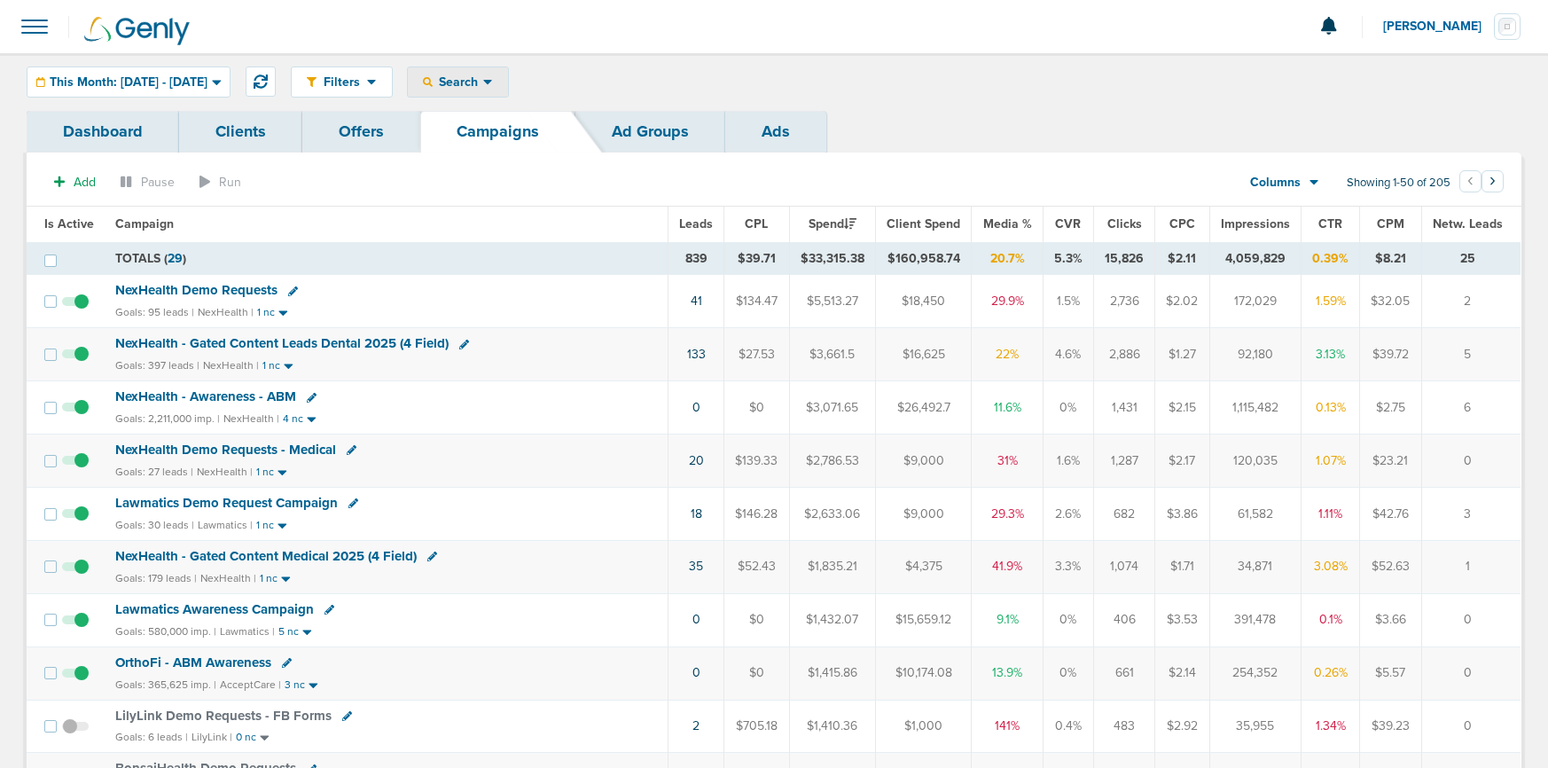
click at [483, 86] on span "Search" at bounding box center [458, 81] width 51 height 15
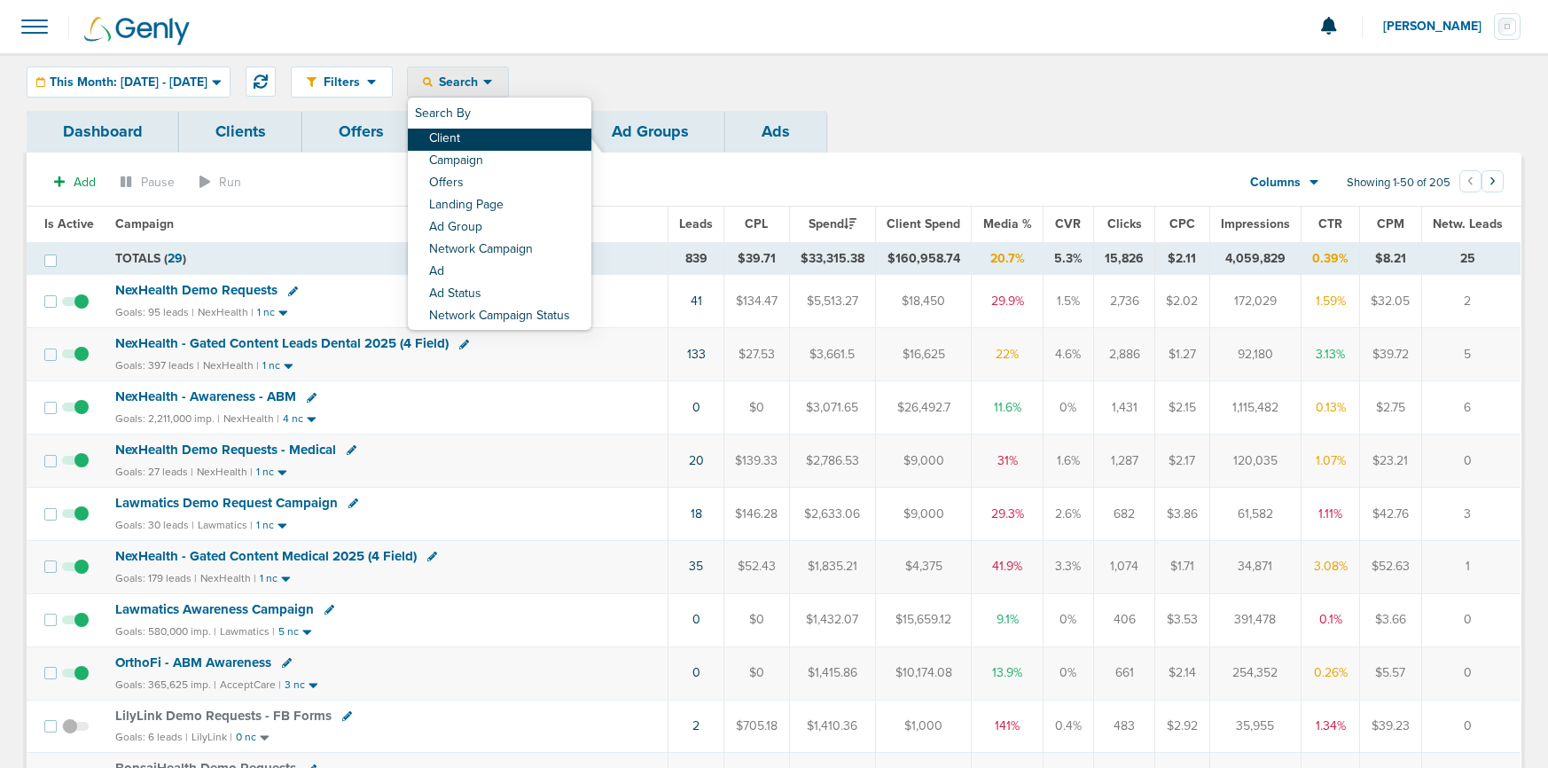
click at [529, 137] on link "Client" at bounding box center [500, 140] width 184 height 22
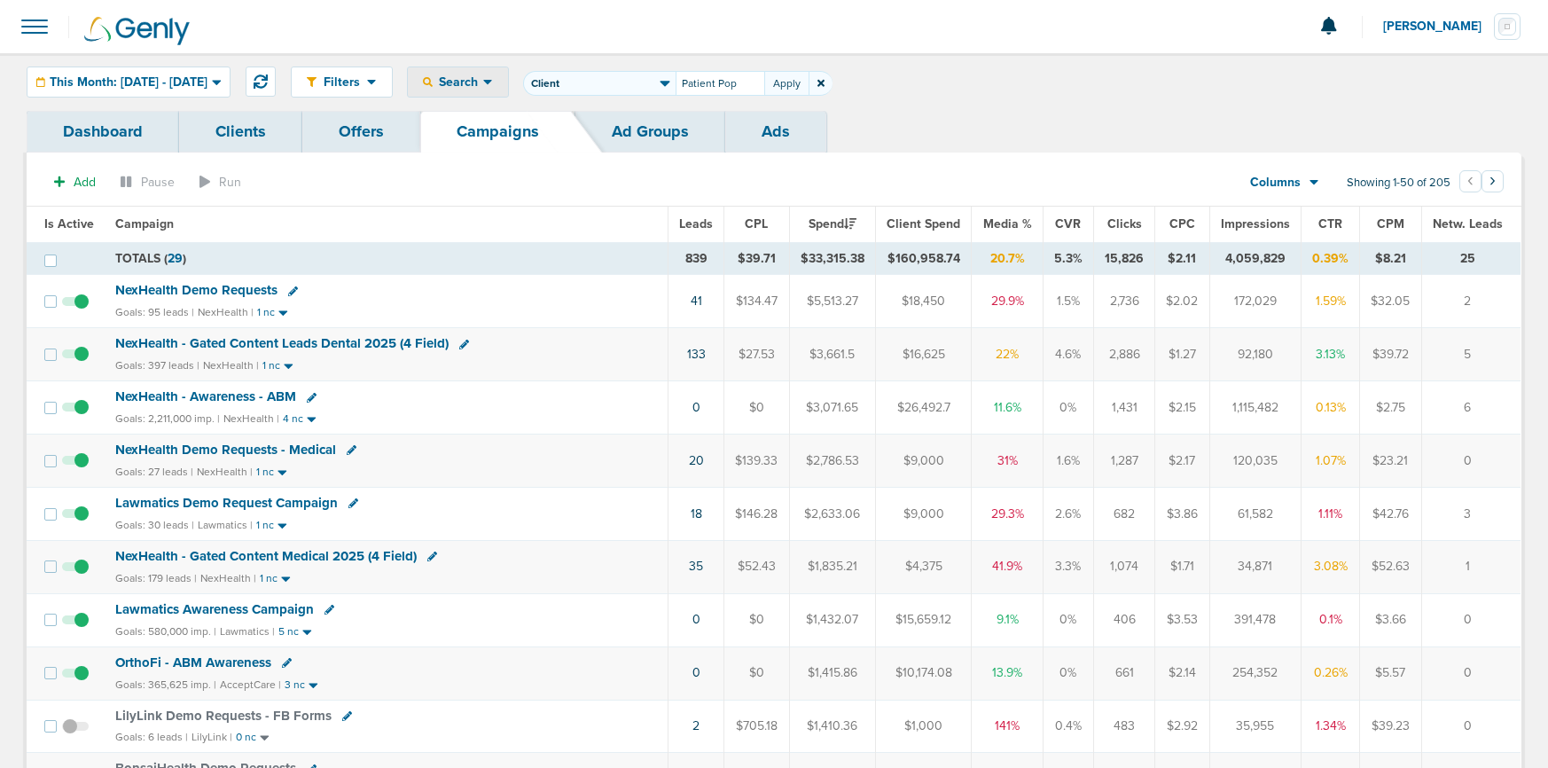
type input "Patient Pop"
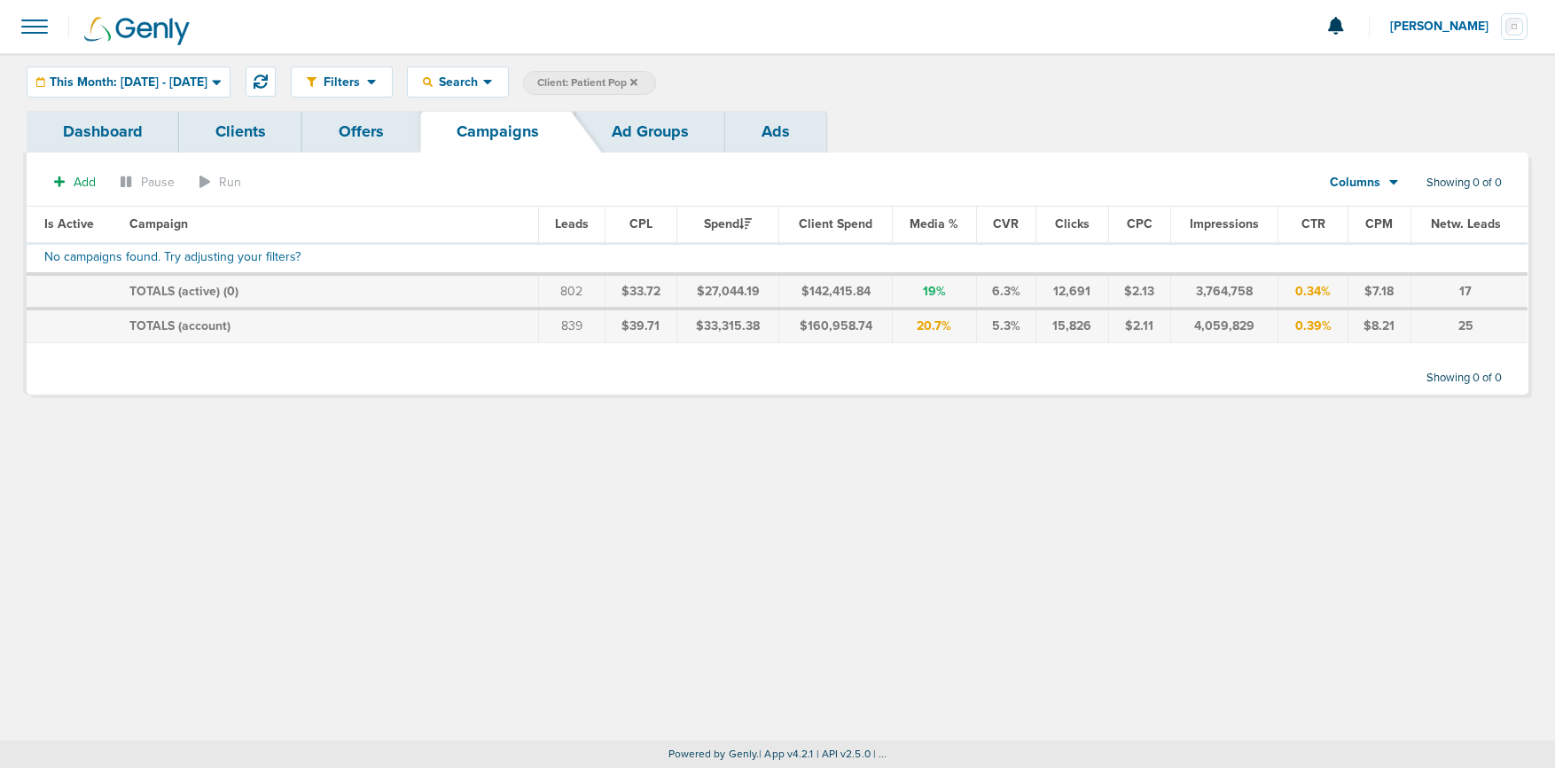
click at [225, 123] on link "Clients" at bounding box center [240, 132] width 123 height 42
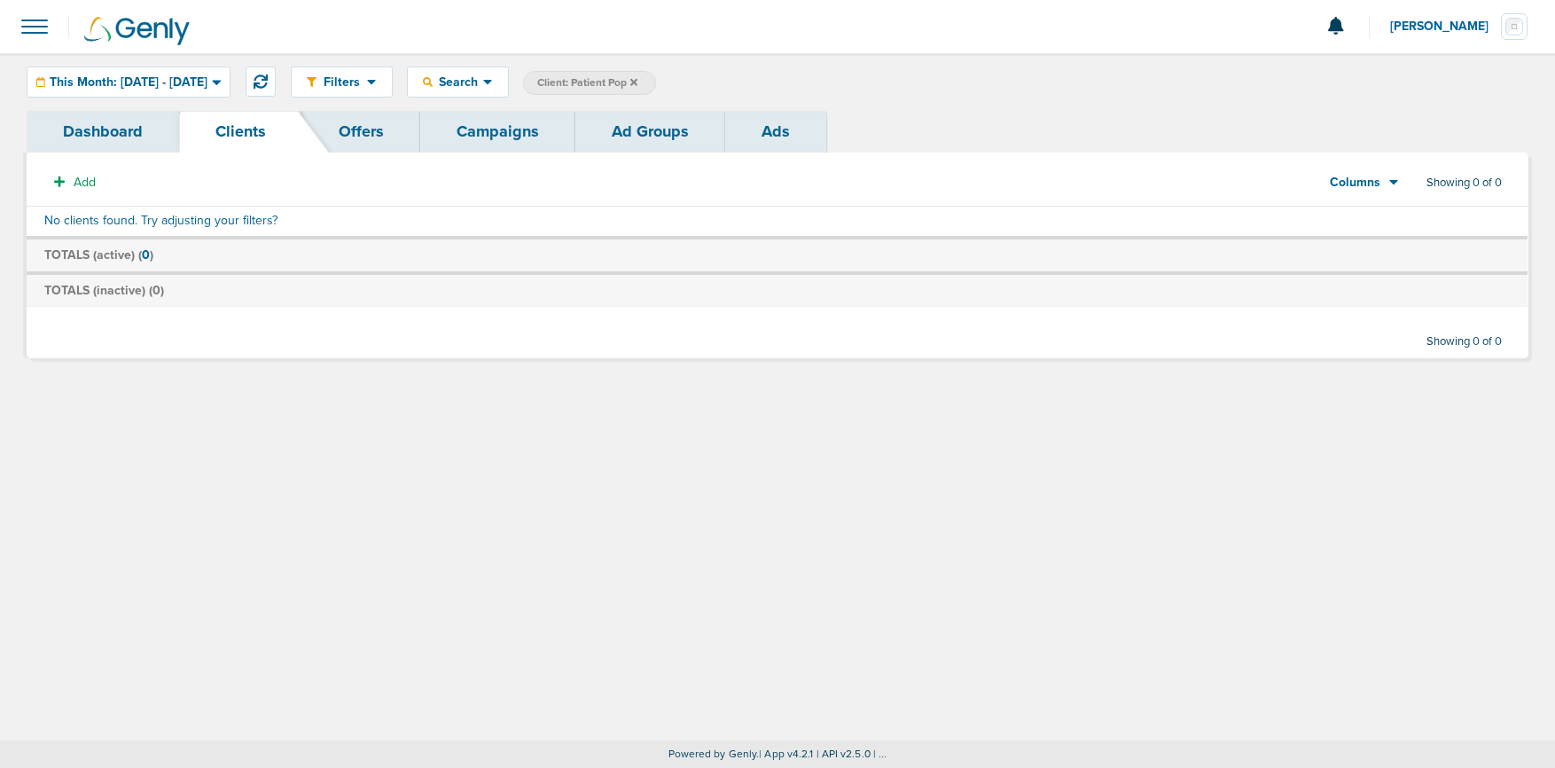
click at [638, 83] on icon at bounding box center [633, 81] width 7 height 7
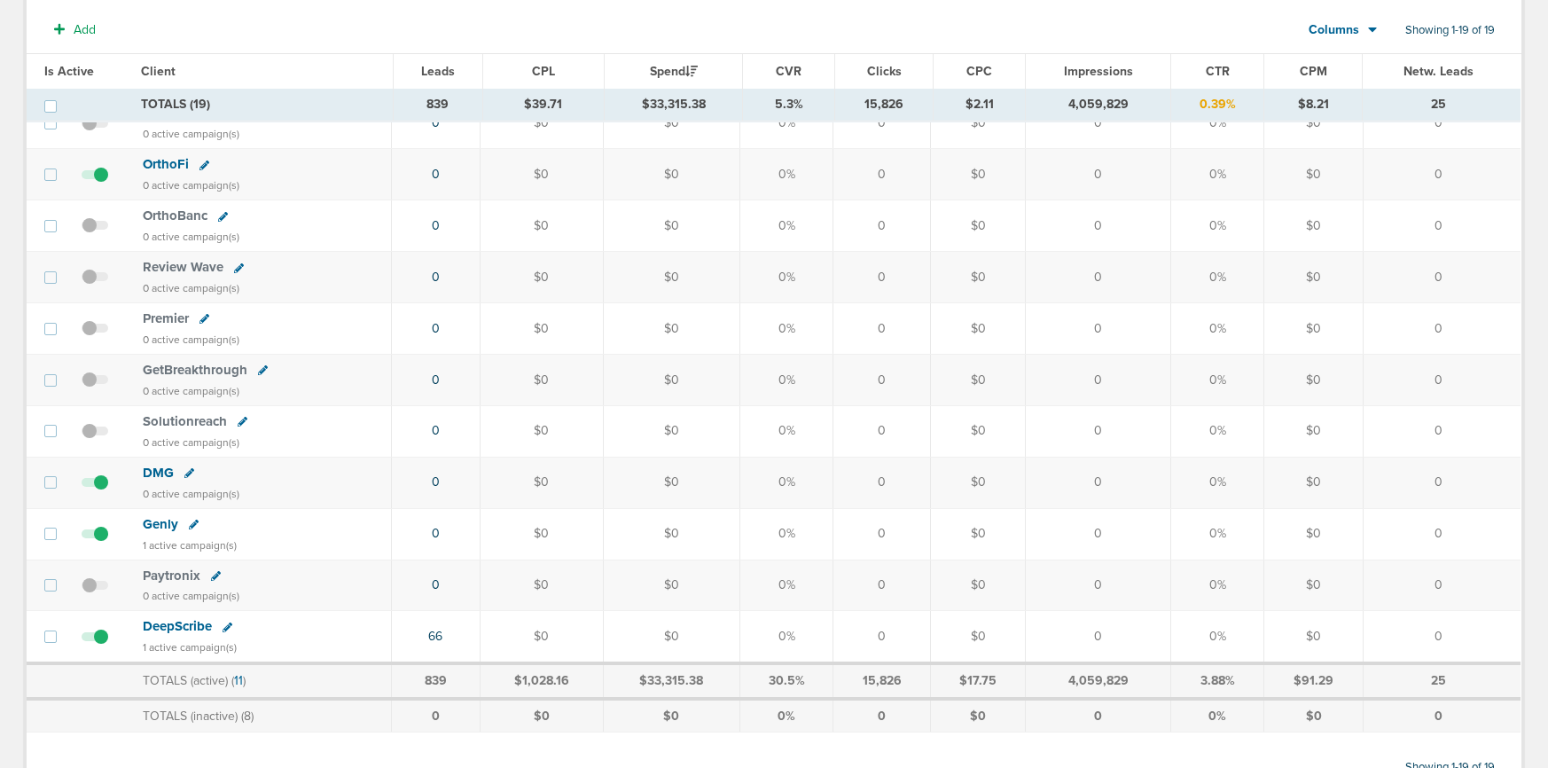
scroll to position [653, 0]
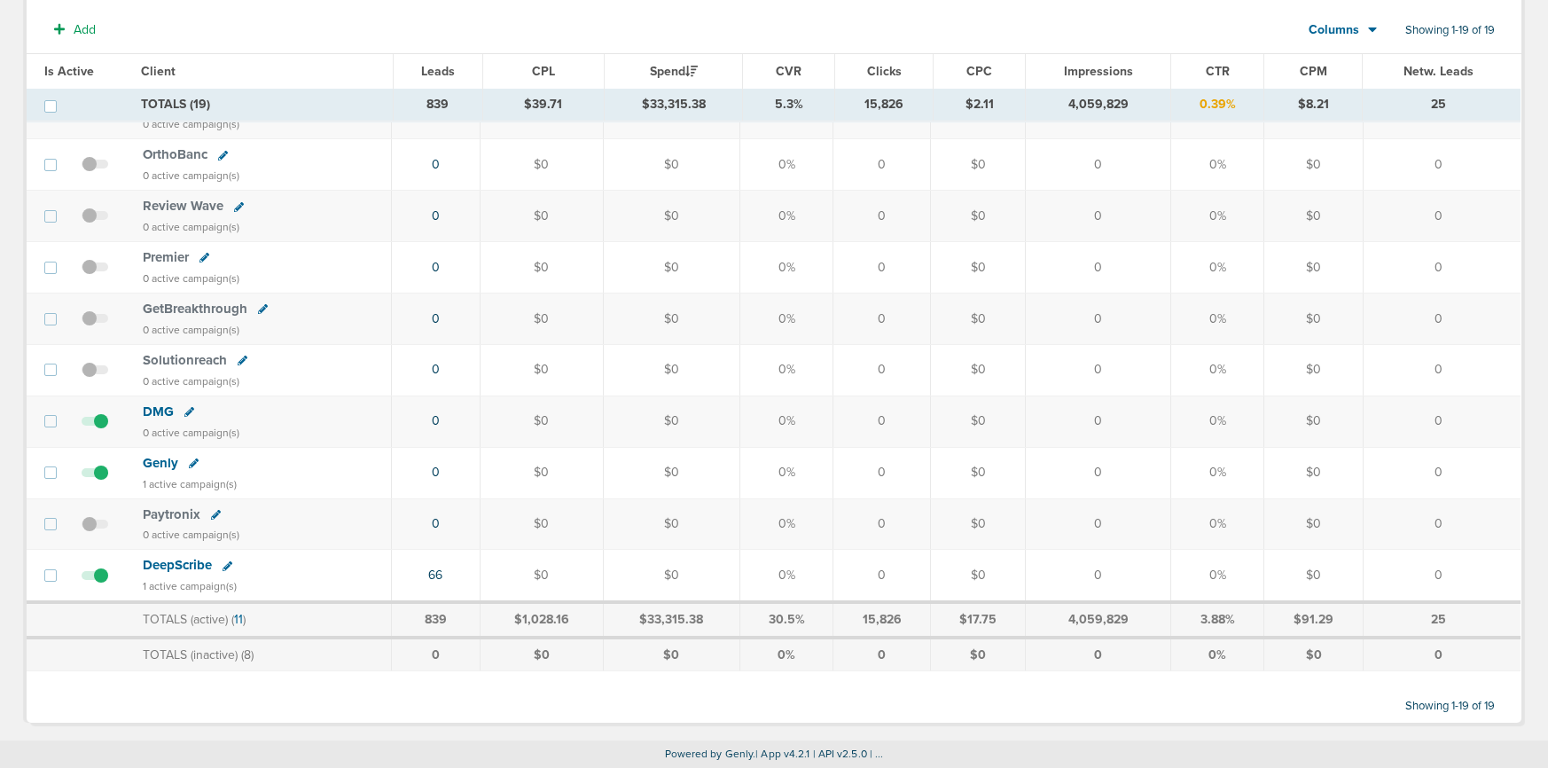
click at [98, 584] on span at bounding box center [95, 584] width 27 height 0
click at [95, 579] on input "checkbox" at bounding box center [95, 579] width 0 height 0
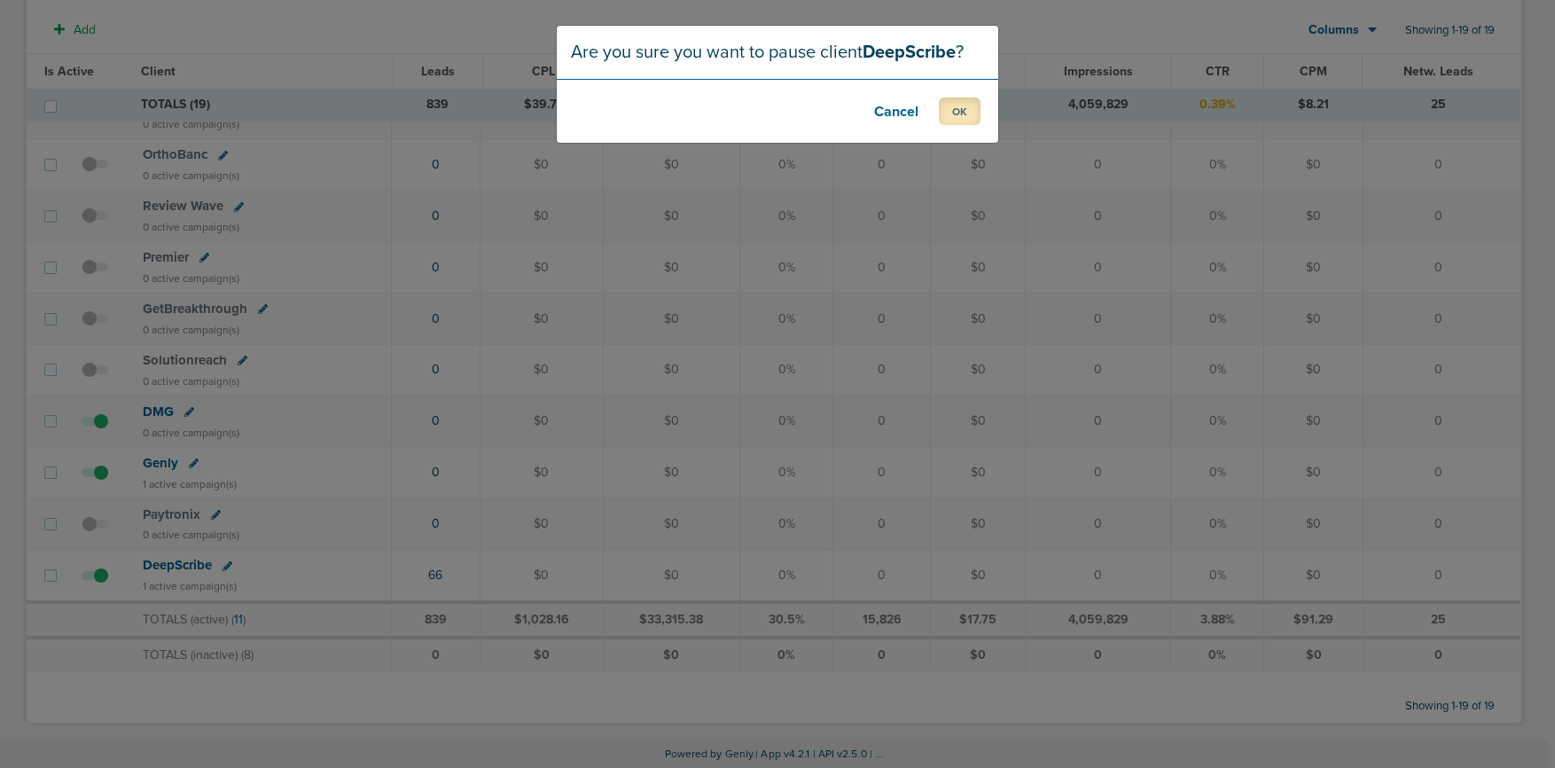
click at [957, 111] on button "OK" at bounding box center [960, 111] width 42 height 27
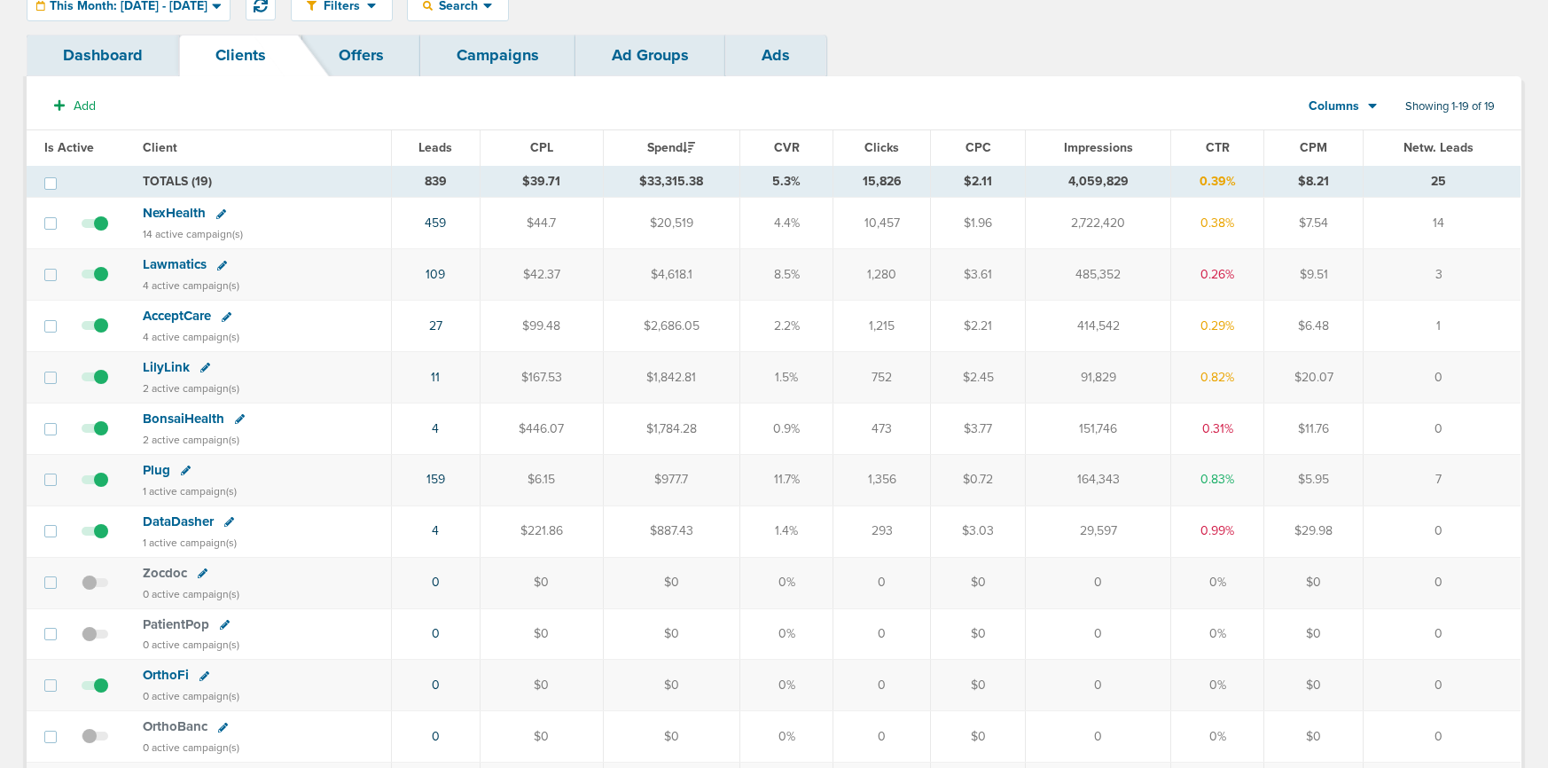
scroll to position [90, 0]
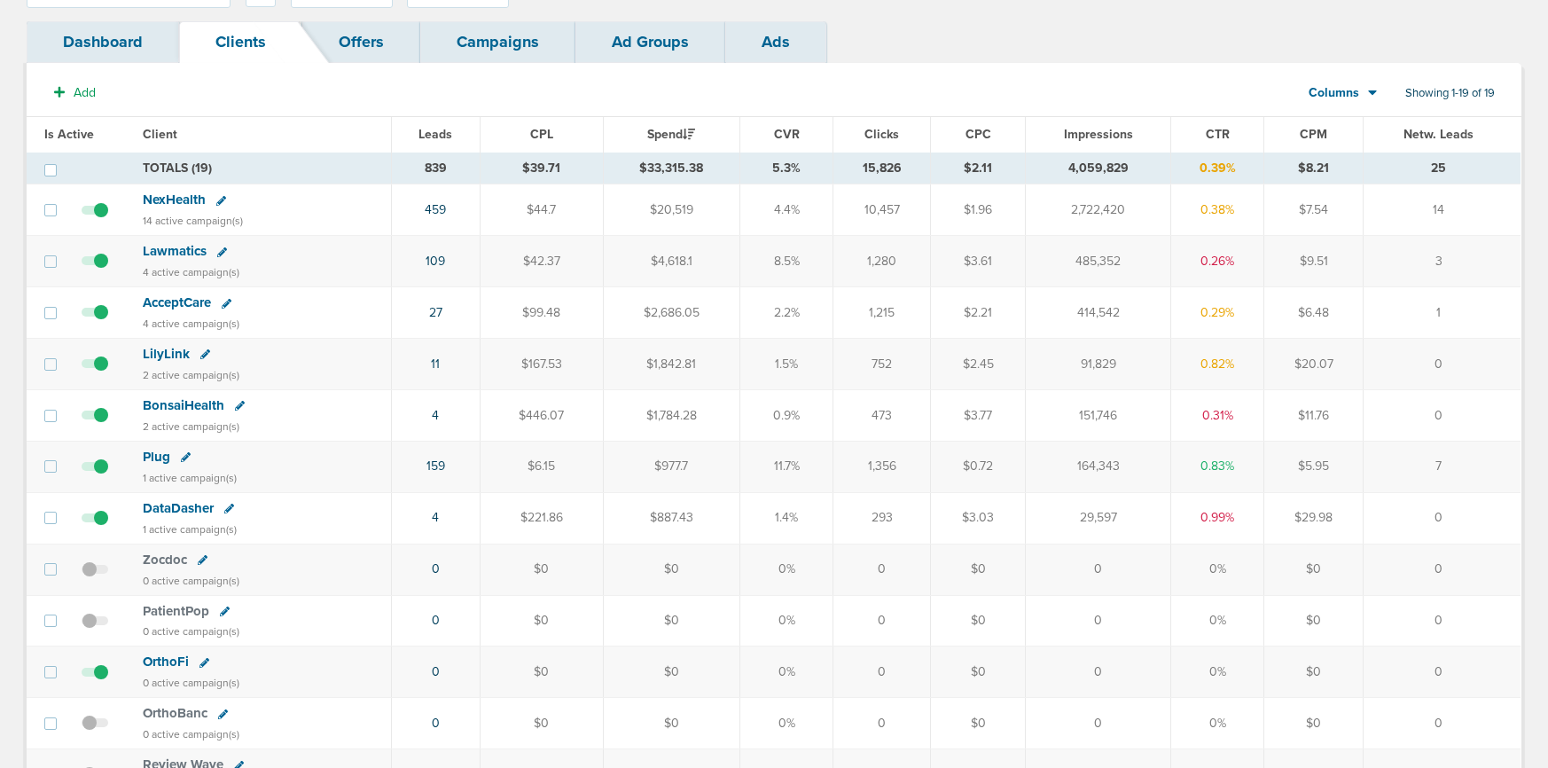
click at [167, 610] on span "PatientPop" at bounding box center [176, 611] width 67 height 16
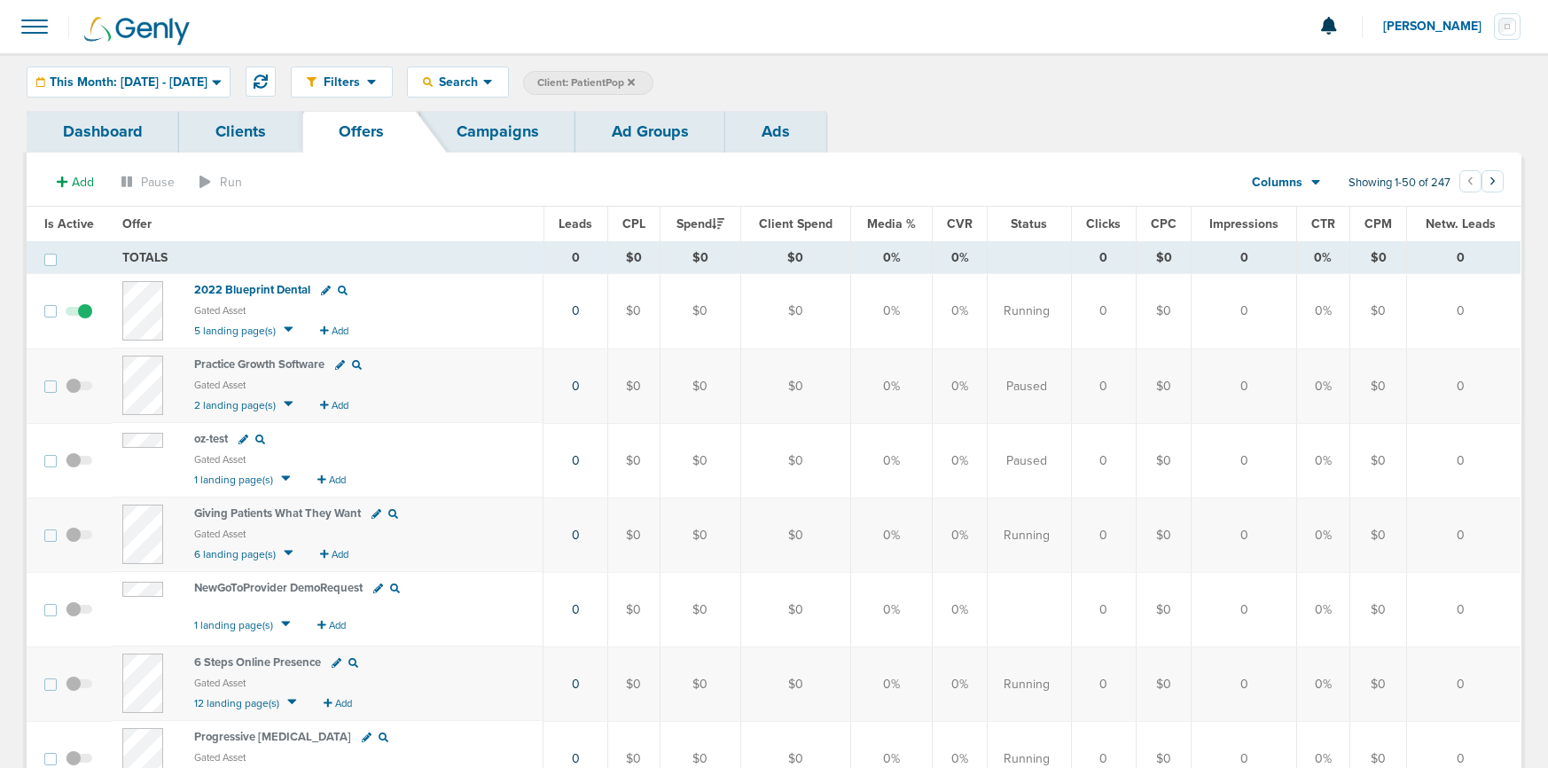
click at [500, 125] on link "Campaigns" at bounding box center [497, 132] width 155 height 42
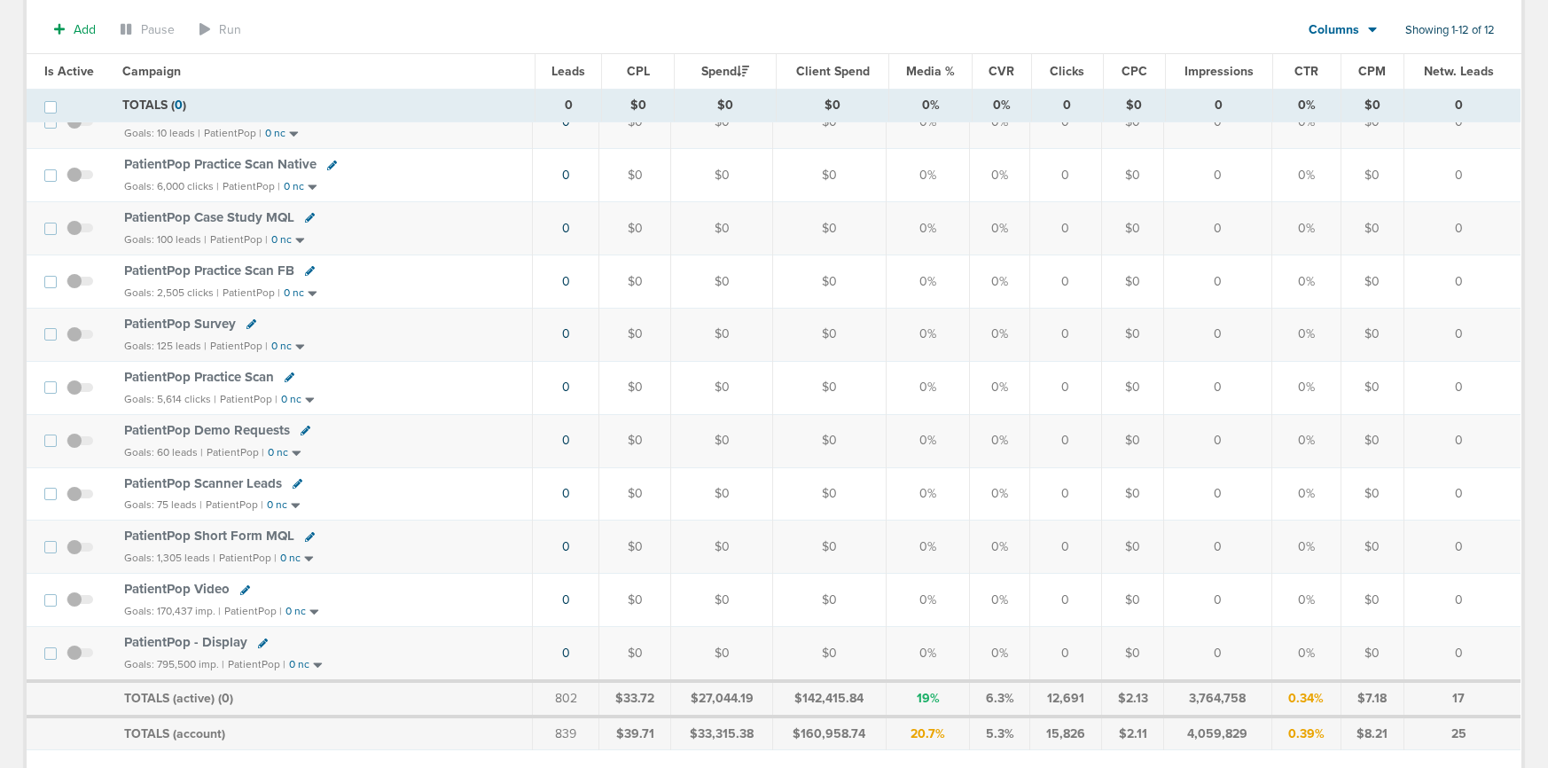
scroll to position [240, 0]
click at [202, 424] on span "PatientPop Demo Requests" at bounding box center [207, 427] width 166 height 16
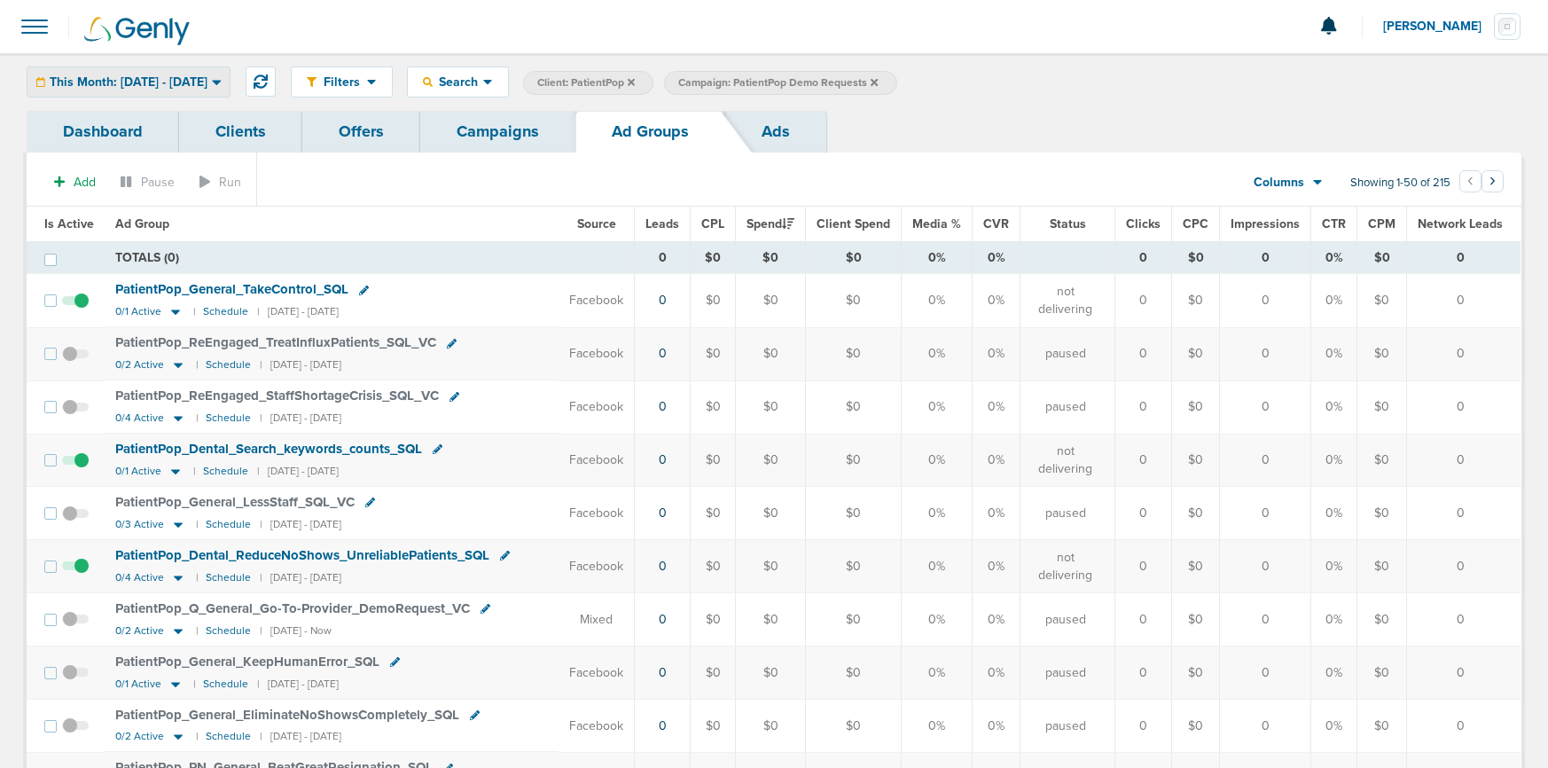
click at [179, 81] on span "This Month: [DATE] - [DATE]" at bounding box center [129, 82] width 158 height 12
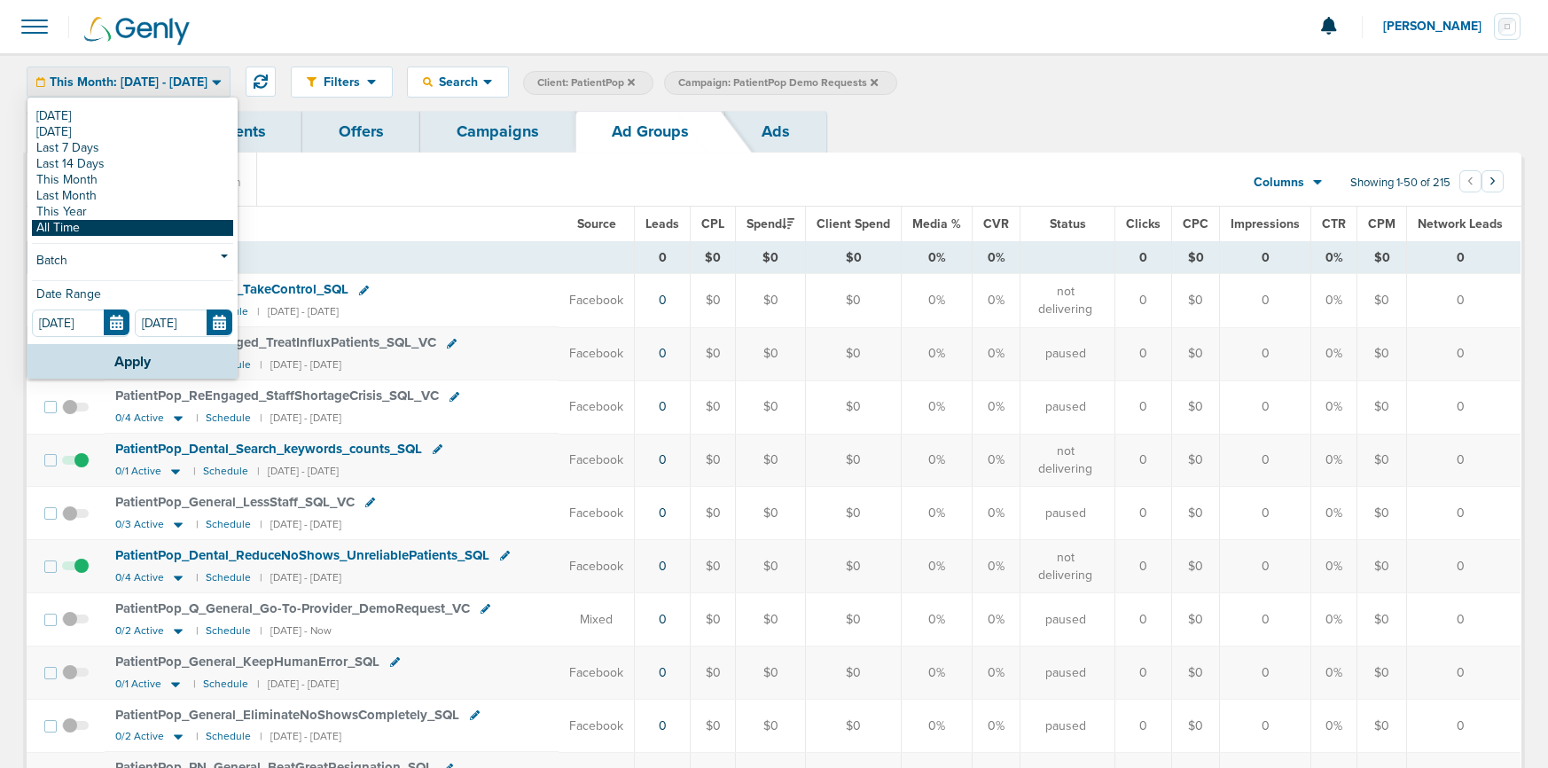
click at [102, 222] on link "All Time" at bounding box center [132, 228] width 201 height 16
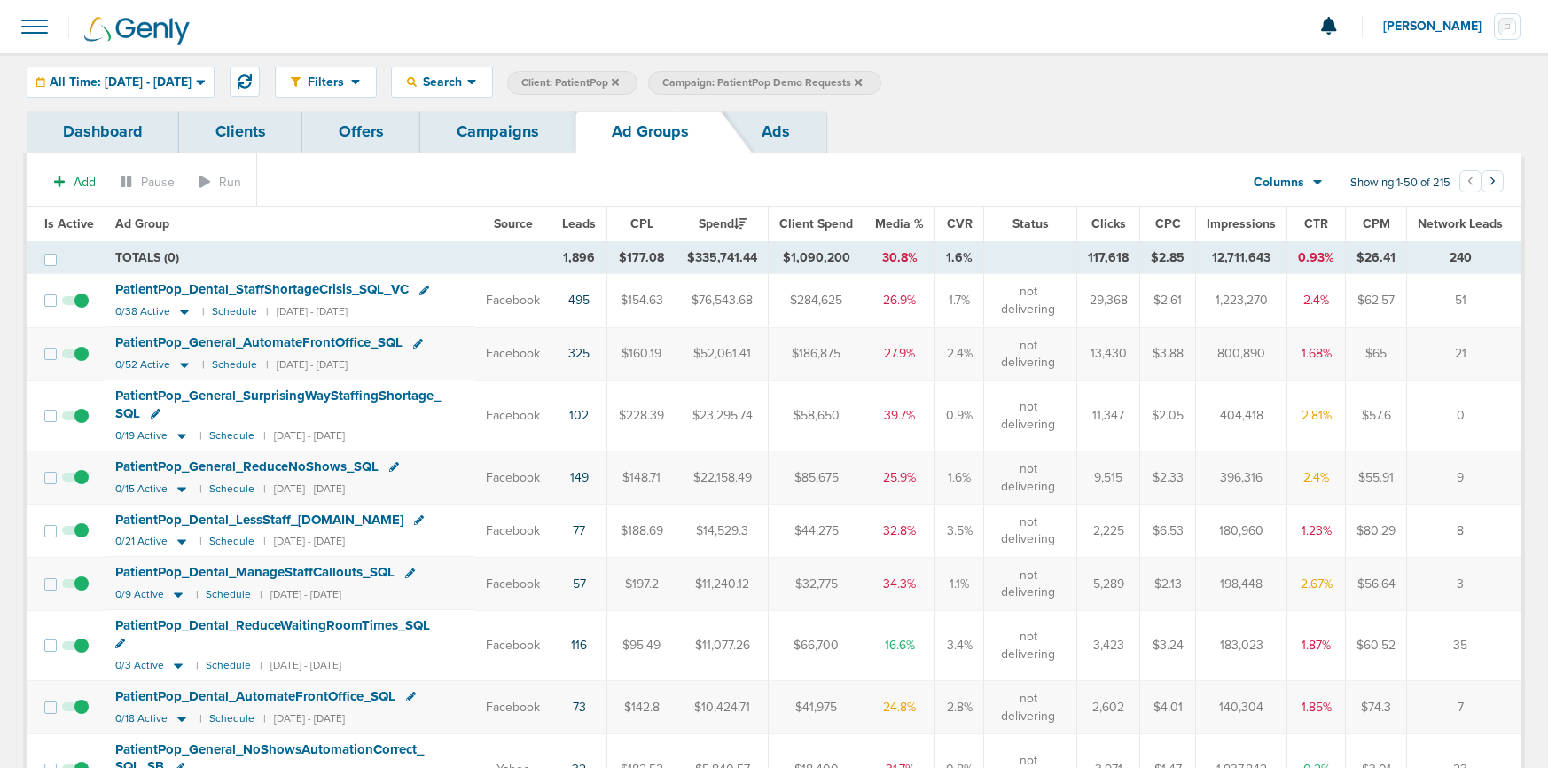
click at [771, 123] on link "Ads" at bounding box center [775, 132] width 101 height 42
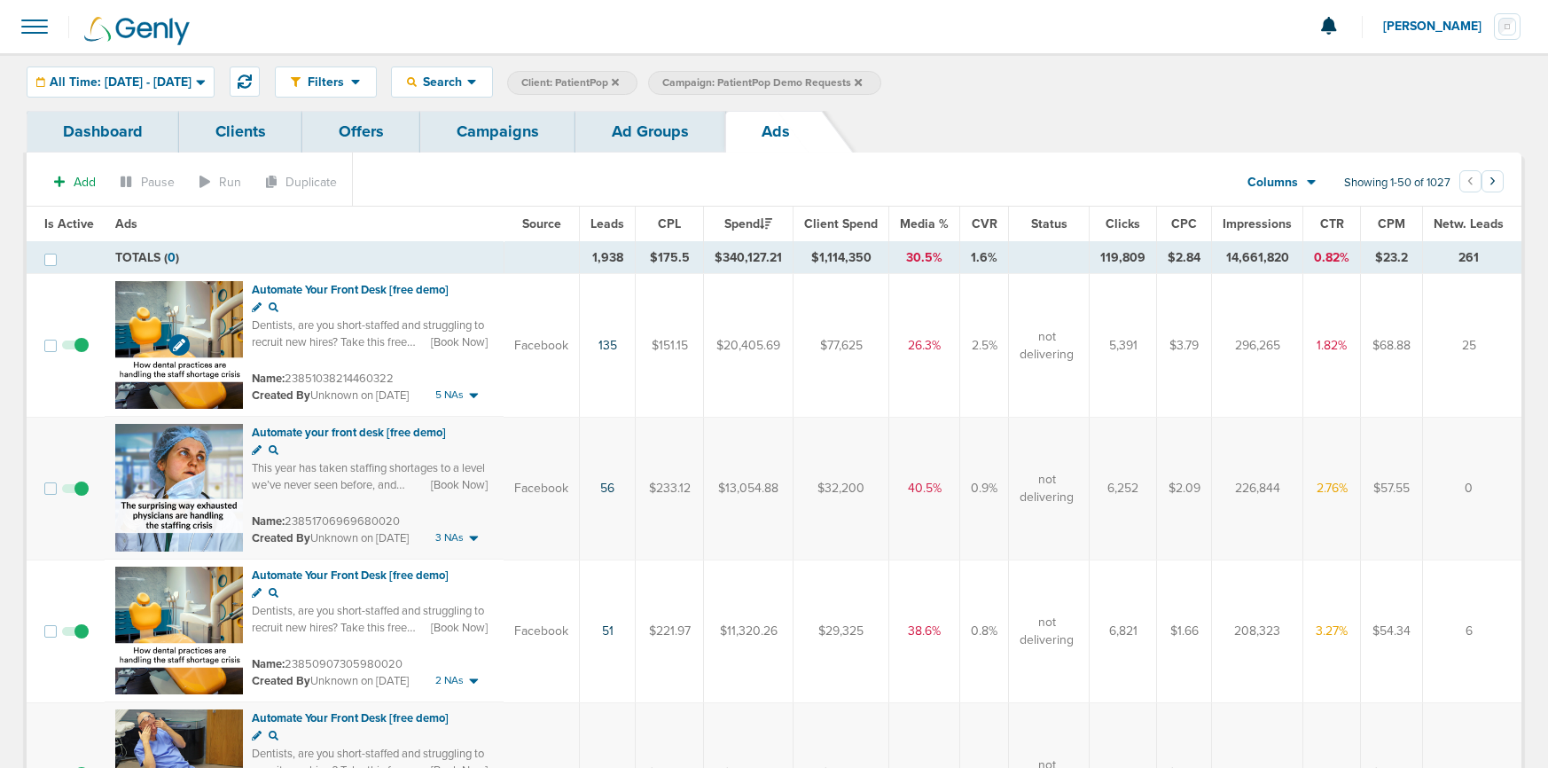
click at [212, 361] on img at bounding box center [179, 345] width 128 height 128
